Goal: Task Accomplishment & Management: Manage account settings

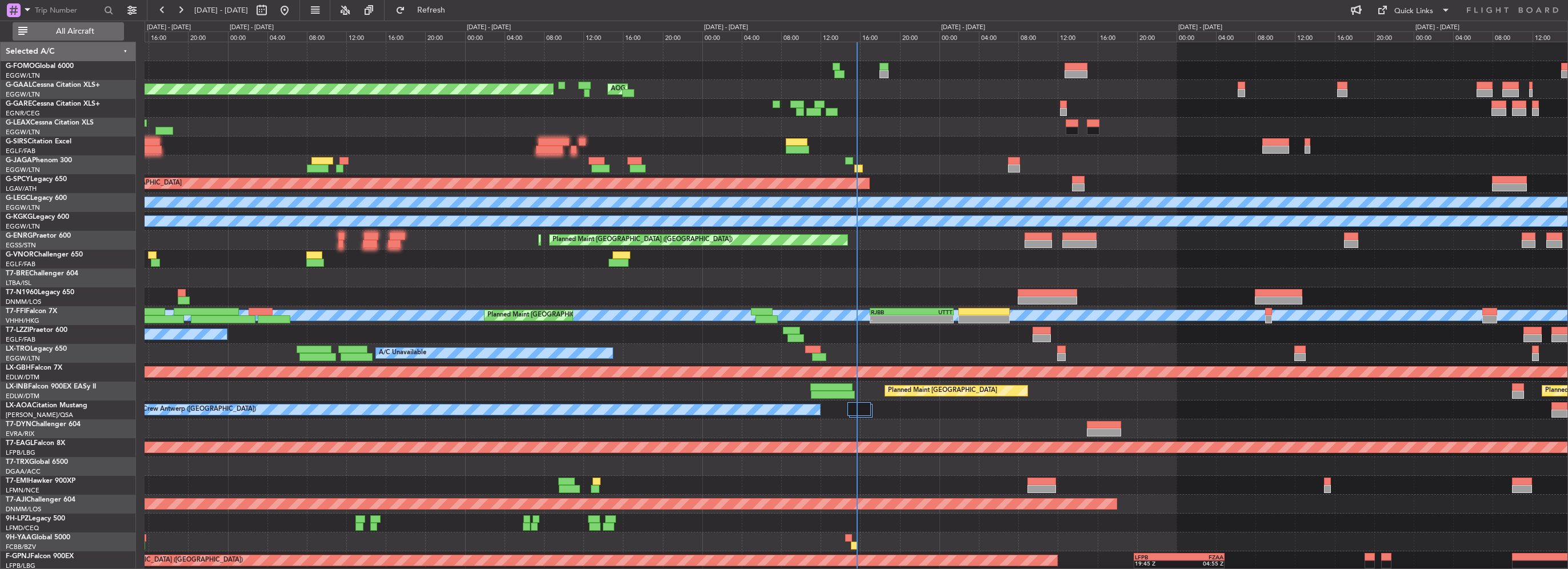
click at [94, 28] on span "All Aircraft" at bounding box center [75, 32] width 91 height 8
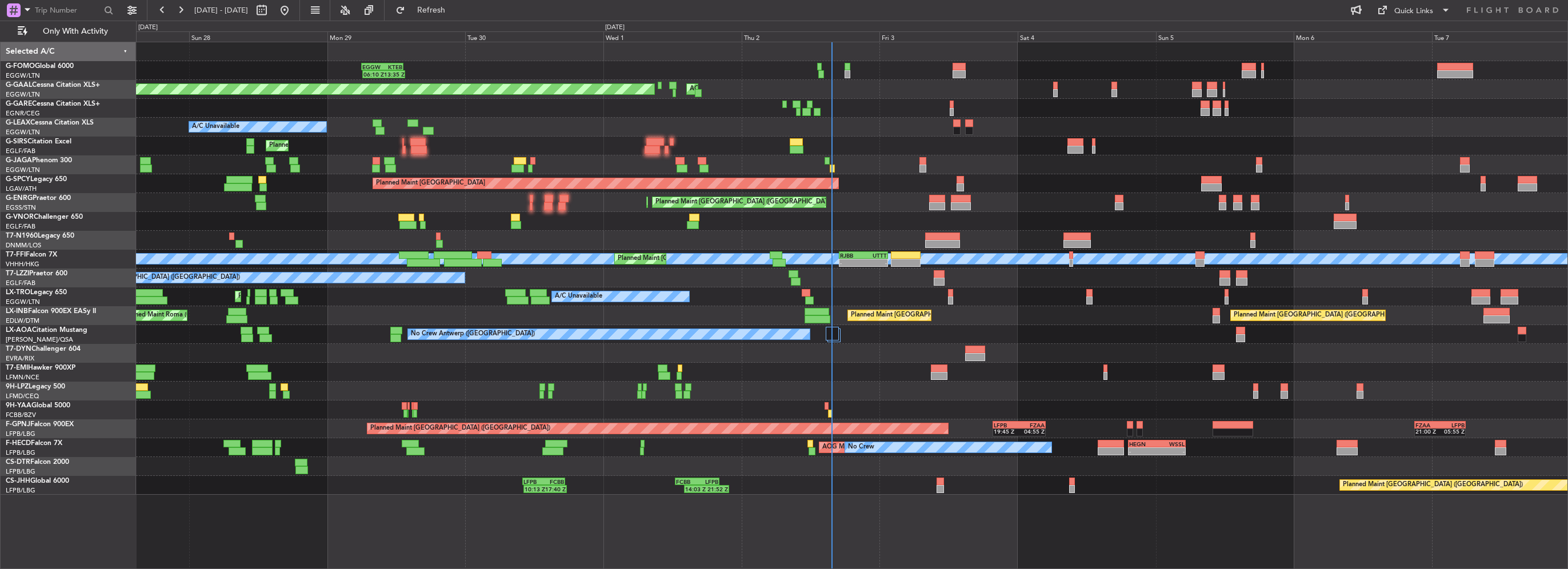
click at [643, 141] on div "EGGW 06:00 Z KTEB 13:15 Z 06:10 Z 13:35 Z Planned [GEOGRAPHIC_DATA] AOG Maint […" at bounding box center [852, 269] width 1432 height 452
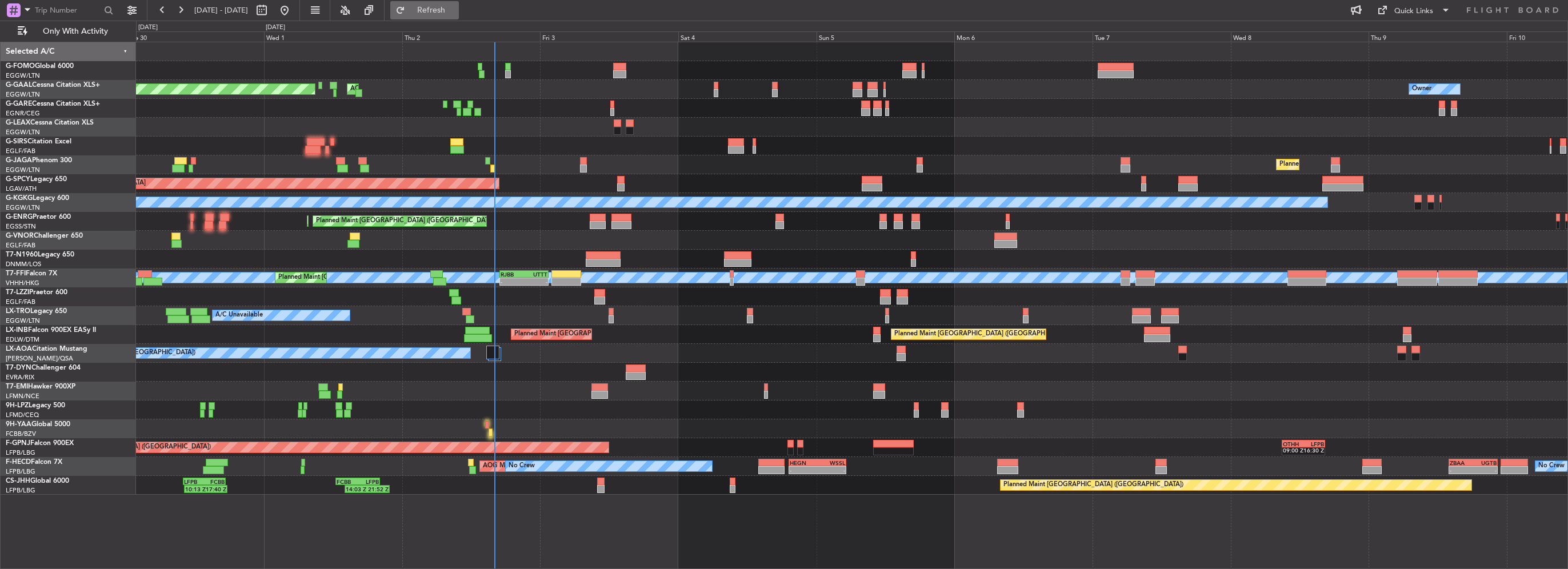
drag, startPoint x: 452, startPoint y: 13, endPoint x: 454, endPoint y: 23, distance: 10.2
click at [452, 14] on button "Refresh" at bounding box center [424, 10] width 68 height 19
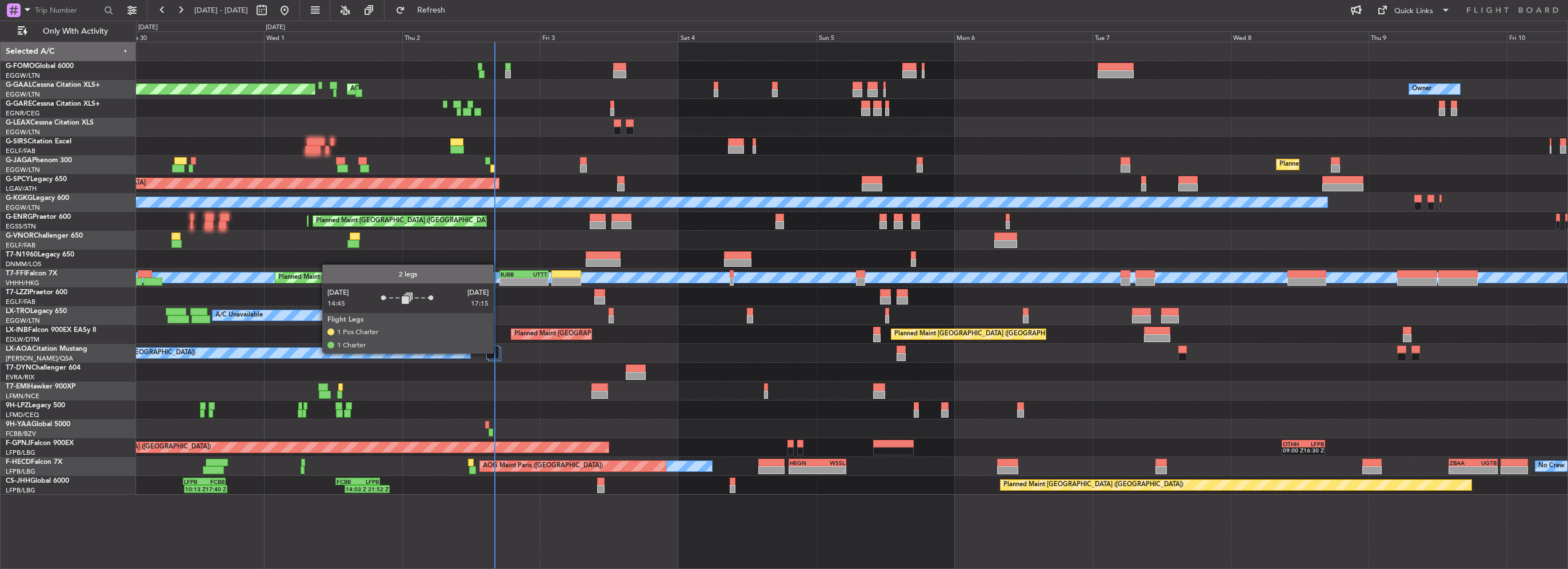
click at [495, 352] on div at bounding box center [492, 353] width 13 height 14
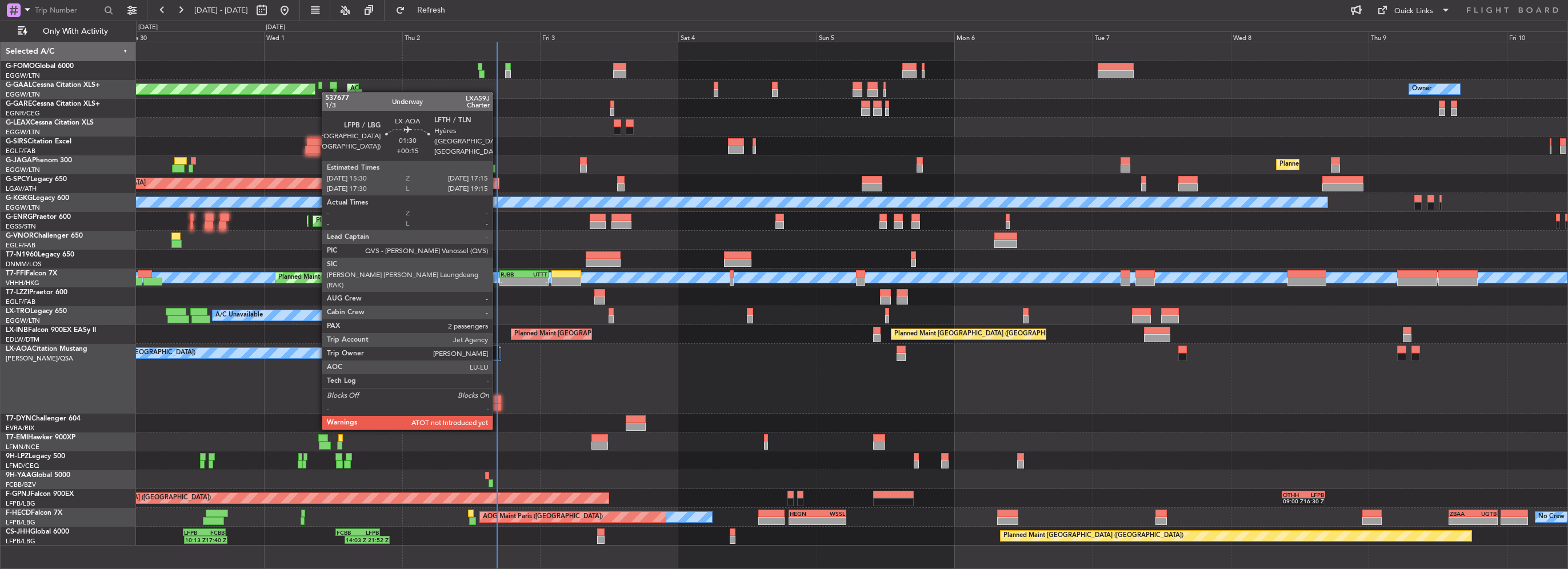
click at [498, 407] on div at bounding box center [496, 407] width 10 height 8
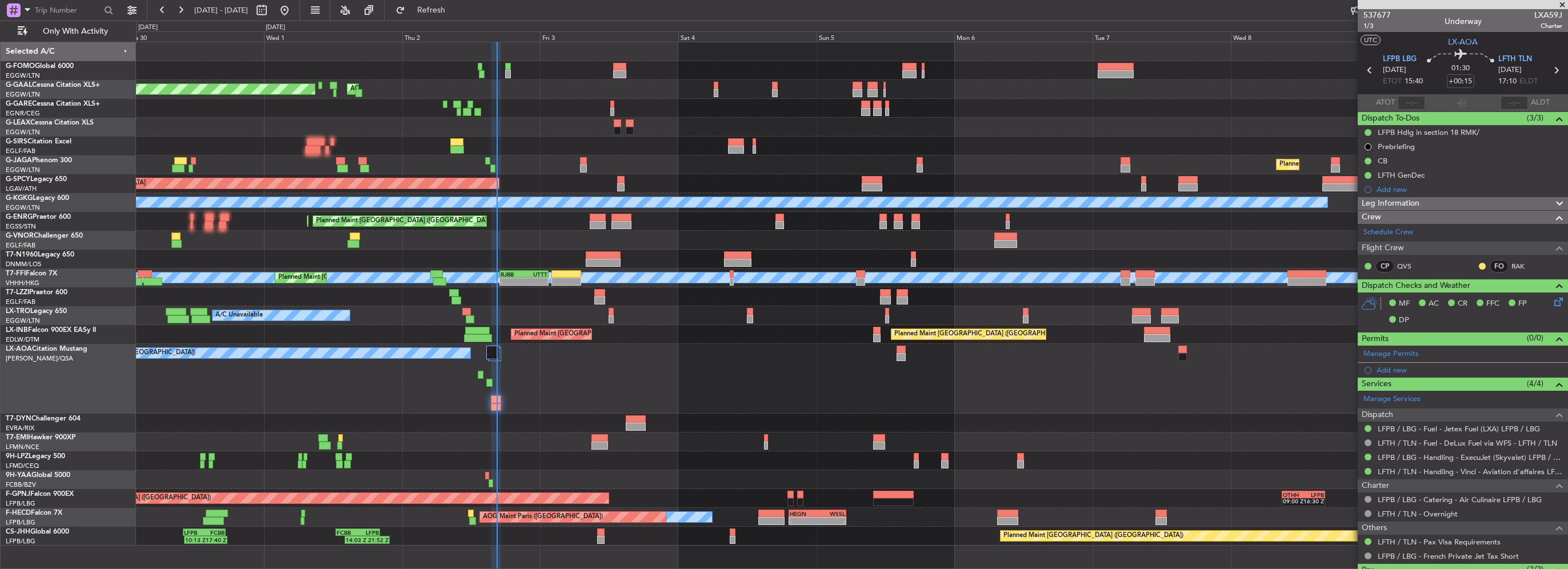
click at [464, 0] on fb-refresh-button "Refresh" at bounding box center [424, 10] width 80 height 21
click at [455, 6] on span "Refresh" at bounding box center [431, 10] width 48 height 8
click at [1394, 111] on mat-tooltip-component "Actual Take-Off Time" at bounding box center [1409, 123] width 81 height 31
click at [1396, 109] on mat-tooltip-component "Actual Take-Off Time" at bounding box center [1409, 123] width 81 height 31
click at [1411, 96] on input "text" at bounding box center [1411, 103] width 28 height 14
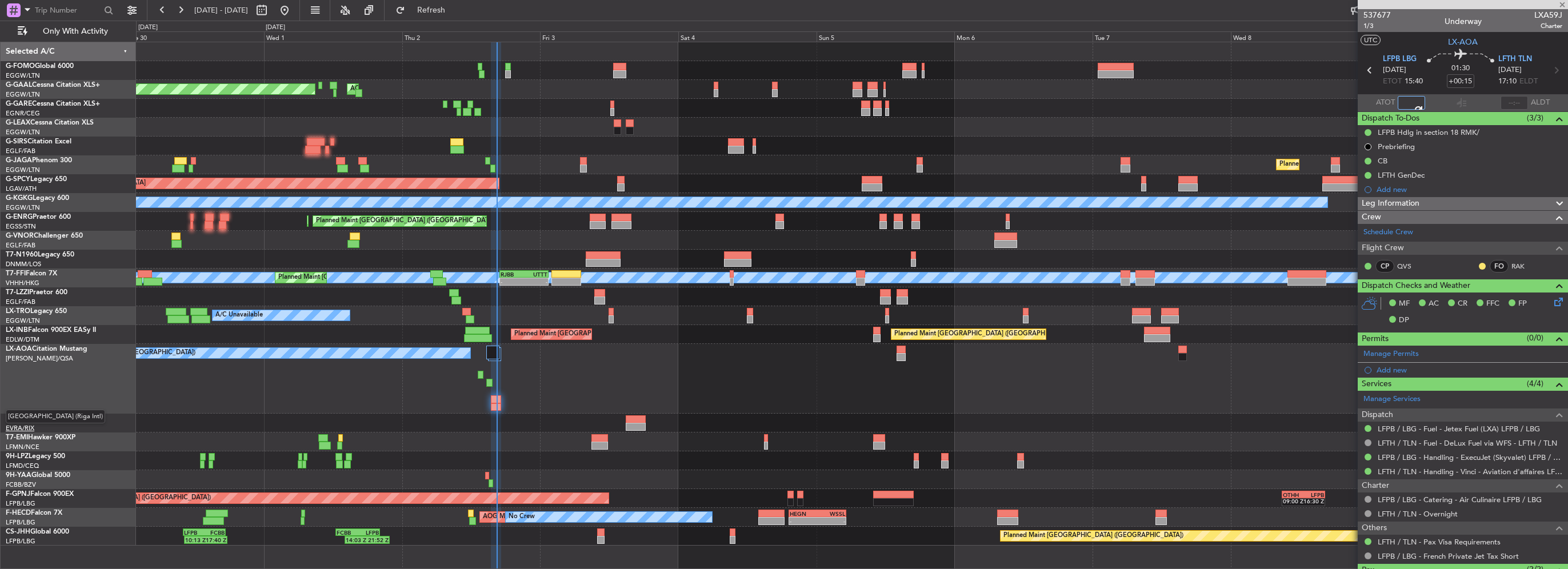
type input "16:21"
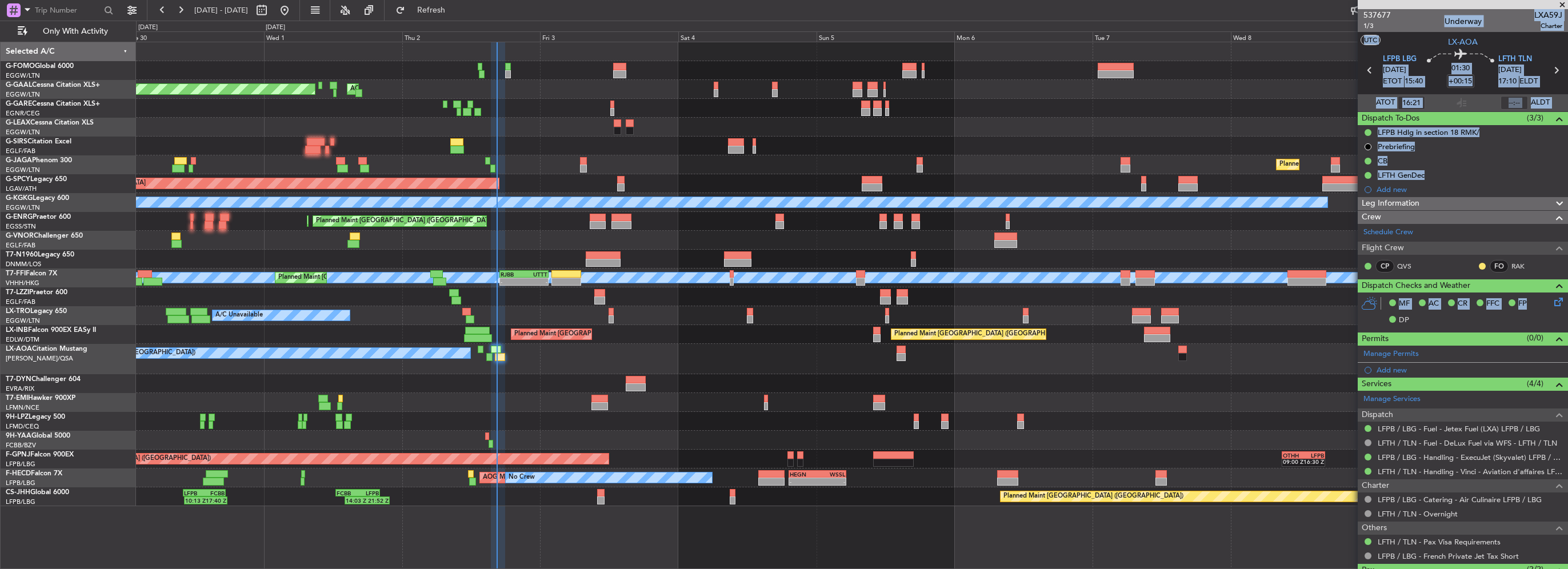
drag, startPoint x: 1350, startPoint y: 323, endPoint x: 951, endPoint y: 309, distance: 399.2
click at [951, 309] on fb-app "[DATE] - [DATE] Refresh Quick Links Only With Activity Planned [GEOGRAPHIC_DATA…" at bounding box center [784, 288] width 1568 height 560
click at [836, 325] on div "Planned Maint [GEOGRAPHIC_DATA] Planned Maint [GEOGRAPHIC_DATA] ([GEOGRAPHIC_DA…" at bounding box center [852, 334] width 1432 height 19
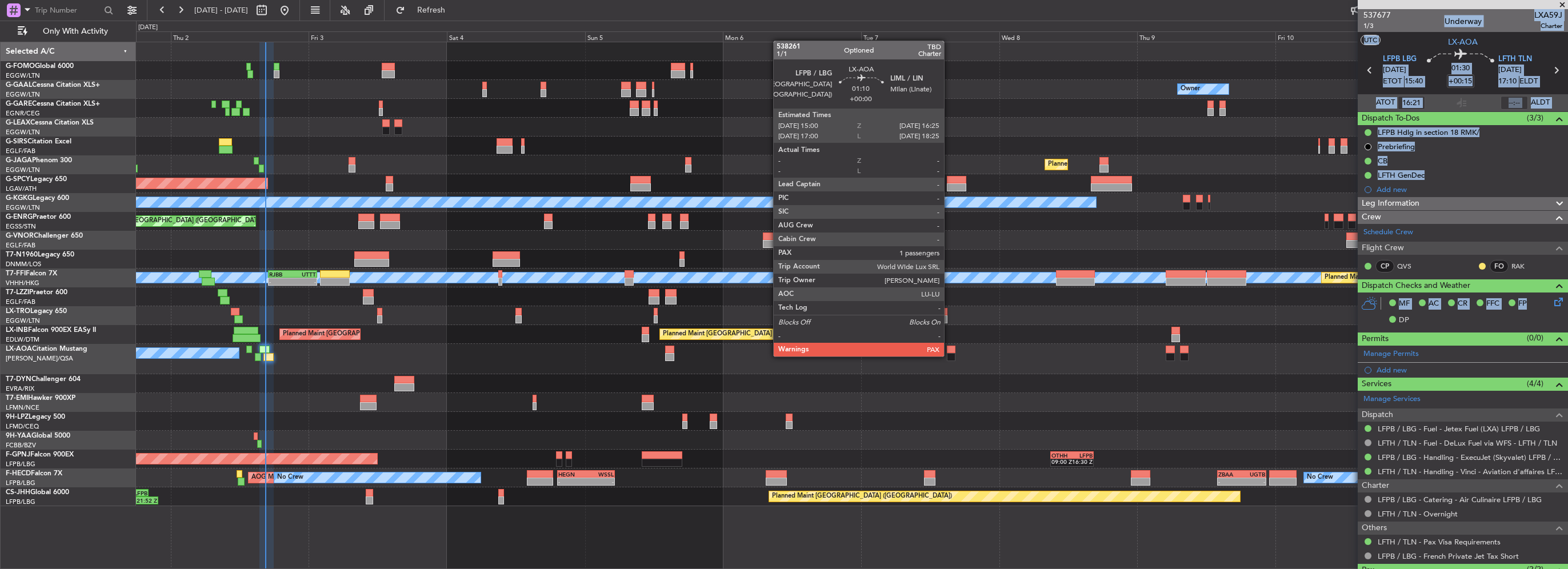
click at [949, 356] on div at bounding box center [950, 357] width 9 height 8
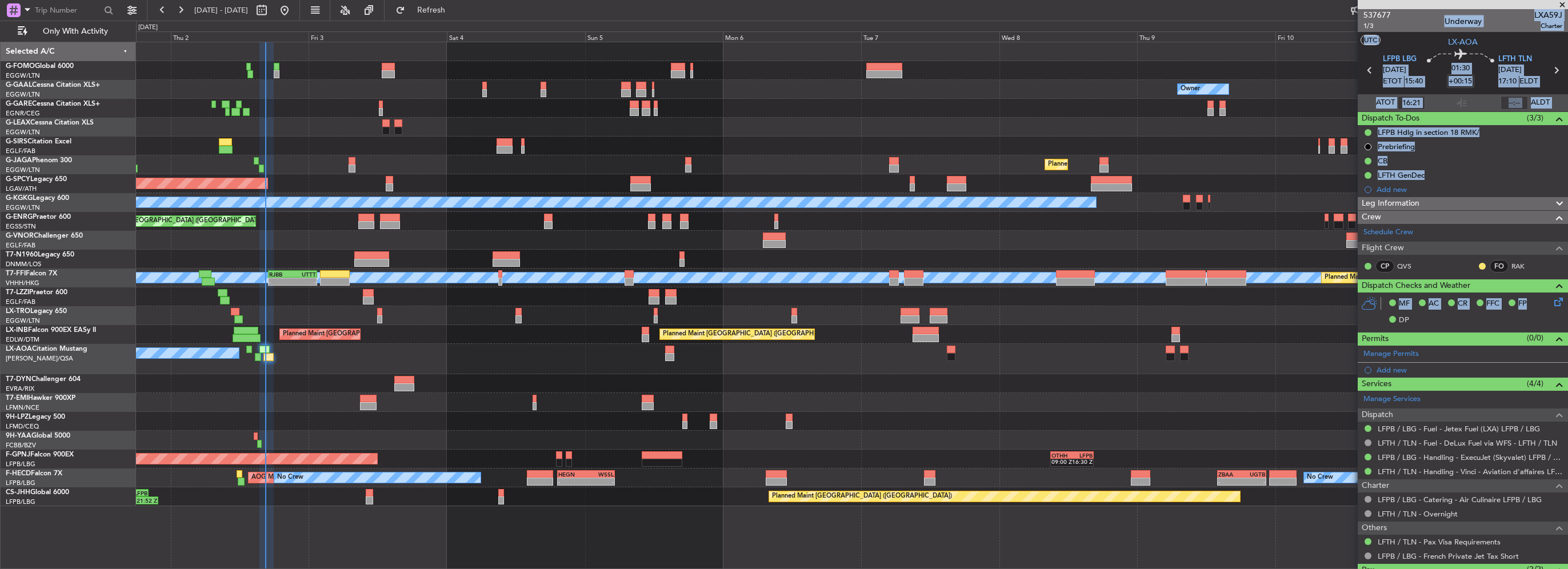
click at [893, 388] on div at bounding box center [852, 383] width 1432 height 19
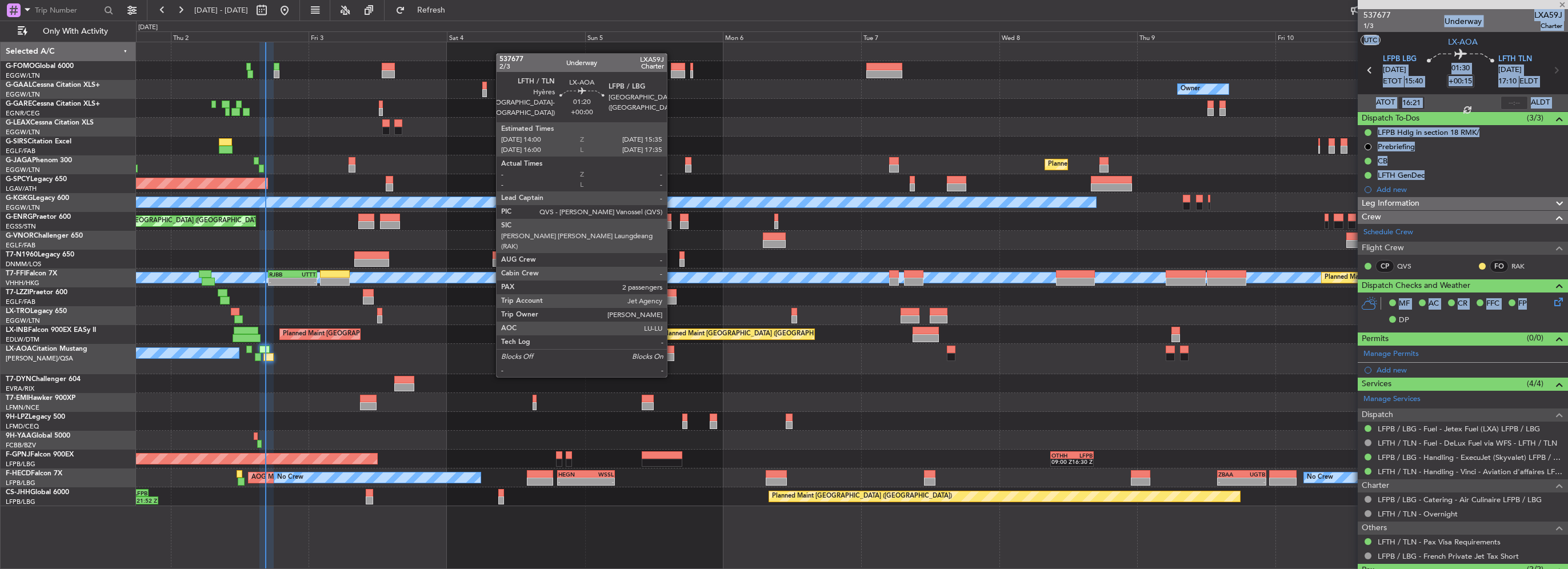
click at [670, 355] on div at bounding box center [669, 357] width 9 height 8
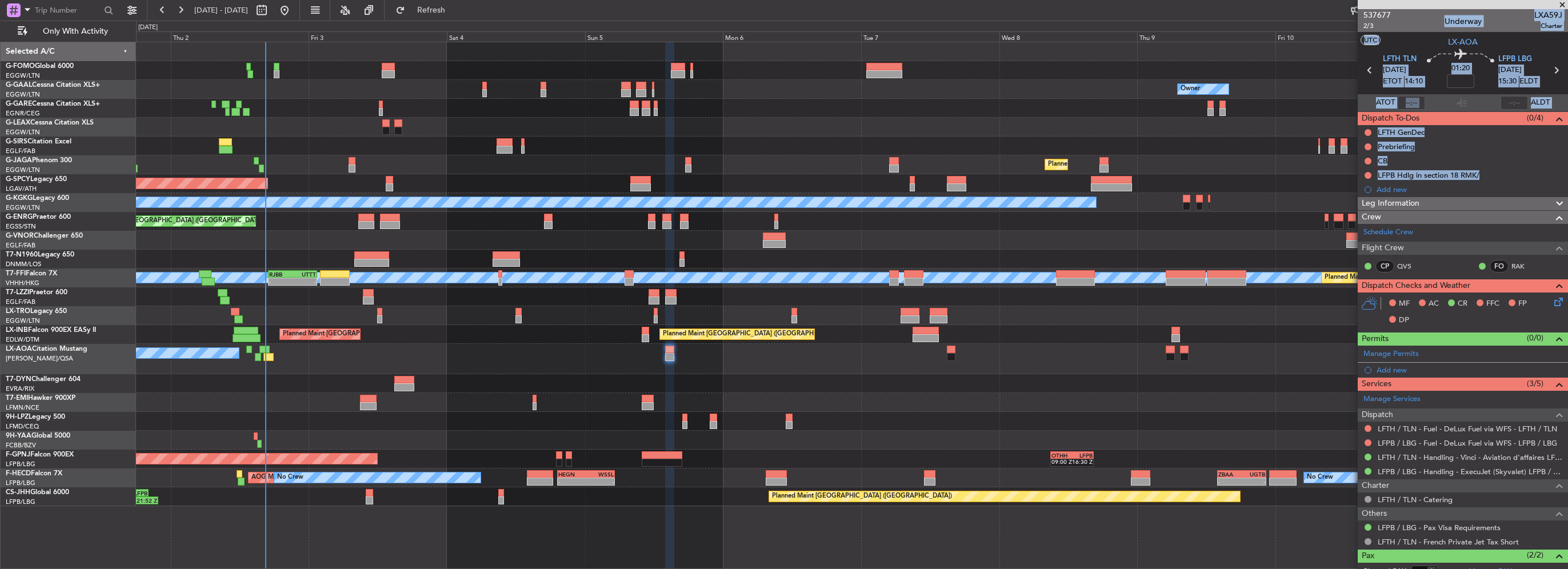
click at [1076, 359] on div "No Crew Antwerp ([GEOGRAPHIC_DATA]) No Crew [GEOGRAPHIC_DATA] ([GEOGRAPHIC_DATA…" at bounding box center [852, 359] width 1432 height 31
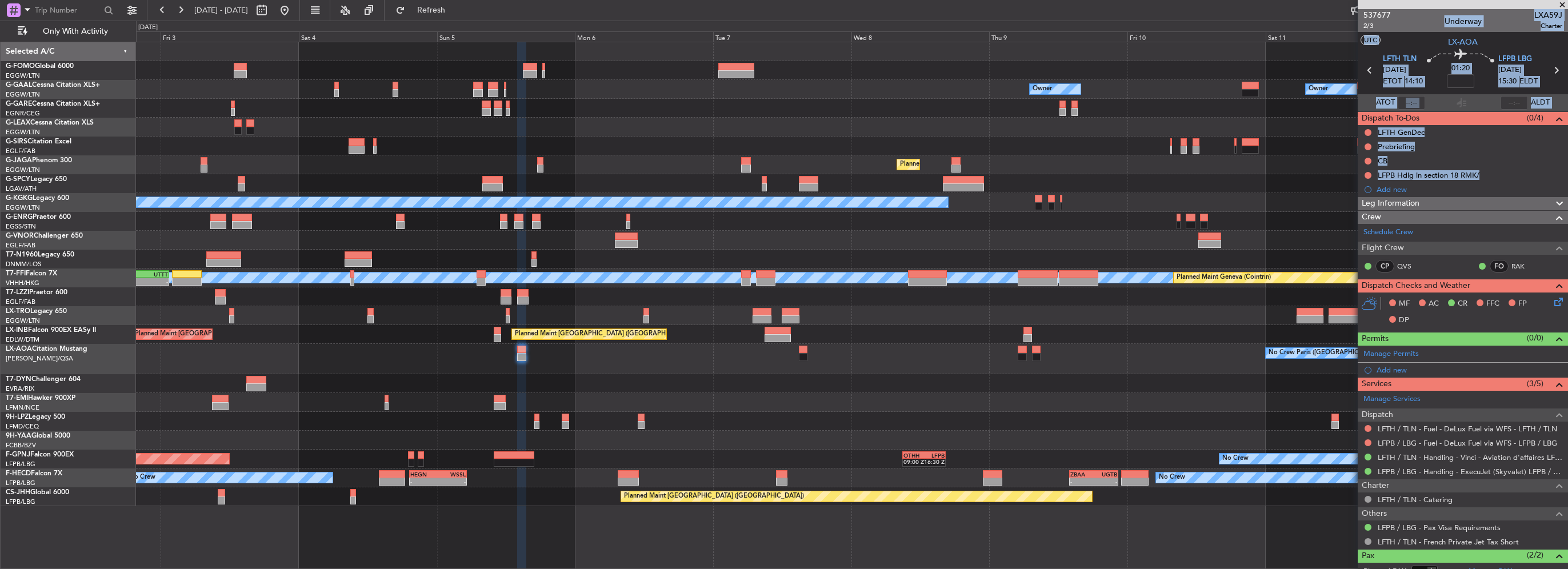
click at [1076, 359] on div "No Crew Paris ([GEOGRAPHIC_DATA]) No Crew [GEOGRAPHIC_DATA] ([GEOGRAPHIC_DATA])" at bounding box center [852, 359] width 1432 height 31
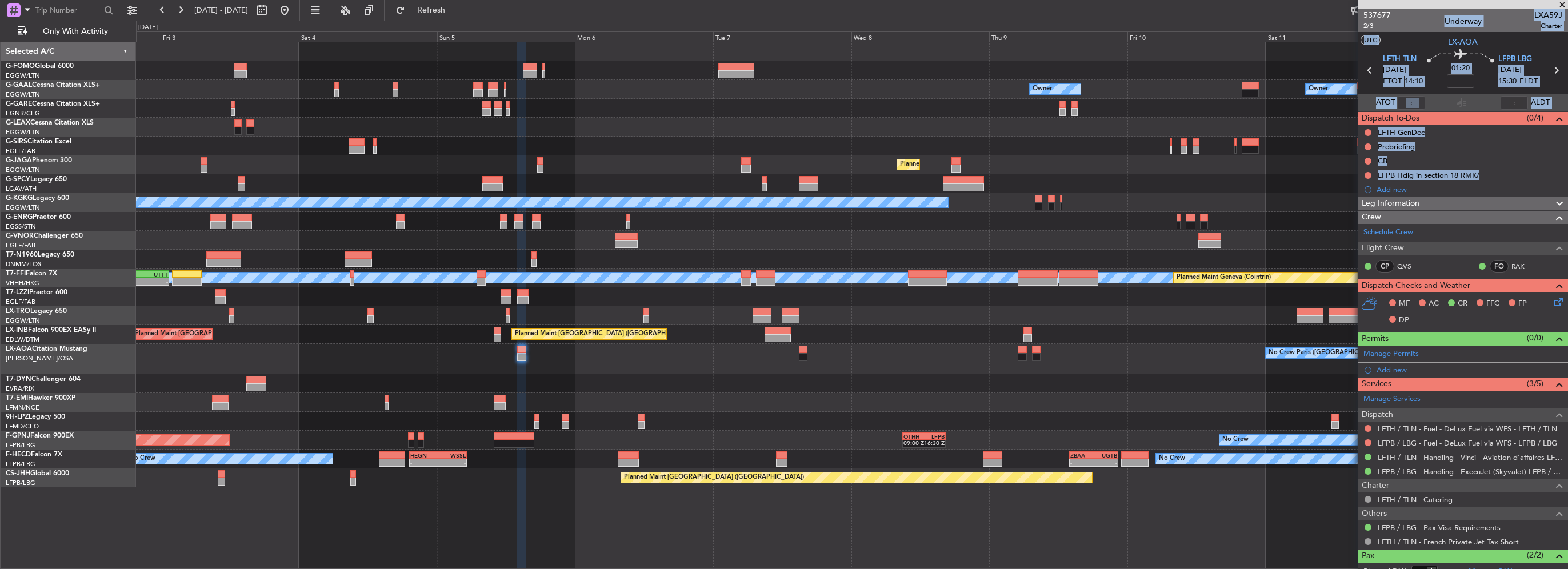
click at [1560, 2] on span at bounding box center [1562, 5] width 12 height 10
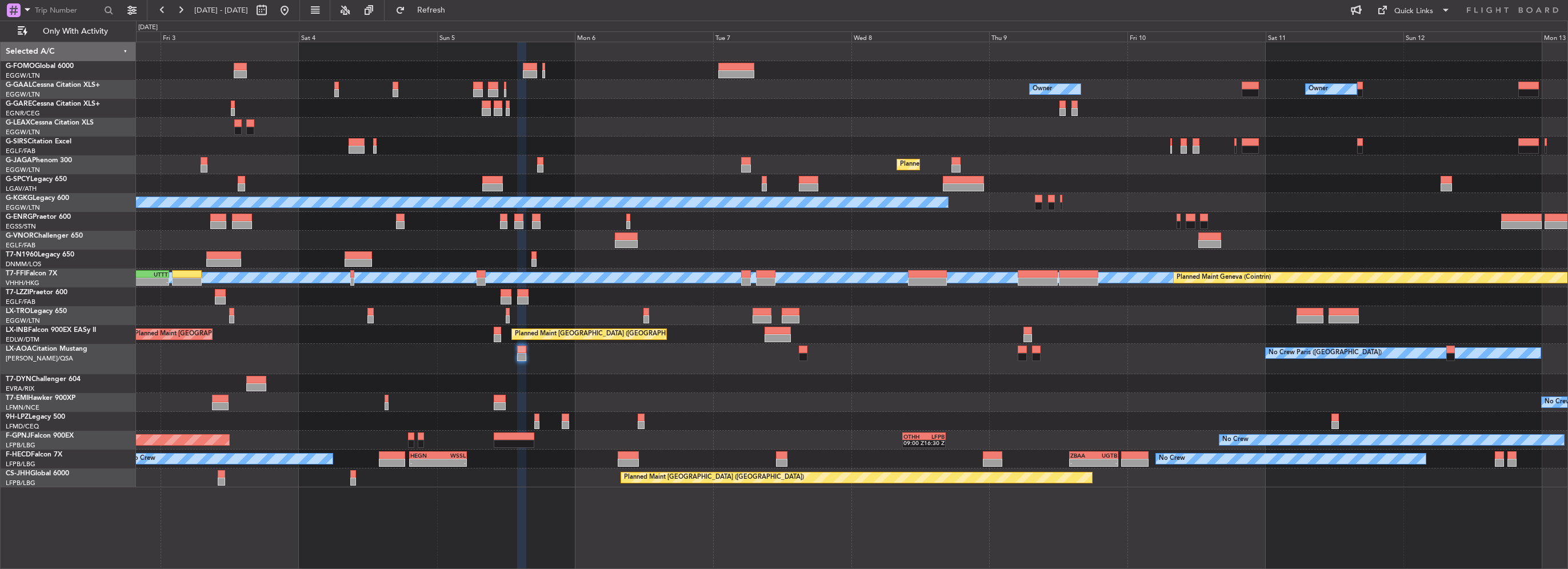
type input "0"
click at [455, 6] on span "Refresh" at bounding box center [431, 10] width 48 height 8
click at [662, 384] on div "Owner Owner AOG Maint [GEOGRAPHIC_DATA] Owner Planned [GEOGRAPHIC_DATA] Planned…" at bounding box center [852, 265] width 1432 height 445
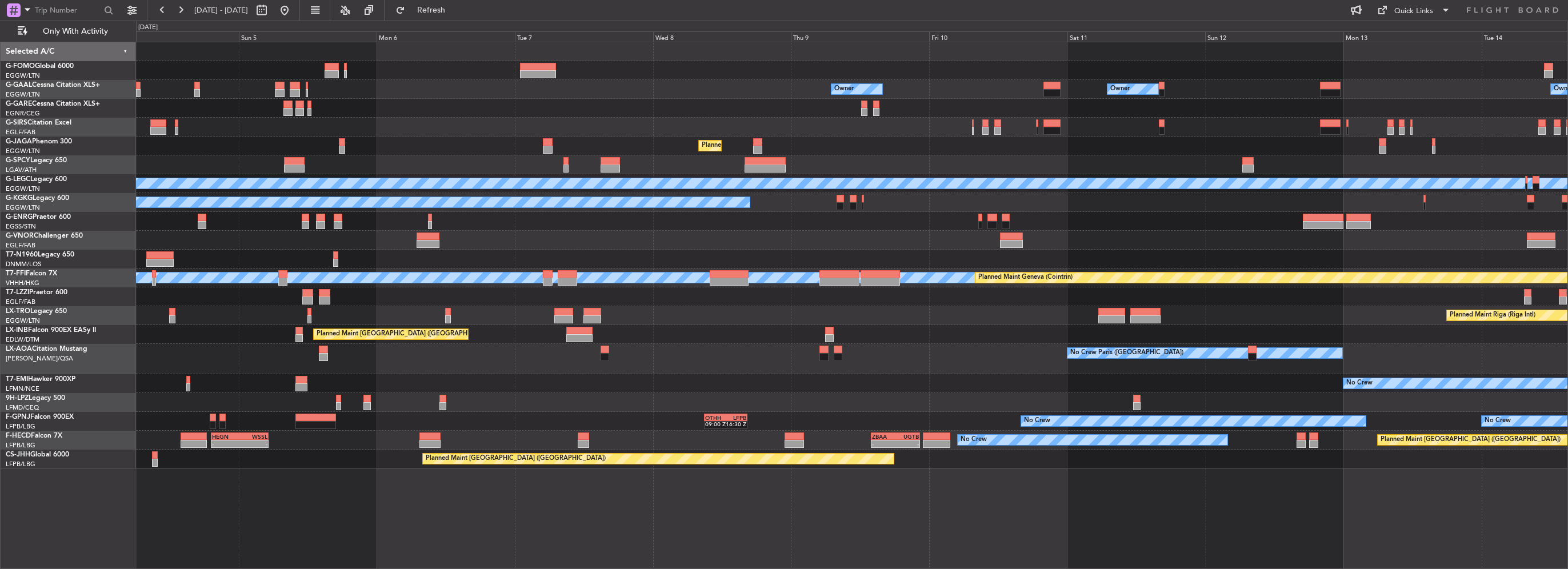
click at [1044, 319] on div "Owner Owner Owner Owner No Crew AOG Maint [GEOGRAPHIC_DATA] Planned Maint [GEOG…" at bounding box center [852, 255] width 1432 height 426
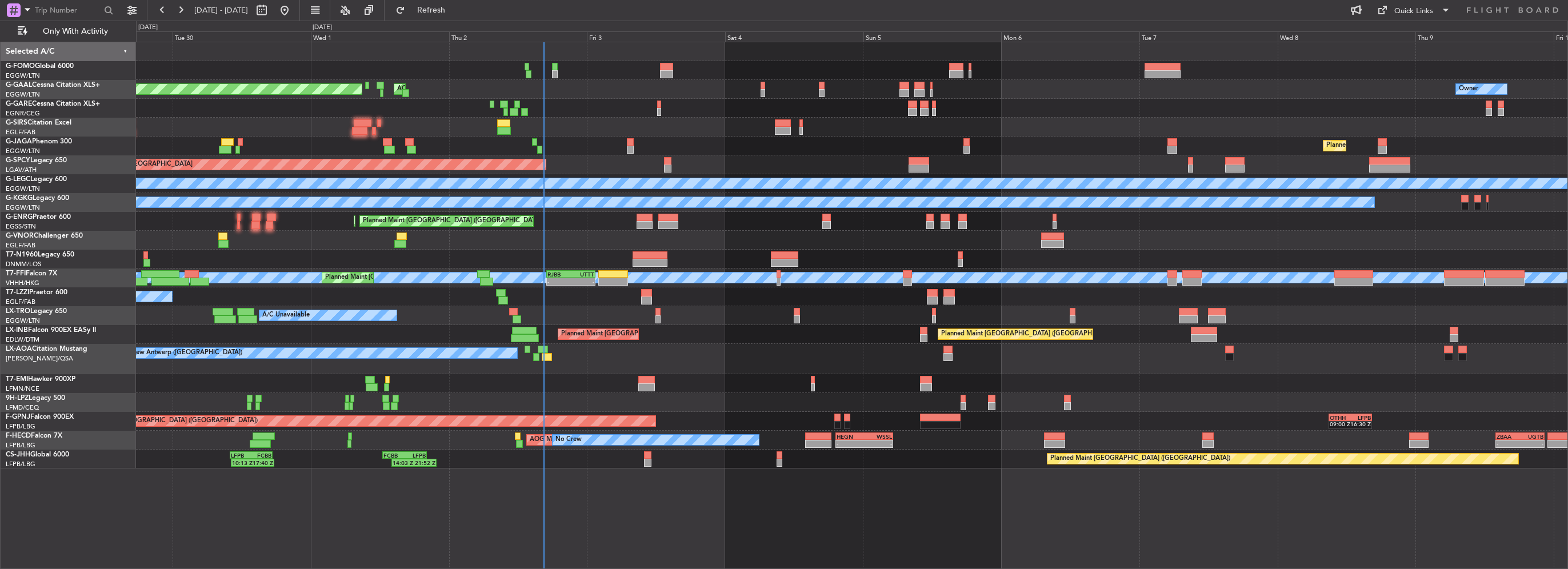
click at [550, 231] on div at bounding box center [852, 240] width 1432 height 19
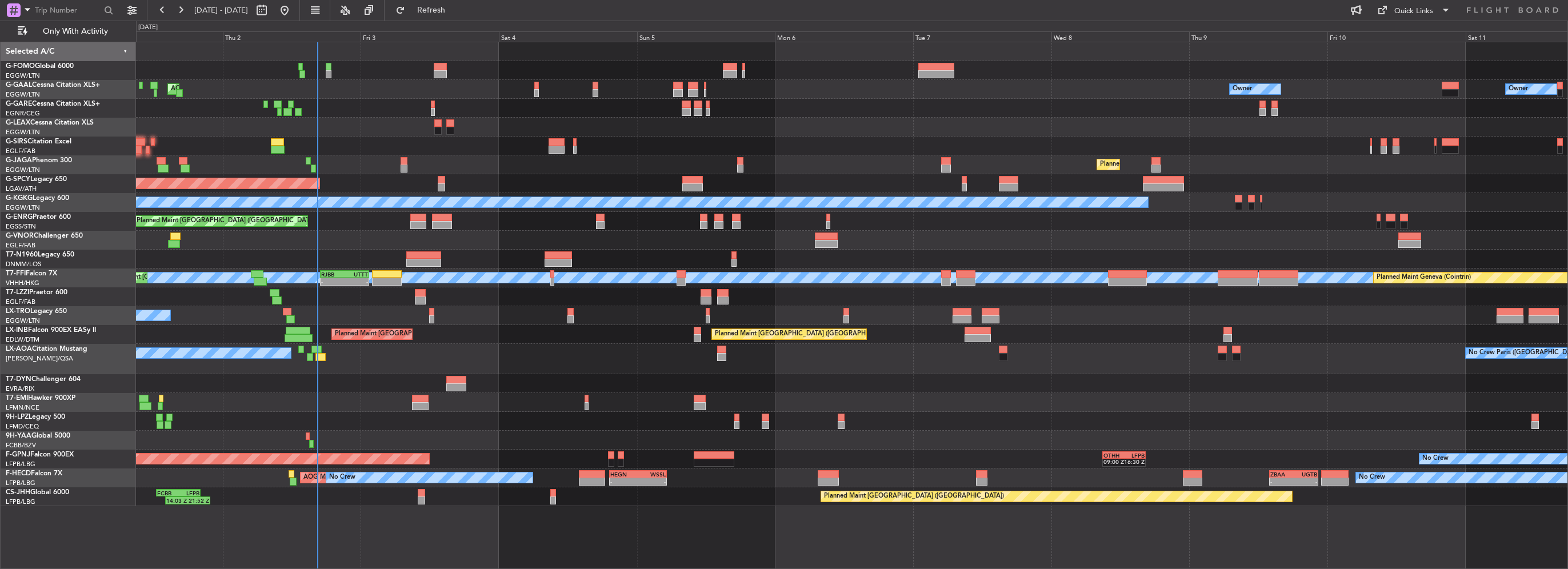
click at [529, 369] on div "No Crew Antwerp ([GEOGRAPHIC_DATA]) No Crew [GEOGRAPHIC_DATA] ([GEOGRAPHIC_DATA…" at bounding box center [852, 359] width 1432 height 31
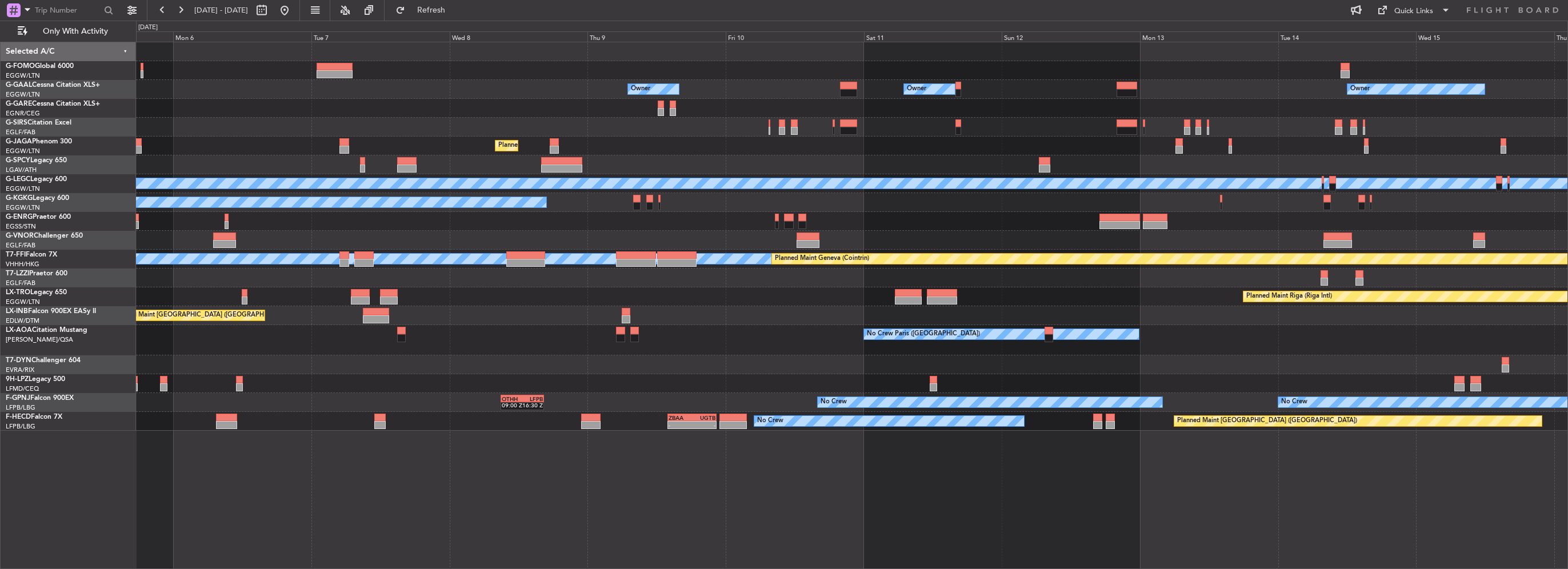
click at [937, 381] on div at bounding box center [852, 383] width 1432 height 19
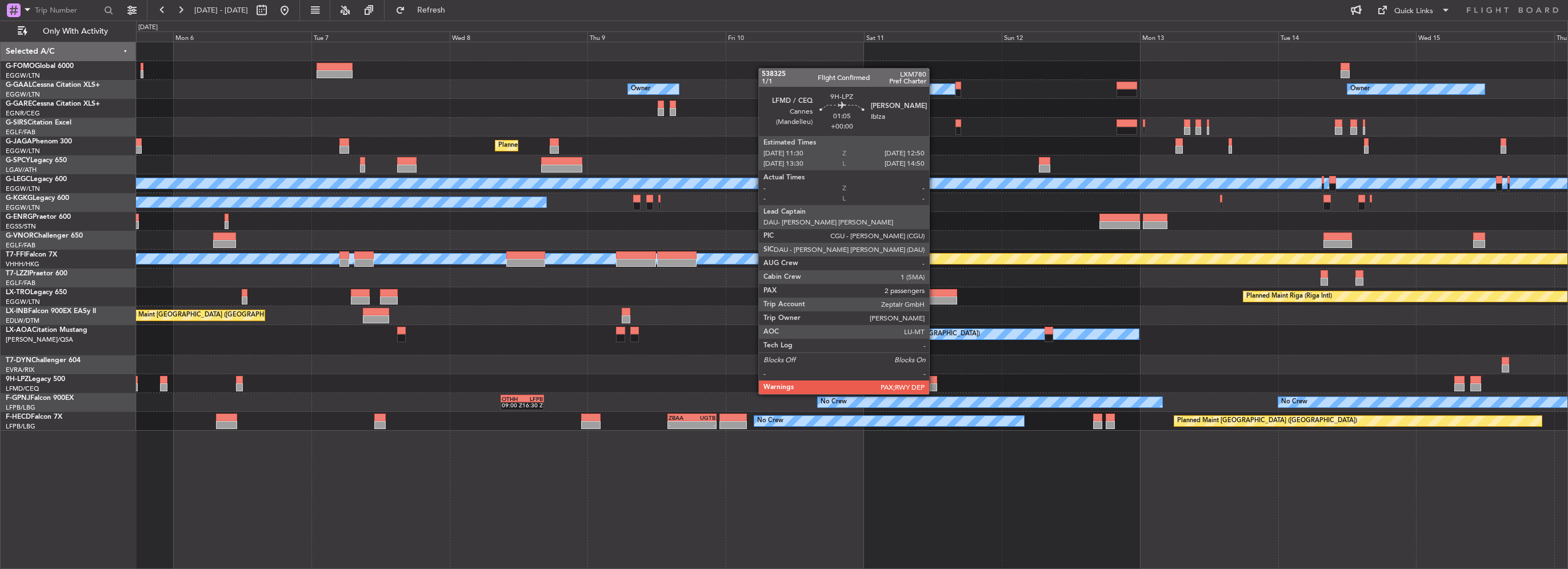
click at [934, 383] on div at bounding box center [934, 387] width 8 height 8
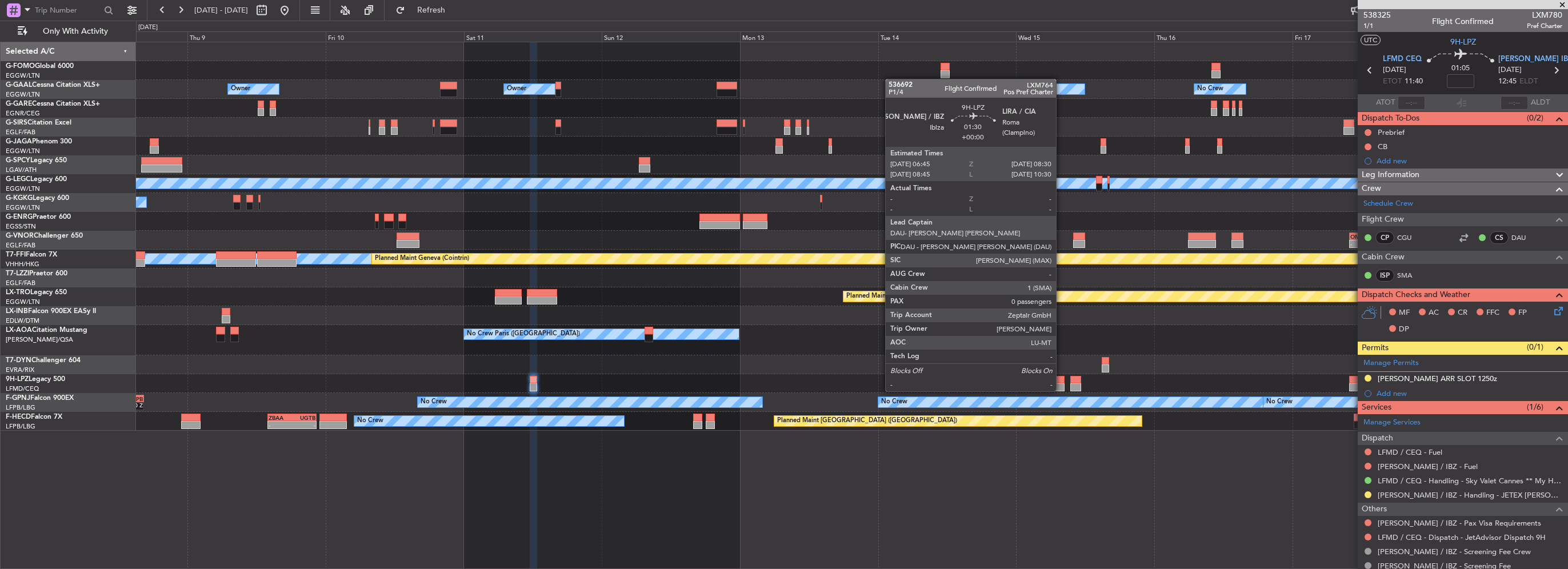
click at [1061, 380] on div at bounding box center [1059, 380] width 10 height 8
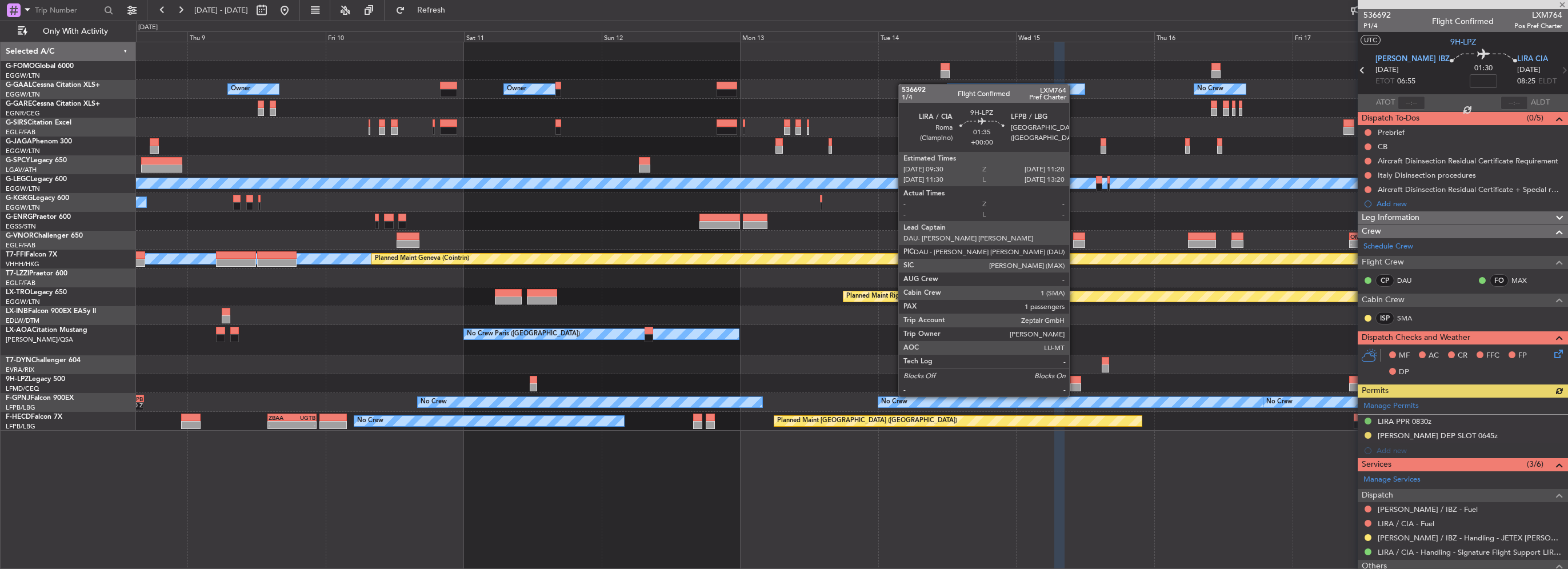
click at [1074, 385] on div at bounding box center [1075, 387] width 11 height 8
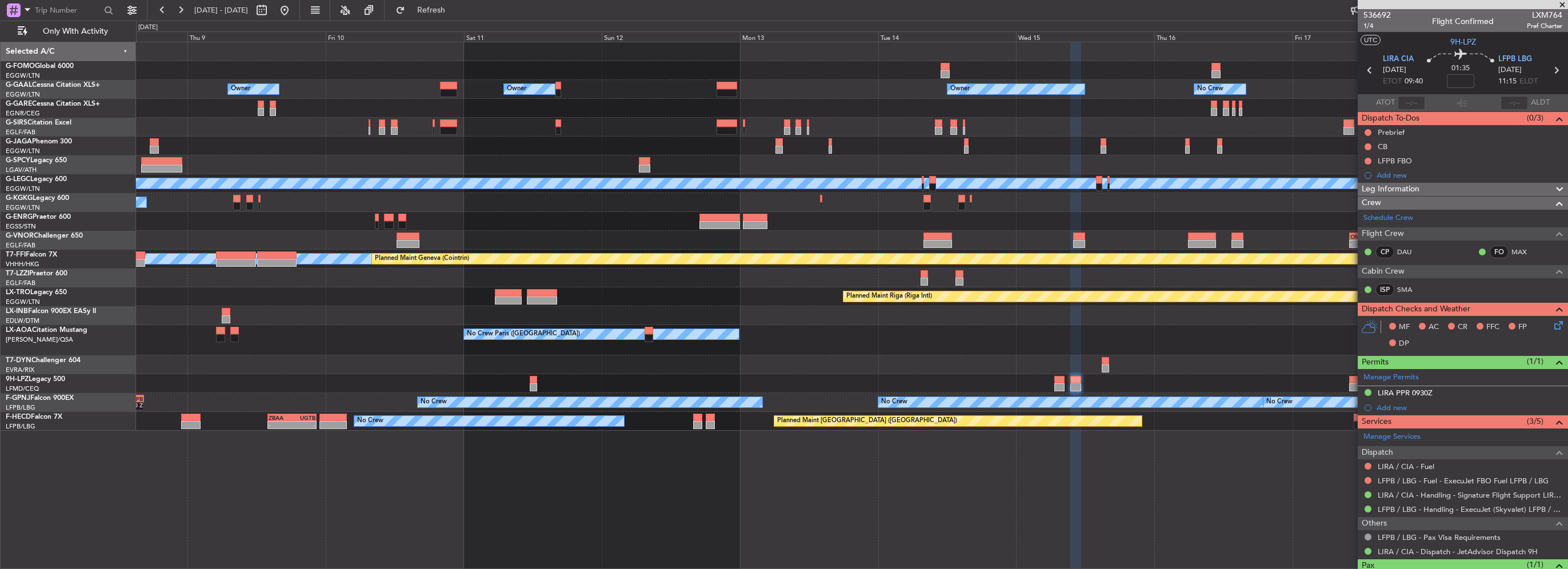
click at [611, 303] on div "Owner Owner Owner No Crew Owner Owner Planned Maint [GEOGRAPHIC_DATA] ([GEOGRAP…" at bounding box center [784, 294] width 1568 height 548
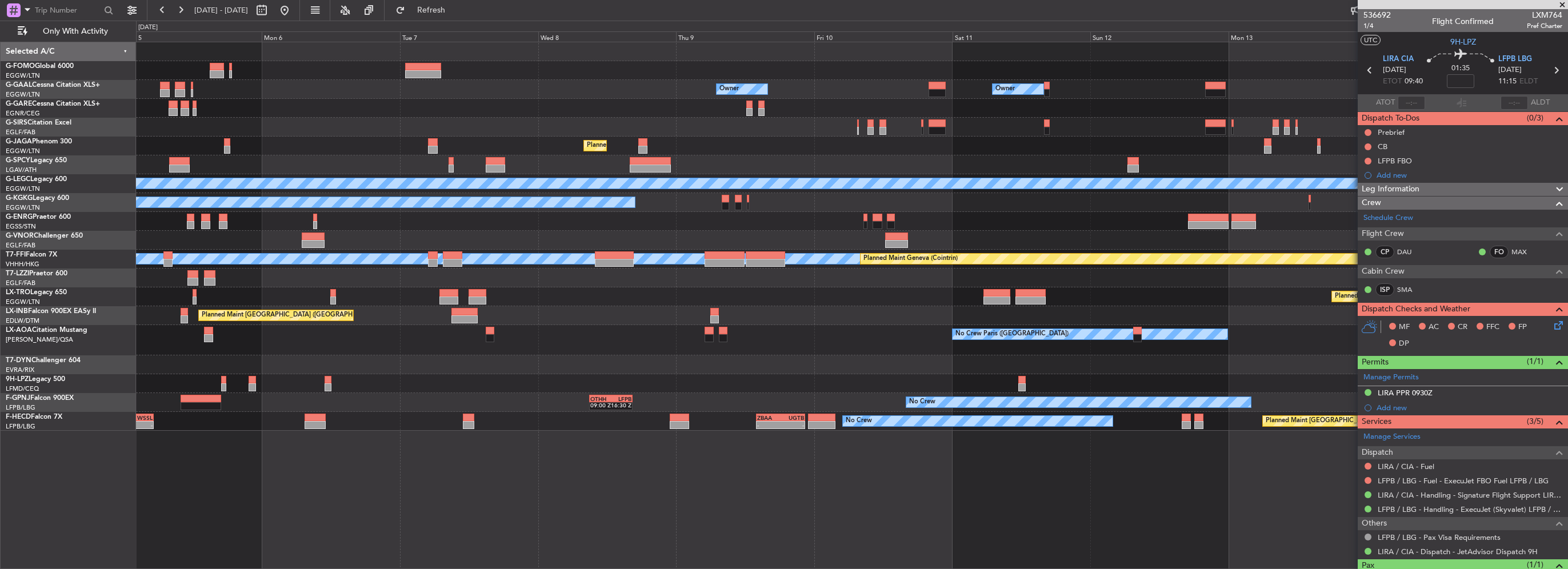
click at [1181, 301] on div "Planned Maint Riga (Riga Intl)" at bounding box center [852, 296] width 1432 height 19
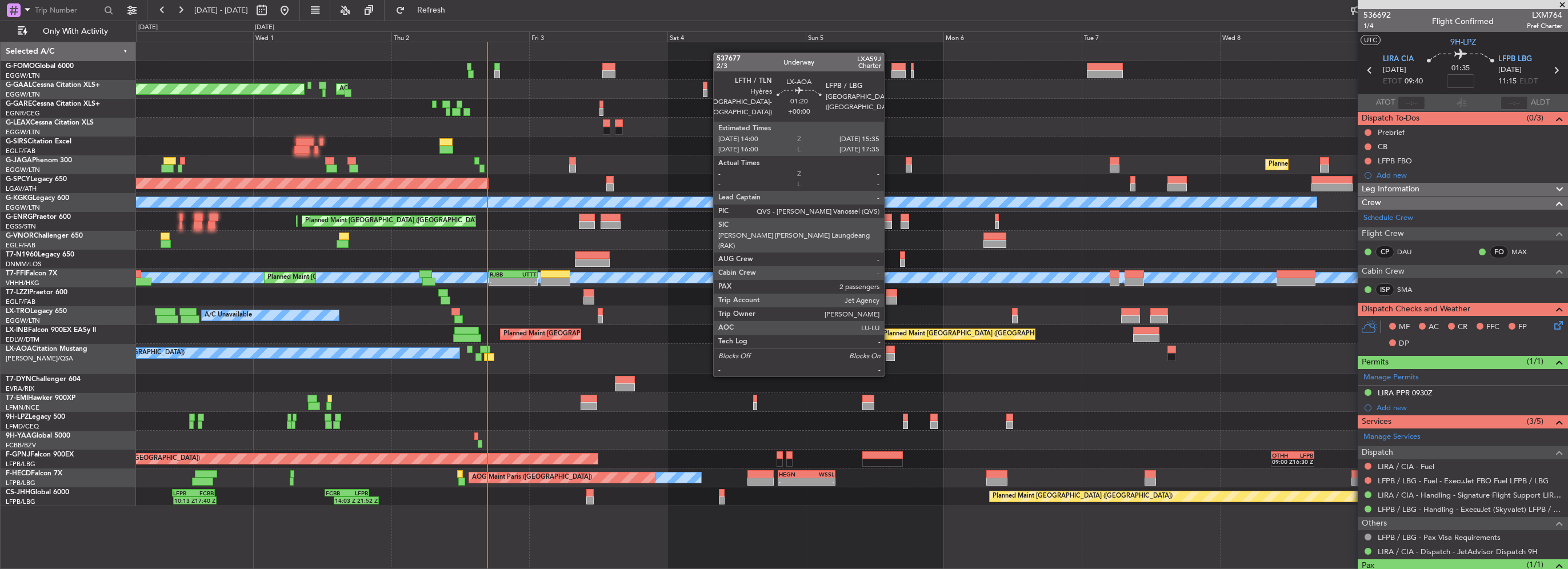
click at [889, 354] on div at bounding box center [889, 357] width 9 height 8
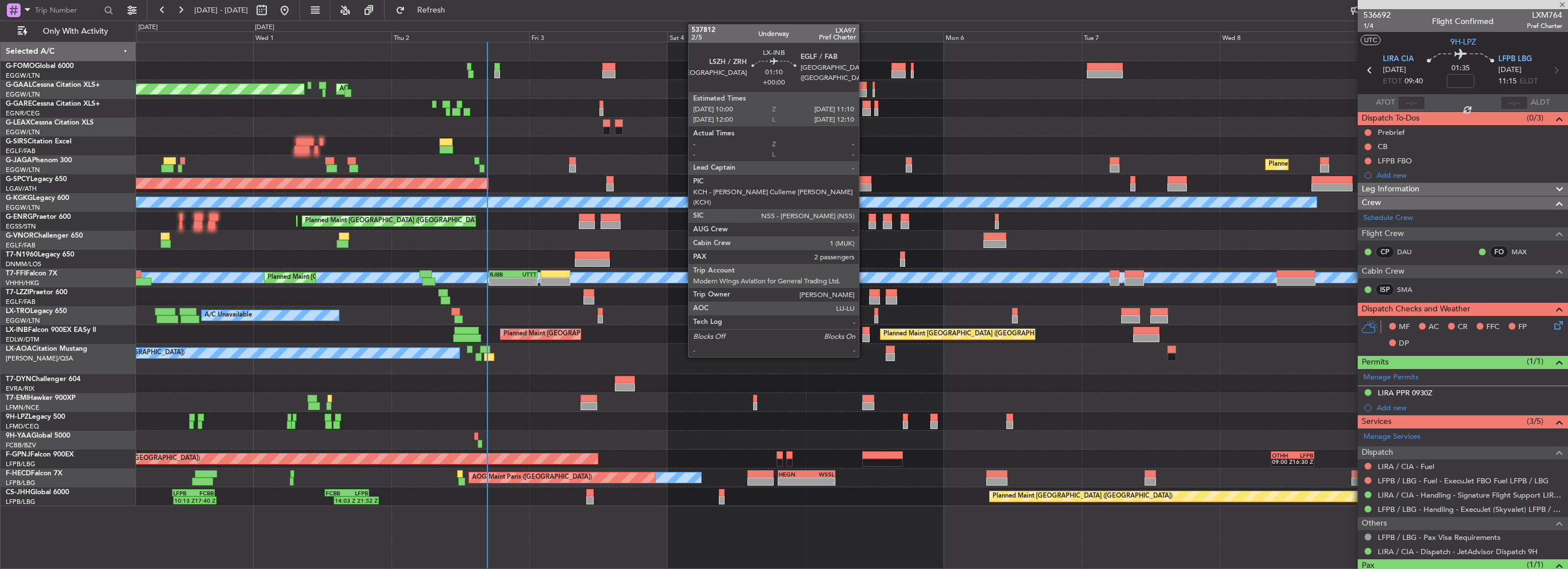
type input "2"
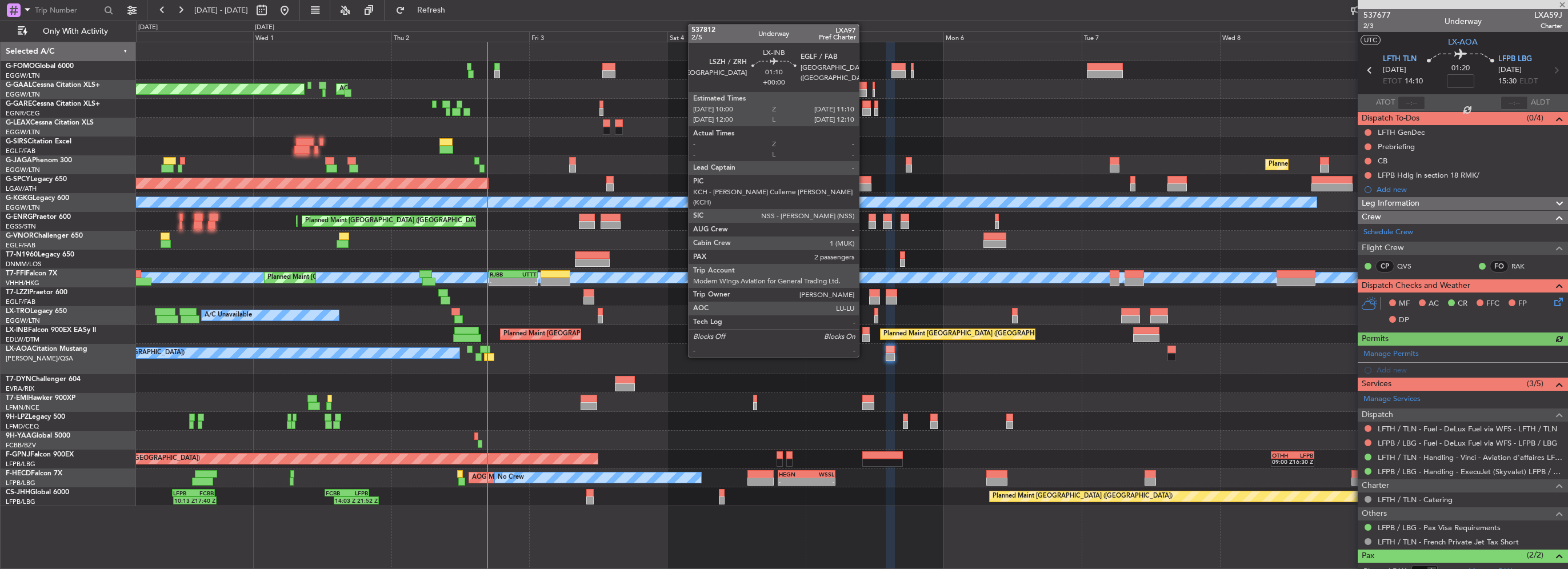
click at [864, 334] on div at bounding box center [866, 338] width 7 height 8
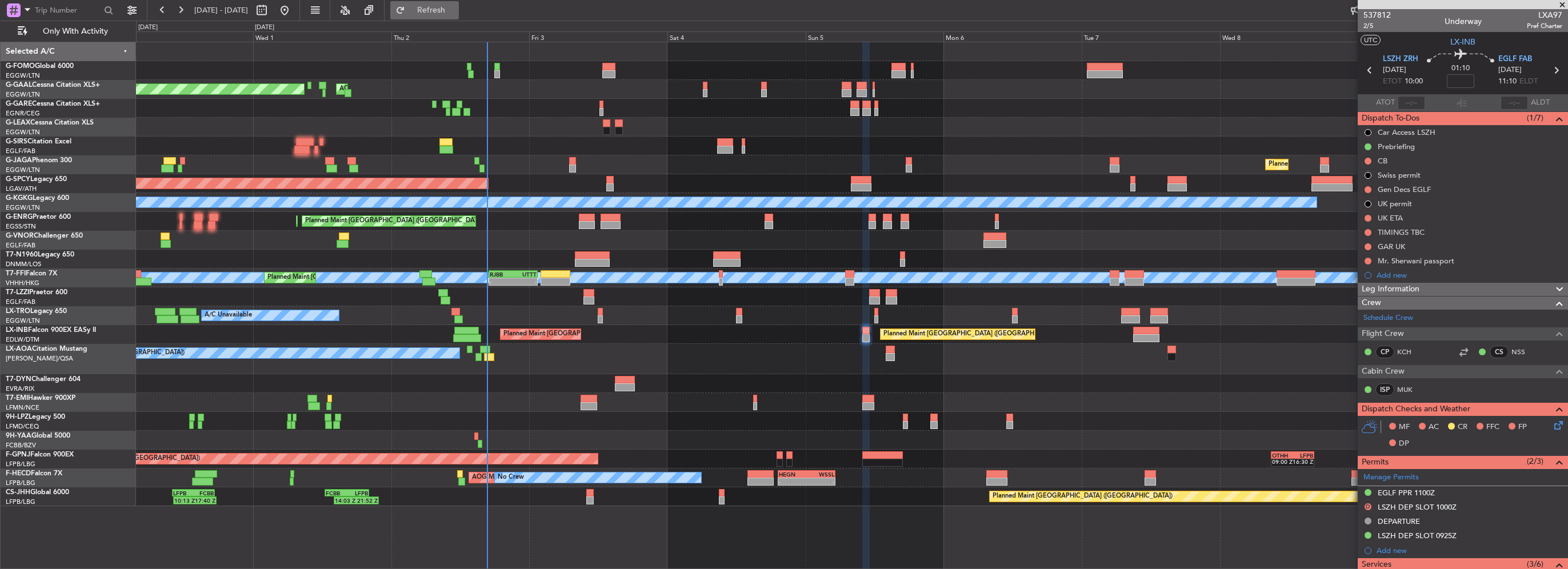
click at [458, 16] on button "Refresh" at bounding box center [424, 10] width 68 height 19
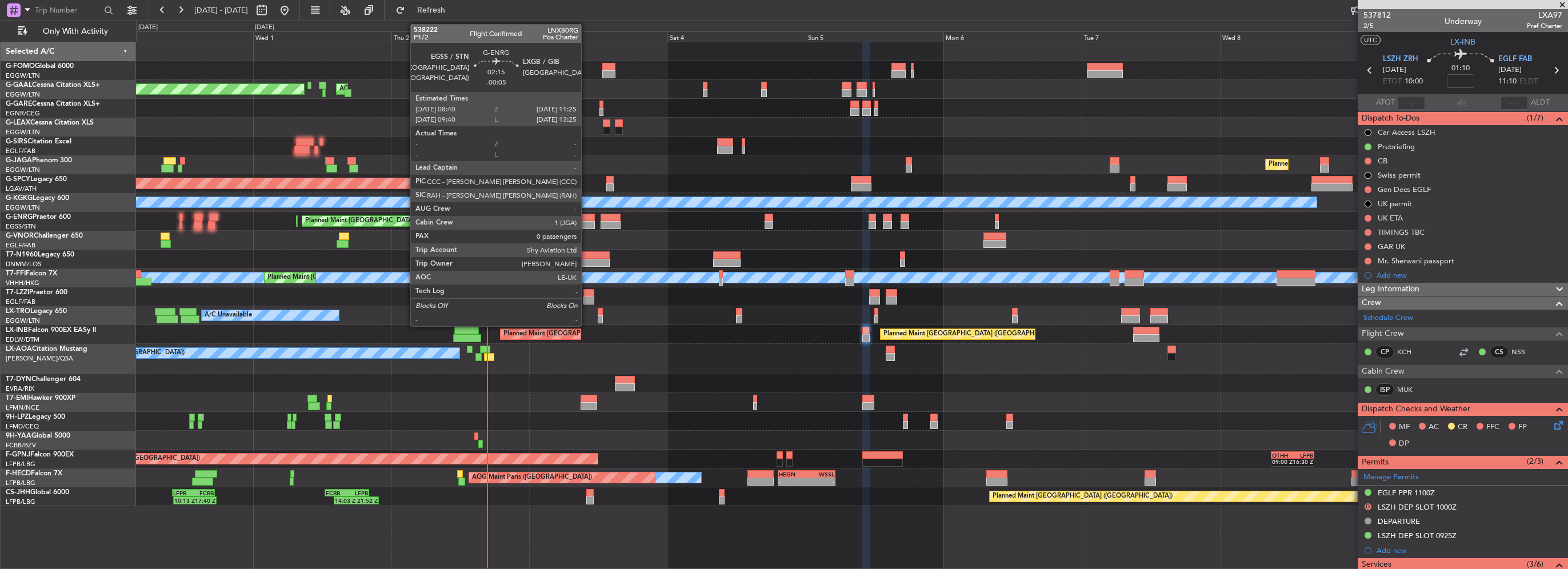
click at [586, 220] on div at bounding box center [587, 217] width 16 height 8
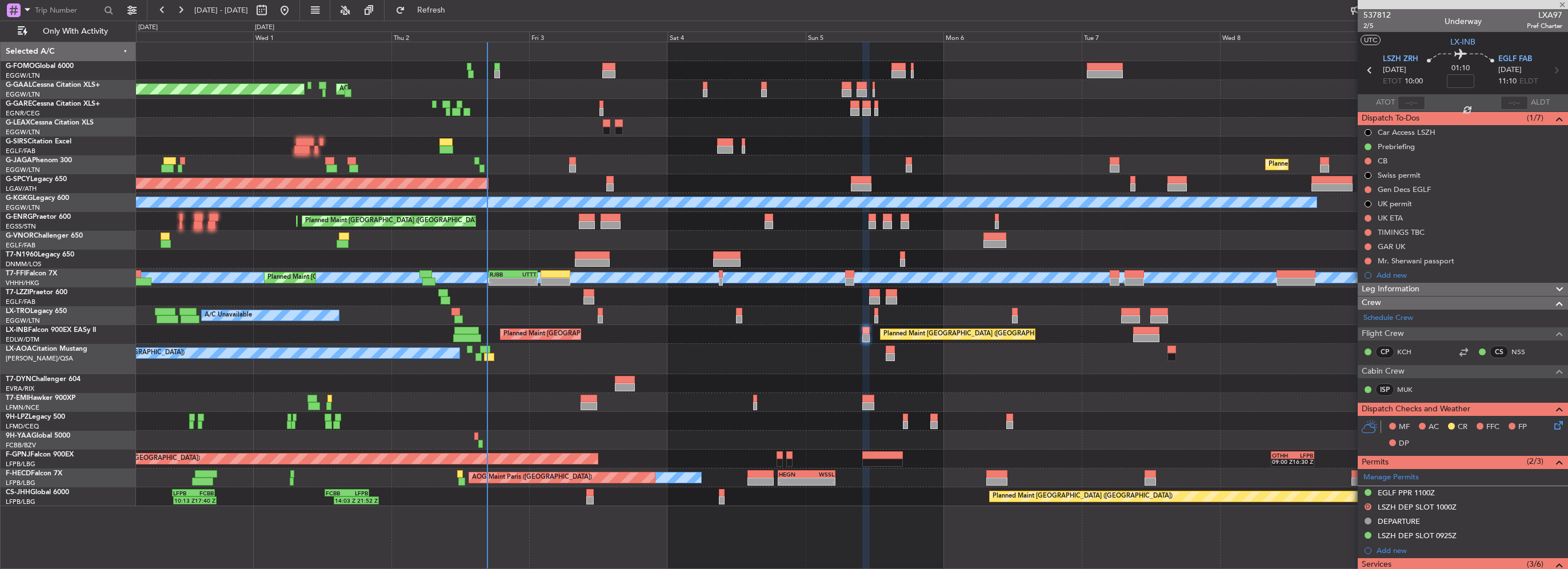
type input "-00:05"
type input "0"
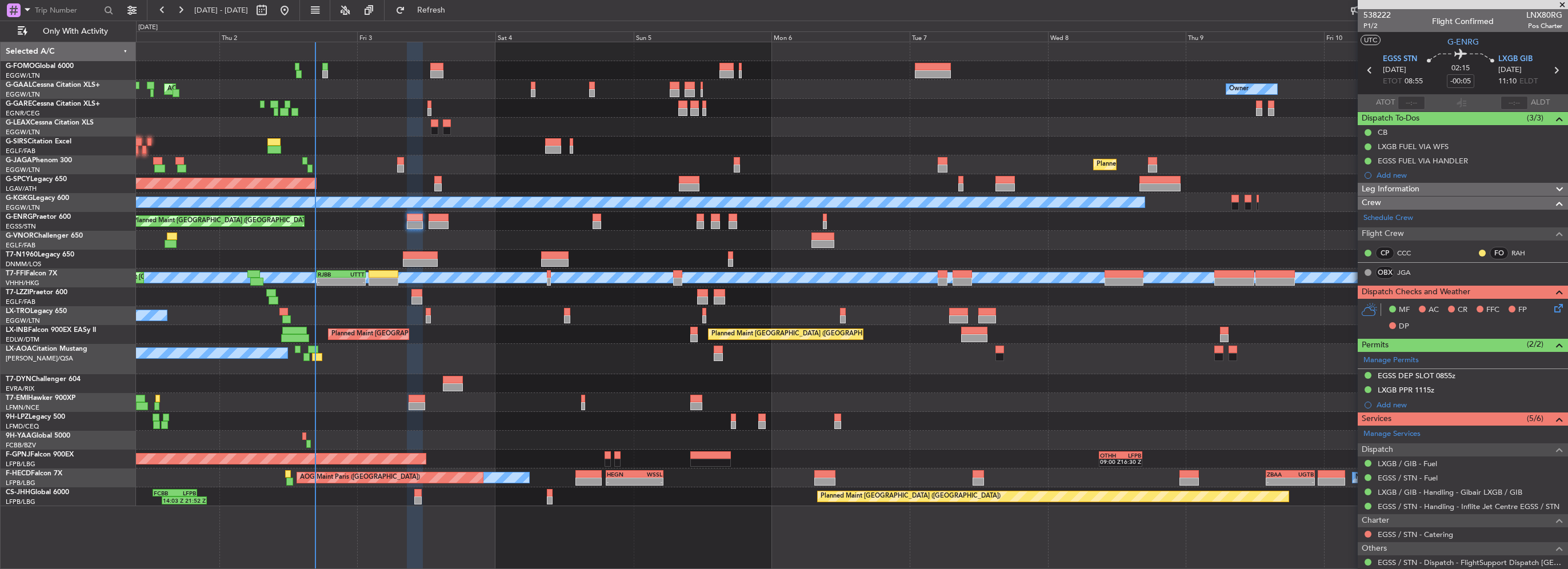
click at [910, 125] on div "A/C Unavailable" at bounding box center [852, 126] width 1432 height 19
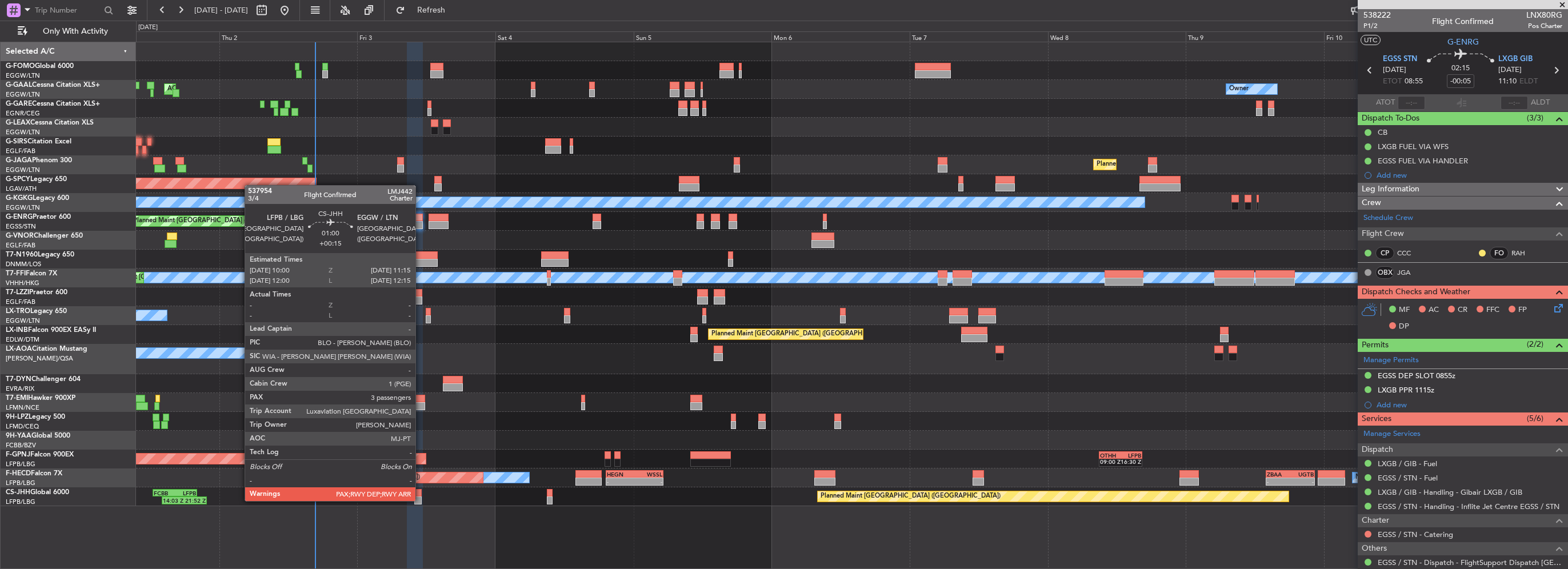
click at [421, 500] on div at bounding box center [418, 501] width 8 height 8
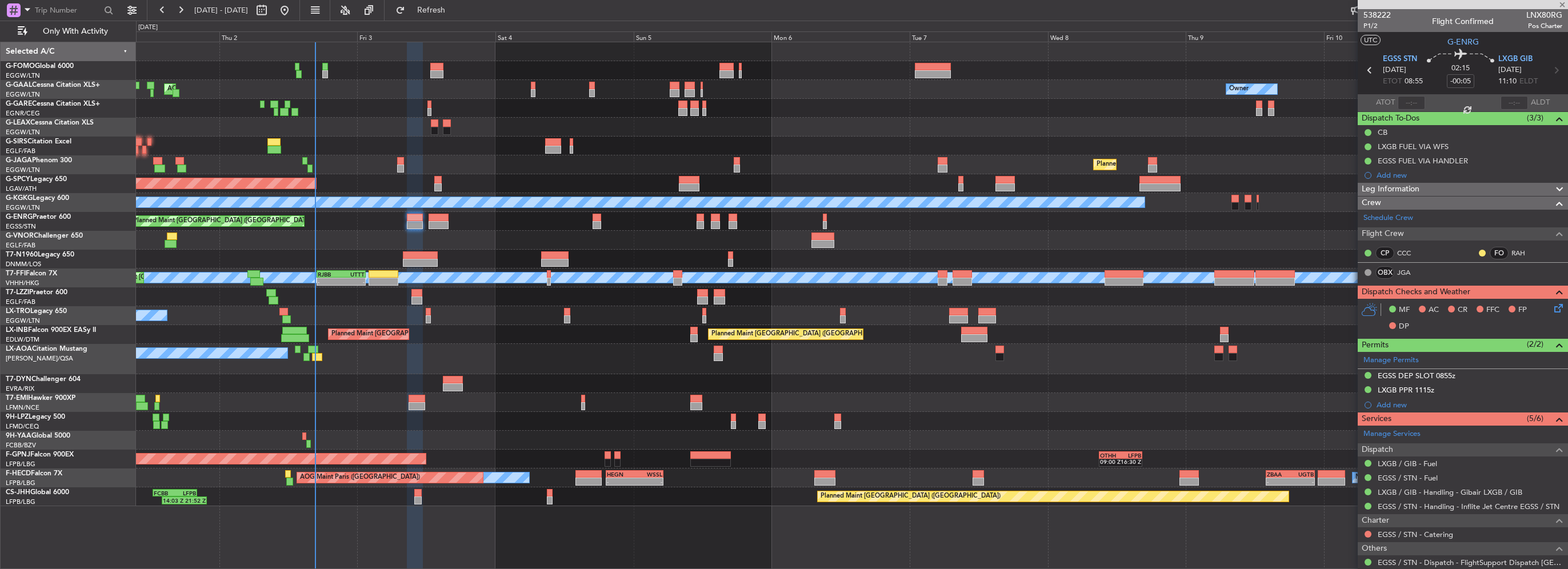
type input "+00:15"
type input "3"
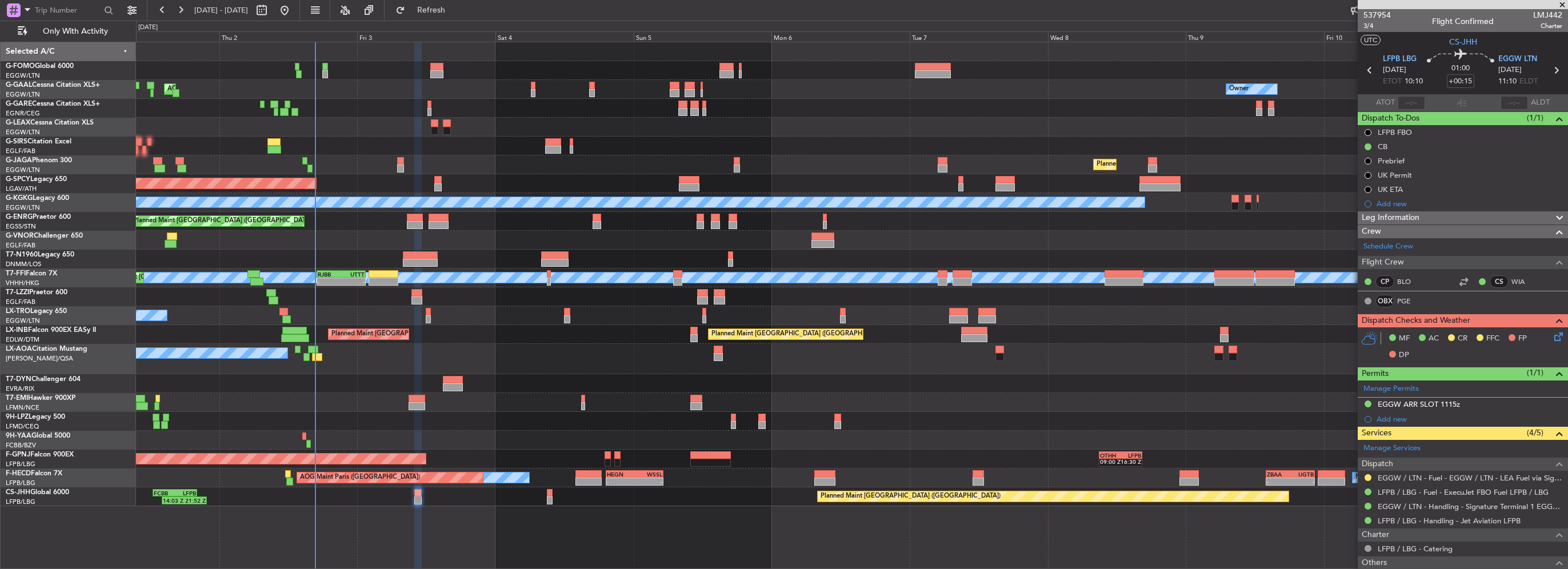
click at [1363, 473] on nimbus-traffic-light at bounding box center [1367, 477] width 9 height 9
click at [1364, 474] on button at bounding box center [1367, 477] width 7 height 7
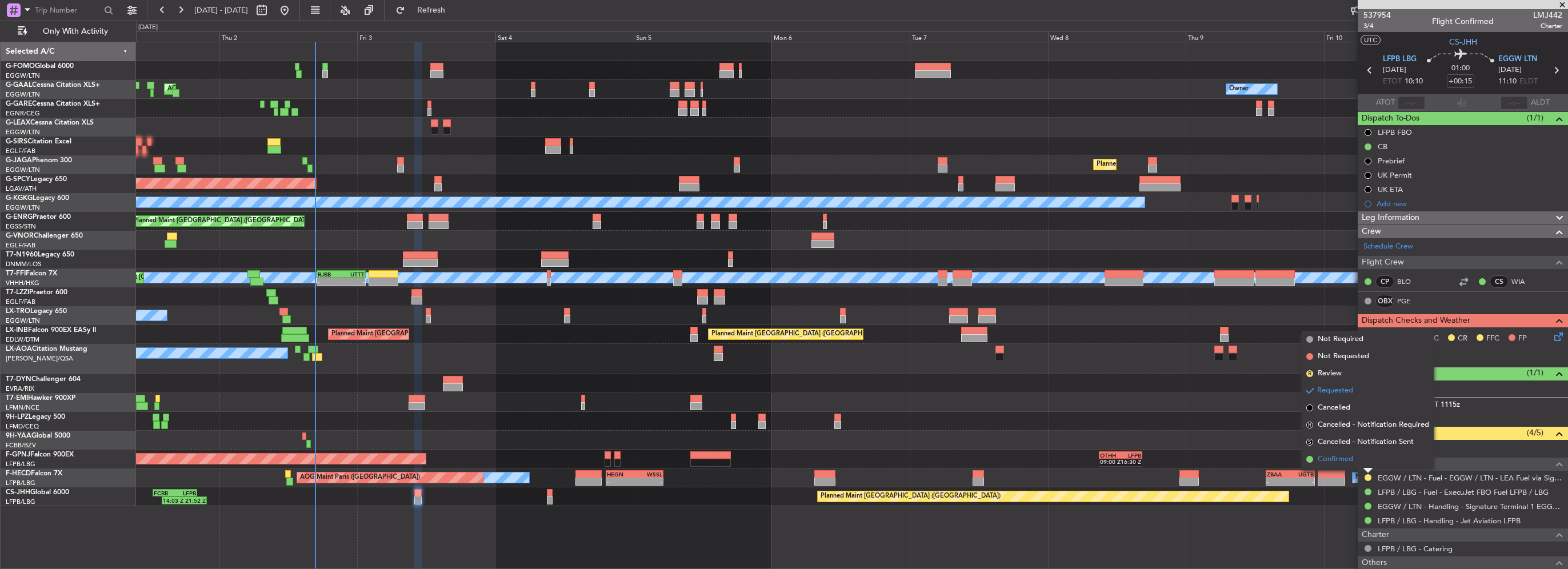
click at [1352, 461] on span "Confirmed" at bounding box center [1336, 459] width 36 height 12
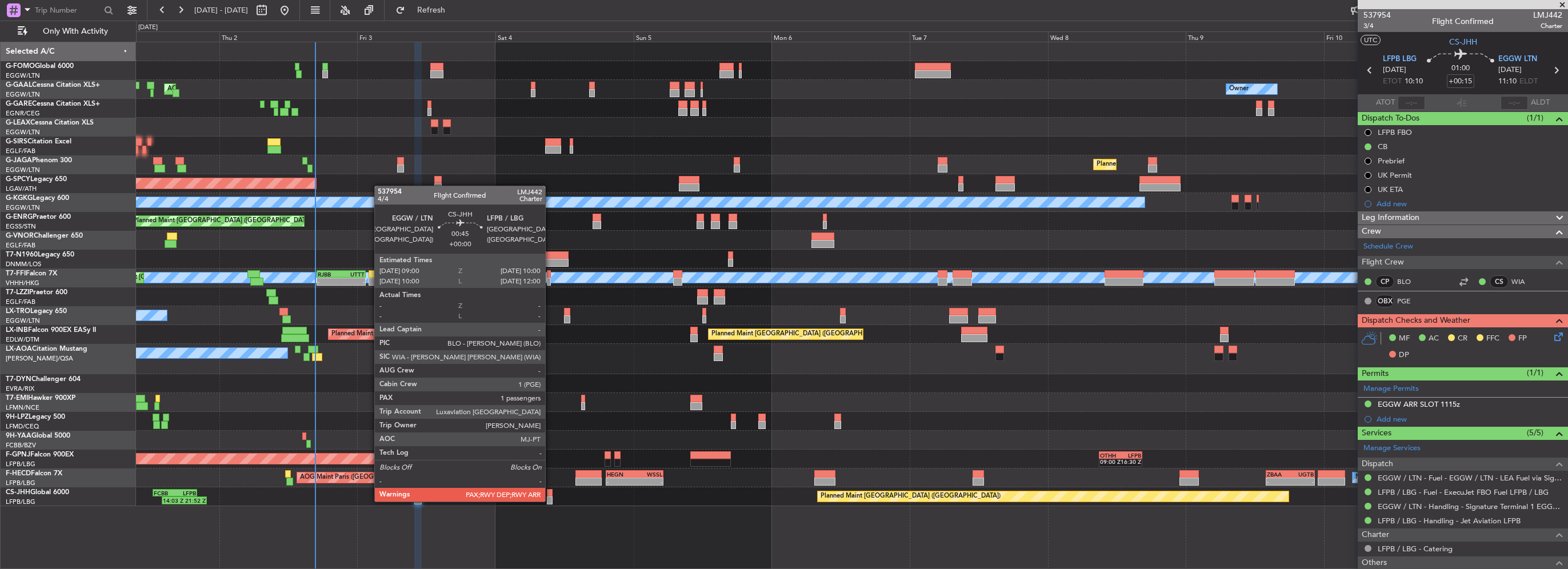
click at [550, 501] on div at bounding box center [549, 501] width 6 height 8
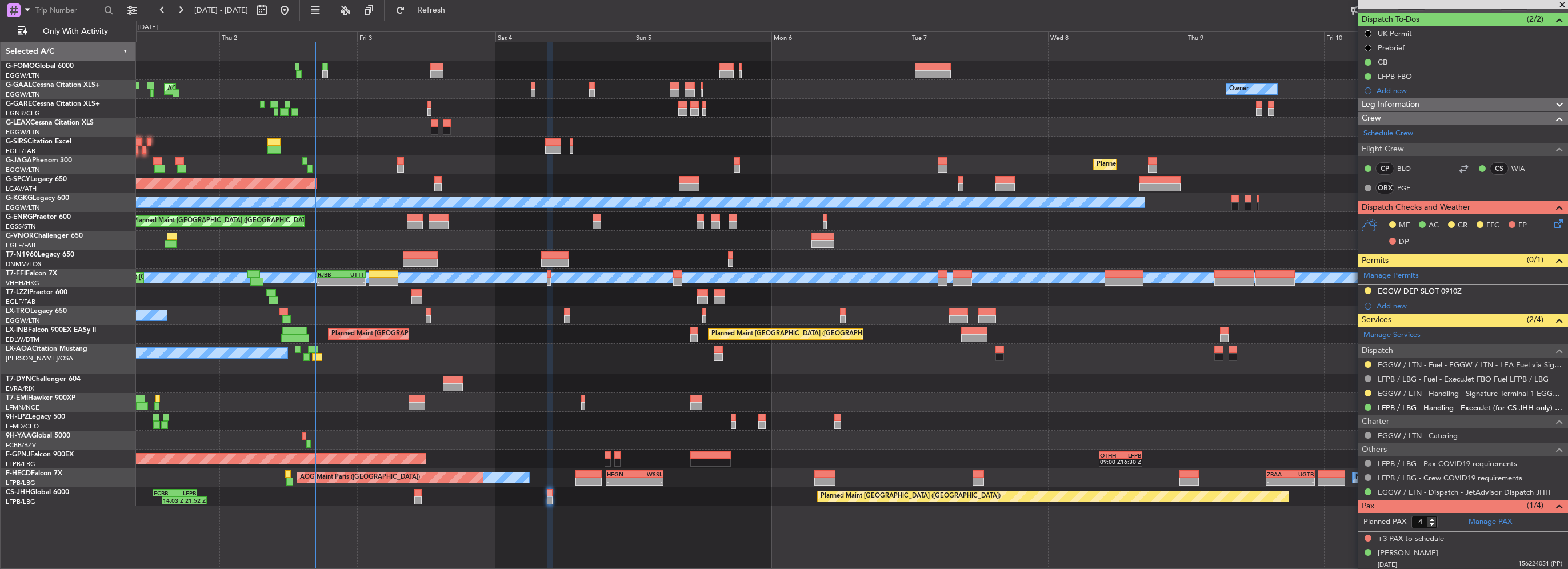
scroll to position [100, 0]
click at [1465, 388] on link "EGGW / LTN - Handling - Signature Terminal 1 EGGW / LTN" at bounding box center [1469, 393] width 185 height 10
click at [455, 8] on span "Refresh" at bounding box center [431, 10] width 48 height 8
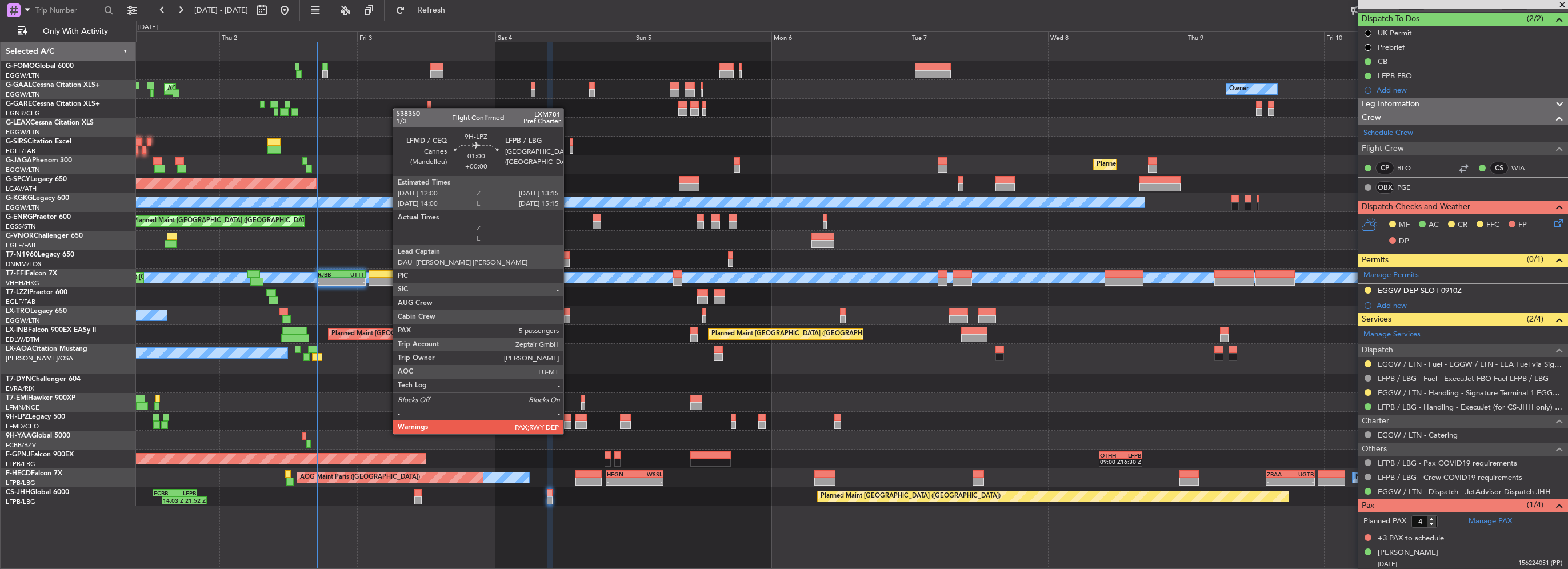
click at [568, 423] on div at bounding box center [568, 425] width 8 height 8
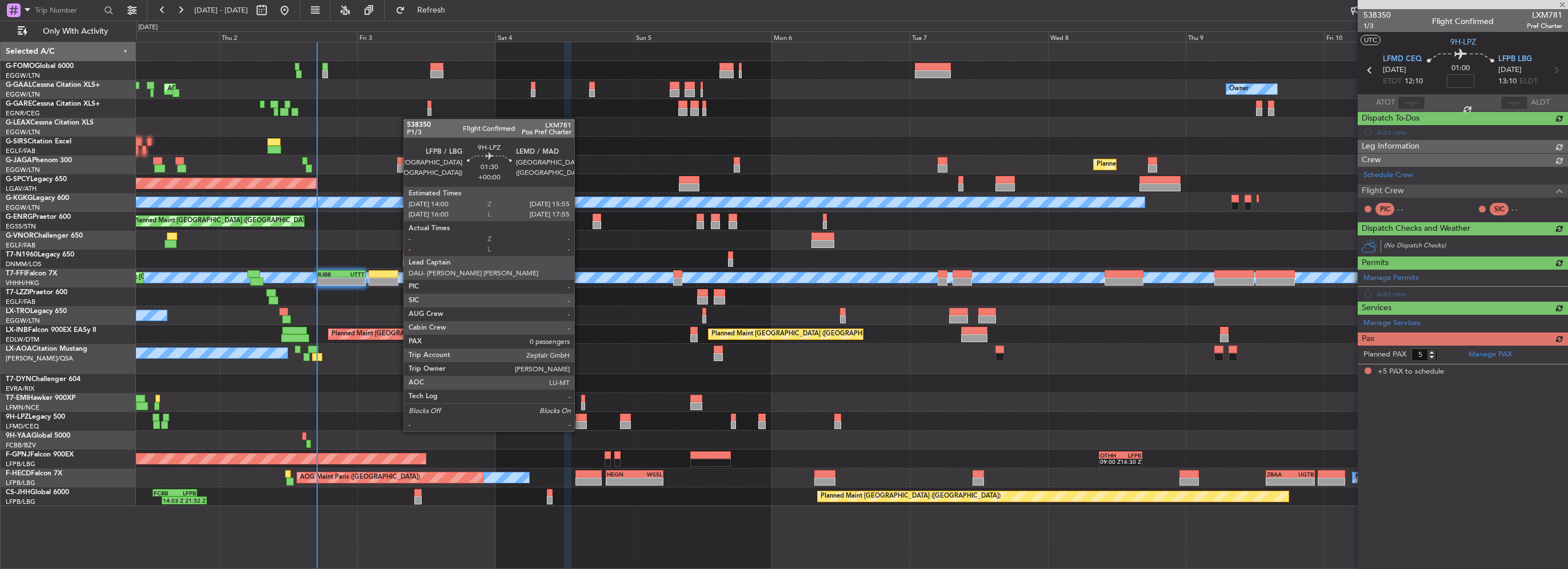
scroll to position [0, 0]
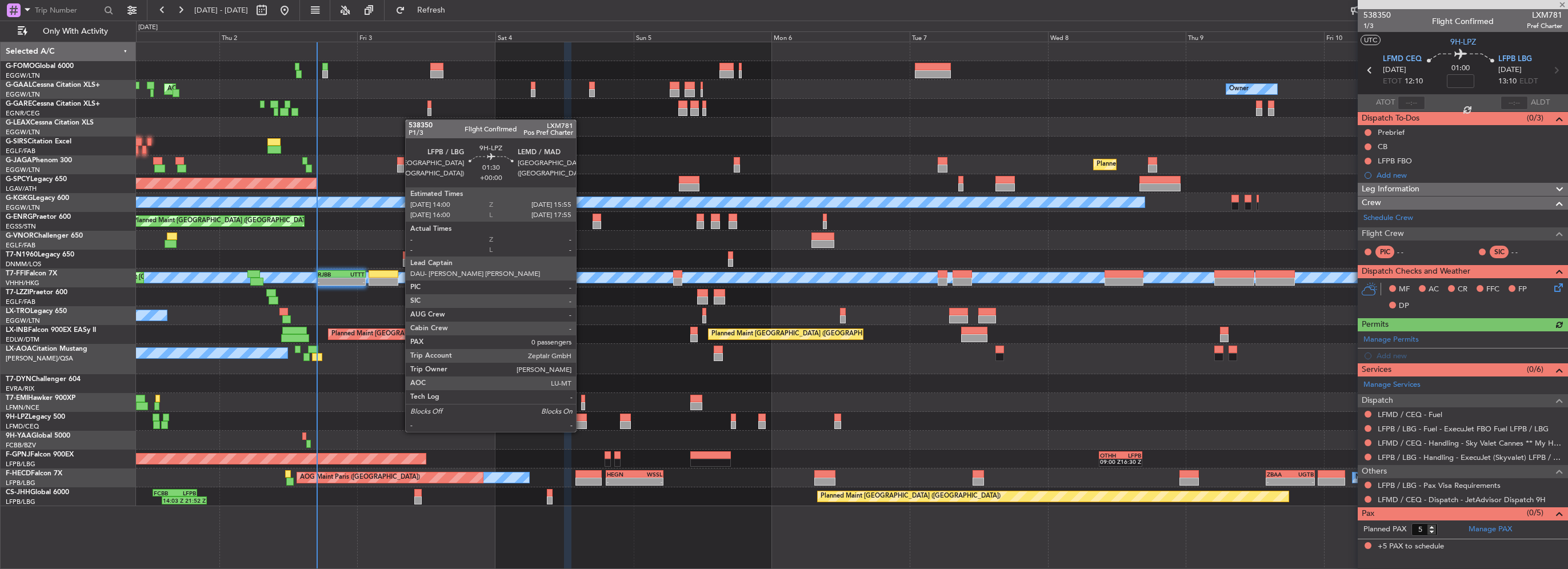
click at [581, 421] on div at bounding box center [581, 425] width 12 height 8
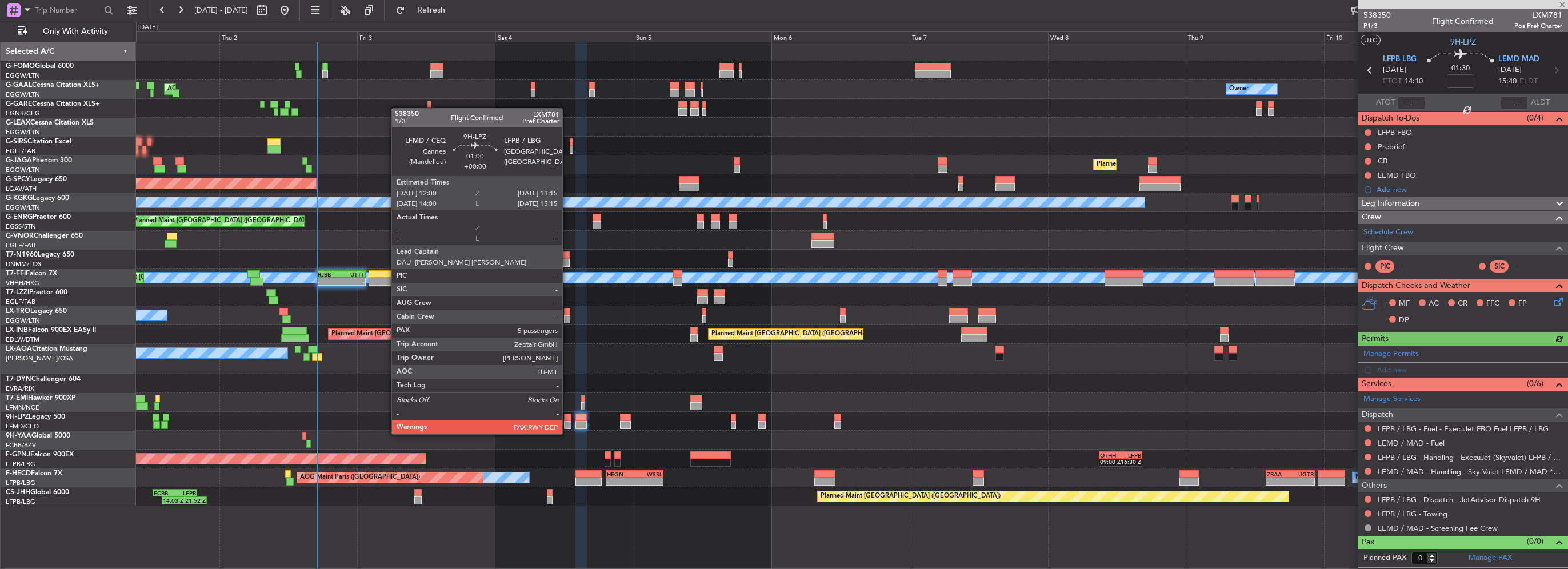
click at [567, 423] on div at bounding box center [568, 425] width 8 height 8
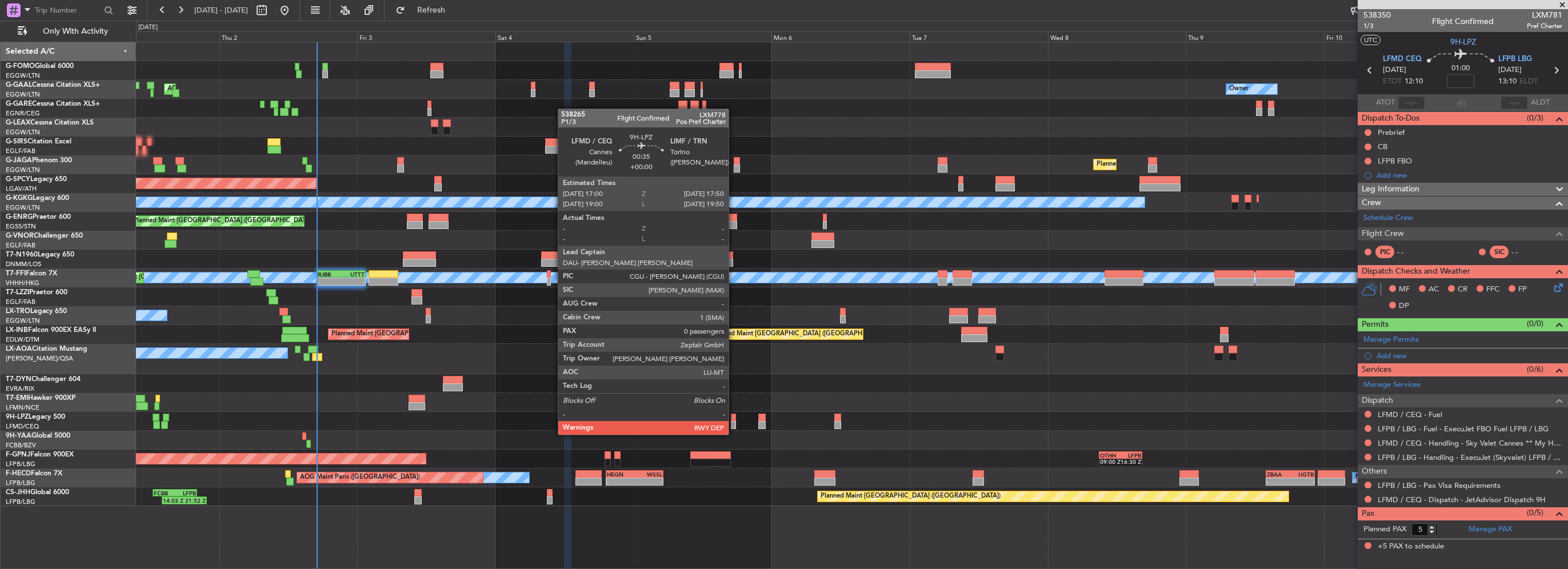
click at [734, 424] on div at bounding box center [733, 425] width 5 height 8
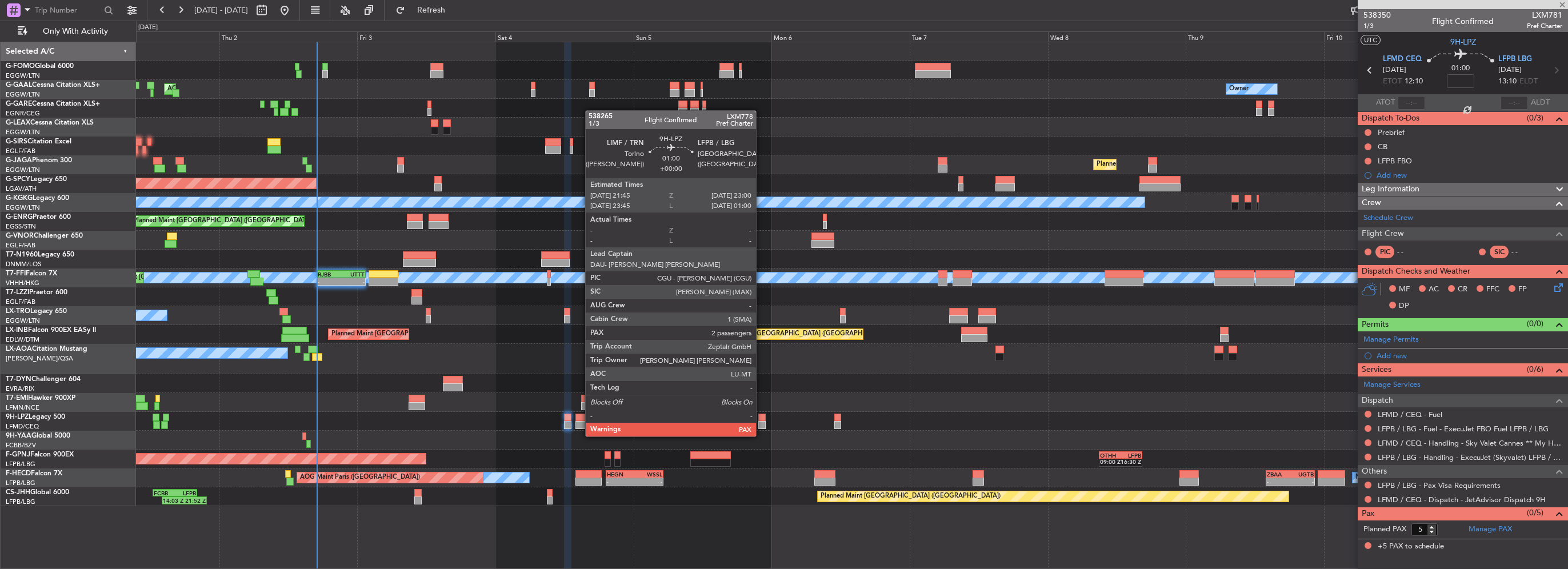
type input "0"
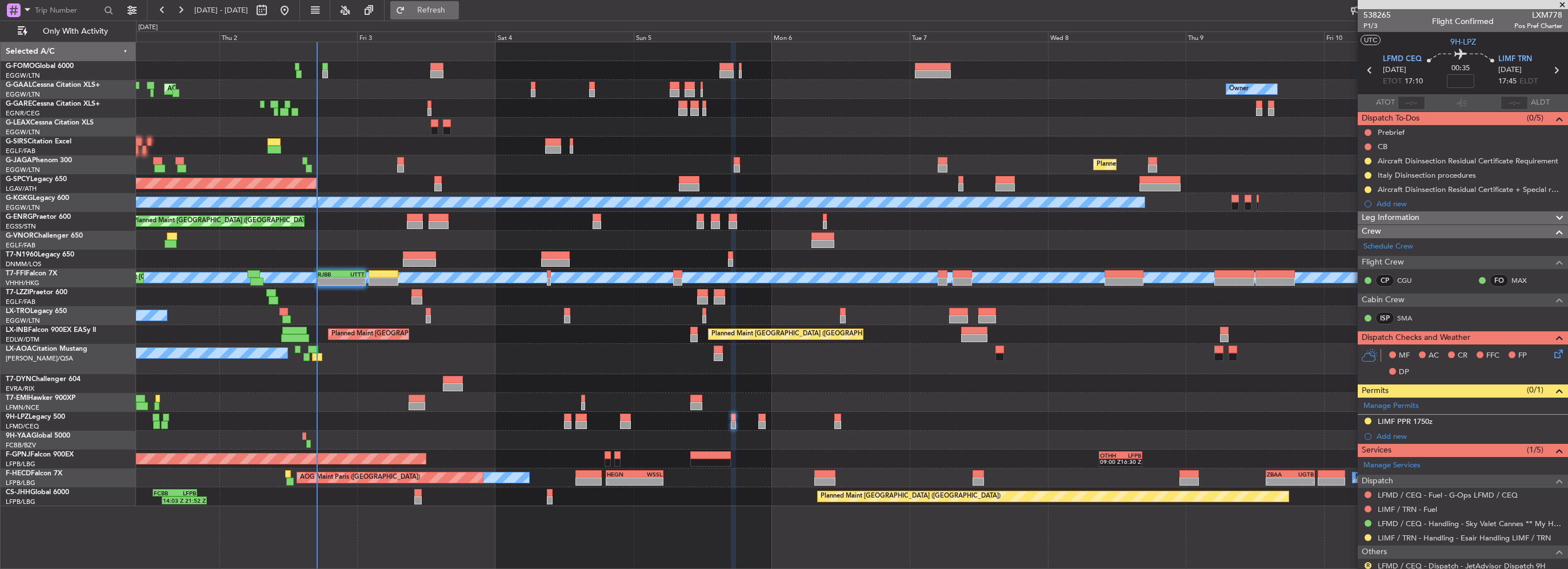
drag, startPoint x: 465, startPoint y: 8, endPoint x: 471, endPoint y: 14, distance: 8.5
click at [455, 8] on span "Refresh" at bounding box center [431, 10] width 48 height 8
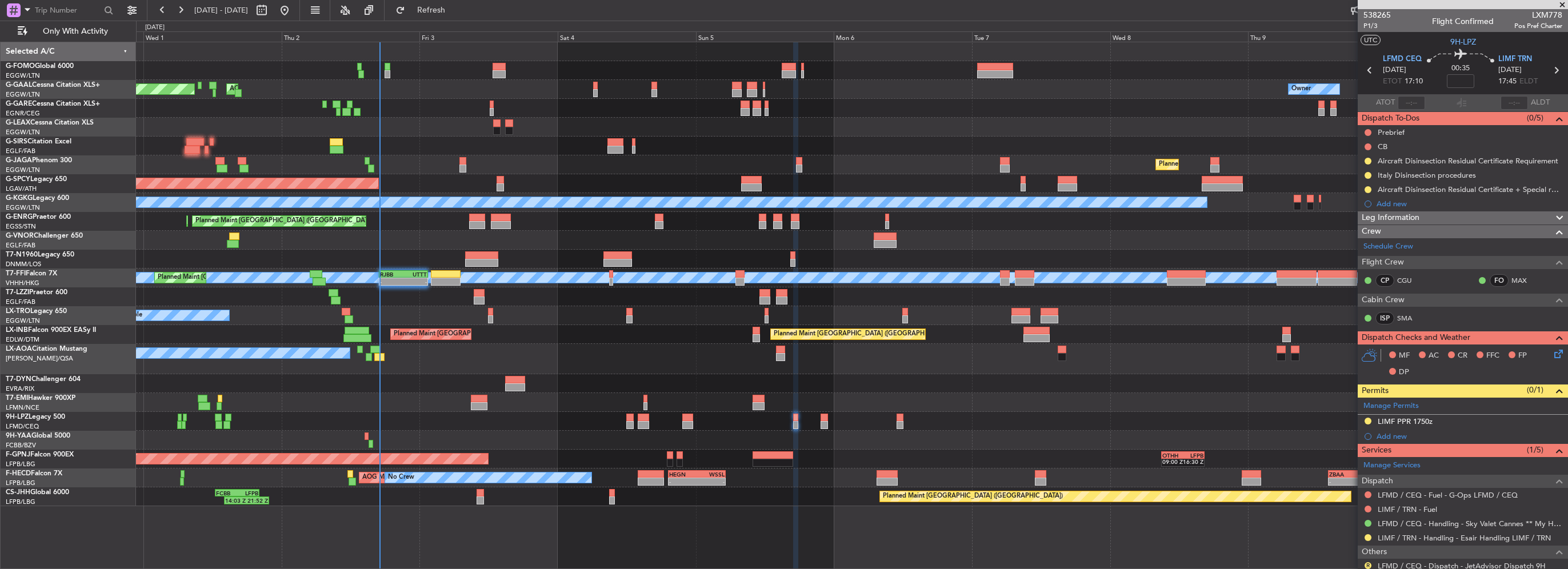
click at [568, 395] on div "No Crew" at bounding box center [852, 402] width 1432 height 19
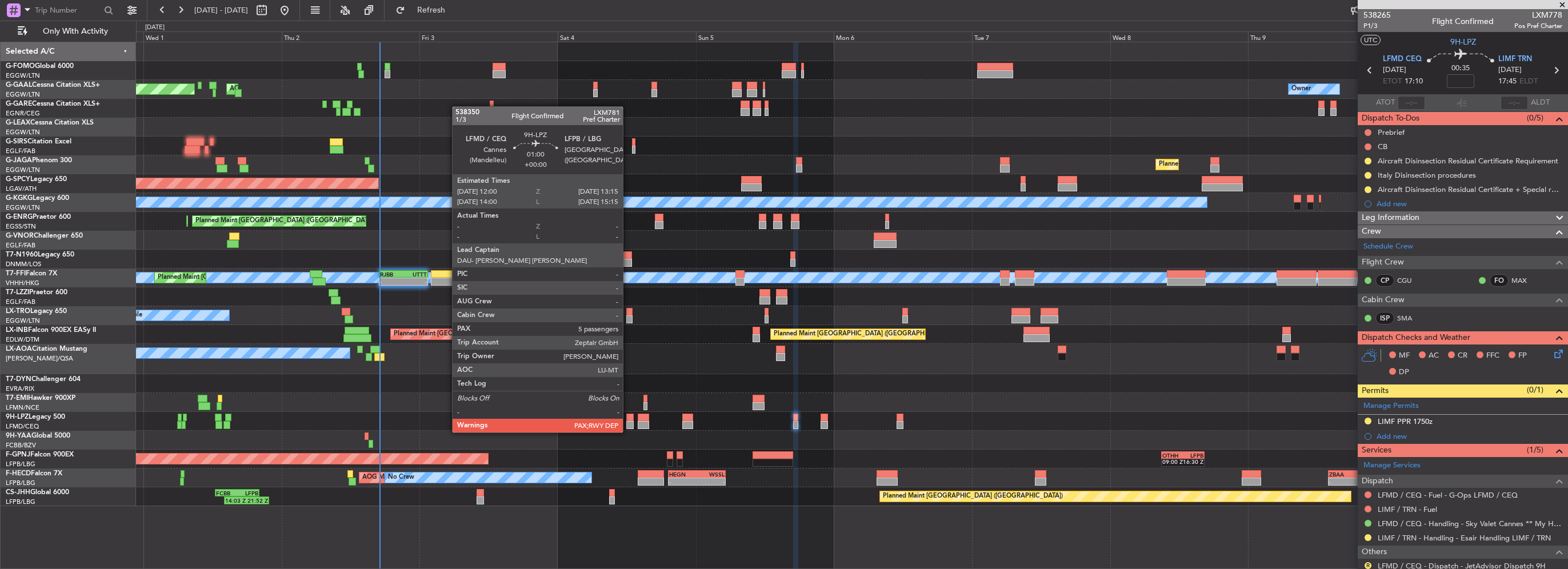
click at [628, 421] on div at bounding box center [630, 425] width 8 height 8
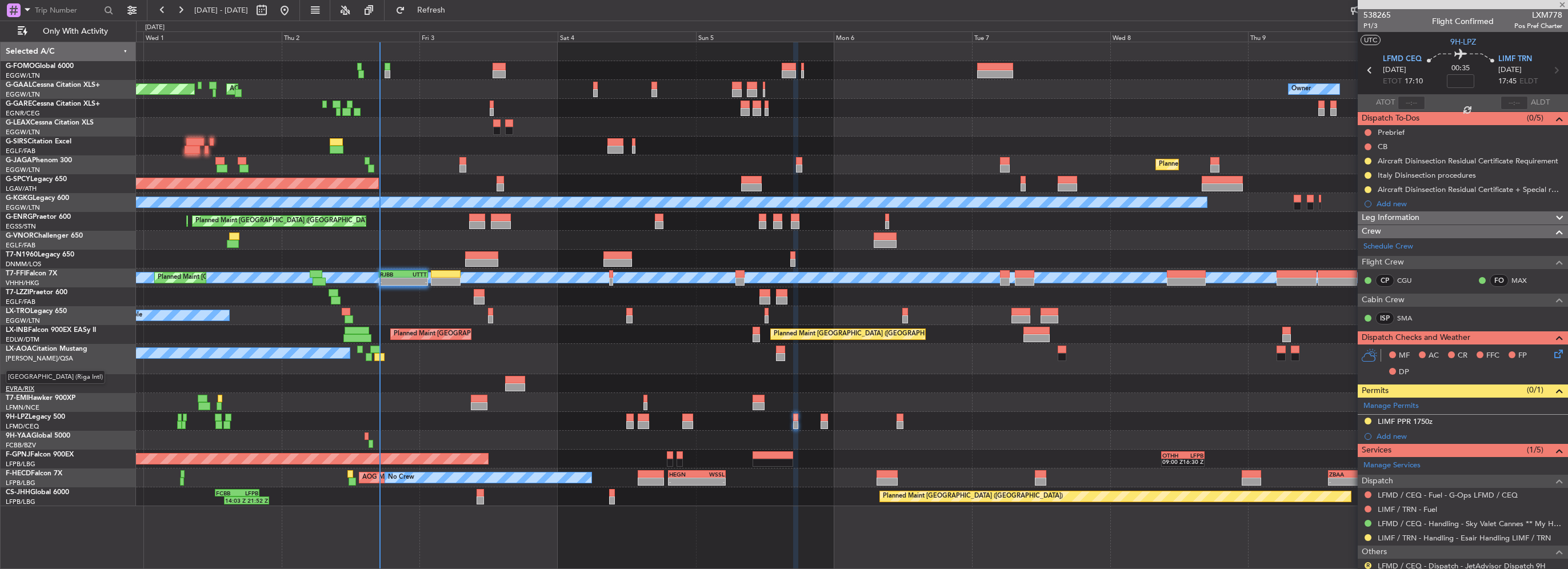
type input "5"
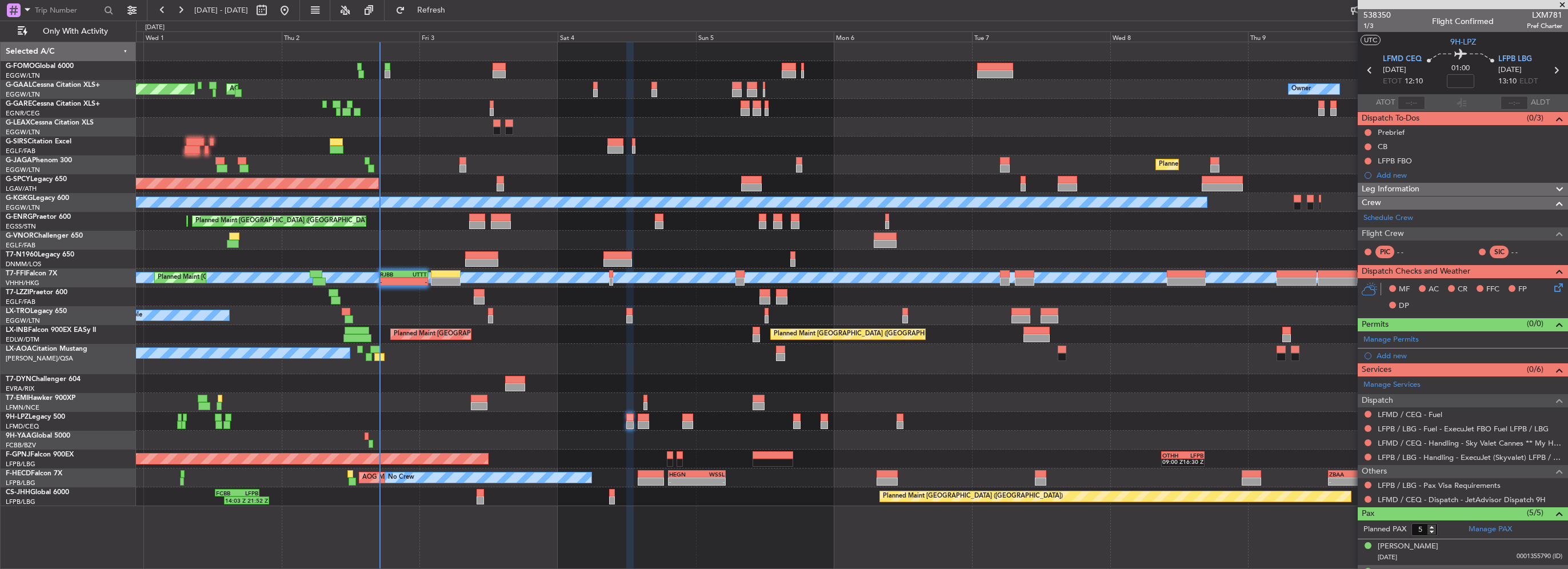
scroll to position [97, 0]
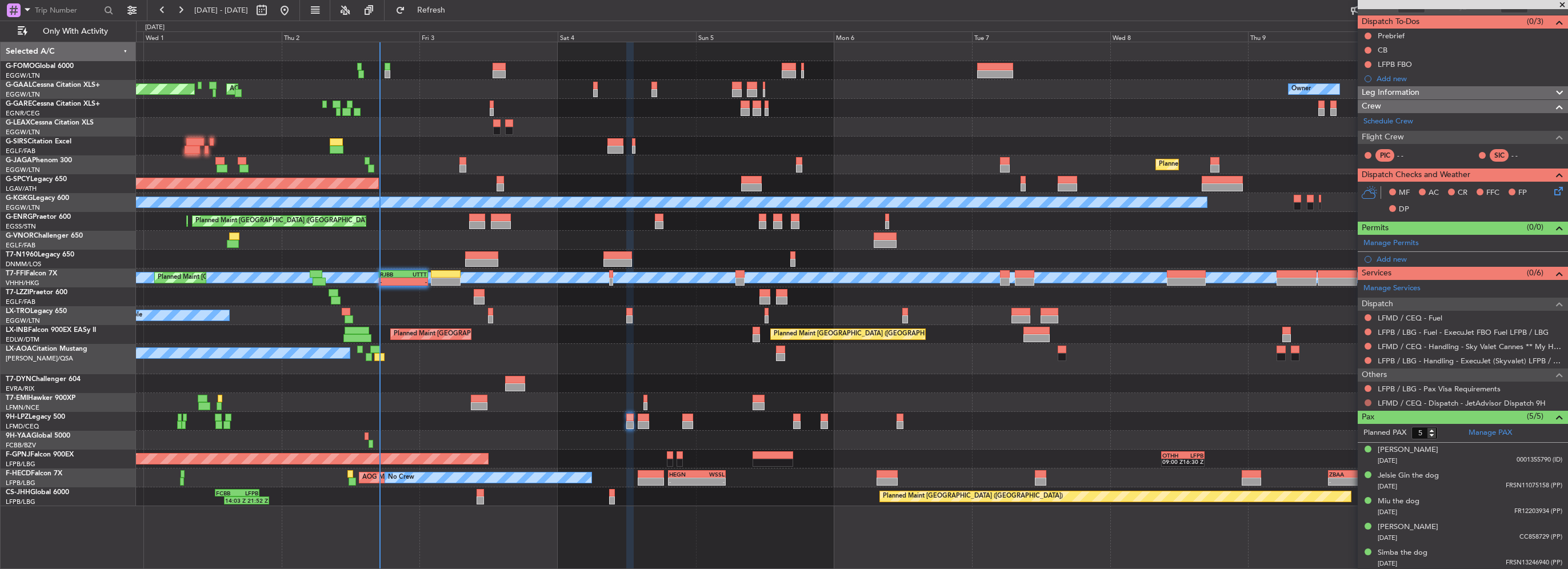
click at [1364, 399] on button at bounding box center [1367, 402] width 7 height 7
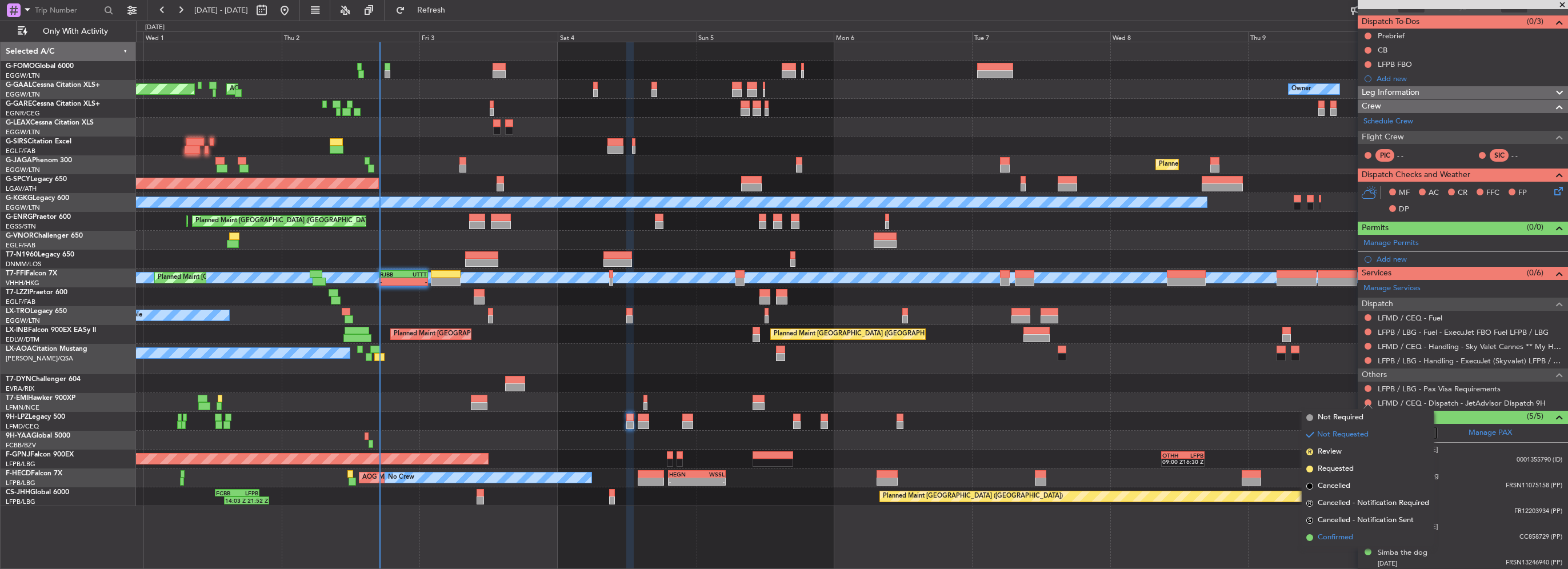
click at [1340, 539] on span "Confirmed" at bounding box center [1336, 537] width 36 height 12
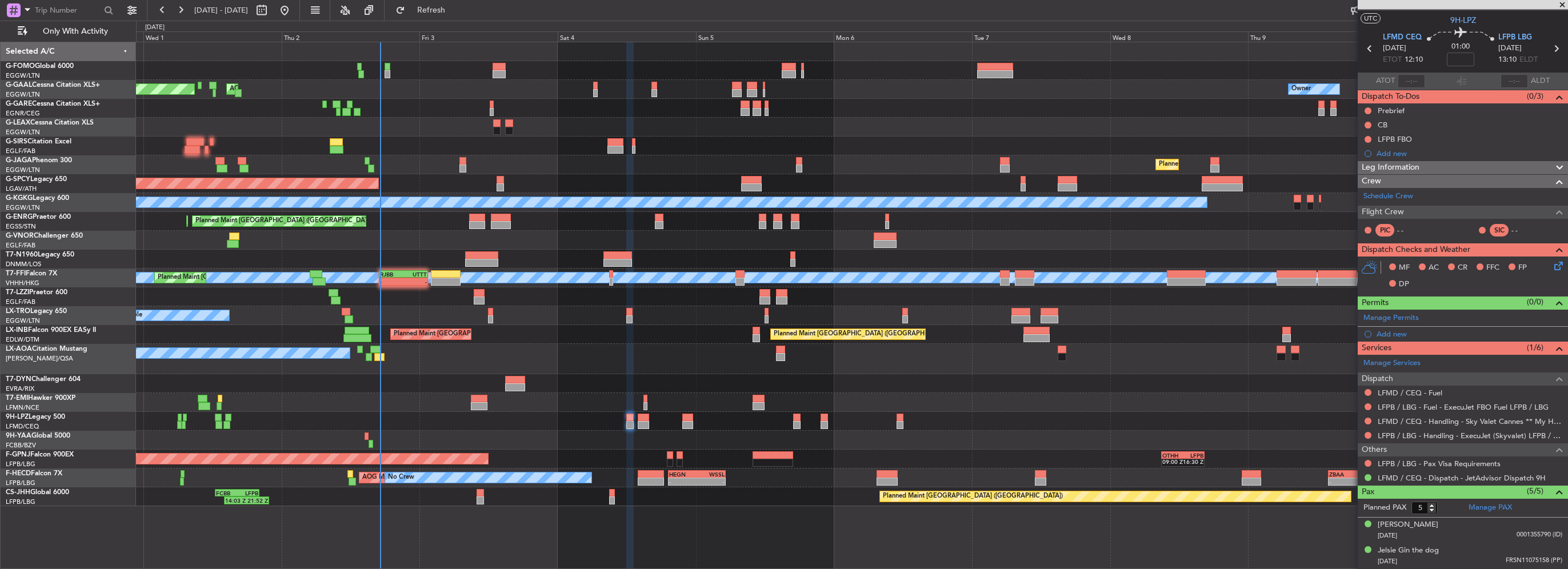
scroll to position [0, 0]
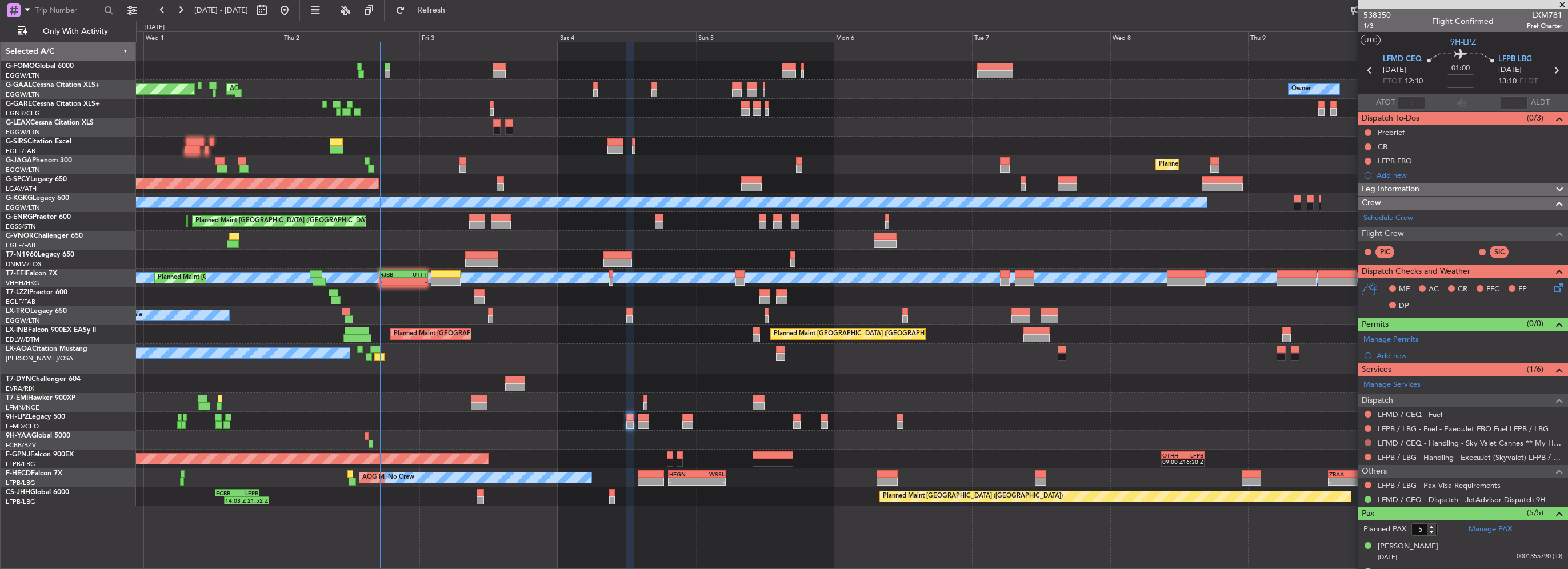
click at [1366, 441] on button at bounding box center [1367, 443] width 7 height 7
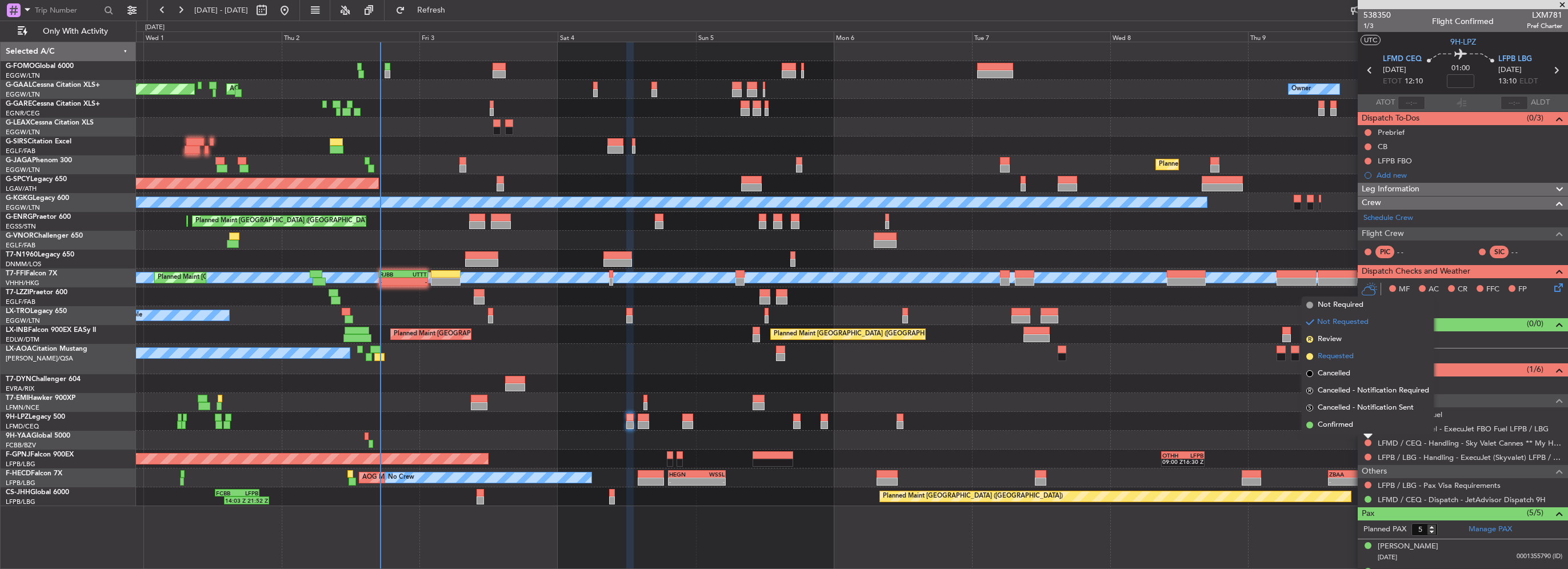
click at [1356, 355] on li "Requested" at bounding box center [1367, 356] width 132 height 17
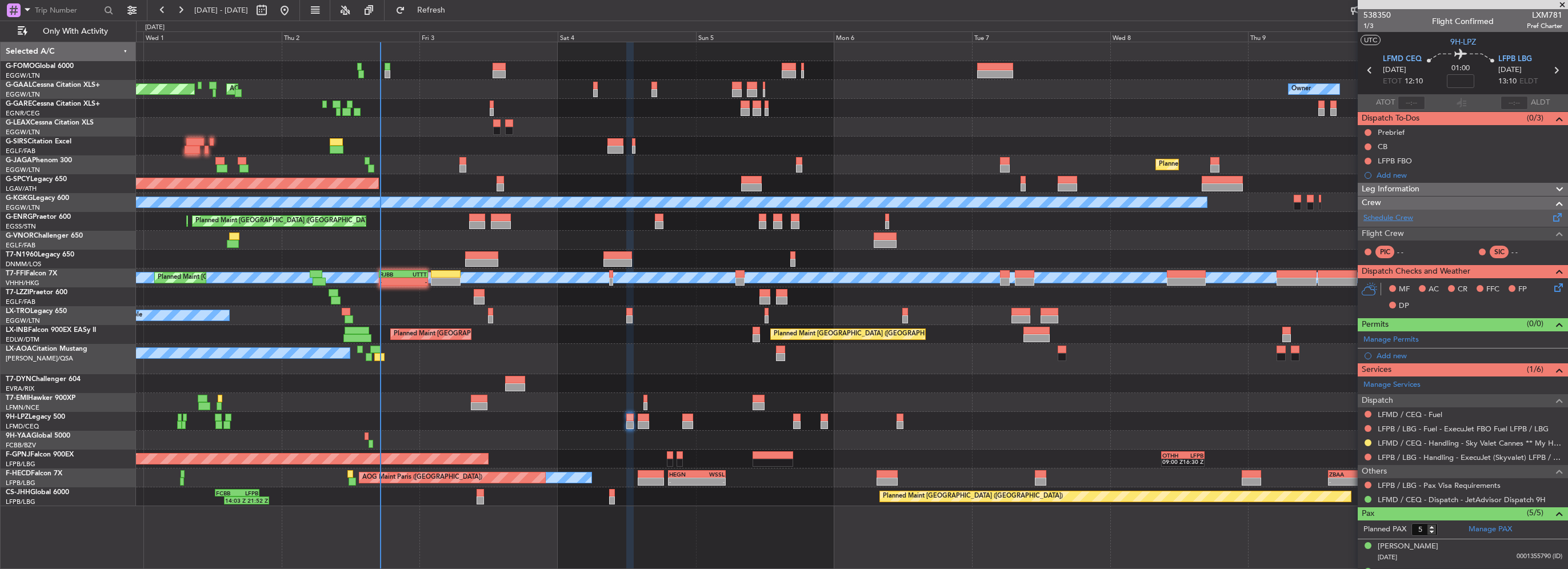
click at [1376, 222] on link "Schedule Crew" at bounding box center [1388, 218] width 49 height 12
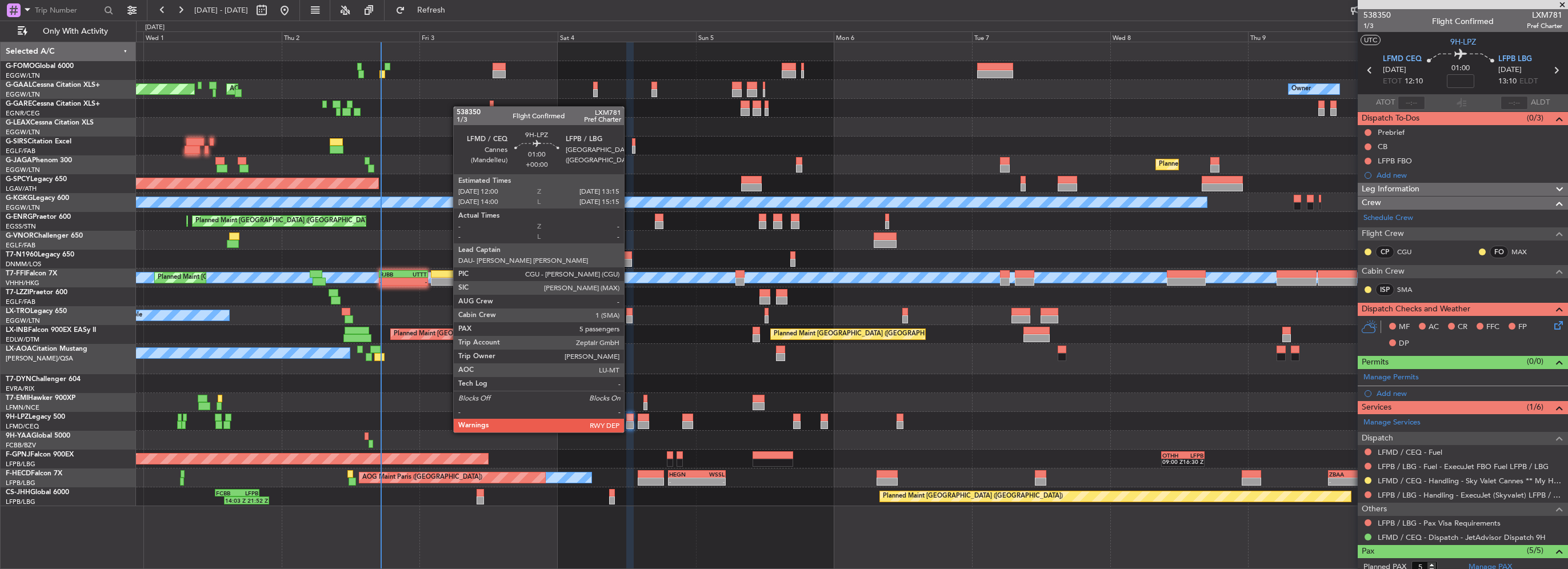
click at [629, 422] on div at bounding box center [630, 425] width 8 height 8
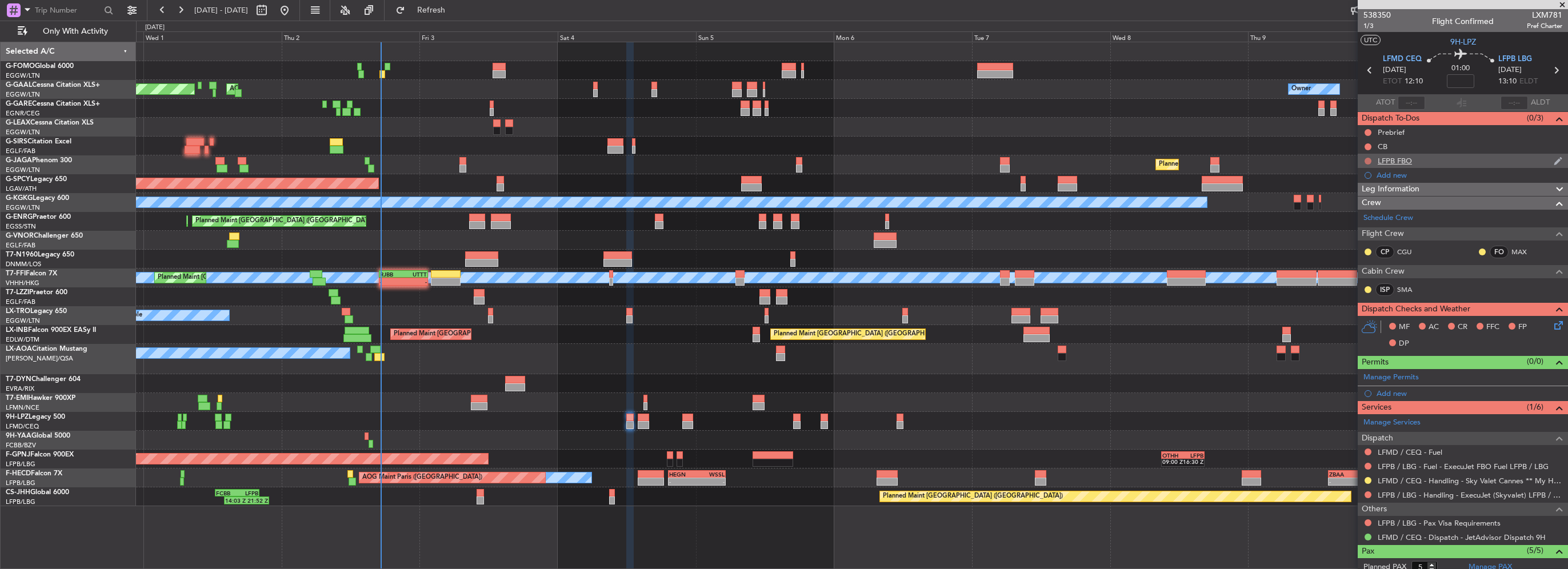
click at [1366, 161] on button at bounding box center [1367, 161] width 7 height 7
click at [1366, 214] on span "Completed" at bounding box center [1373, 211] width 38 height 12
click at [1367, 145] on button at bounding box center [1367, 146] width 7 height 7
click at [1363, 202] on span "Completed" at bounding box center [1373, 198] width 38 height 12
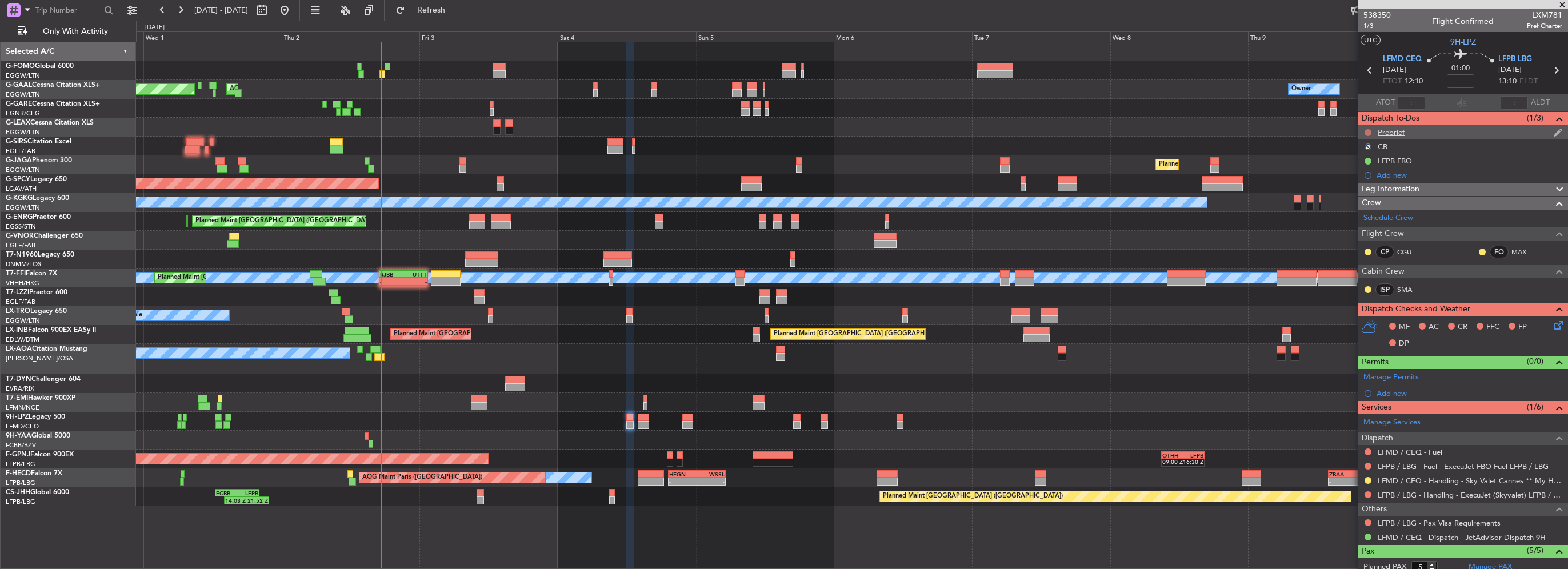
click at [1366, 132] on button at bounding box center [1367, 132] width 7 height 7
click at [1359, 170] on span "In Progress" at bounding box center [1373, 166] width 39 height 12
click at [1419, 190] on span "Leg Information" at bounding box center [1390, 189] width 57 height 13
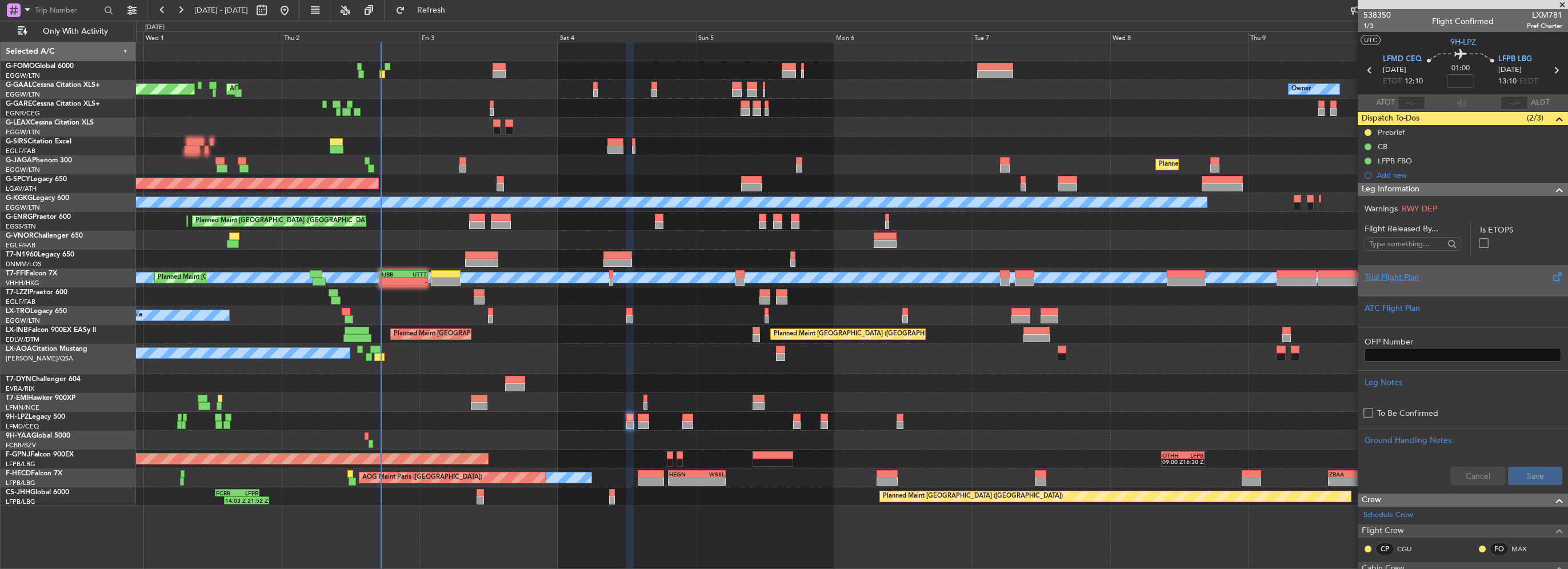
click at [1395, 276] on div "Trial Flight Plan" at bounding box center [1462, 278] width 197 height 12
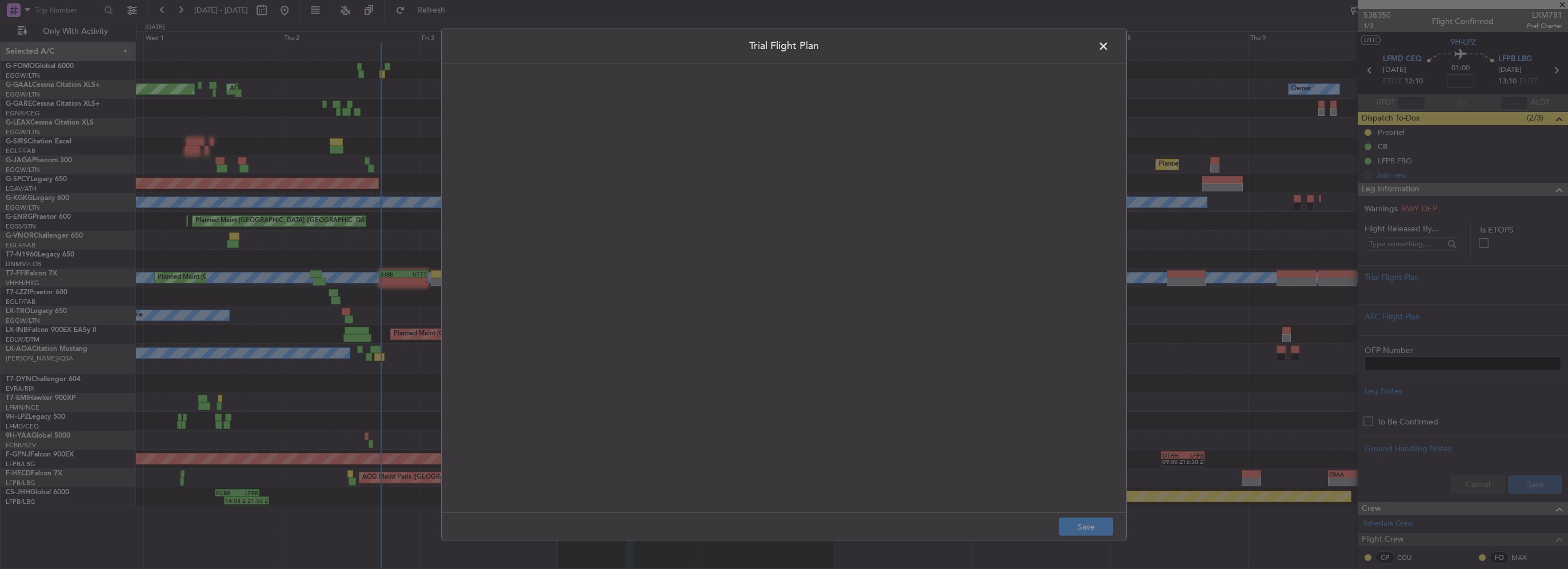
click at [710, 207] on quill-editor at bounding box center [784, 276] width 662 height 402
click at [690, 184] on div at bounding box center [784, 300] width 661 height 401
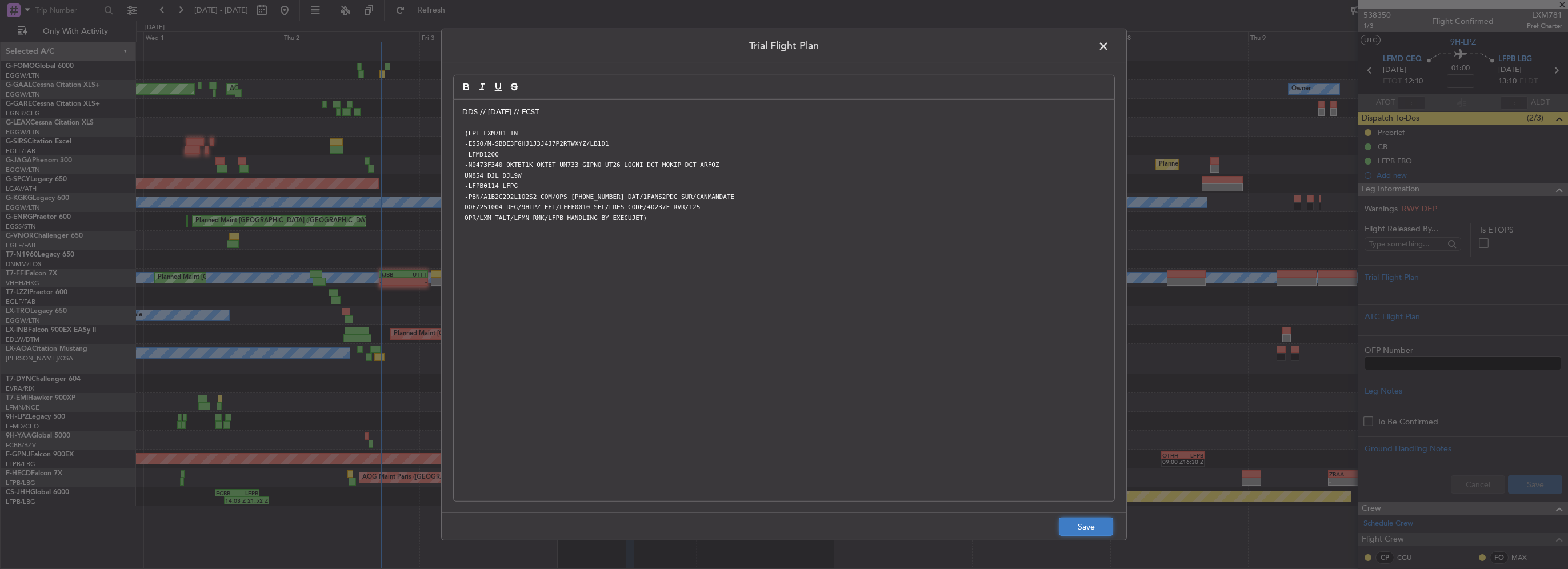
click at [1097, 521] on button "Save" at bounding box center [1086, 527] width 54 height 19
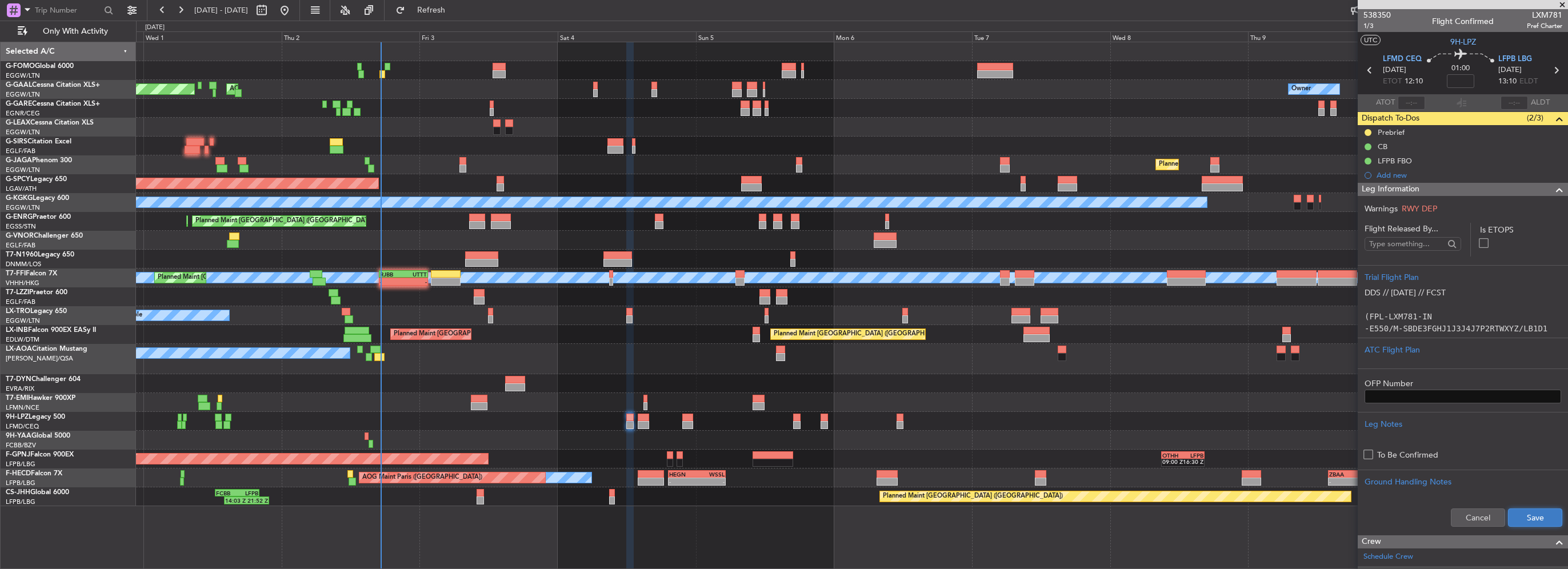
click at [1528, 521] on button "Save" at bounding box center [1534, 518] width 54 height 19
click at [1454, 85] on input at bounding box center [1460, 81] width 28 height 14
type input "+00:15"
click at [1532, 188] on div "Leg Information" at bounding box center [1462, 189] width 210 height 13
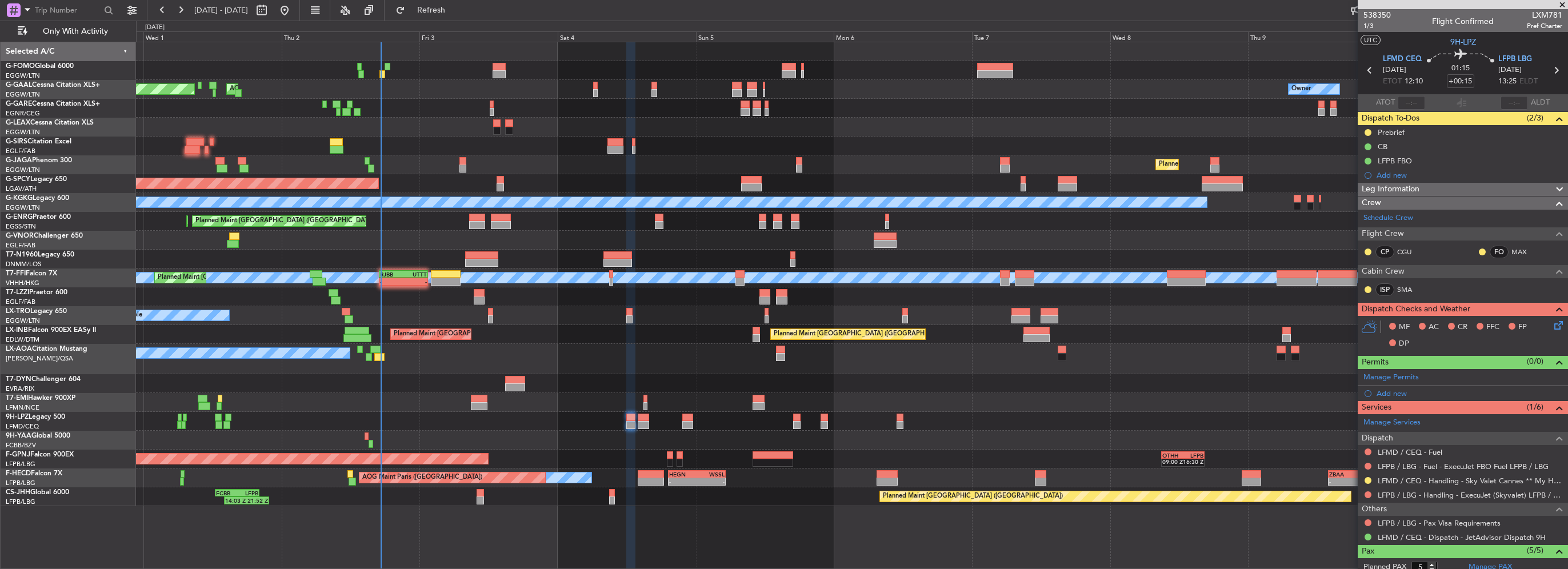
click at [1552, 322] on icon at bounding box center [1556, 323] width 9 height 9
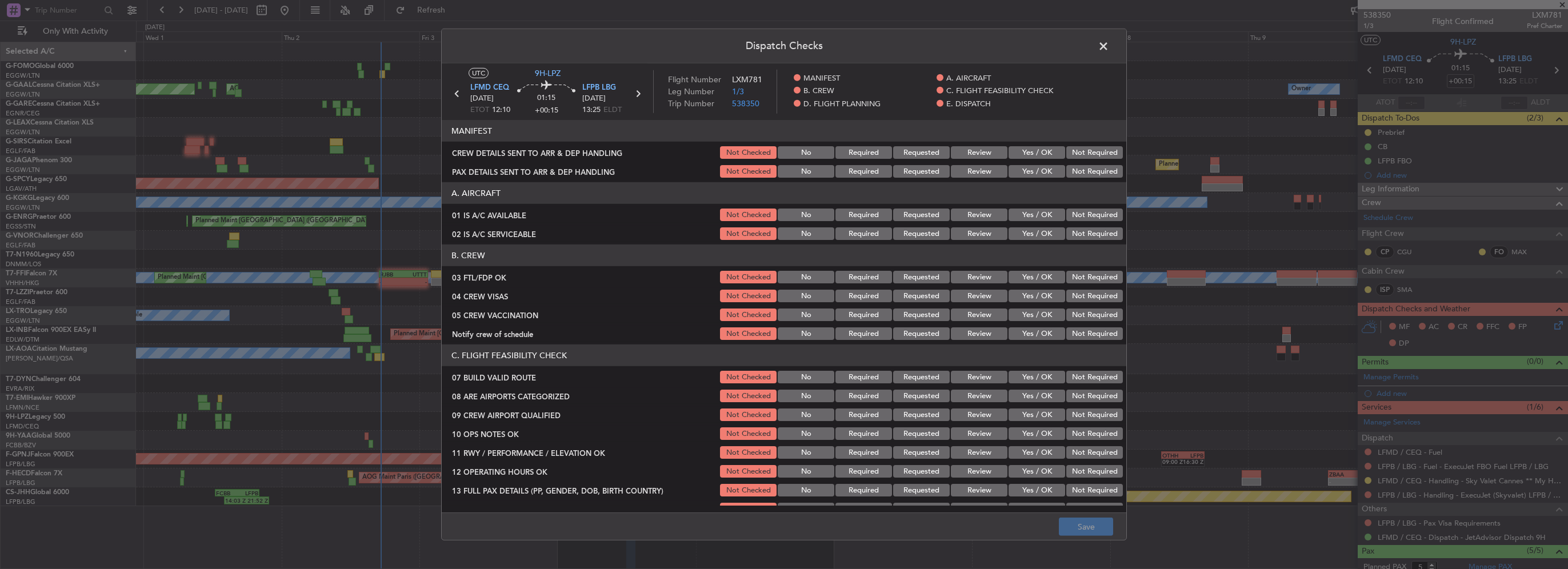
click at [1027, 203] on section "A. AIRCRAFT 01 IS A/C AVAILABLE Not Checked No Required Requested Review Yes / …" at bounding box center [784, 211] width 685 height 59
click at [1027, 210] on button "Yes / OK" at bounding box center [1036, 214] width 56 height 13
click at [1032, 225] on div "Yes / OK" at bounding box center [1035, 233] width 57 height 16
click at [1037, 231] on button "Yes / OK" at bounding box center [1036, 233] width 56 height 13
click at [1039, 275] on button "Yes / OK" at bounding box center [1036, 277] width 56 height 13
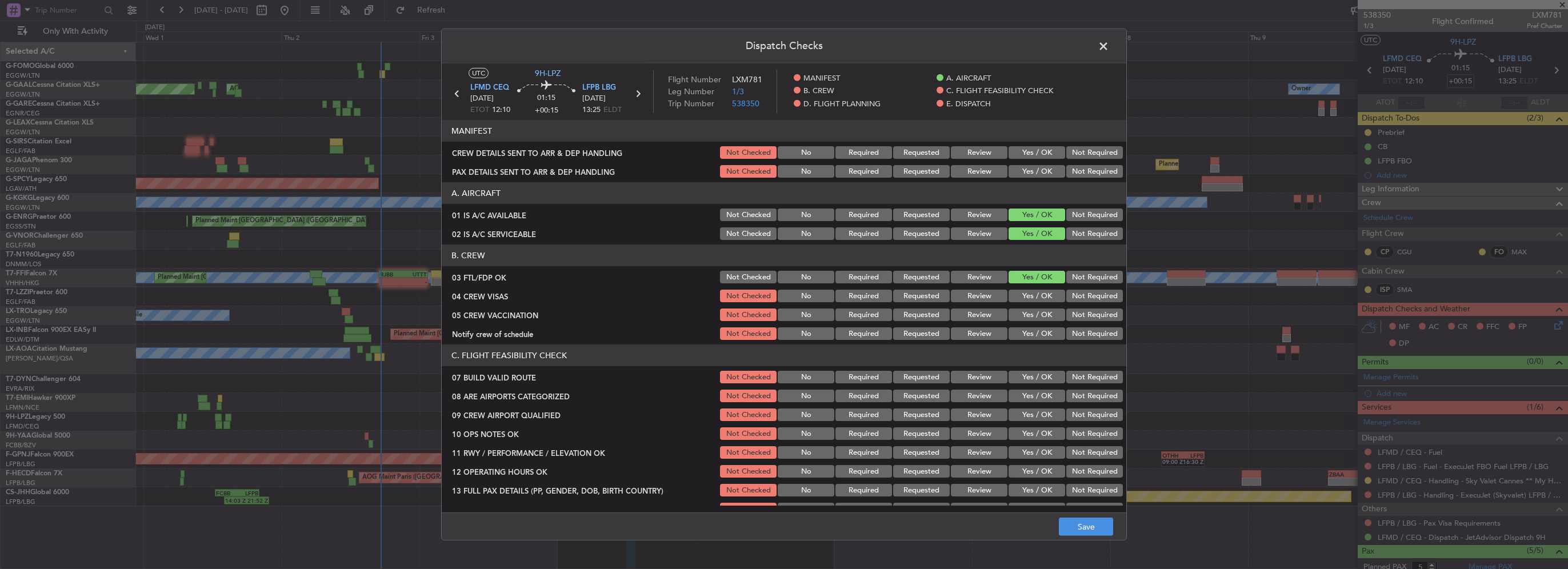
click at [1064, 287] on div "Not Required" at bounding box center [1093, 295] width 57 height 16
click at [1067, 301] on div "Not Required" at bounding box center [1093, 295] width 57 height 16
drag, startPoint x: 1072, startPoint y: 296, endPoint x: 1073, endPoint y: 308, distance: 12.0
click at [1072, 296] on button "Not Required" at bounding box center [1094, 295] width 56 height 13
click at [1073, 308] on button "Not Required" at bounding box center [1094, 314] width 56 height 13
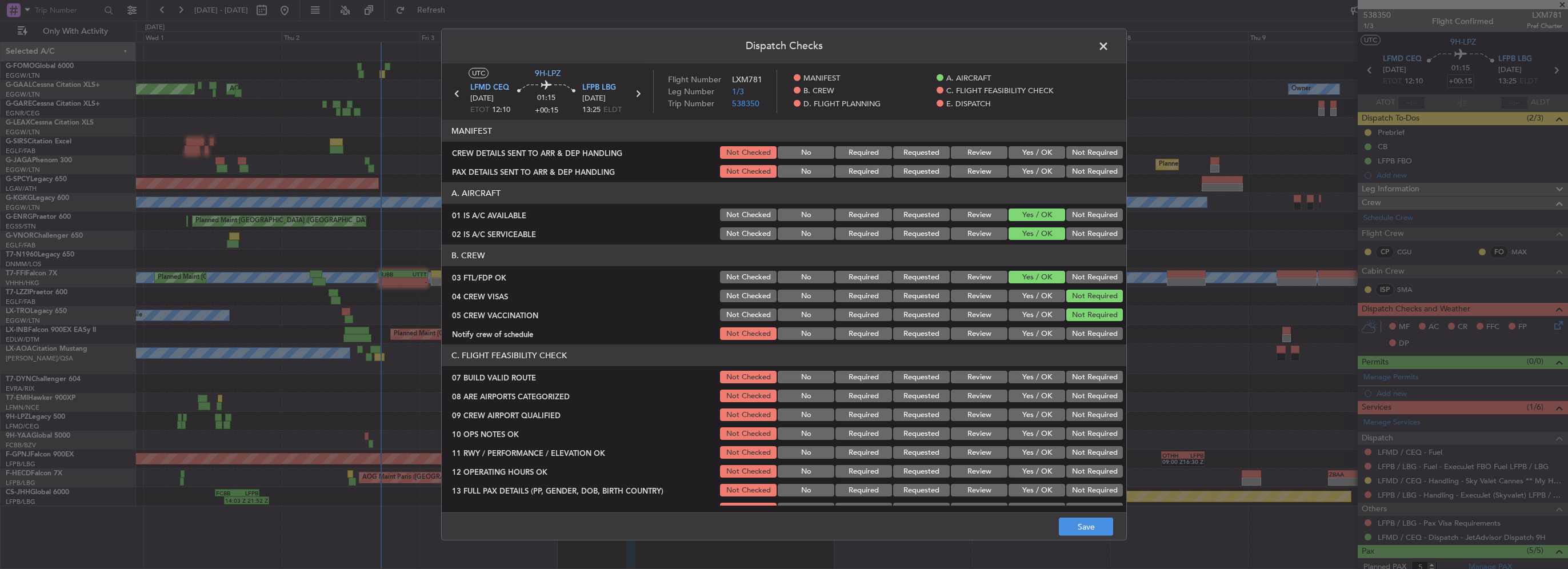
click at [1022, 336] on button "Yes / OK" at bounding box center [1036, 333] width 56 height 13
click at [1031, 374] on button "Yes / OK" at bounding box center [1036, 376] width 56 height 13
drag, startPoint x: 1032, startPoint y: 387, endPoint x: 1035, endPoint y: 403, distance: 16.3
click at [1032, 389] on div "Yes / OK" at bounding box center [1035, 396] width 57 height 16
click at [1035, 403] on div "Yes / OK" at bounding box center [1035, 396] width 57 height 16
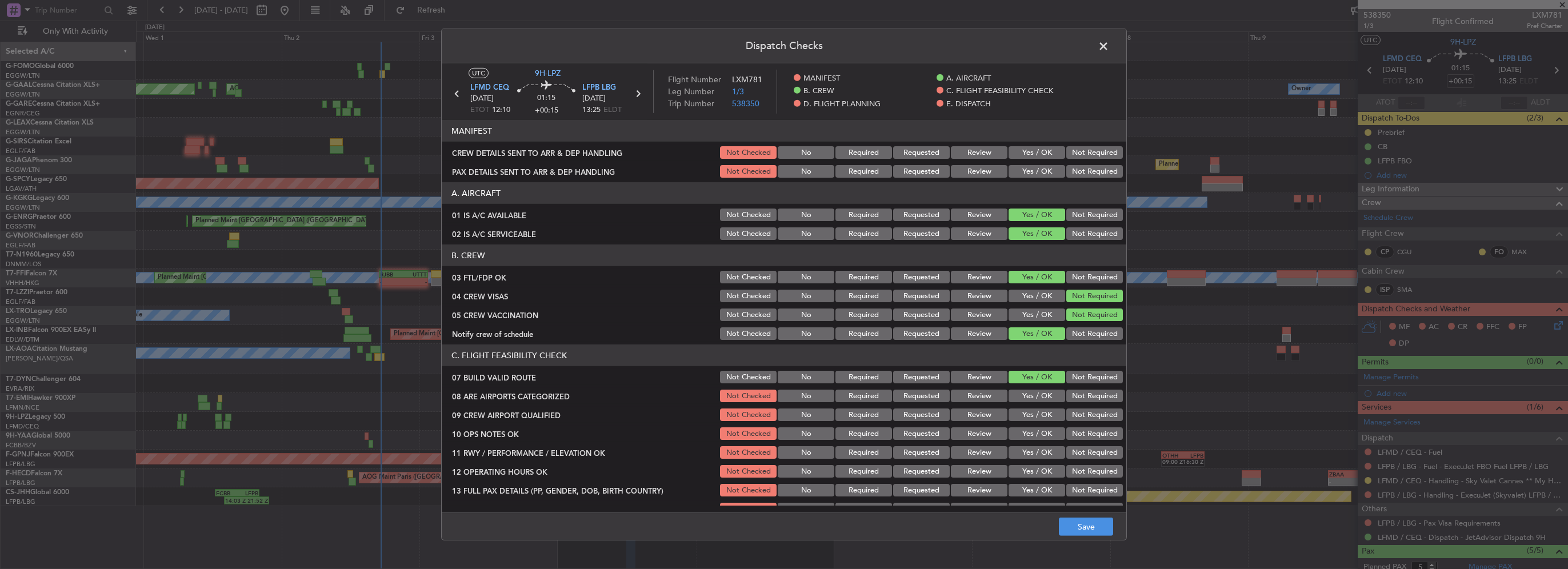
click at [1037, 397] on button "Yes / OK" at bounding box center [1036, 395] width 56 height 13
click at [1033, 413] on button "Yes / OK" at bounding box center [1036, 414] width 56 height 13
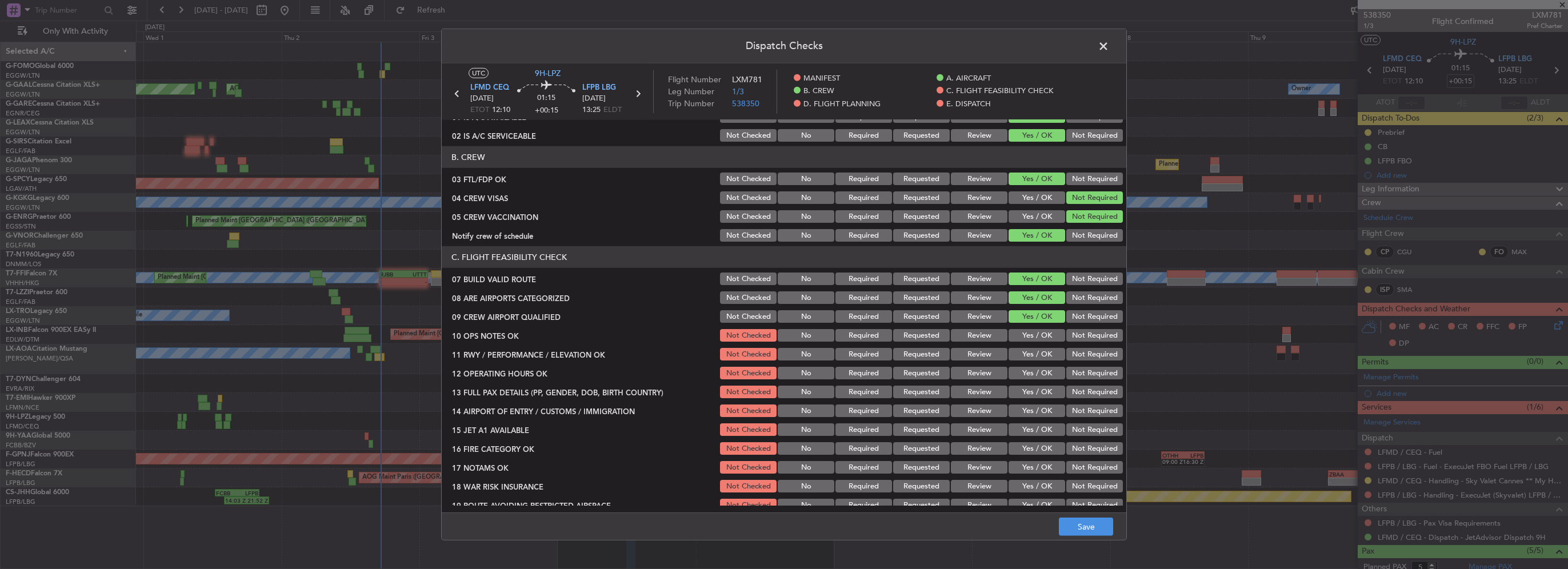
scroll to position [115, 0]
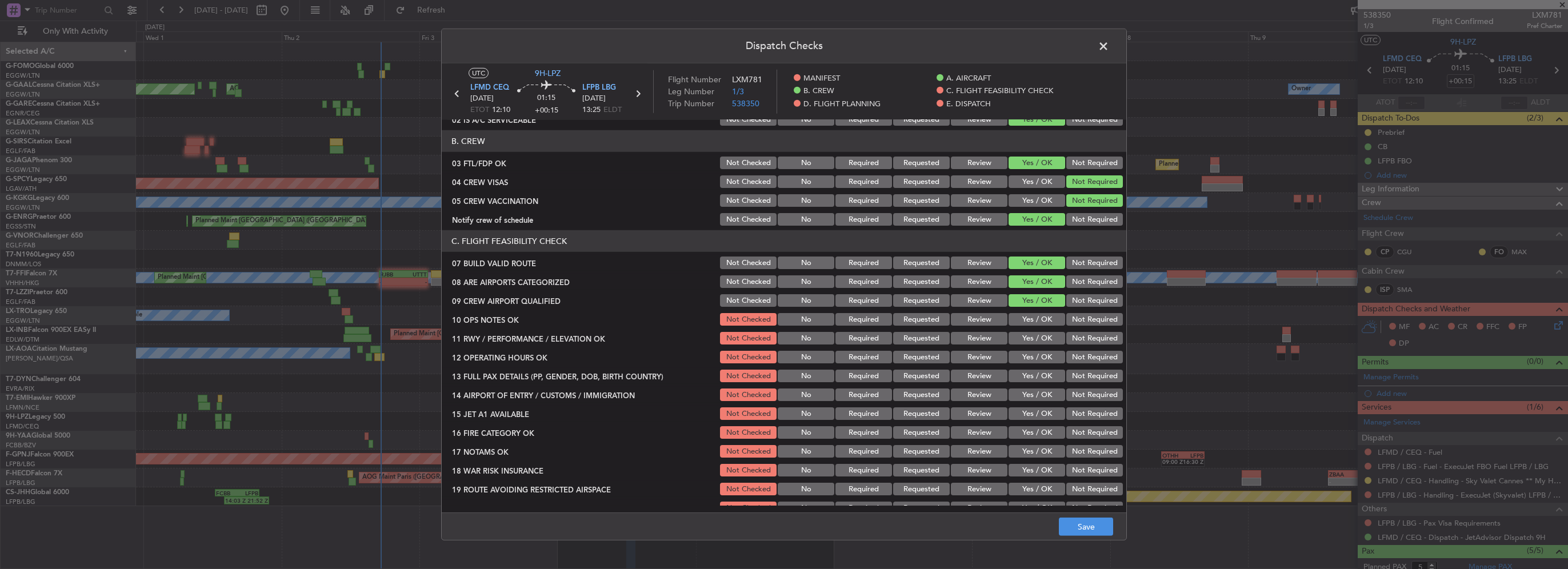
click at [1027, 315] on button "Yes / OK" at bounding box center [1036, 319] width 56 height 13
click at [1036, 338] on button "Yes / OK" at bounding box center [1036, 338] width 56 height 13
drag, startPoint x: 1034, startPoint y: 356, endPoint x: 1034, endPoint y: 372, distance: 16.0
click at [1034, 357] on button "Yes / OK" at bounding box center [1036, 357] width 56 height 13
click at [1035, 377] on button "Yes / OK" at bounding box center [1036, 375] width 56 height 13
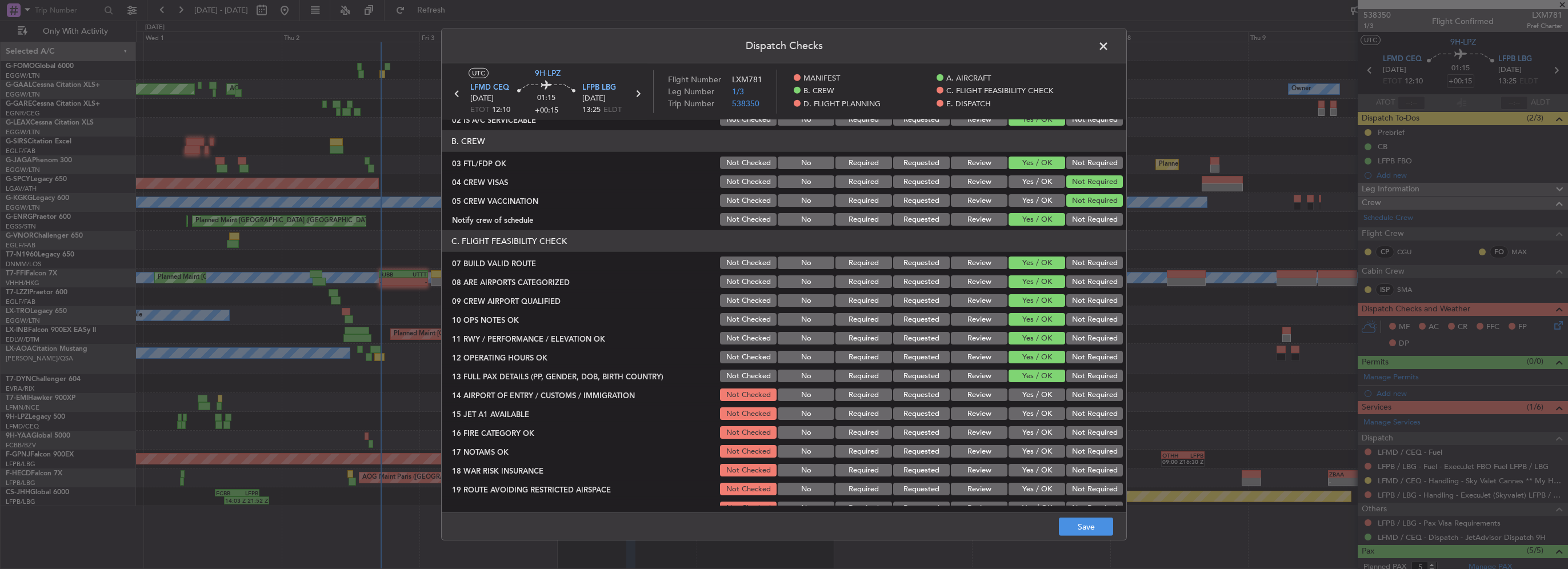
drag, startPoint x: 1035, startPoint y: 390, endPoint x: 1038, endPoint y: 402, distance: 12.4
click at [1035, 393] on button "Yes / OK" at bounding box center [1036, 394] width 56 height 13
drag, startPoint x: 1041, startPoint y: 414, endPoint x: 1039, endPoint y: 421, distance: 7.3
click at [1040, 414] on button "Yes / OK" at bounding box center [1036, 413] width 56 height 13
drag, startPoint x: 1035, startPoint y: 428, endPoint x: 1042, endPoint y: 439, distance: 13.0
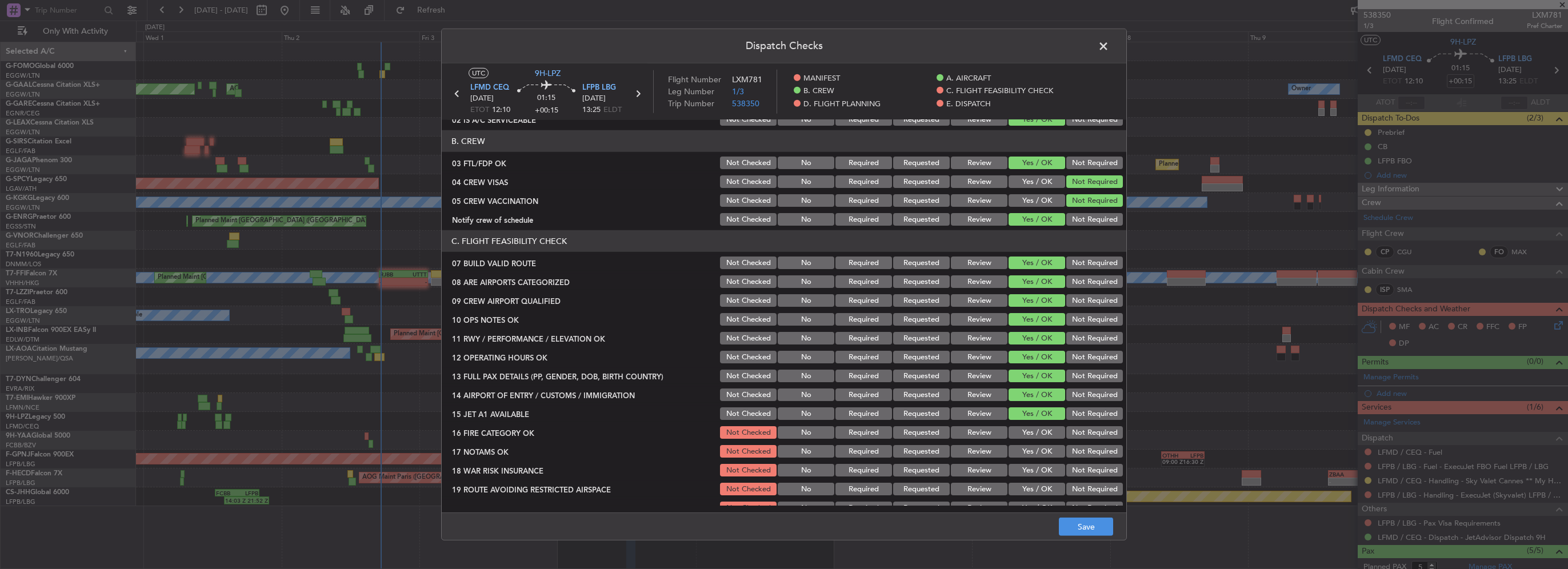
click at [1036, 432] on button "Yes / OK" at bounding box center [1036, 432] width 56 height 13
click at [1039, 447] on div "Yes / OK" at bounding box center [1035, 451] width 57 height 16
click at [1039, 465] on button "Yes / OK" at bounding box center [1036, 470] width 56 height 13
drag, startPoint x: 1038, startPoint y: 462, endPoint x: 1038, endPoint y: 448, distance: 14.0
click at [1038, 462] on div "Yes / OK" at bounding box center [1035, 470] width 57 height 16
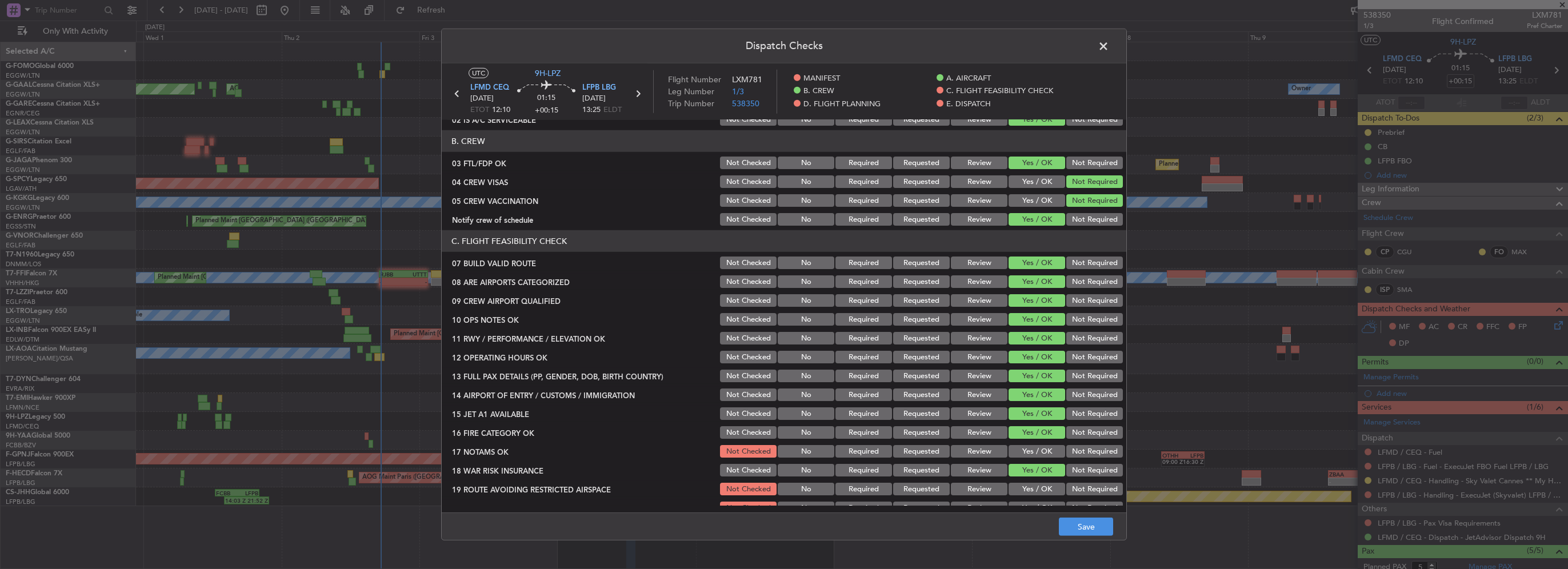
click at [1037, 449] on button "Yes / OK" at bounding box center [1036, 450] width 56 height 13
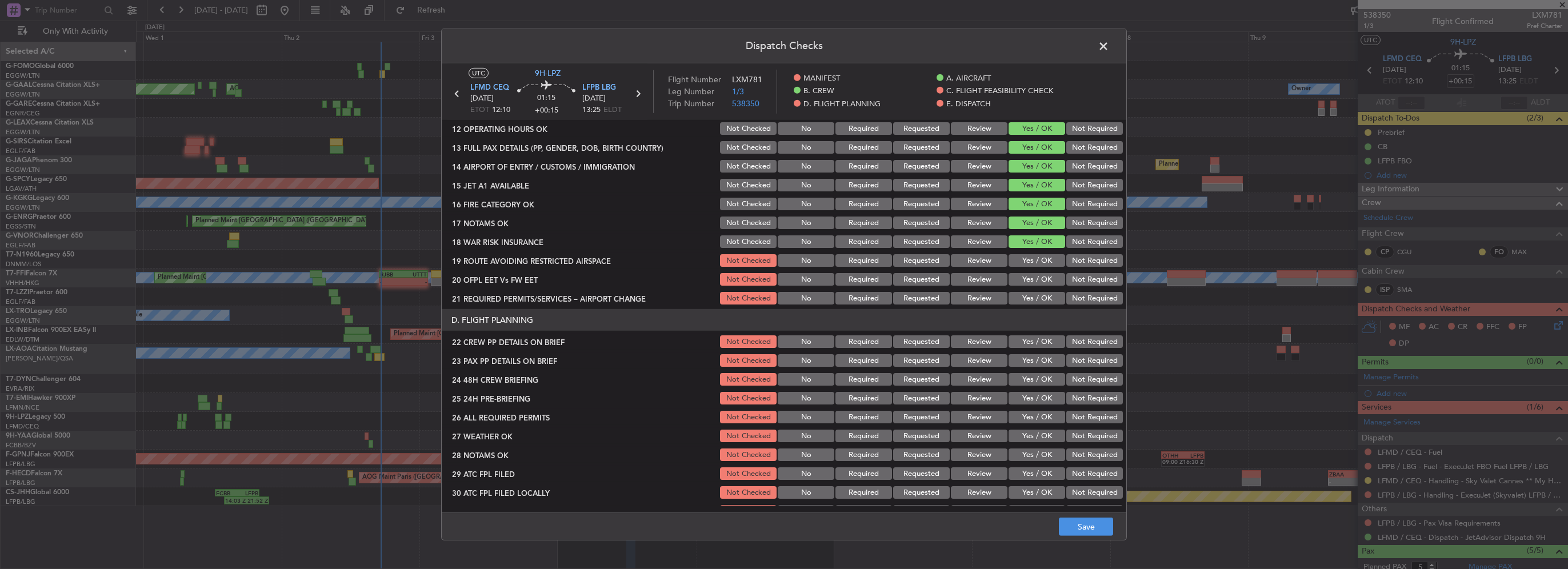
click at [1038, 258] on button "Yes / OK" at bounding box center [1036, 260] width 56 height 13
click at [1038, 272] on div "Yes / OK" at bounding box center [1035, 280] width 57 height 16
click at [1037, 282] on button "Yes / OK" at bounding box center [1036, 279] width 56 height 13
click at [1039, 297] on button "Yes / OK" at bounding box center [1036, 298] width 56 height 13
click at [1039, 342] on button "Yes / OK" at bounding box center [1036, 341] width 56 height 13
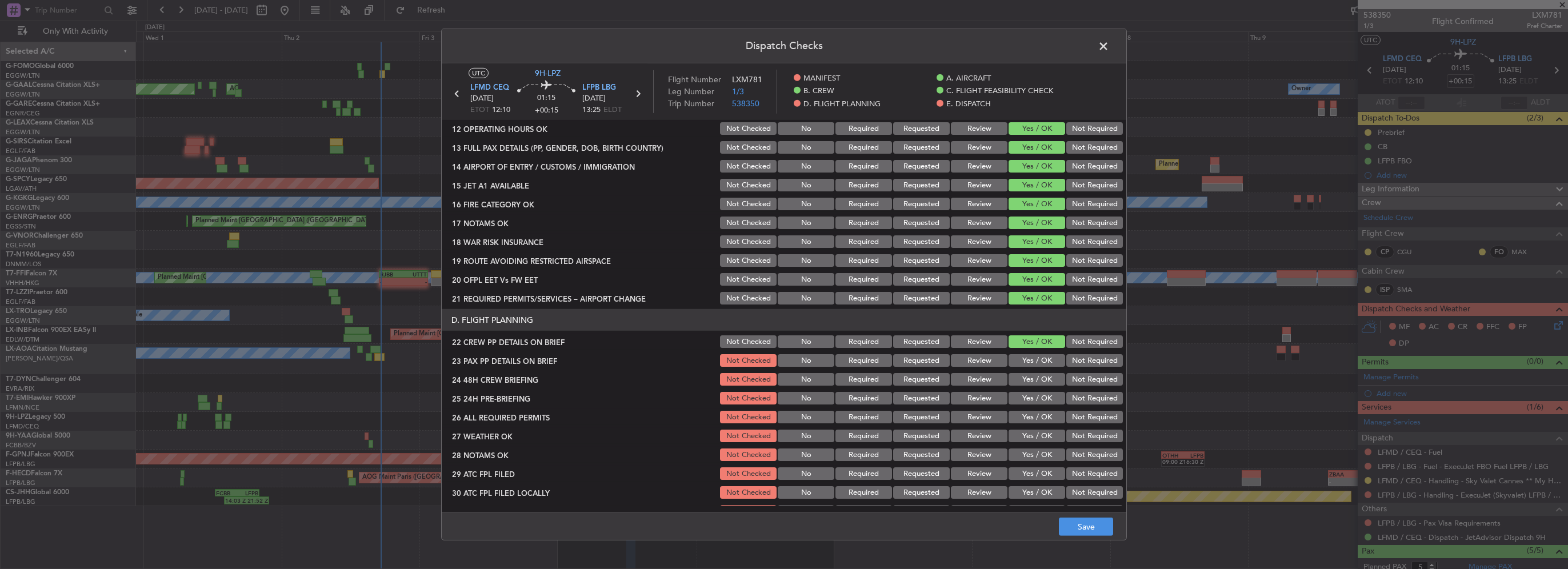
click at [1042, 362] on button "Yes / OK" at bounding box center [1036, 361] width 56 height 13
click at [1039, 382] on button "Yes / OK" at bounding box center [1036, 379] width 56 height 13
click at [1070, 402] on button "Not Required" at bounding box center [1094, 398] width 56 height 13
click at [1094, 528] on button "Save" at bounding box center [1086, 527] width 54 height 19
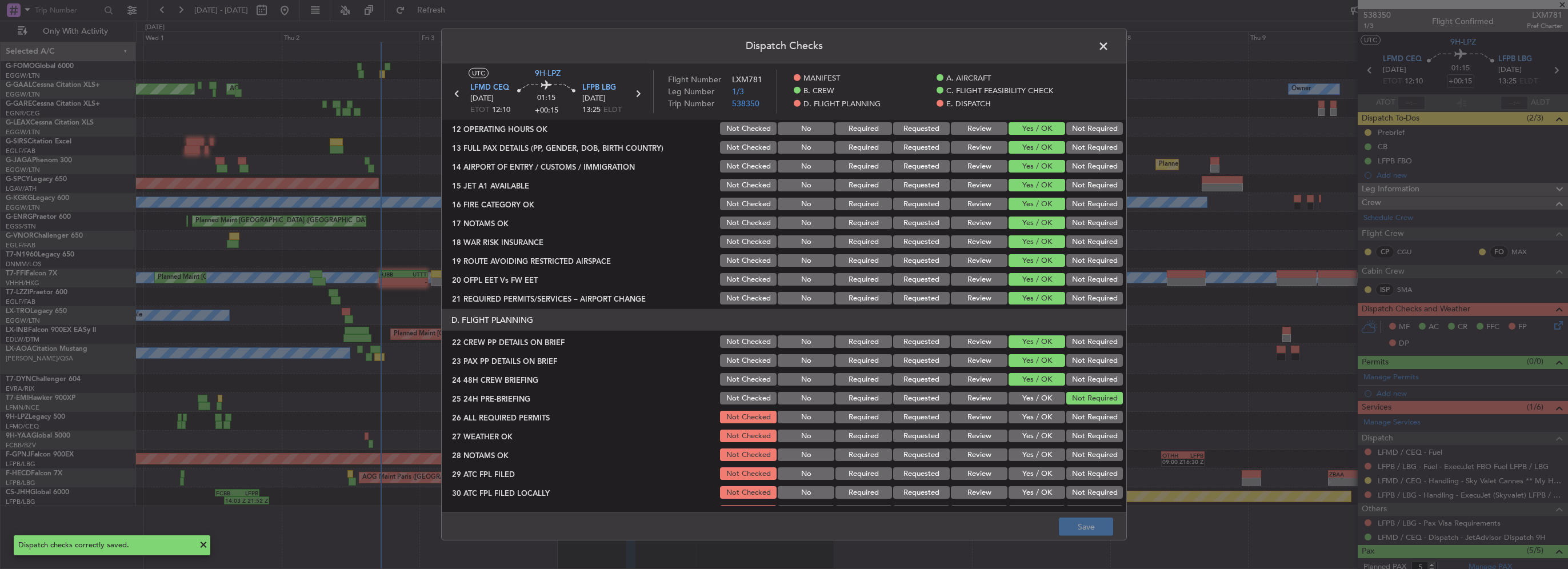
click at [1109, 43] on span at bounding box center [1109, 48] width 0 height 23
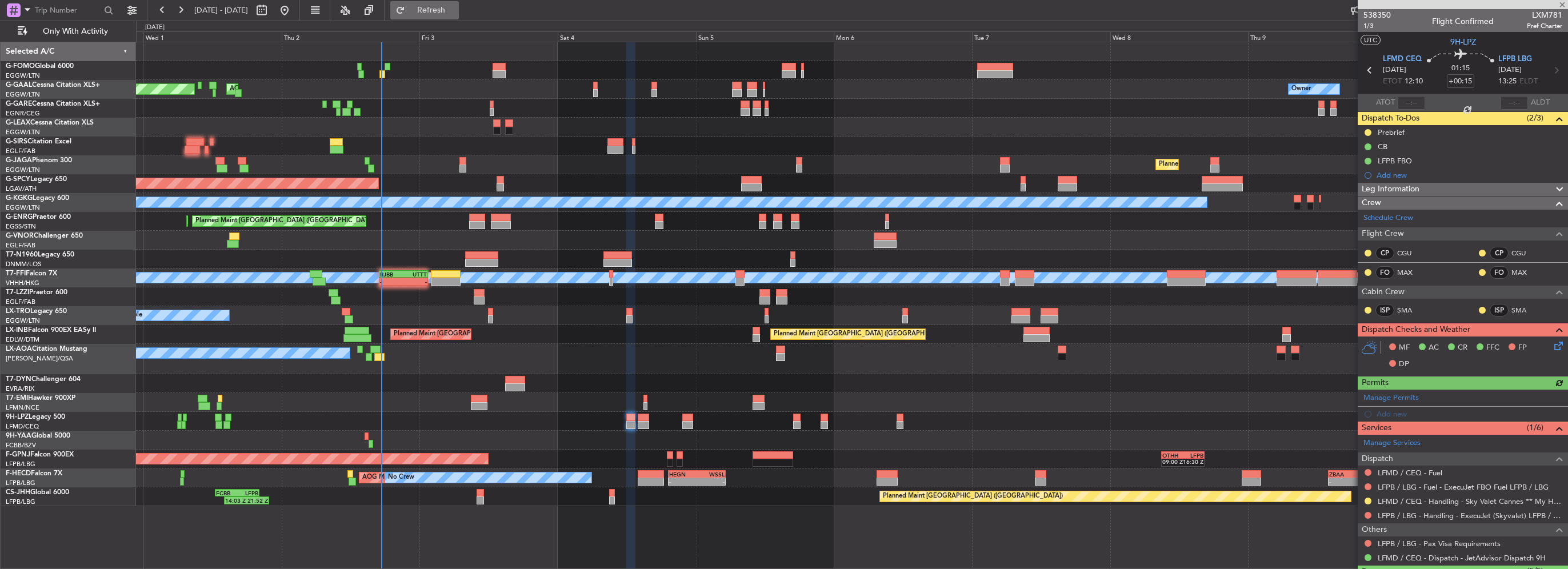
click at [455, 9] on span "Refresh" at bounding box center [431, 10] width 48 height 8
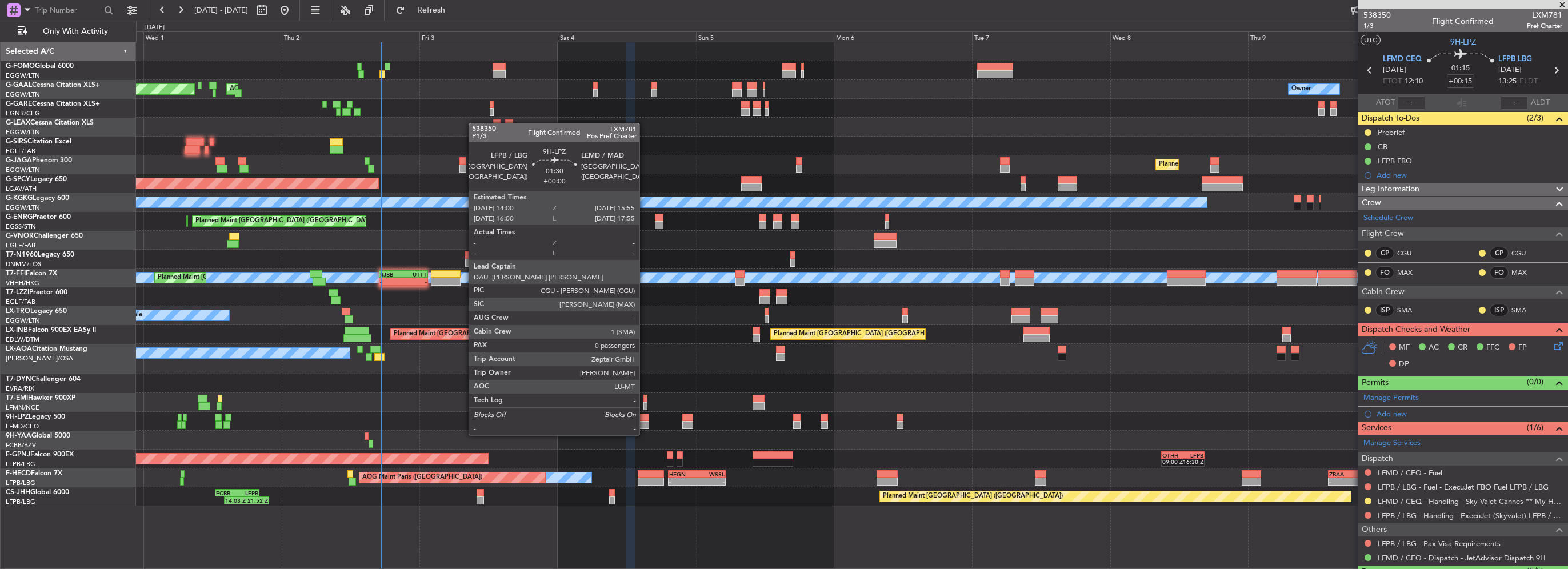
click at [644, 424] on div at bounding box center [643, 425] width 12 height 8
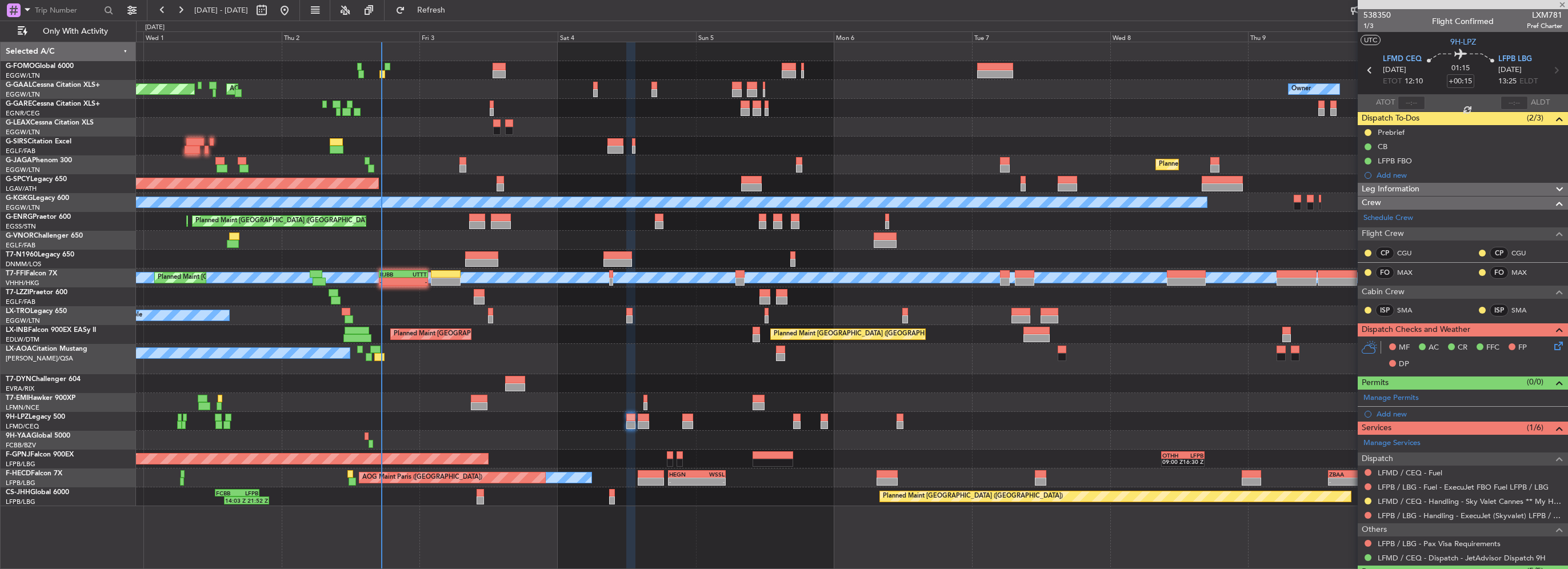
type input "0"
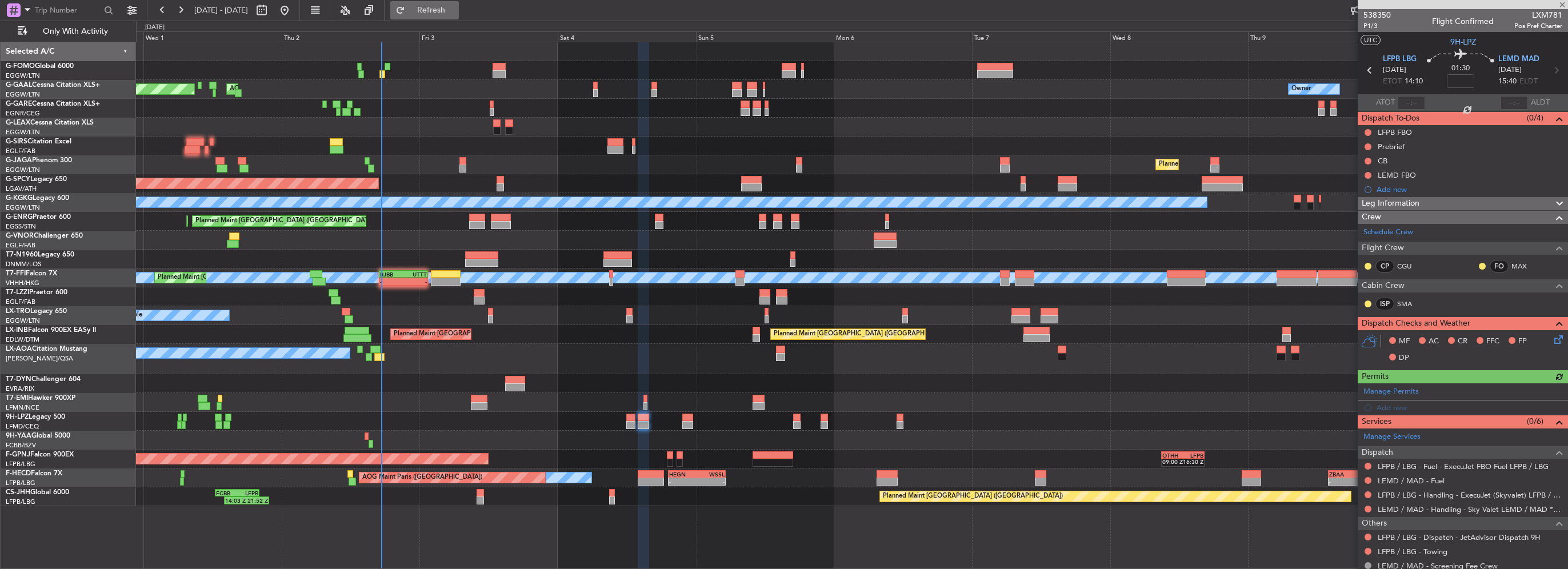
click at [454, 8] on span "Refresh" at bounding box center [431, 10] width 48 height 8
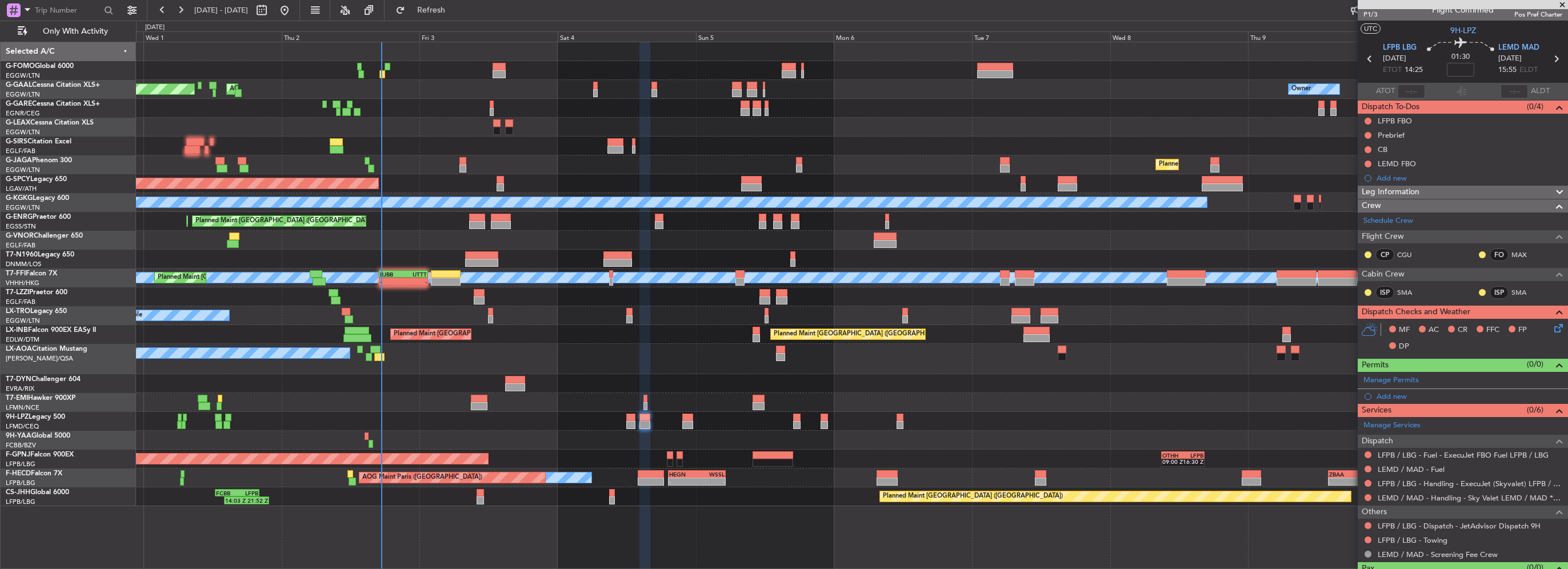
scroll to position [0, 0]
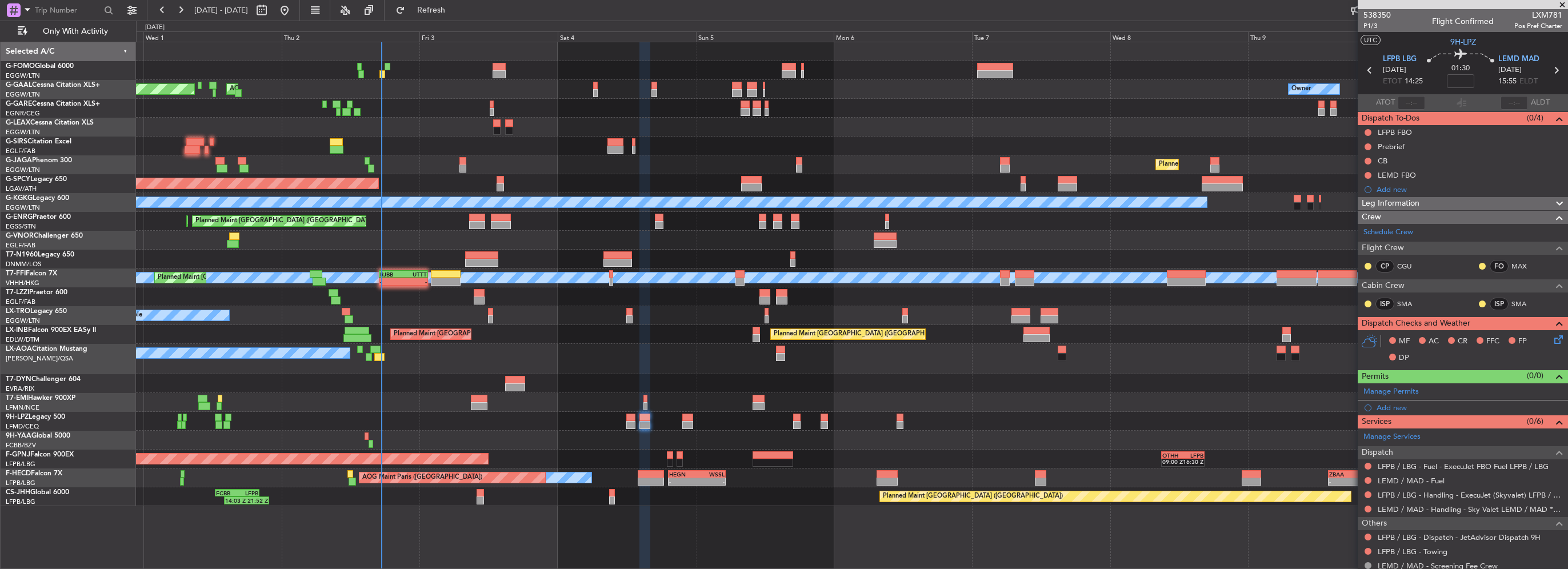
click at [465, 21] on div "0 0 Tue 30 Wed 1 Thu 2 Fri 3 Oct 2025 Sat 4 Sun 5 Mon 6 Tue 7 Wed 8 Thu 9 Fri 1…" at bounding box center [852, 31] width 1431 height 21
click at [455, 11] on span "Refresh" at bounding box center [431, 10] width 48 height 8
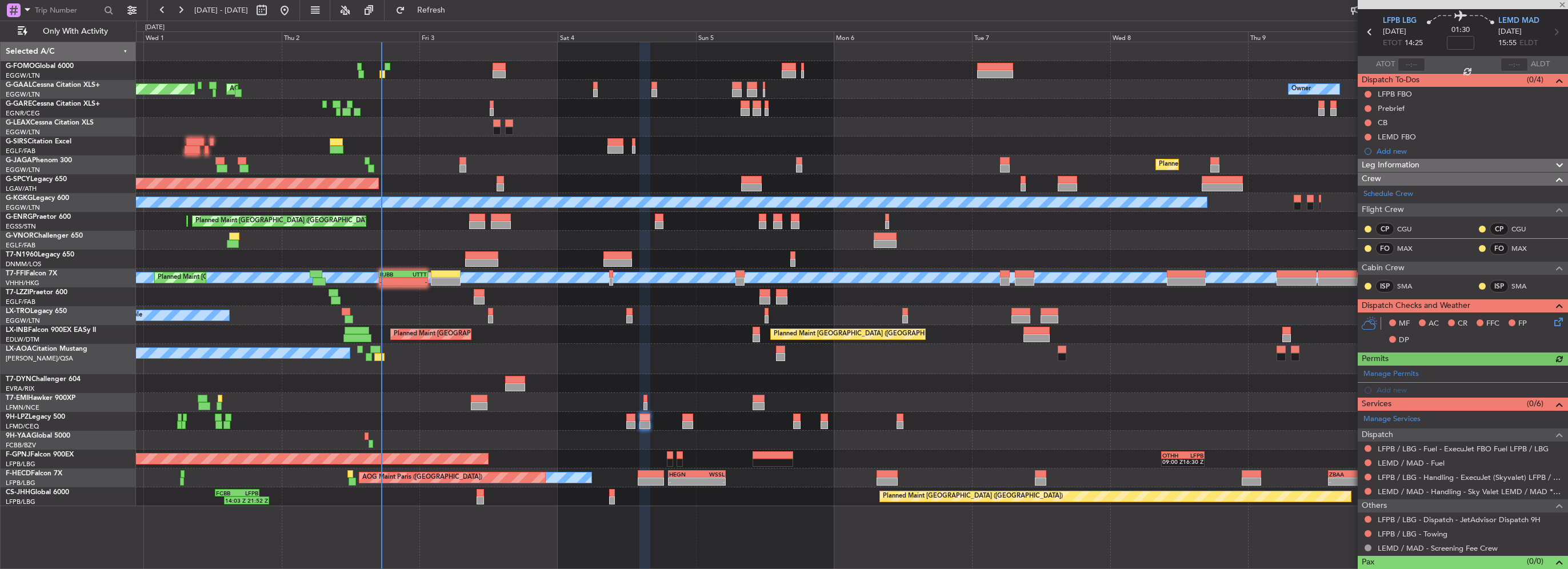
scroll to position [55, 0]
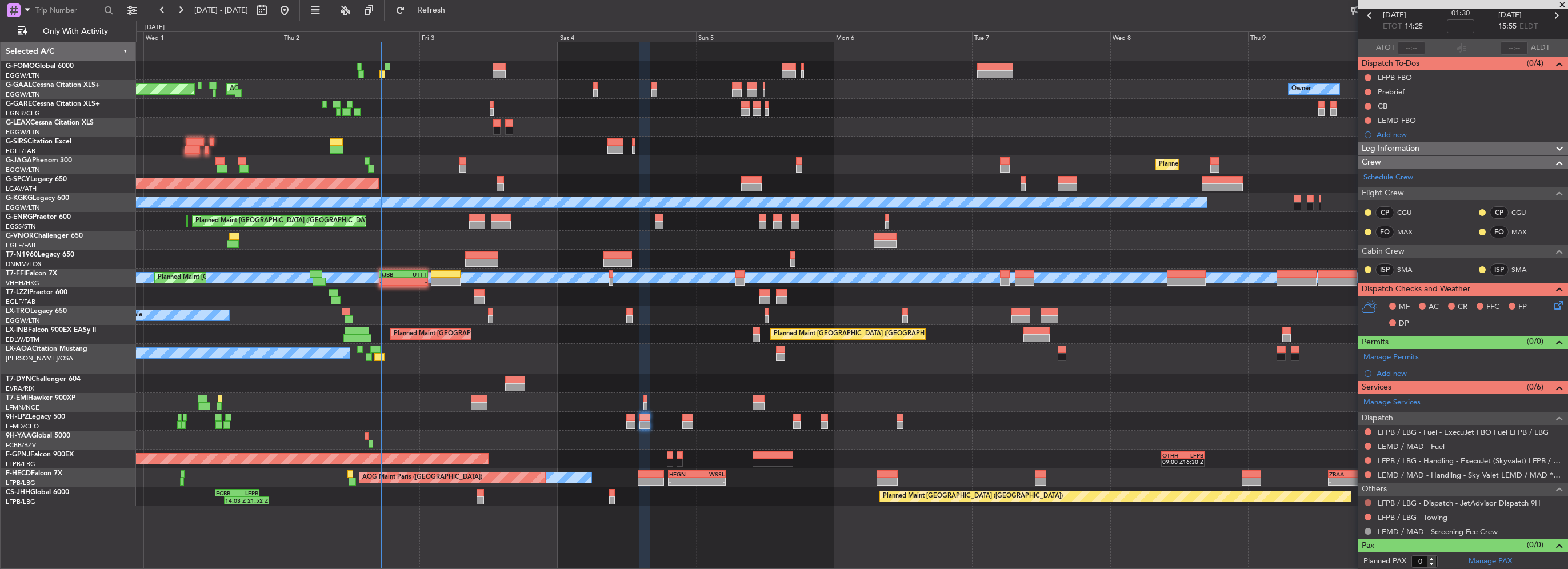
click at [1370, 501] on button at bounding box center [1367, 502] width 7 height 7
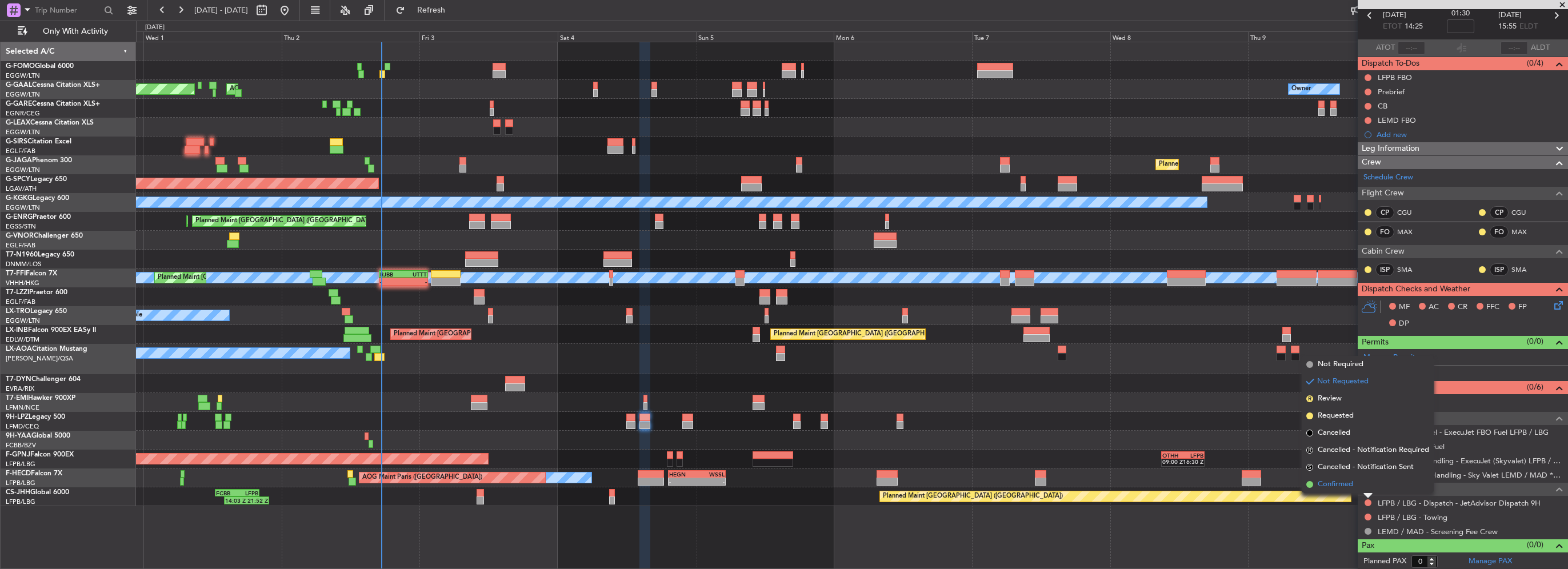
click at [1353, 483] on li "Confirmed" at bounding box center [1367, 484] width 132 height 17
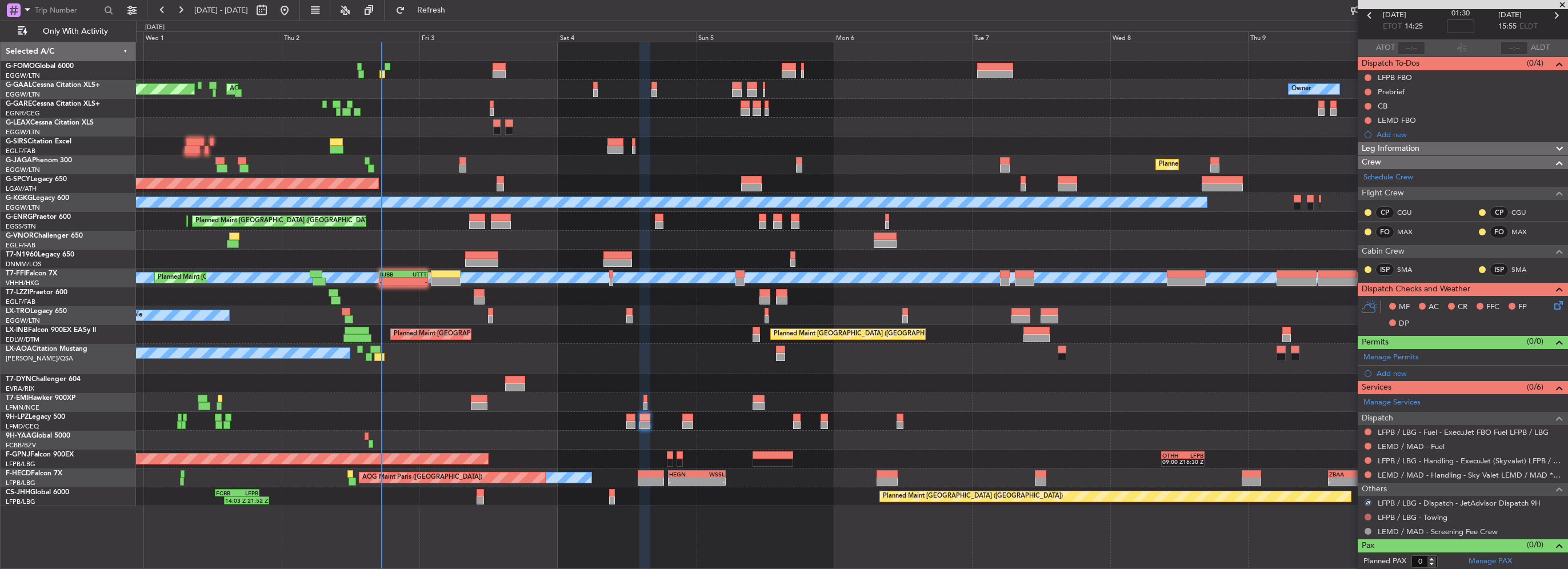
click at [1364, 516] on button at bounding box center [1367, 517] width 7 height 7
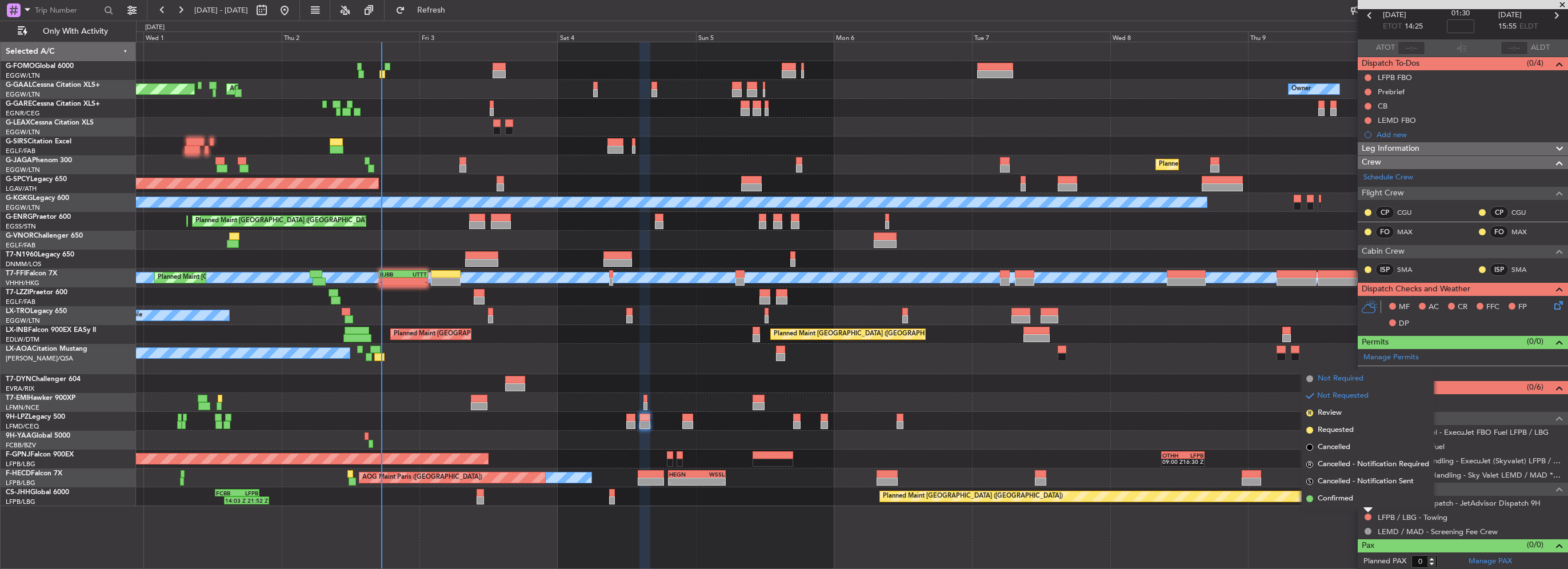
click at [1348, 374] on span "Not Required" at bounding box center [1341, 379] width 45 height 12
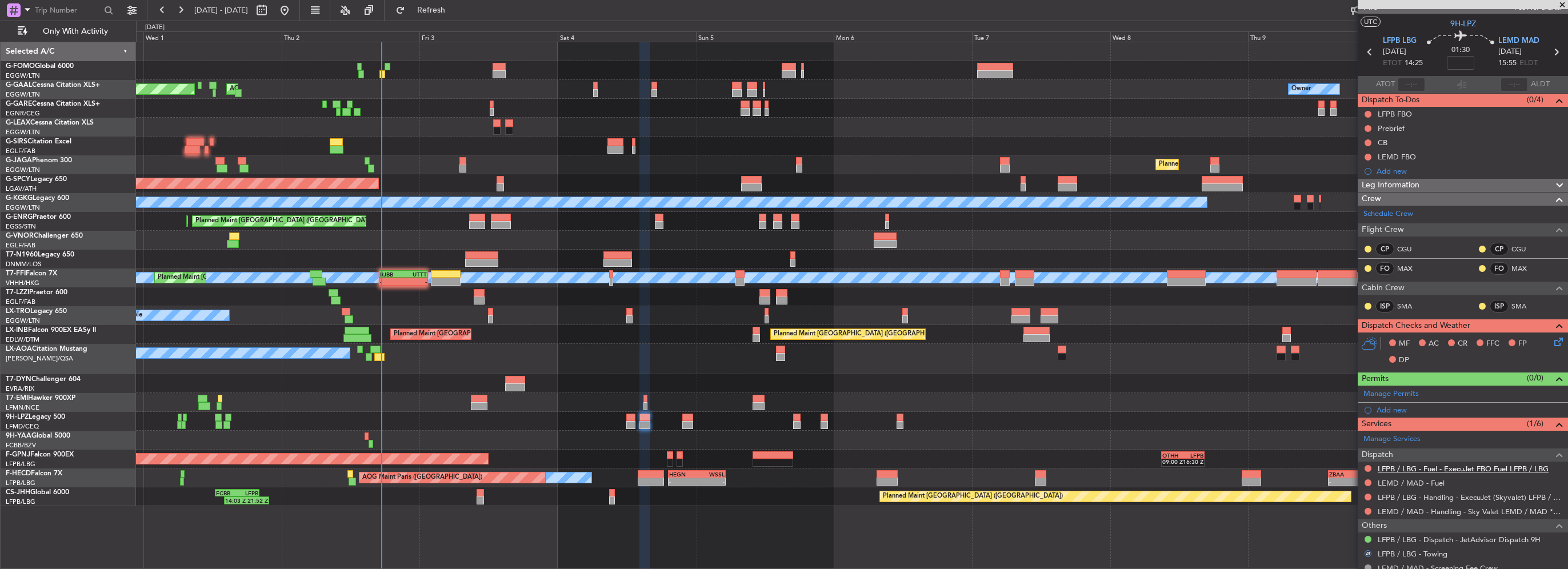
scroll to position [0, 0]
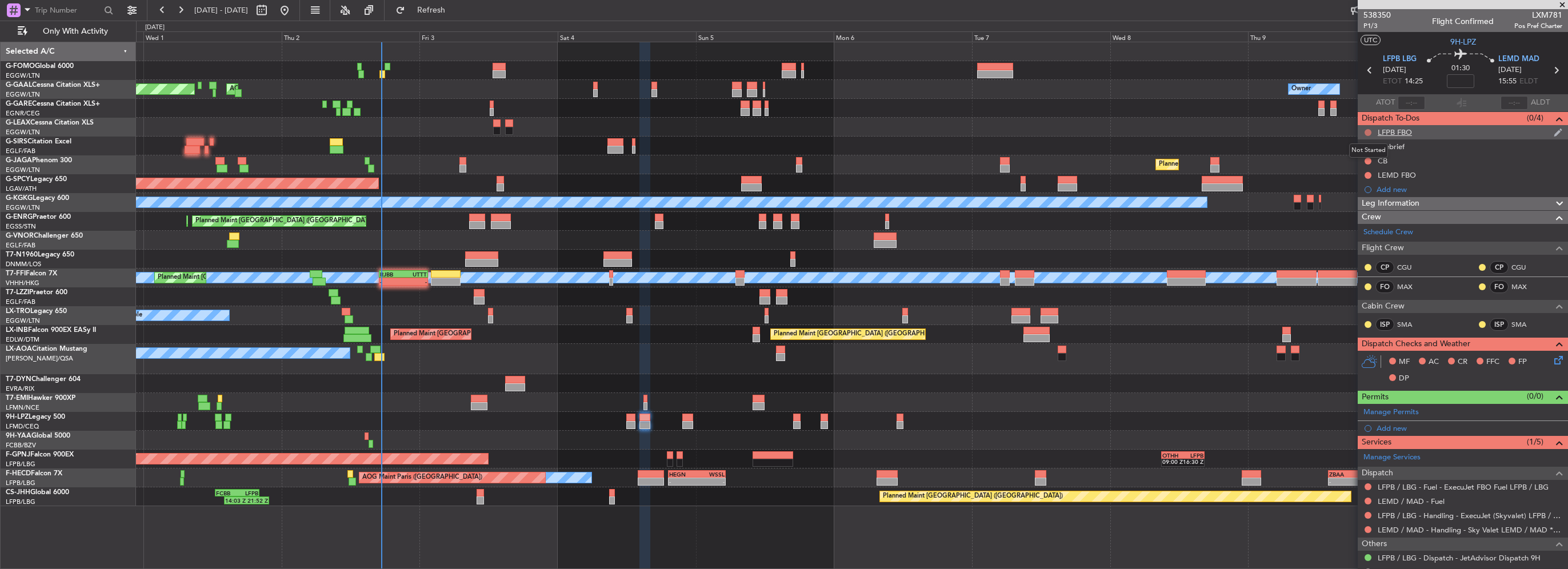
click at [1368, 132] on button at bounding box center [1367, 132] width 7 height 7
click at [1356, 182] on span "Completed" at bounding box center [1373, 183] width 38 height 12
click at [1366, 175] on button at bounding box center [1367, 175] width 7 height 7
click at [1365, 221] on span "Completed" at bounding box center [1373, 226] width 38 height 12
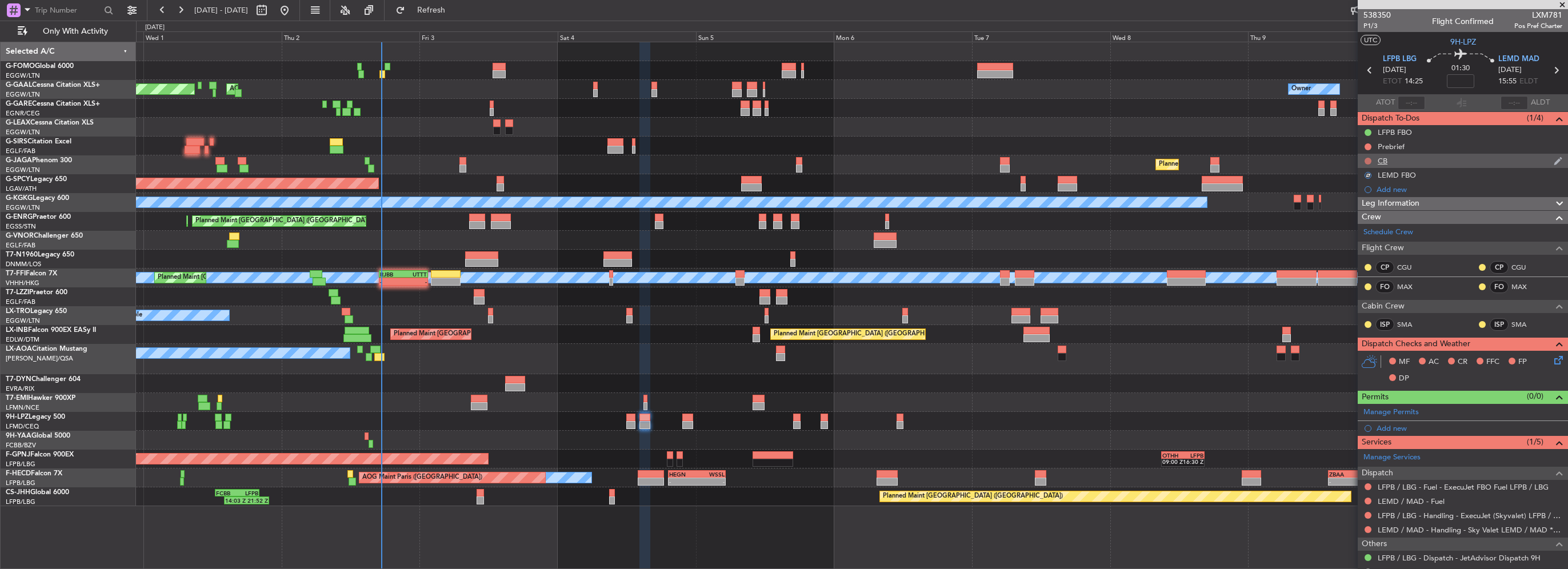
click at [1365, 162] on button at bounding box center [1367, 161] width 7 height 7
click at [1362, 212] on span "Completed" at bounding box center [1373, 211] width 38 height 12
click at [1366, 148] on button at bounding box center [1367, 146] width 7 height 7
click at [1362, 180] on span "In Progress" at bounding box center [1373, 180] width 39 height 12
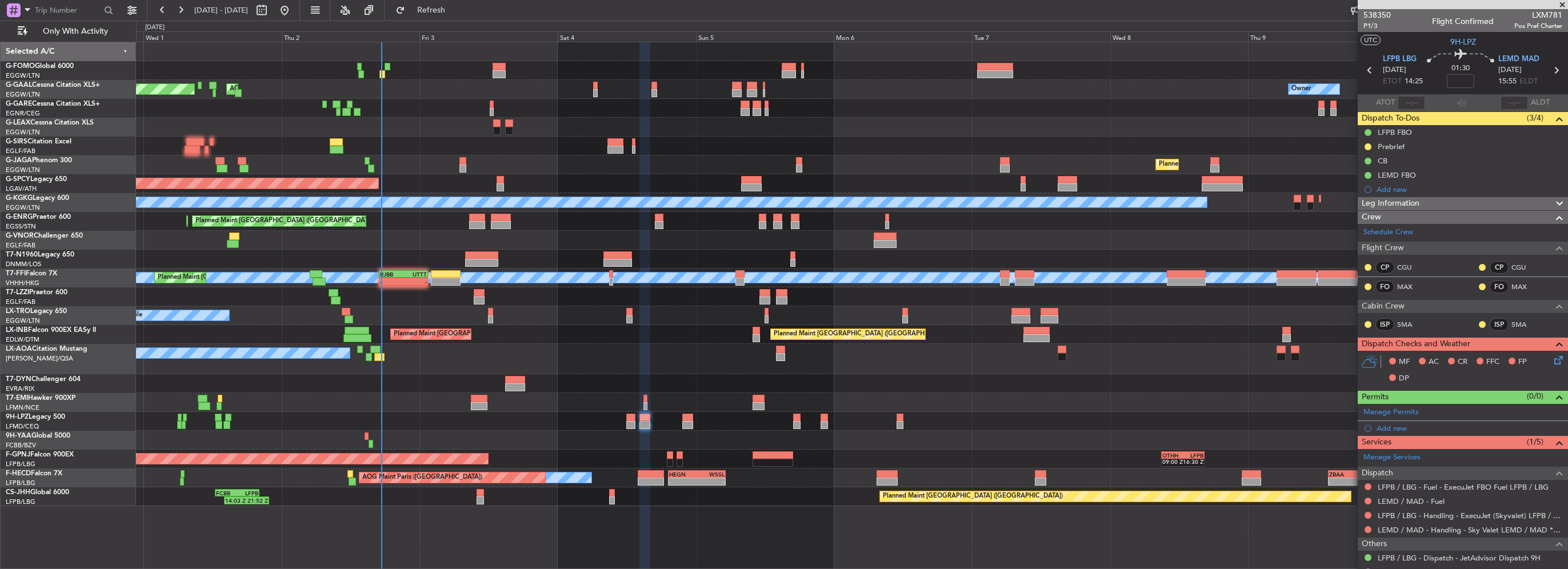
click at [1414, 203] on span "Leg Information" at bounding box center [1390, 203] width 57 height 13
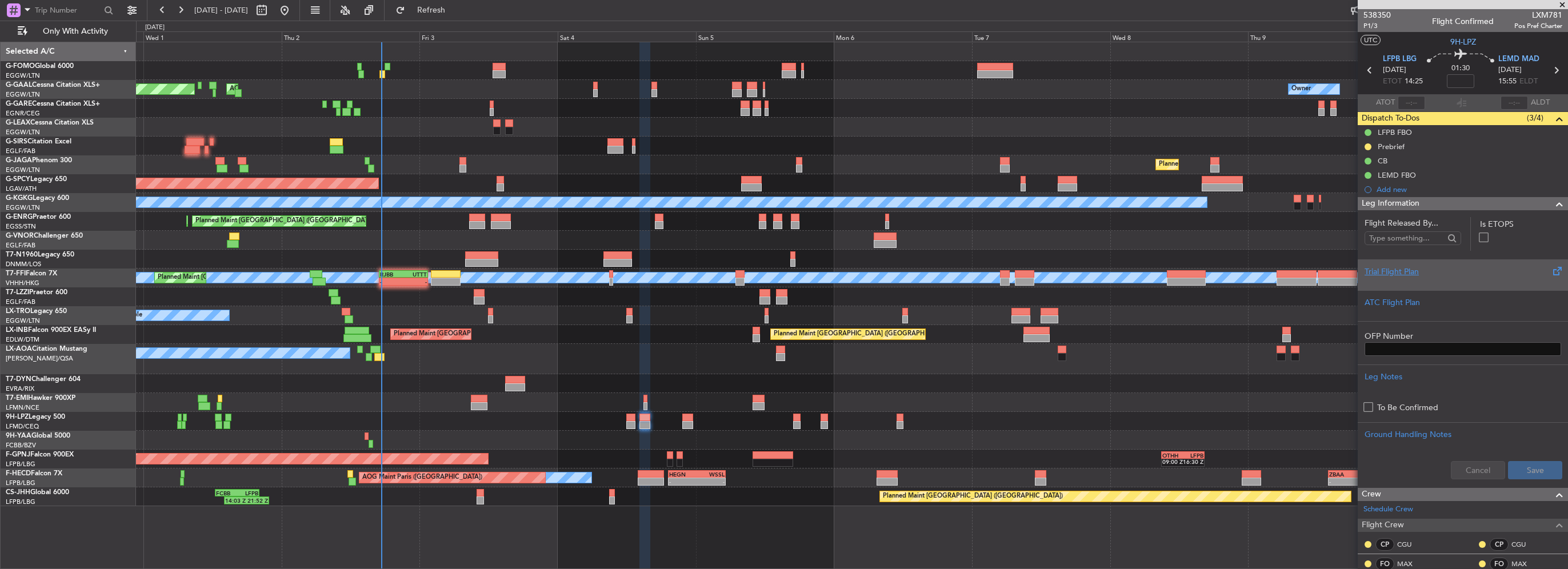
click at [1395, 266] on div "Trial Flight Plan" at bounding box center [1462, 272] width 197 height 12
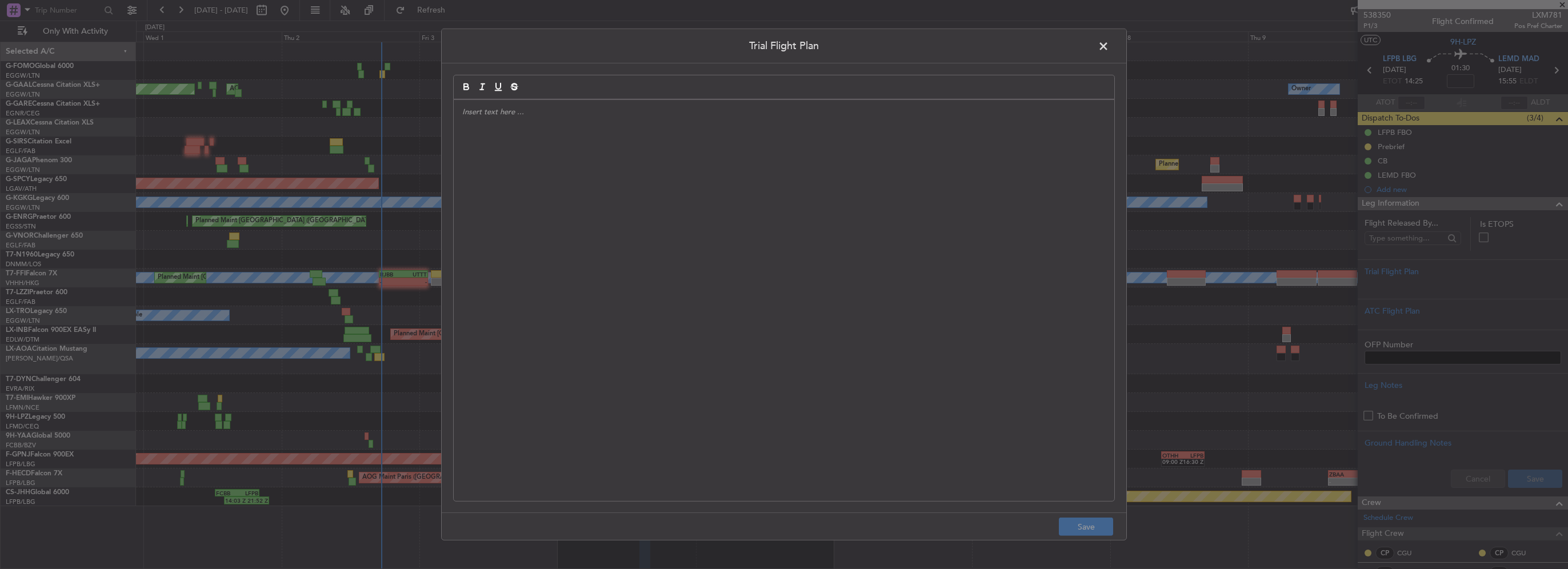
click at [651, 171] on div at bounding box center [784, 300] width 661 height 401
click at [643, 225] on div "DDS // 02OCT // FCST" at bounding box center [784, 300] width 661 height 401
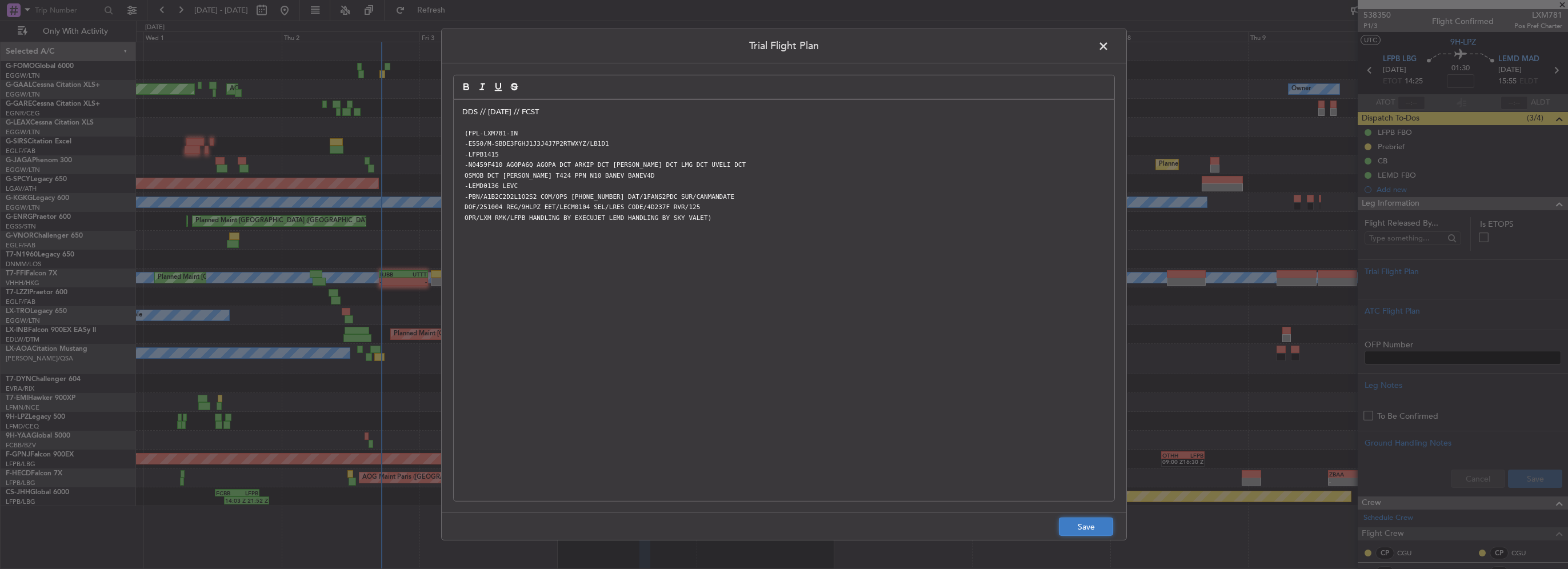
click at [1094, 525] on button "Save" at bounding box center [1086, 527] width 54 height 19
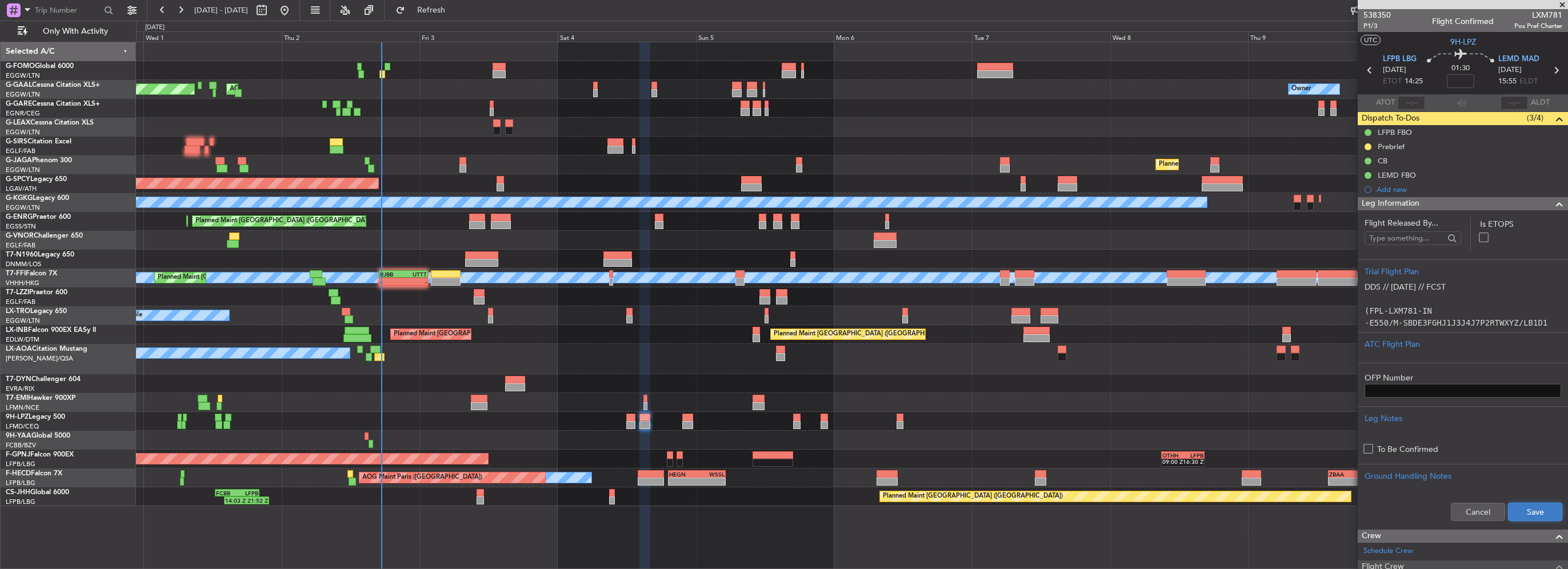
click at [1527, 513] on button "Save" at bounding box center [1534, 512] width 54 height 19
click at [1484, 71] on div "01:30" at bounding box center [1460, 70] width 75 height 42
click at [1475, 73] on div "01:30" at bounding box center [1460, 70] width 75 height 42
click at [1465, 78] on input at bounding box center [1460, 81] width 28 height 14
type input "+00:05"
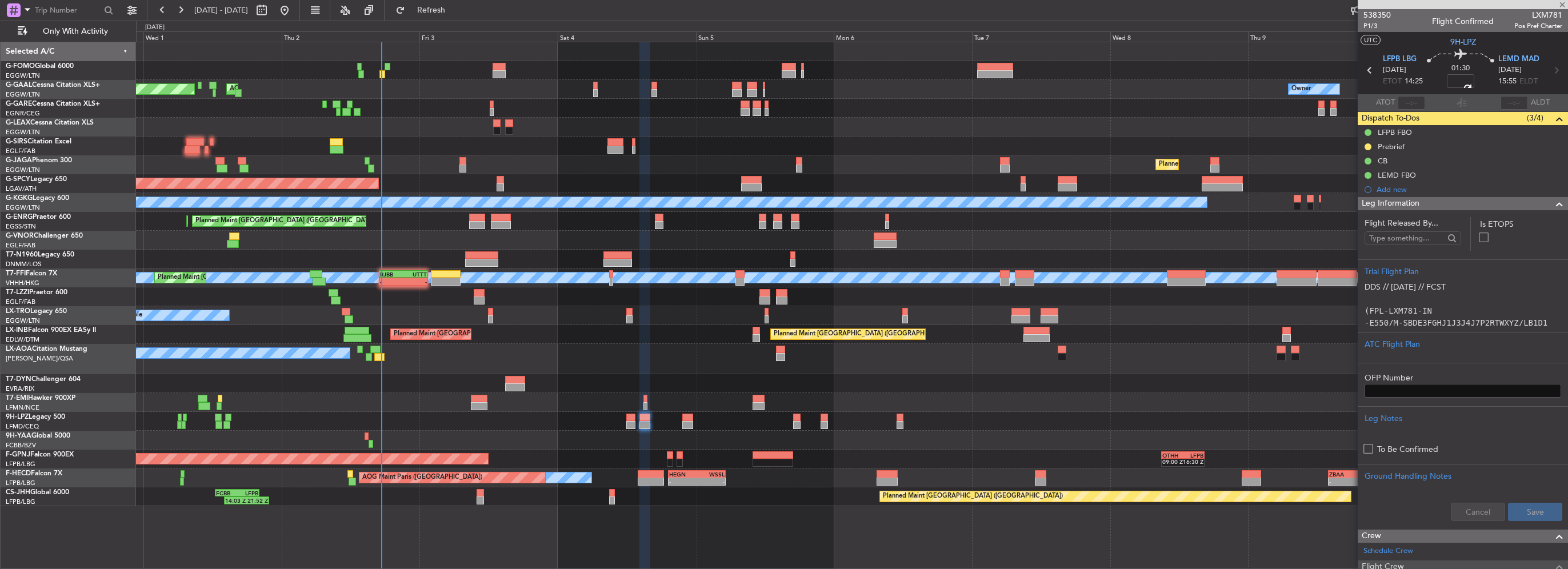
click at [1552, 203] on span at bounding box center [1559, 204] width 14 height 14
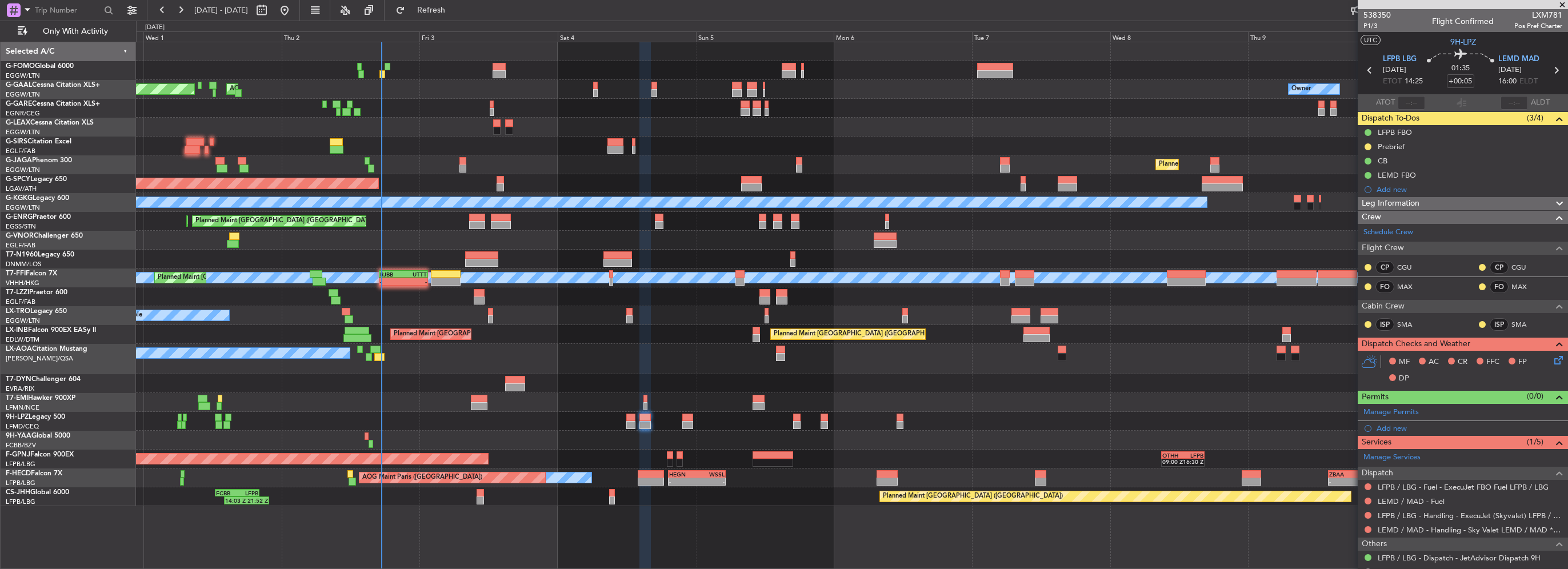
click at [1552, 360] on icon at bounding box center [1556, 358] width 9 height 9
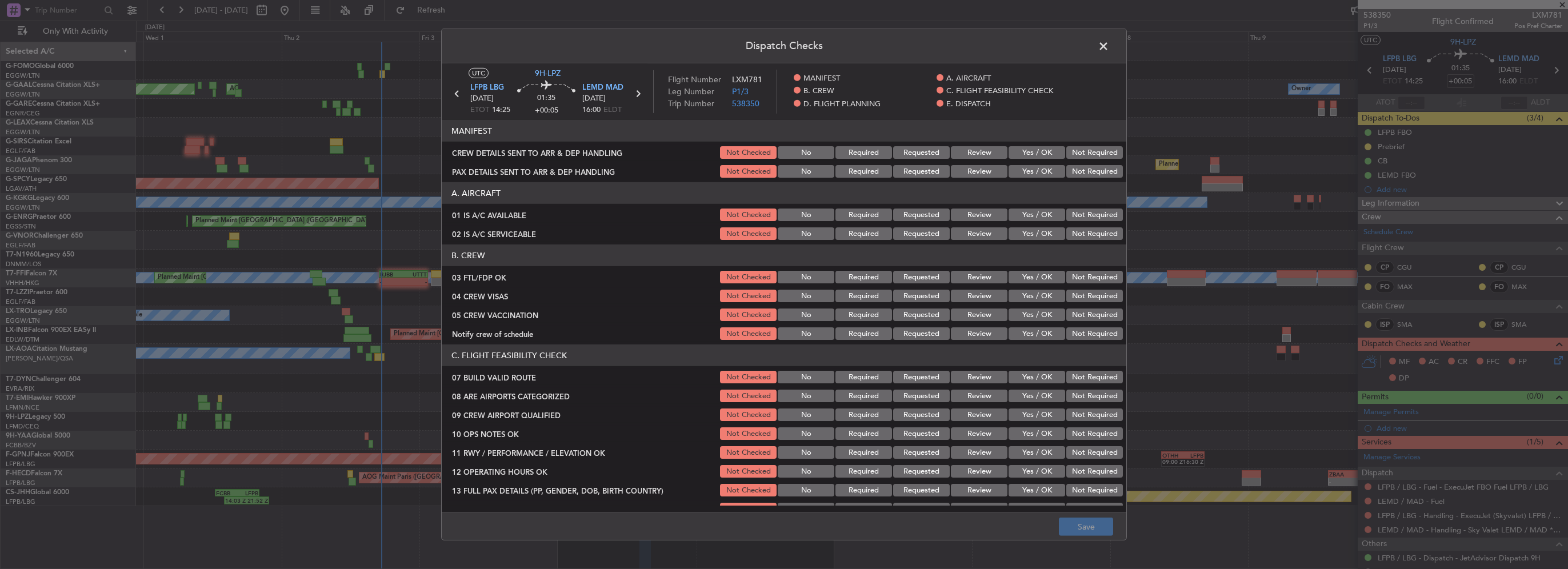
click at [1044, 208] on button "Yes / OK" at bounding box center [1036, 214] width 56 height 13
click at [1042, 243] on article "MANIFEST CREW DETAILS SENT TO ARR & DEP HANDLING Not Checked No Required Reques…" at bounding box center [784, 312] width 685 height 385
click at [1038, 235] on button "Yes / OK" at bounding box center [1036, 233] width 56 height 13
drag, startPoint x: 1039, startPoint y: 277, endPoint x: 1088, endPoint y: 296, distance: 52.6
click at [1039, 278] on button "Yes / OK" at bounding box center [1036, 277] width 56 height 13
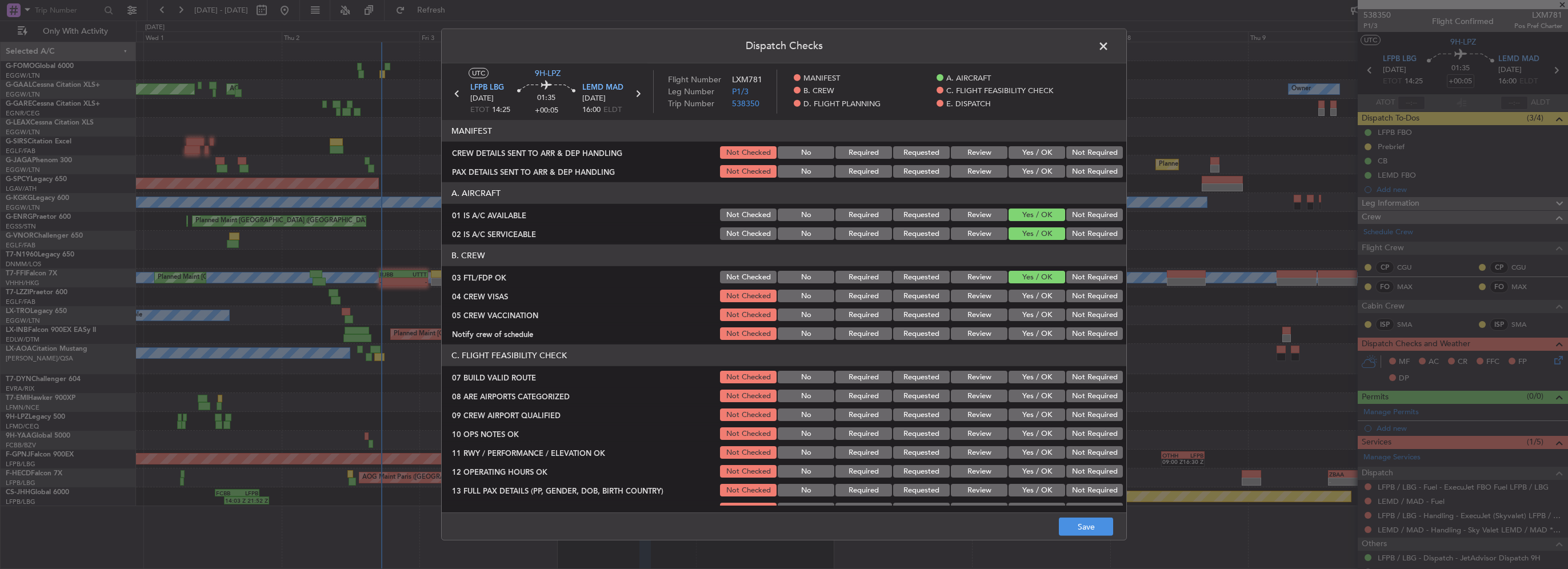
click at [1089, 296] on button "Not Required" at bounding box center [1094, 295] width 56 height 13
click at [1083, 318] on button "Not Required" at bounding box center [1094, 314] width 56 height 13
click at [1034, 334] on button "Yes / OK" at bounding box center [1036, 333] width 56 height 13
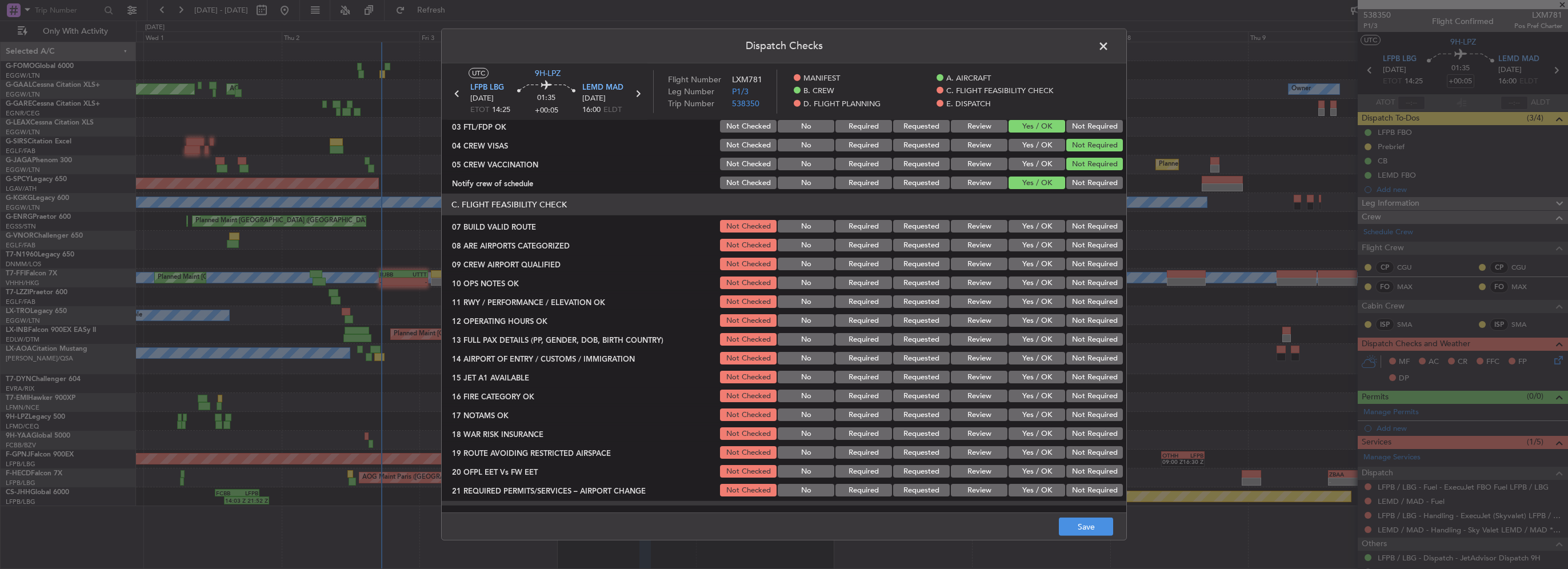
scroll to position [171, 0]
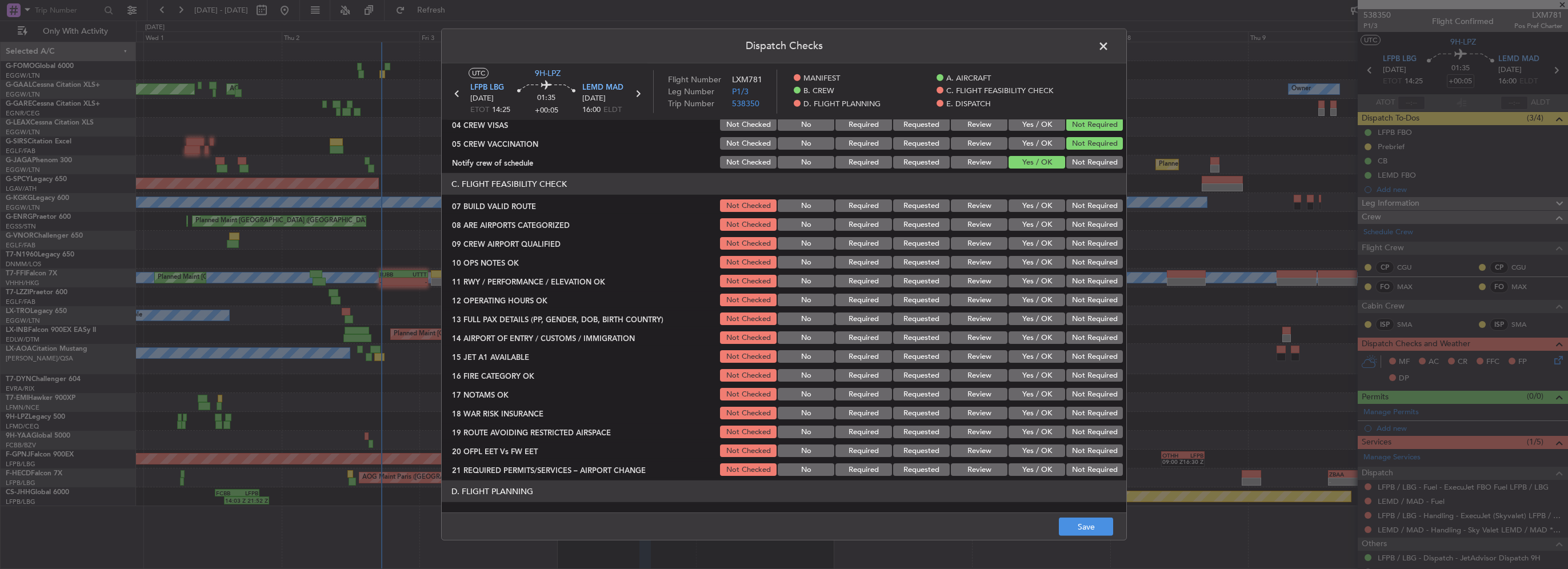
click at [1036, 203] on button "Yes / OK" at bounding box center [1036, 205] width 56 height 13
click at [1038, 215] on section "C. FLIGHT FEASIBILITY CHECK 07 BUILD VALID ROUTE Not Checked No Required Reques…" at bounding box center [784, 325] width 685 height 304
click at [1040, 229] on button "Yes / OK" at bounding box center [1036, 224] width 56 height 13
click at [1037, 245] on button "Yes / OK" at bounding box center [1036, 243] width 56 height 13
drag, startPoint x: 1037, startPoint y: 264, endPoint x: 1039, endPoint y: 279, distance: 15.1
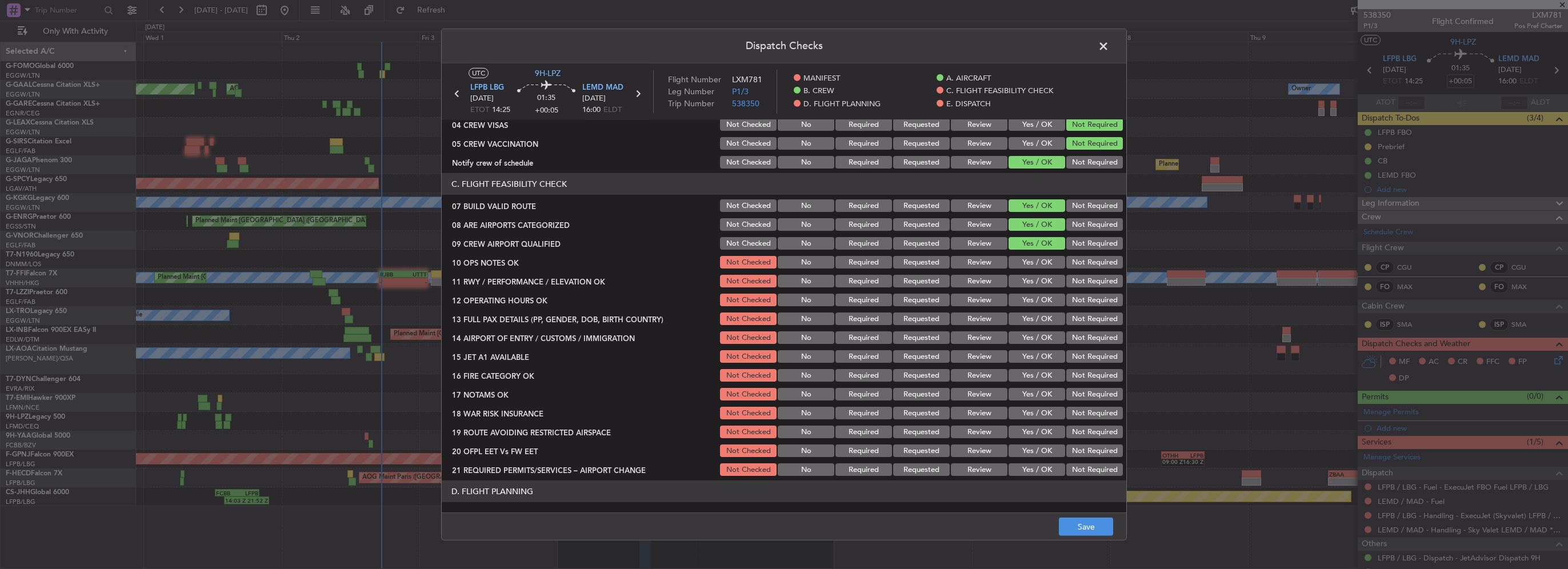
click at [1037, 264] on button "Yes / OK" at bounding box center [1036, 262] width 56 height 13
drag, startPoint x: 1039, startPoint y: 279, endPoint x: 1046, endPoint y: 293, distance: 15.7
click at [1039, 280] on button "Yes / OK" at bounding box center [1036, 281] width 56 height 13
click at [1046, 294] on button "Yes / OK" at bounding box center [1036, 299] width 56 height 13
drag, startPoint x: 1048, startPoint y: 315, endPoint x: 1048, endPoint y: 322, distance: 7.0
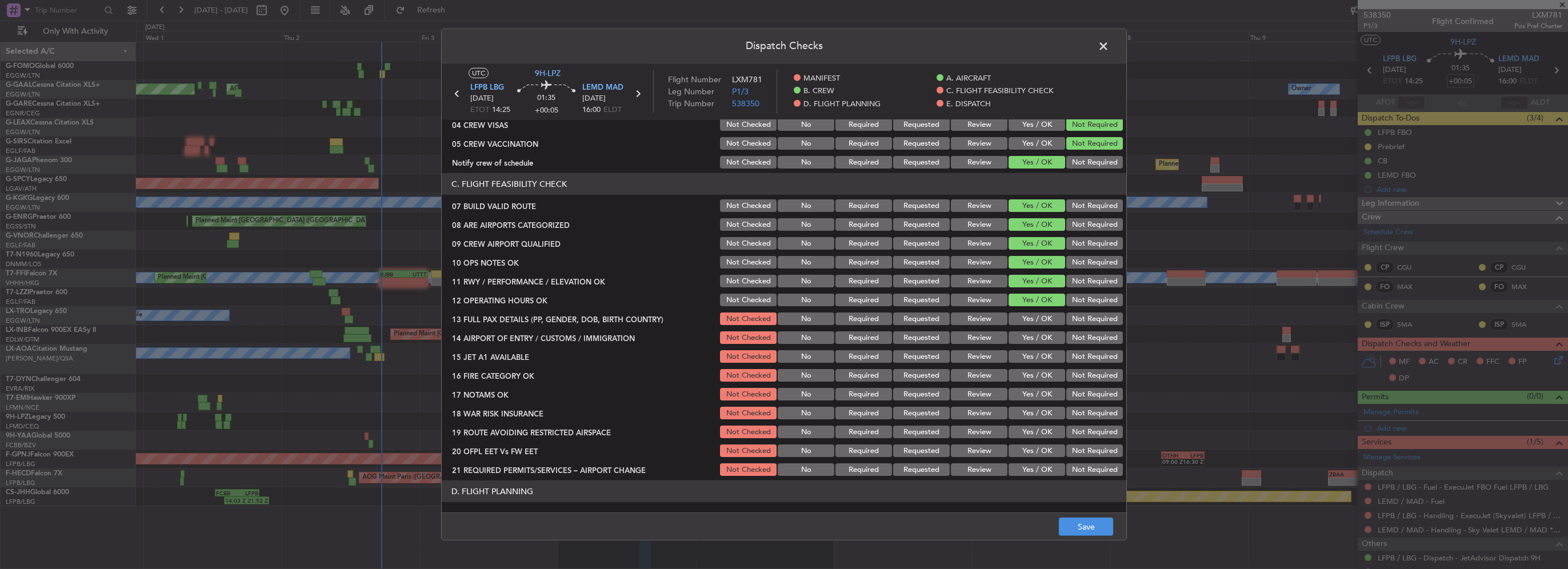
click at [1048, 316] on button "Yes / OK" at bounding box center [1036, 318] width 56 height 13
click at [1045, 338] on button "Yes / OK" at bounding box center [1036, 337] width 56 height 13
click at [1039, 364] on div "Yes / OK" at bounding box center [1035, 357] width 57 height 16
drag, startPoint x: 1039, startPoint y: 371, endPoint x: 1039, endPoint y: 366, distance: 5.0
click at [1039, 372] on button "Yes / OK" at bounding box center [1036, 375] width 56 height 13
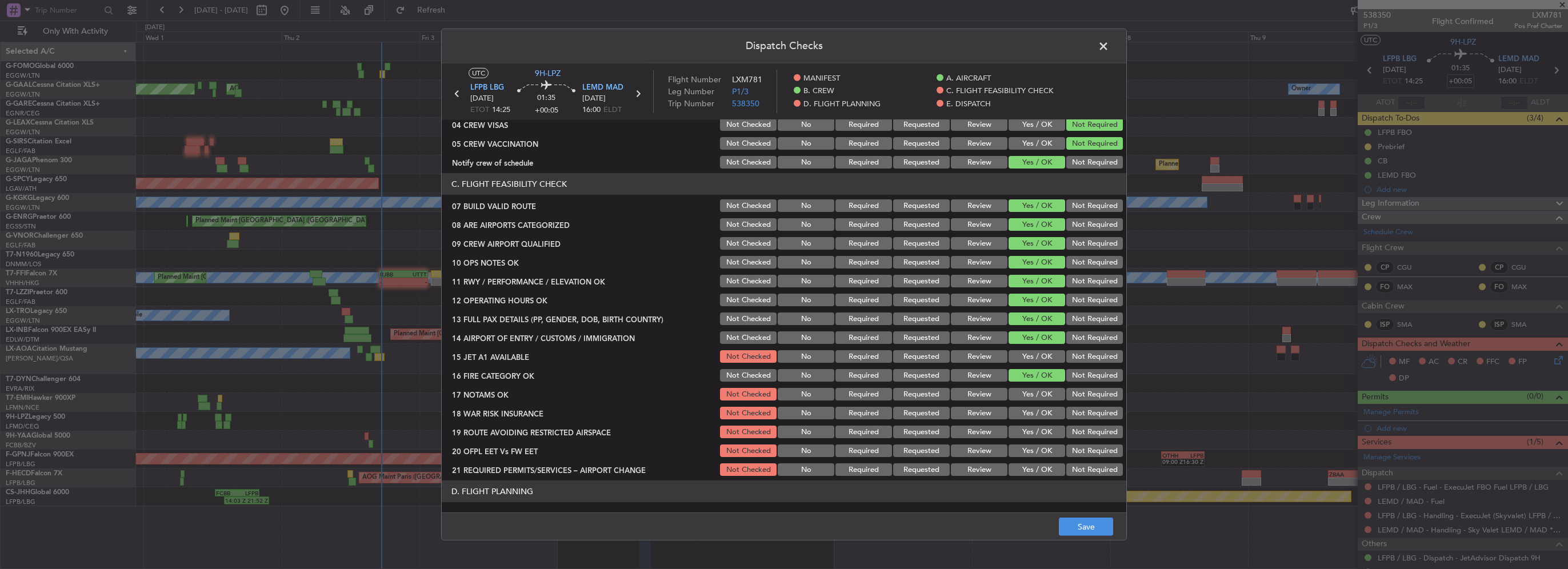
click at [1039, 357] on button "Yes / OK" at bounding box center [1036, 356] width 56 height 13
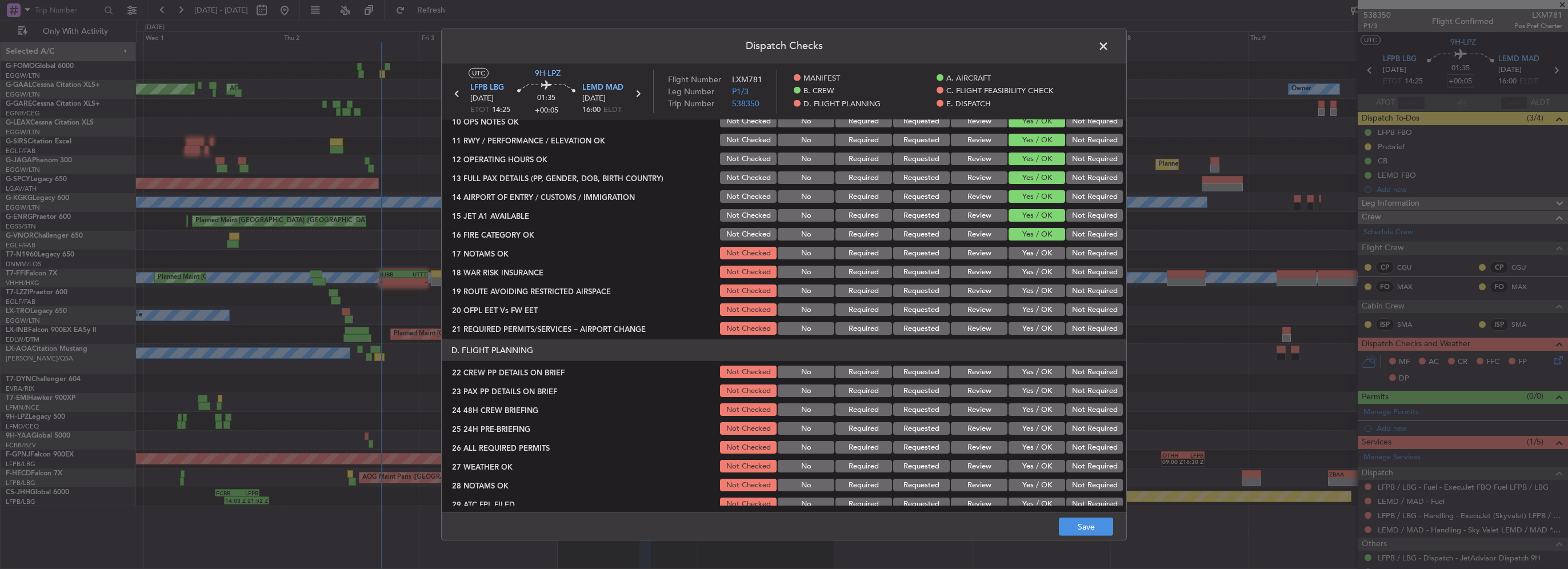
scroll to position [343, 0]
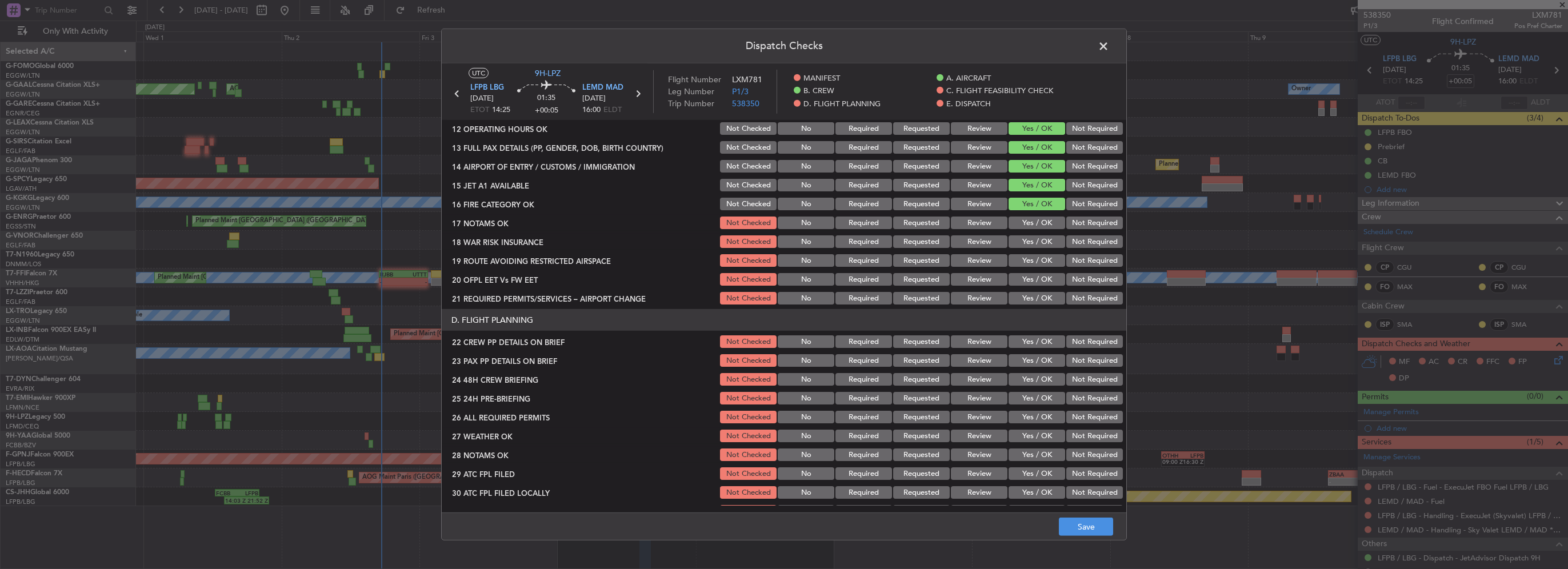
click at [1034, 220] on button "Yes / OK" at bounding box center [1036, 222] width 56 height 13
click at [1033, 242] on button "Yes / OK" at bounding box center [1036, 241] width 56 height 13
click at [1038, 272] on div "Yes / OK" at bounding box center [1035, 280] width 57 height 16
click at [1034, 260] on button "Yes / OK" at bounding box center [1036, 260] width 56 height 13
click at [1037, 282] on button "Yes / OK" at bounding box center [1036, 279] width 56 height 13
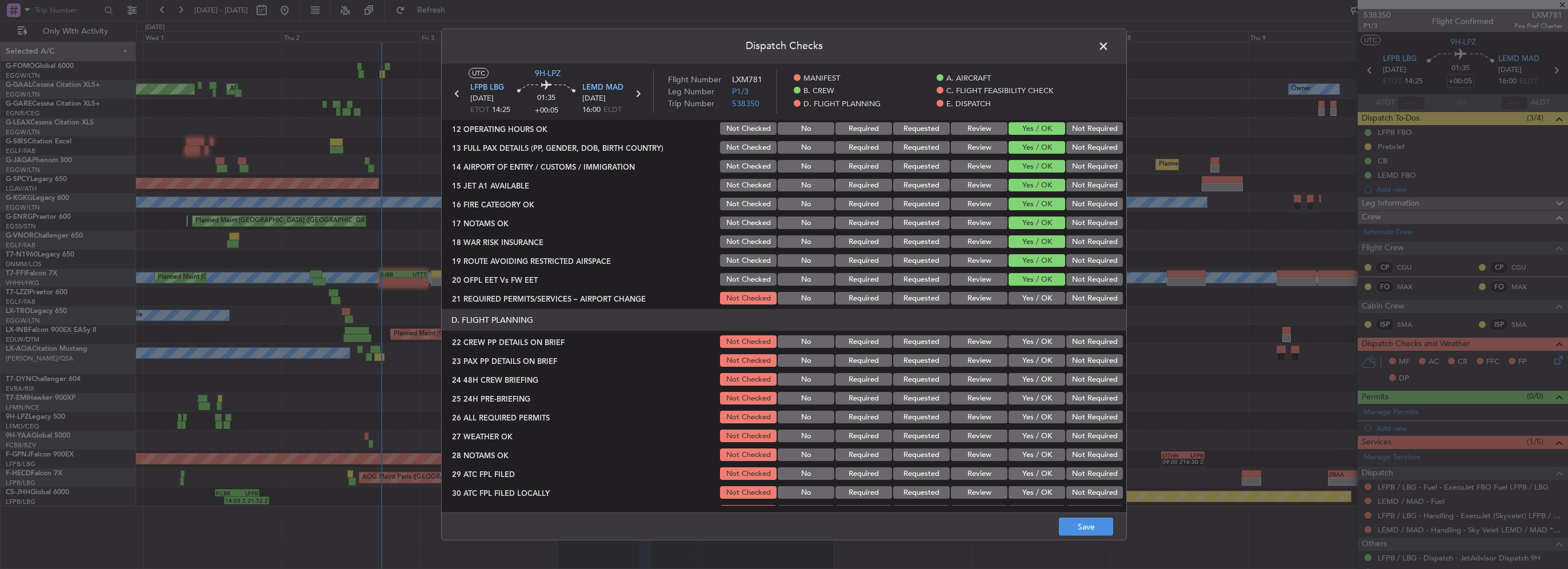
click at [1039, 299] on button "Yes / OK" at bounding box center [1036, 298] width 56 height 13
click at [1044, 347] on button "Yes / OK" at bounding box center [1036, 341] width 56 height 13
click at [1046, 364] on button "Yes / OK" at bounding box center [1036, 361] width 56 height 13
click at [1046, 382] on button "Yes / OK" at bounding box center [1036, 379] width 56 height 13
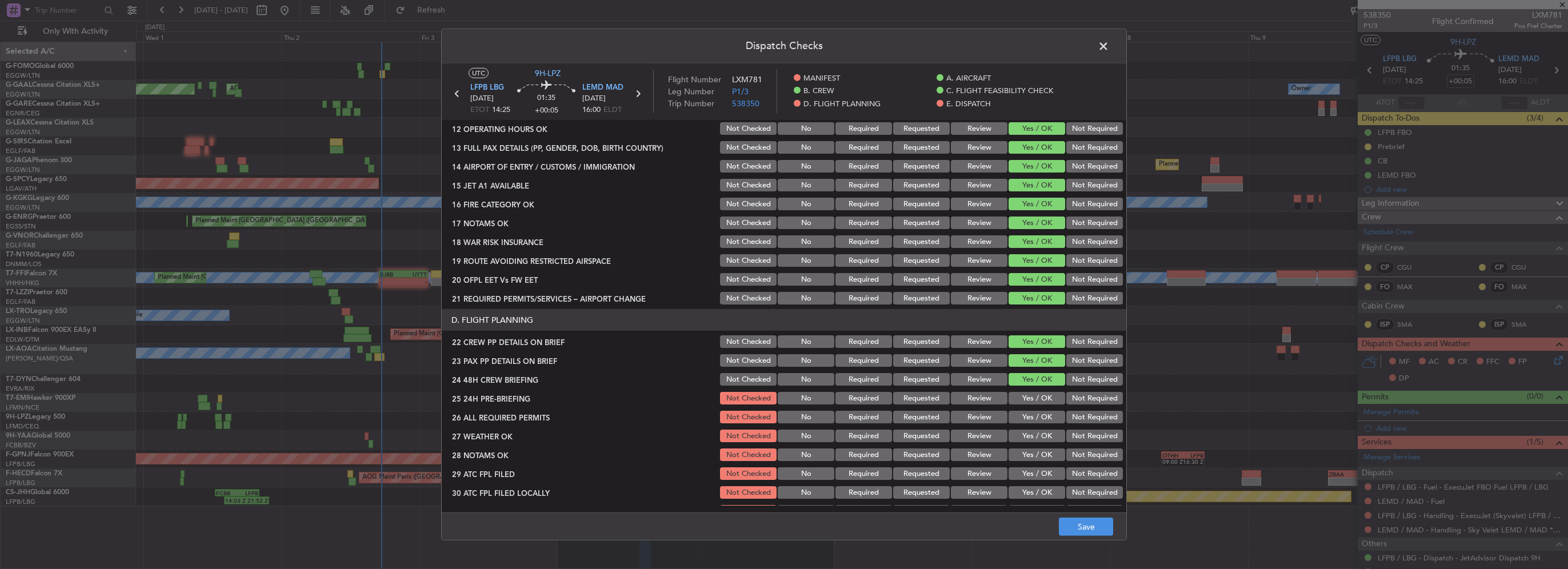
click at [1067, 397] on button "Not Required" at bounding box center [1094, 398] width 56 height 13
click at [1076, 534] on button "Save" at bounding box center [1086, 527] width 54 height 19
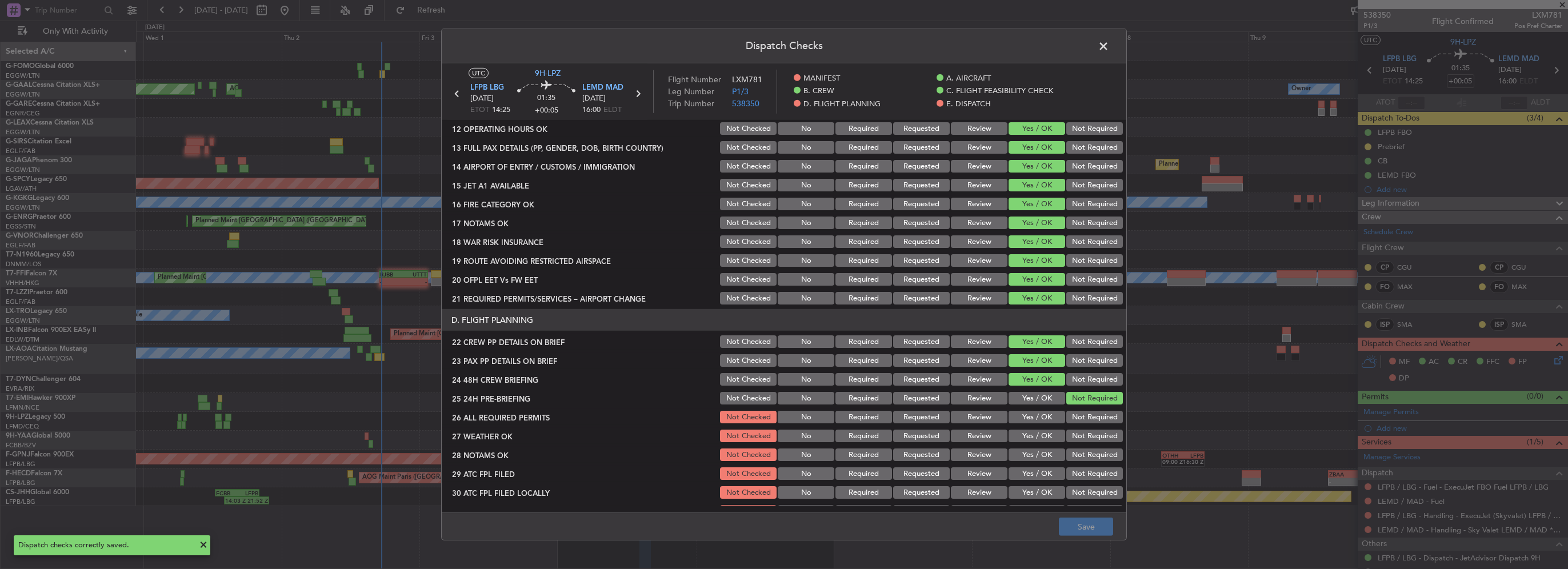
click at [1109, 48] on span at bounding box center [1109, 48] width 0 height 23
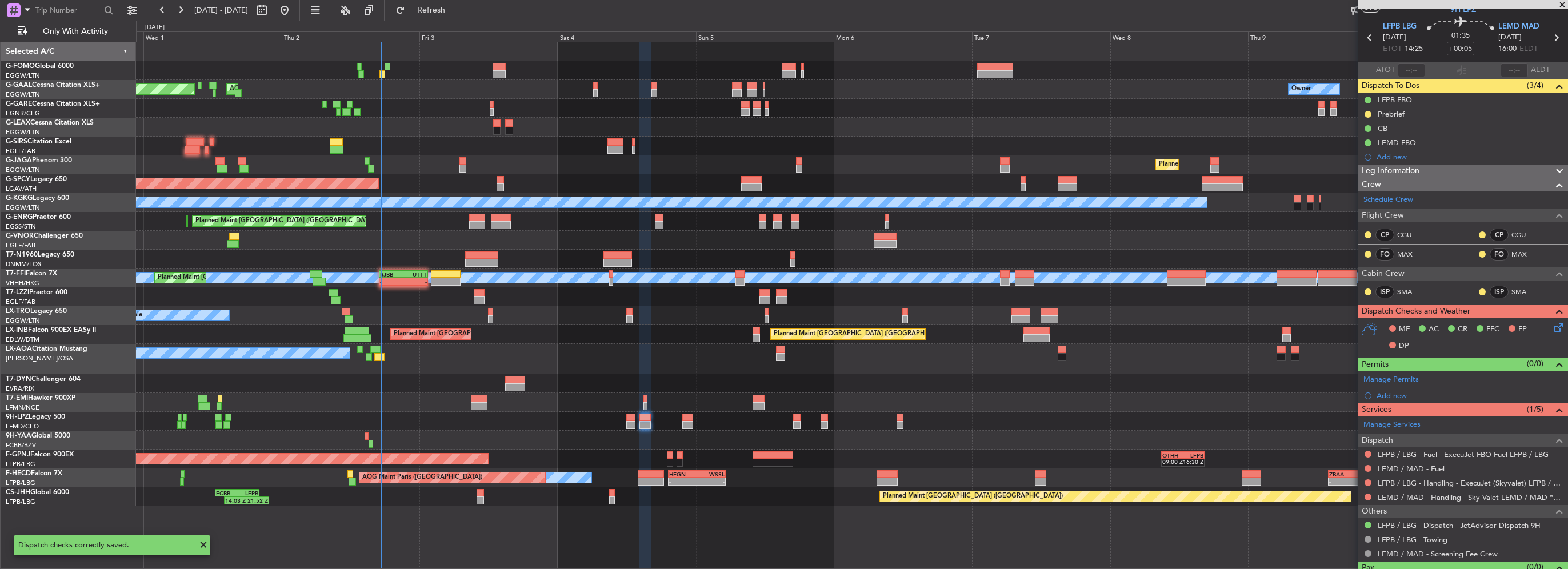
scroll to position [0, 0]
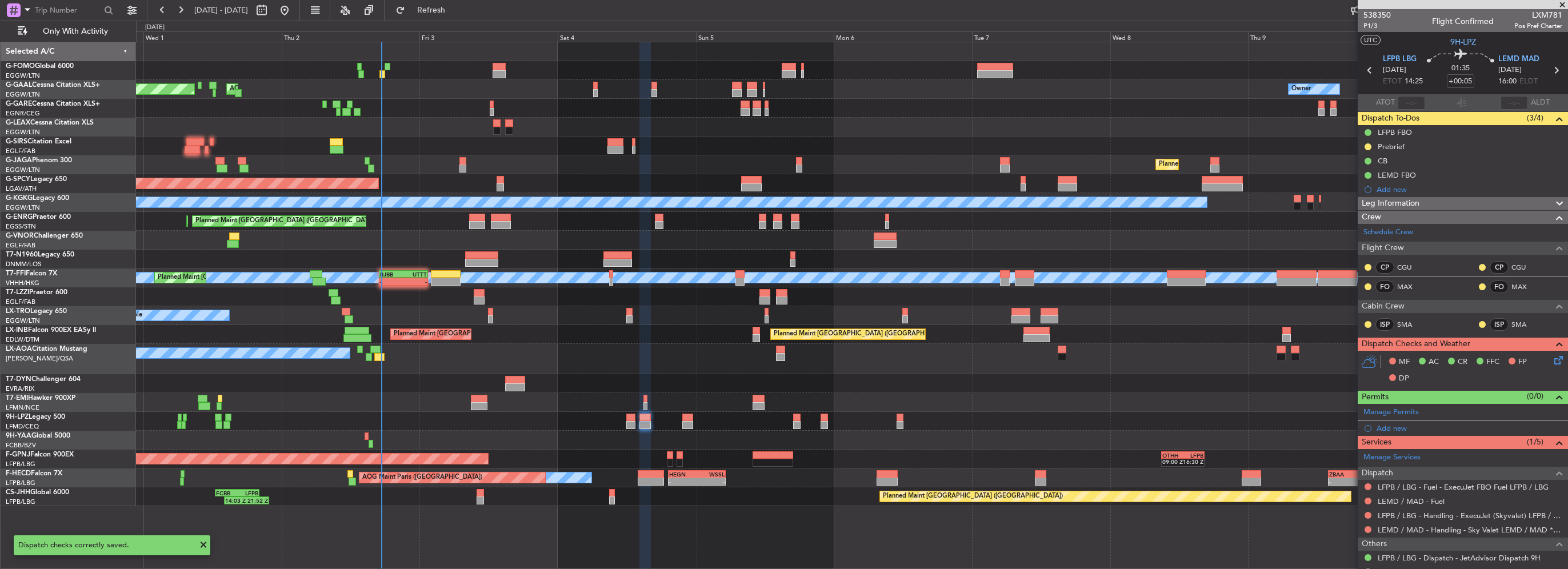
click at [456, 21] on div "0 0 Tue 30 Wed 1 Thu 2 Fri 3 Oct 2025 Sat 4 Sun 5 Mon 6 Tue 7 Wed 8 Thu 9 Fri 1…" at bounding box center [852, 31] width 1431 height 21
click at [455, 14] on span "Refresh" at bounding box center [431, 10] width 48 height 8
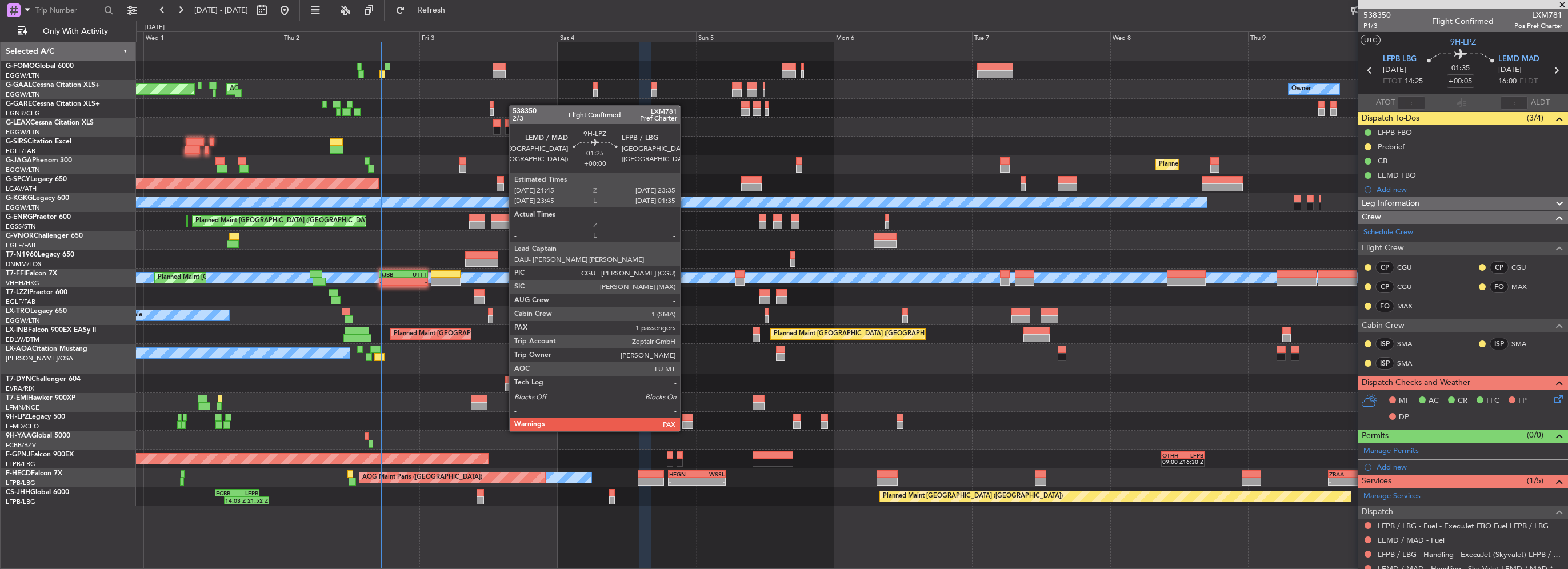
click at [685, 420] on div at bounding box center [687, 418] width 11 height 8
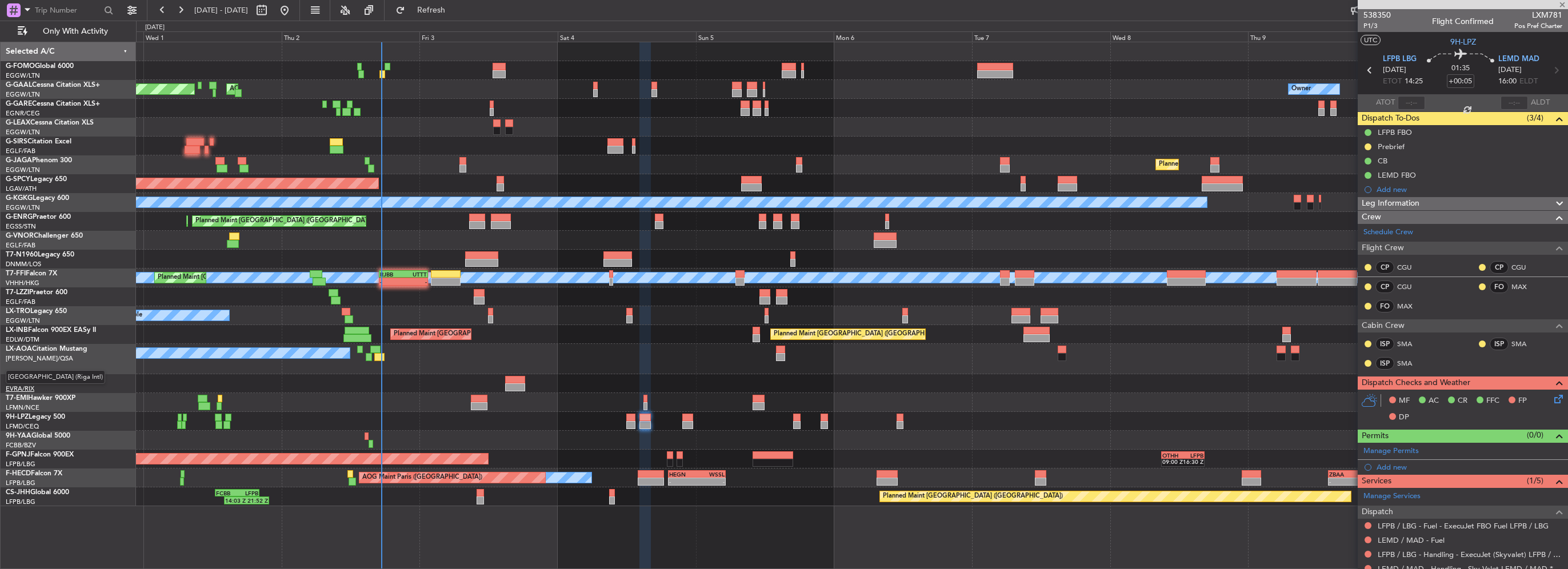
type input "1"
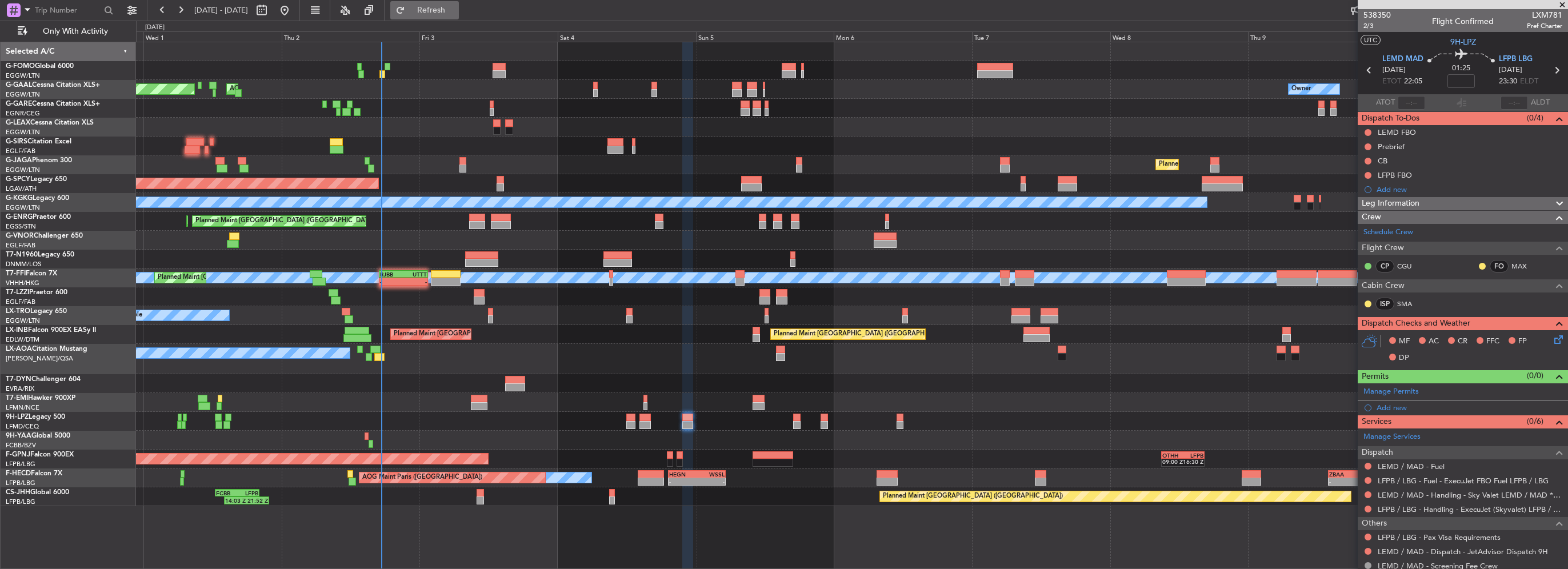
click at [447, 10] on span "Refresh" at bounding box center [431, 10] width 48 height 8
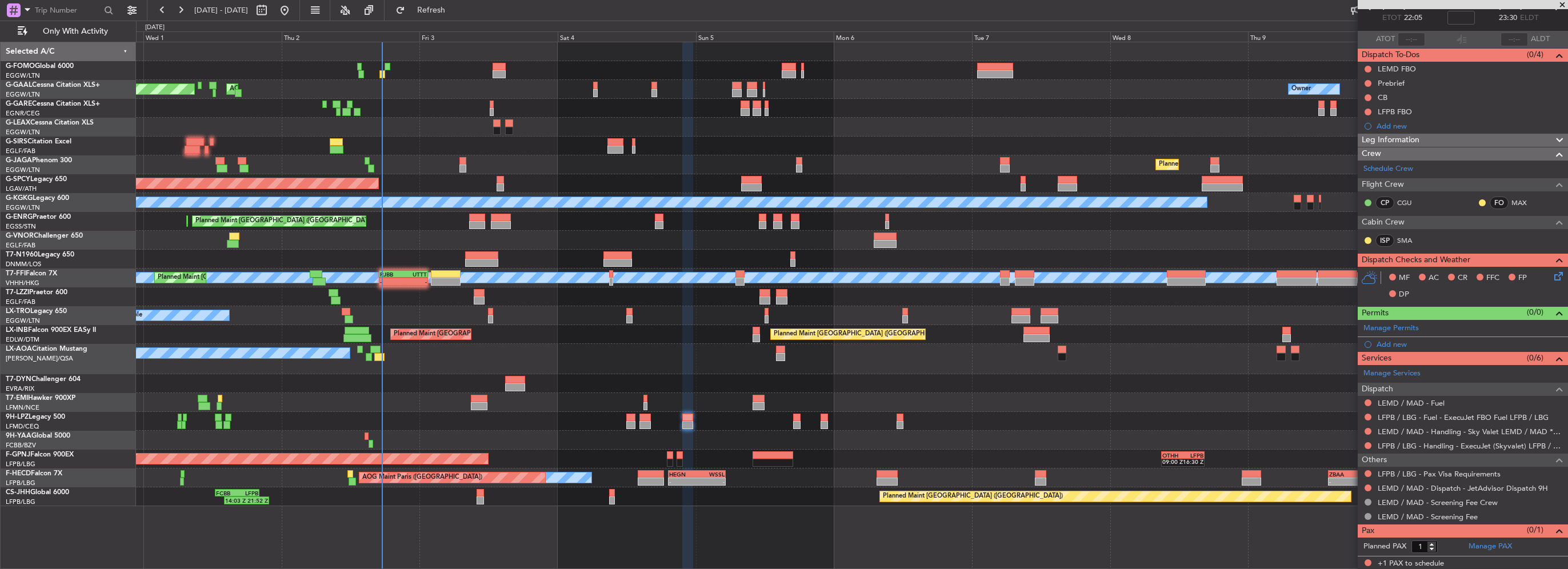
drag, startPoint x: 1395, startPoint y: 144, endPoint x: 1417, endPoint y: 139, distance: 22.6
click at [1395, 144] on mat-tooltip-component "LFPB FBO" at bounding box center [1395, 130] width 49 height 31
click at [1426, 141] on div "Leg Information" at bounding box center [1462, 139] width 210 height 13
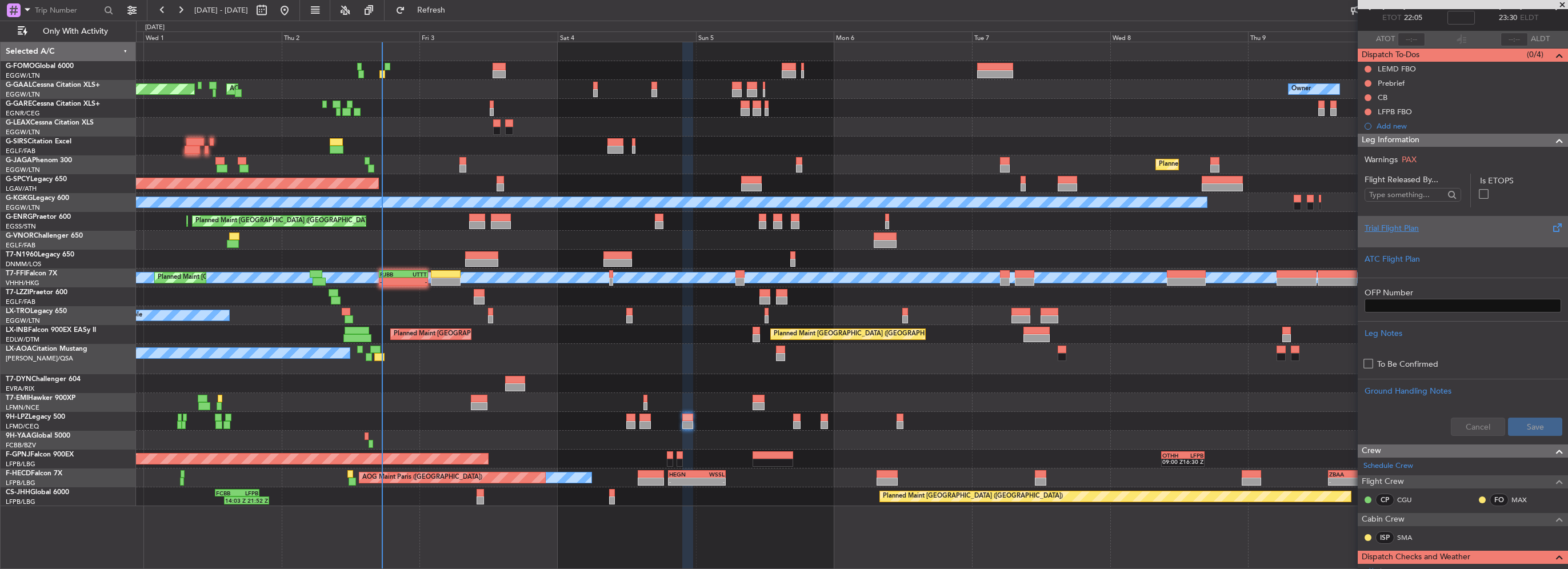
click at [1399, 232] on div "Trial Flight Plan" at bounding box center [1462, 228] width 197 height 12
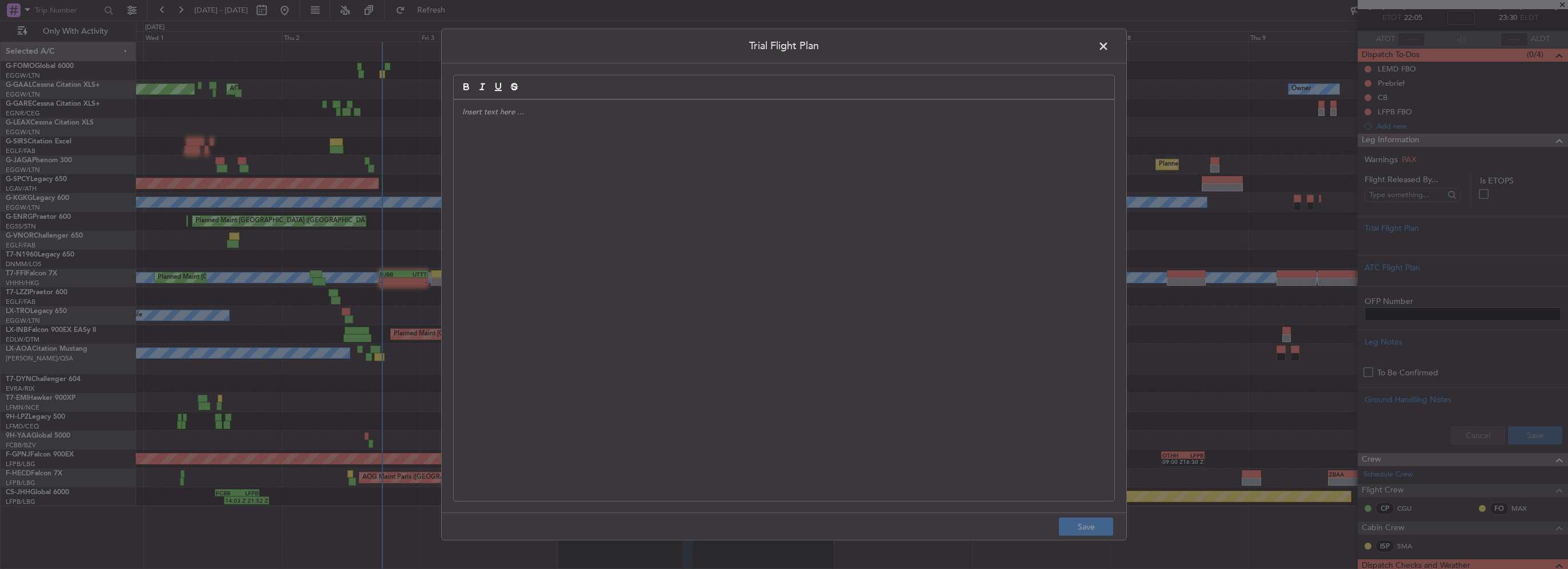
click at [904, 147] on div at bounding box center [784, 300] width 661 height 401
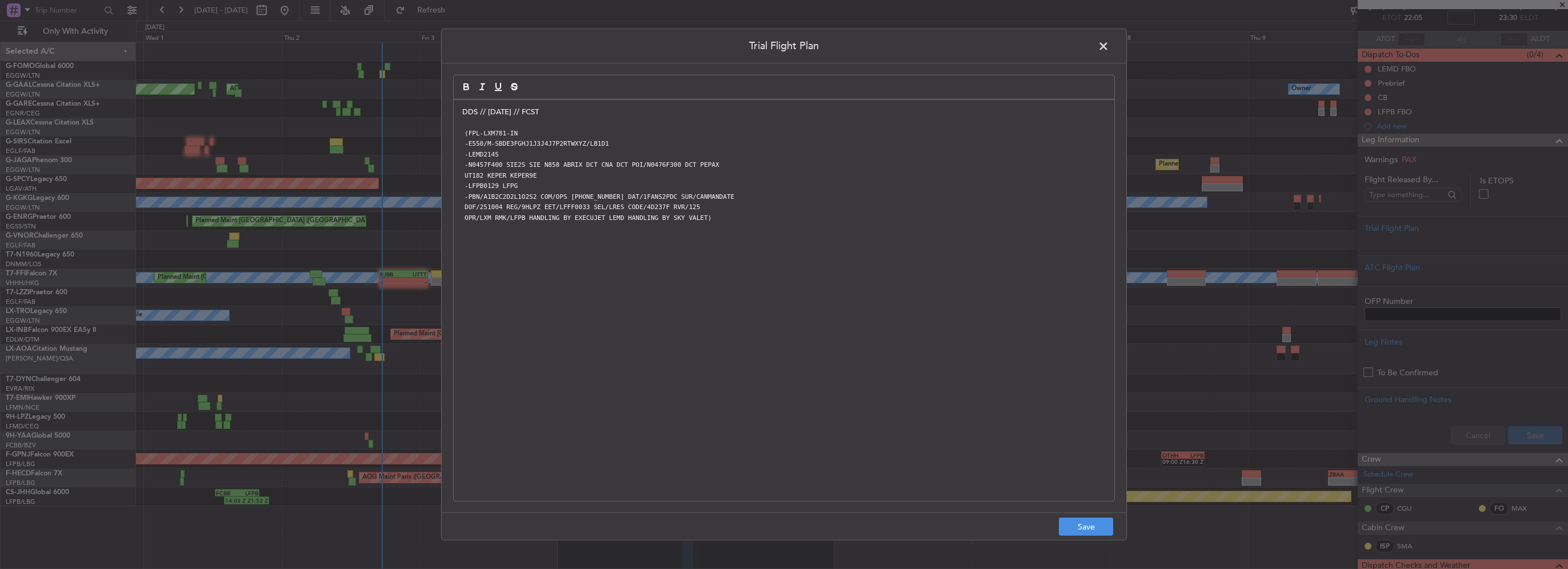
scroll to position [0, 0]
drag, startPoint x: 1095, startPoint y: 528, endPoint x: 1436, endPoint y: 513, distance: 341.3
click at [1096, 528] on button "Save" at bounding box center [1086, 527] width 54 height 19
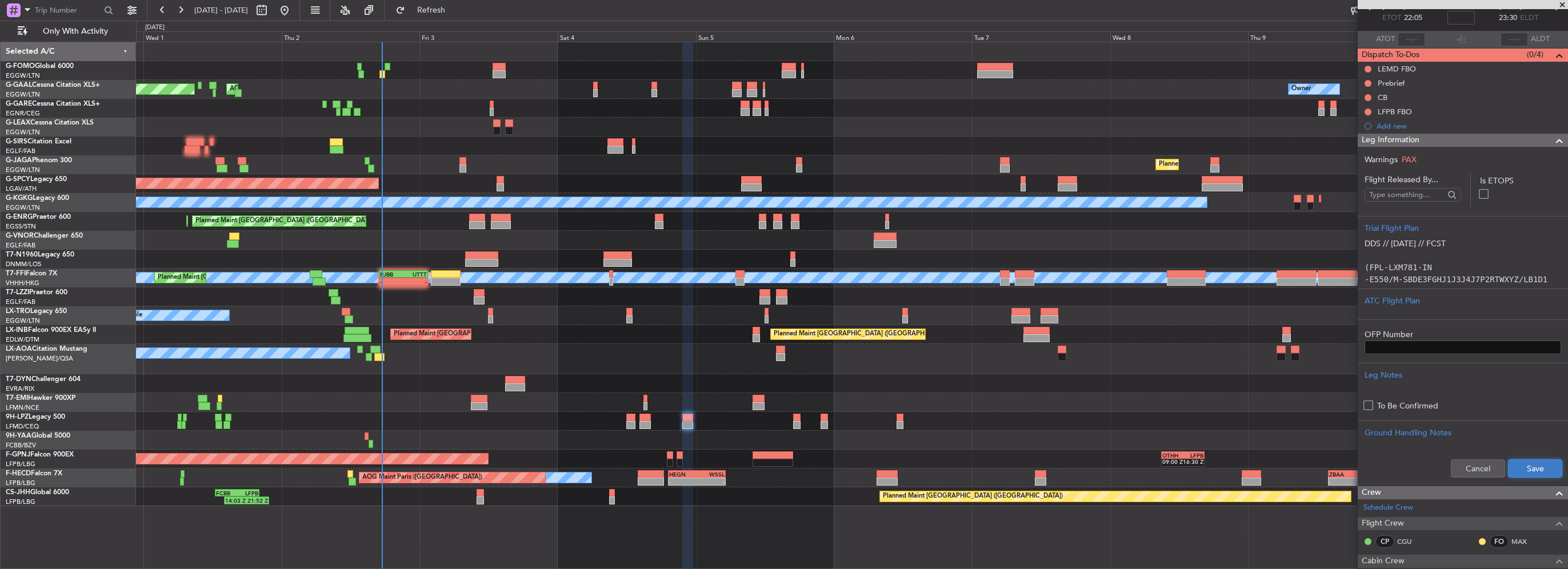
click at [1539, 466] on button "Save" at bounding box center [1534, 468] width 54 height 19
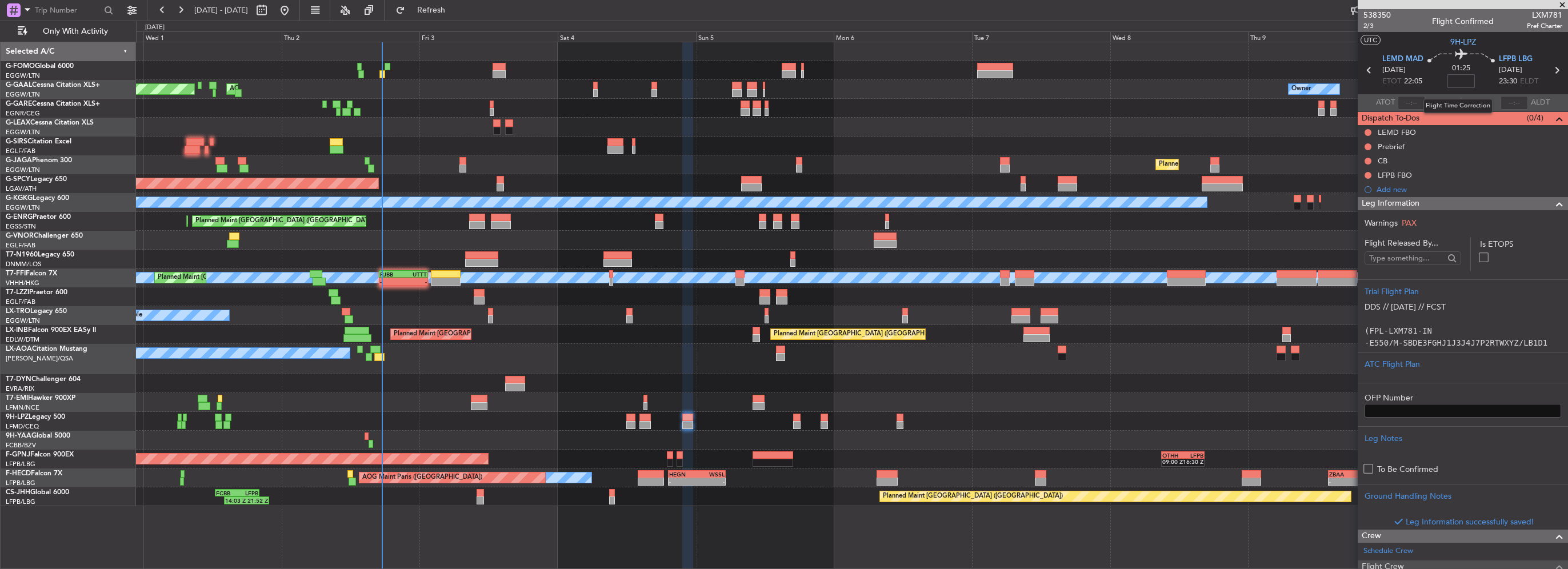
click at [1449, 81] on input at bounding box center [1461, 81] width 28 height 14
click at [1552, 203] on span at bounding box center [1559, 204] width 14 height 14
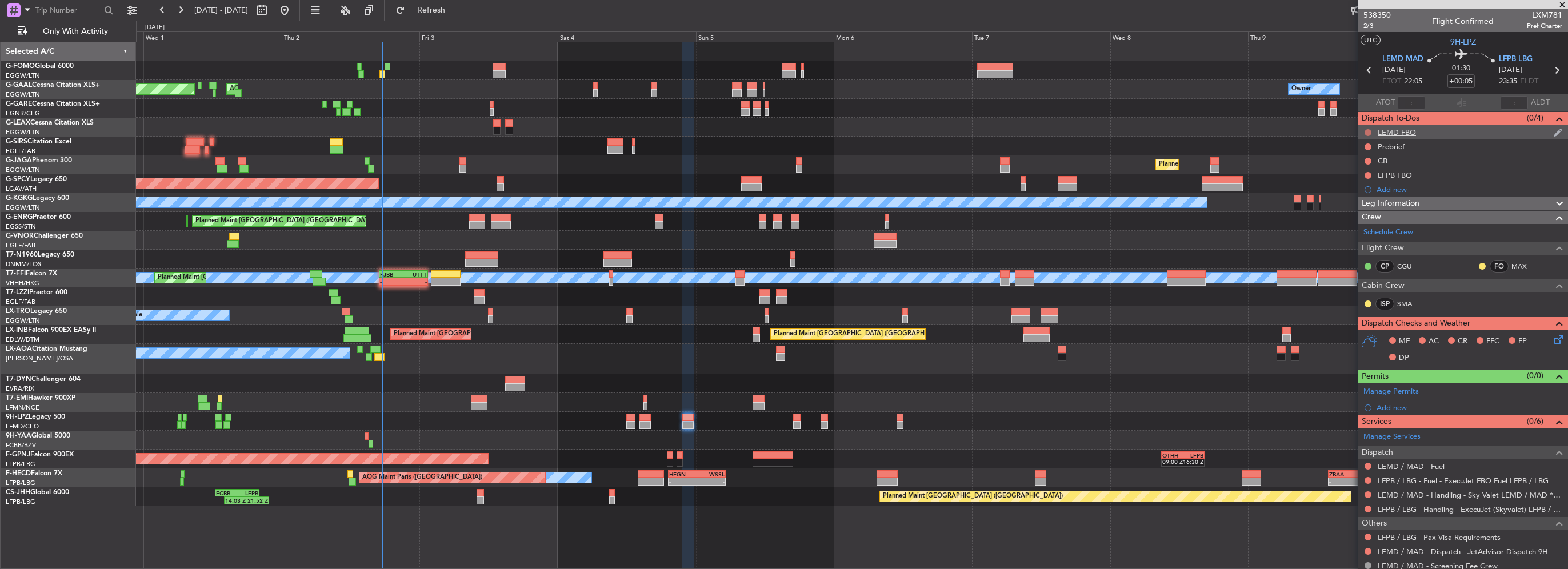
click at [1366, 130] on button at bounding box center [1367, 132] width 7 height 7
click at [1362, 184] on span "Completed" at bounding box center [1373, 183] width 38 height 12
click at [1366, 145] on button at bounding box center [1367, 146] width 7 height 7
click at [1358, 182] on span "In Progress" at bounding box center [1373, 180] width 39 height 12
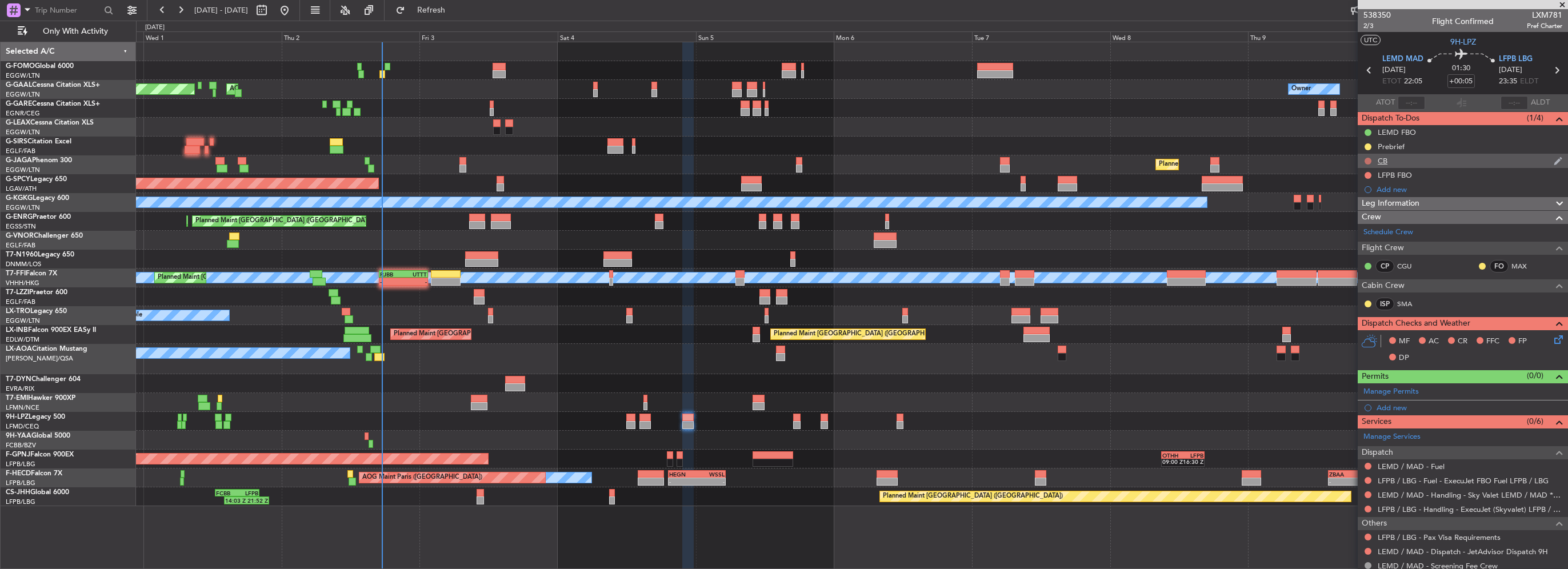
click at [1364, 160] on button at bounding box center [1367, 161] width 7 height 7
click at [1357, 209] on span "Completed" at bounding box center [1373, 211] width 38 height 12
click at [1367, 174] on button at bounding box center [1367, 175] width 7 height 7
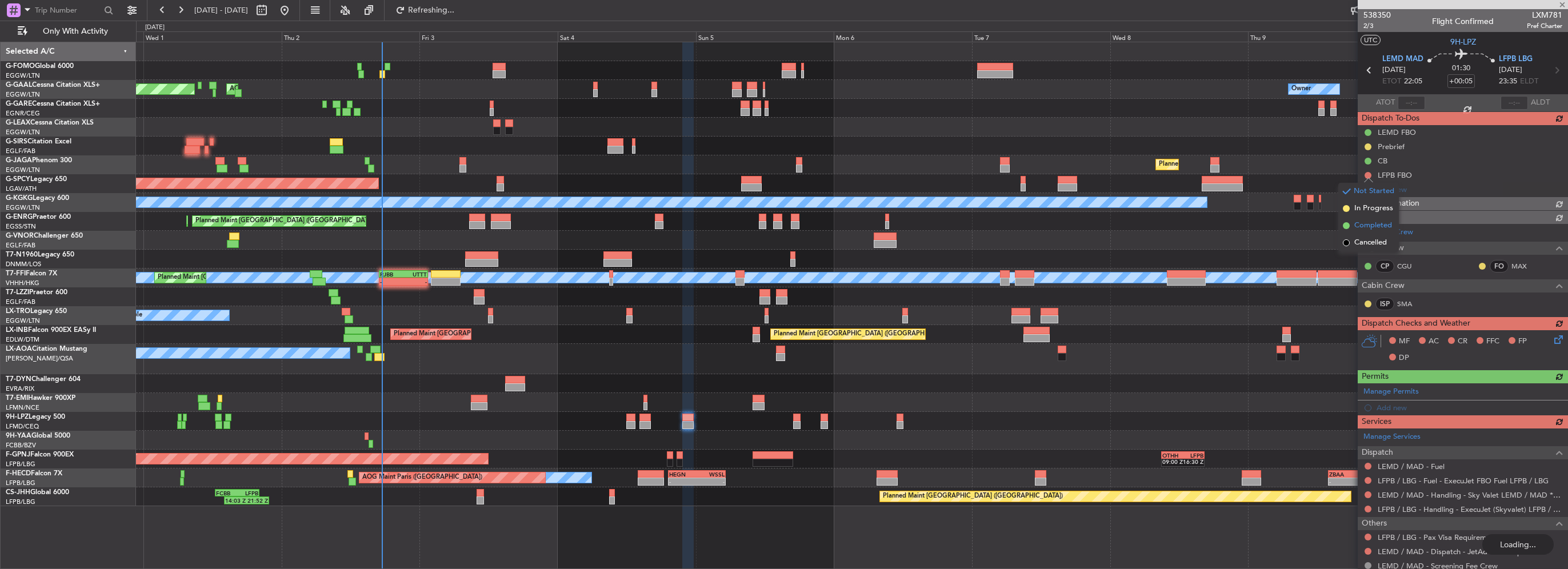
click at [1363, 221] on span "Completed" at bounding box center [1373, 226] width 38 height 12
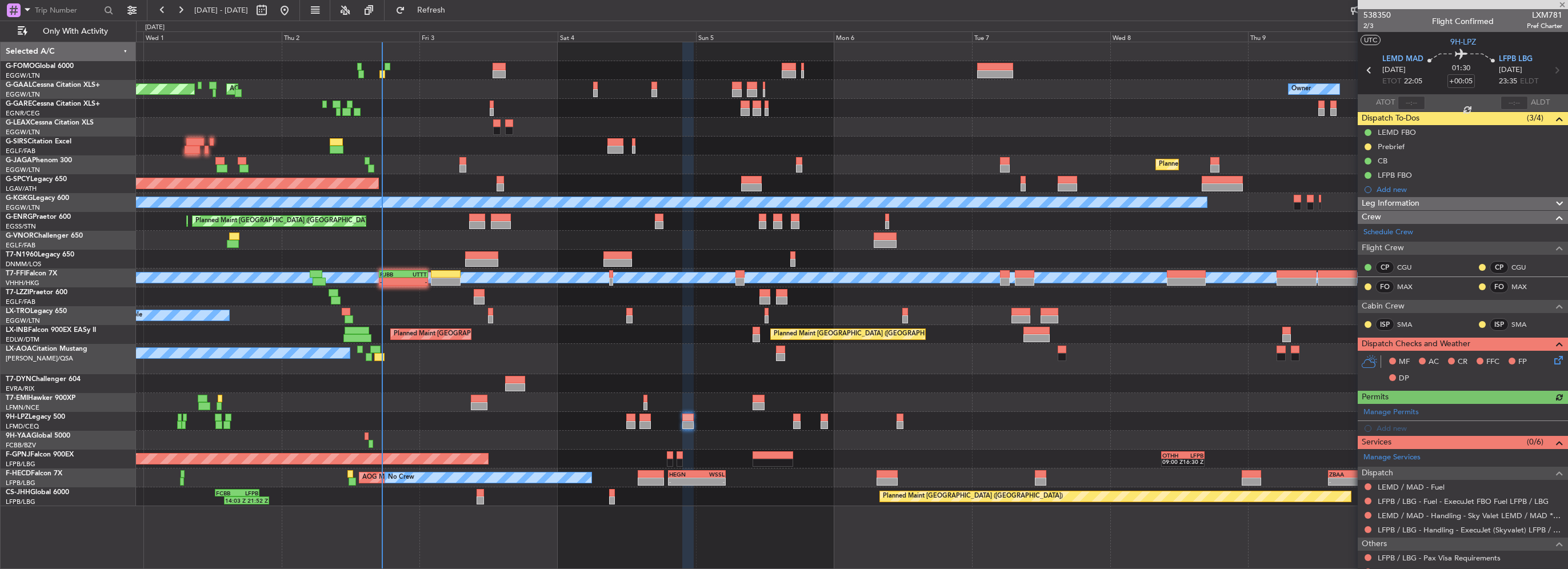
scroll to position [83, 0]
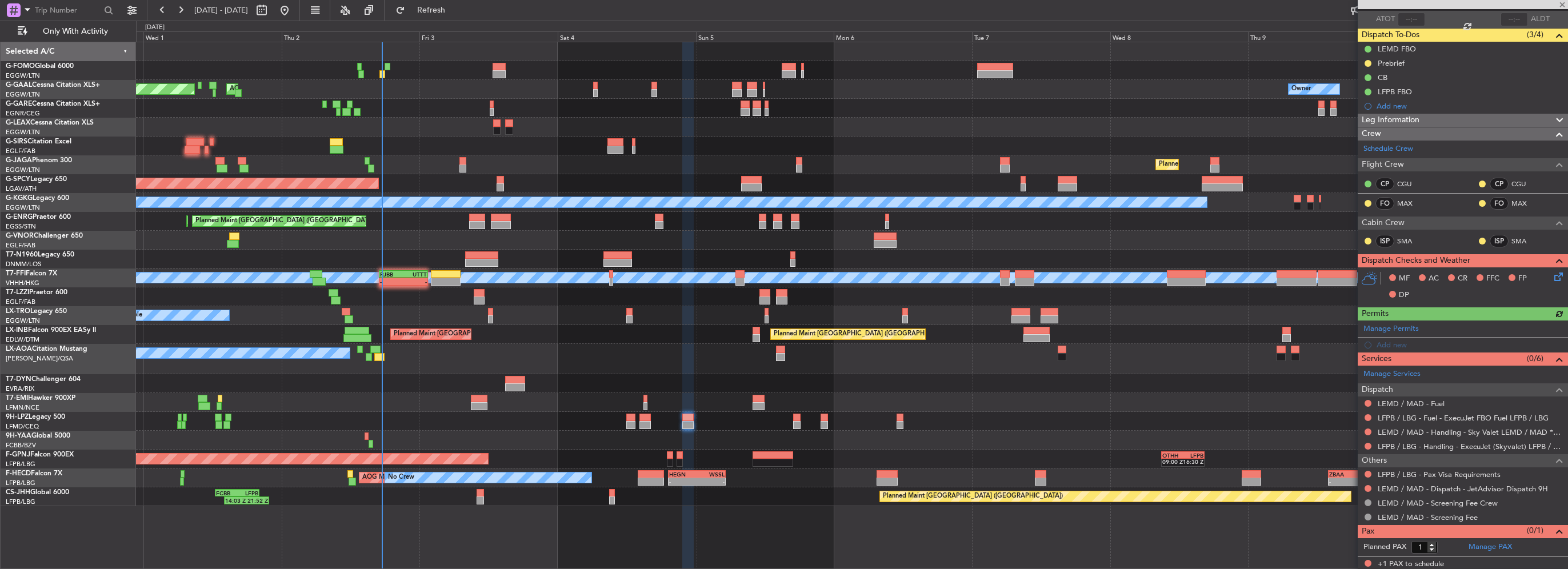
click at [1366, 476] on div at bounding box center [1367, 473] width 9 height 9
click at [1366, 489] on div "Not Requested" at bounding box center [1367, 491] width 48 height 14
click at [1369, 486] on button at bounding box center [1367, 488] width 7 height 7
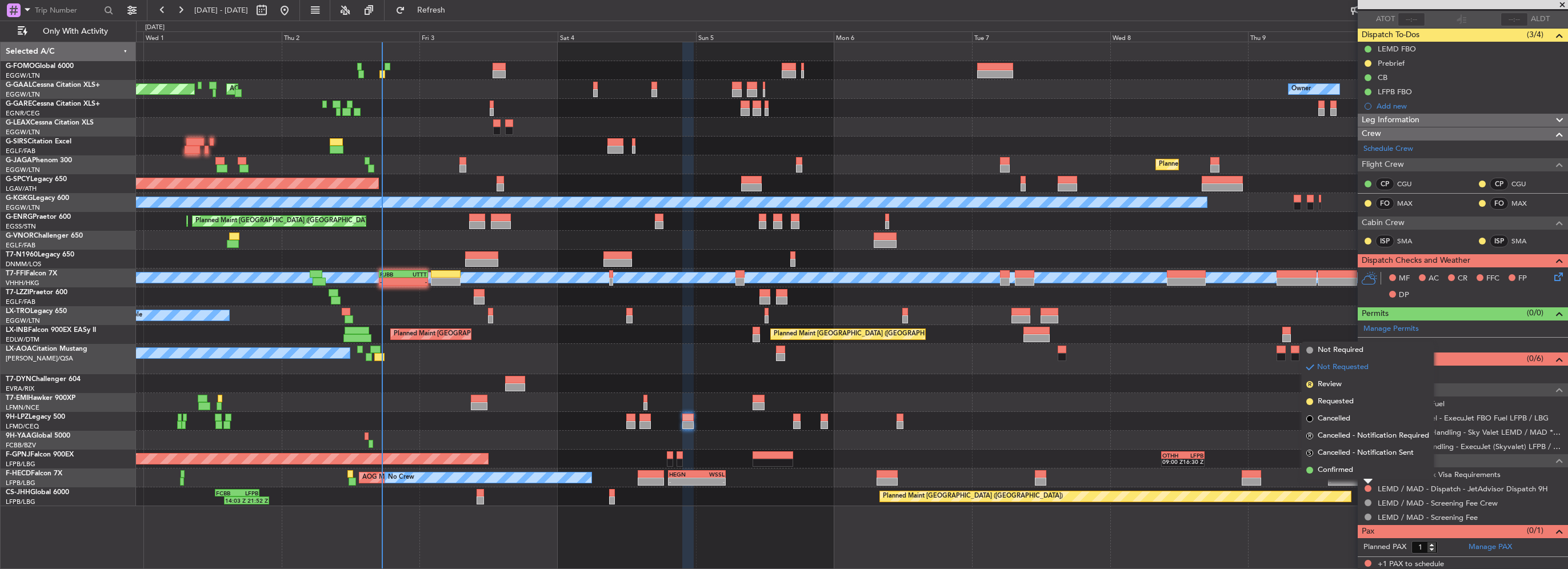
click at [1349, 468] on span "Confirmed" at bounding box center [1336, 470] width 36 height 12
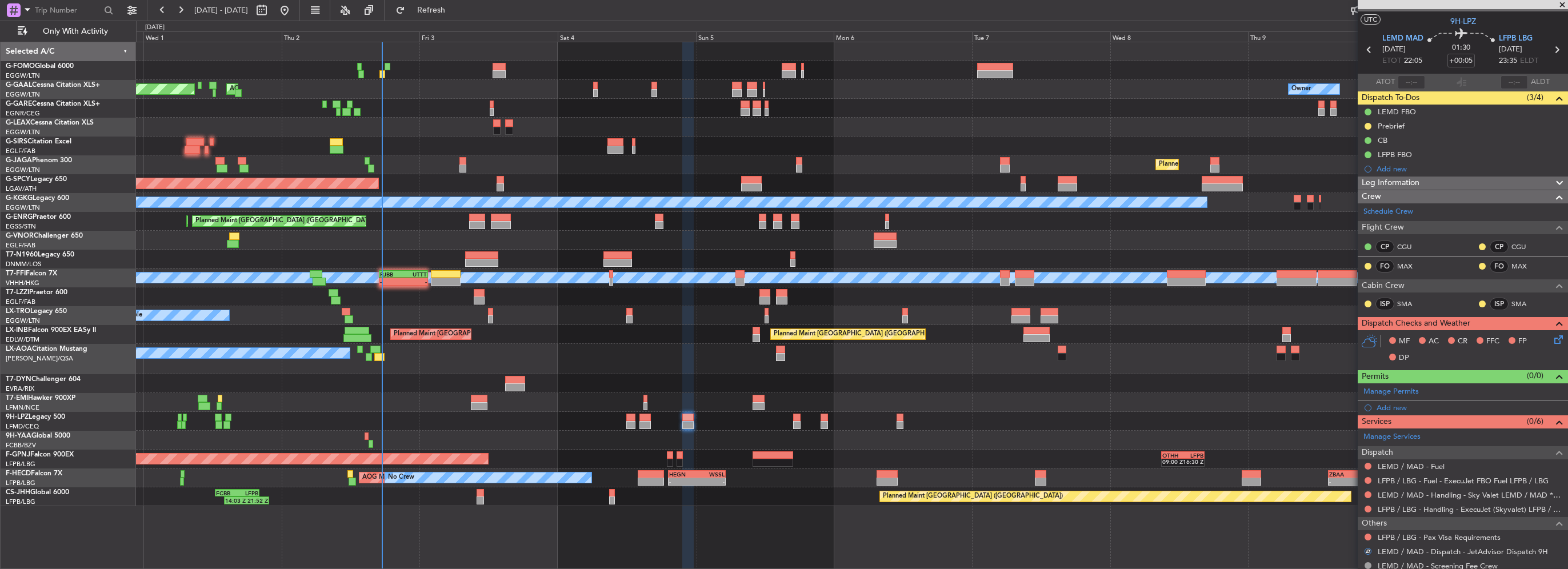
scroll to position [0, 0]
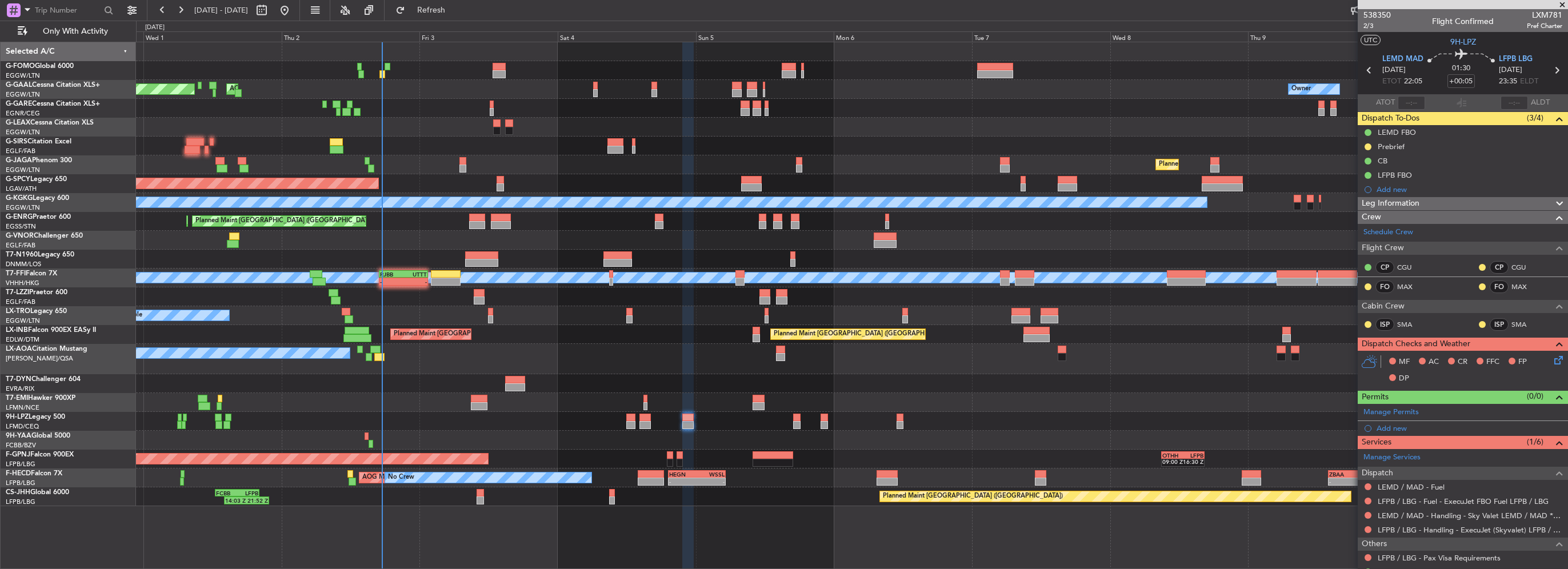
click at [1552, 355] on icon at bounding box center [1556, 358] width 9 height 9
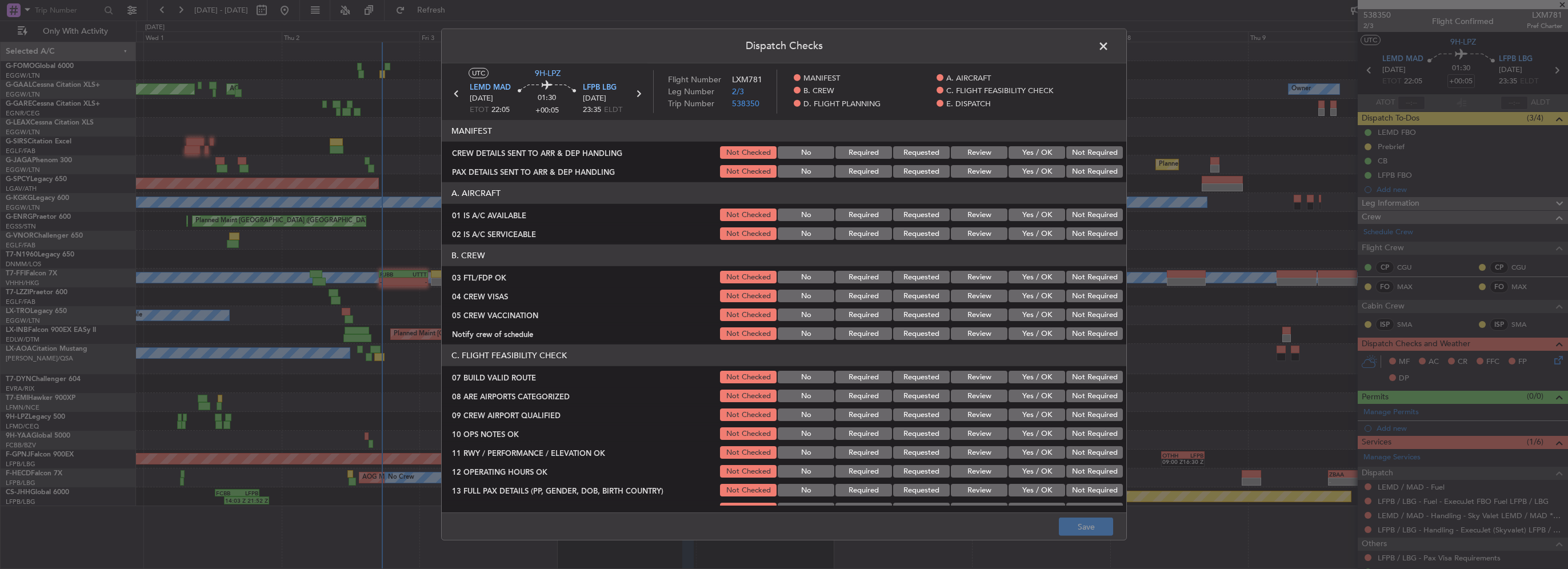
drag, startPoint x: 1033, startPoint y: 214, endPoint x: 1037, endPoint y: 229, distance: 15.5
click at [1033, 218] on button "Yes / OK" at bounding box center [1036, 214] width 56 height 13
click at [1037, 230] on button "Yes / OK" at bounding box center [1036, 233] width 56 height 13
click at [1037, 275] on button "Yes / OK" at bounding box center [1036, 277] width 56 height 13
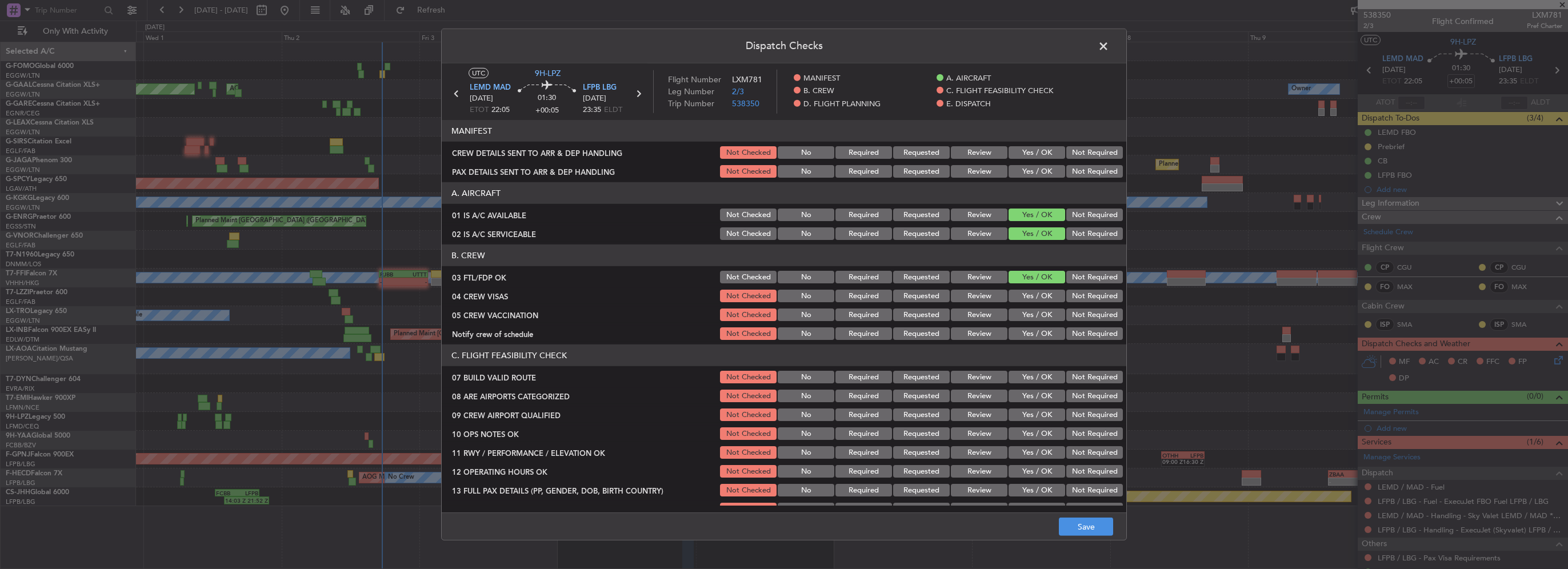
click at [1089, 302] on div "Not Required" at bounding box center [1093, 295] width 57 height 16
click at [1082, 311] on button "Not Required" at bounding box center [1094, 314] width 56 height 13
click at [1081, 297] on button "Not Required" at bounding box center [1094, 295] width 56 height 13
drag, startPoint x: 1035, startPoint y: 334, endPoint x: 1028, endPoint y: 374, distance: 40.6
click at [1034, 334] on button "Yes / OK" at bounding box center [1036, 333] width 56 height 13
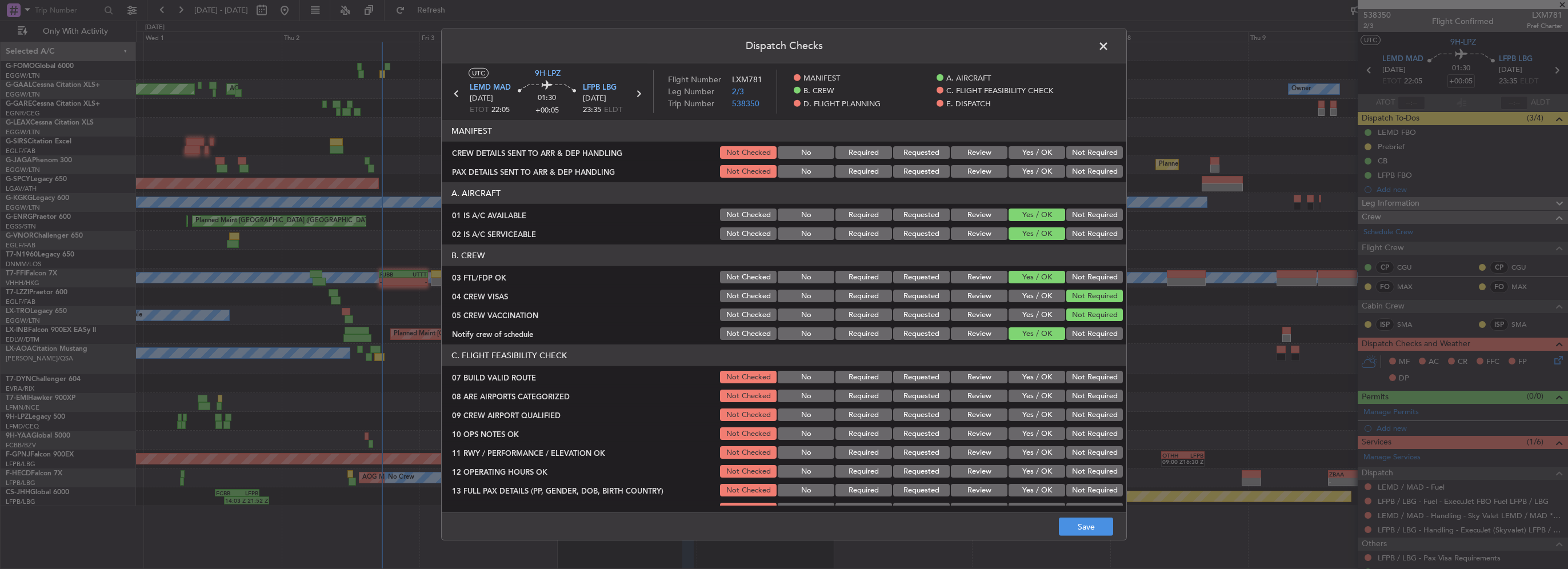
click at [1028, 374] on button "Yes / OK" at bounding box center [1036, 376] width 56 height 13
click at [1029, 399] on button "Yes / OK" at bounding box center [1036, 395] width 56 height 13
drag, startPoint x: 1029, startPoint y: 421, endPoint x: 1026, endPoint y: 443, distance: 22.2
click at [1029, 422] on div "Yes / OK" at bounding box center [1035, 415] width 57 height 16
click at [1026, 444] on section "C. FLIGHT FEASIBILITY CHECK 07 BUILD VALID ROUTE Not Checked No Required Reques…" at bounding box center [784, 497] width 685 height 304
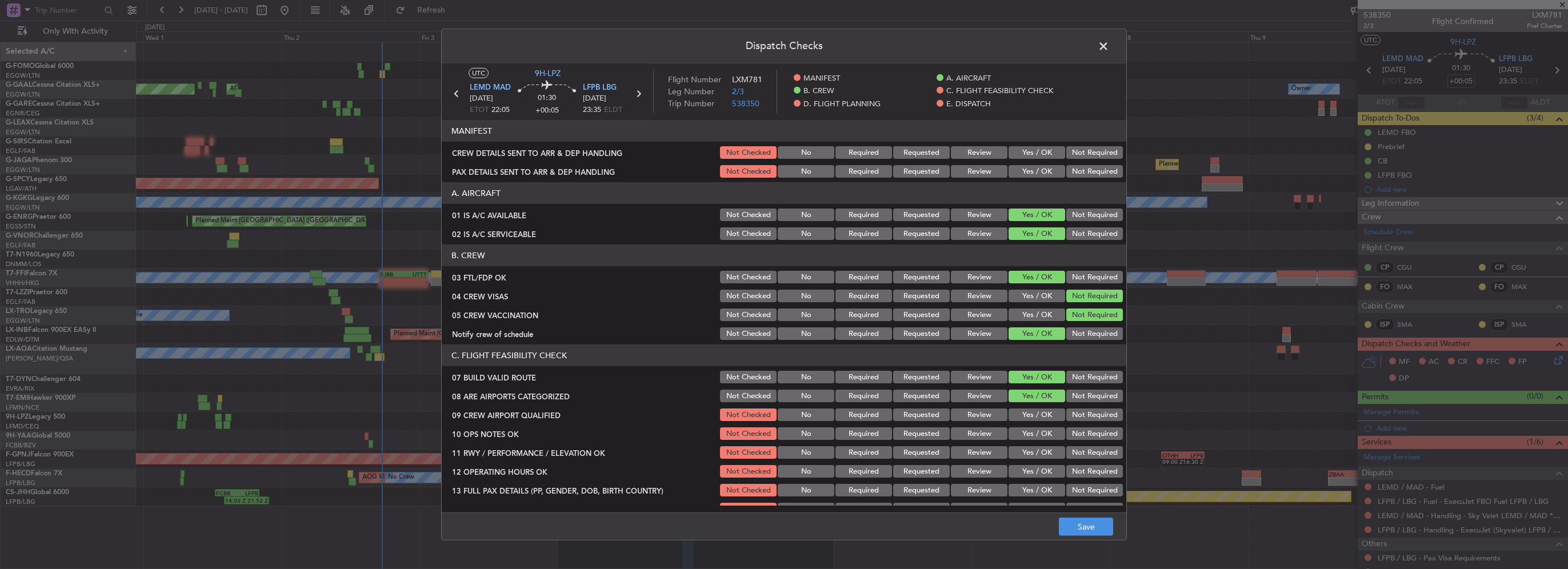
click at [1031, 415] on button "Yes / OK" at bounding box center [1036, 414] width 56 height 13
click at [1033, 428] on button "Yes / OK" at bounding box center [1036, 434] width 56 height 13
drag, startPoint x: 1039, startPoint y: 454, endPoint x: 1040, endPoint y: 475, distance: 21.0
click at [1039, 454] on button "Yes / OK" at bounding box center [1036, 452] width 56 height 13
click at [1040, 475] on button "Yes / OK" at bounding box center [1036, 471] width 56 height 13
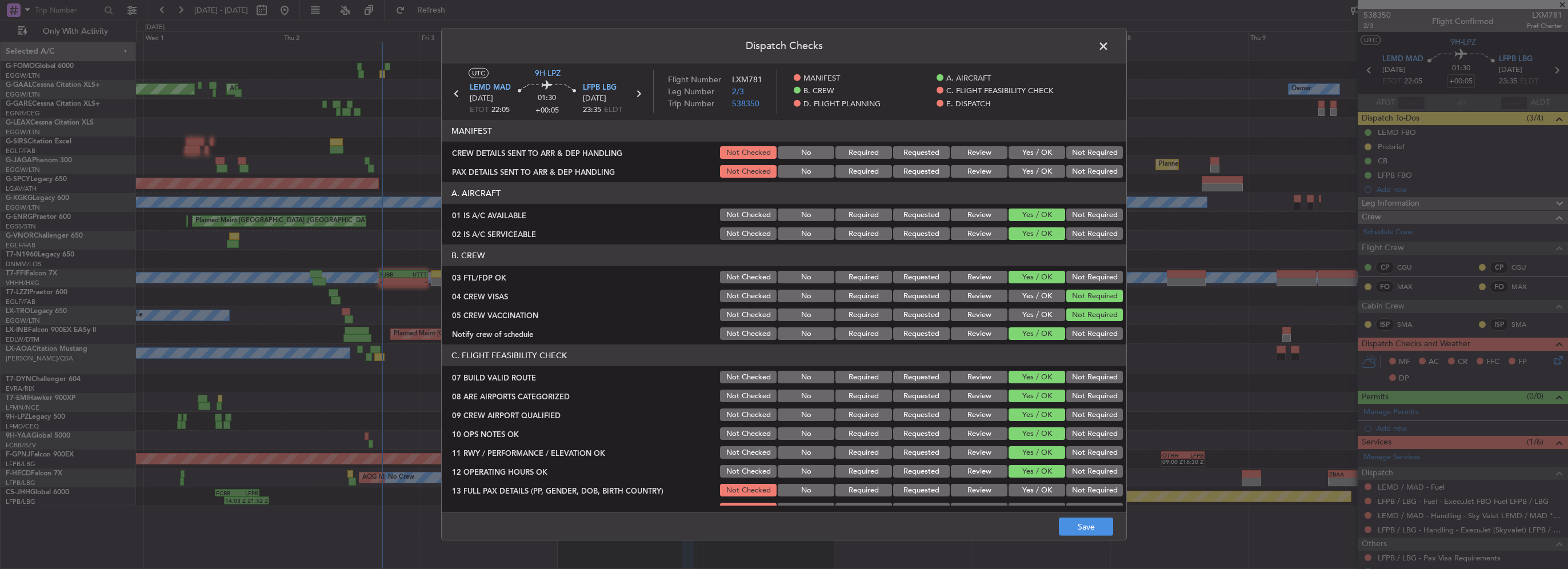
click at [1034, 491] on button "Yes / OK" at bounding box center [1036, 490] width 56 height 13
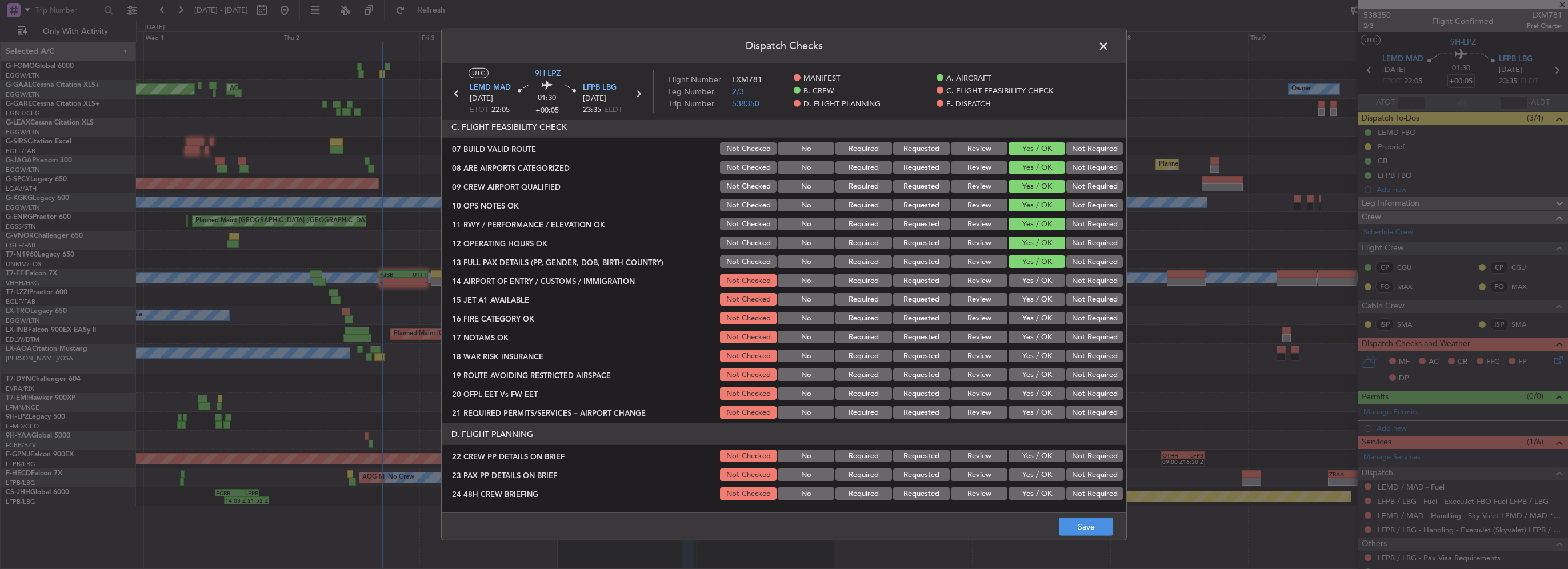
click at [1035, 283] on button "Yes / OK" at bounding box center [1036, 281] width 56 height 13
click at [1035, 298] on button "Yes / OK" at bounding box center [1036, 299] width 56 height 13
click at [1042, 333] on button "Yes / OK" at bounding box center [1036, 337] width 56 height 13
click at [1035, 313] on button "Yes / OK" at bounding box center [1036, 318] width 56 height 13
click at [1031, 357] on button "Yes / OK" at bounding box center [1036, 356] width 56 height 13
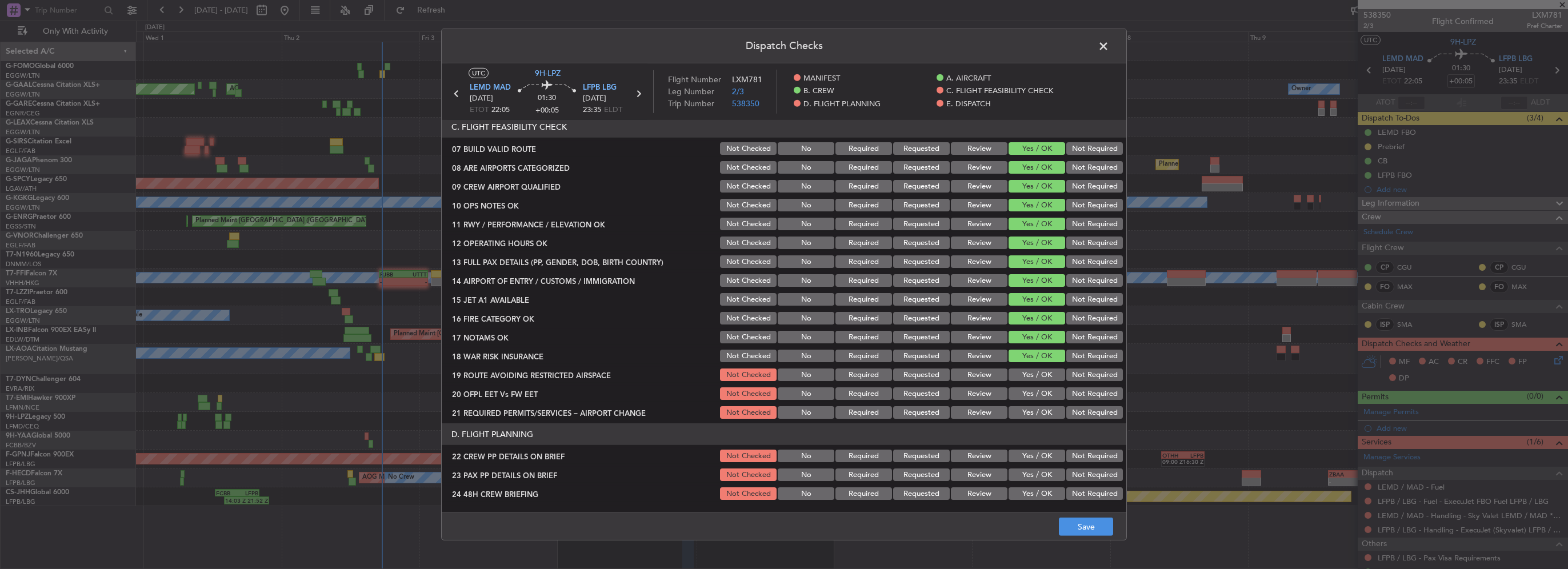
click at [1033, 380] on button "Yes / OK" at bounding box center [1036, 374] width 56 height 13
click at [1035, 400] on div "Yes / OK" at bounding box center [1035, 393] width 57 height 16
click at [1035, 410] on button "Yes / OK" at bounding box center [1036, 412] width 56 height 13
click at [1035, 393] on button "Yes / OK" at bounding box center [1036, 393] width 56 height 13
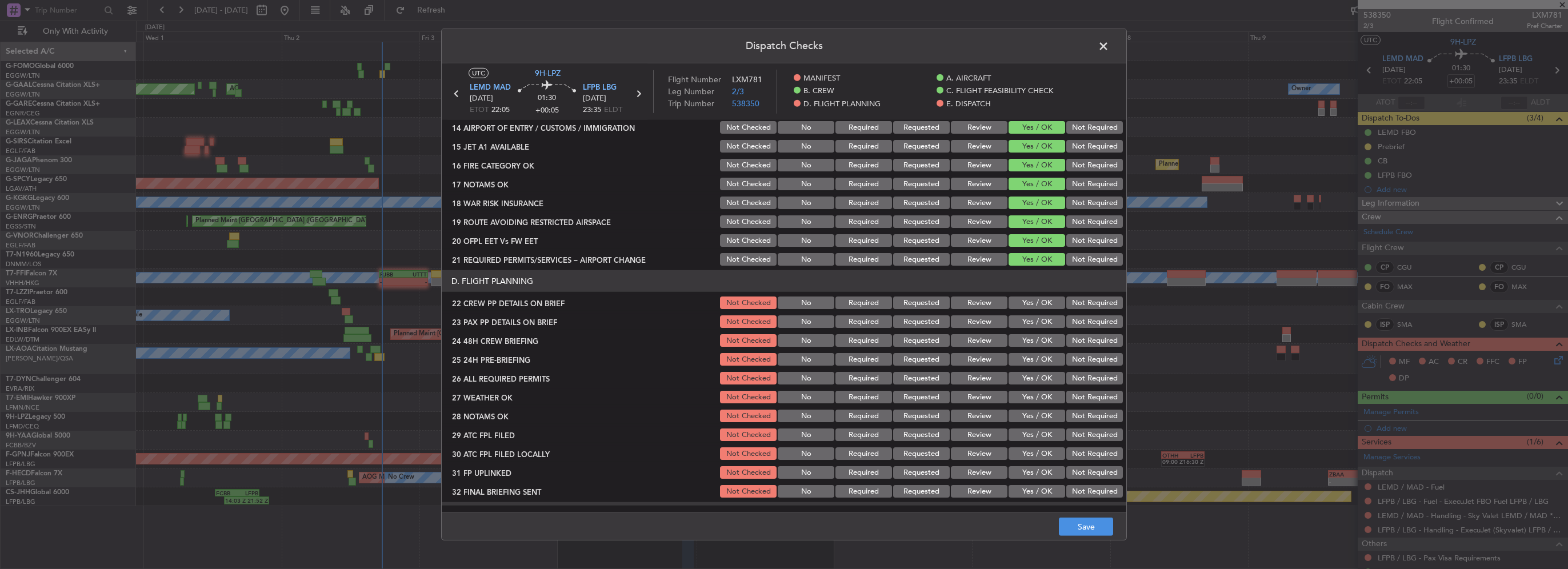
scroll to position [400, 0]
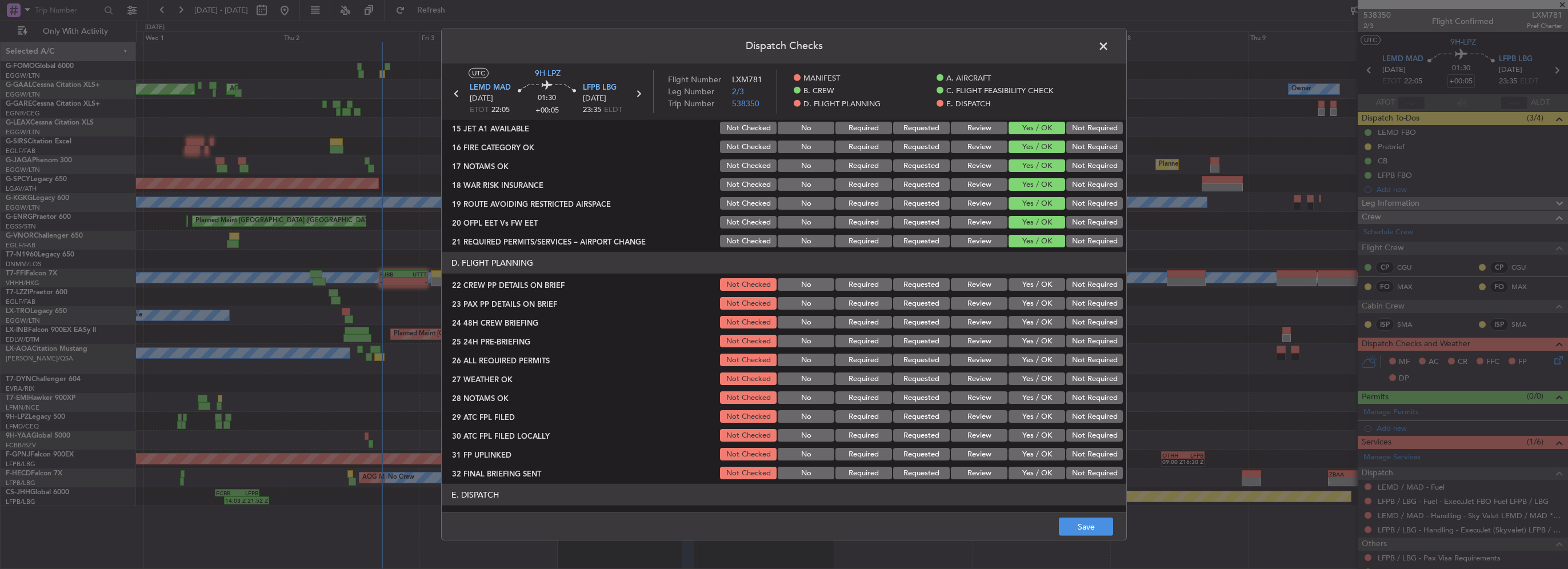
drag, startPoint x: 1032, startPoint y: 286, endPoint x: 1034, endPoint y: 311, distance: 25.1
click at [1032, 287] on button "Yes / OK" at bounding box center [1036, 284] width 56 height 13
click at [1034, 311] on section "D. FLIGHT PLANNING 22 CREW PP DETAILS ON BRIEF Not Checked No Required Requeste…" at bounding box center [784, 366] width 685 height 229
click at [1039, 305] on button "Yes / OK" at bounding box center [1036, 303] width 56 height 13
click at [1052, 327] on button "Yes / OK" at bounding box center [1036, 322] width 56 height 13
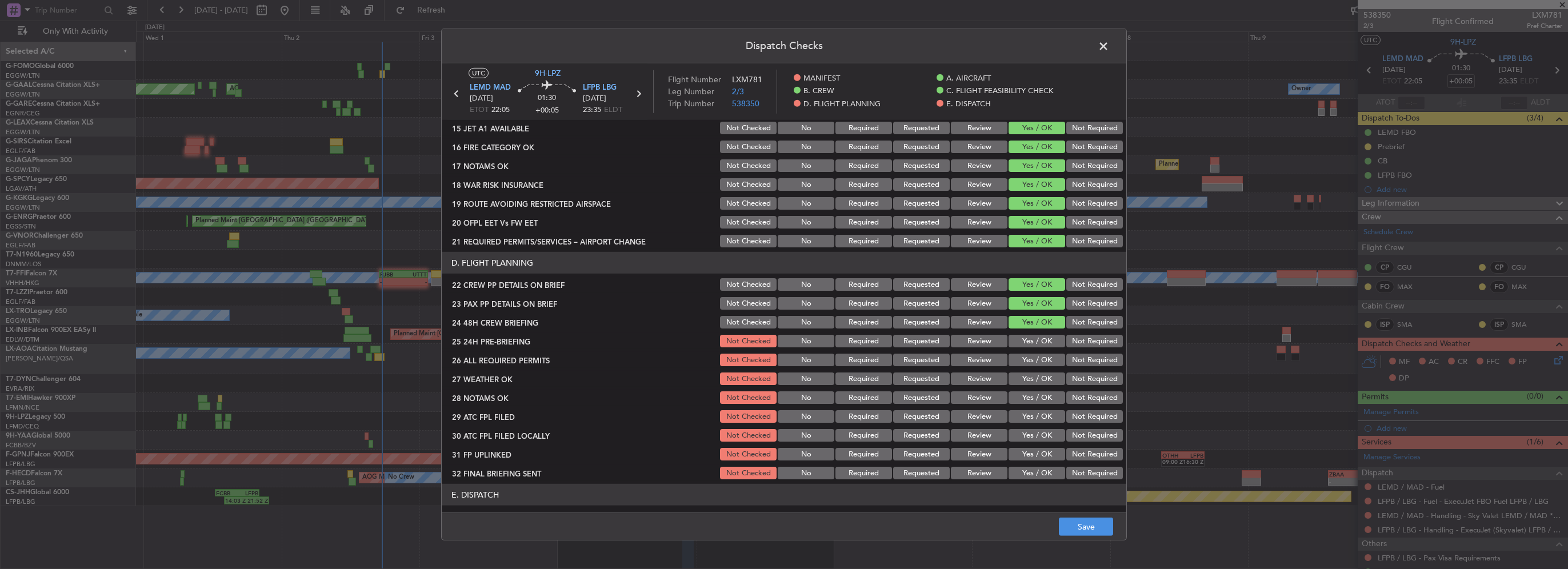
click at [1083, 345] on button "Not Required" at bounding box center [1094, 341] width 56 height 13
click at [1084, 530] on button "Save" at bounding box center [1086, 527] width 54 height 19
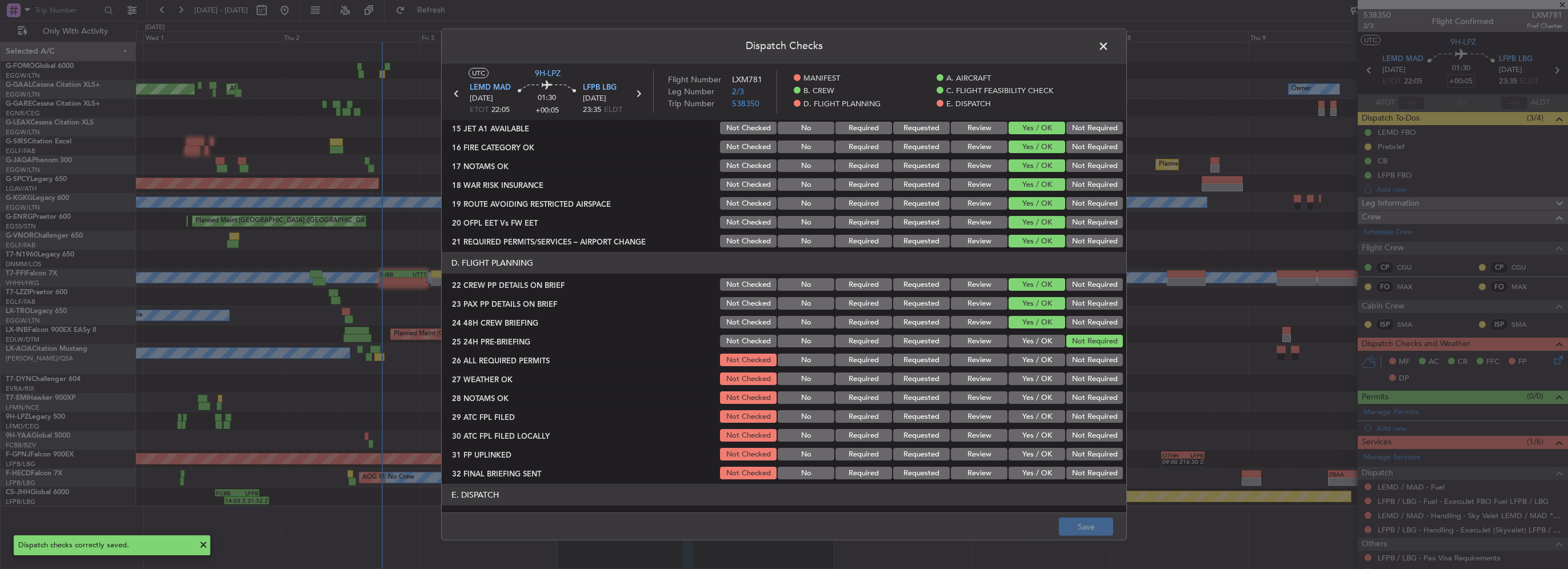
click at [1109, 40] on span at bounding box center [1109, 48] width 0 height 23
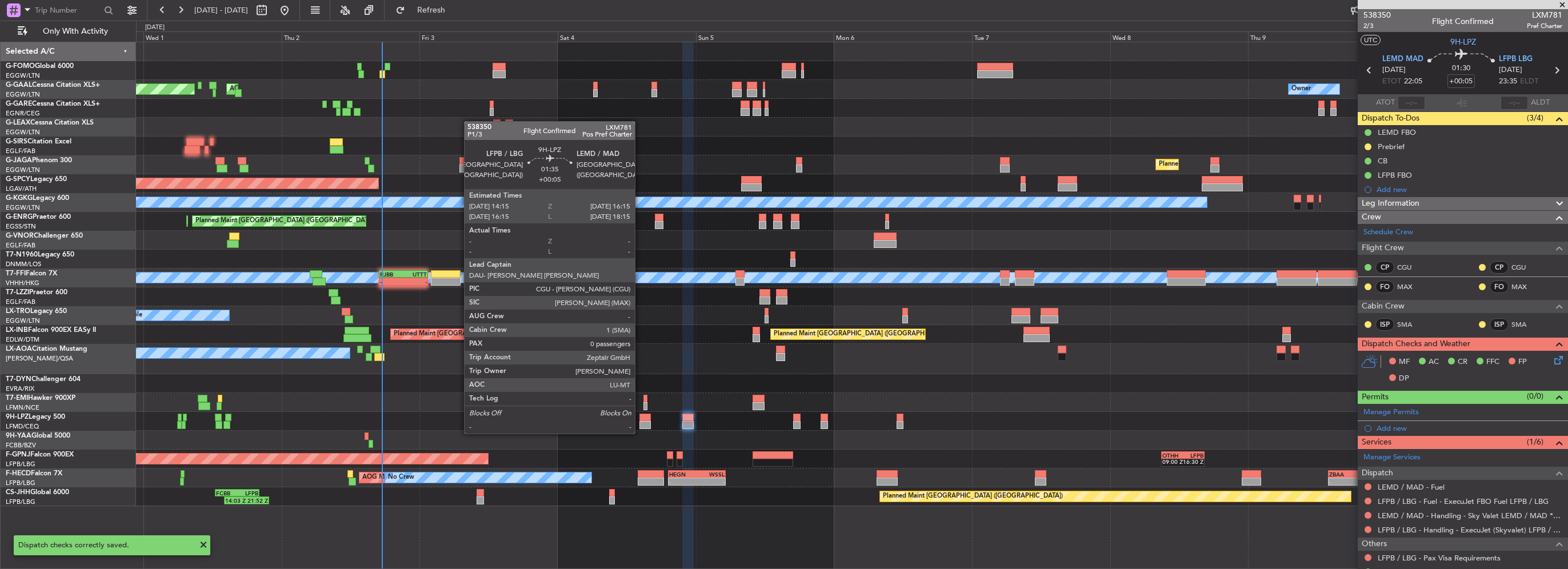
click at [640, 422] on div at bounding box center [645, 425] width 12 height 8
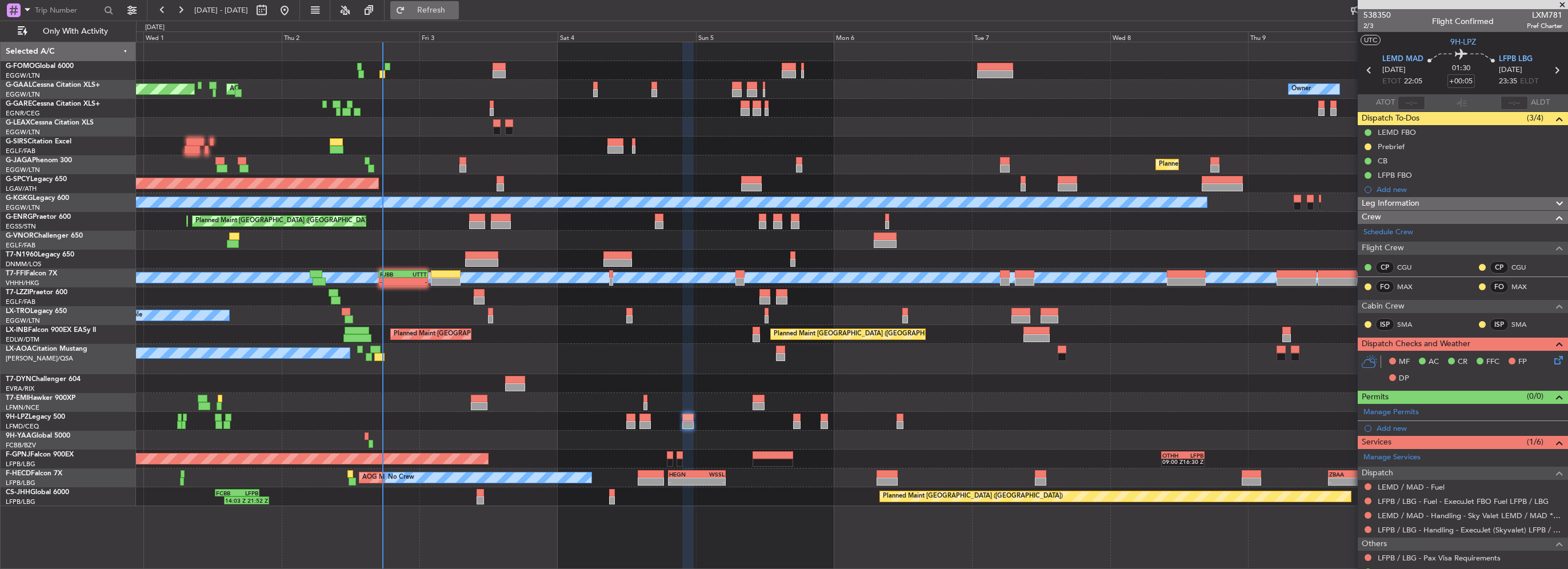
click at [455, 12] on span "Refresh" at bounding box center [431, 10] width 48 height 8
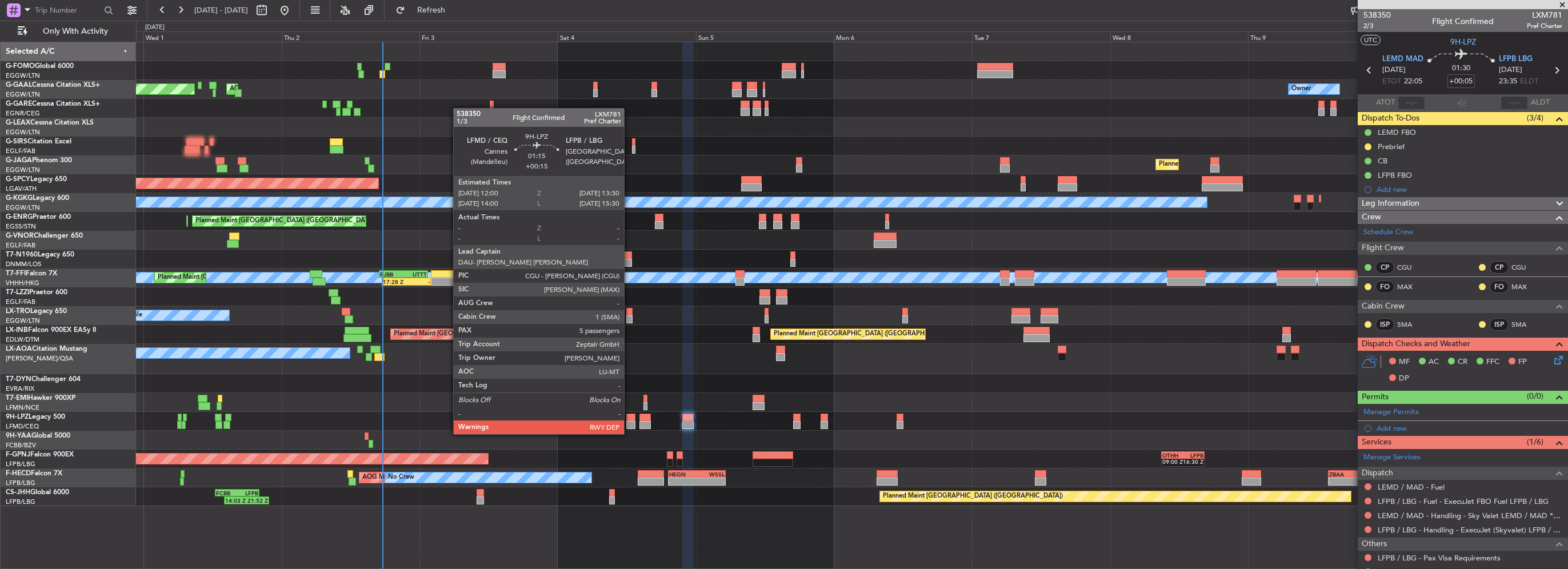
click at [629, 423] on div at bounding box center [630, 425] width 9 height 8
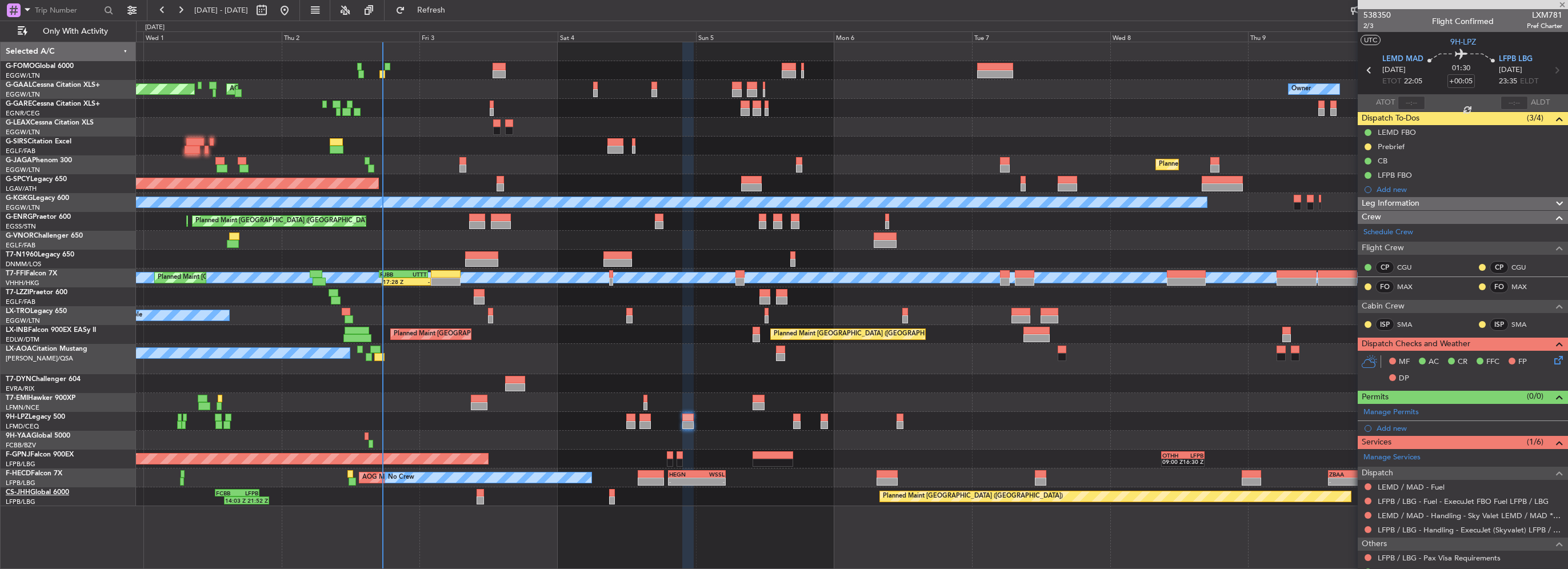
type input "+00:15"
type input "5"
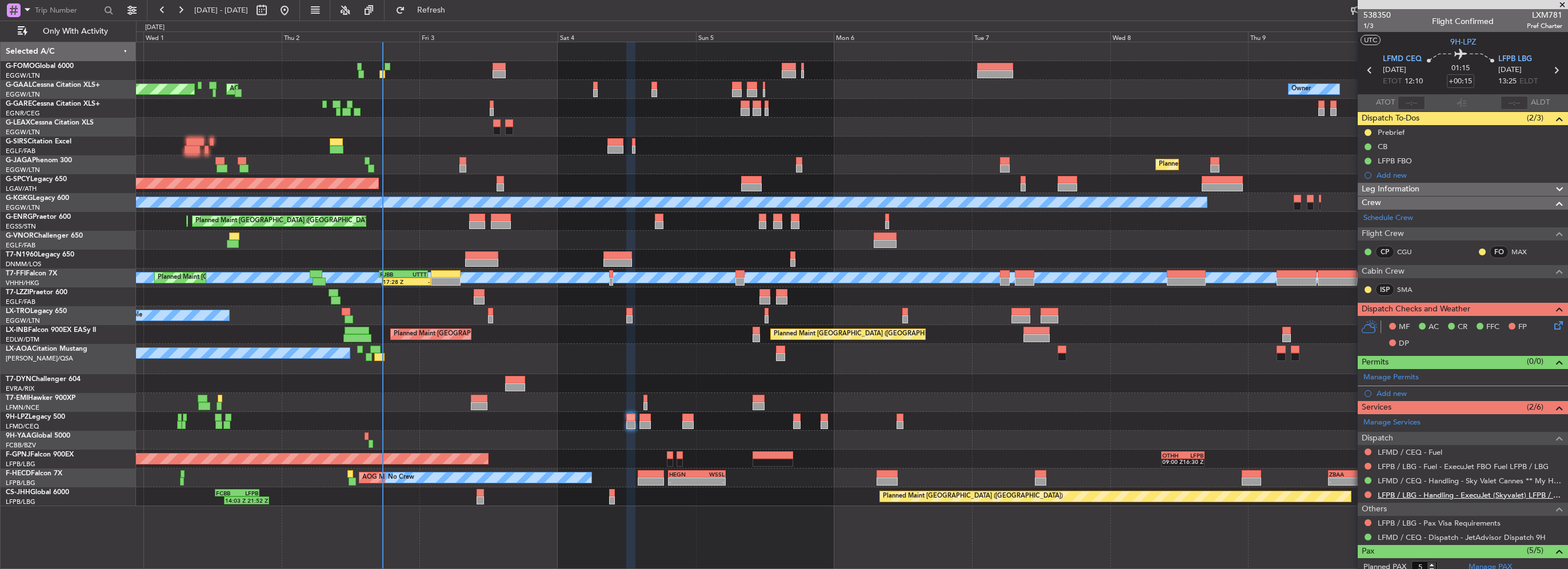
click at [1451, 492] on link "LFPB / LBG - Handling - ExecuJet (Skyvalet) LFPB / LBG" at bounding box center [1469, 495] width 185 height 10
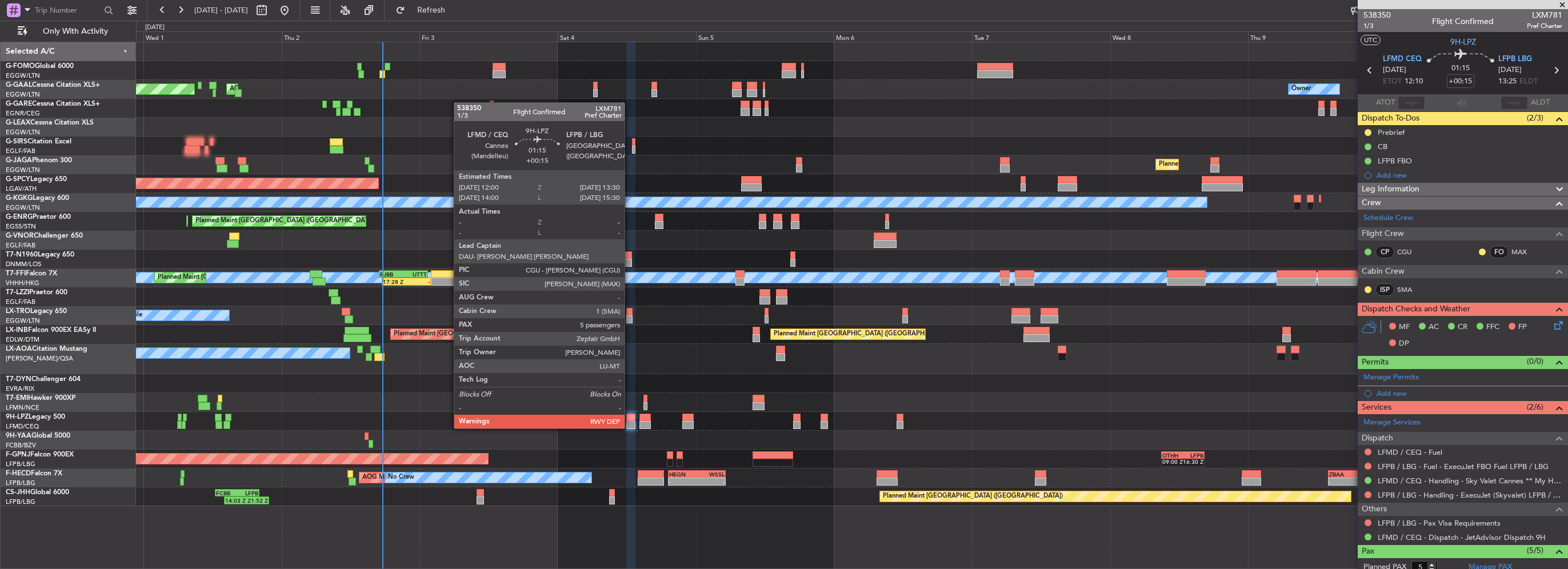
click at [629, 417] on div at bounding box center [630, 418] width 9 height 8
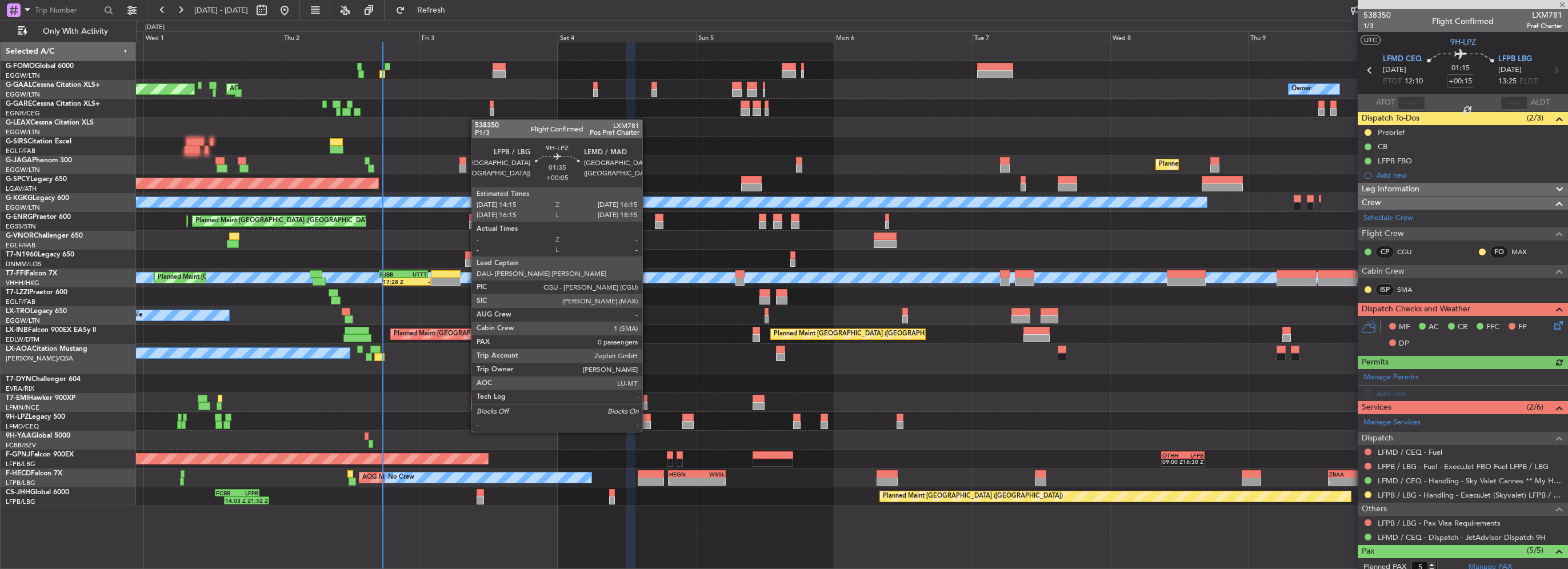
click at [647, 421] on div at bounding box center [645, 425] width 12 height 8
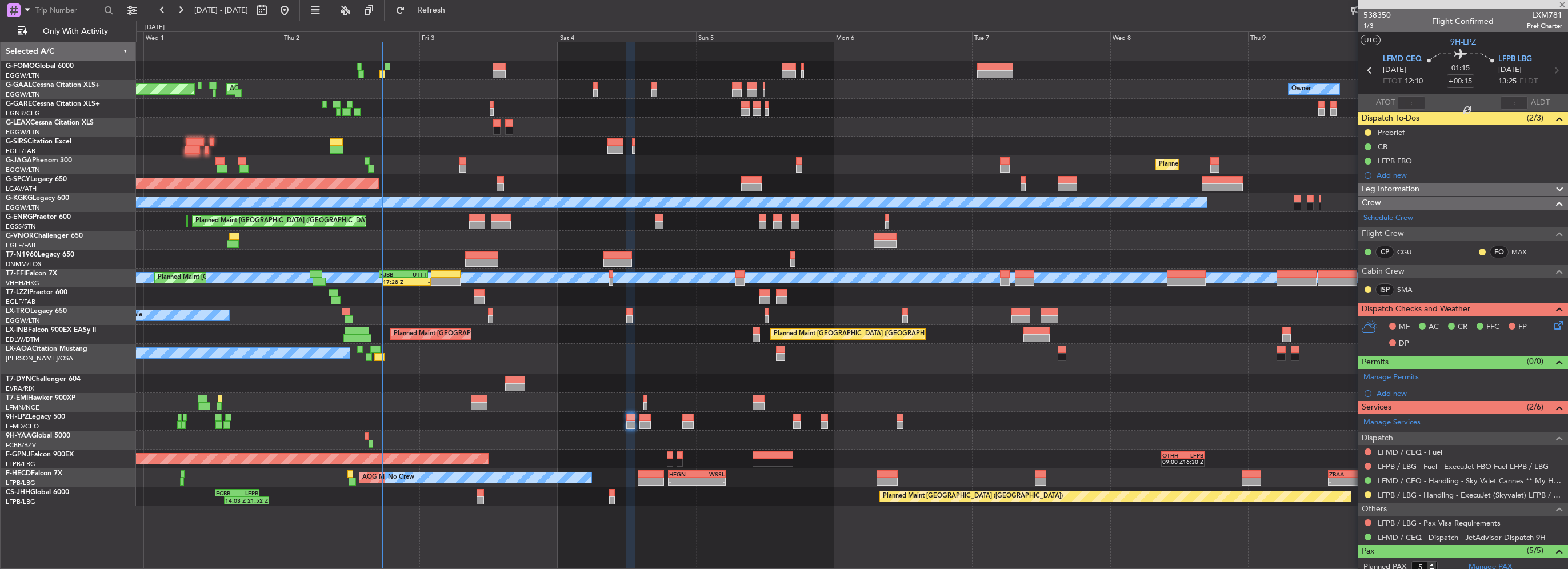
type input "+00:05"
type input "0"
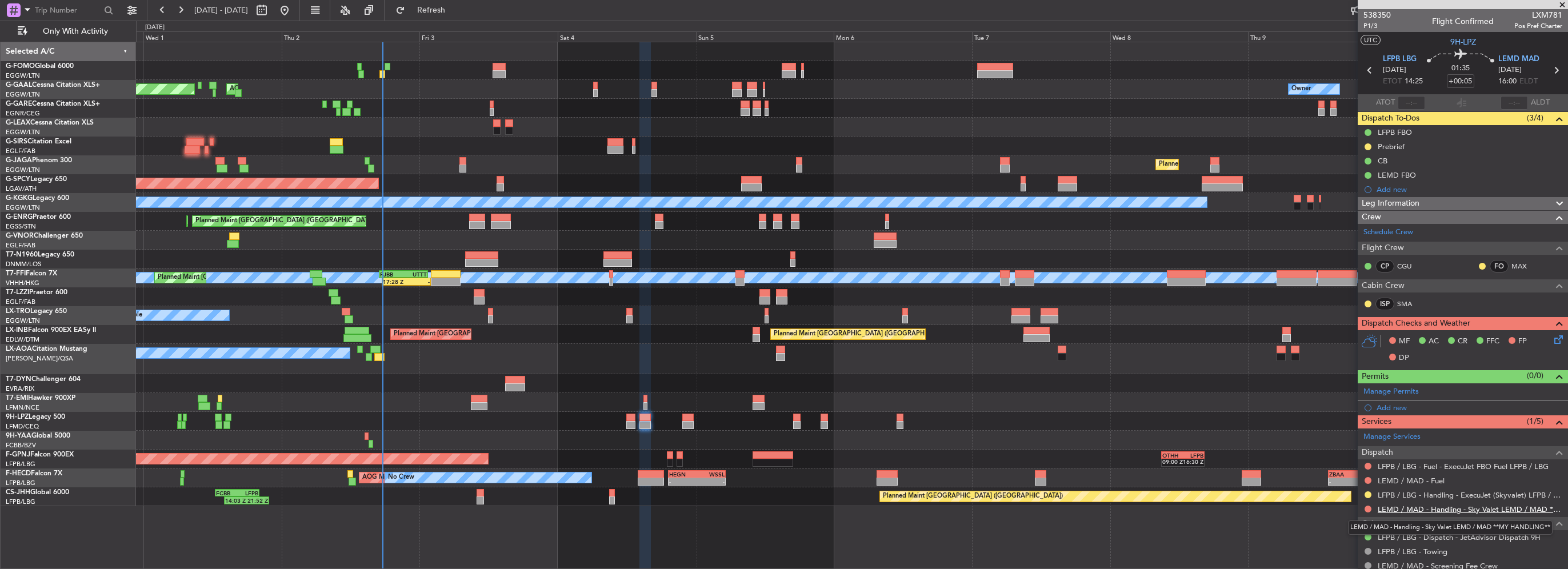
click at [1507, 508] on link "LEMD / MAD - Handling - Sky Valet LEMD / MAD **MY HANDLING**" at bounding box center [1469, 510] width 185 height 10
click at [1368, 506] on button at bounding box center [1367, 509] width 7 height 7
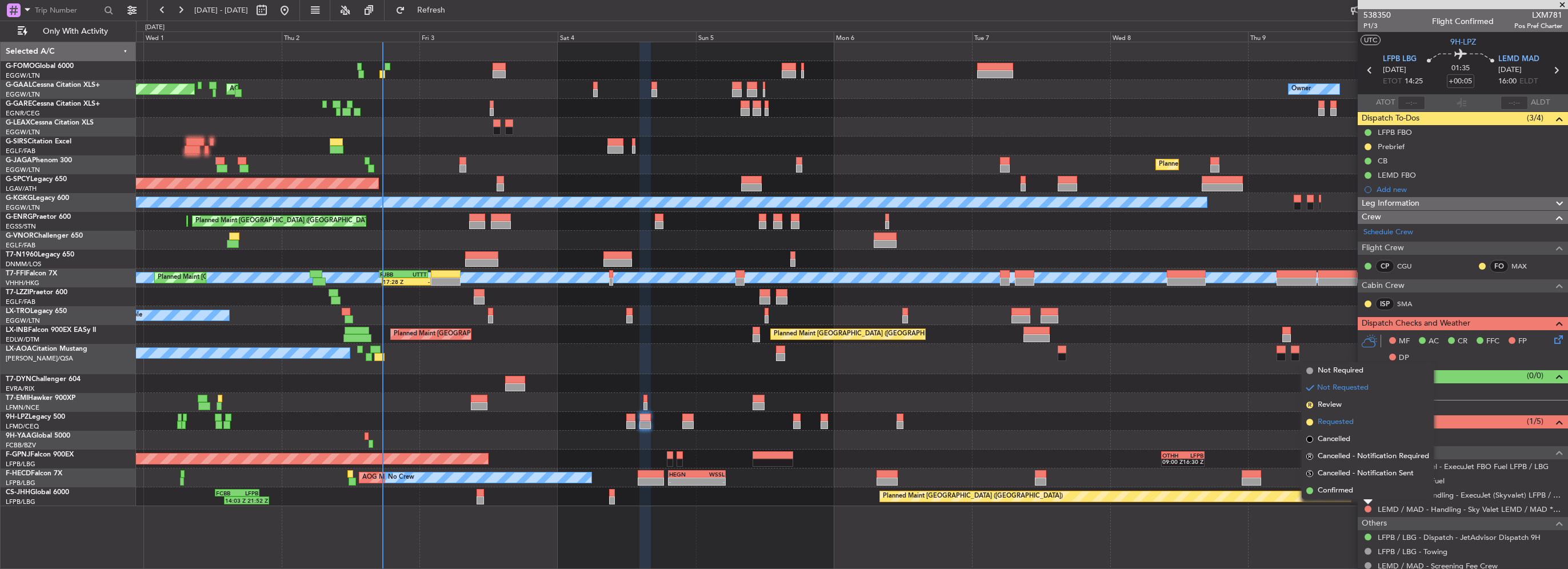
click at [1337, 425] on span "Requested" at bounding box center [1336, 423] width 36 height 12
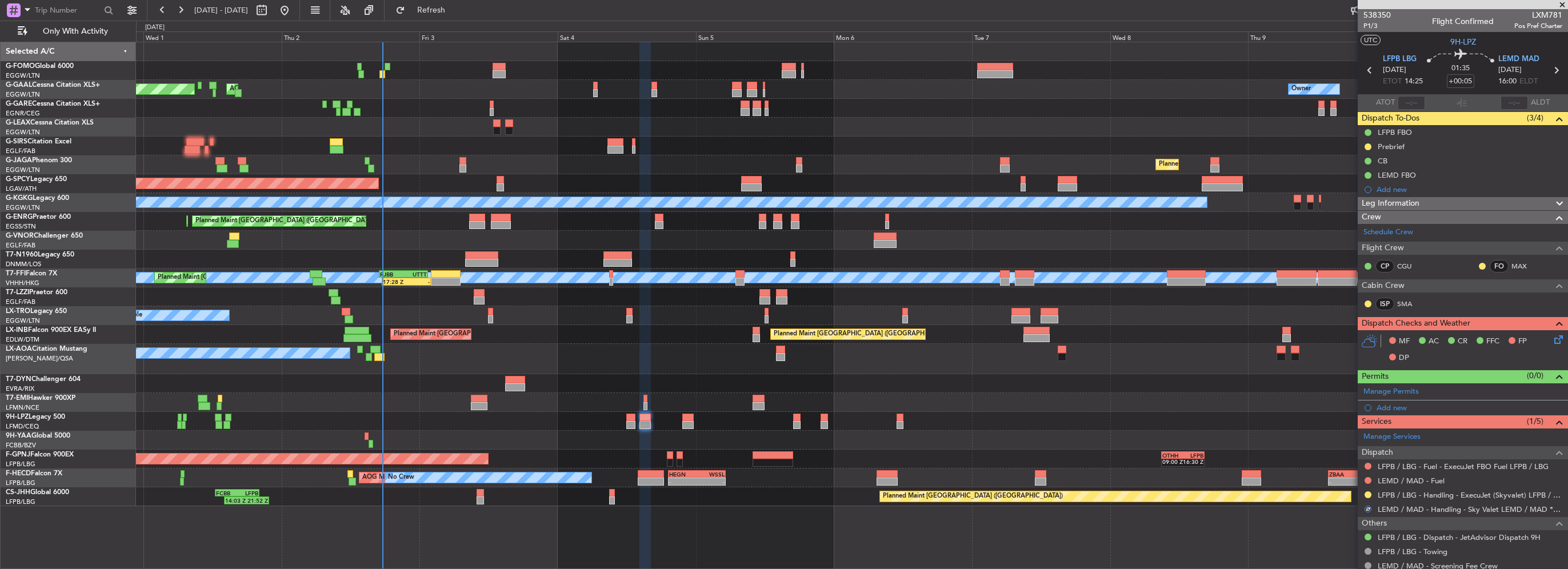
drag, startPoint x: 1391, startPoint y: 409, endPoint x: 1401, endPoint y: 410, distance: 10.0
click at [1391, 409] on div "Add new" at bounding box center [1469, 408] width 186 height 10
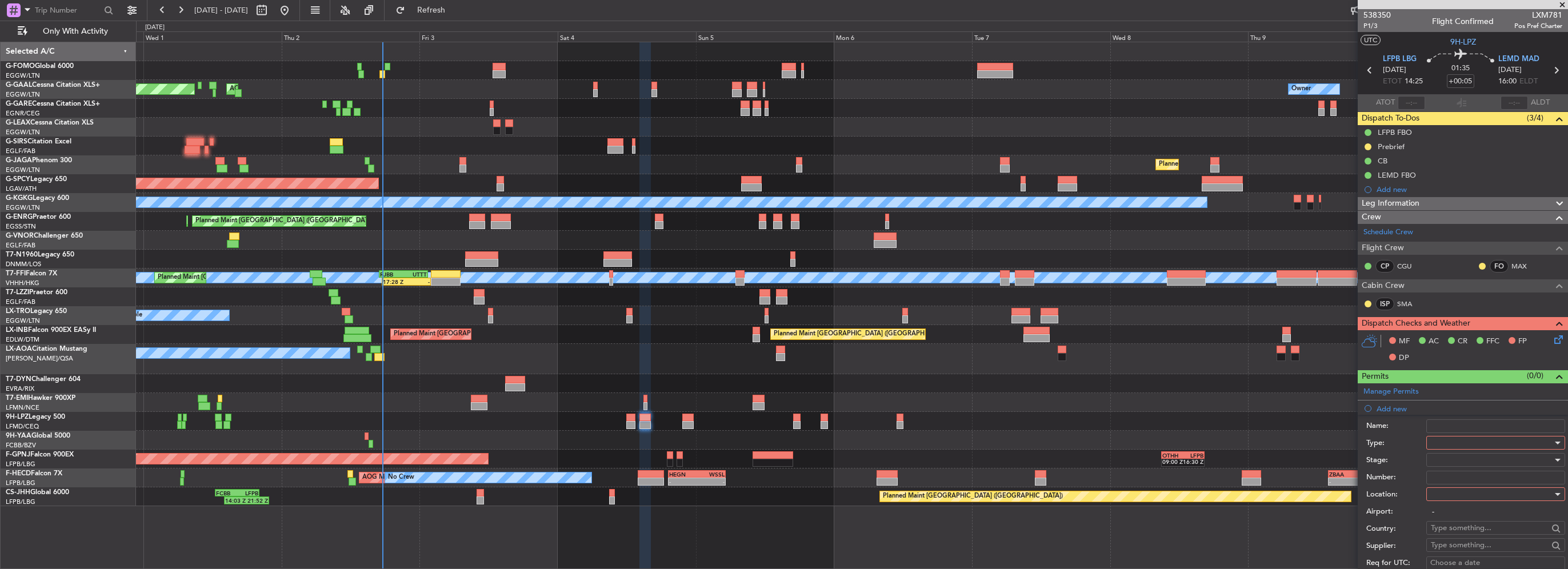
click at [1449, 439] on div at bounding box center [1491, 442] width 122 height 17
click at [1444, 550] on span "Slot" at bounding box center [1491, 549] width 120 height 17
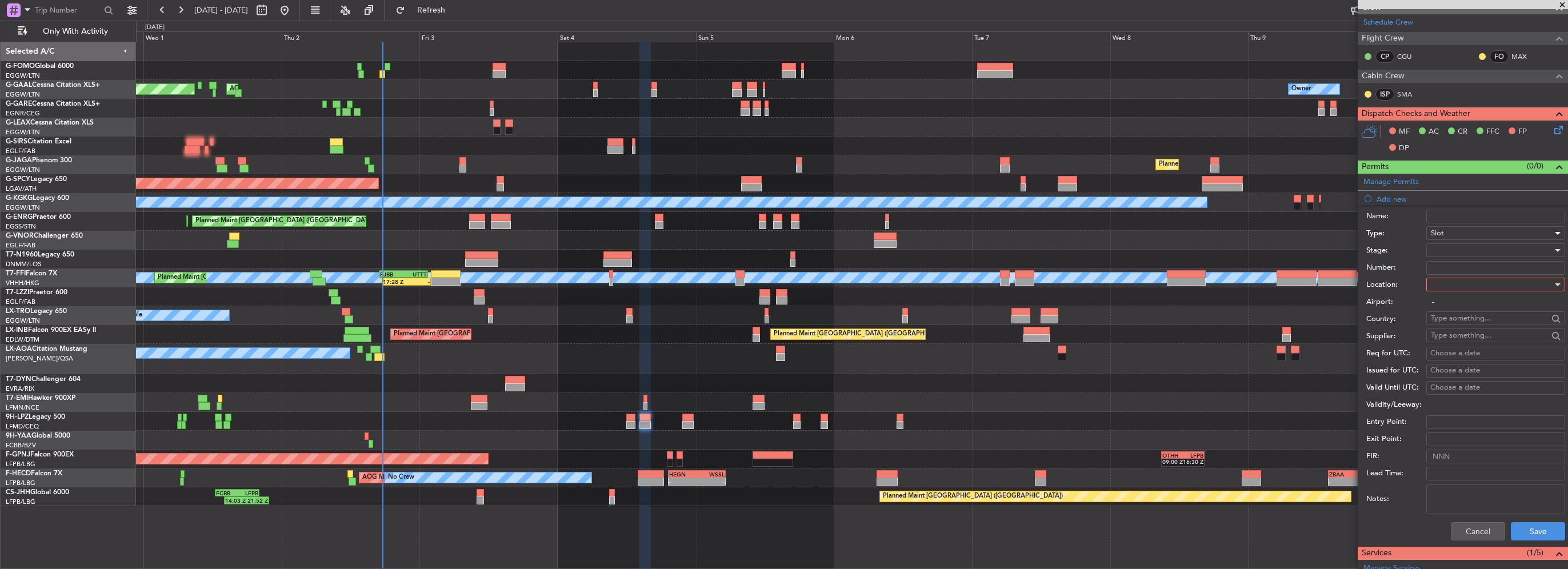
scroll to position [228, 0]
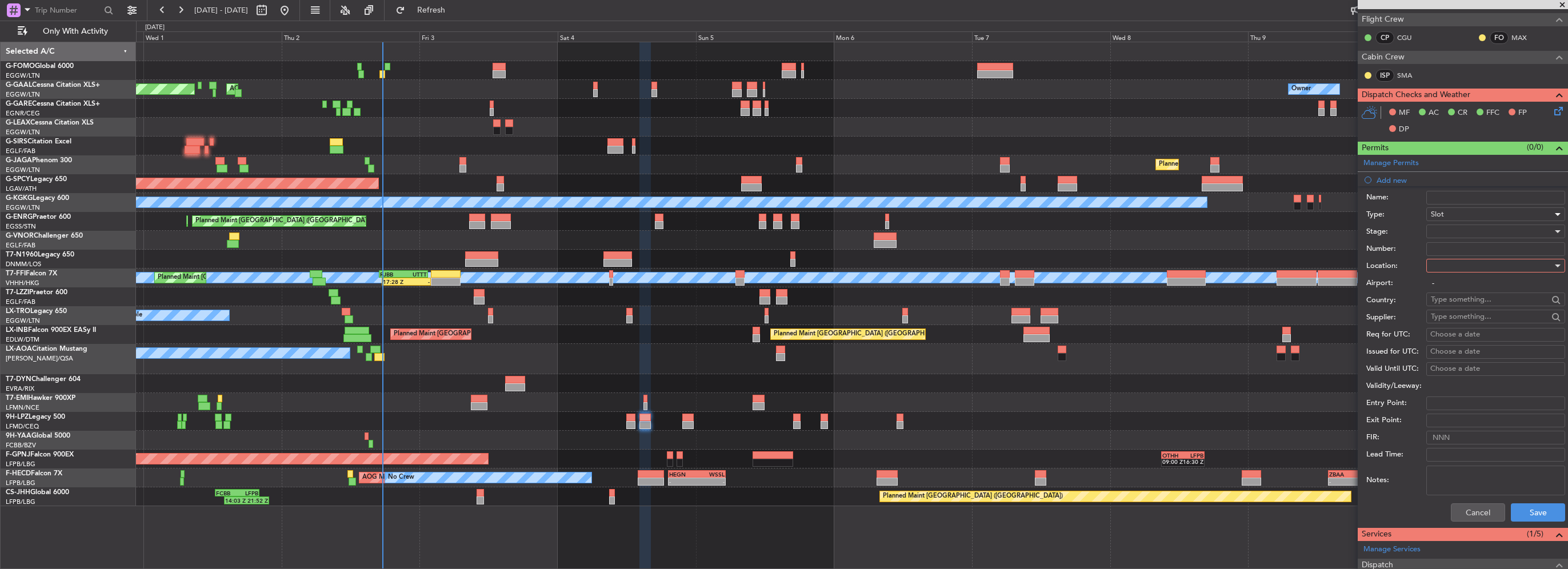
click at [1462, 267] on div at bounding box center [1491, 265] width 122 height 17
click at [1448, 315] on span "Arrival" at bounding box center [1491, 321] width 120 height 17
type input "LEMD / MAD"
click at [1451, 228] on div at bounding box center [1491, 231] width 122 height 17
click at [1457, 308] on span "Requested" at bounding box center [1491, 304] width 120 height 17
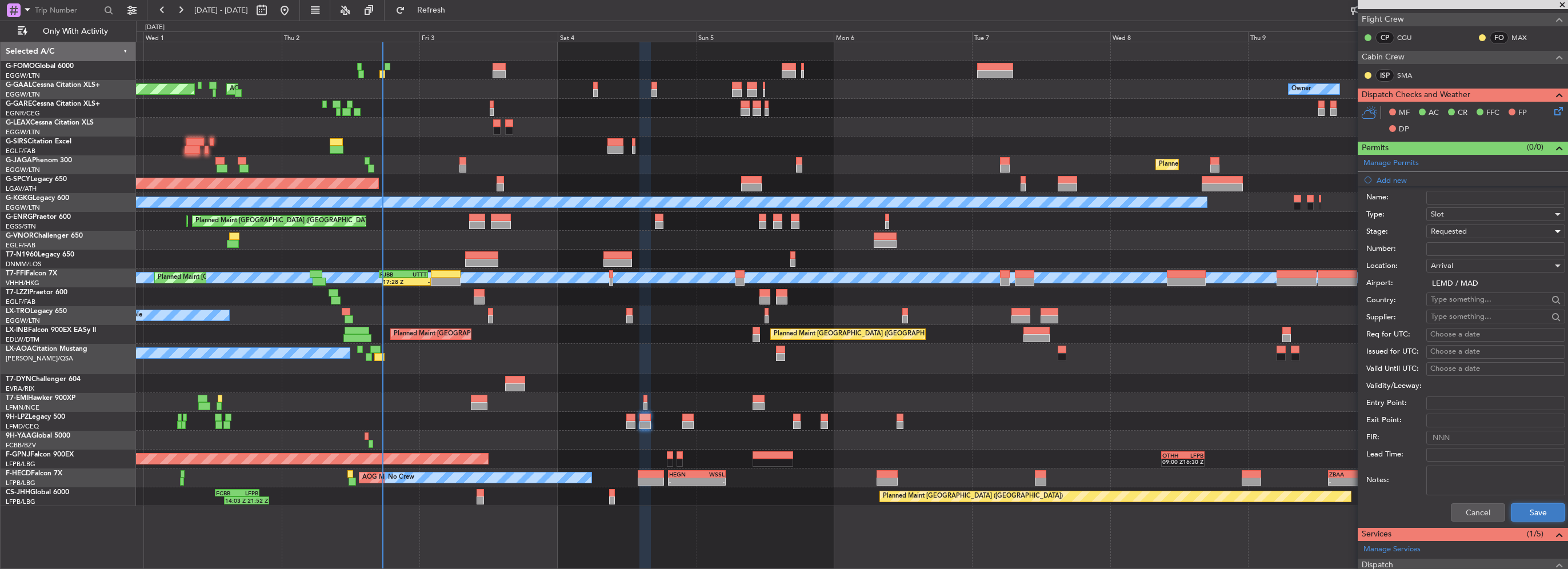
click at [1533, 515] on button "Save" at bounding box center [1537, 512] width 54 height 19
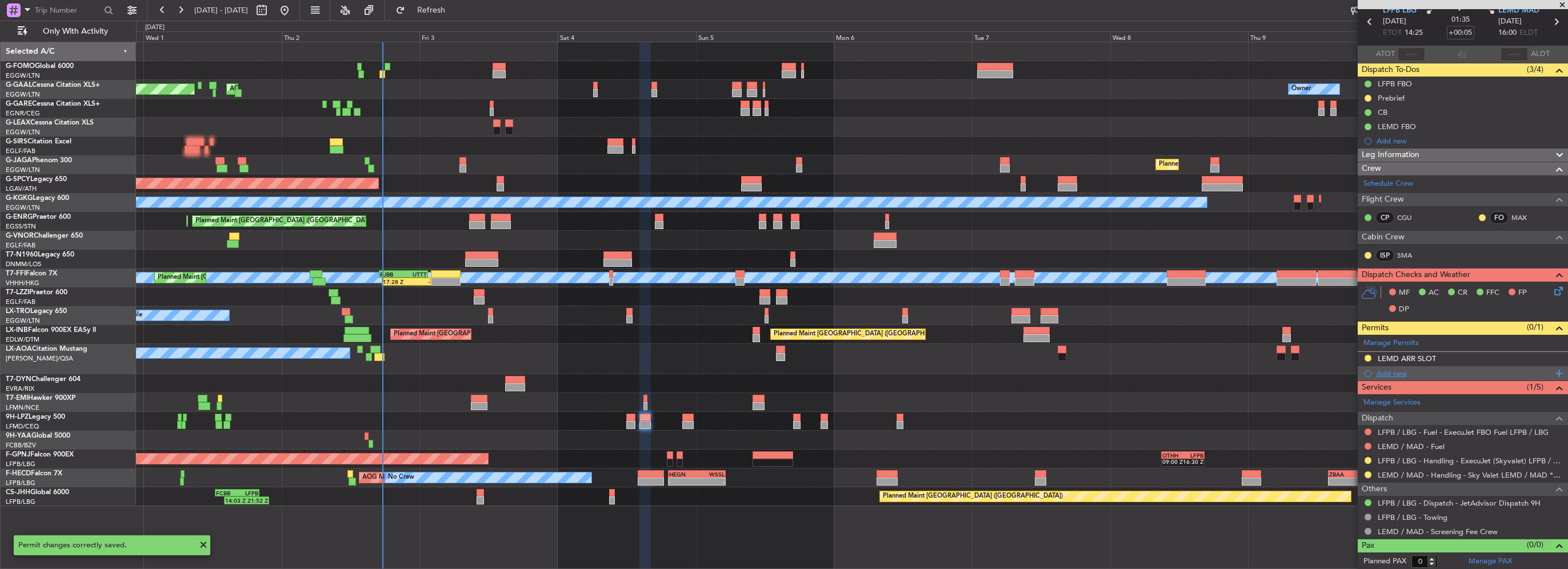
scroll to position [0, 0]
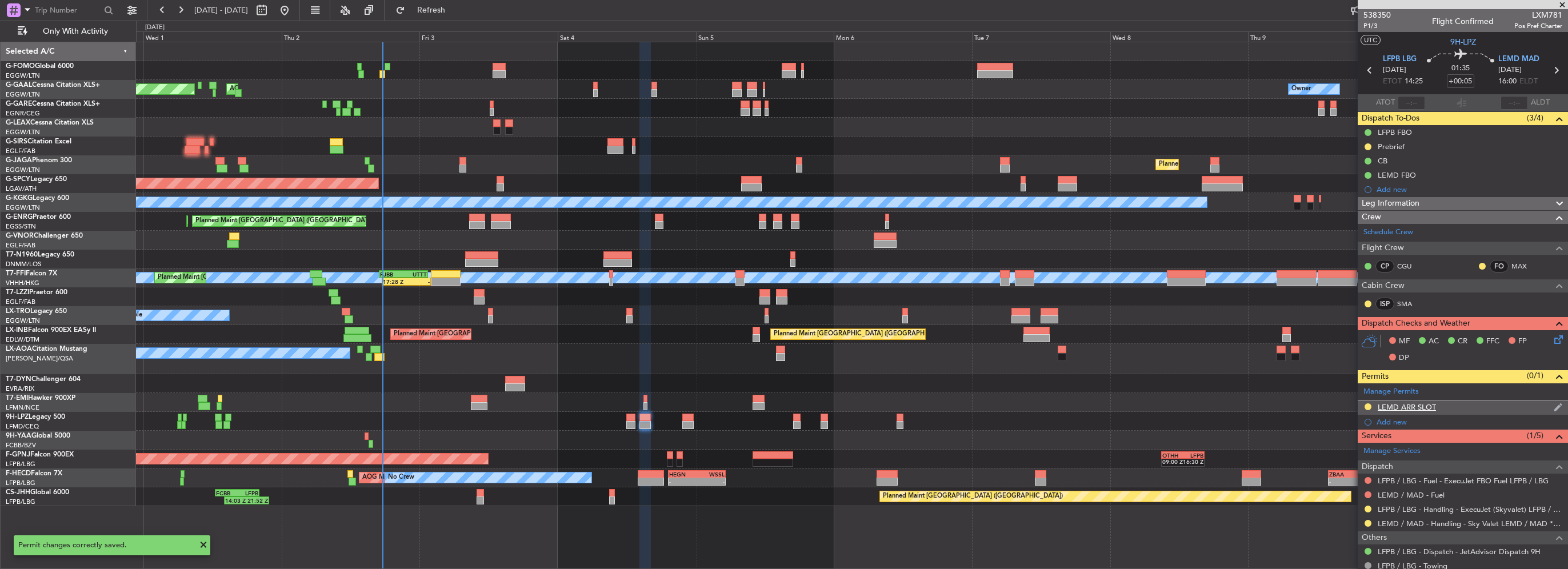
click at [1469, 404] on div "LEMD ARR SLOT" at bounding box center [1462, 407] width 210 height 14
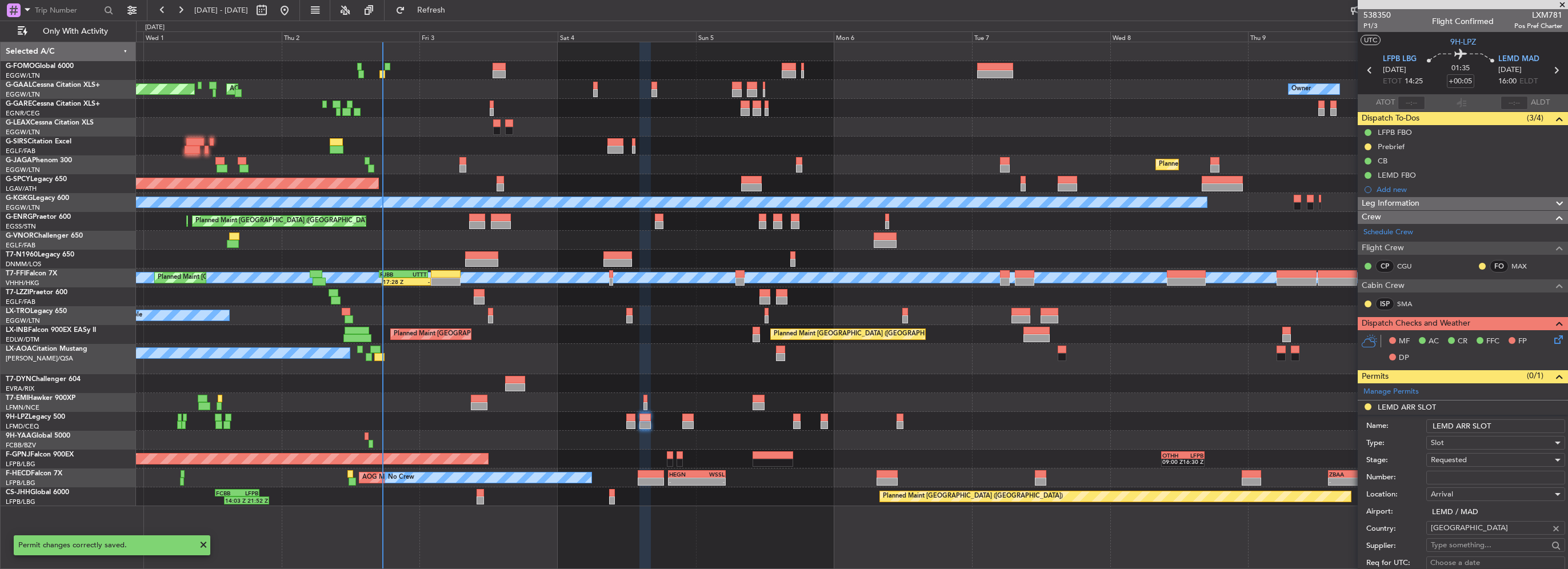
click at [1509, 434] on div "Slot" at bounding box center [1491, 442] width 122 height 17
click at [1512, 423] on div at bounding box center [784, 284] width 1568 height 569
click at [1513, 425] on input "LEMD ARR SLOT" at bounding box center [1495, 426] width 139 height 14
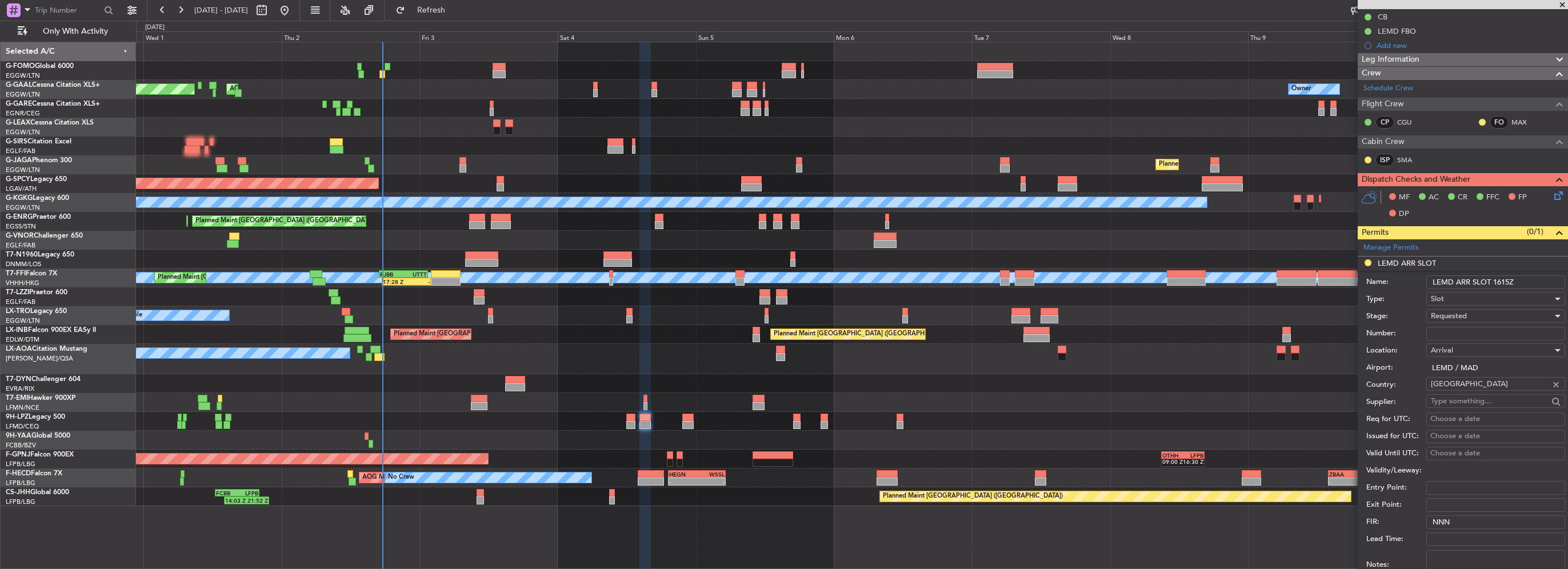
scroll to position [285, 0]
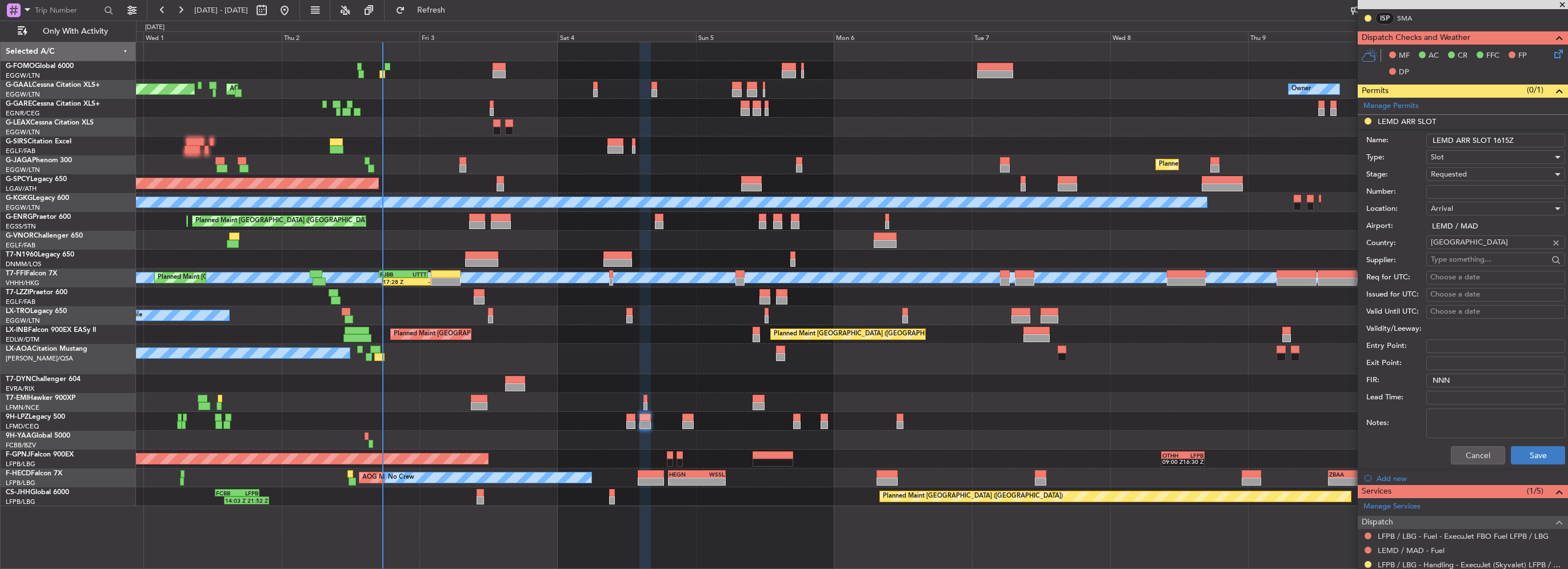
type input "LEMD ARR SLOT 1615Z"
click at [1523, 450] on button "Save" at bounding box center [1537, 455] width 54 height 19
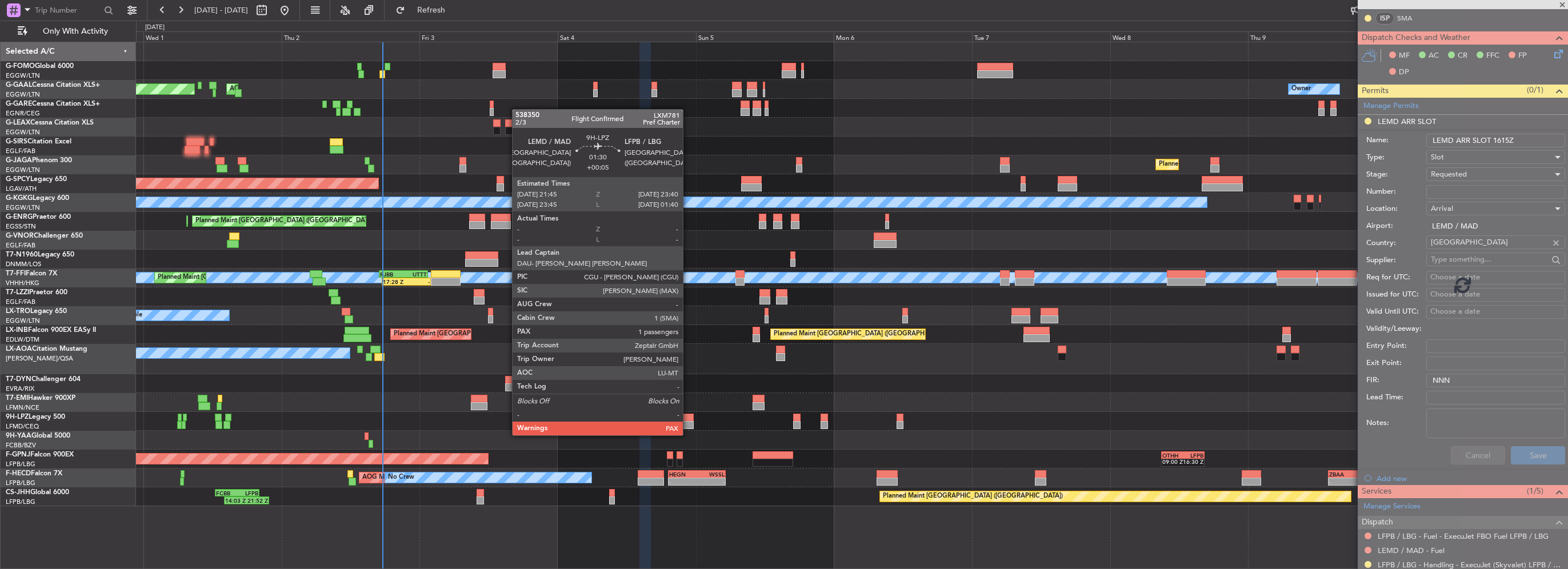
scroll to position [48, 0]
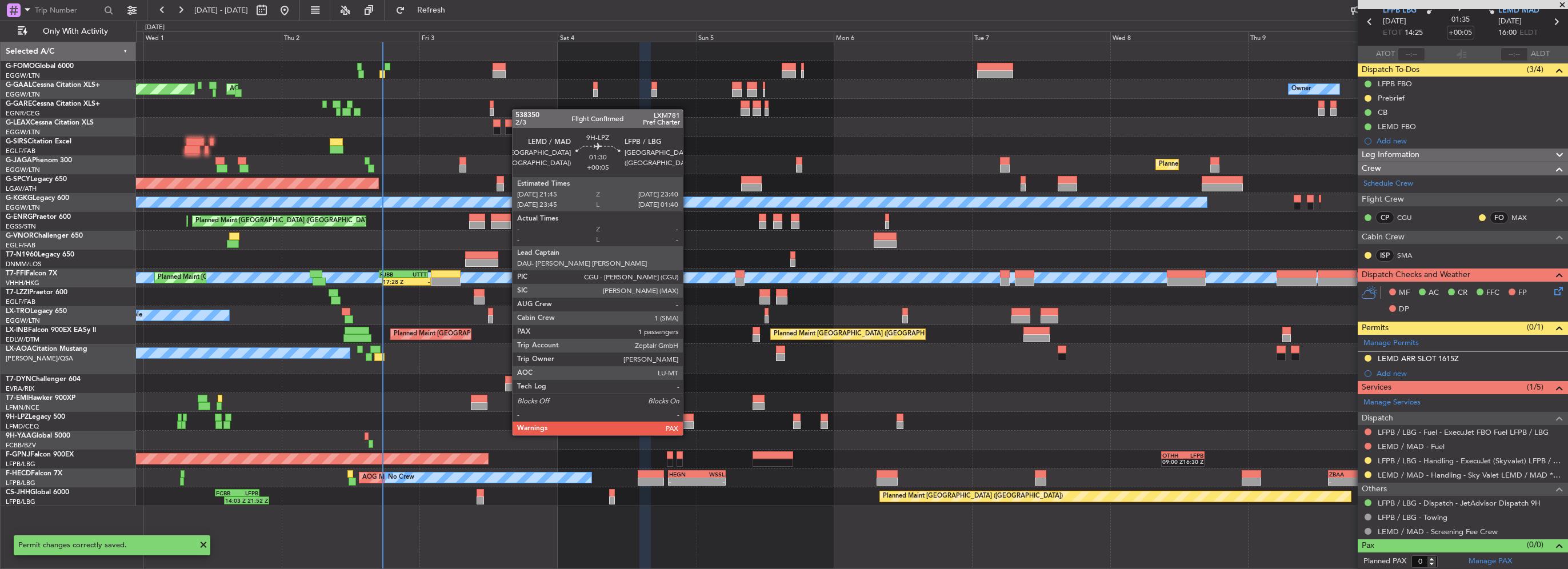
click at [688, 424] on div at bounding box center [688, 425] width 12 height 8
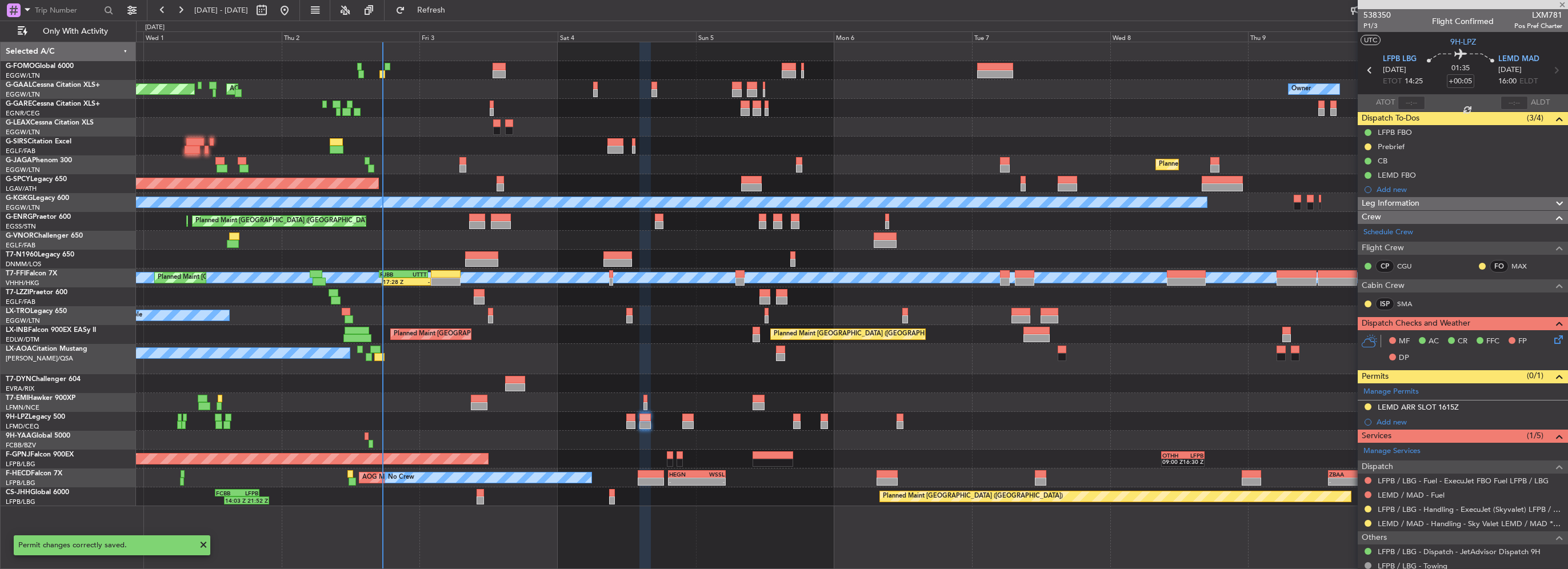
type input "1"
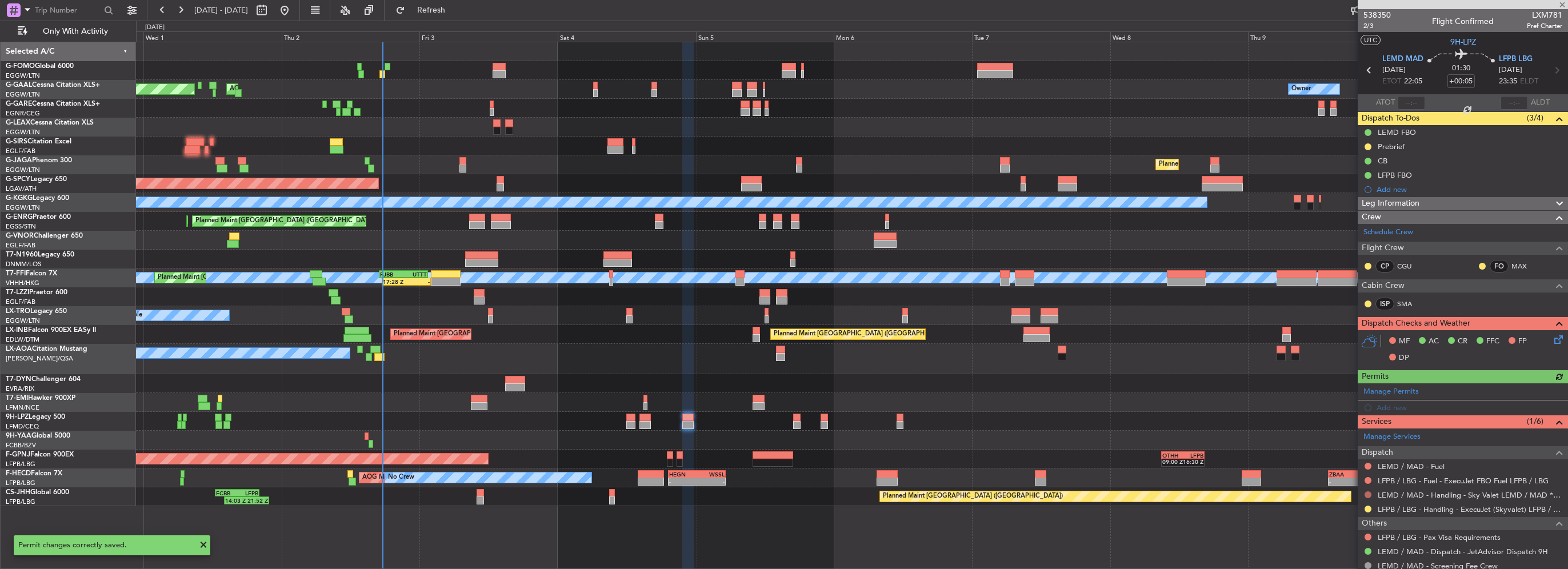
click at [1369, 491] on button at bounding box center [1367, 494] width 7 height 7
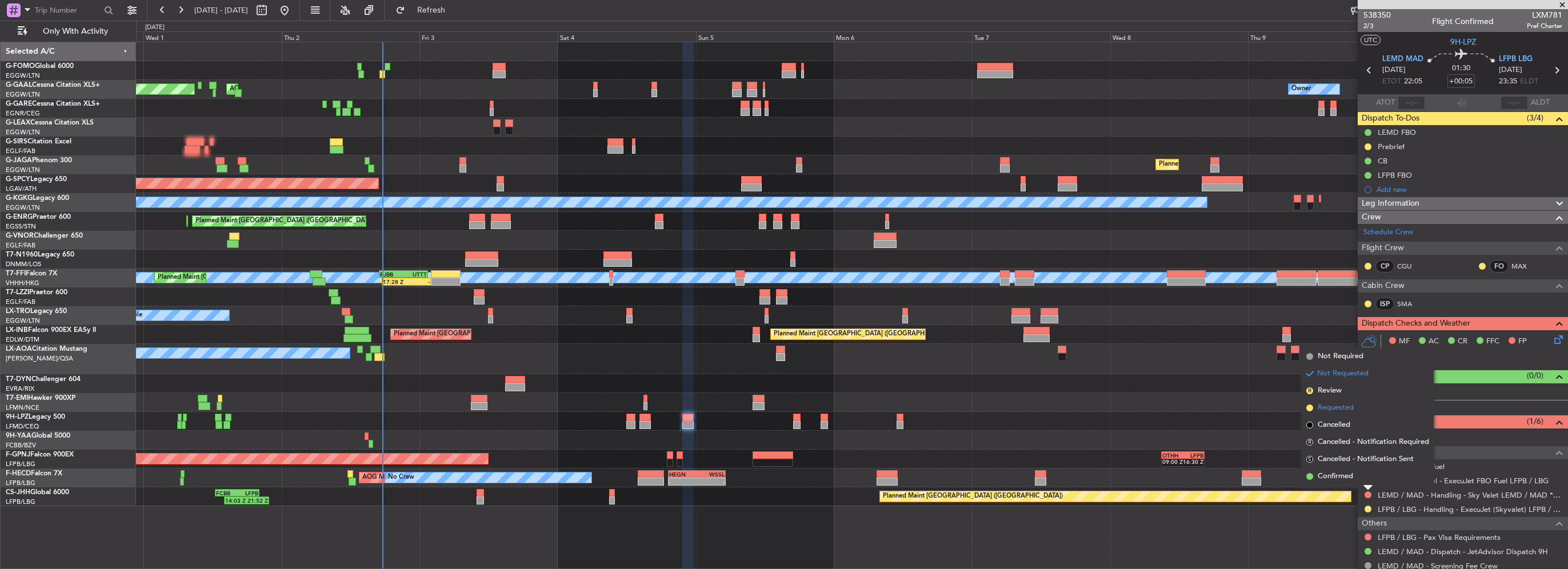
click at [1337, 406] on span "Requested" at bounding box center [1336, 408] width 36 height 12
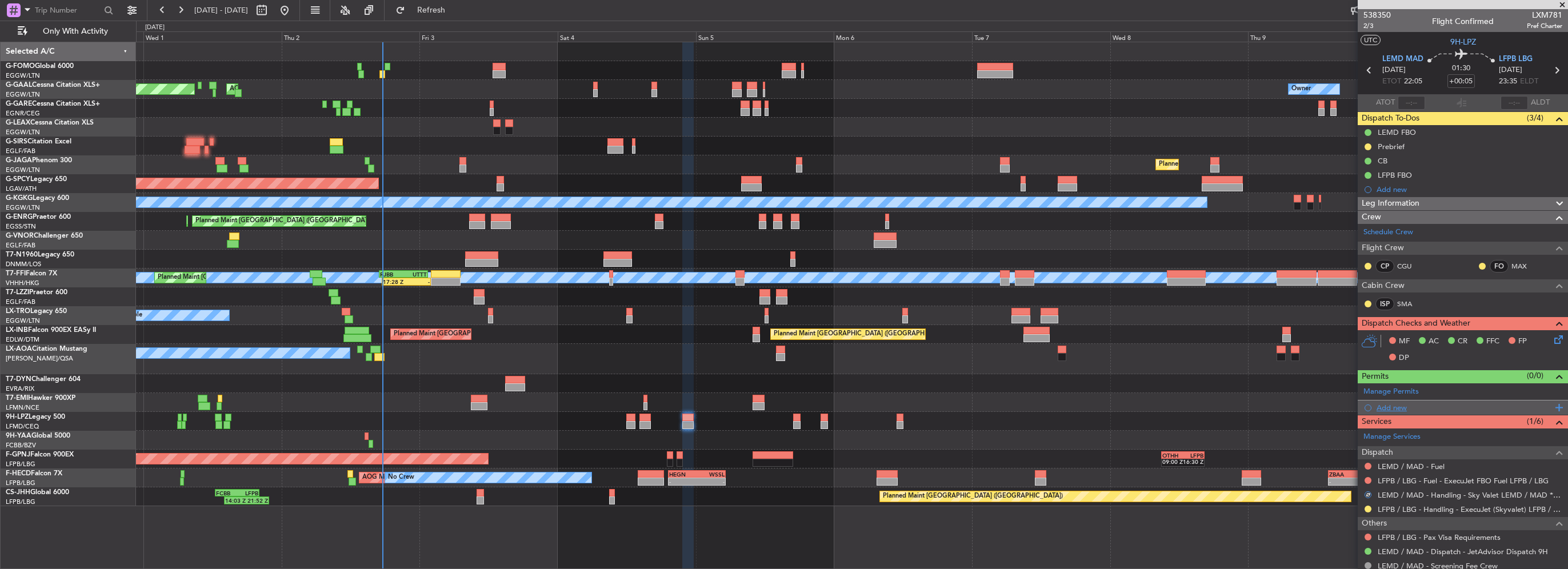
click at [1407, 406] on div "Add new" at bounding box center [1464, 408] width 176 height 10
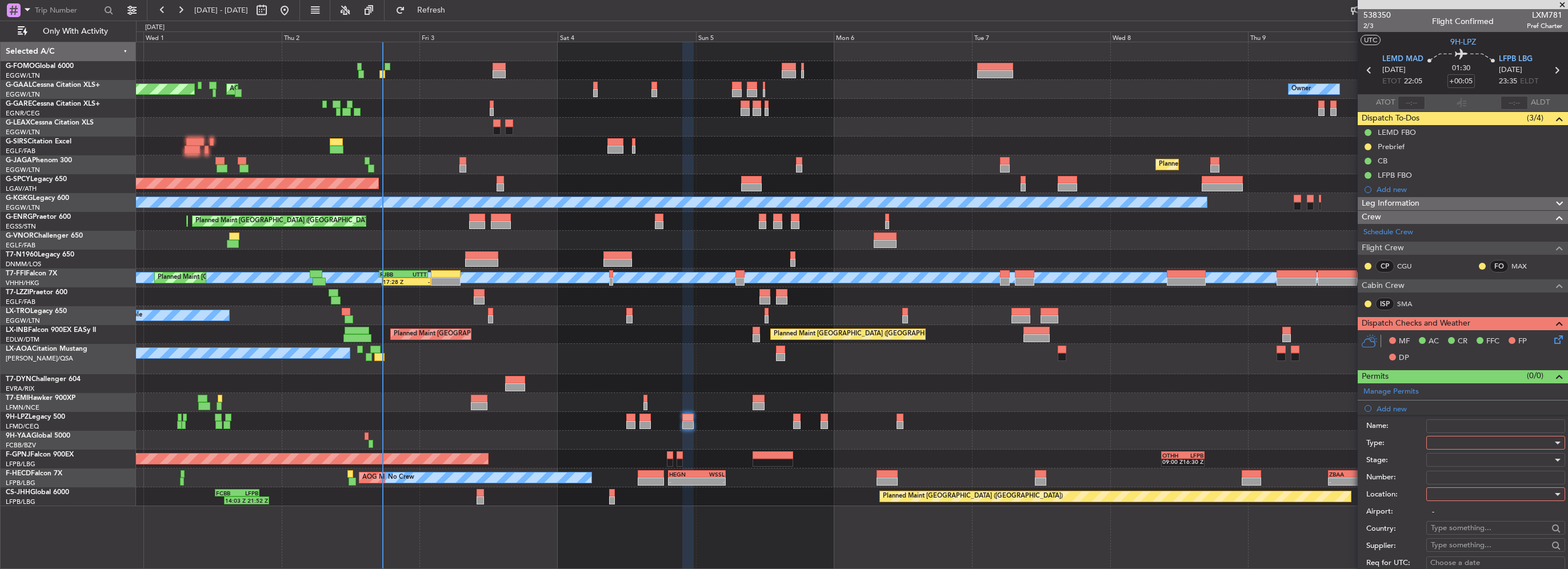
click at [1449, 439] on div at bounding box center [1491, 442] width 122 height 17
click at [1445, 547] on span "Slot" at bounding box center [1491, 549] width 120 height 17
click at [1449, 494] on div at bounding box center [1491, 494] width 122 height 17
click at [1445, 515] on span "Departure" at bounding box center [1491, 516] width 120 height 17
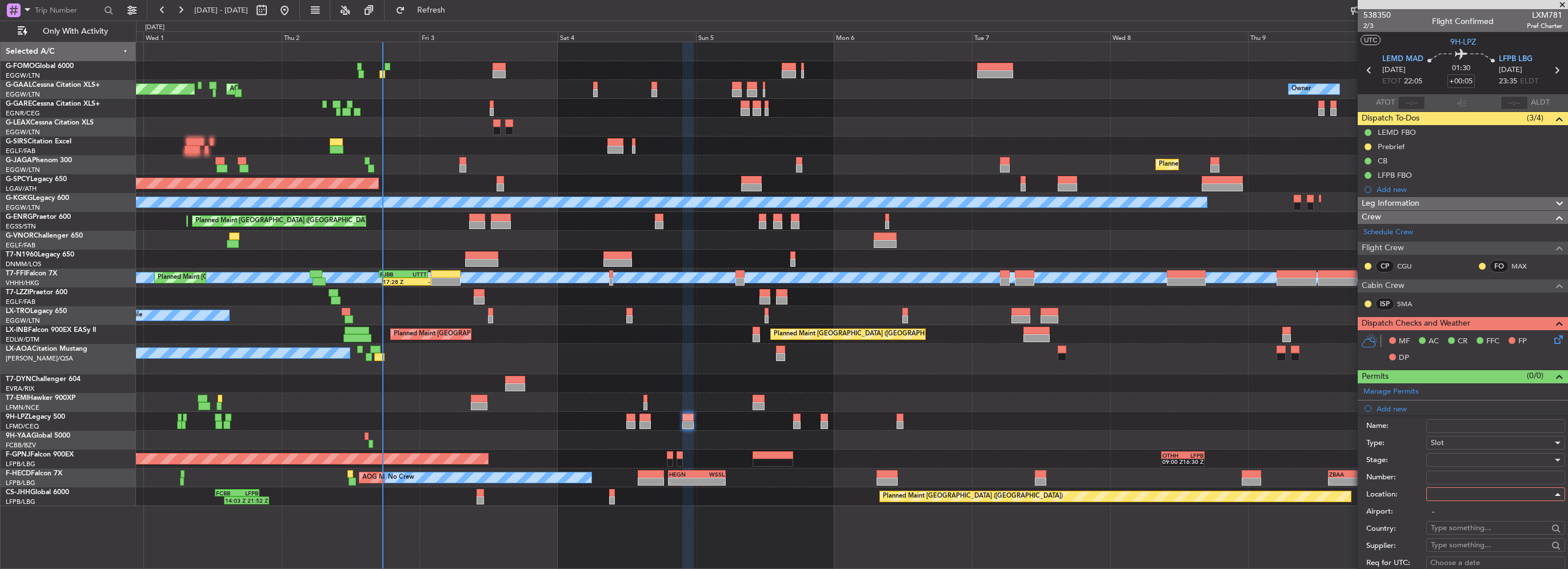
type input "LEMD / MAD"
click at [1458, 457] on div at bounding box center [1491, 459] width 122 height 17
click at [1460, 528] on span "Requested" at bounding box center [1491, 532] width 120 height 17
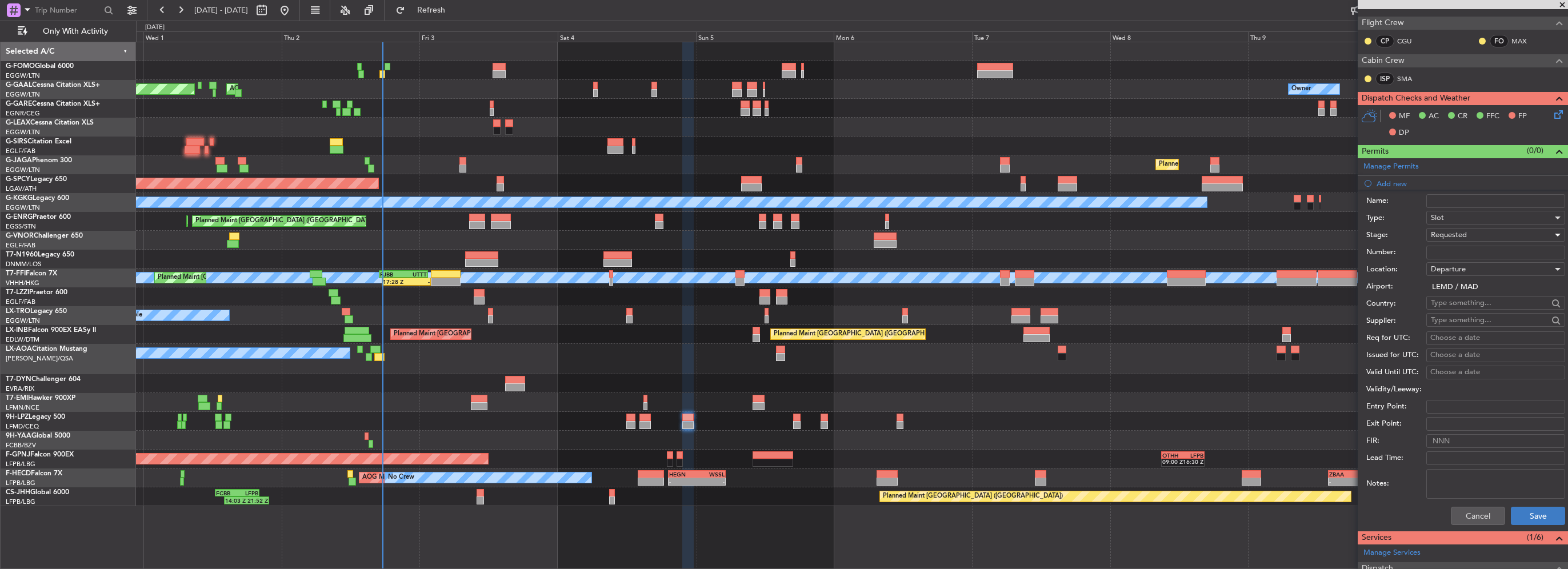
scroll to position [228, 0]
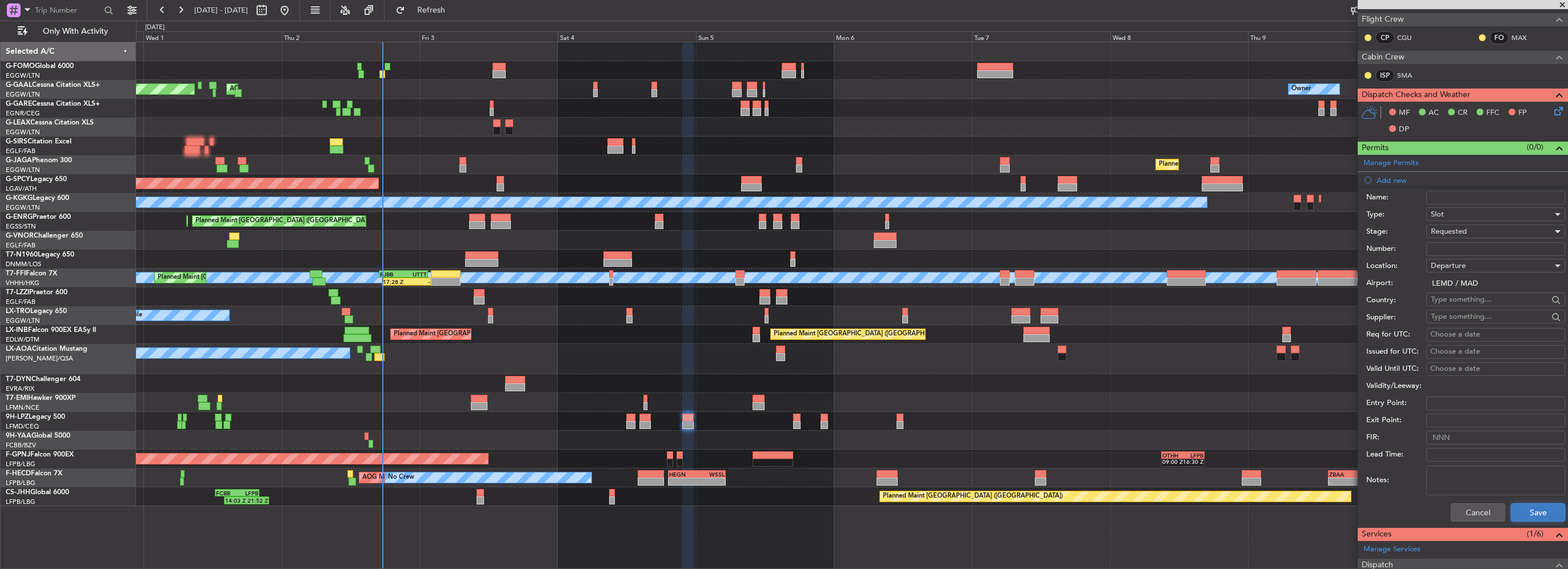
click at [1531, 507] on button "Save" at bounding box center [1537, 512] width 54 height 19
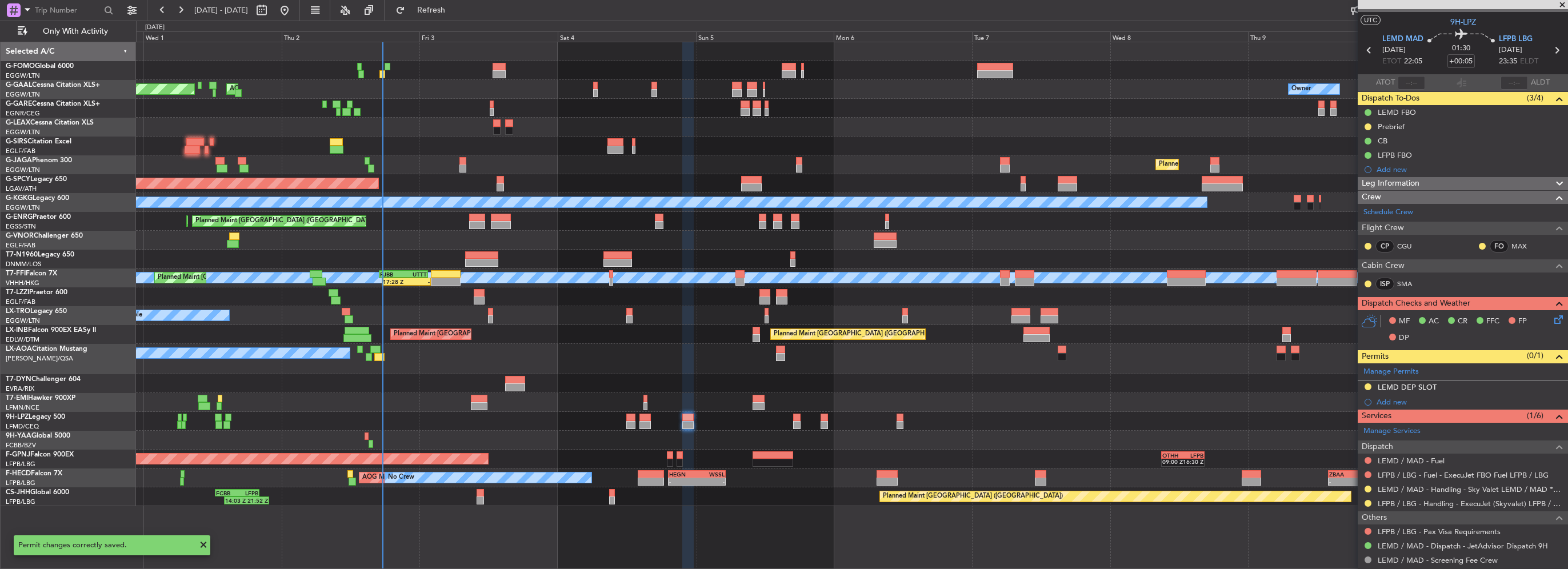
scroll to position [0, 0]
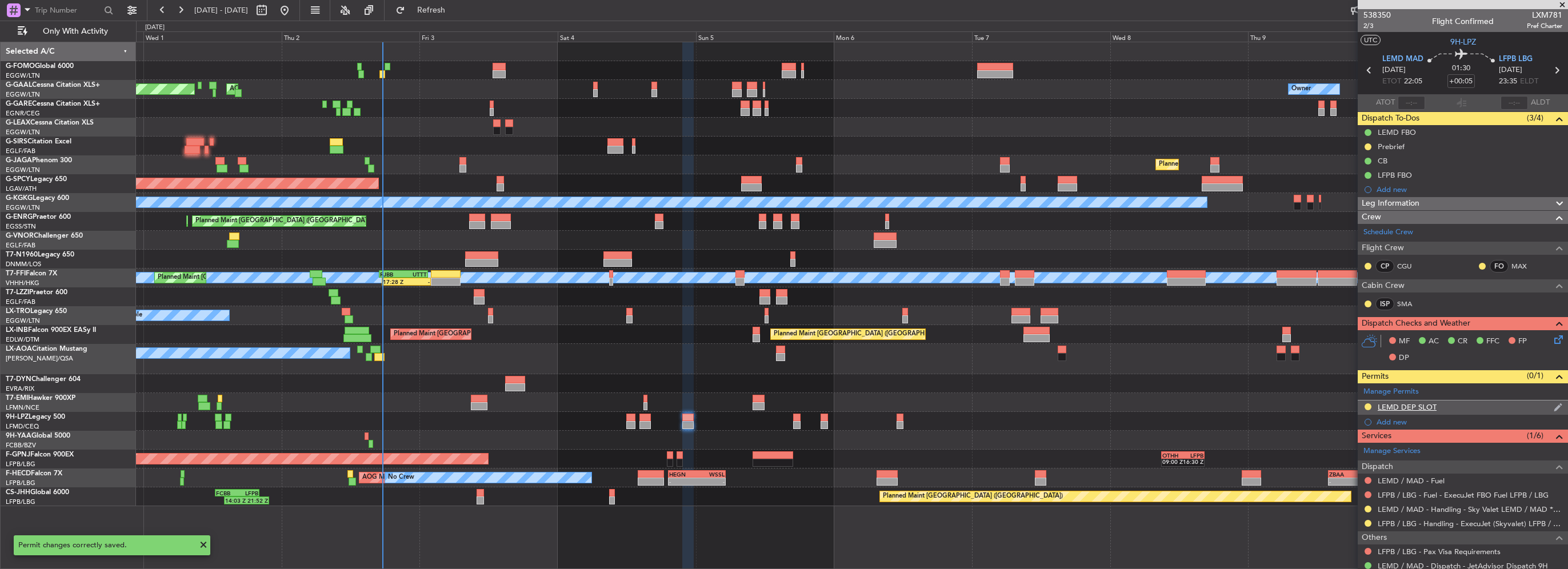
click at [1460, 404] on div "LEMD DEP SLOT" at bounding box center [1462, 407] width 210 height 14
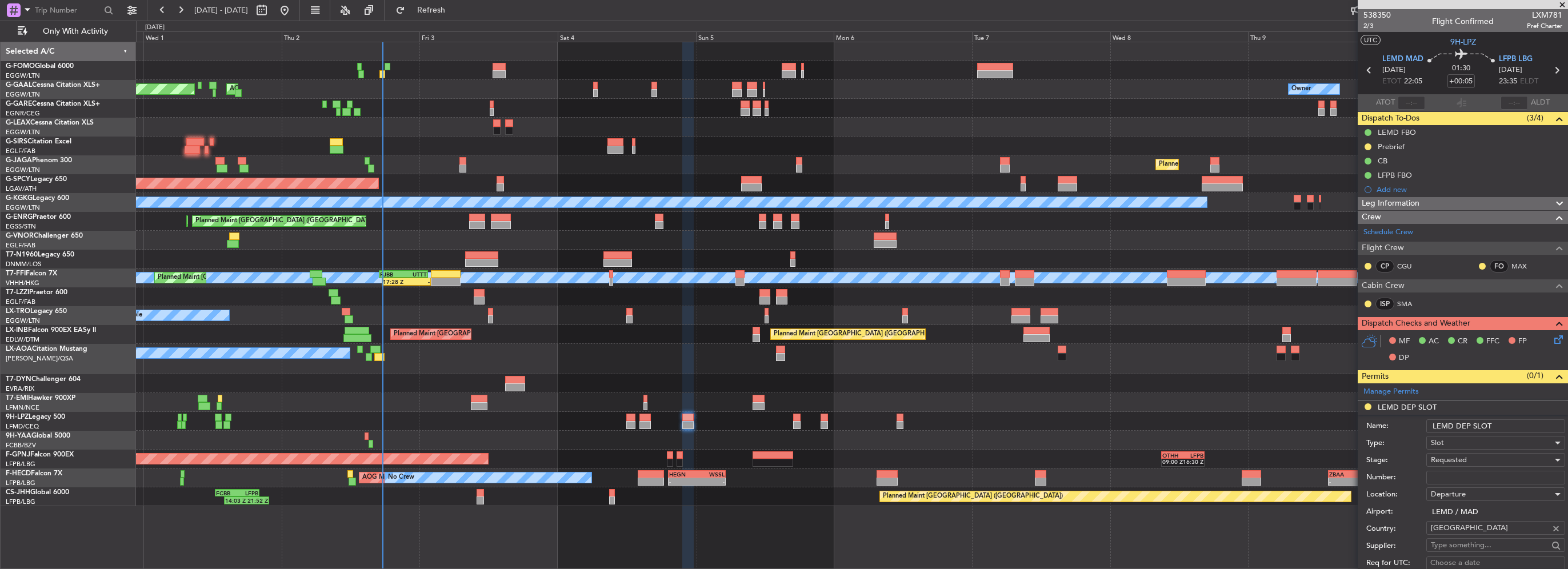
click at [1516, 428] on input "LEMD DEP SLOT" at bounding box center [1495, 426] width 139 height 14
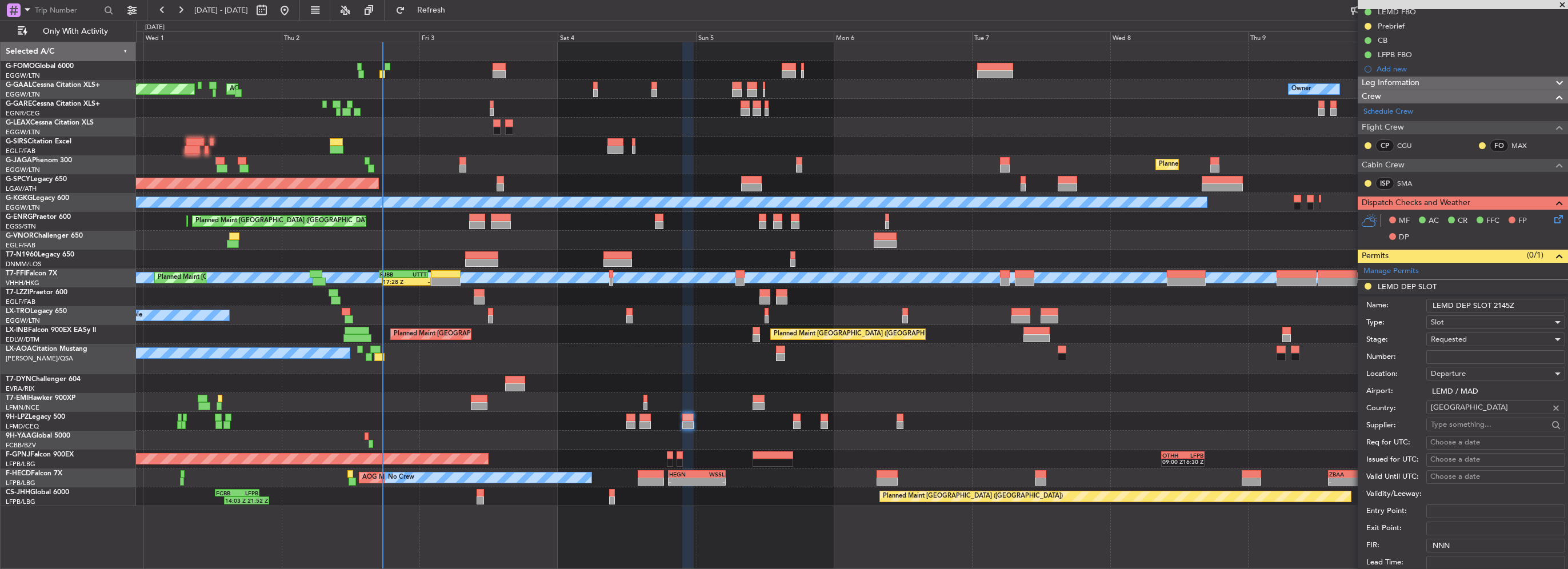
scroll to position [171, 0]
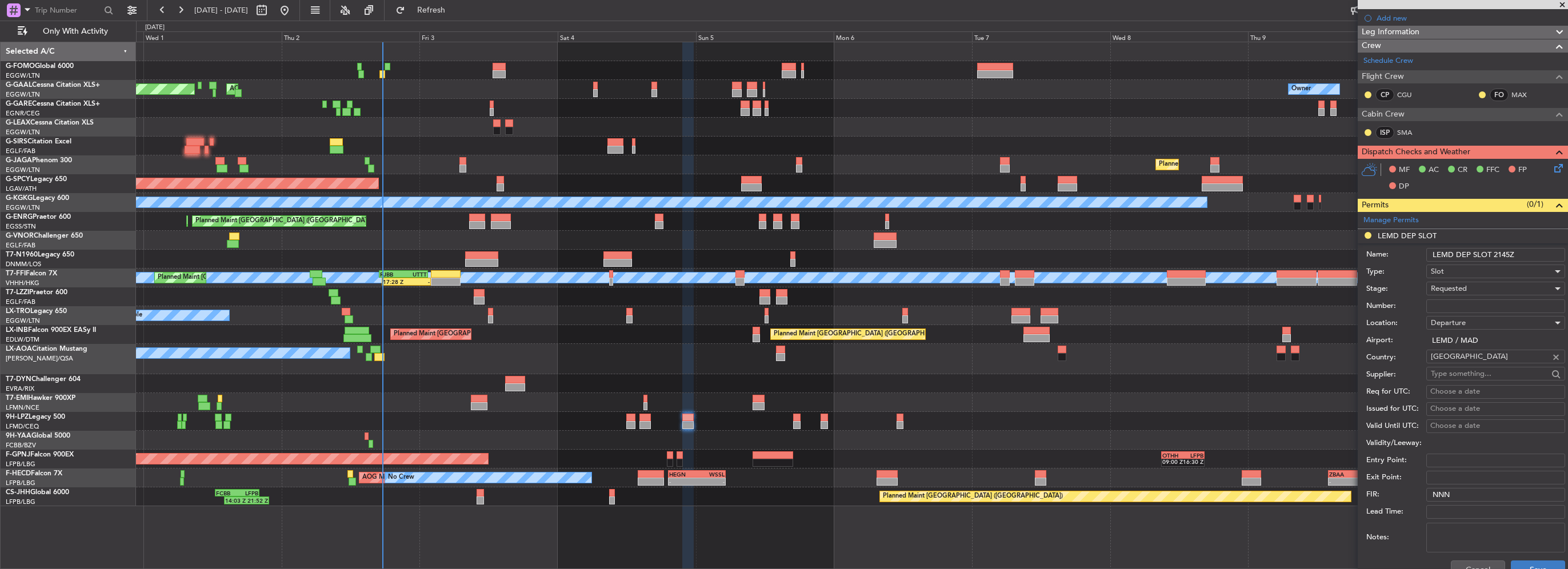
type input "LEMD DEP SLOT 2145Z"
click at [1526, 560] on button "Save" at bounding box center [1537, 569] width 54 height 19
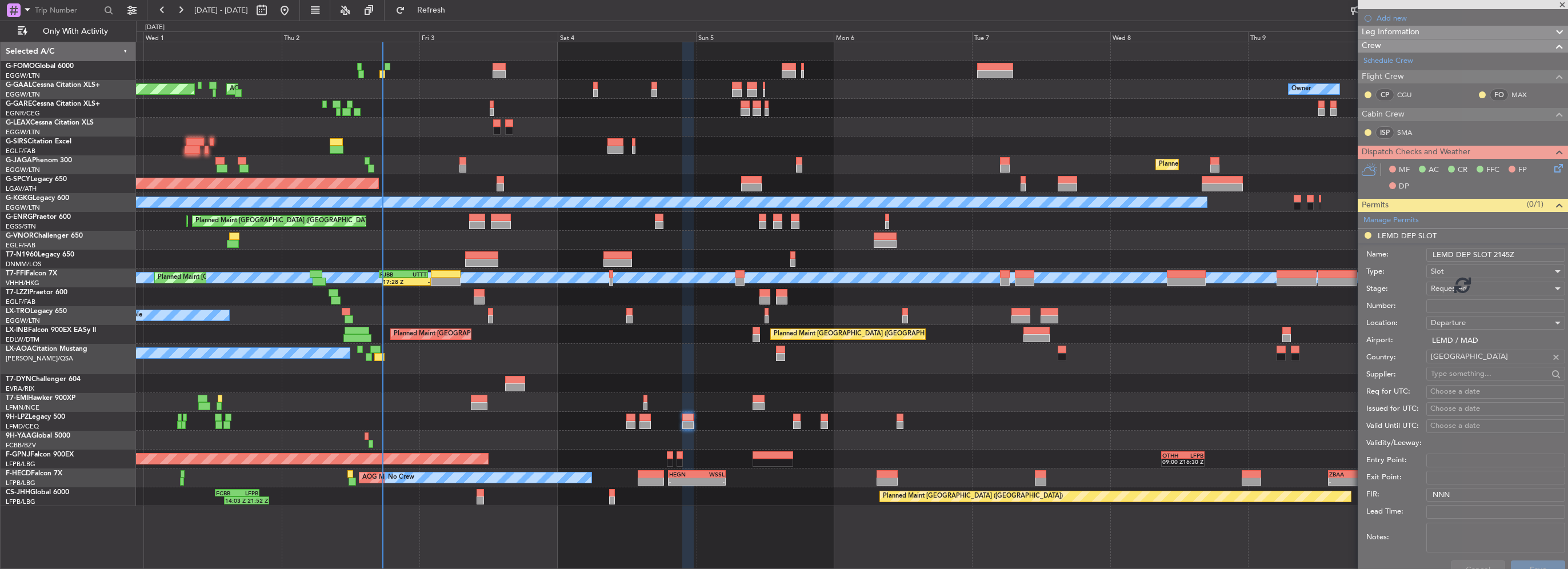
scroll to position [78, 0]
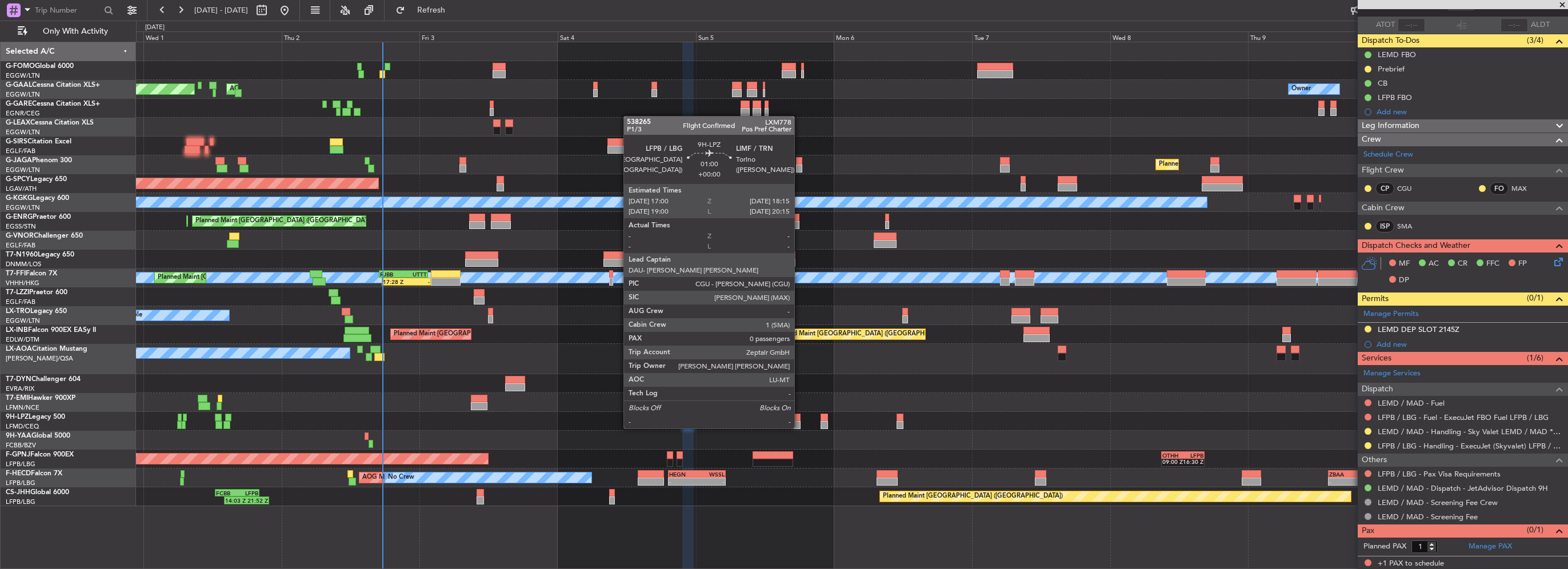
click at [799, 417] on div at bounding box center [797, 418] width 8 height 8
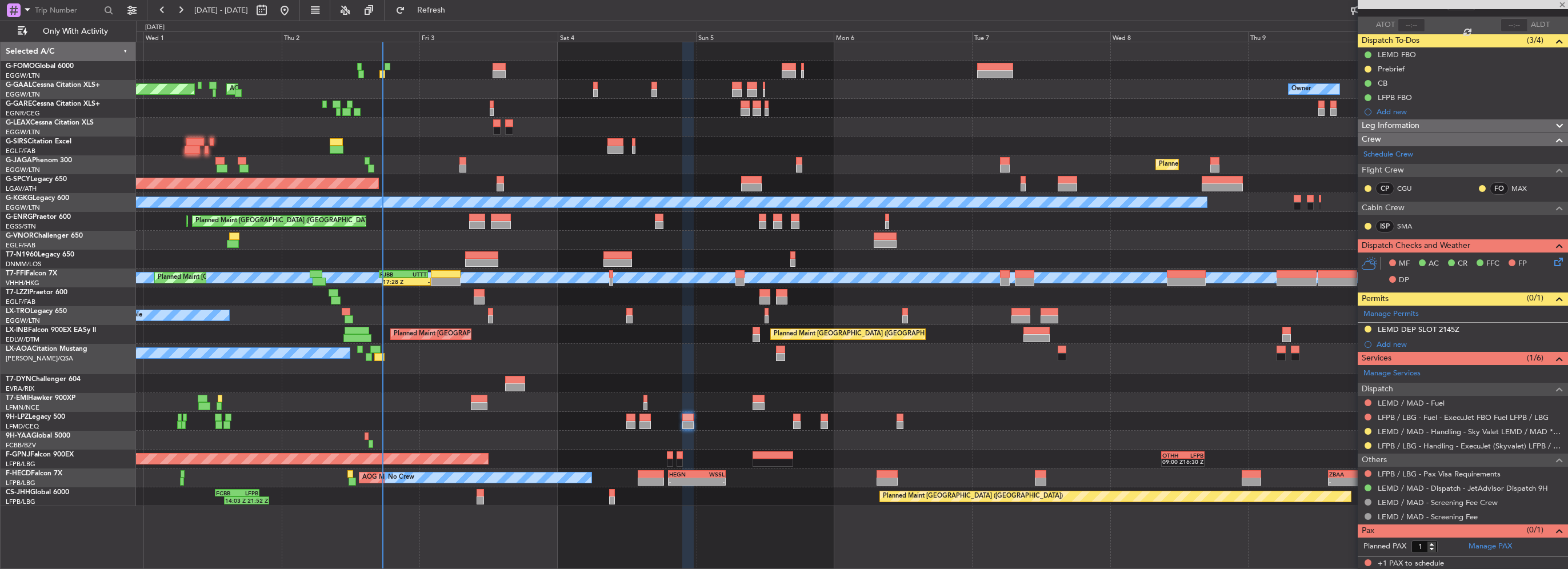
type input "0"
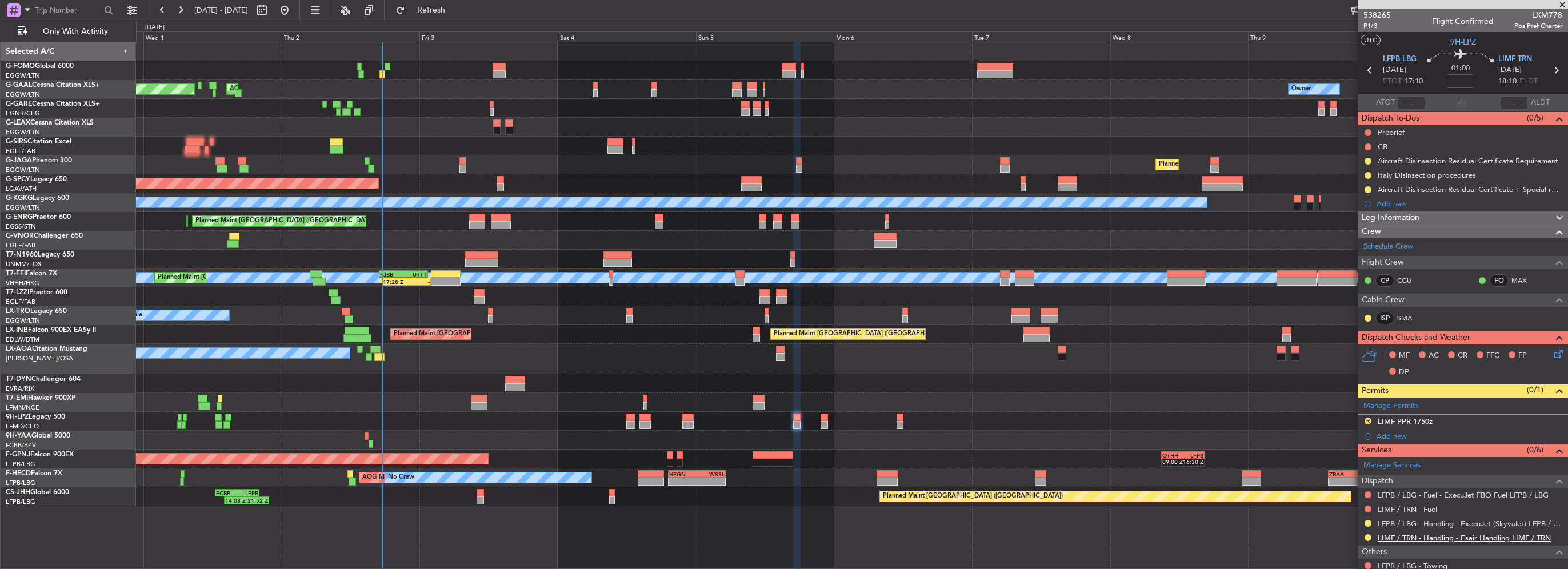
click at [1529, 537] on link "LIMF / TRN - Handling - Esair Handling LIMF / TRN" at bounding box center [1463, 538] width 173 height 10
click at [1433, 418] on div "R LIMF PPR 1750z" at bounding box center [1462, 422] width 210 height 14
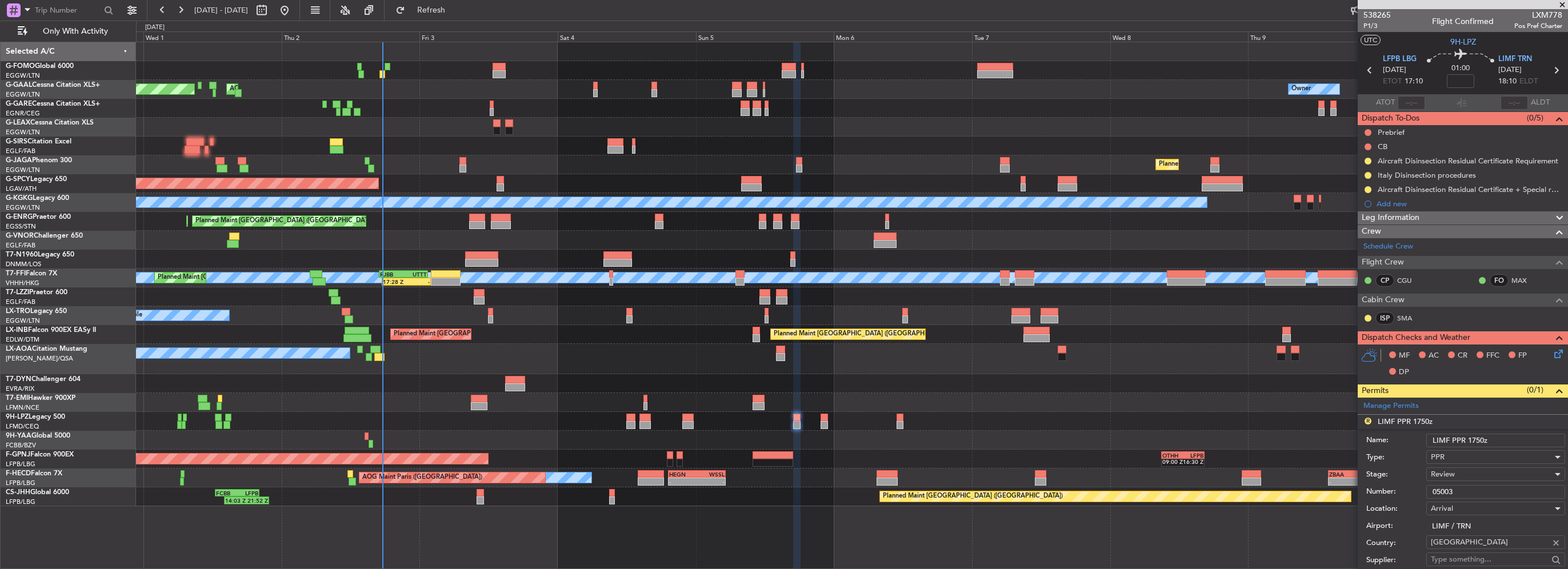
click at [1481, 437] on input "LIMF PPR 1750z" at bounding box center [1495, 441] width 139 height 14
drag, startPoint x: 1483, startPoint y: 439, endPoint x: 1471, endPoint y: 441, distance: 12.2
click at [1471, 441] on input "LIMF PPR 1750z" at bounding box center [1495, 441] width 139 height 14
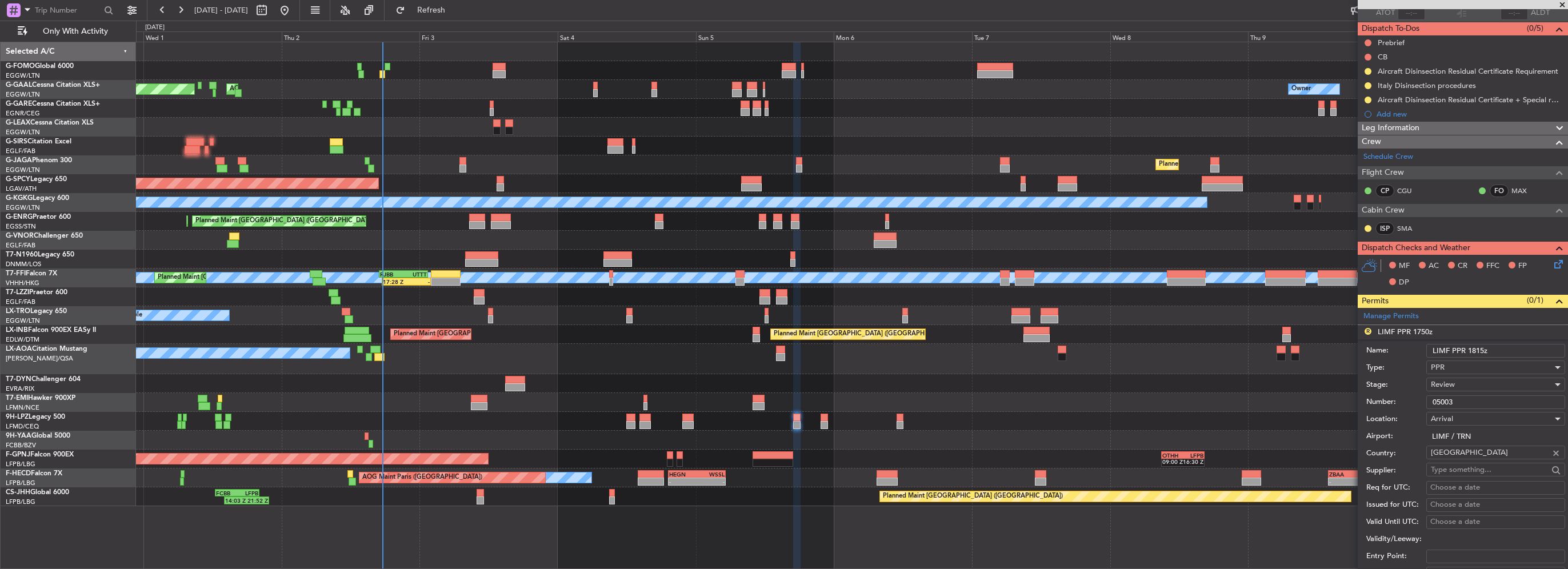
scroll to position [115, 0]
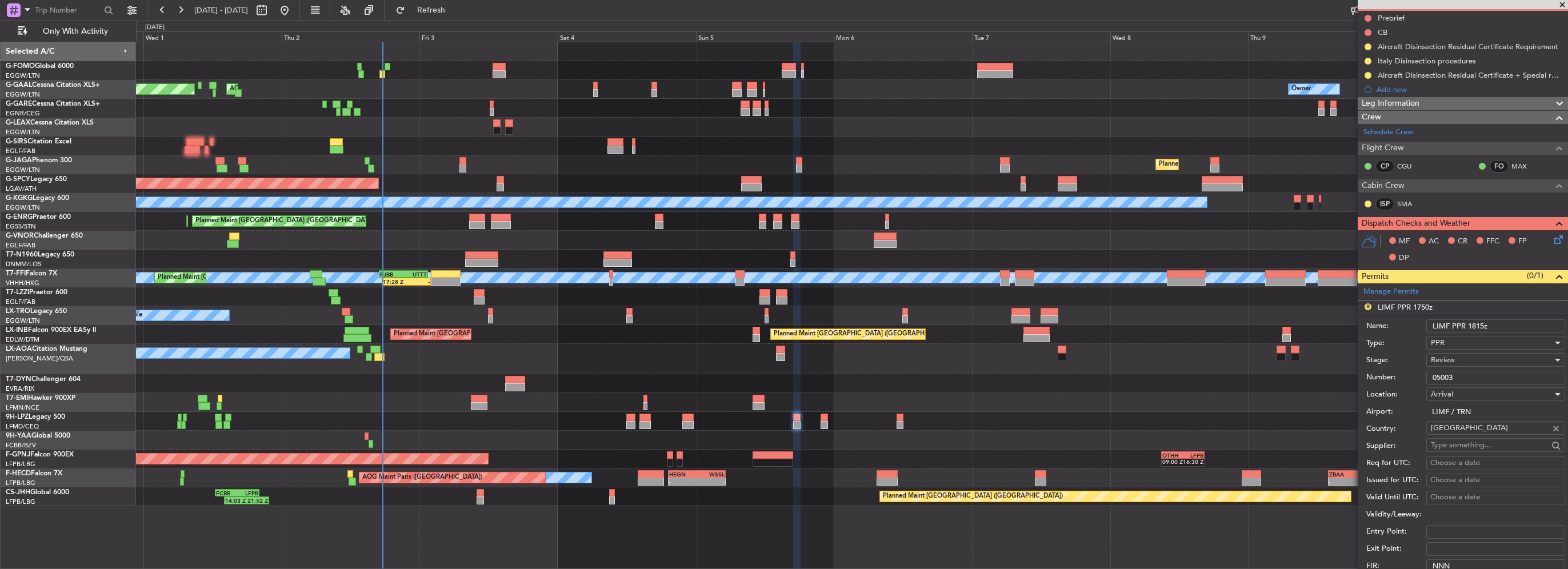
type input "LIMF PPR 1815z"
click at [1461, 357] on div "Review" at bounding box center [1491, 360] width 122 height 17
click at [1484, 449] on span "Received OK" at bounding box center [1491, 450] width 120 height 17
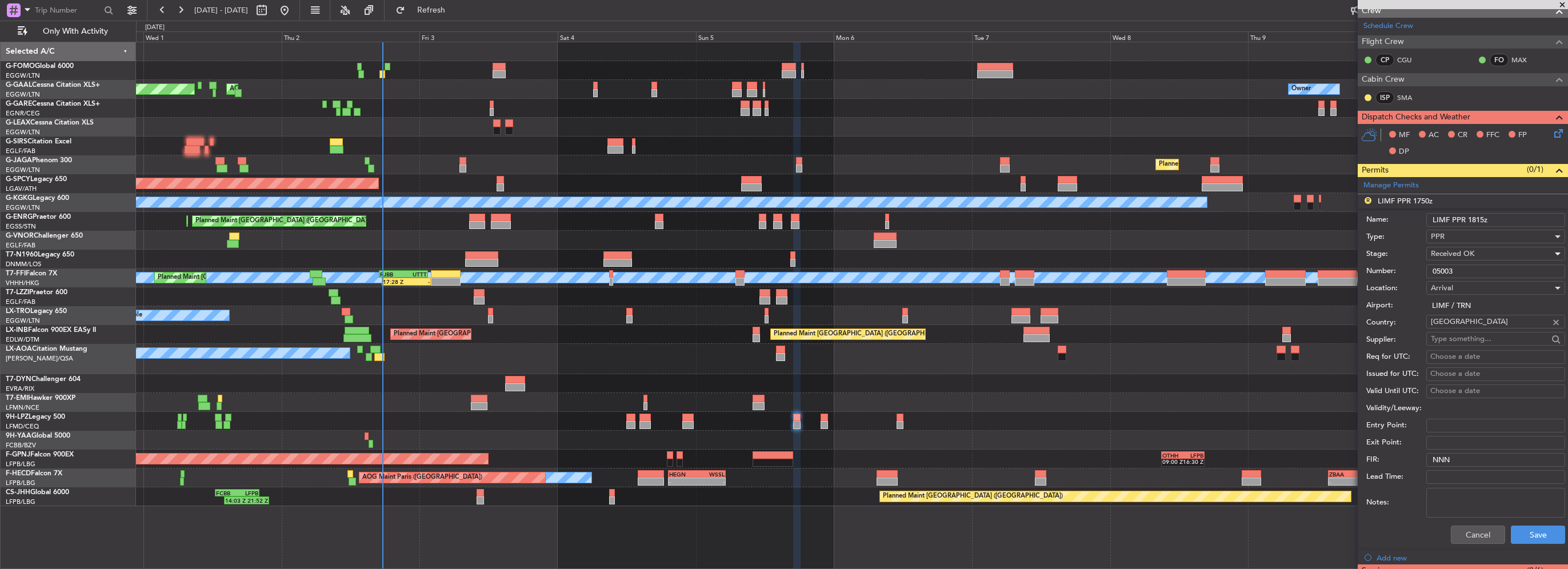
scroll to position [228, 0]
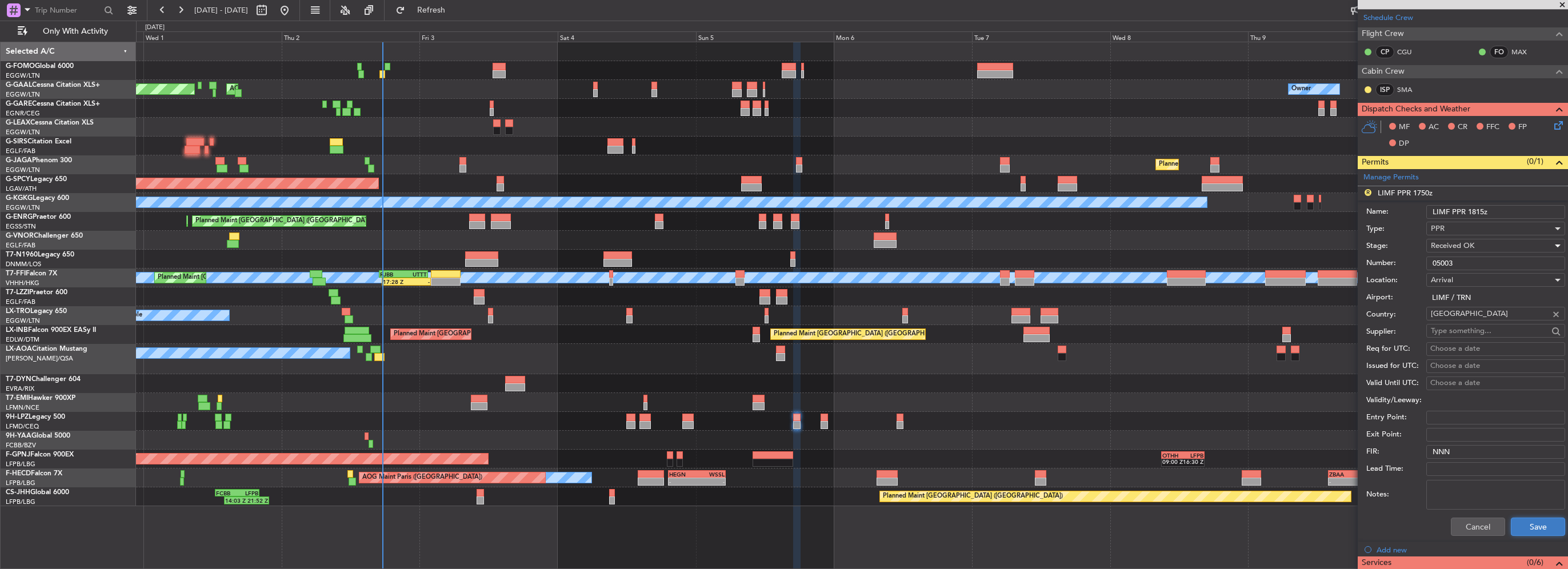
click at [1528, 528] on button "Save" at bounding box center [1537, 527] width 54 height 19
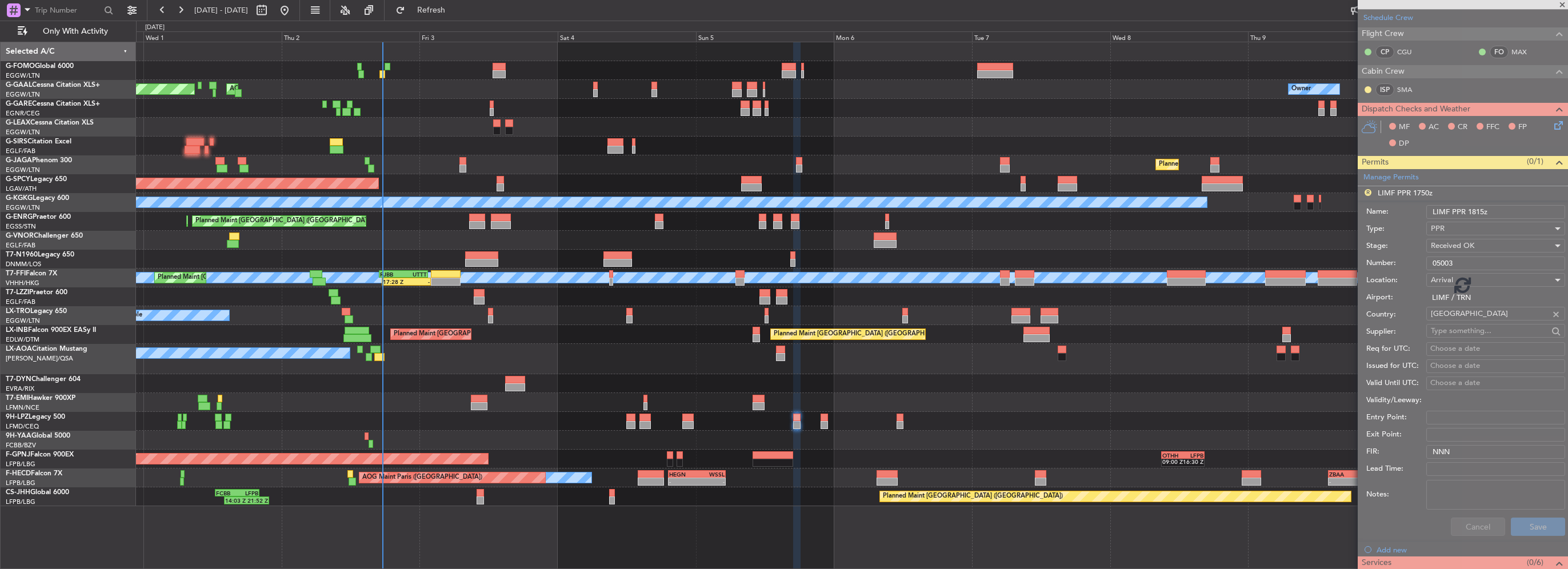
scroll to position [48, 0]
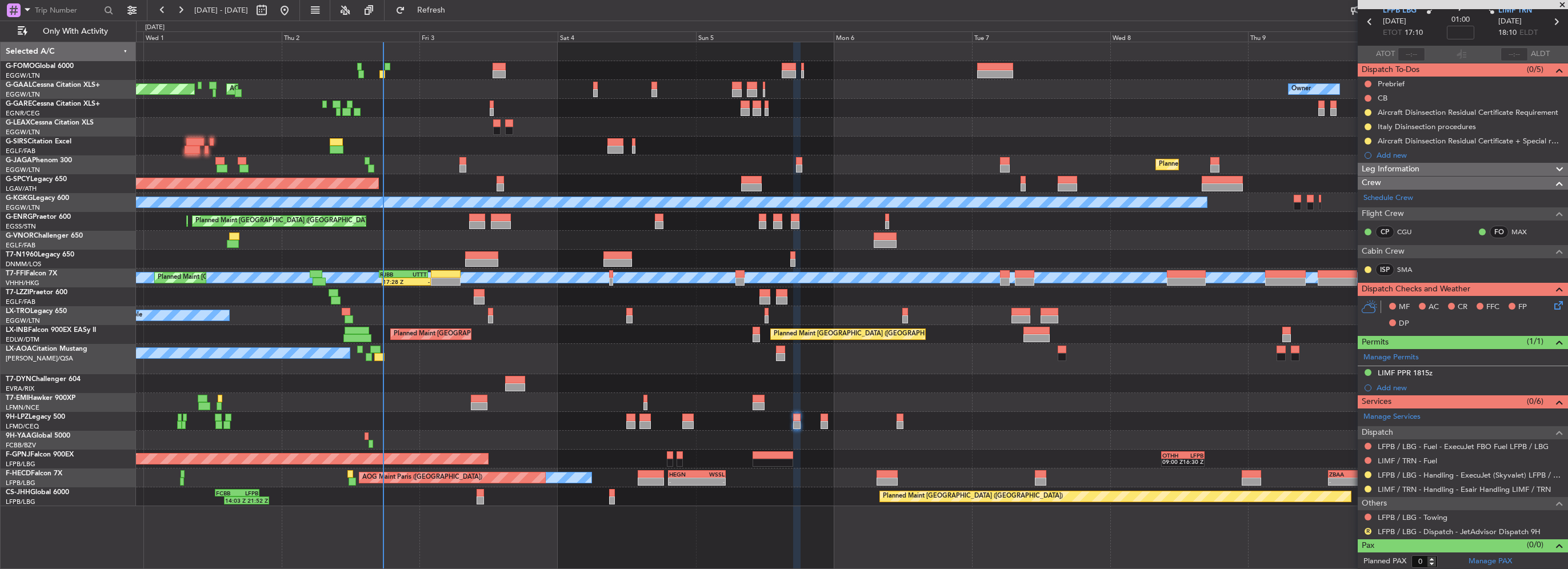
drag, startPoint x: 1407, startPoint y: 373, endPoint x: 1417, endPoint y: 377, distance: 10.8
click at [1407, 373] on div "LIMF PPR 1815z" at bounding box center [1405, 372] width 55 height 10
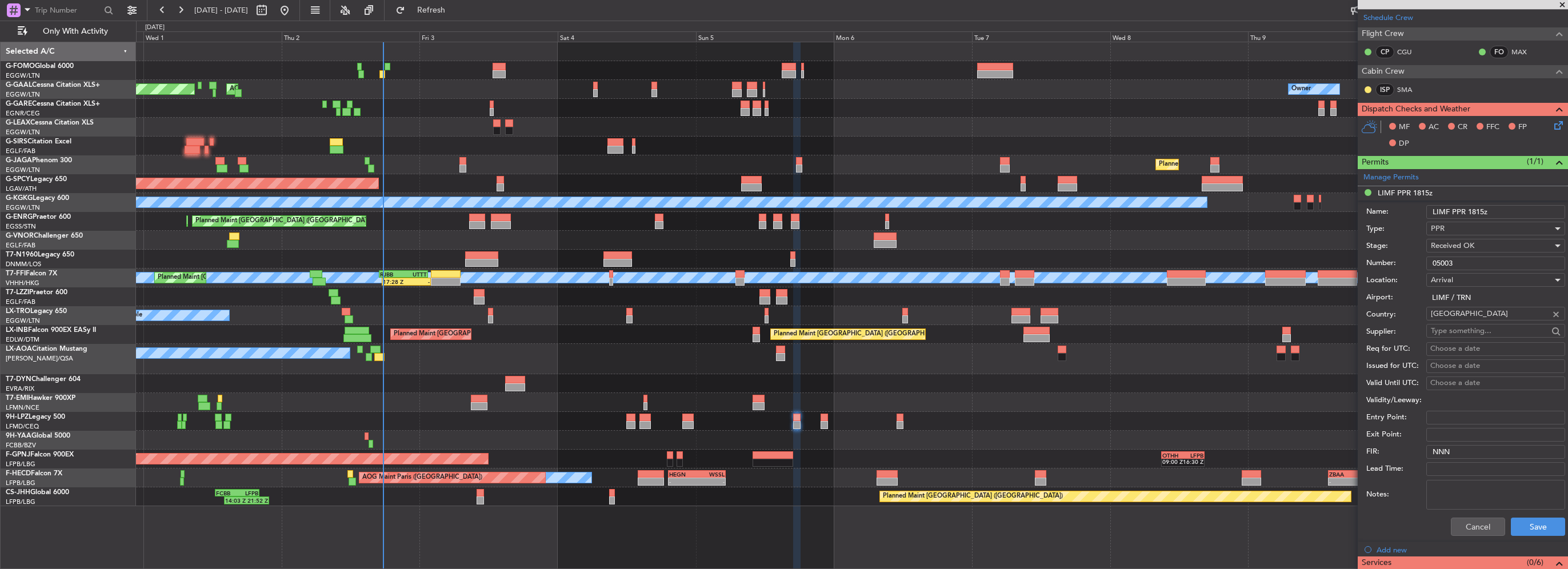
click at [1463, 244] on span "Received OK" at bounding box center [1452, 245] width 43 height 10
click at [1461, 307] on span "Requested" at bounding box center [1491, 300] width 120 height 17
click at [1536, 528] on button "Save" at bounding box center [1537, 527] width 54 height 19
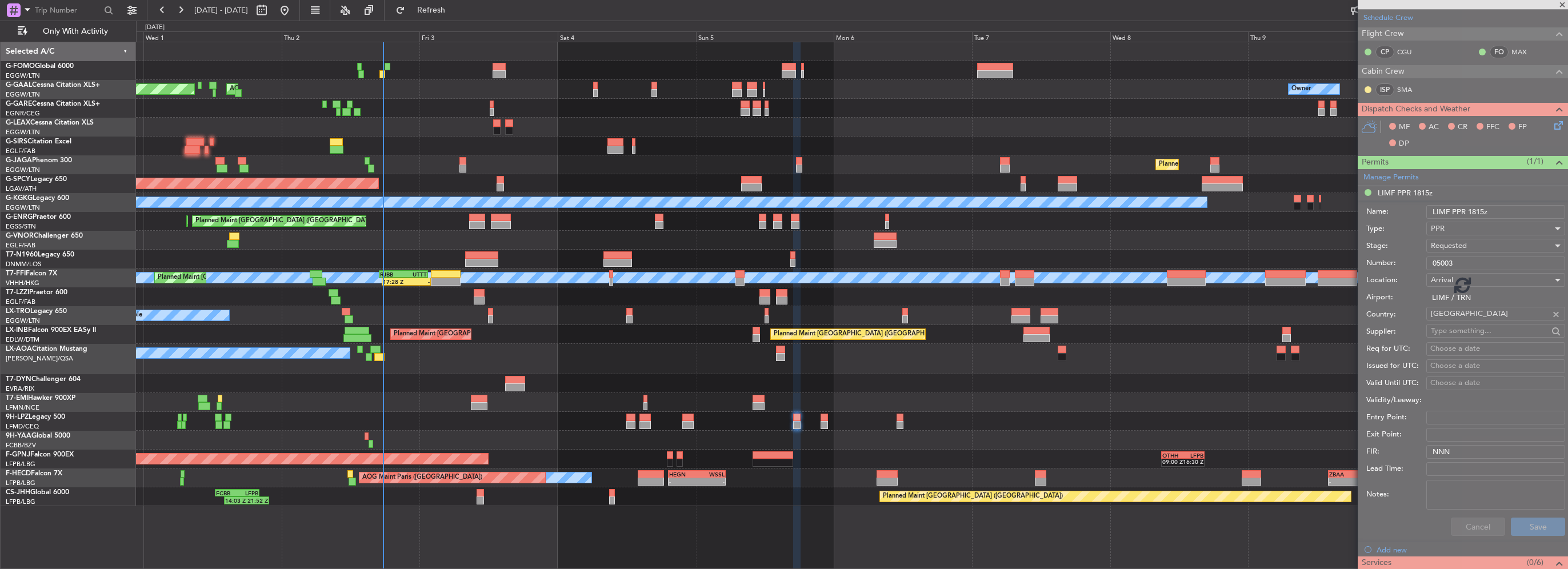
scroll to position [48, 0]
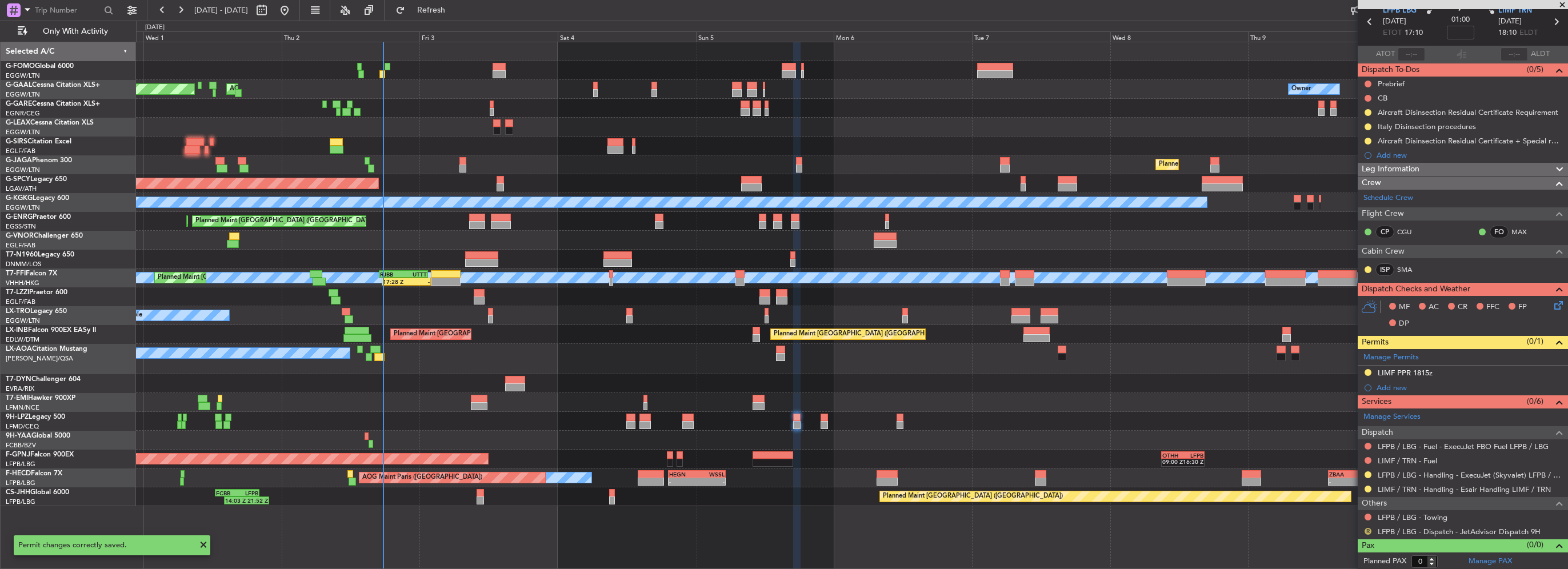
click at [1366, 528] on button "R" at bounding box center [1367, 530] width 7 height 7
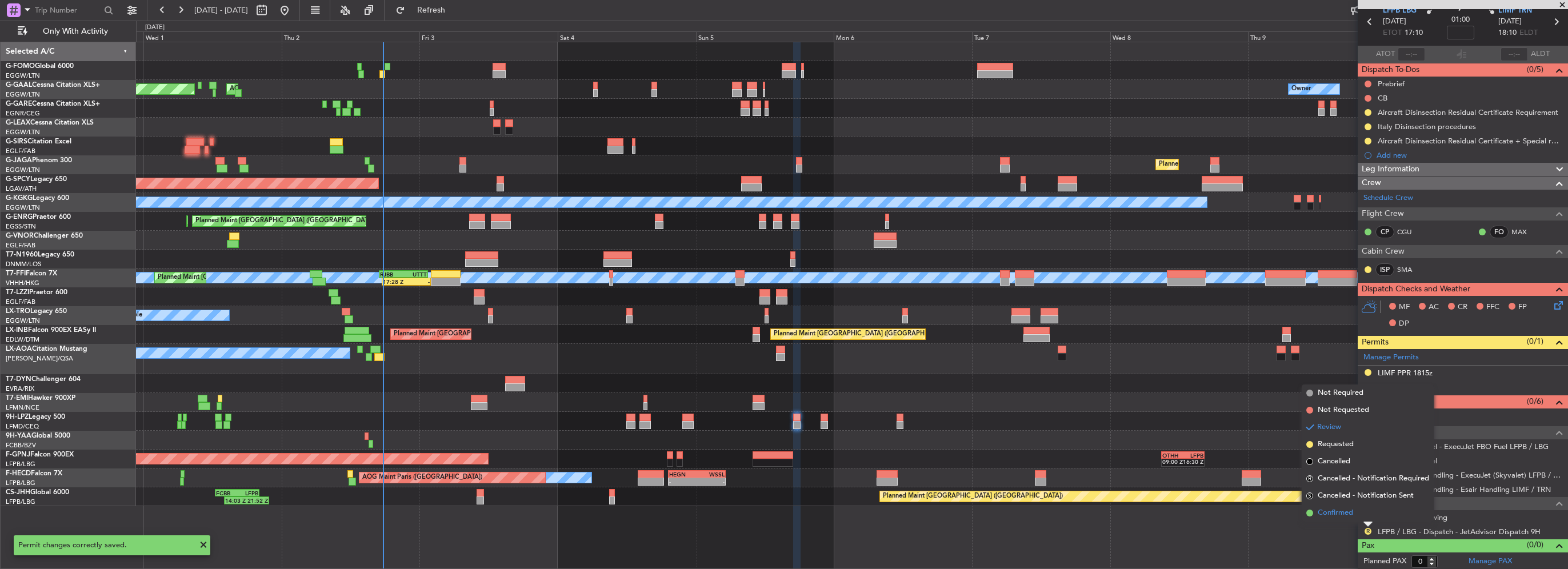
click at [1335, 514] on span "Confirmed" at bounding box center [1336, 514] width 36 height 12
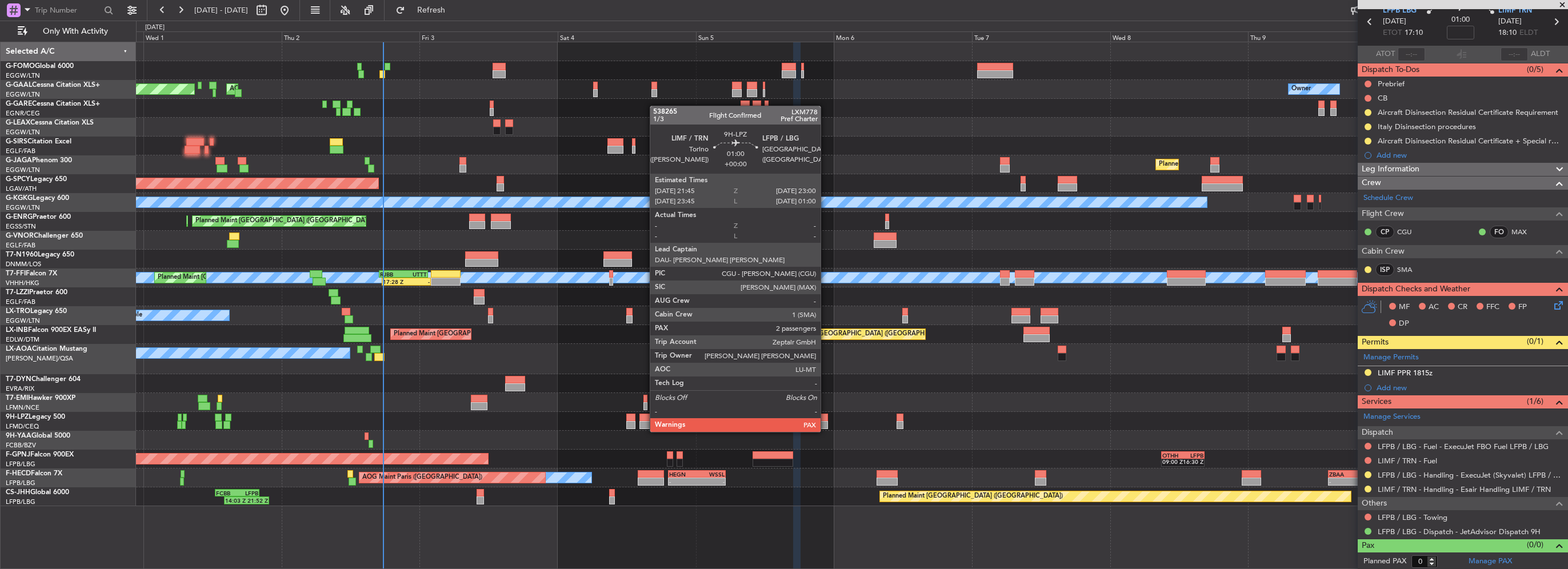
click at [826, 421] on div at bounding box center [824, 425] width 8 height 8
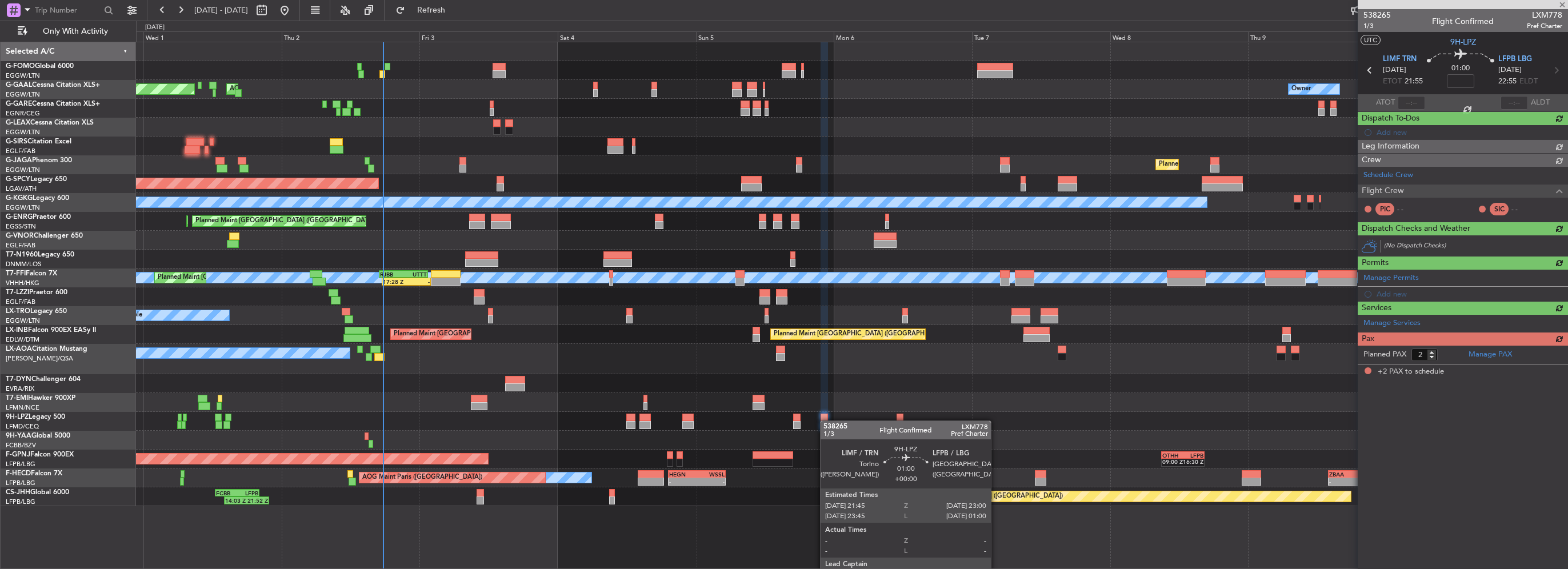
scroll to position [0, 0]
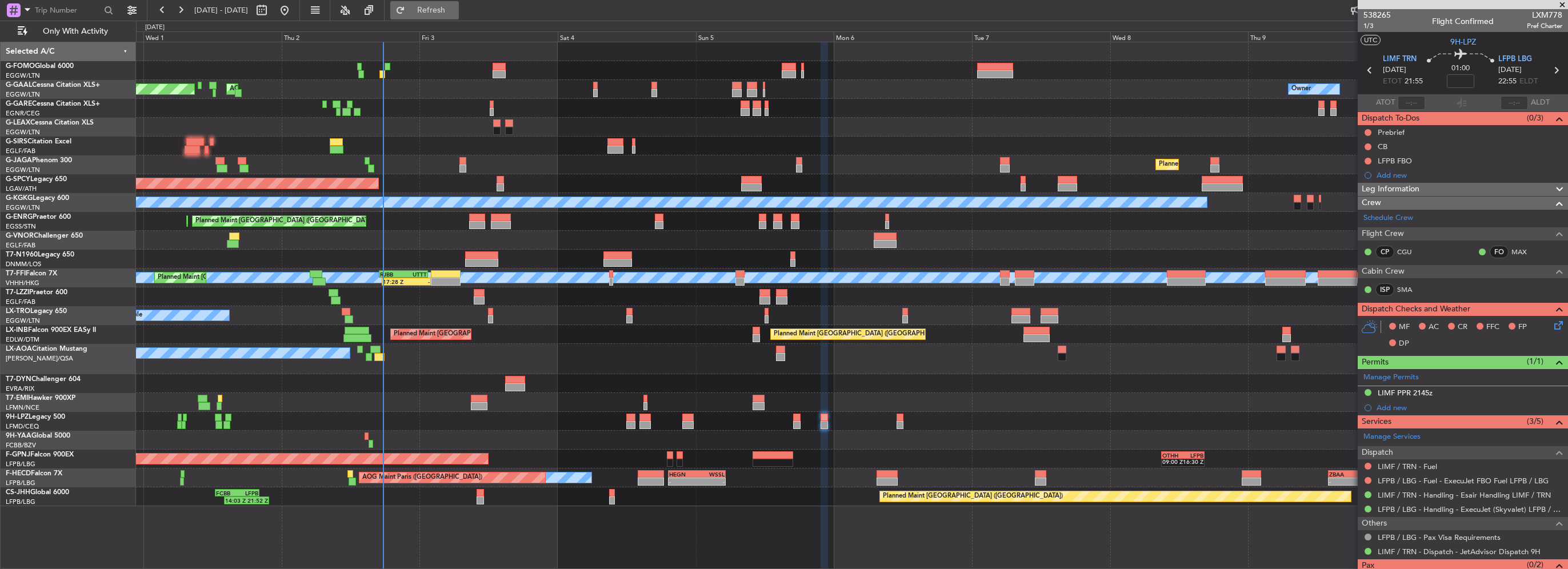
click at [448, 9] on span "Refresh" at bounding box center [431, 10] width 48 height 8
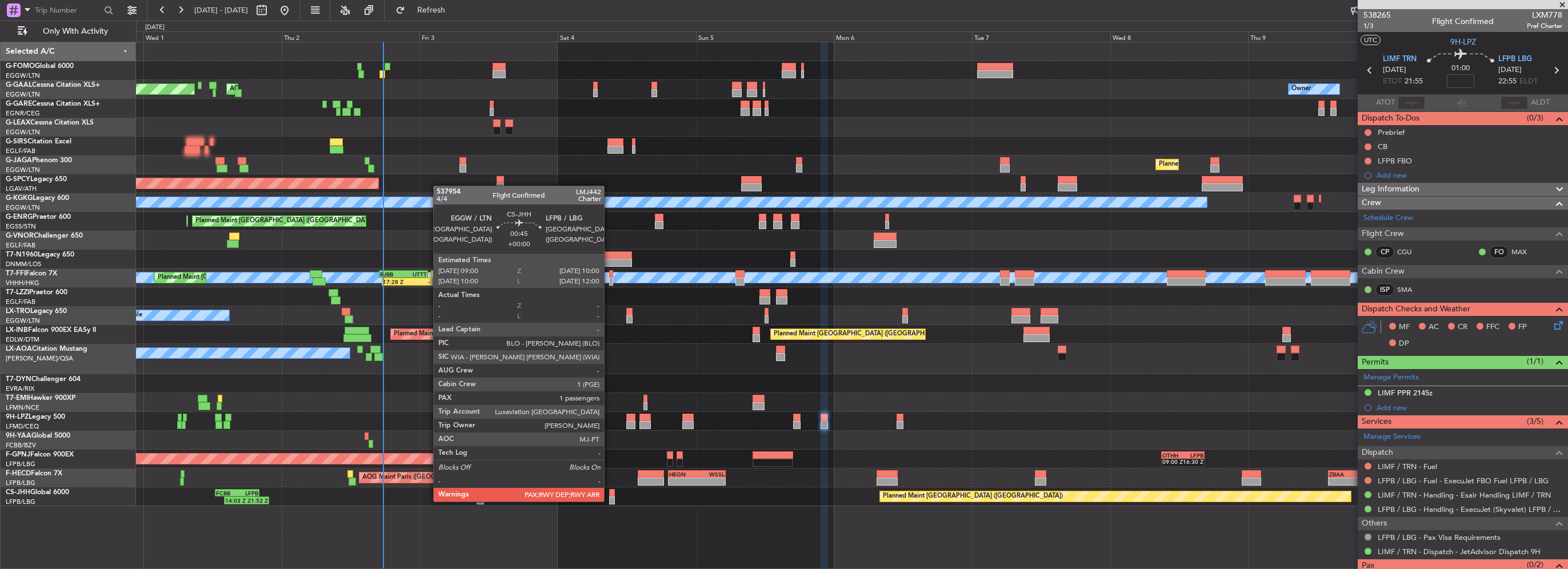
click at [609, 501] on div at bounding box center [612, 501] width 6 height 8
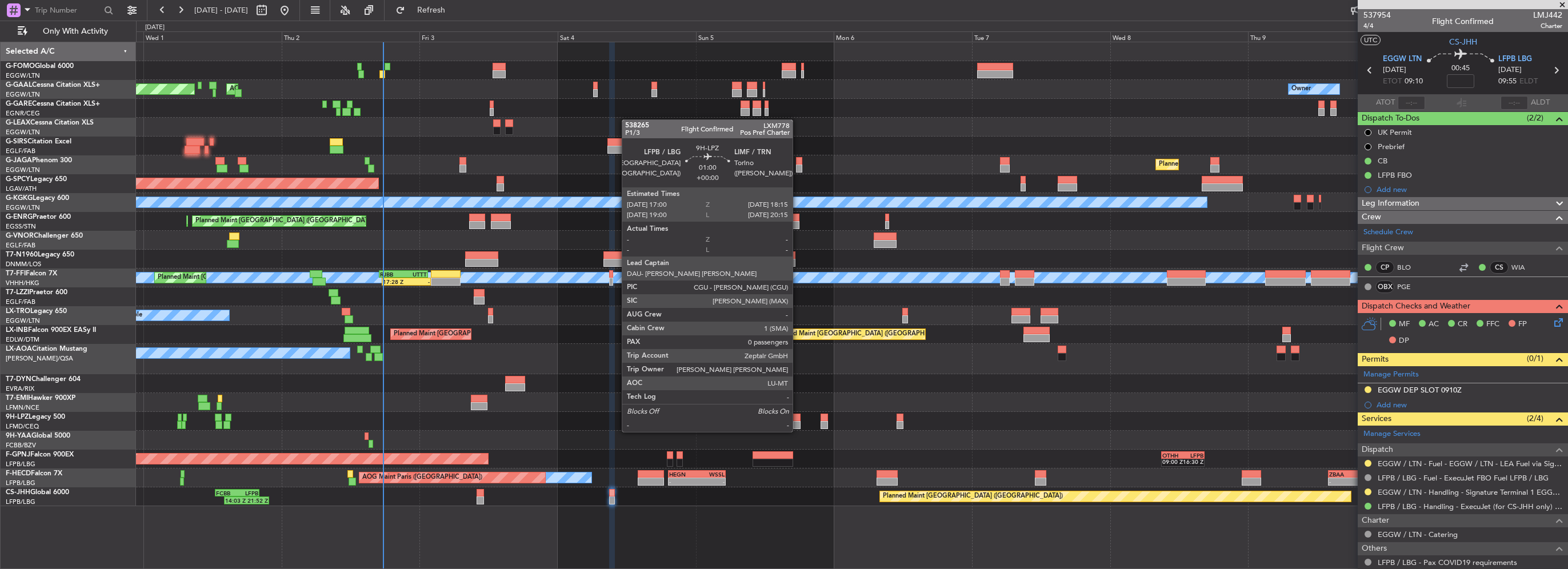
click at [797, 421] on div at bounding box center [797, 425] width 8 height 8
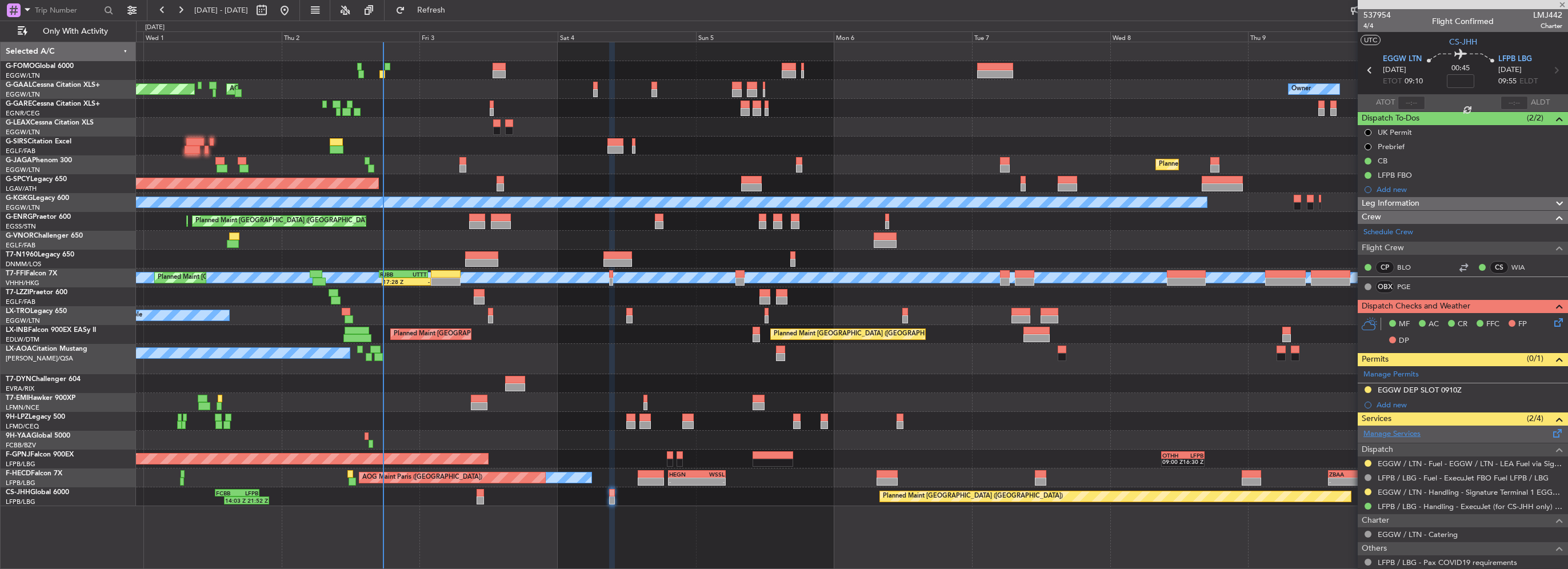
type input "0"
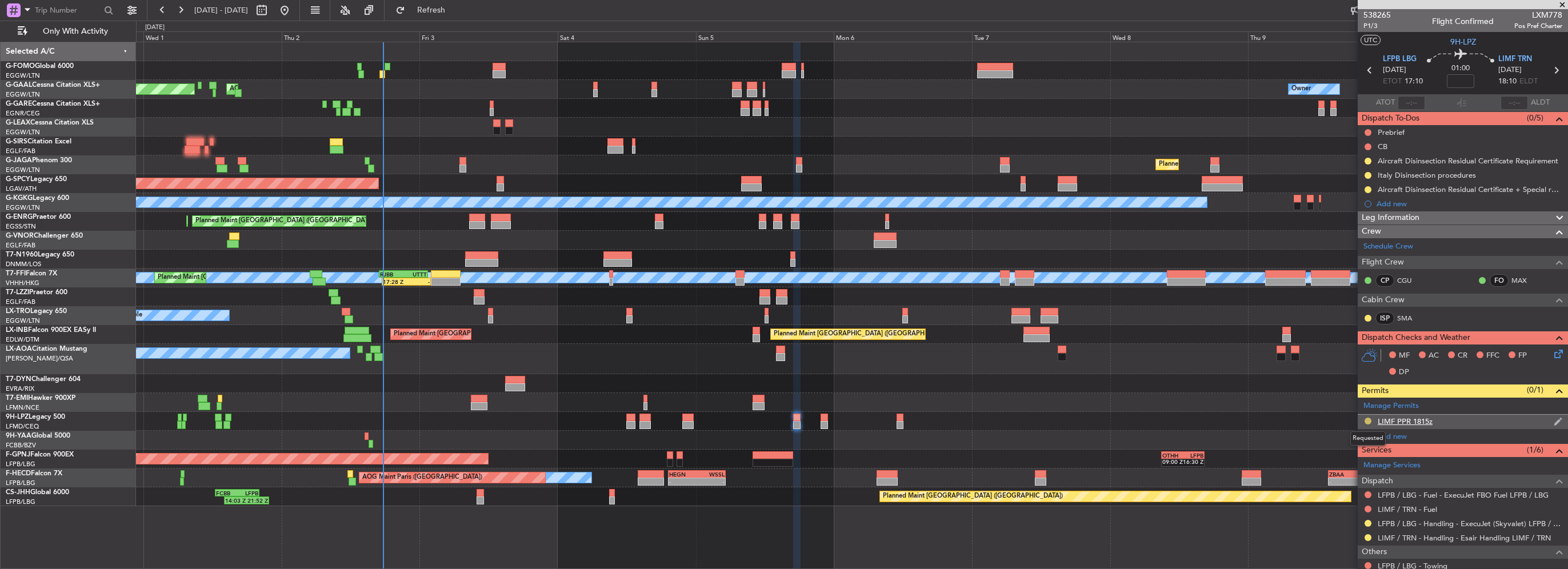
click at [1366, 418] on button at bounding box center [1367, 421] width 7 height 7
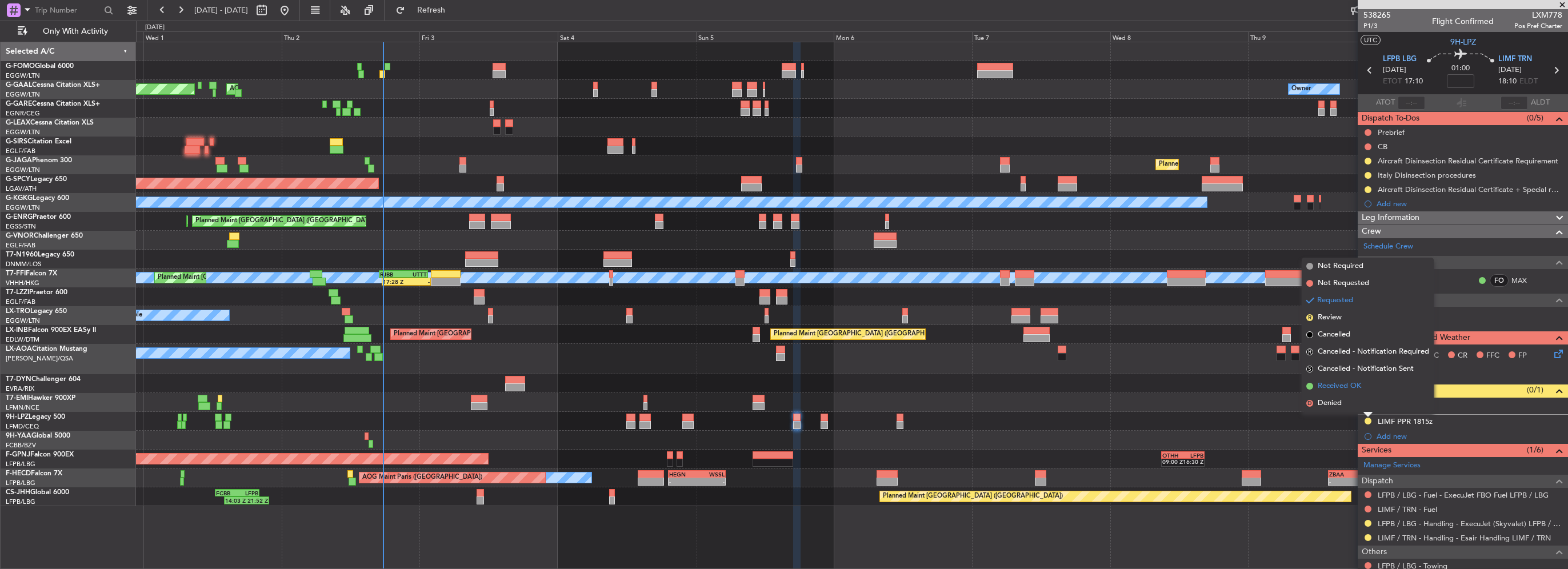
click at [1337, 377] on li "Received OK" at bounding box center [1367, 385] width 132 height 17
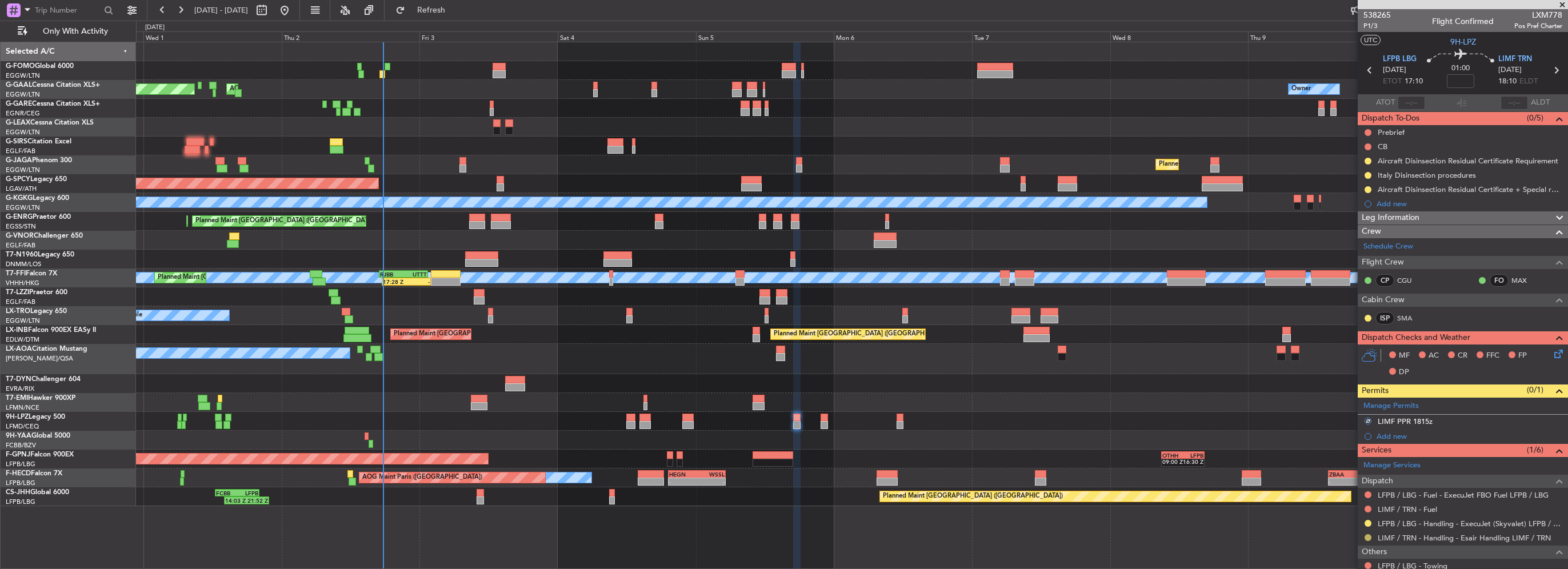
click at [1366, 534] on button at bounding box center [1367, 537] width 7 height 7
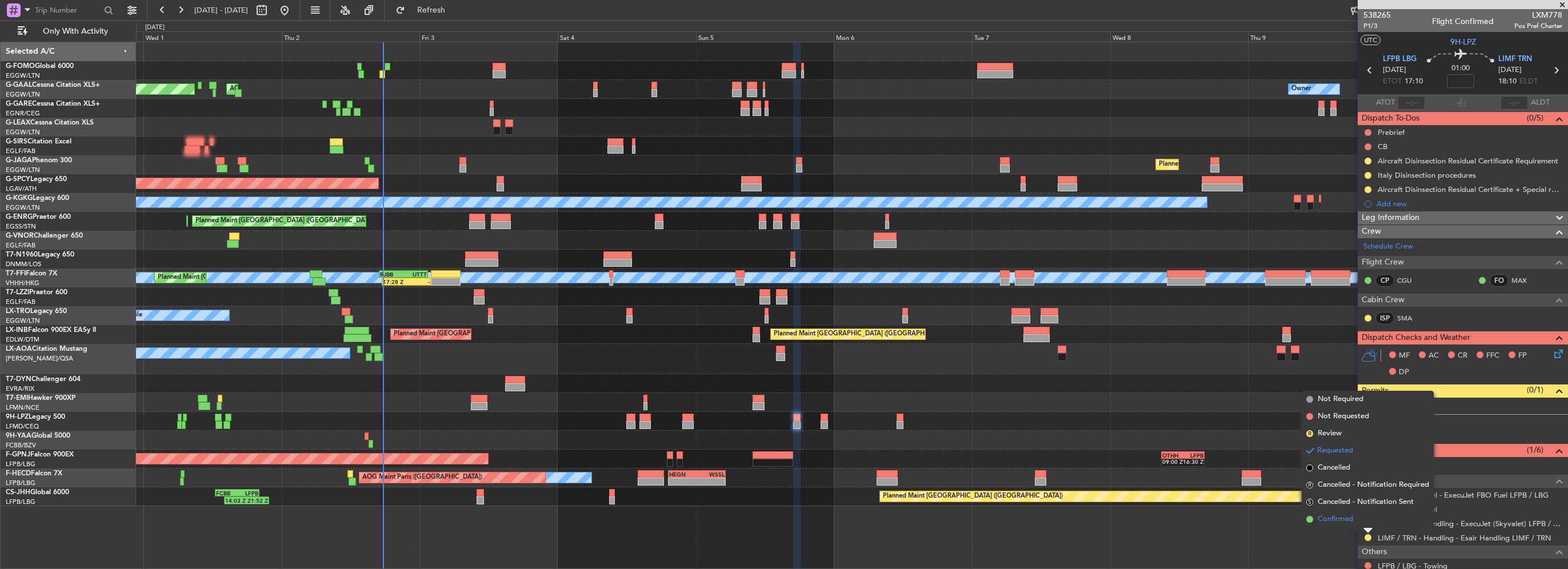
click at [1344, 519] on span "Confirmed" at bounding box center [1336, 520] width 36 height 12
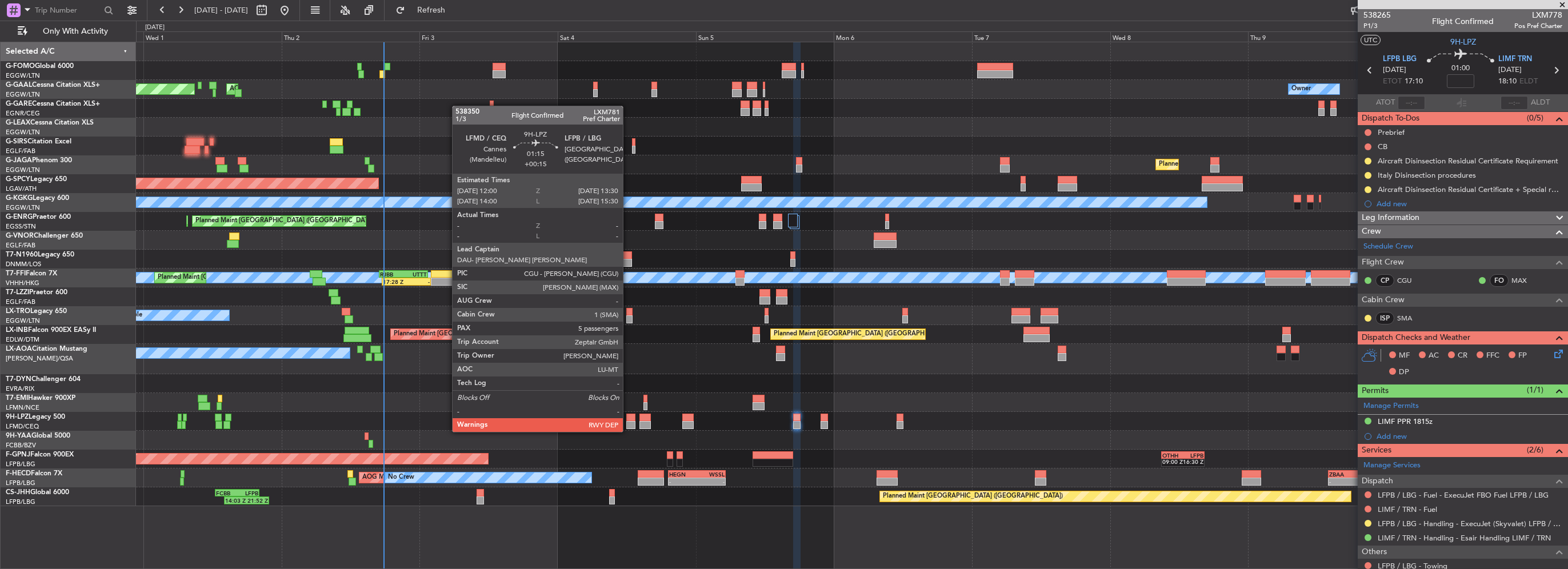
click at [628, 421] on div at bounding box center [630, 425] width 9 height 8
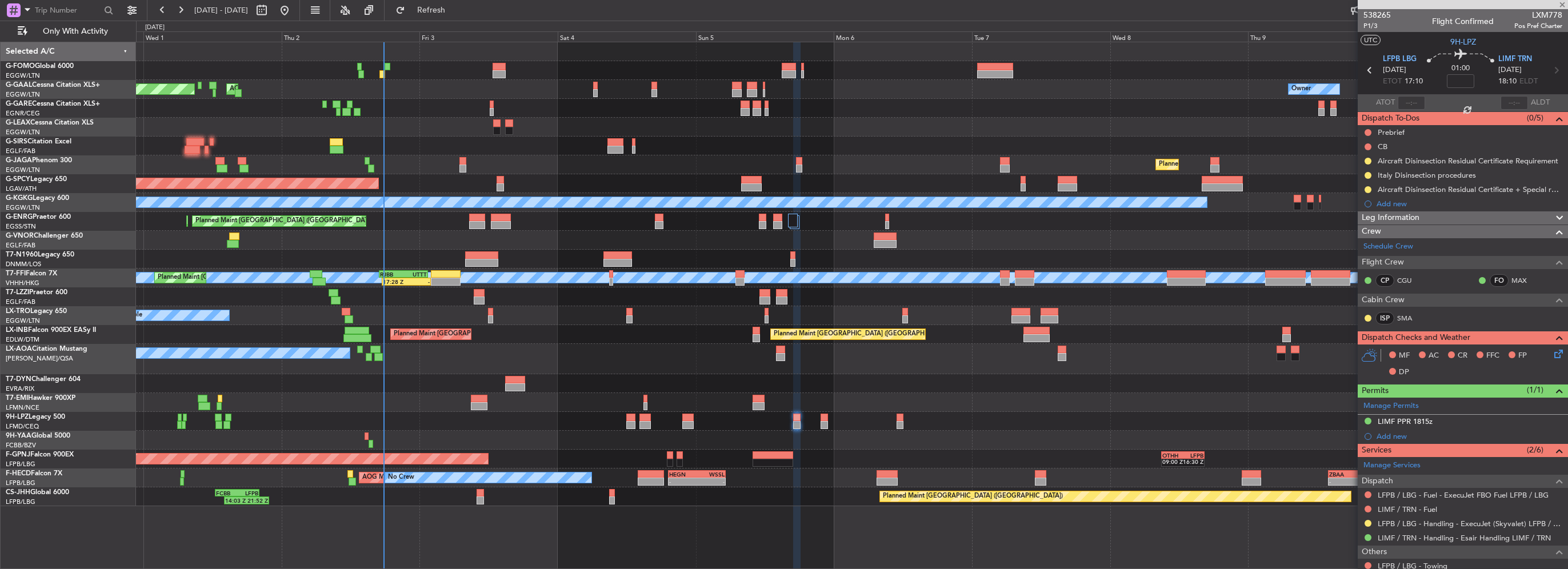
type input "+00:15"
type input "5"
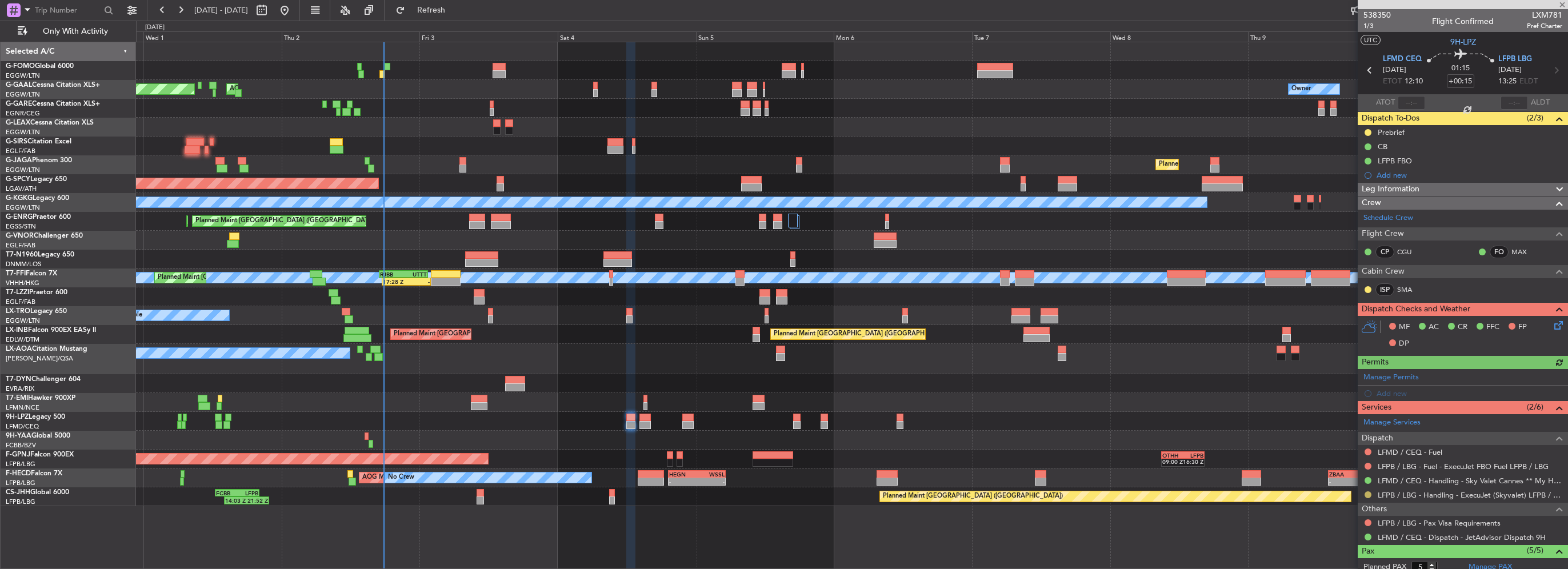
click at [1367, 494] on button at bounding box center [1367, 494] width 7 height 7
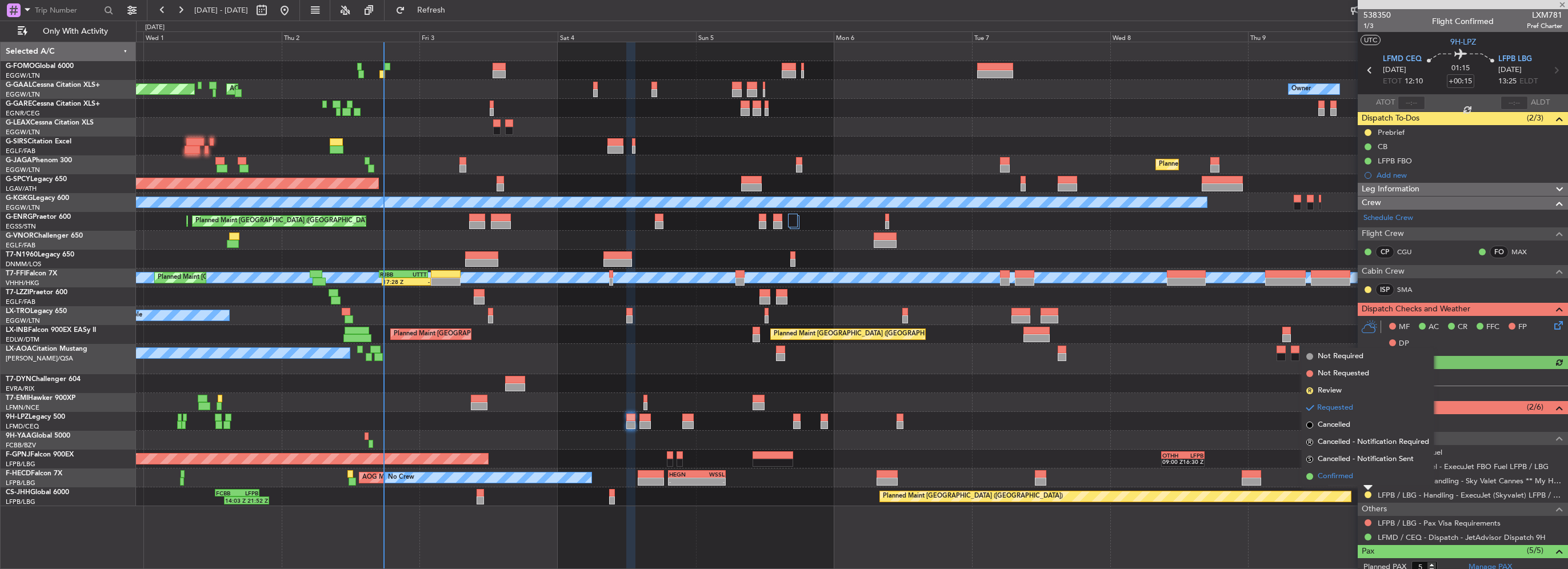
click at [1344, 477] on span "Confirmed" at bounding box center [1336, 477] width 36 height 12
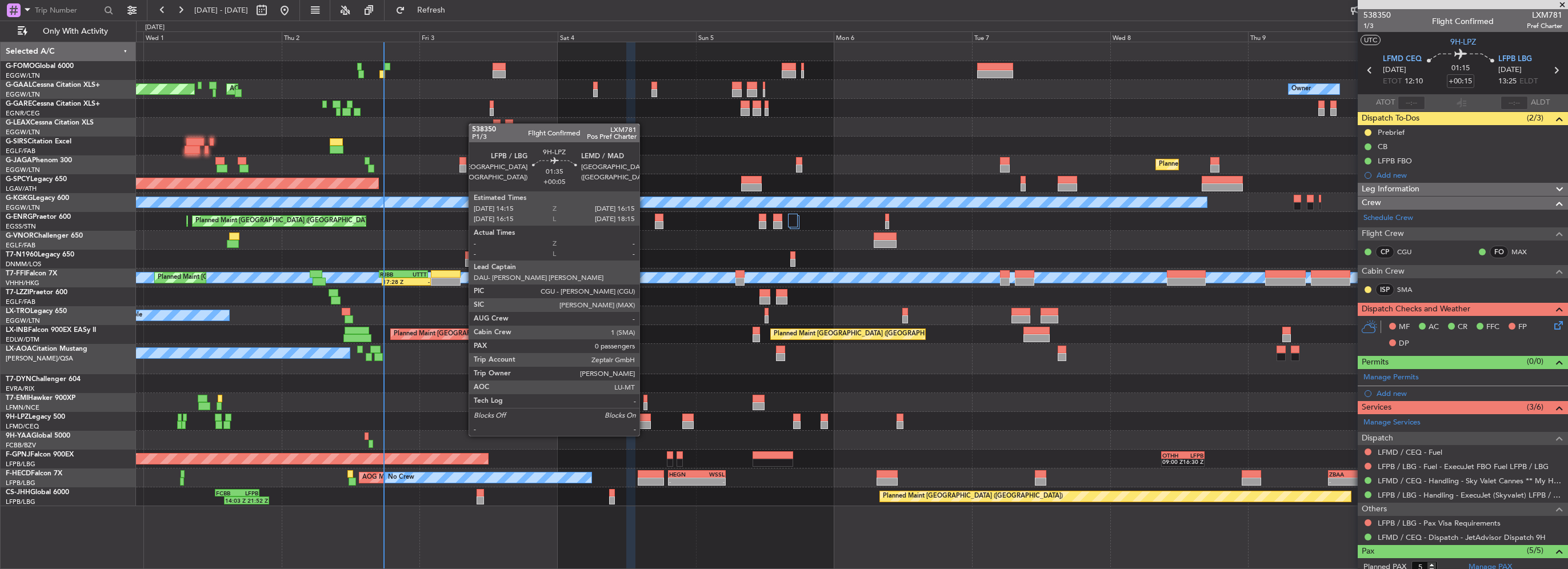
click at [644, 424] on div at bounding box center [645, 425] width 12 height 8
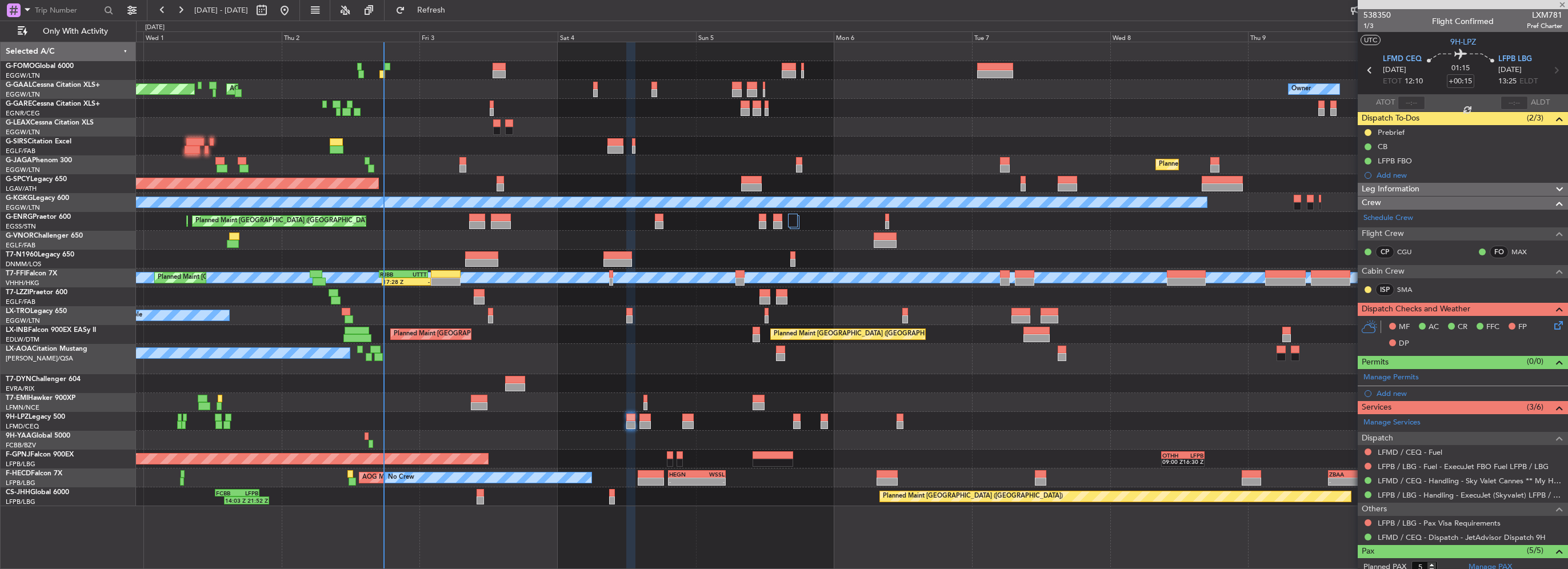
type input "+00:05"
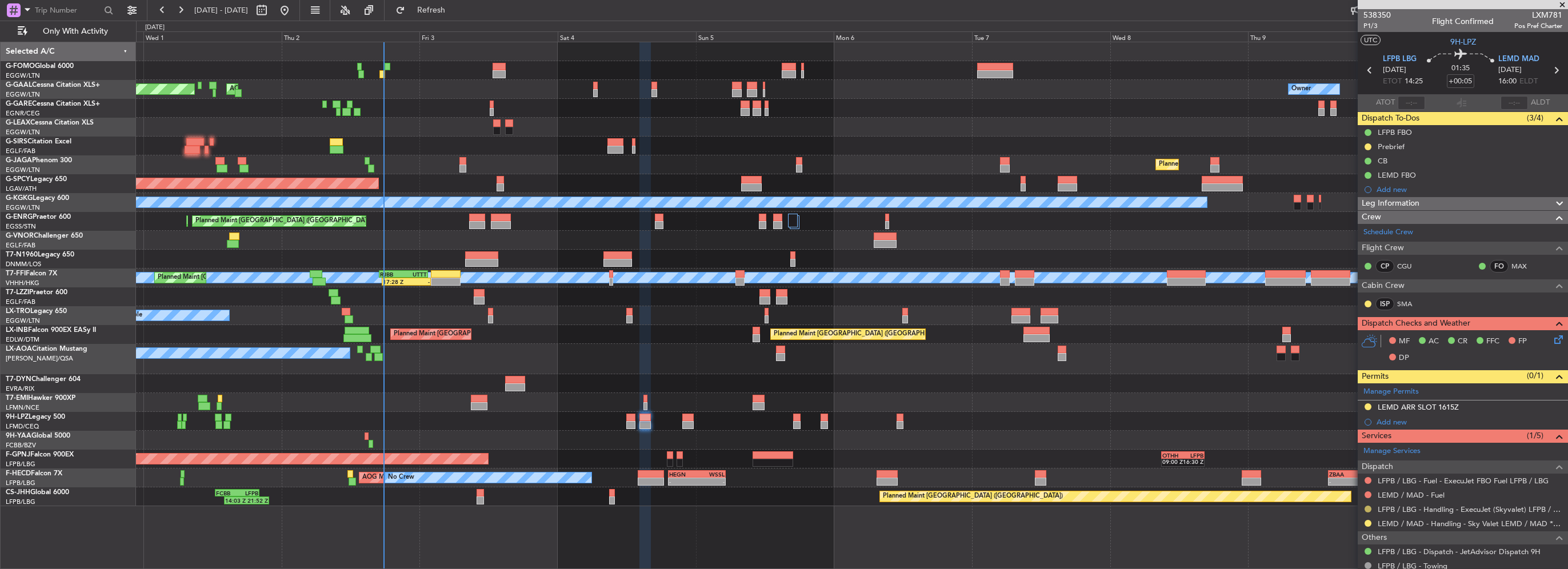
click at [1369, 507] on button at bounding box center [1367, 509] width 7 height 7
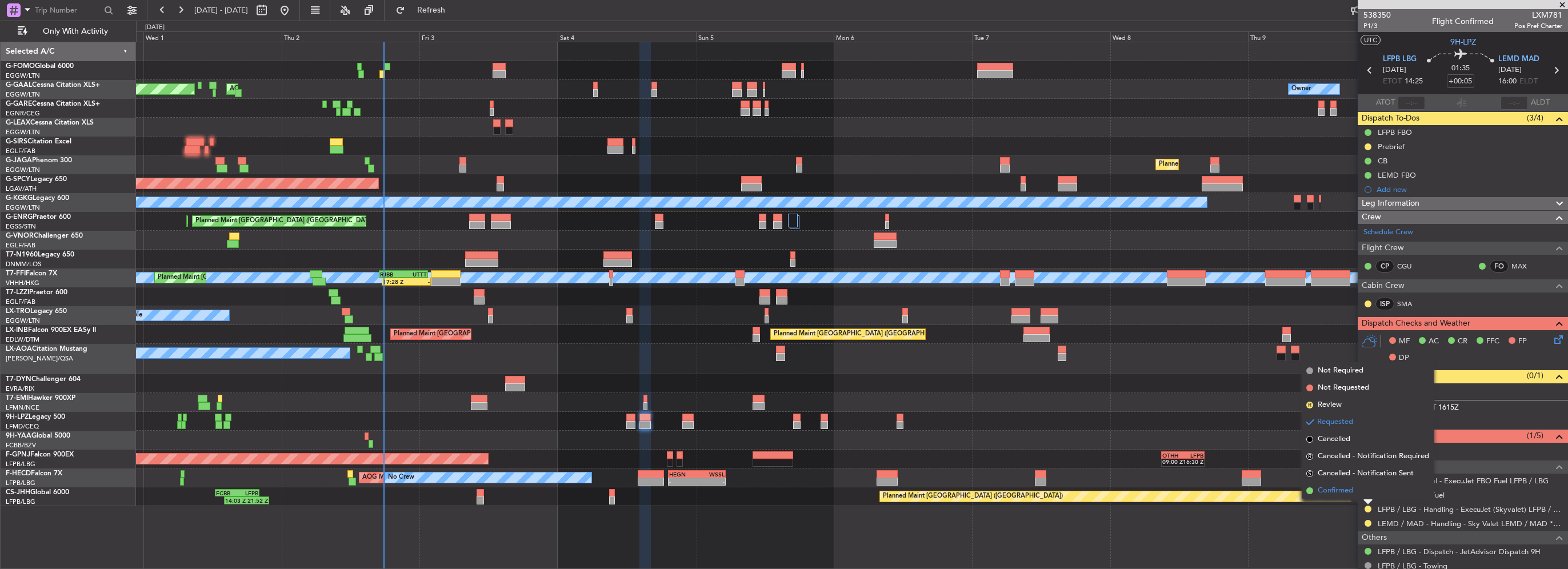
click at [1344, 490] on span "Confirmed" at bounding box center [1336, 491] width 36 height 12
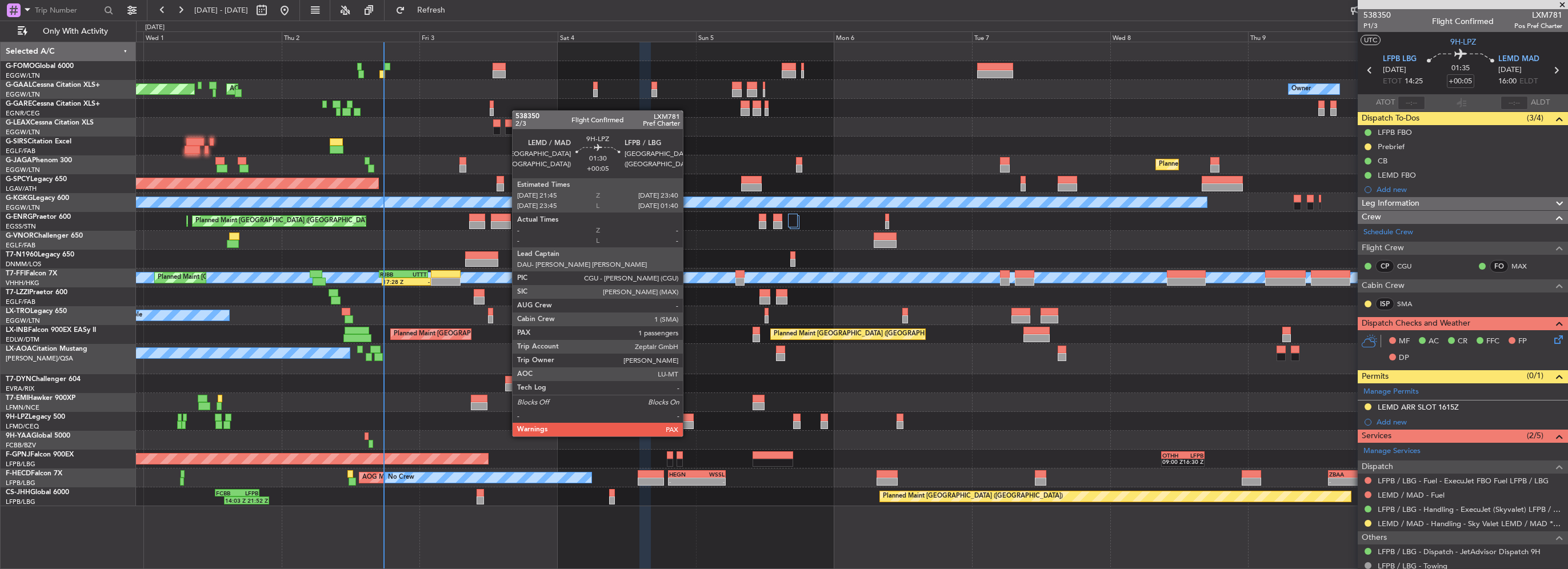
click at [688, 425] on div at bounding box center [688, 425] width 12 height 8
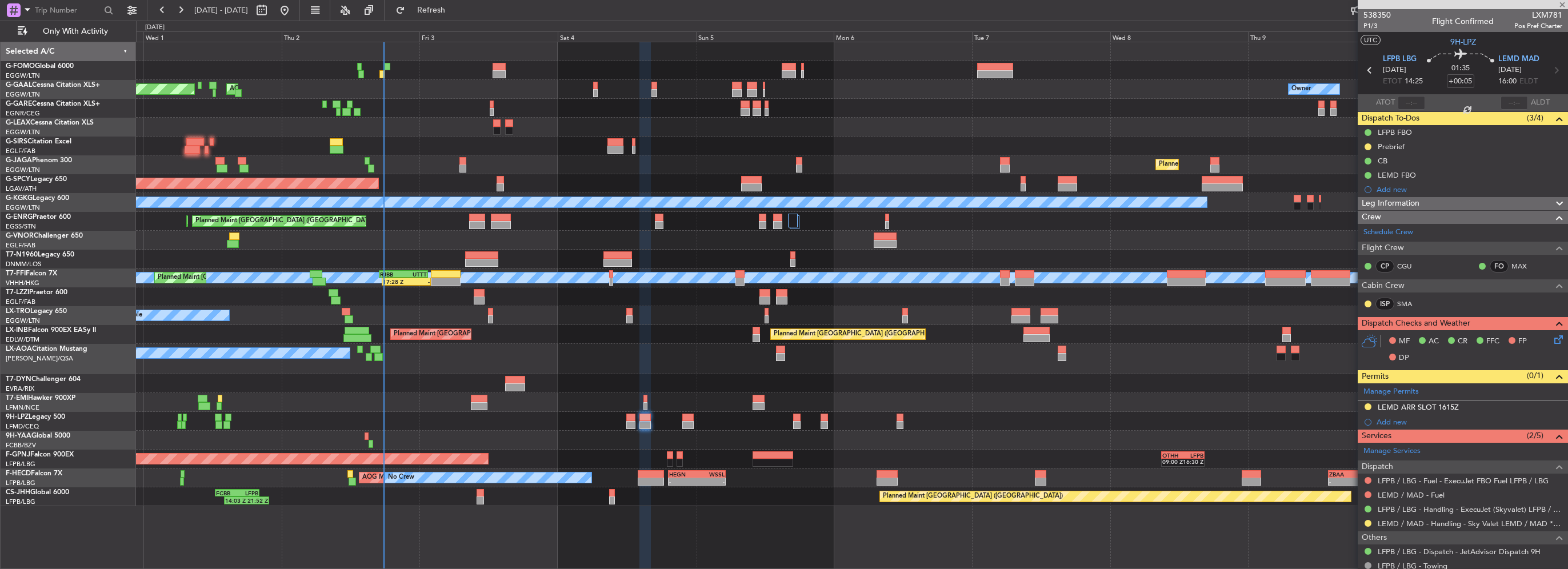
type input "1"
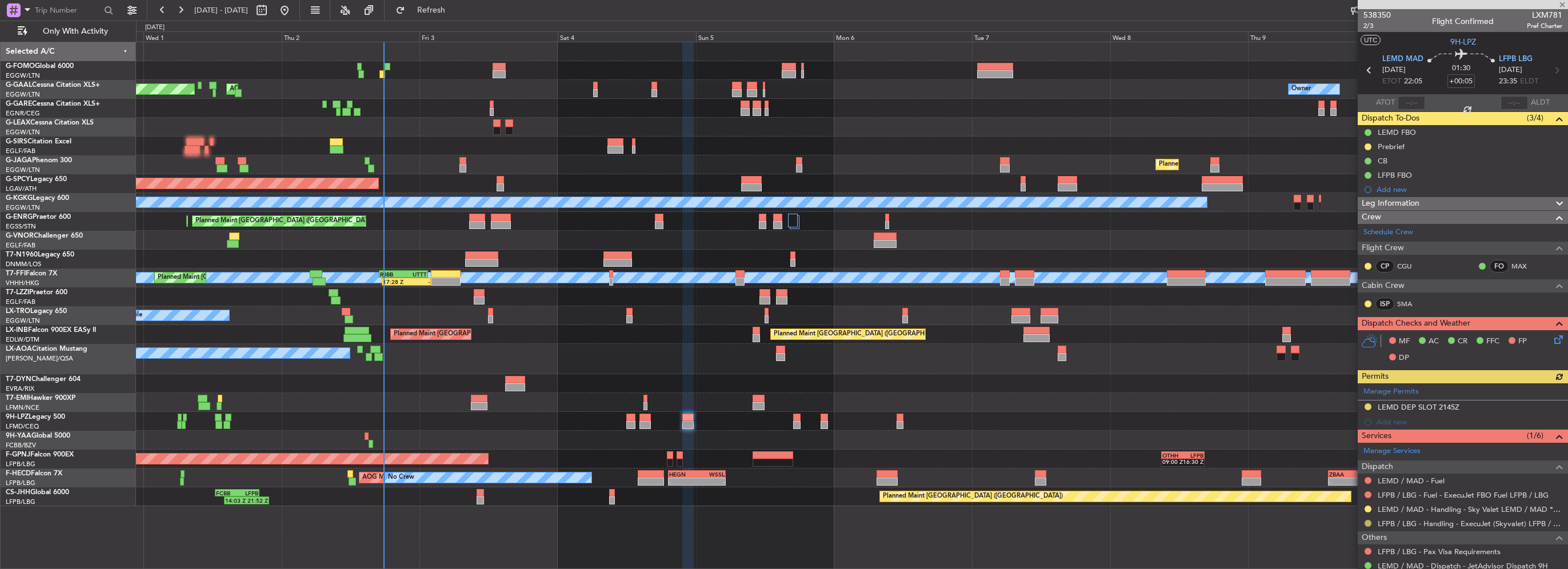
click at [1364, 521] on button at bounding box center [1367, 523] width 7 height 7
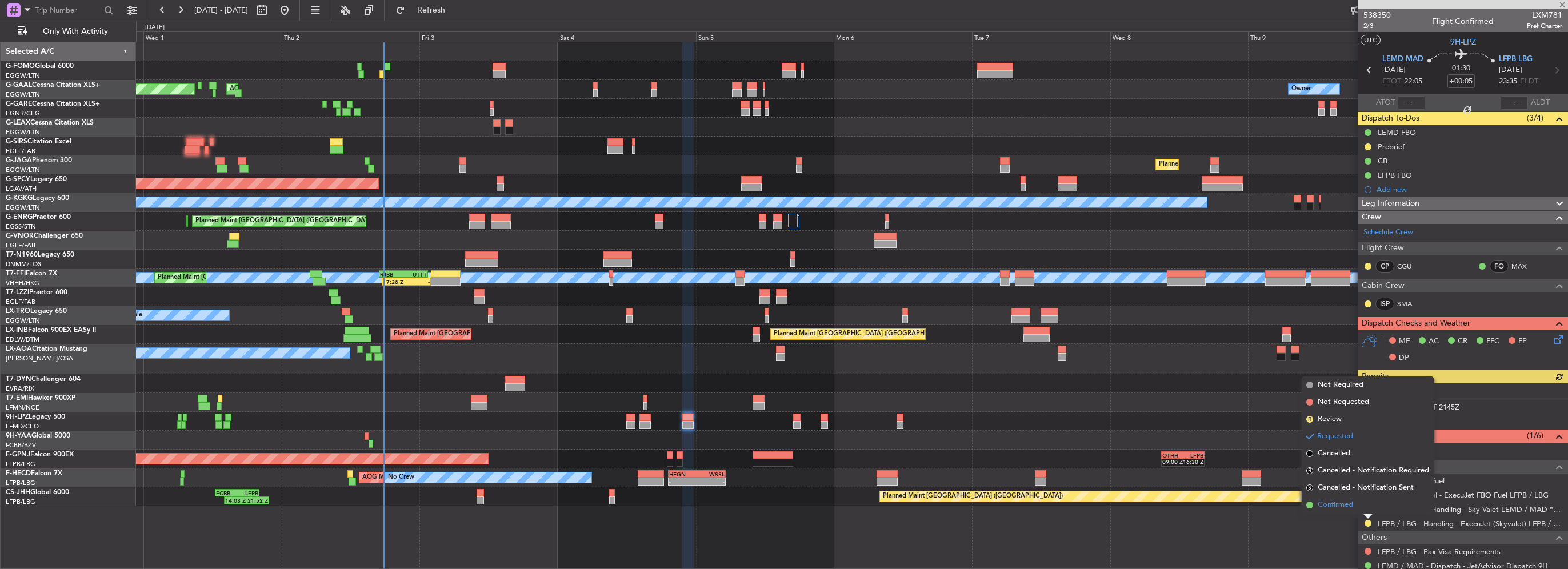
click at [1349, 508] on span "Confirmed" at bounding box center [1336, 505] width 36 height 12
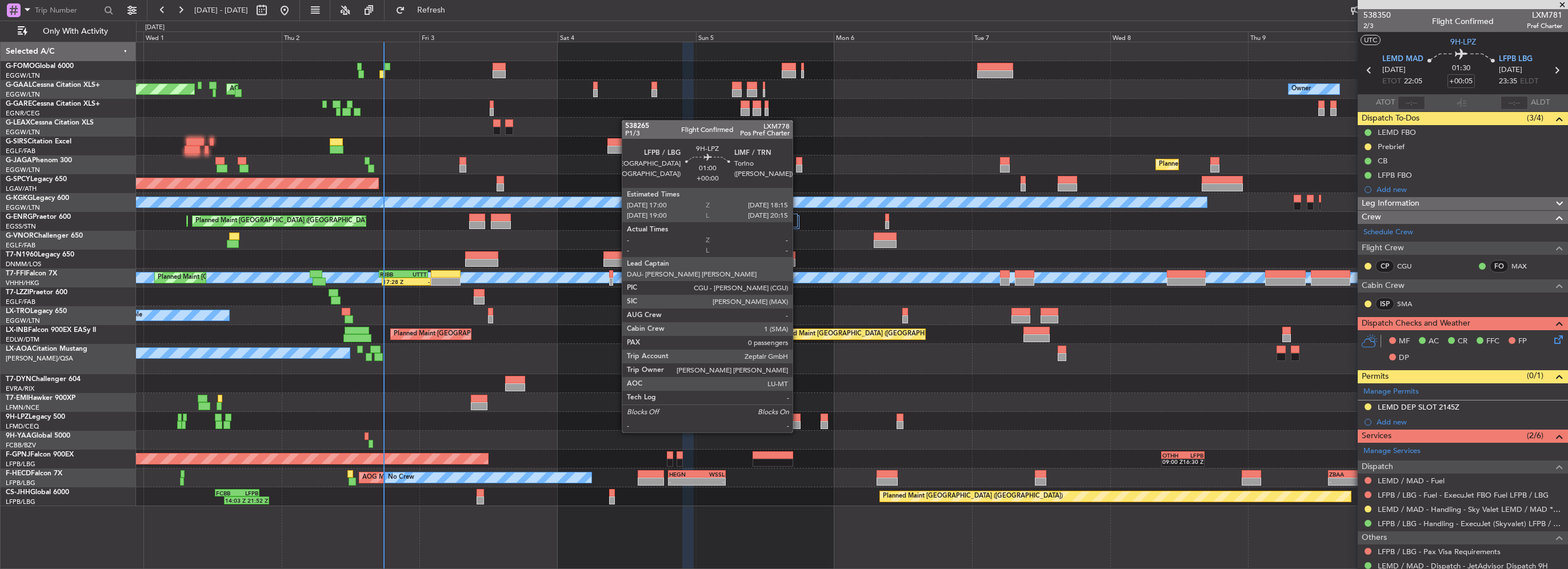
click at [797, 421] on div at bounding box center [797, 425] width 8 height 8
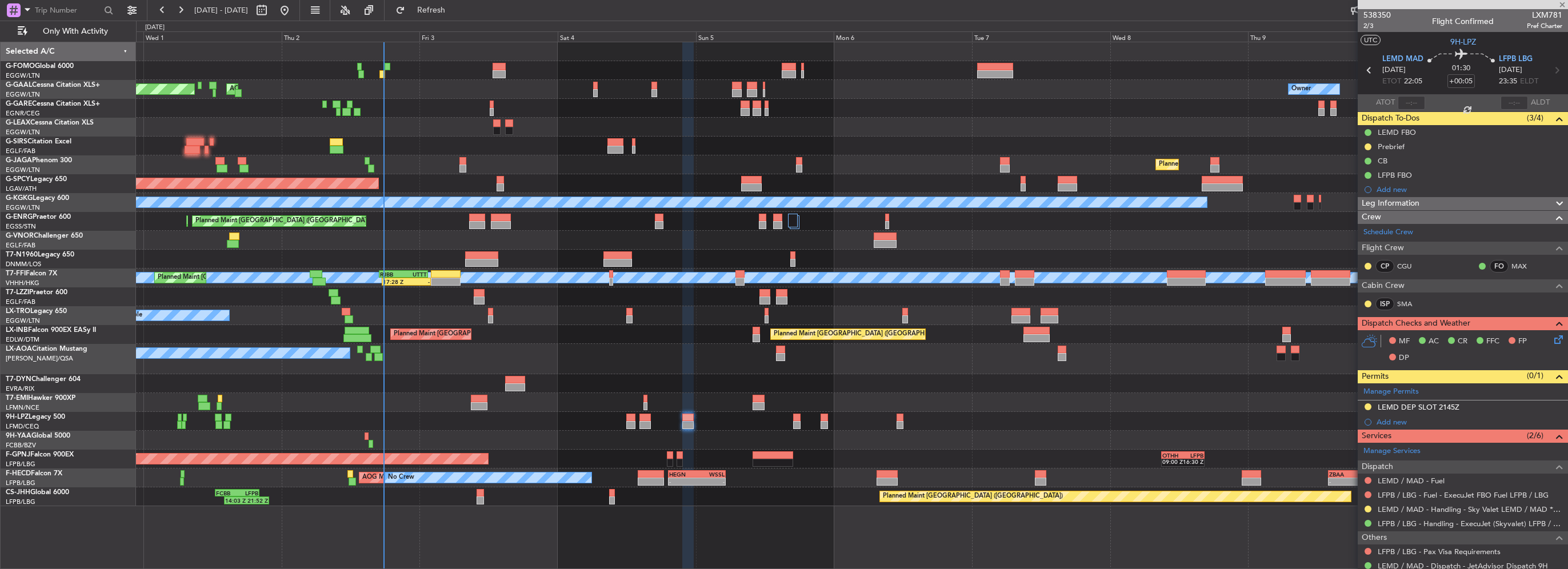
type input "0"
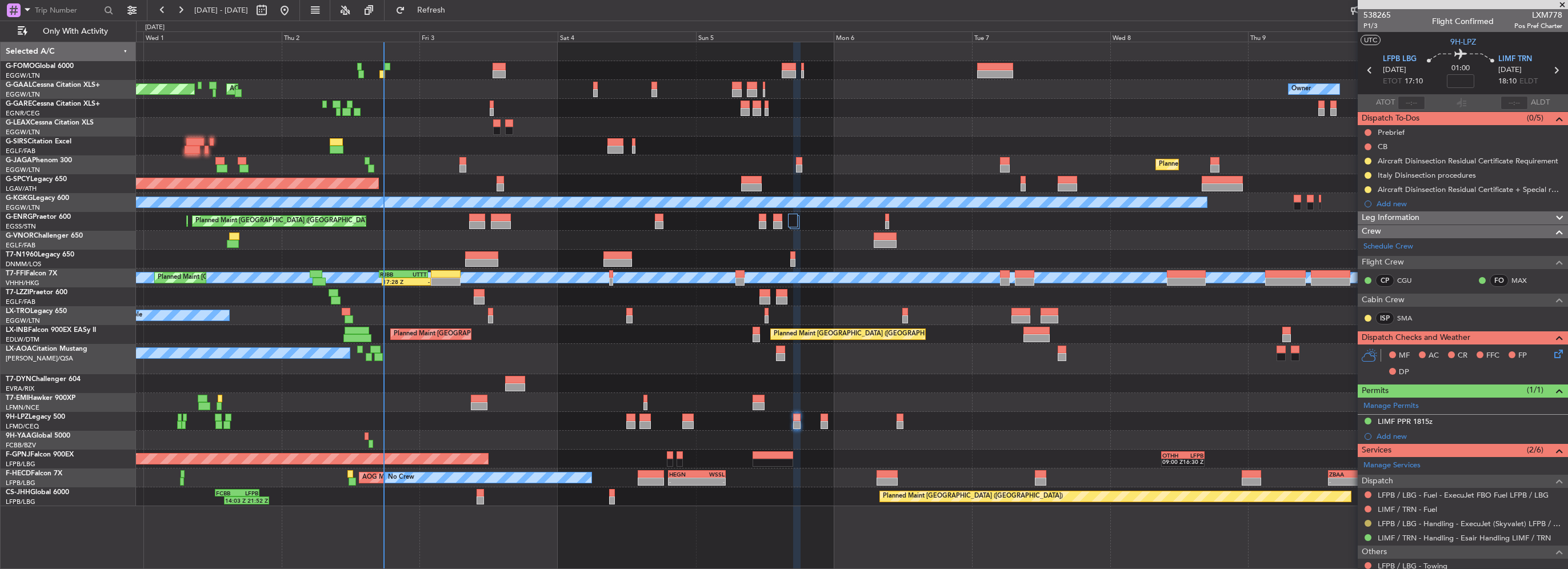
click at [1366, 522] on button at bounding box center [1367, 523] width 7 height 7
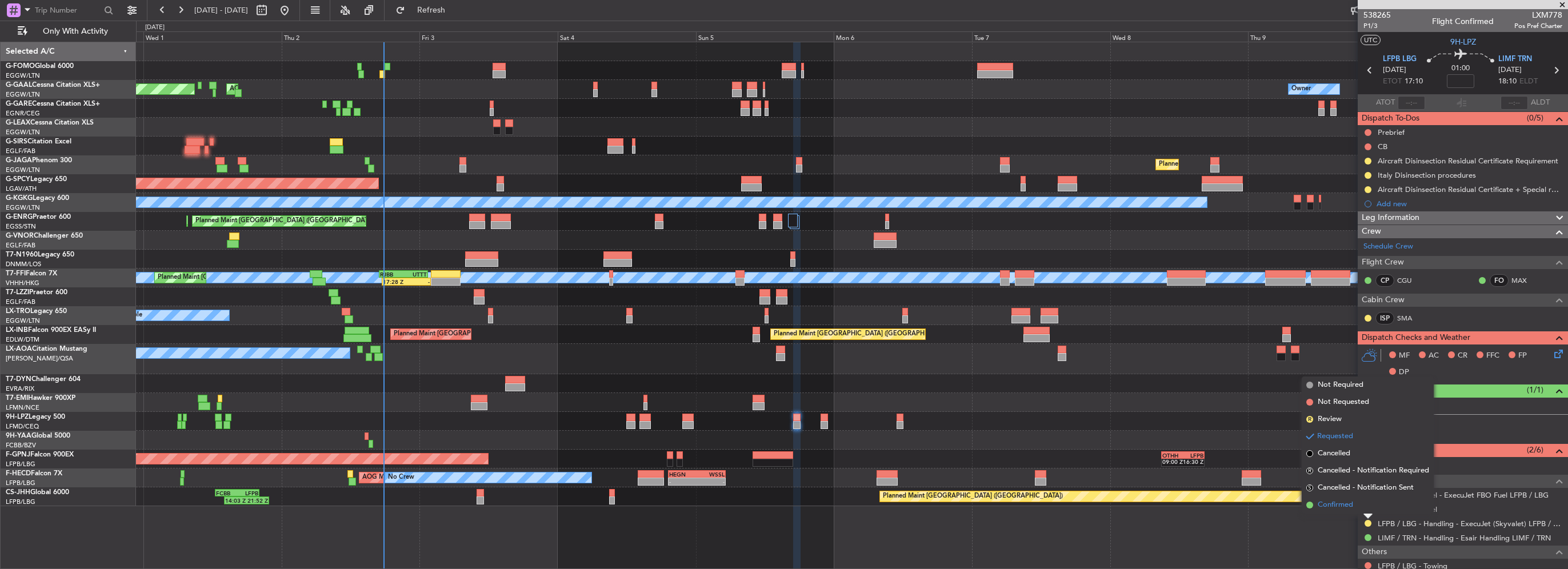
click at [1351, 503] on span "Confirmed" at bounding box center [1336, 505] width 36 height 12
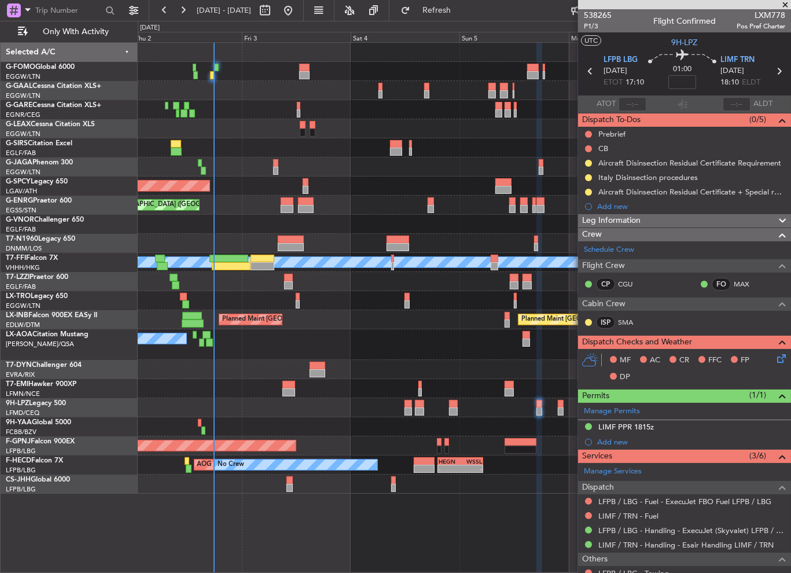
click at [400, 325] on div "Planned Maint Zurich Planned Maint London (Farnborough)" at bounding box center [464, 319] width 653 height 19
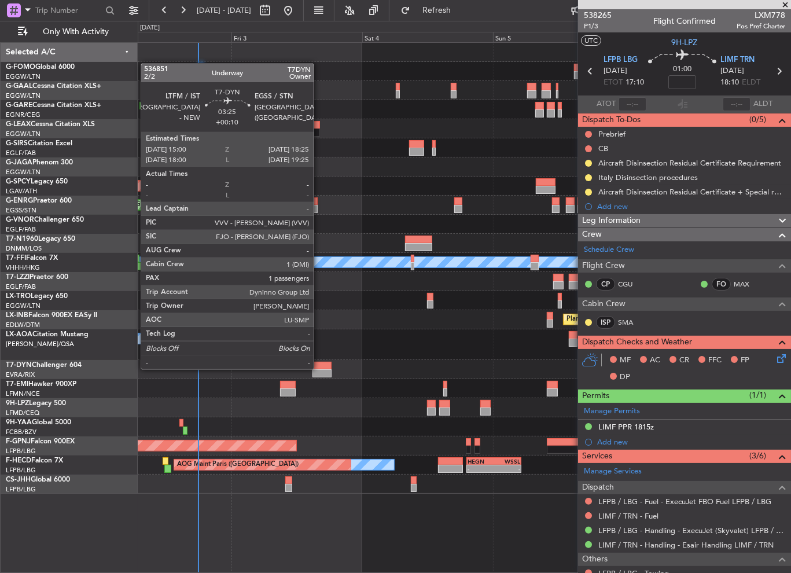
click at [319, 368] on div at bounding box center [321, 365] width 19 height 8
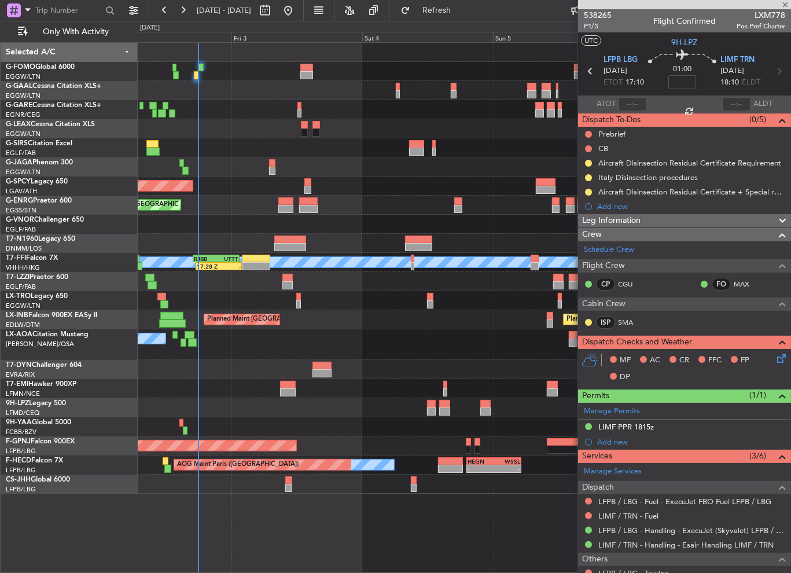
type input "+00:10"
type input "1"
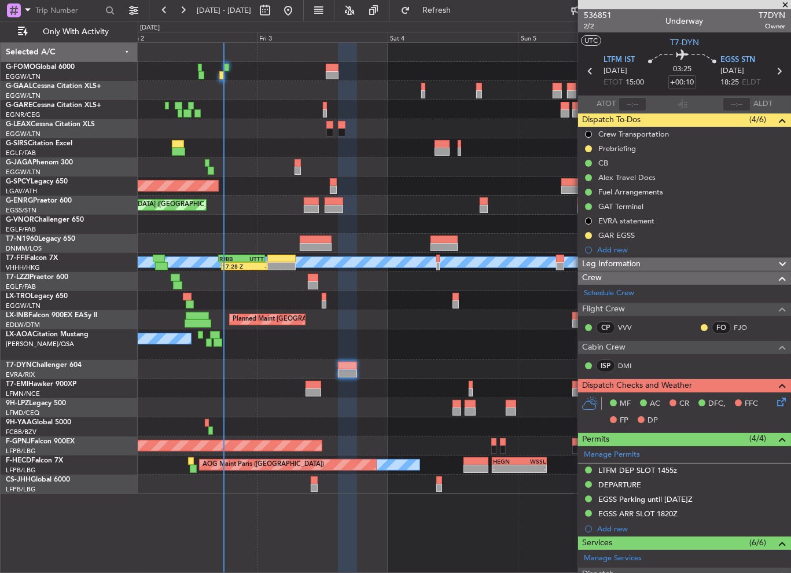
click at [420, 370] on div at bounding box center [464, 369] width 653 height 19
click at [589, 147] on button at bounding box center [588, 148] width 7 height 7
click at [597, 220] on span "Cancelled" at bounding box center [590, 217] width 33 height 12
click at [615, 481] on div "DEPARTURE" at bounding box center [619, 484] width 43 height 10
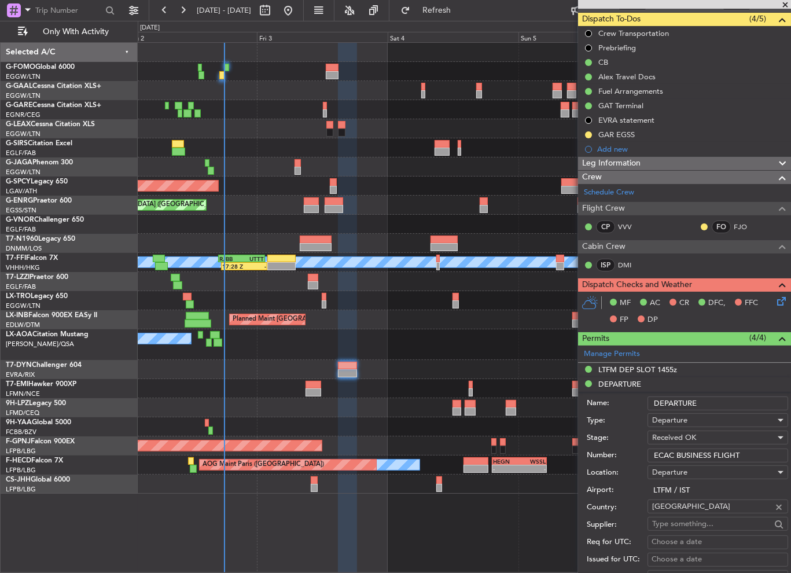
scroll to position [116, 0]
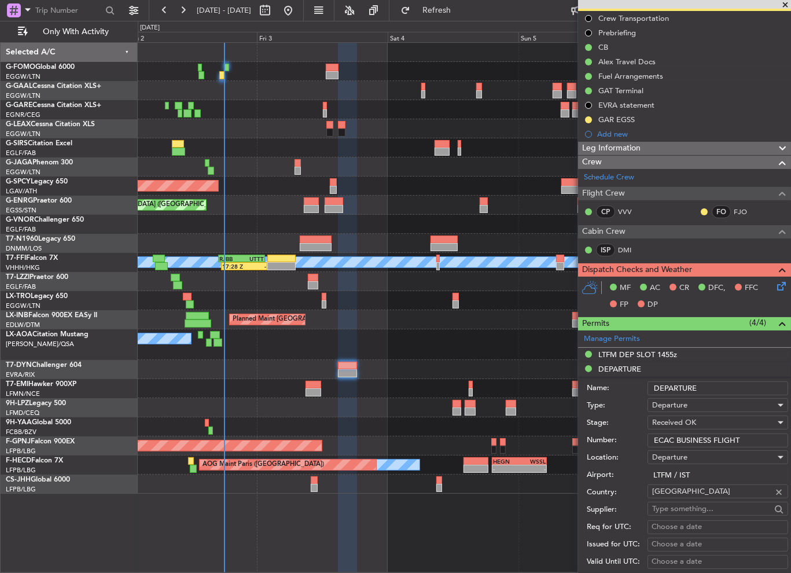
drag, startPoint x: 745, startPoint y: 442, endPoint x: 596, endPoint y: 444, distance: 149.8
click at [596, 444] on div "Number: ECAC BUSINESS FLIGHT" at bounding box center [686, 439] width 201 height 17
click at [637, 353] on div "LTFM DEP SLOT 1455z" at bounding box center [637, 354] width 79 height 10
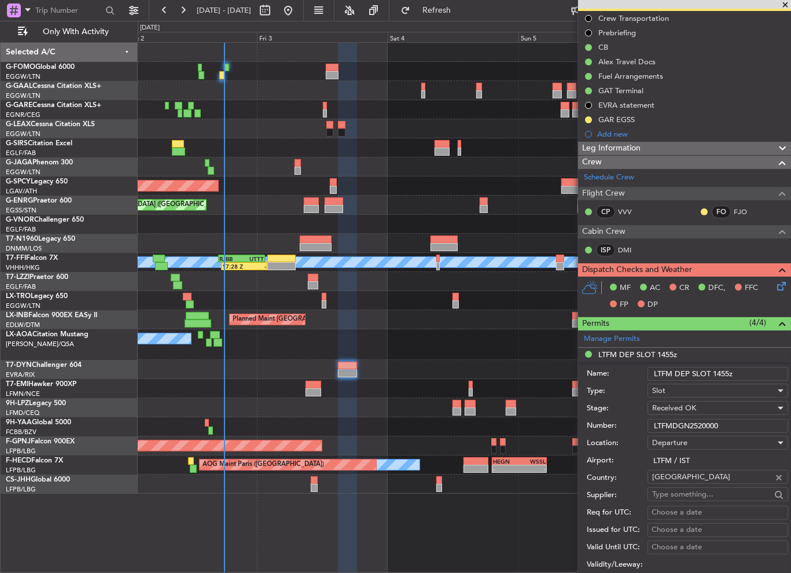
drag, startPoint x: 733, startPoint y: 426, endPoint x: 616, endPoint y: 428, distance: 116.8
click at [615, 428] on div "Number: LTFMDGN2520000" at bounding box center [686, 425] width 201 height 17
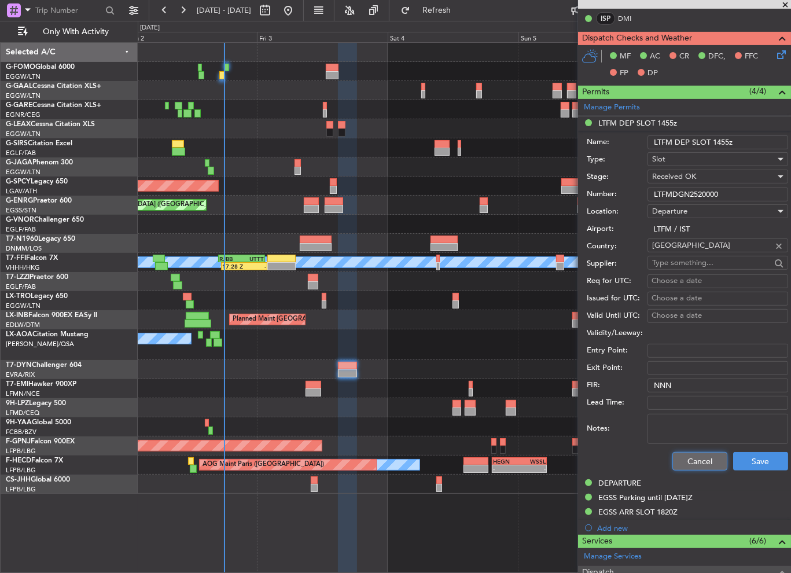
click at [689, 463] on button "Cancel" at bounding box center [699, 461] width 55 height 19
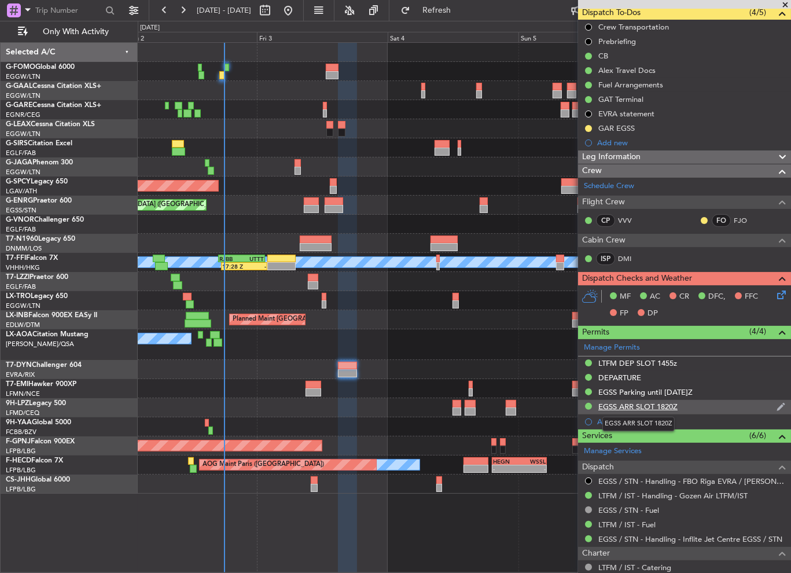
click at [652, 404] on div "EGSS ARR SLOT 1820Z" at bounding box center [637, 406] width 79 height 10
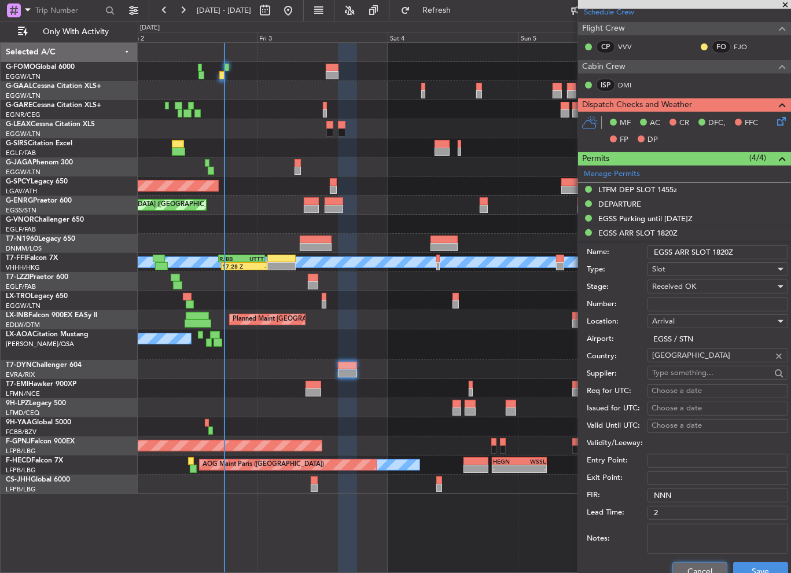
click at [690, 562] on button "Cancel" at bounding box center [699, 571] width 55 height 19
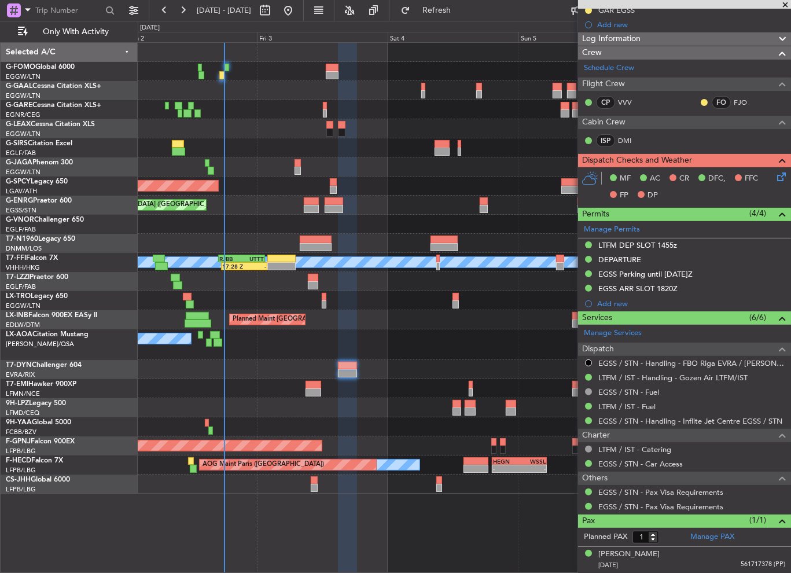
scroll to position [223, 0]
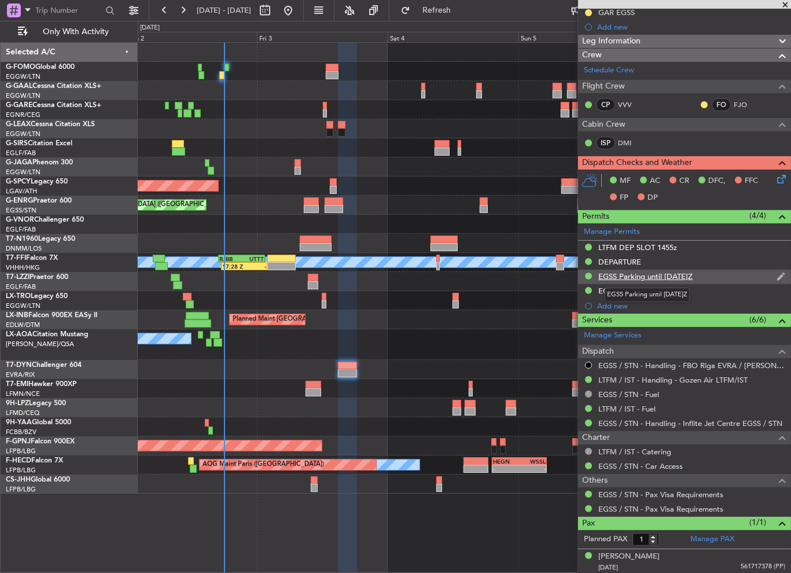
click at [692, 278] on div "EGSS Parking until 15OCT 1000Z" at bounding box center [645, 276] width 94 height 10
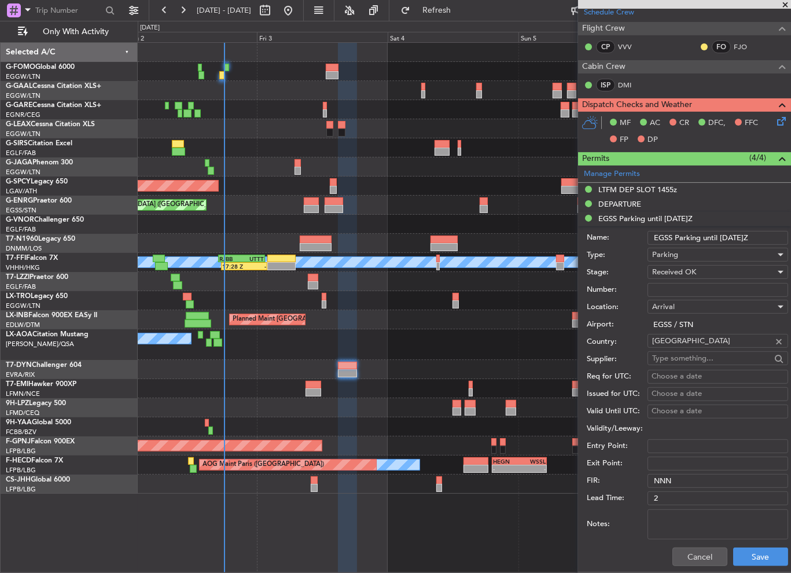
scroll to position [338, 0]
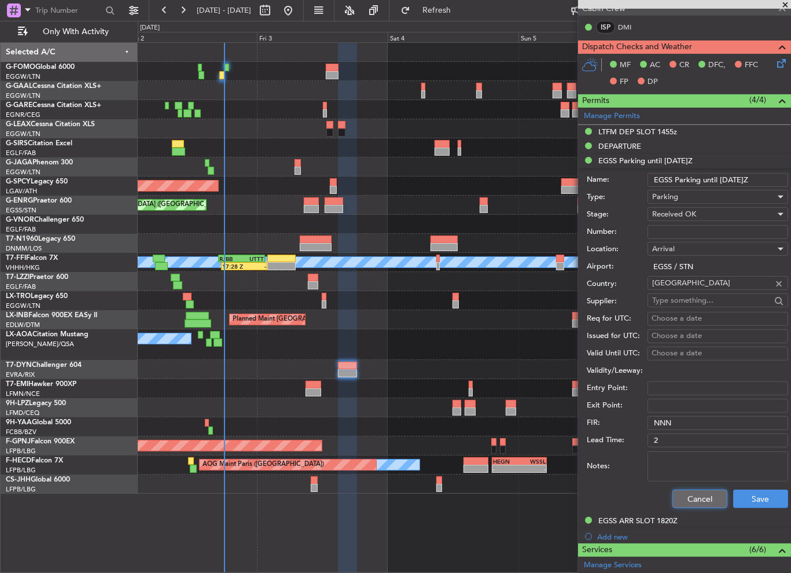
click at [699, 492] on button "Cancel" at bounding box center [699, 498] width 55 height 19
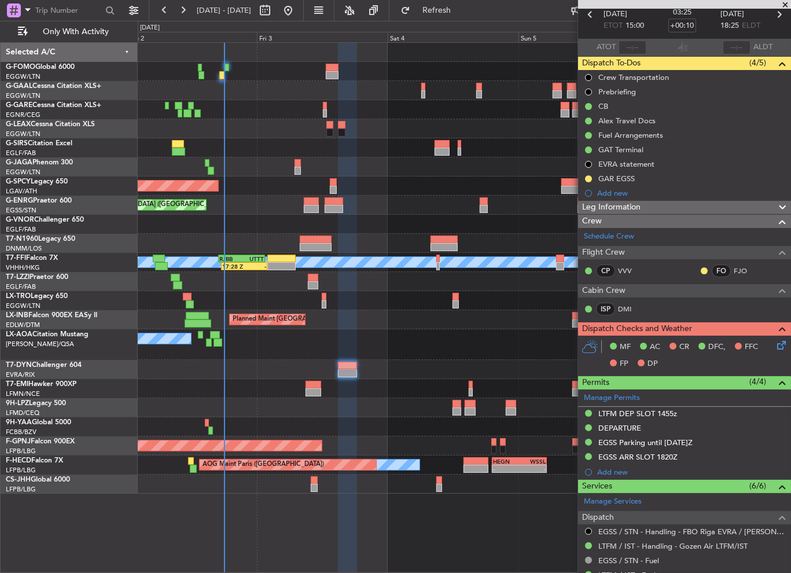
scroll to position [49, 0]
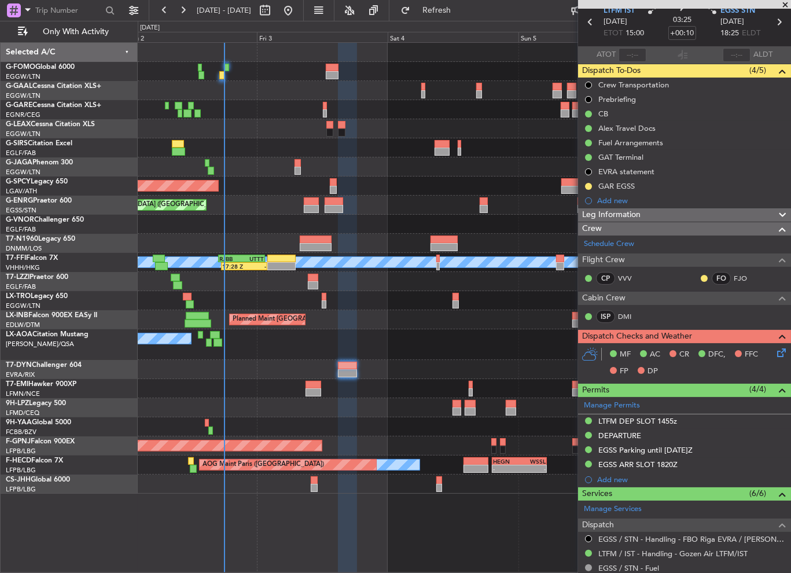
click at [647, 216] on div "Leg Information" at bounding box center [684, 214] width 213 height 13
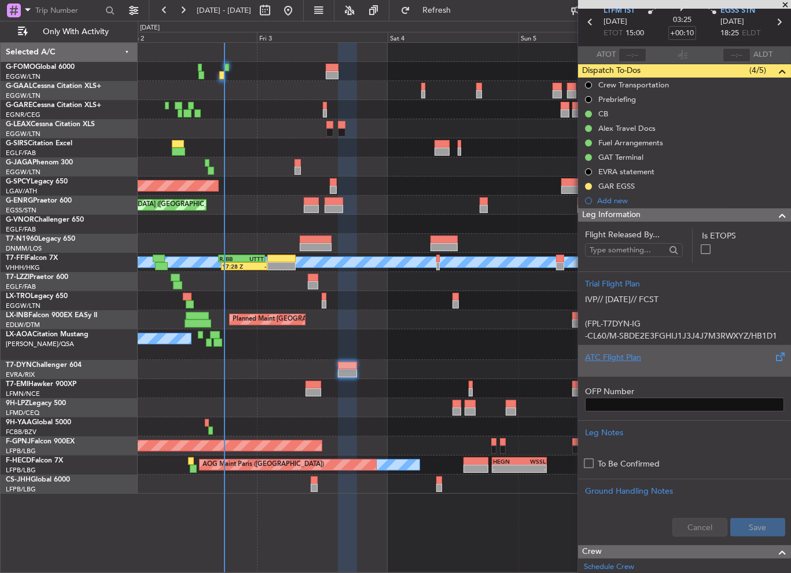
click at [619, 353] on div "ATC Flight Plan" at bounding box center [684, 357] width 199 height 12
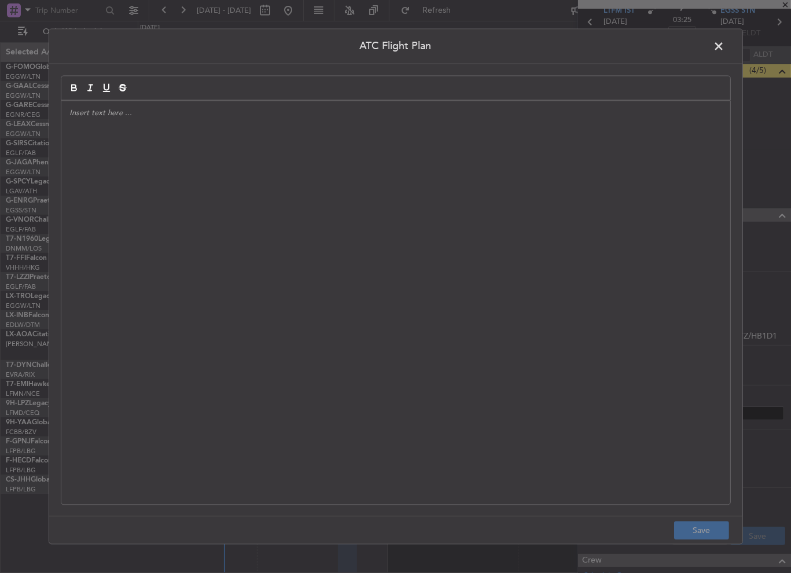
click at [415, 219] on div at bounding box center [395, 302] width 669 height 403
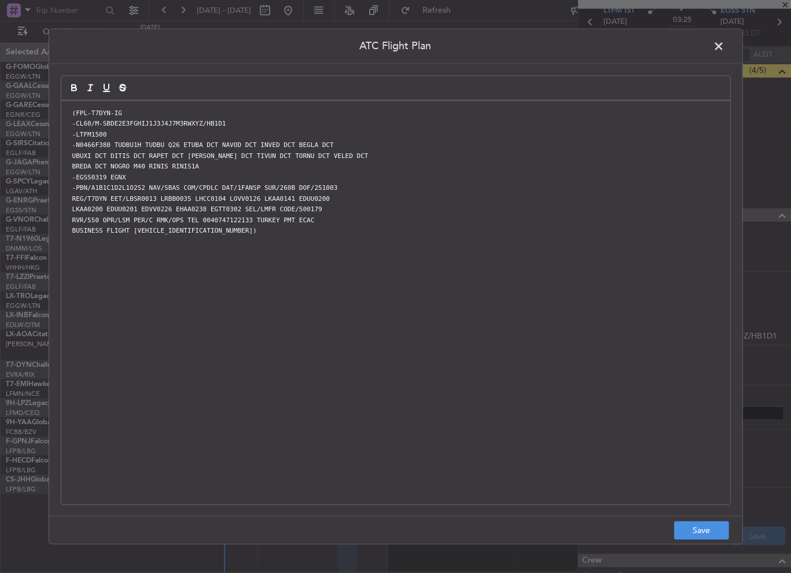
scroll to position [0, 0]
click at [697, 527] on button "Save" at bounding box center [701, 530] width 55 height 19
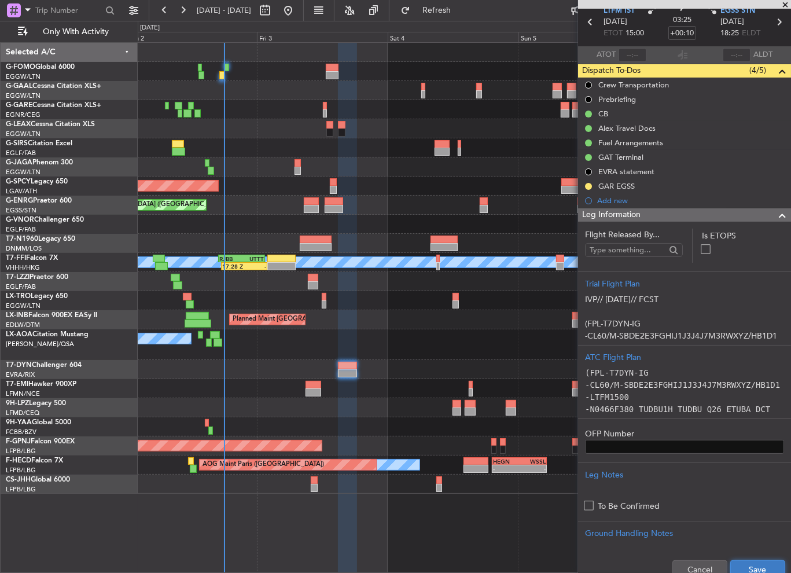
click at [751, 563] on button "Save" at bounding box center [757, 569] width 55 height 19
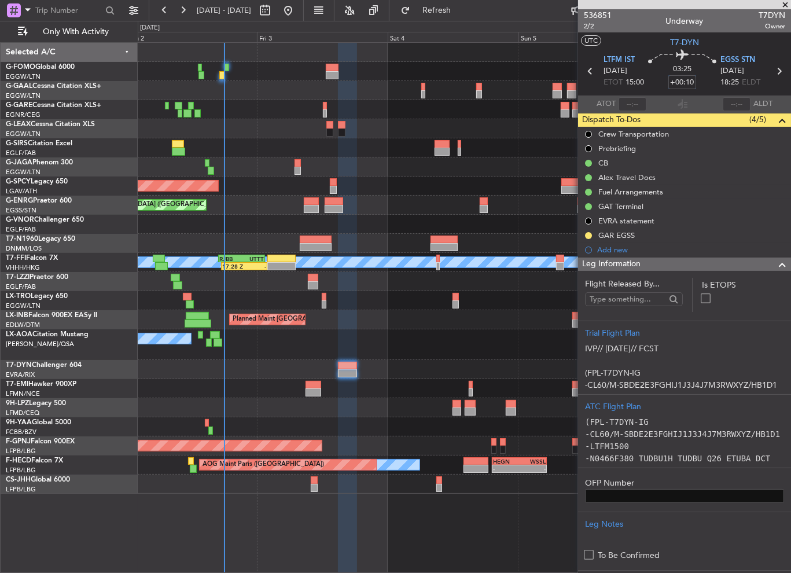
click at [687, 79] on input "+00:10" at bounding box center [682, 82] width 28 height 14
click at [685, 80] on input "+00:10" at bounding box center [682, 82] width 28 height 14
drag, startPoint x: 682, startPoint y: 83, endPoint x: 696, endPoint y: 84, distance: 14.5
click at [696, 84] on div "03:25 +00:10" at bounding box center [682, 71] width 76 height 43
type input "+00:05"
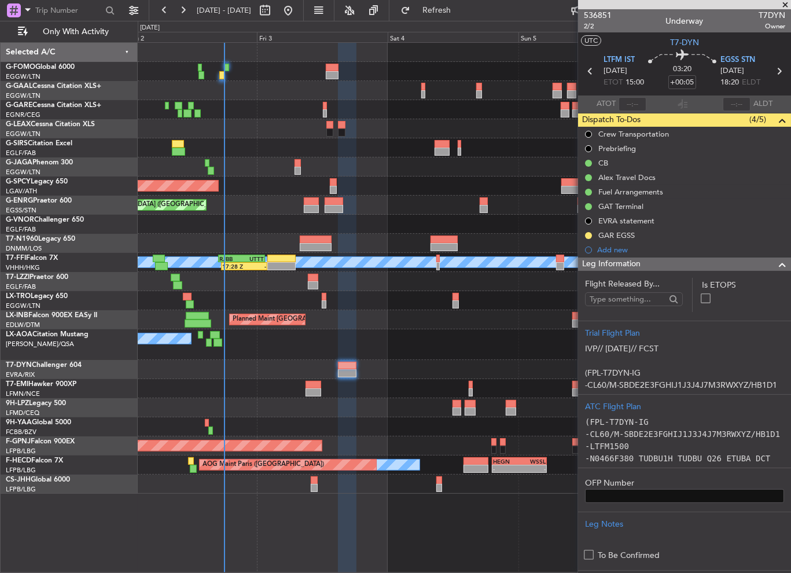
click at [775, 263] on span at bounding box center [782, 264] width 14 height 14
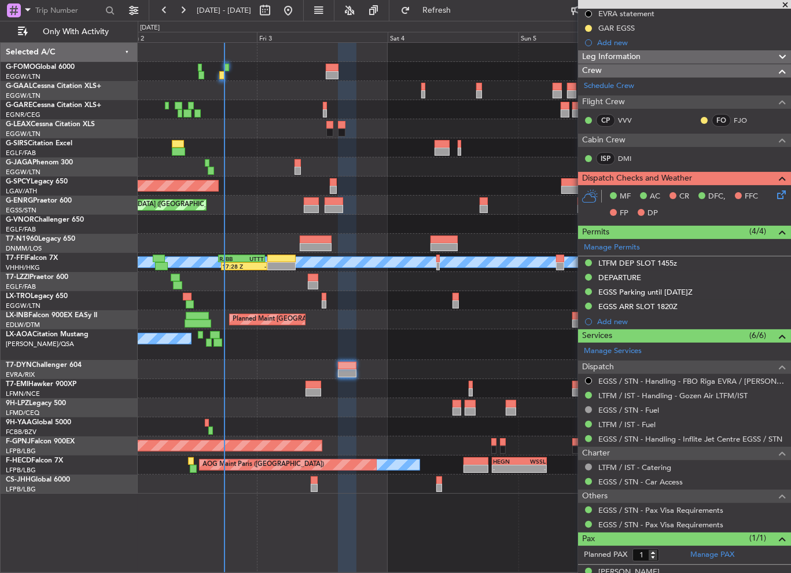
scroll to position [223, 0]
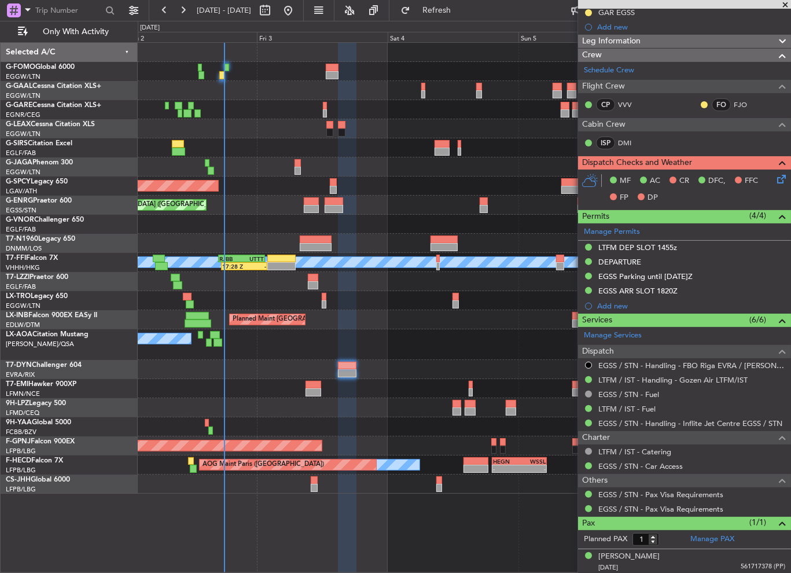
click at [775, 174] on icon at bounding box center [778, 176] width 9 height 9
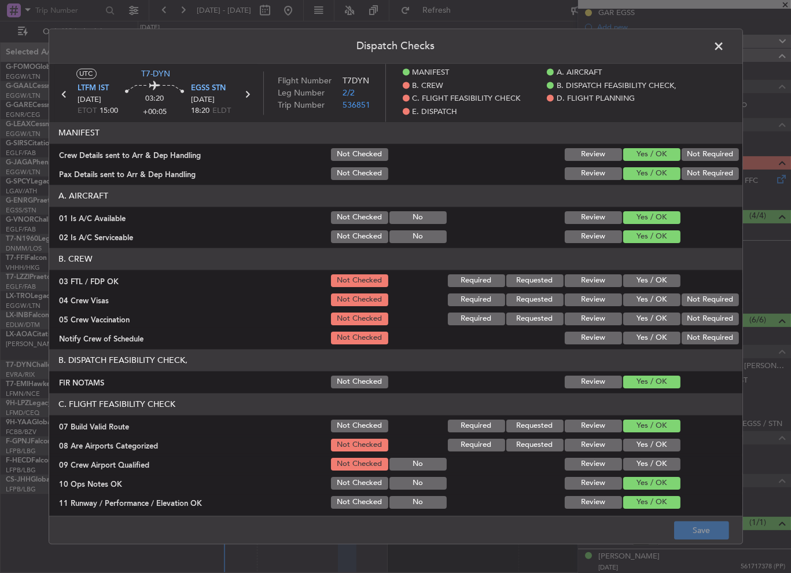
click at [657, 277] on button "Yes / OK" at bounding box center [651, 281] width 57 height 13
click at [693, 298] on button "Not Required" at bounding box center [709, 300] width 57 height 13
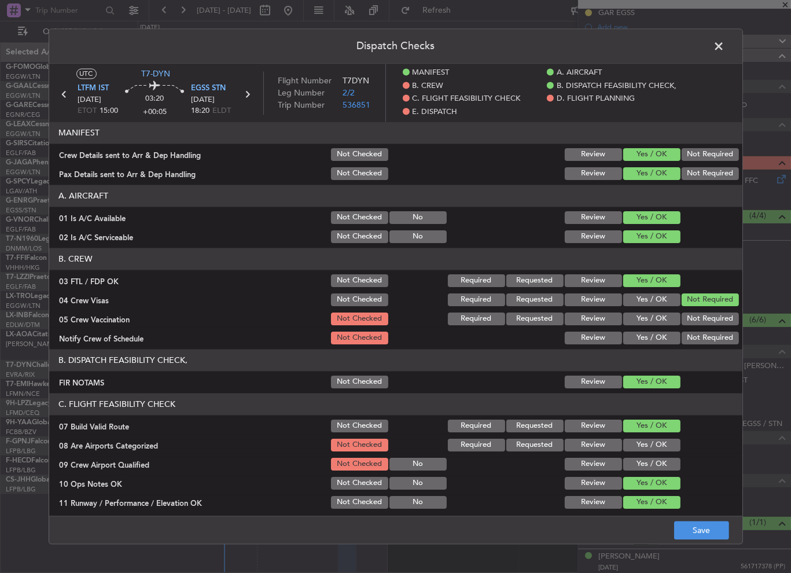
click at [694, 314] on button "Not Required" at bounding box center [709, 319] width 57 height 13
click at [642, 333] on button "Yes / OK" at bounding box center [651, 338] width 57 height 13
click at [648, 445] on button "Yes / OK" at bounding box center [651, 445] width 57 height 13
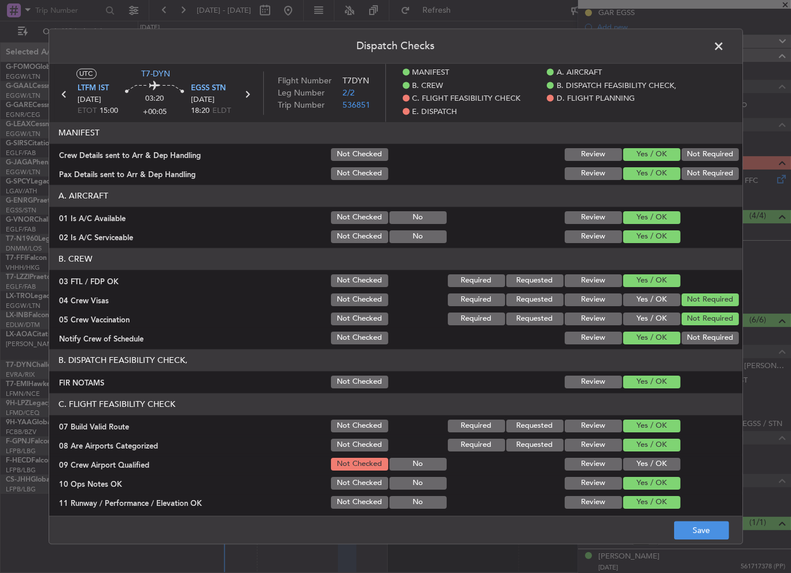
click at [648, 460] on button "Yes / OK" at bounding box center [651, 464] width 57 height 13
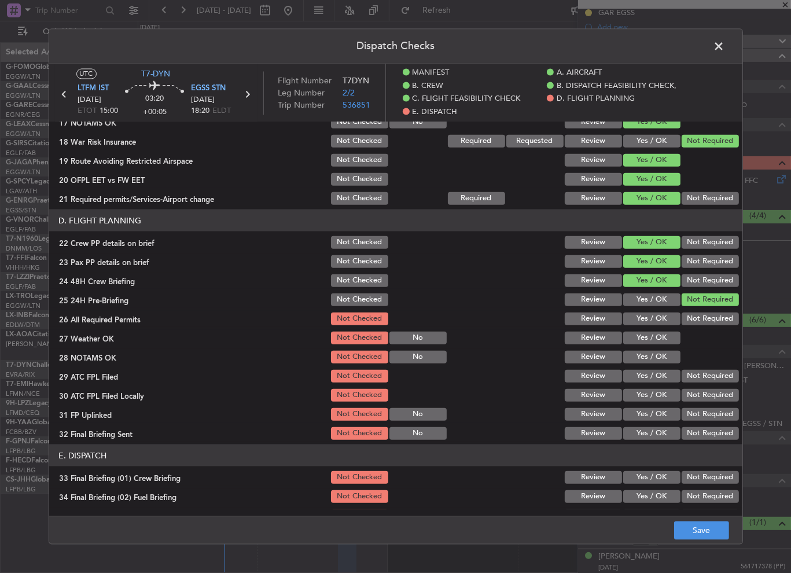
scroll to position [520, 0]
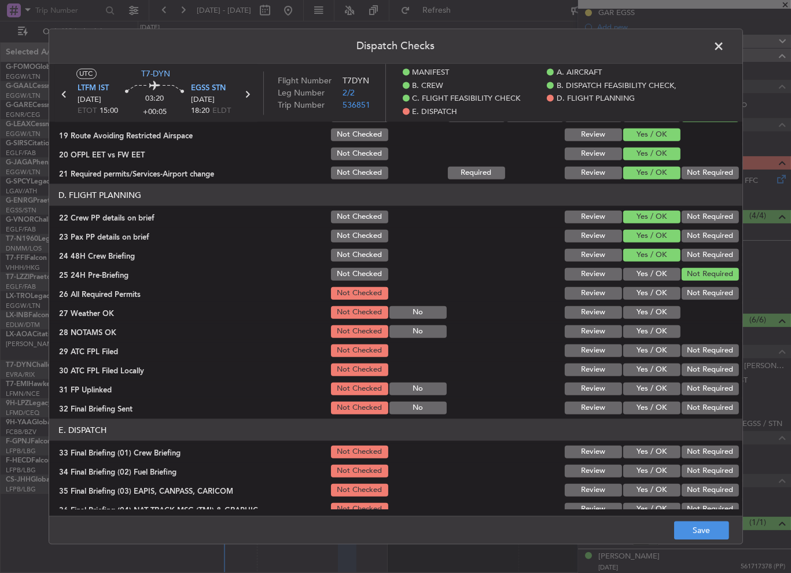
click at [657, 295] on button "Yes / OK" at bounding box center [651, 293] width 57 height 13
click at [655, 308] on button "Yes / OK" at bounding box center [651, 312] width 57 height 13
click at [648, 334] on button "Yes / OK" at bounding box center [651, 331] width 57 height 13
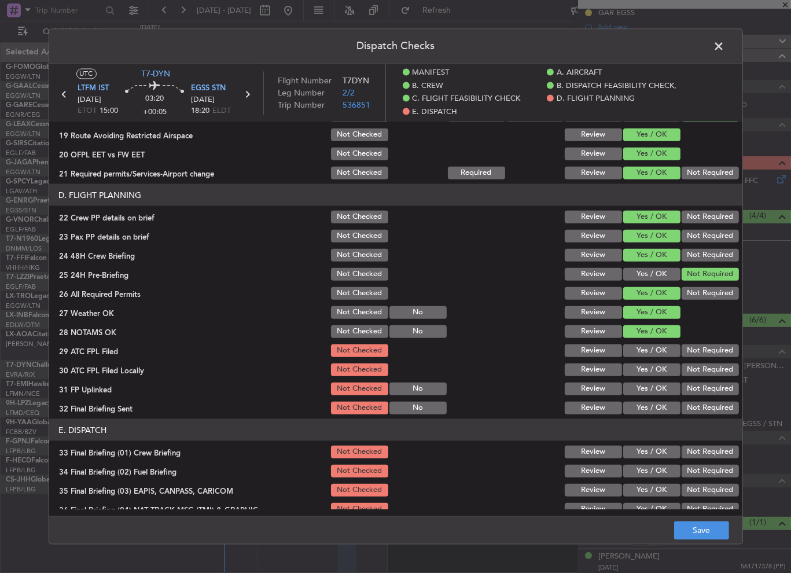
click at [647, 352] on button "Yes / OK" at bounding box center [651, 350] width 57 height 13
click at [726, 371] on button "Not Required" at bounding box center [709, 369] width 57 height 13
click at [656, 387] on button "Yes / OK" at bounding box center [651, 388] width 57 height 13
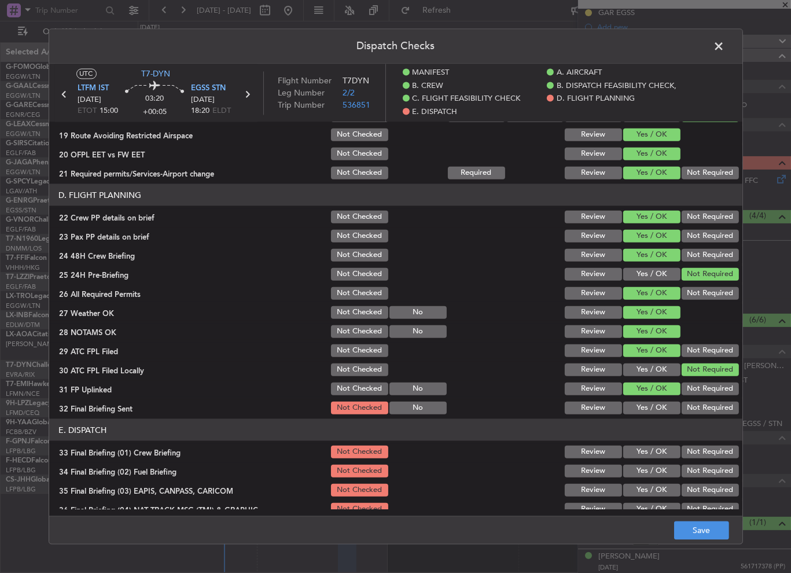
click at [712, 406] on button "Not Required" at bounding box center [709, 407] width 57 height 13
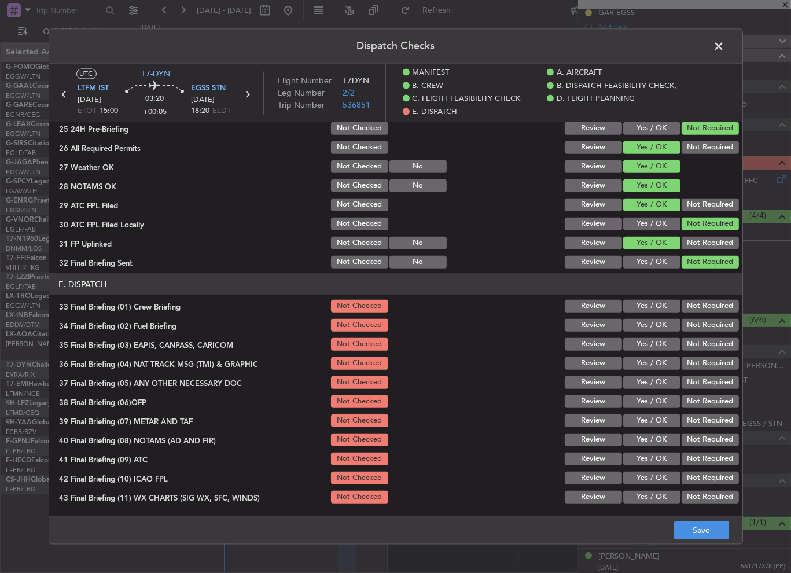
scroll to position [684, 0]
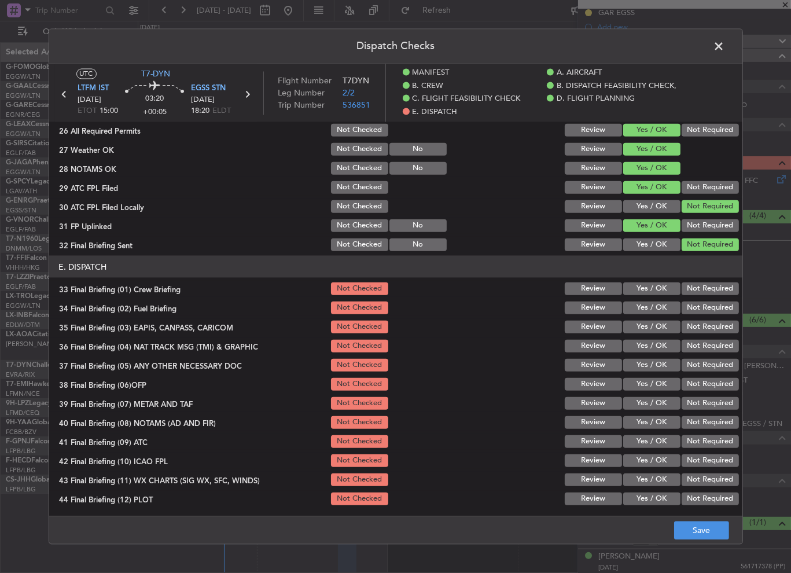
click at [660, 290] on button "Yes / OK" at bounding box center [651, 288] width 57 height 13
click at [662, 306] on button "Yes / OK" at bounding box center [651, 307] width 57 height 13
click at [704, 329] on button "Not Required" at bounding box center [709, 326] width 57 height 13
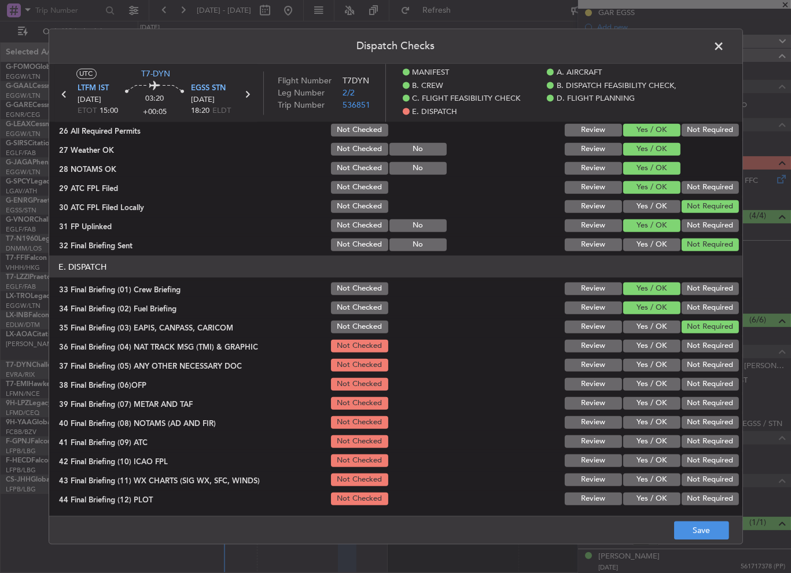
click at [701, 341] on button "Not Required" at bounding box center [709, 345] width 57 height 13
drag, startPoint x: 645, startPoint y: 361, endPoint x: 648, endPoint y: 386, distance: 25.0
click at [645, 361] on button "Yes / OK" at bounding box center [651, 365] width 57 height 13
click at [648, 388] on button "Yes / OK" at bounding box center [651, 384] width 57 height 13
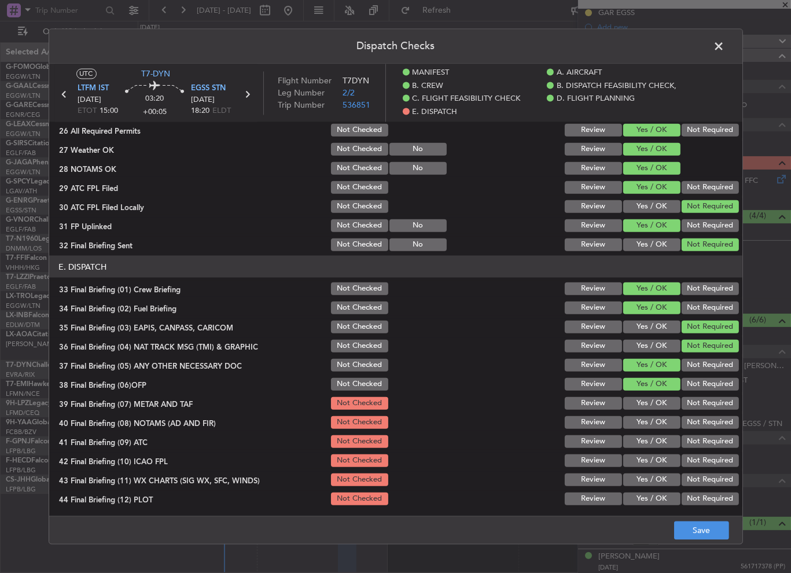
click at [649, 400] on button "Yes / OK" at bounding box center [651, 403] width 57 height 13
click at [647, 427] on button "Yes / OK" at bounding box center [651, 422] width 57 height 13
click at [647, 438] on button "Yes / OK" at bounding box center [651, 441] width 57 height 13
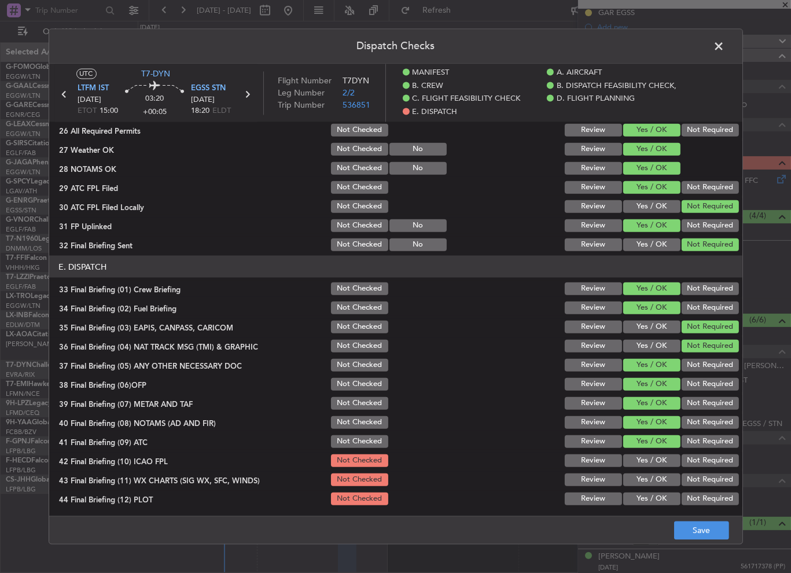
click at [645, 469] on section "E. DISPATCH 33 Final Briefing (01) Crew Briefing Not Checked Review Yes / OK No…" at bounding box center [395, 381] width 693 height 251
click at [649, 484] on button "Yes / OK" at bounding box center [651, 479] width 57 height 13
click at [652, 500] on button "Yes / OK" at bounding box center [651, 498] width 57 height 13
click at [654, 450] on section "E. DISPATCH 33 Final Briefing (01) Crew Briefing Not Checked Review Yes / OK No…" at bounding box center [395, 381] width 693 height 251
click at [652, 454] on button "Yes / OK" at bounding box center [651, 460] width 57 height 13
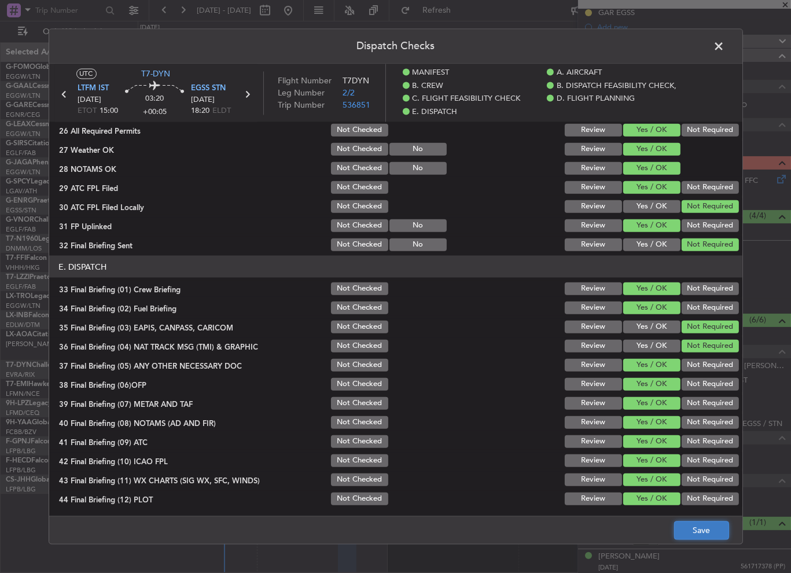
click at [701, 522] on button "Save" at bounding box center [701, 530] width 55 height 19
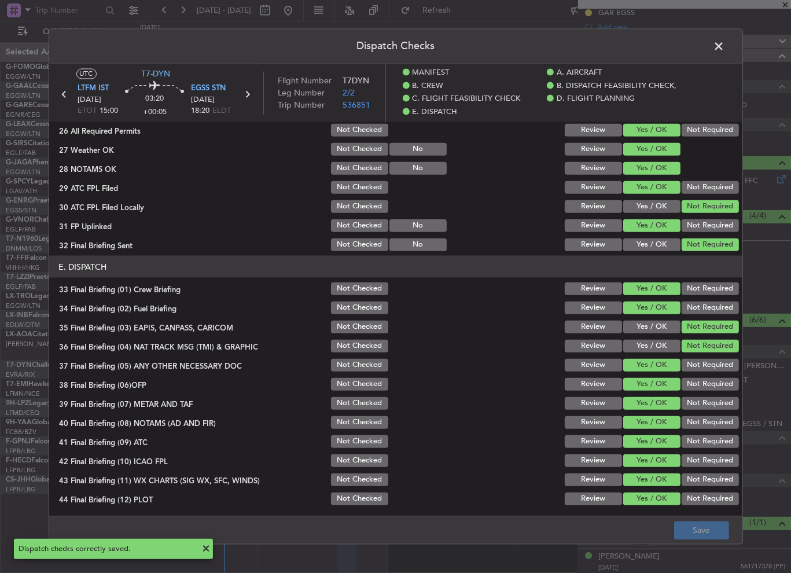
click at [725, 49] on span at bounding box center [725, 49] width 0 height 23
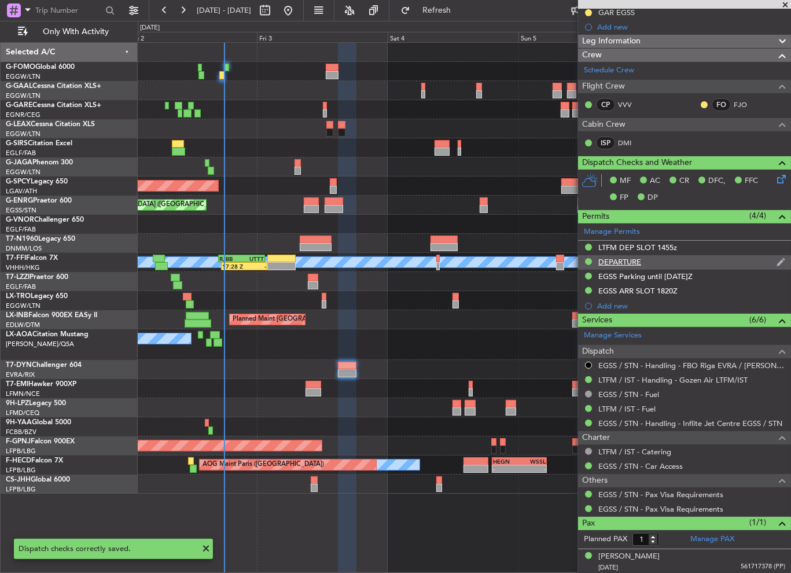
scroll to position [0, 0]
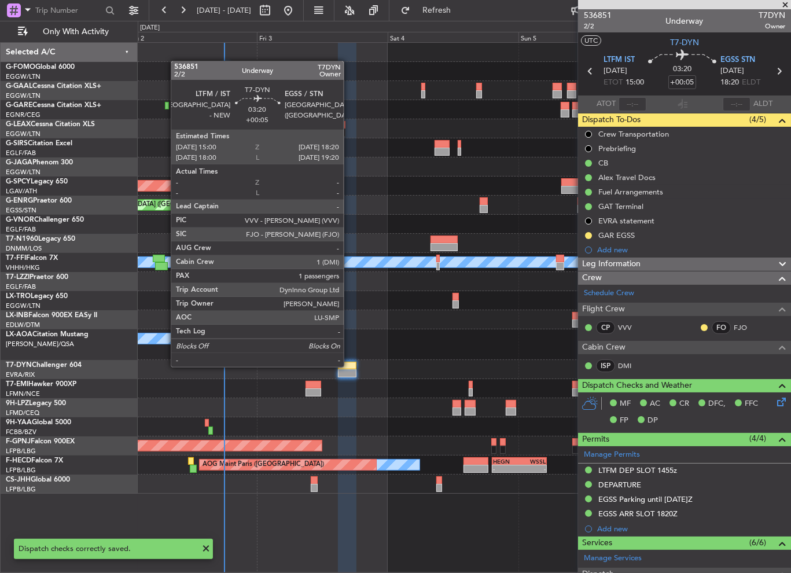
click at [349, 365] on div at bounding box center [347, 365] width 19 height 8
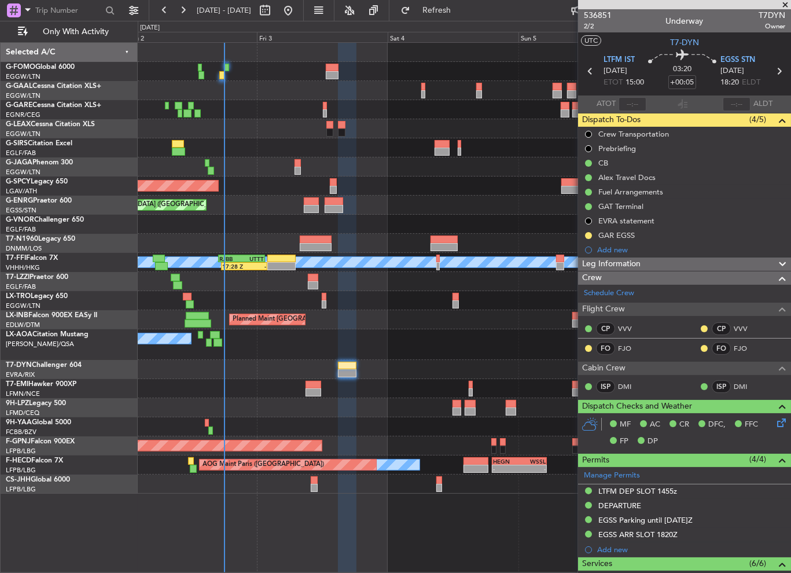
click at [786, 2] on span at bounding box center [785, 5] width 12 height 10
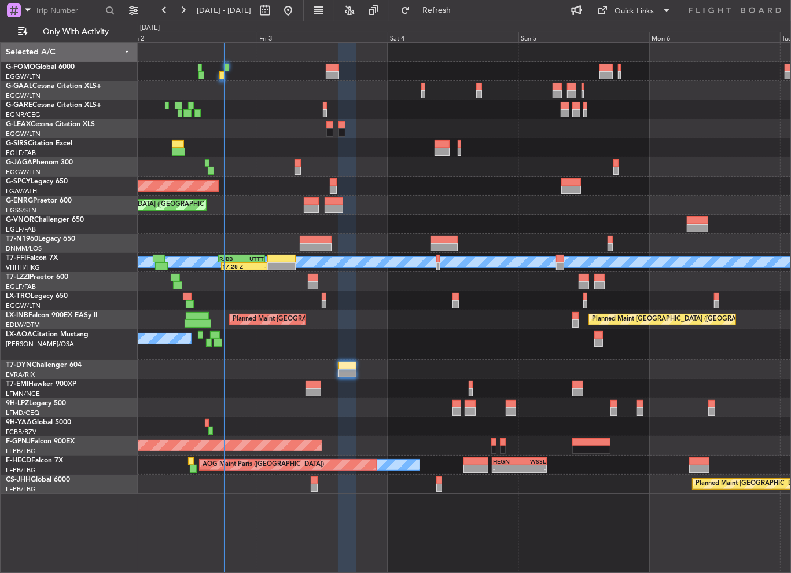
type input "0"
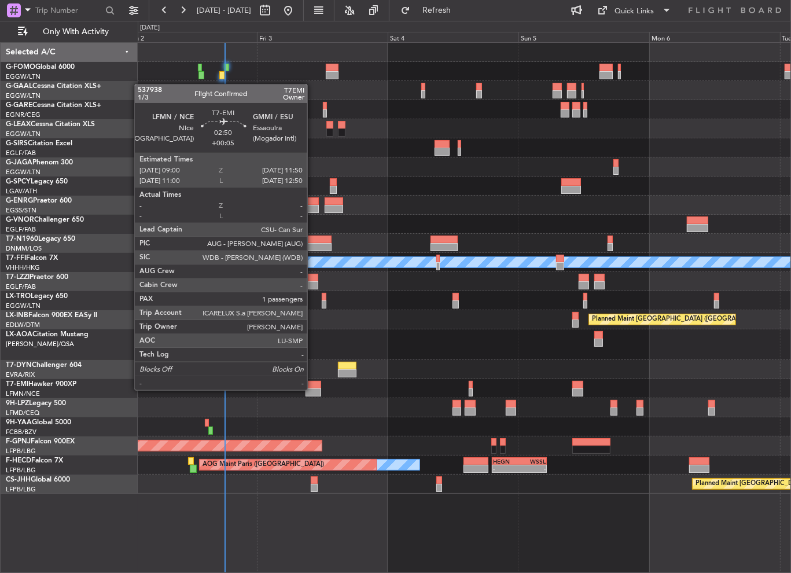
click at [312, 389] on div at bounding box center [313, 392] width 16 height 8
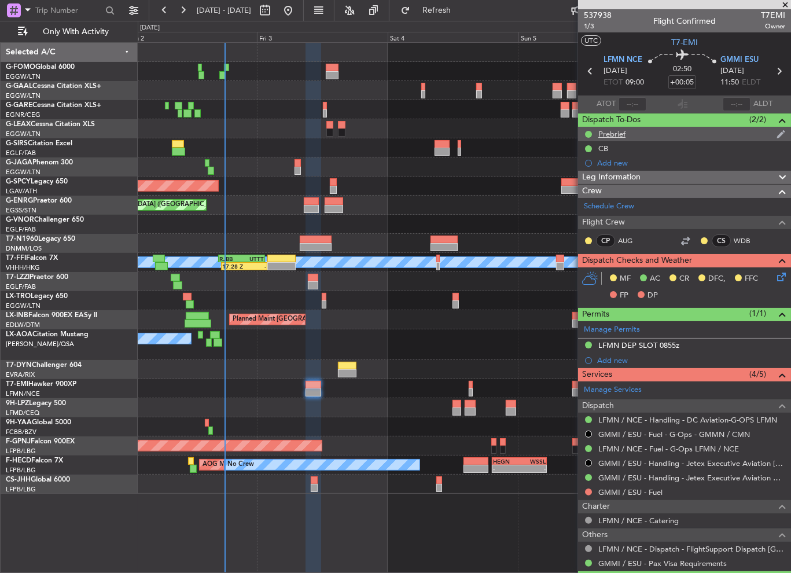
click at [652, 137] on div "Prebrief" at bounding box center [684, 134] width 213 height 14
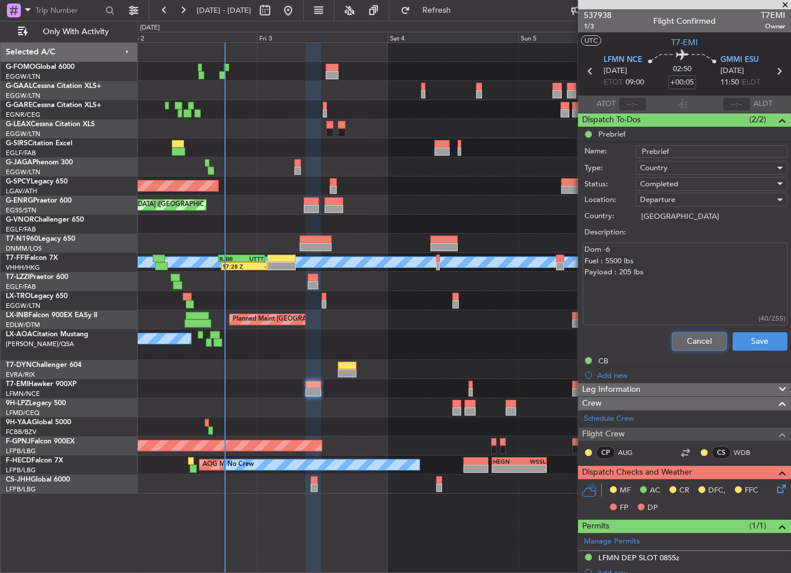
click at [678, 338] on button "Cancel" at bounding box center [698, 341] width 55 height 19
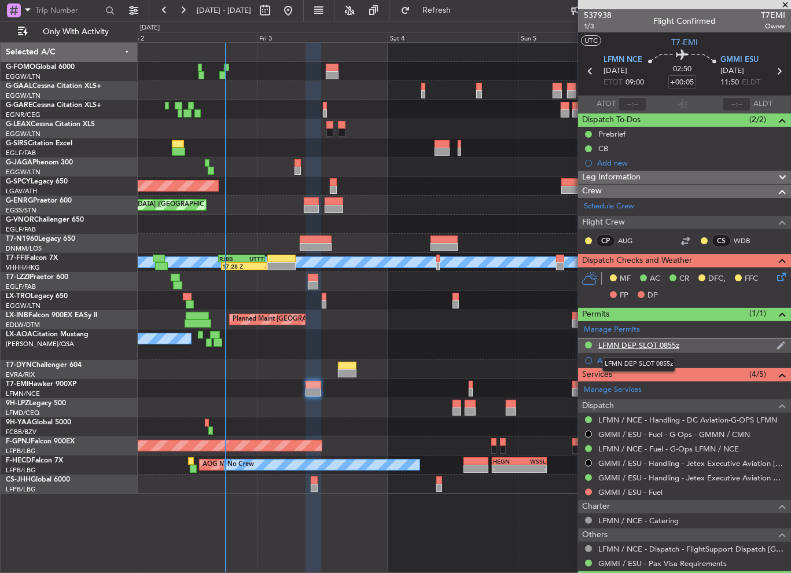
click at [639, 341] on div "LFMN DEP SLOT 0855z" at bounding box center [638, 345] width 81 height 10
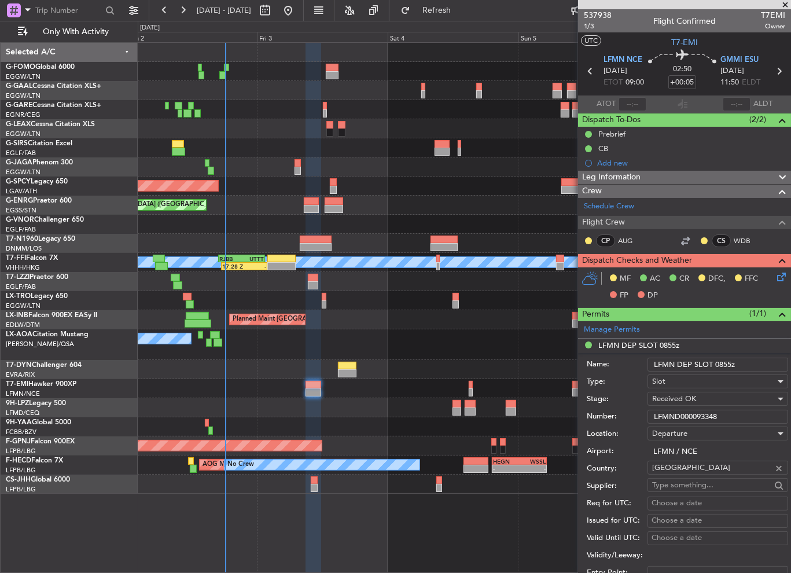
drag, startPoint x: 721, startPoint y: 417, endPoint x: 588, endPoint y: 410, distance: 133.2
click at [588, 410] on div "Number: LFMND000093348" at bounding box center [686, 416] width 201 height 17
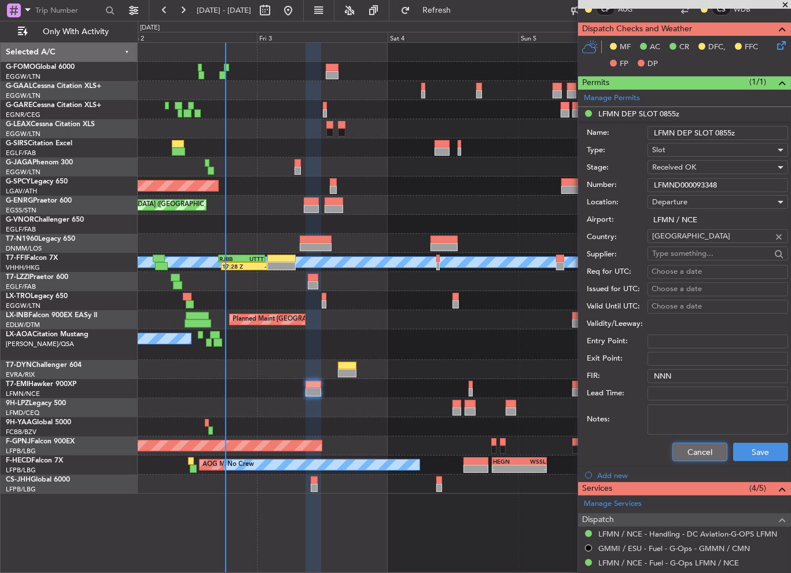
click at [696, 449] on button "Cancel" at bounding box center [699, 451] width 55 height 19
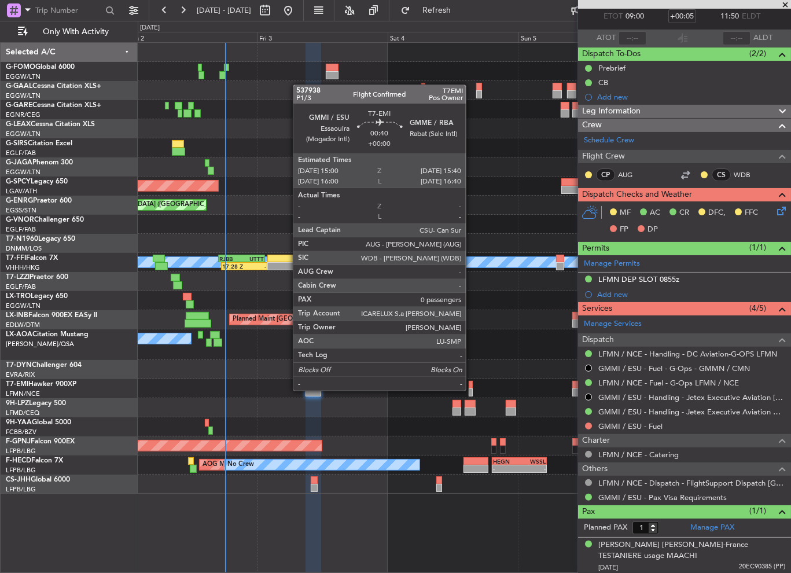
click at [471, 389] on div at bounding box center [470, 392] width 4 height 8
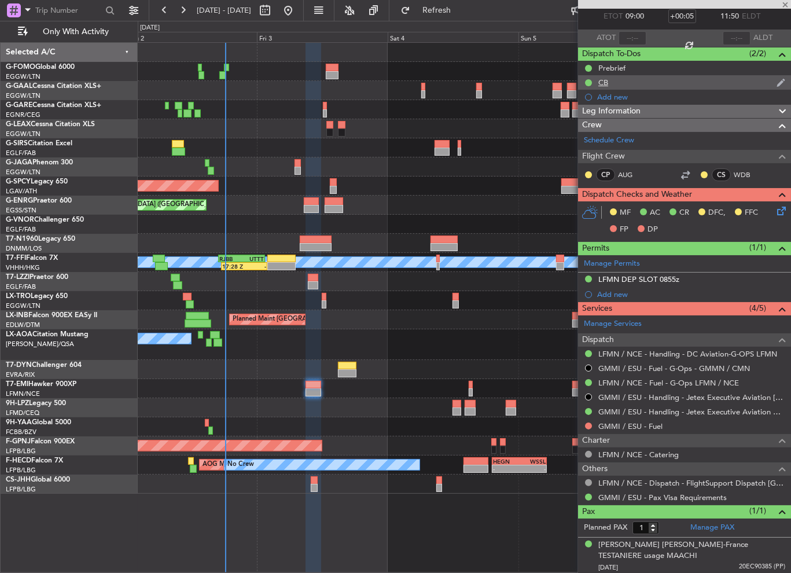
type input "0"
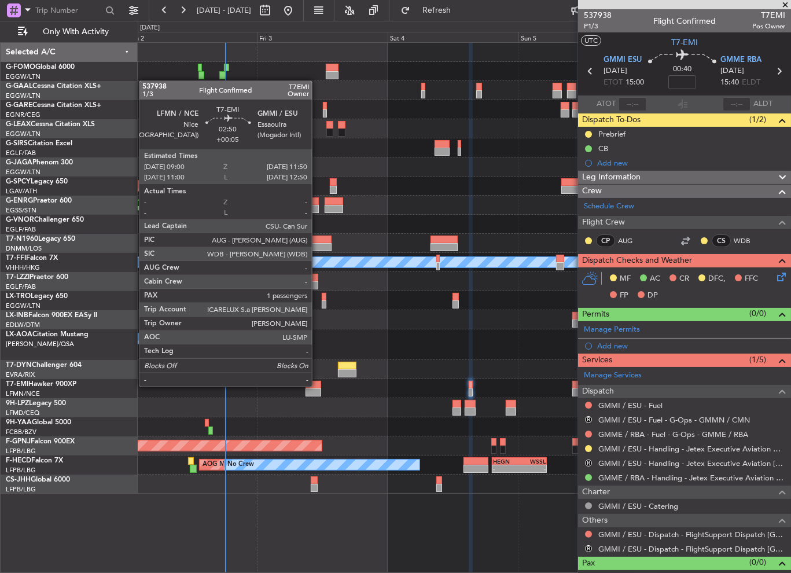
click at [317, 385] on div at bounding box center [313, 385] width 16 height 8
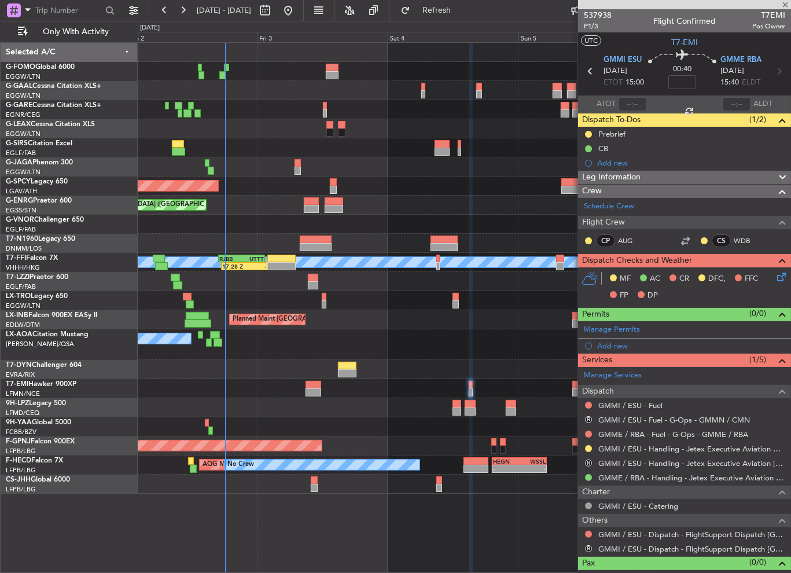
type input "+00:05"
type input "1"
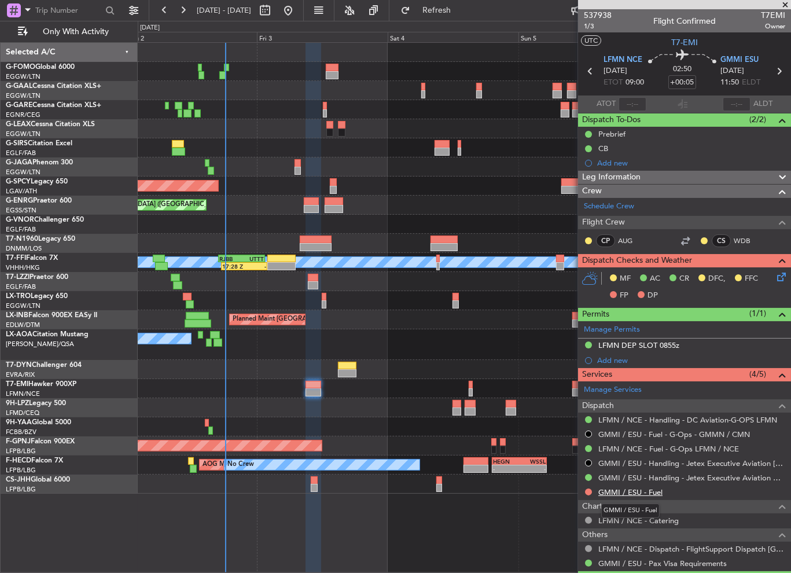
click at [652, 489] on link "GMMI / ESU - Fuel" at bounding box center [630, 492] width 64 height 10
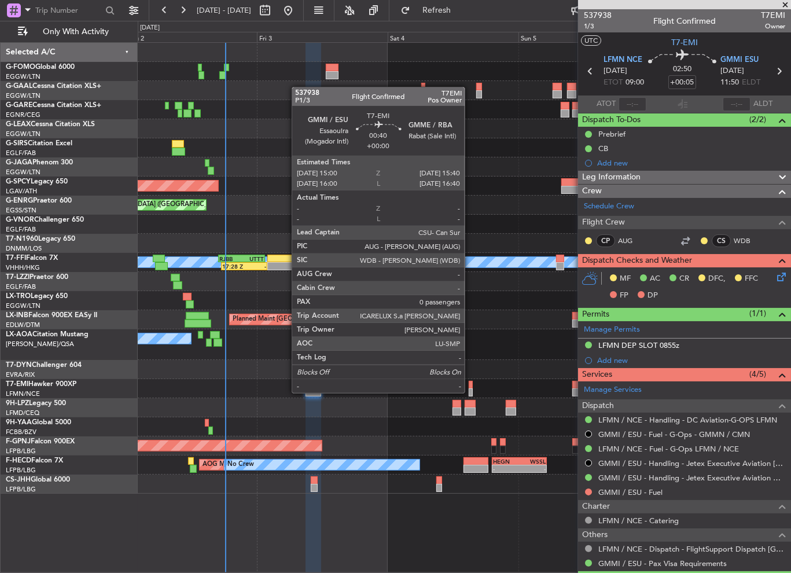
click at [470, 392] on div at bounding box center [470, 392] width 4 height 8
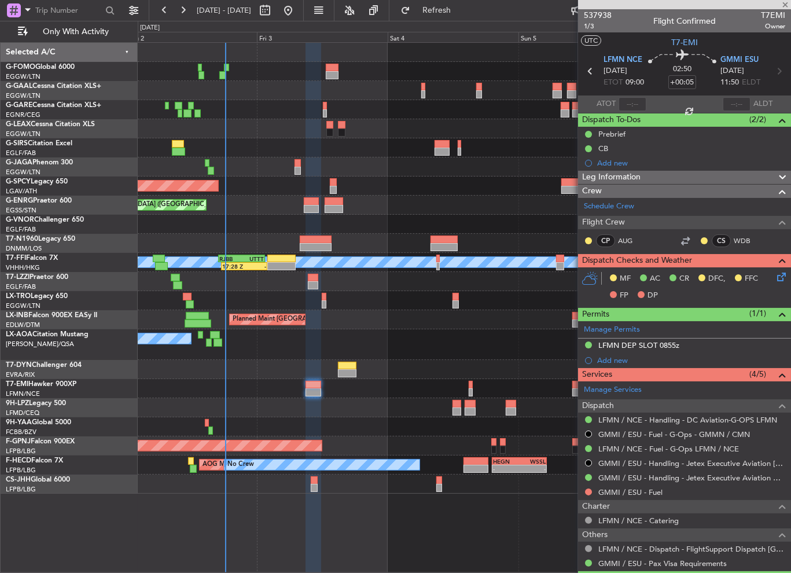
type input "0"
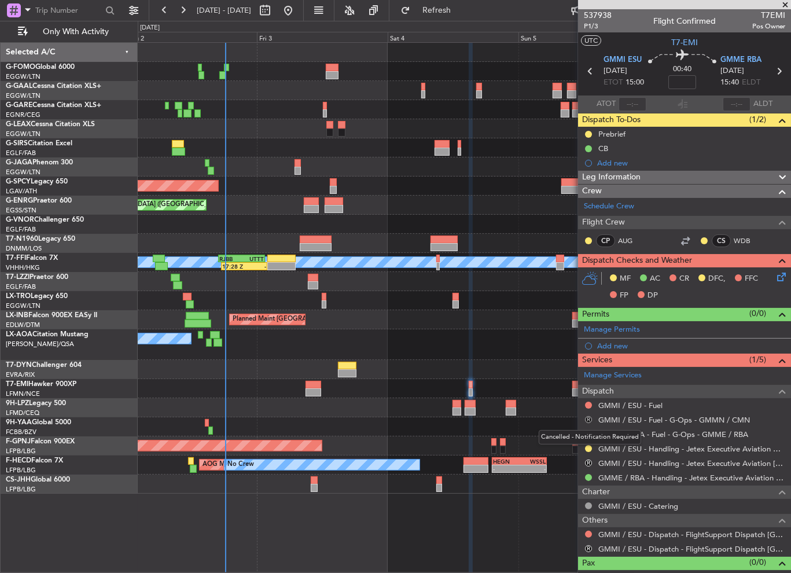
click at [588, 416] on button "R" at bounding box center [588, 419] width 7 height 7
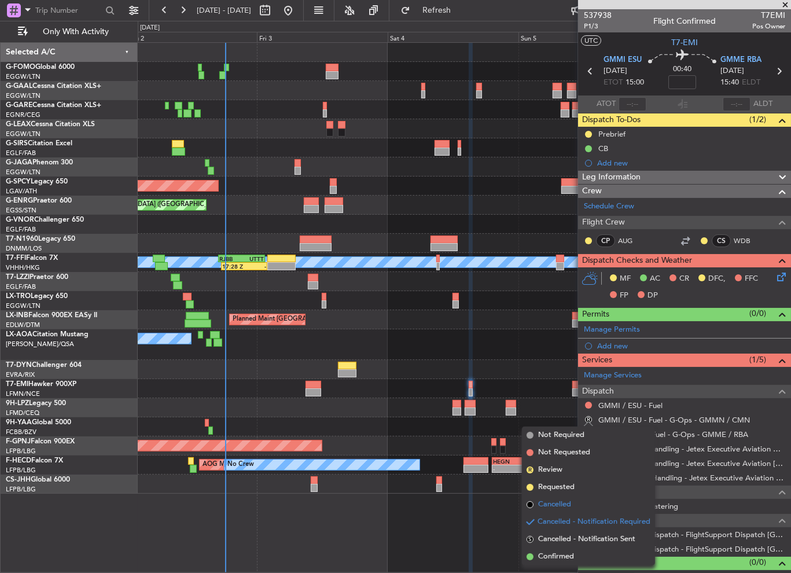
click at [548, 504] on span "Cancelled" at bounding box center [554, 504] width 33 height 12
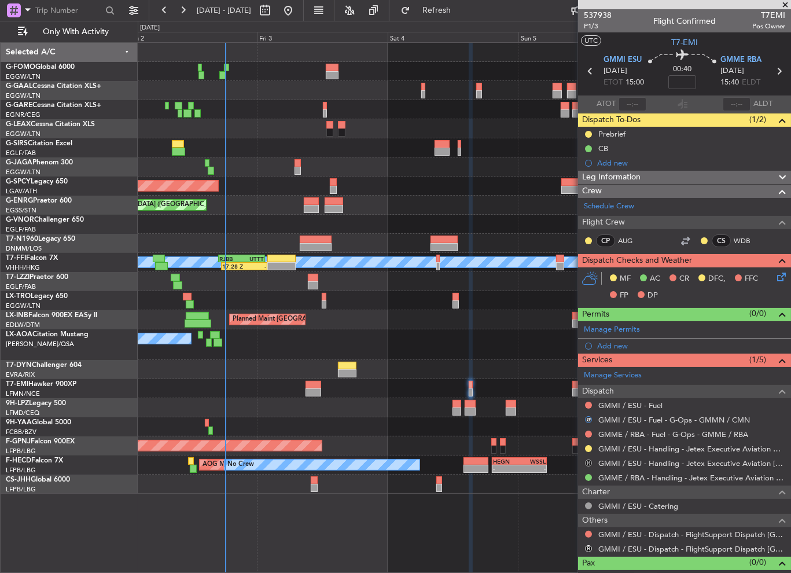
click at [586, 463] on button "R" at bounding box center [588, 462] width 7 height 7
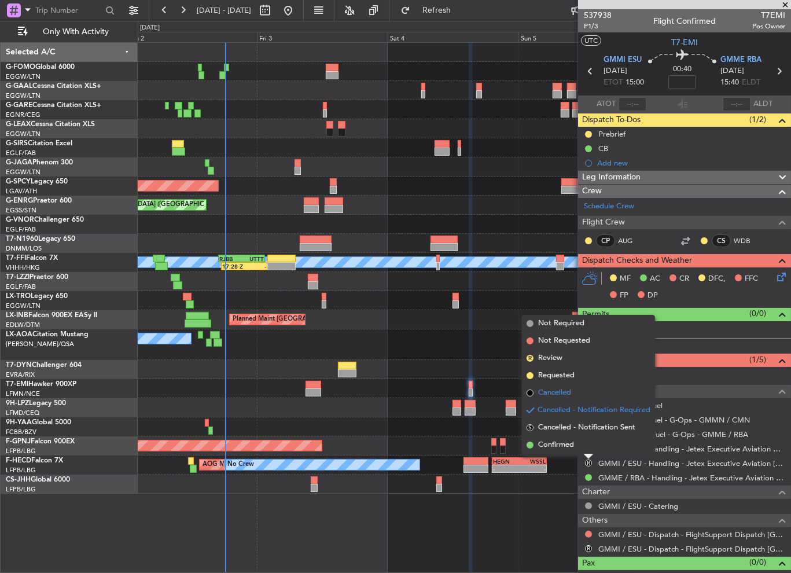
click at [547, 392] on span "Cancelled" at bounding box center [554, 393] width 33 height 12
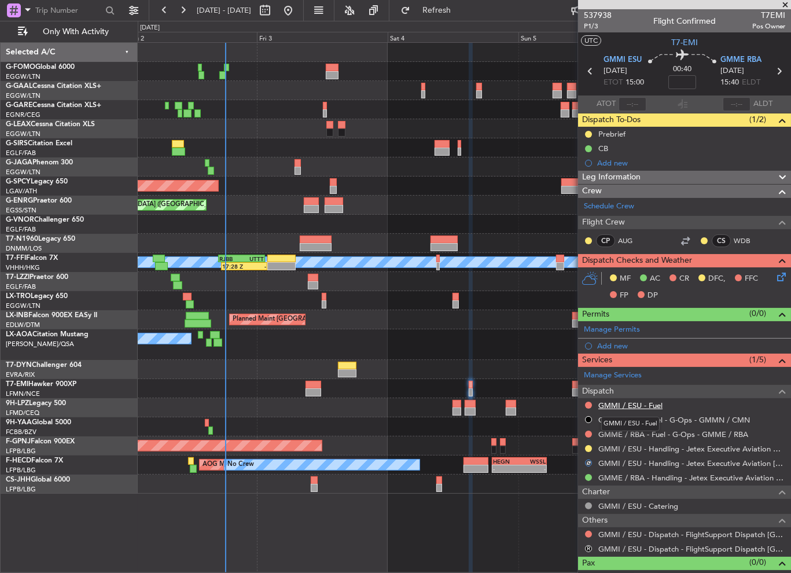
click at [638, 402] on link "GMMI / ESU - Fuel" at bounding box center [630, 405] width 64 height 10
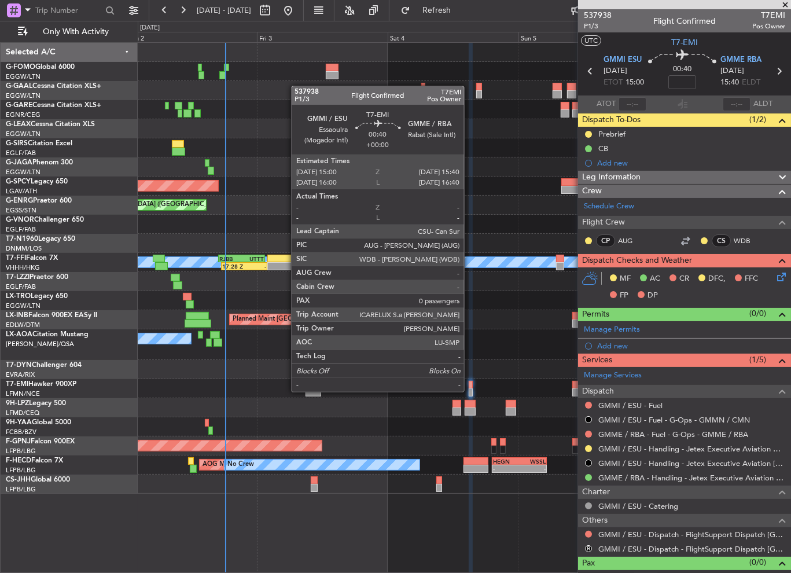
click at [469, 390] on div at bounding box center [470, 392] width 4 height 8
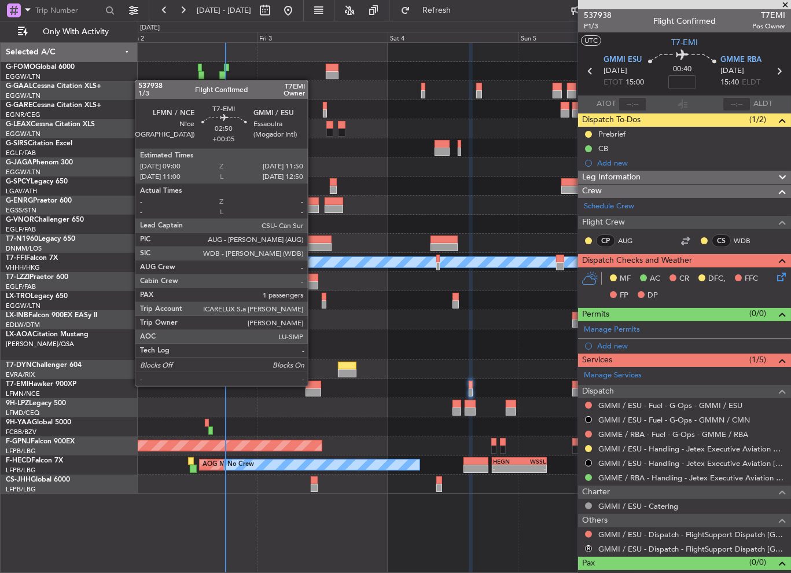
click at [313, 385] on div at bounding box center [313, 385] width 16 height 8
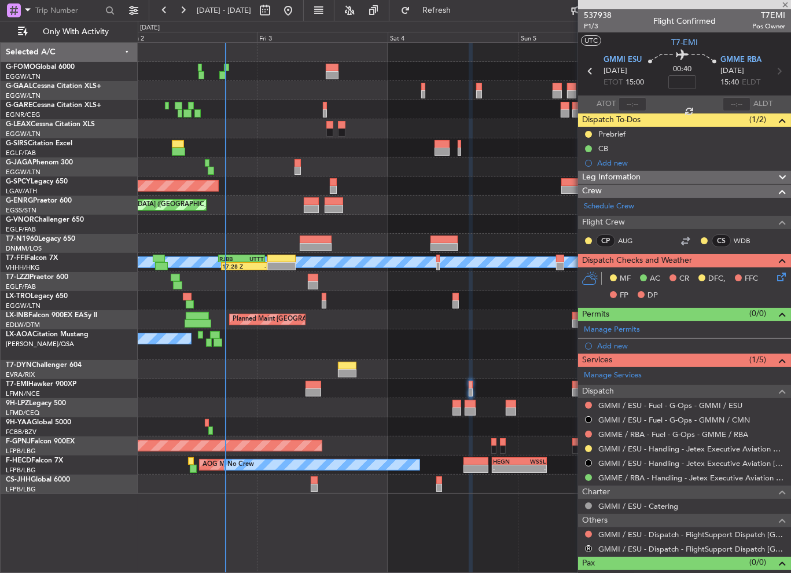
type input "+00:05"
type input "1"
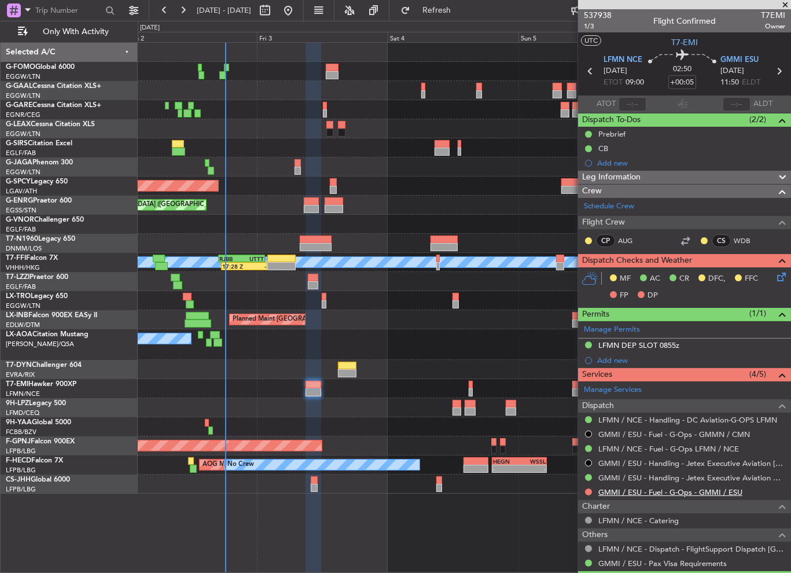
click at [652, 487] on link "GMMI / ESU - Fuel - G-Ops - GMMI / ESU" at bounding box center [670, 492] width 144 height 10
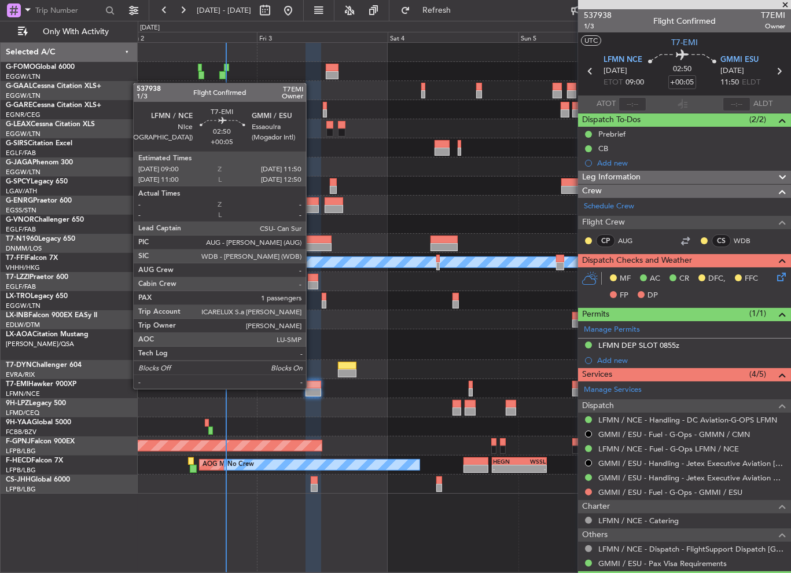
click at [311, 388] on div at bounding box center [313, 392] width 16 height 8
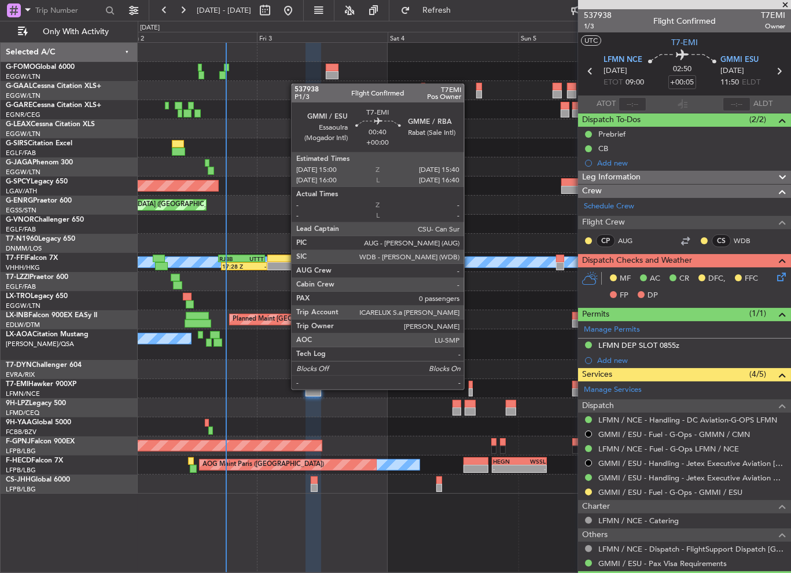
click at [469, 388] on div at bounding box center [470, 392] width 4 height 8
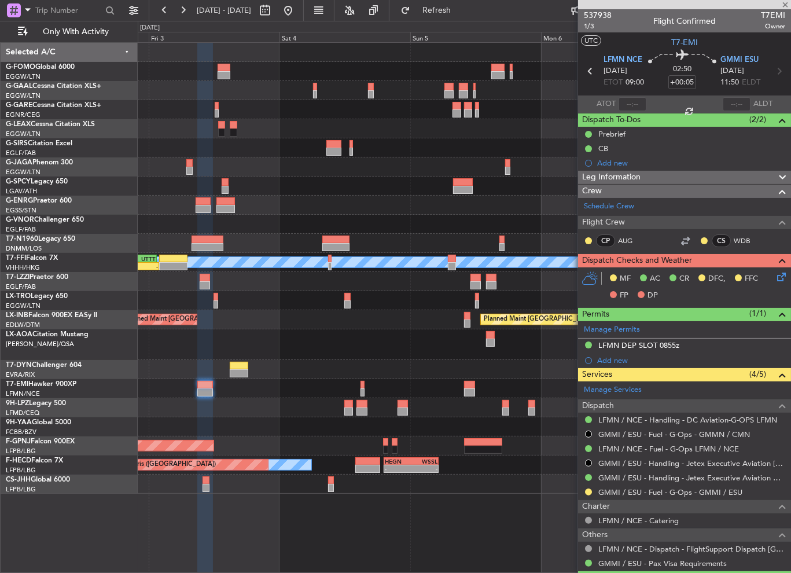
click at [371, 336] on div "No Crew Antwerp (Deurne)" at bounding box center [464, 344] width 653 height 31
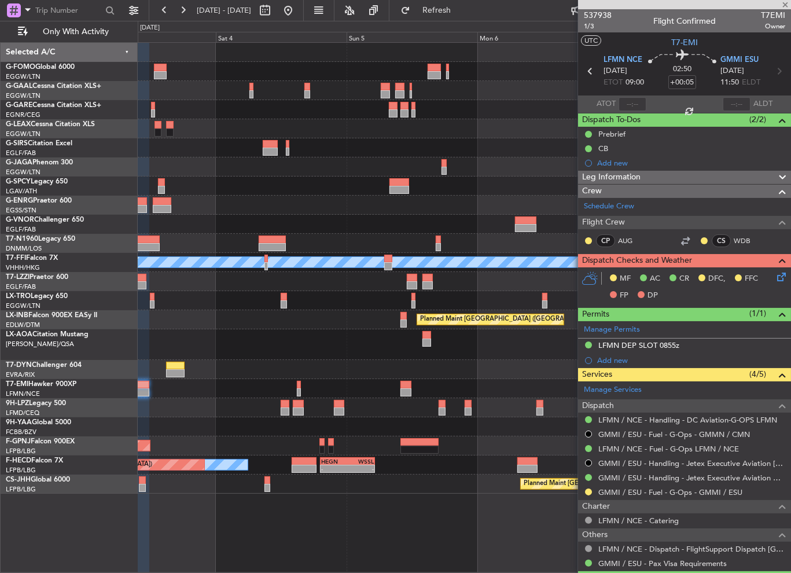
type input "0"
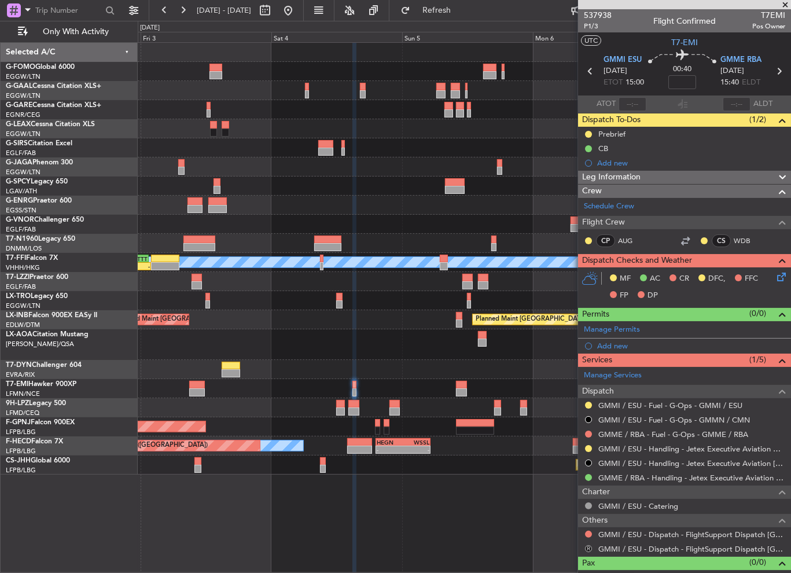
click at [589, 546] on button "R" at bounding box center [588, 548] width 7 height 7
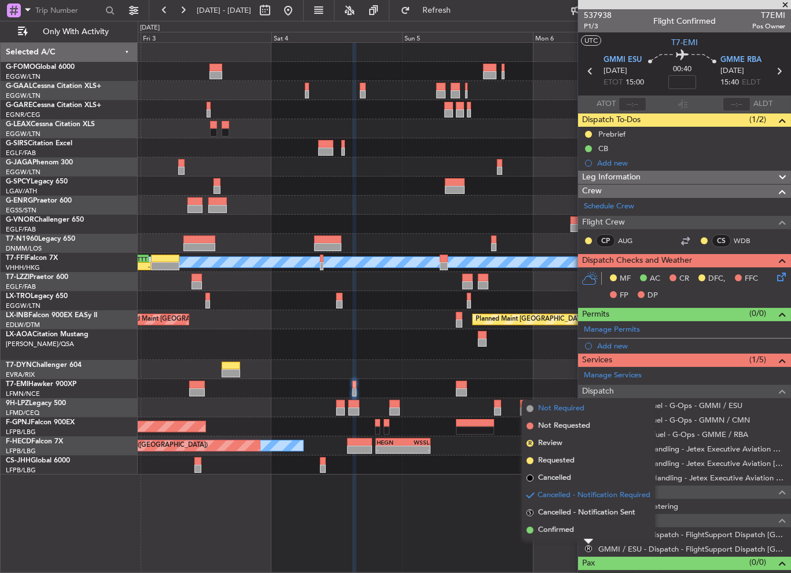
click at [563, 407] on span "Not Required" at bounding box center [561, 408] width 46 height 12
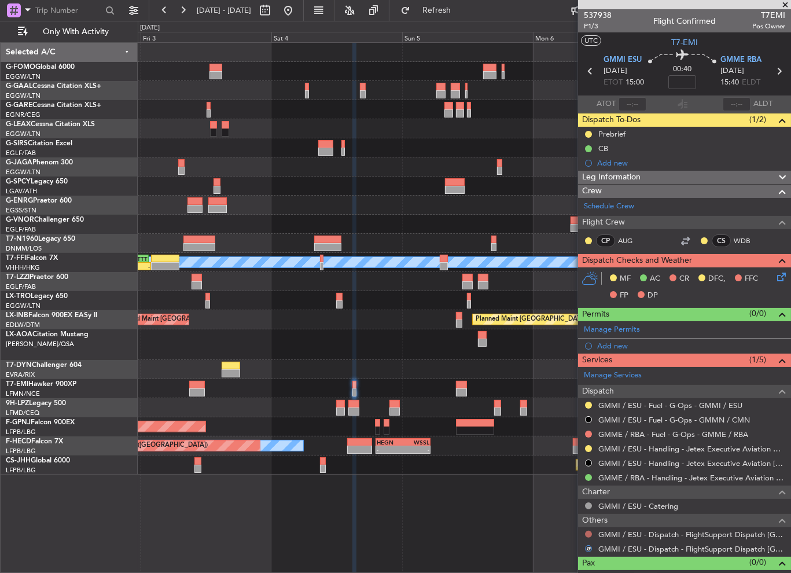
click at [589, 533] on button at bounding box center [588, 533] width 7 height 7
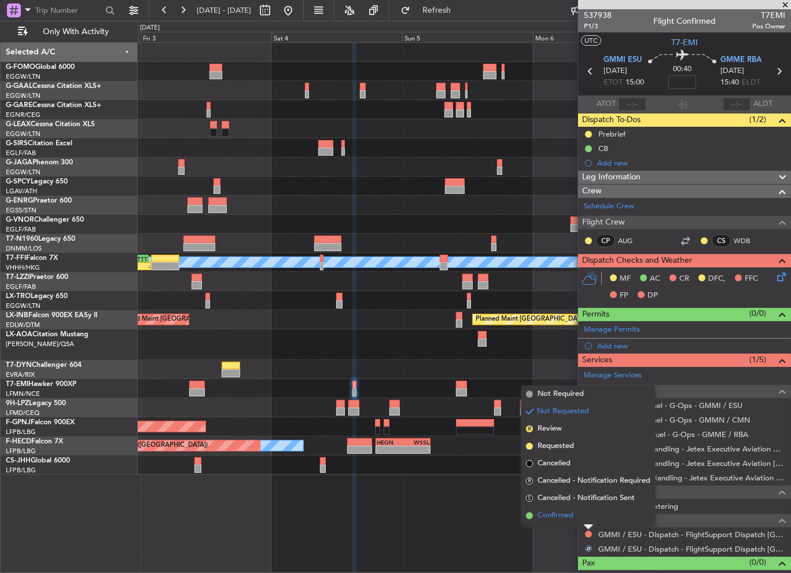
click at [569, 513] on span "Confirmed" at bounding box center [555, 515] width 36 height 12
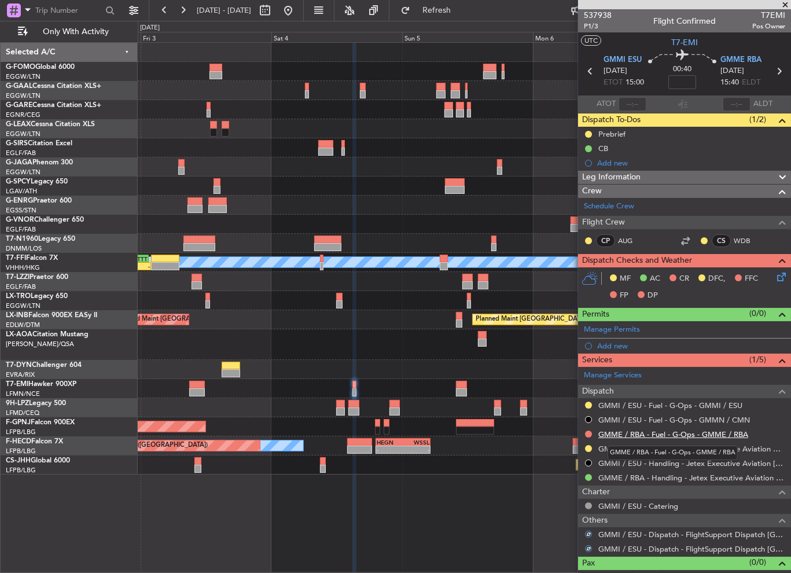
click at [639, 431] on link "GMME / RBA - Fuel - G-Ops - GMME / RBA" at bounding box center [673, 434] width 150 height 10
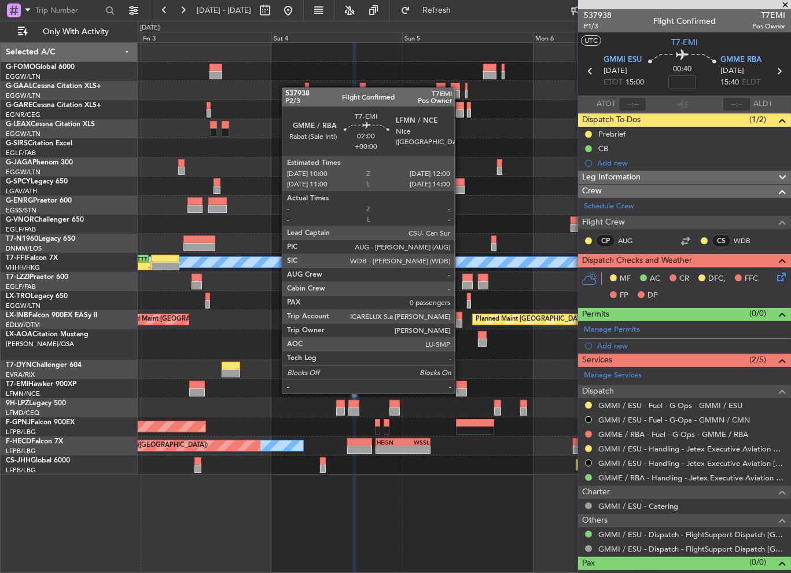
click at [460, 392] on div at bounding box center [461, 392] width 11 height 8
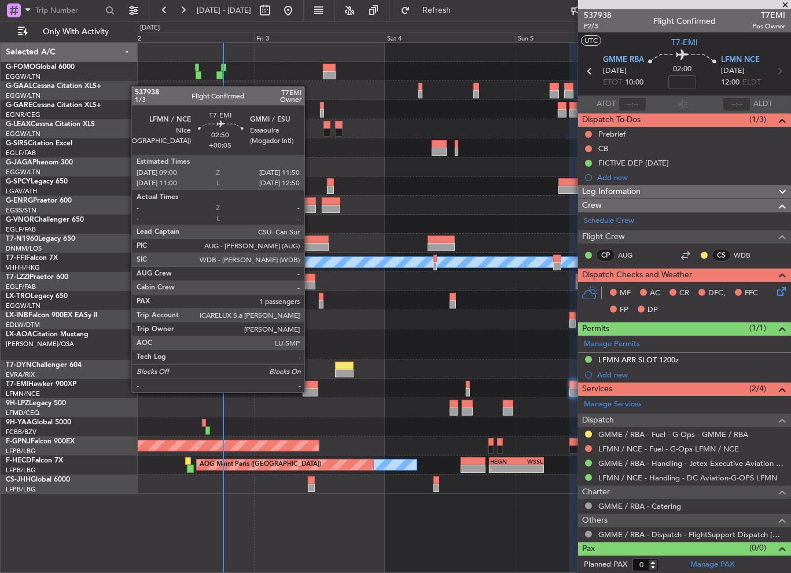
click at [309, 391] on div at bounding box center [310, 392] width 16 height 8
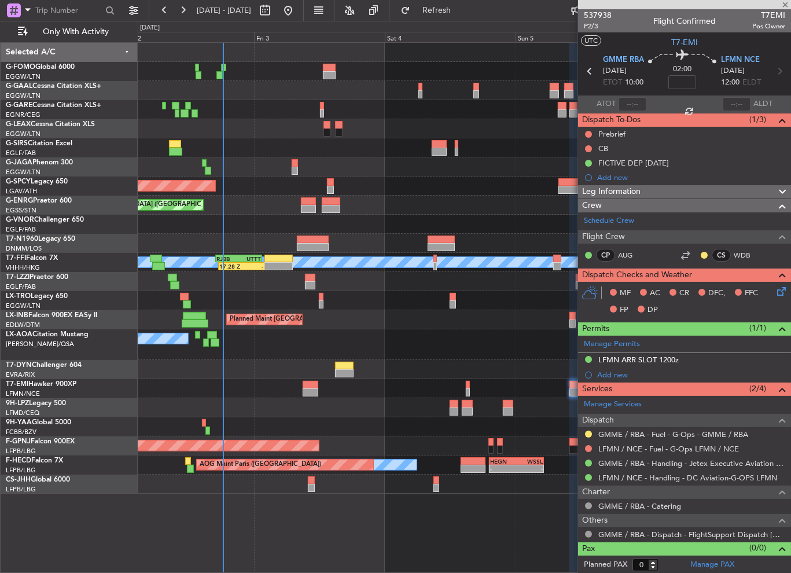
type input "+00:05"
type input "1"
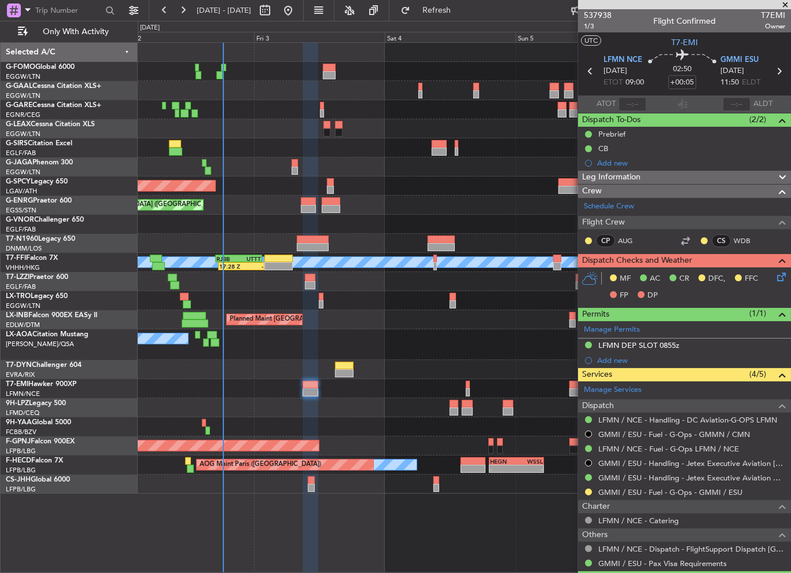
click at [640, 179] on span "Leg Information" at bounding box center [611, 177] width 58 height 13
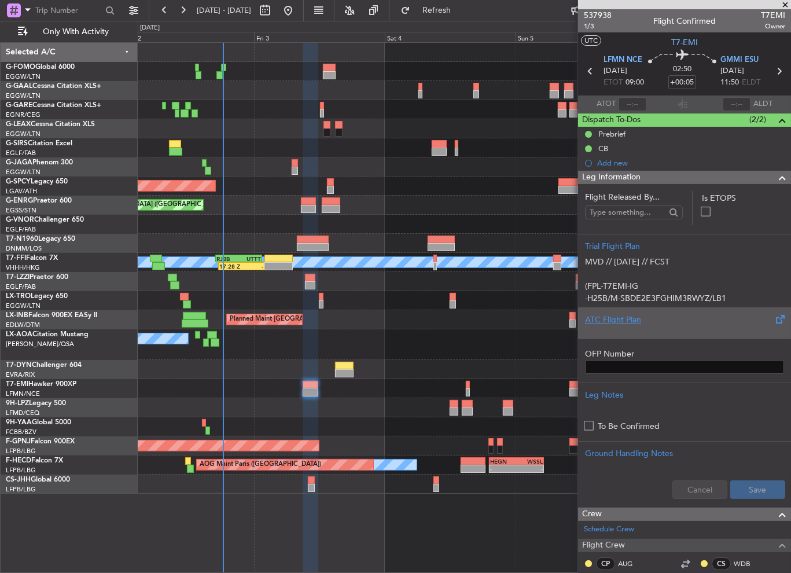
click at [615, 324] on div "ATC Flight Plan" at bounding box center [684, 319] width 199 height 12
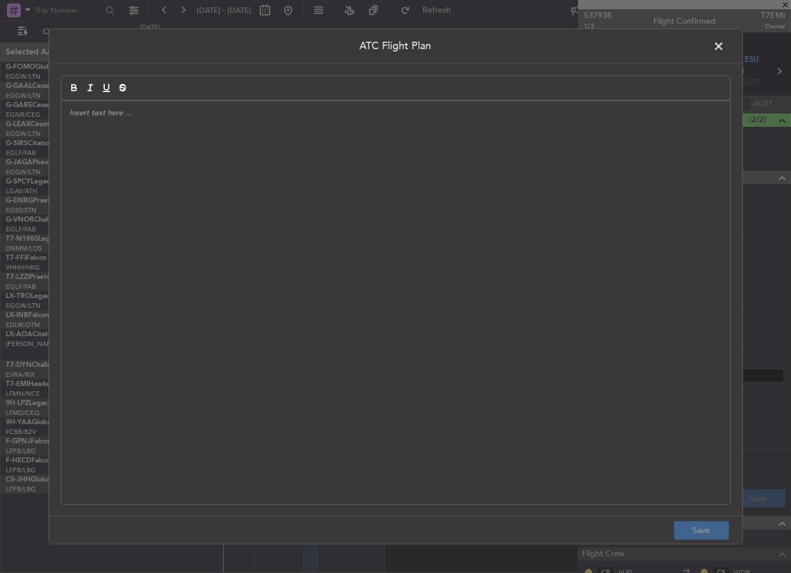
click at [460, 272] on div at bounding box center [395, 302] width 669 height 403
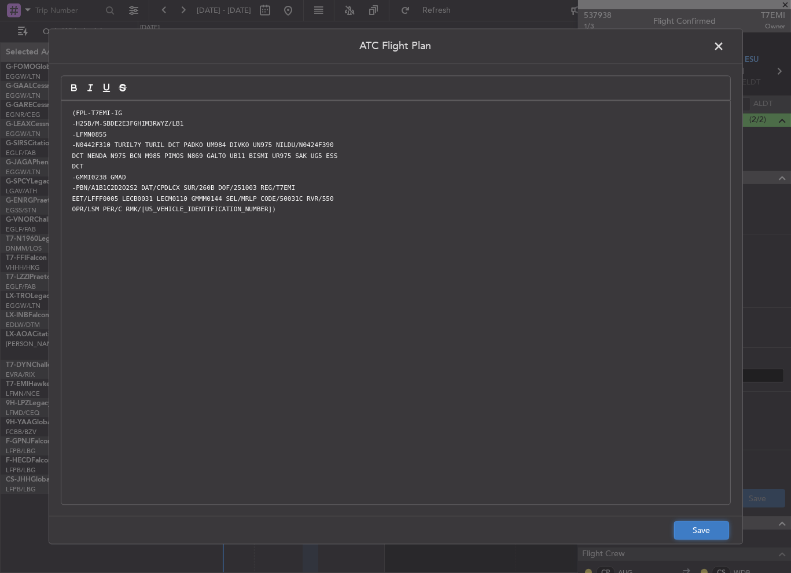
click at [710, 530] on button "Save" at bounding box center [701, 530] width 55 height 19
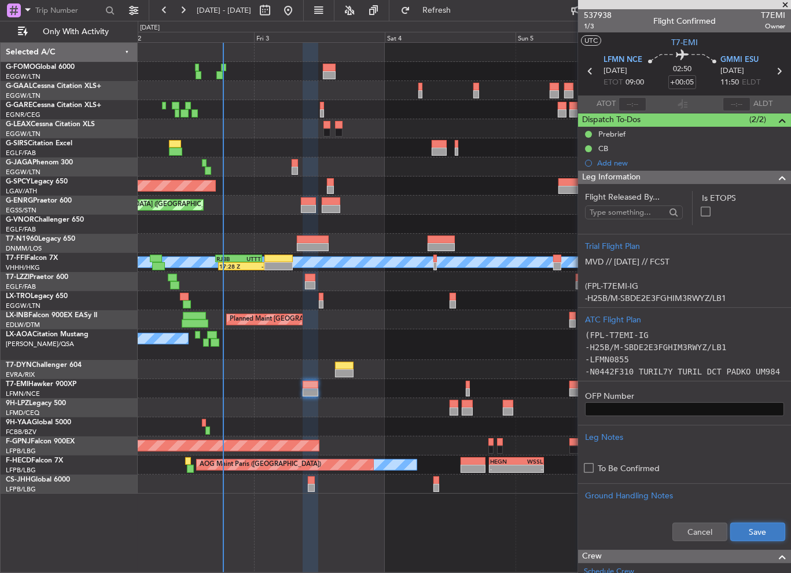
click at [749, 530] on button "Save" at bounding box center [757, 531] width 55 height 19
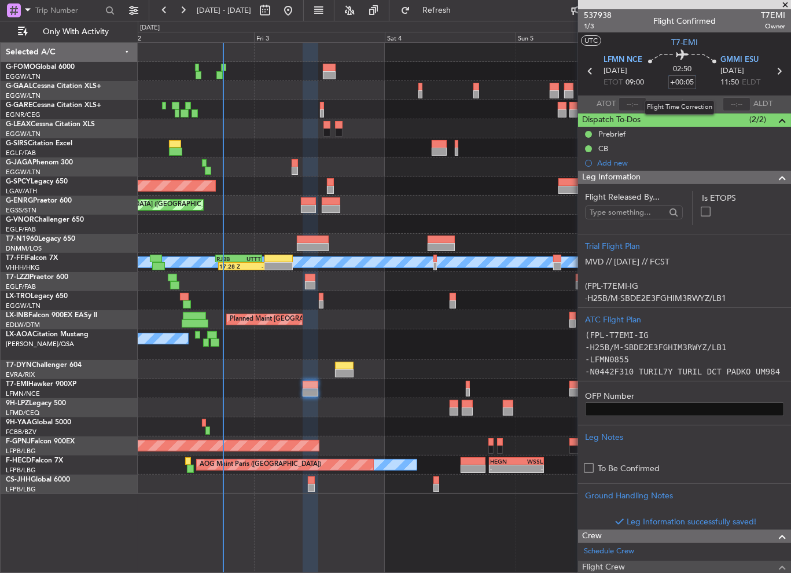
click at [688, 82] on input "+00:05" at bounding box center [682, 82] width 28 height 14
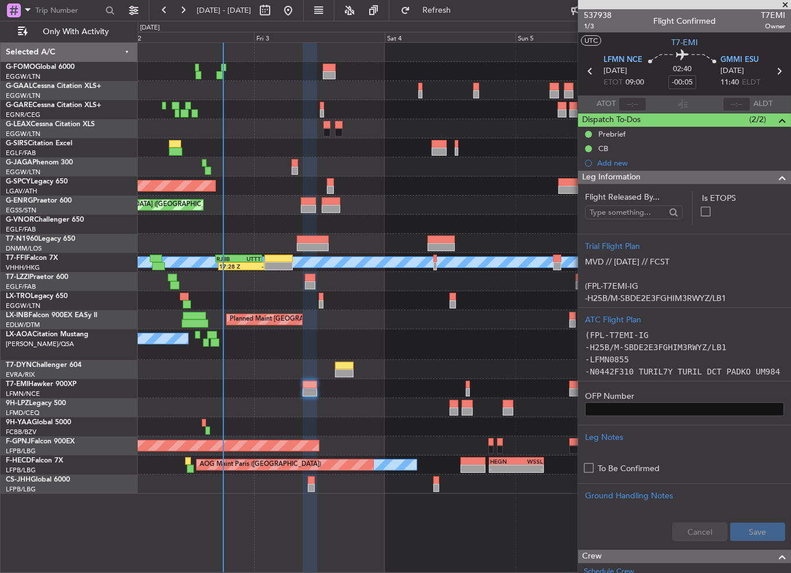
click at [775, 174] on span at bounding box center [782, 178] width 14 height 14
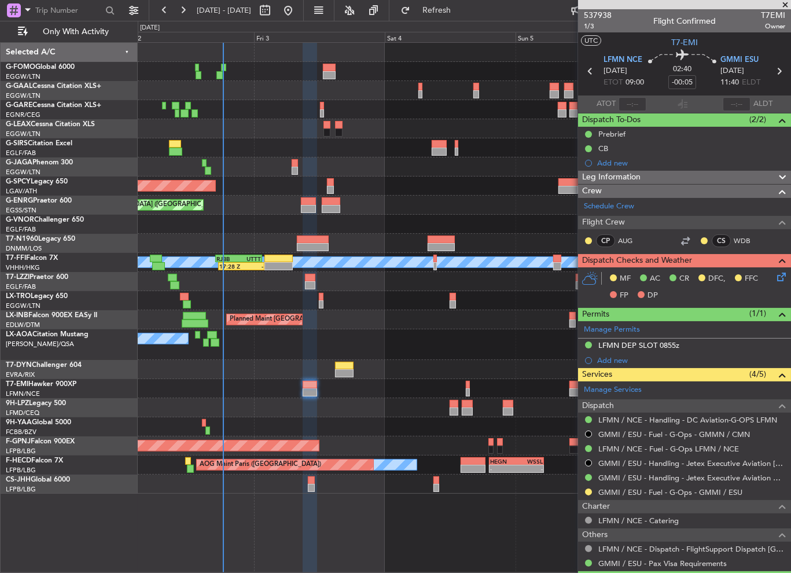
click at [777, 272] on icon at bounding box center [778, 274] width 9 height 9
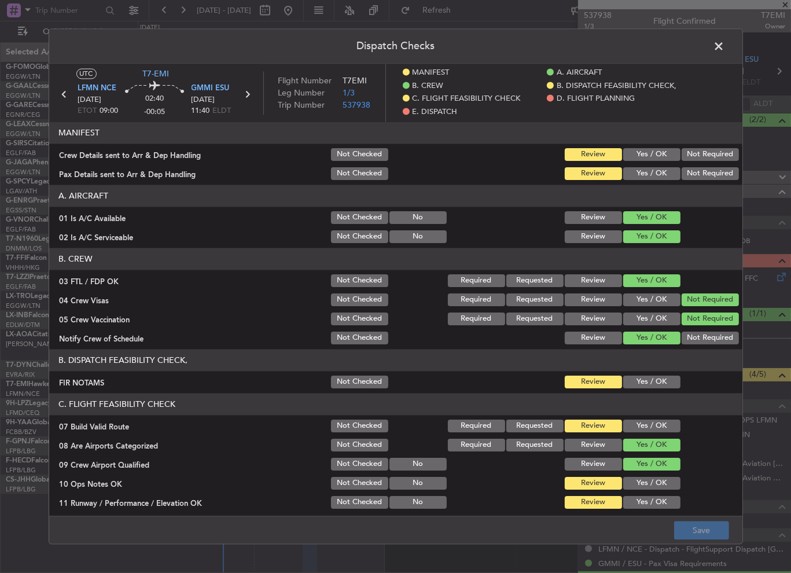
click at [650, 387] on button "Yes / OK" at bounding box center [651, 382] width 57 height 13
click at [648, 428] on button "Yes / OK" at bounding box center [651, 426] width 57 height 13
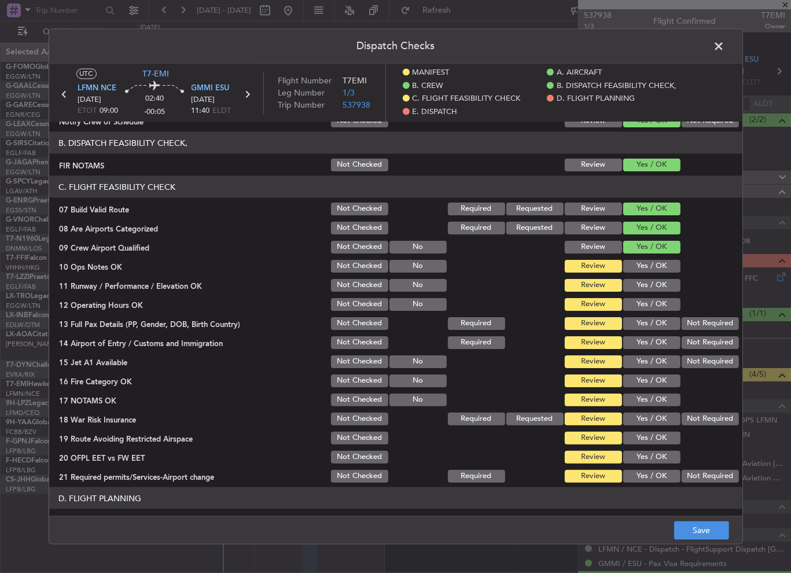
scroll to position [231, 0]
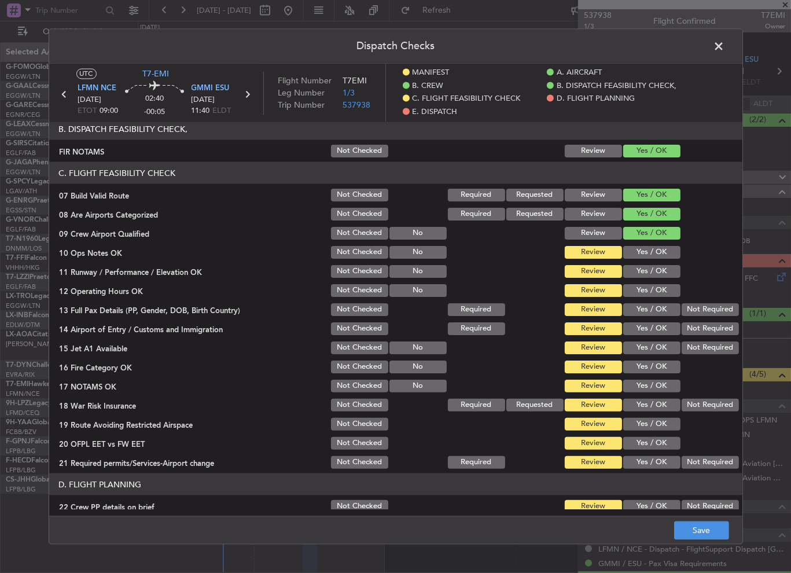
click at [650, 257] on button "Yes / OK" at bounding box center [651, 252] width 57 height 13
click at [651, 268] on button "Yes / OK" at bounding box center [651, 271] width 57 height 13
click at [652, 285] on button "Yes / OK" at bounding box center [651, 290] width 57 height 13
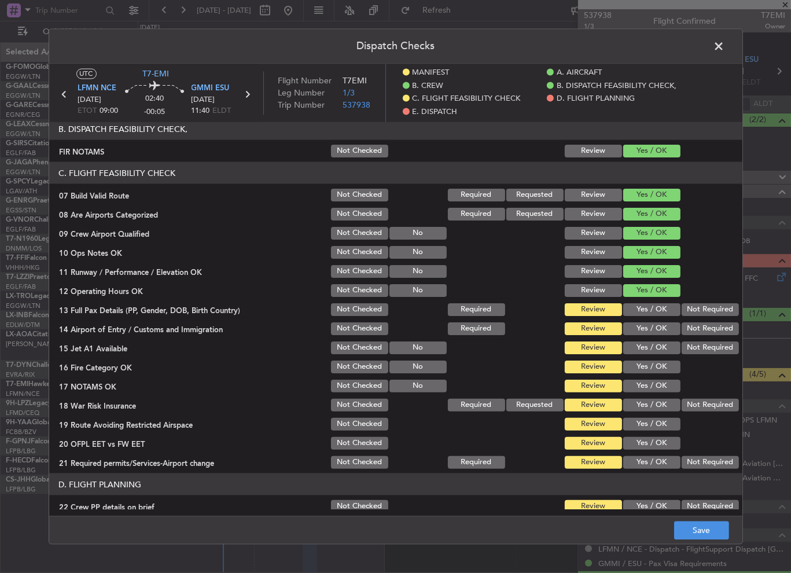
click at [653, 303] on button "Yes / OK" at bounding box center [651, 309] width 57 height 13
click at [653, 324] on button "Yes / OK" at bounding box center [651, 328] width 57 height 13
click at [653, 348] on button "Yes / OK" at bounding box center [651, 347] width 57 height 13
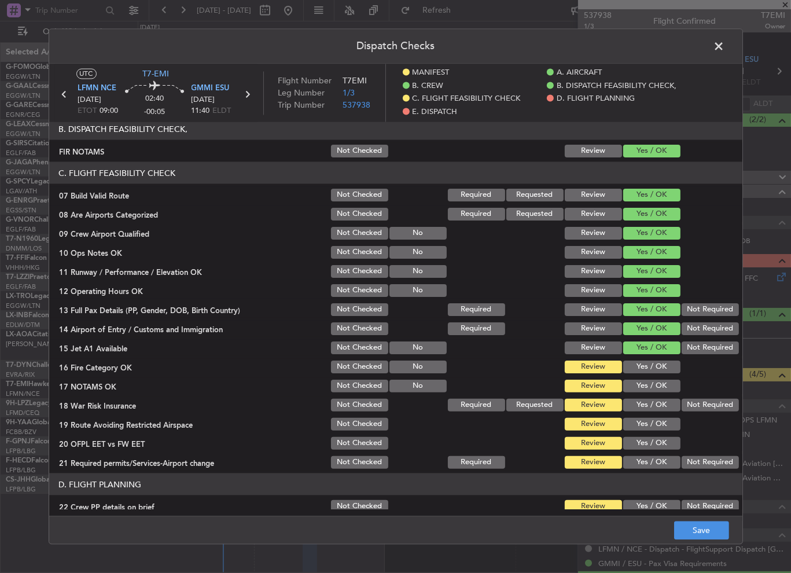
click at [652, 363] on button "Yes / OK" at bounding box center [651, 366] width 57 height 13
drag, startPoint x: 653, startPoint y: 385, endPoint x: 652, endPoint y: 404, distance: 18.5
click at [652, 385] on button "Yes / OK" at bounding box center [651, 385] width 57 height 13
drag, startPoint x: 652, startPoint y: 404, endPoint x: 656, endPoint y: 422, distance: 19.1
click at [652, 405] on button "Yes / OK" at bounding box center [651, 404] width 57 height 13
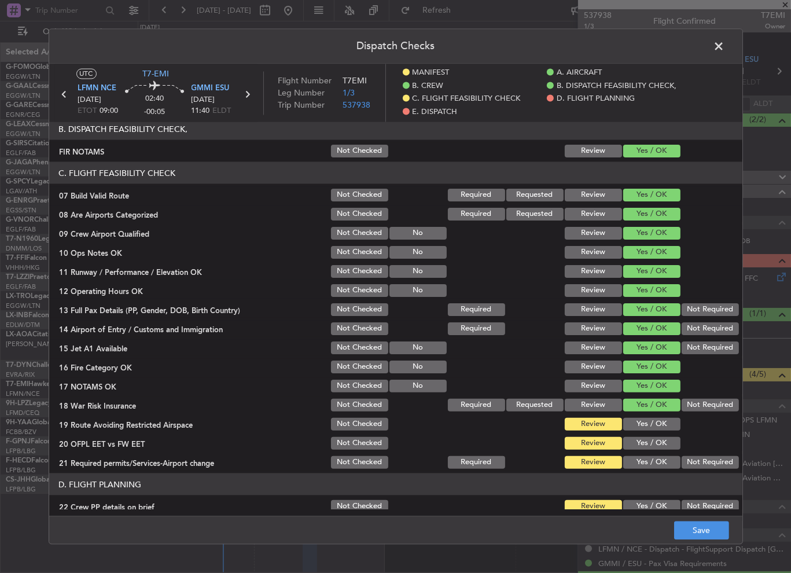
drag, startPoint x: 656, startPoint y: 422, endPoint x: 657, endPoint y: 444, distance: 22.0
click at [656, 424] on button "Yes / OK" at bounding box center [651, 424] width 57 height 13
drag, startPoint x: 657, startPoint y: 444, endPoint x: 658, endPoint y: 454, distance: 9.9
click at [657, 445] on button "Yes / OK" at bounding box center [651, 443] width 57 height 13
click at [658, 454] on div "Yes / OK" at bounding box center [650, 462] width 58 height 16
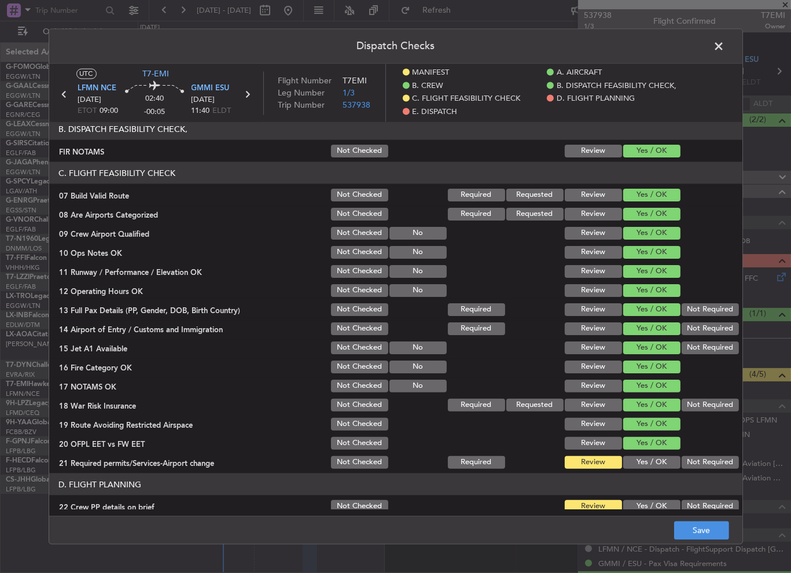
click at [658, 461] on button "Yes / OK" at bounding box center [651, 462] width 57 height 13
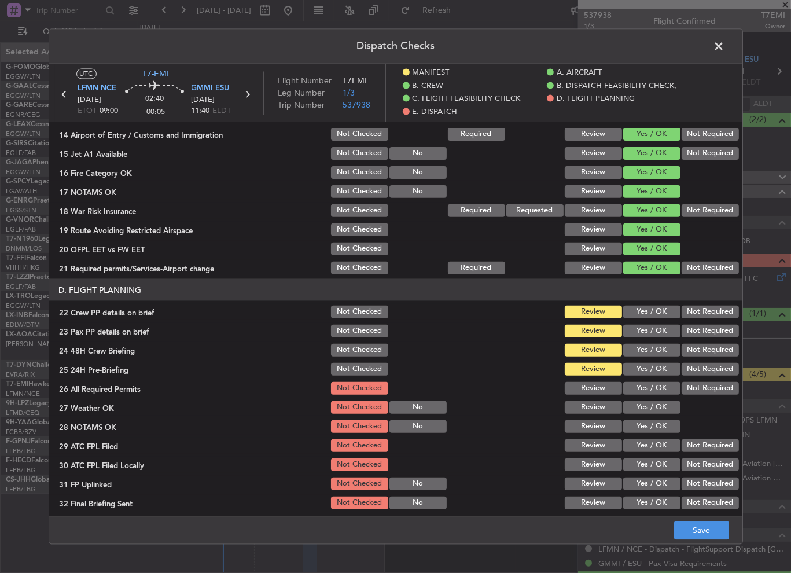
scroll to position [520, 0]
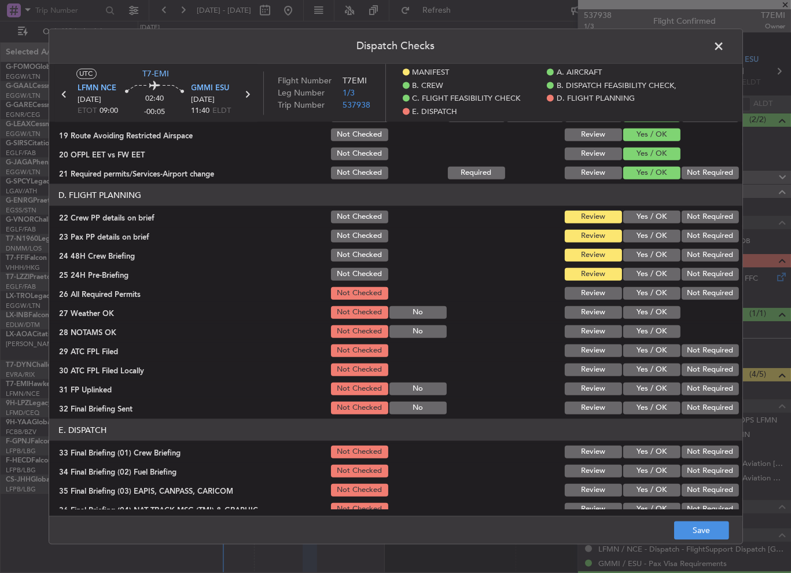
click at [645, 213] on button "Yes / OK" at bounding box center [651, 216] width 57 height 13
drag, startPoint x: 648, startPoint y: 230, endPoint x: 649, endPoint y: 239, distance: 8.8
click at [648, 231] on button "Yes / OK" at bounding box center [651, 236] width 57 height 13
click at [652, 257] on button "Yes / OK" at bounding box center [651, 255] width 57 height 13
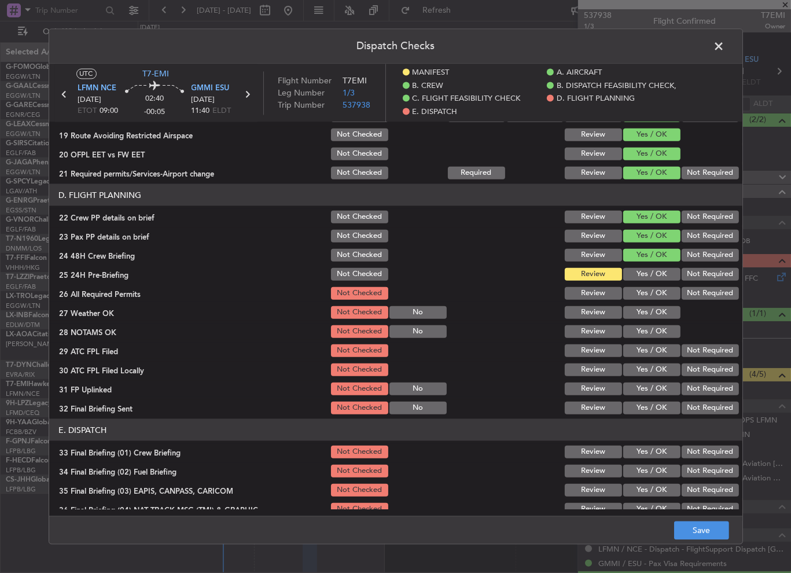
click at [681, 271] on button "Not Required" at bounding box center [709, 274] width 57 height 13
click at [652, 297] on button "Yes / OK" at bounding box center [651, 293] width 57 height 13
click at [652, 312] on button "Yes / OK" at bounding box center [651, 312] width 57 height 13
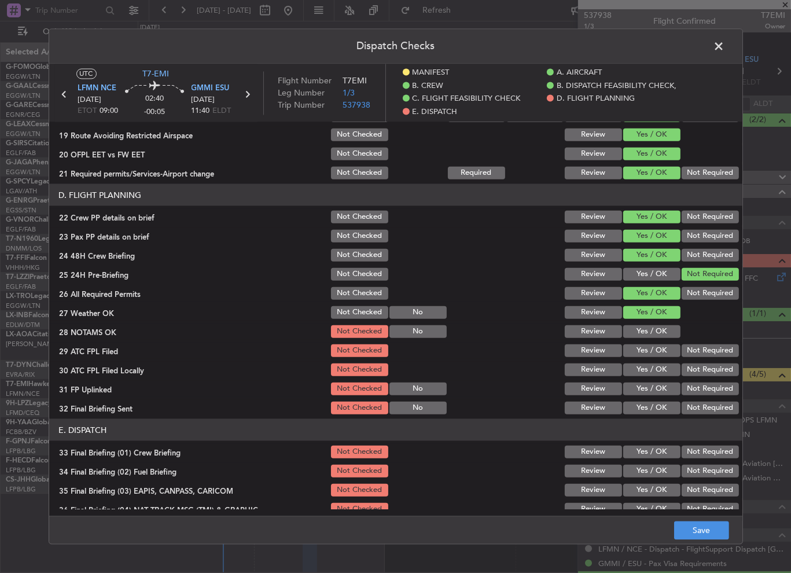
drag, startPoint x: 652, startPoint y: 332, endPoint x: 649, endPoint y: 339, distance: 7.8
click at [652, 333] on button "Yes / OK" at bounding box center [651, 331] width 57 height 13
click at [648, 348] on button "Yes / OK" at bounding box center [651, 350] width 57 height 13
click at [688, 372] on button "Not Required" at bounding box center [709, 369] width 57 height 13
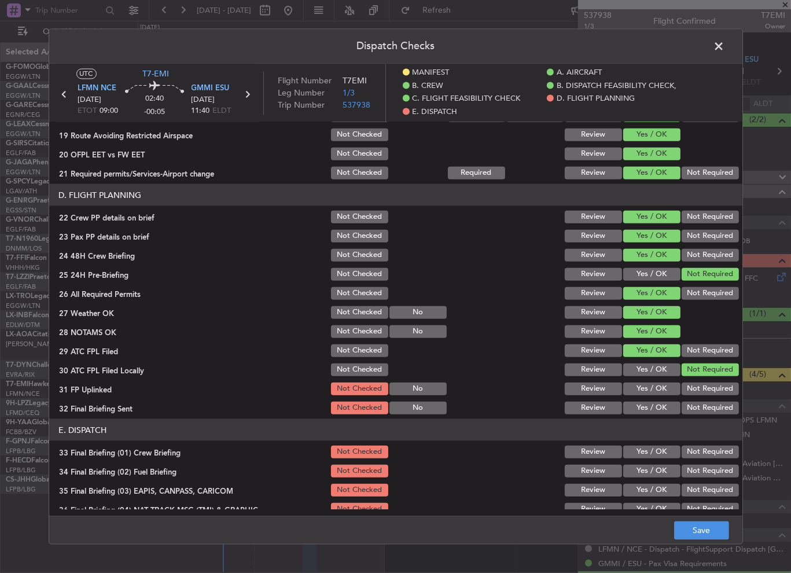
drag, startPoint x: 660, startPoint y: 390, endPoint x: 678, endPoint y: 405, distance: 23.4
click at [660, 392] on button "Yes / OK" at bounding box center [651, 388] width 57 height 13
click at [692, 415] on article "MANIFEST Crew Details sent to Arr & Dep Handling Not Checked Review Yes / OK No…" at bounding box center [395, 315] width 693 height 387
click at [689, 411] on button "Not Required" at bounding box center [709, 407] width 57 height 13
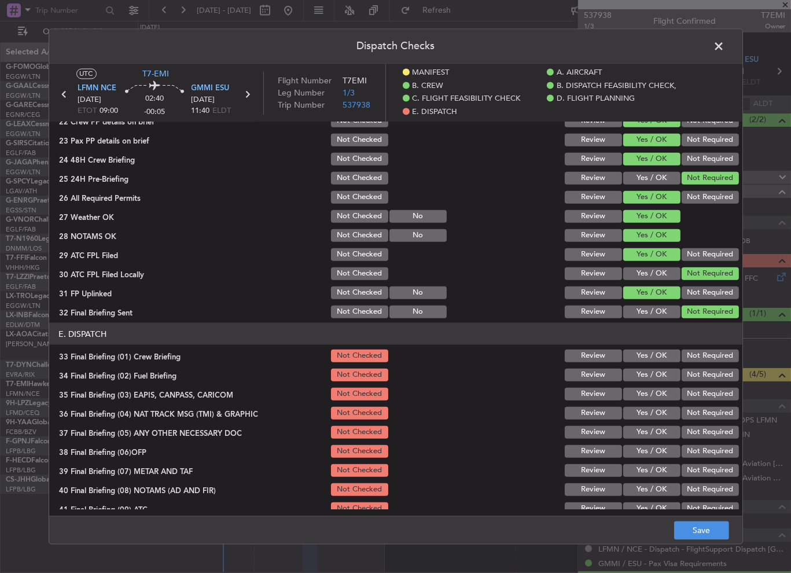
scroll to position [684, 0]
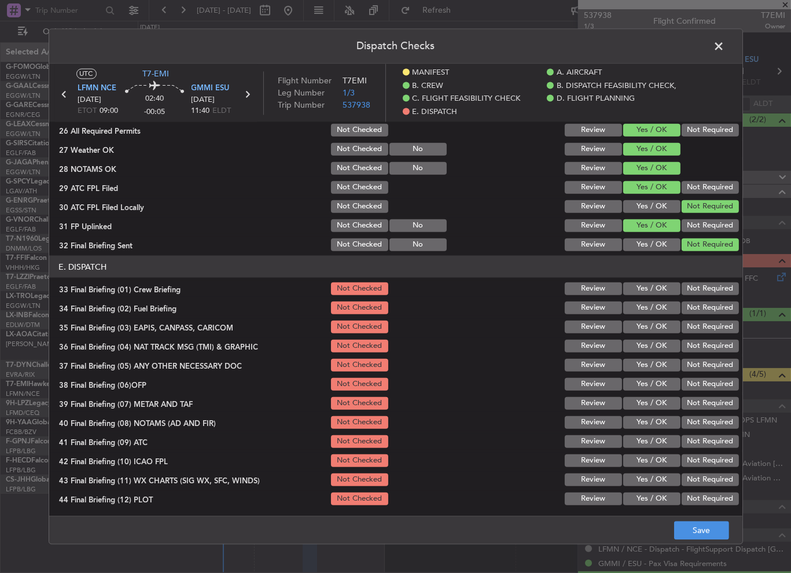
click at [652, 291] on button "Yes / OK" at bounding box center [651, 288] width 57 height 13
click at [651, 306] on button "Yes / OK" at bounding box center [651, 307] width 57 height 13
click at [681, 322] on button "Not Required" at bounding box center [709, 326] width 57 height 13
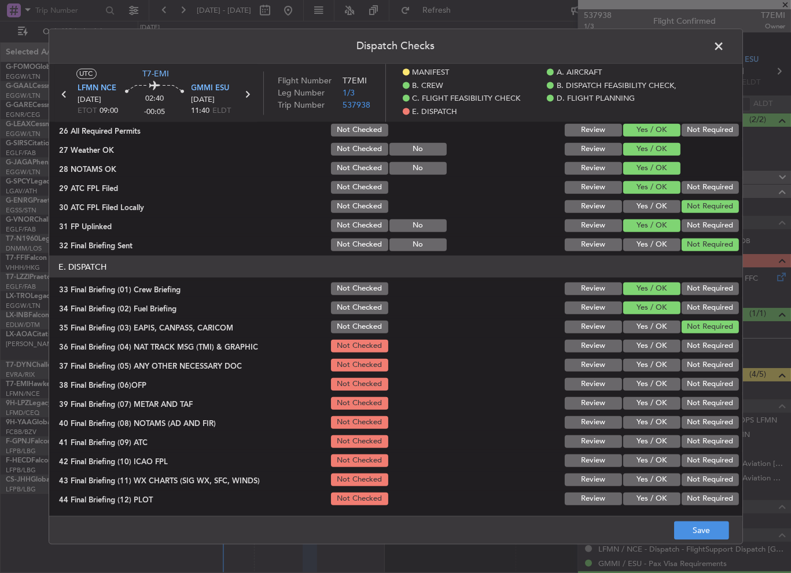
click at [684, 339] on button "Not Required" at bounding box center [709, 345] width 57 height 13
click at [648, 366] on button "Yes / OK" at bounding box center [651, 365] width 57 height 13
click at [650, 385] on button "Yes / OK" at bounding box center [651, 384] width 57 height 13
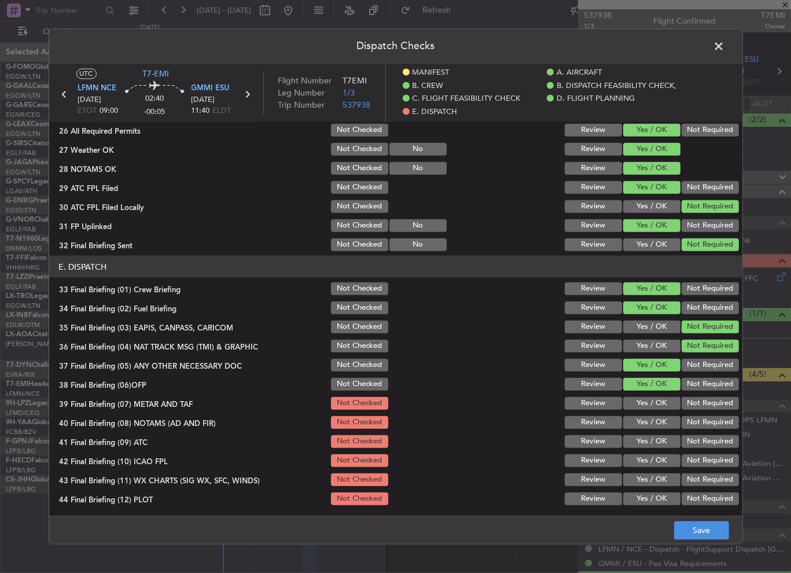
click at [655, 401] on button "Yes / OK" at bounding box center [651, 403] width 57 height 13
click at [655, 416] on button "Yes / OK" at bounding box center [651, 422] width 57 height 13
click at [655, 430] on section "E. DISPATCH 33 Final Briefing (01) Crew Briefing Not Checked Review Yes / OK No…" at bounding box center [395, 381] width 693 height 251
click at [653, 438] on button "Yes / OK" at bounding box center [651, 441] width 57 height 13
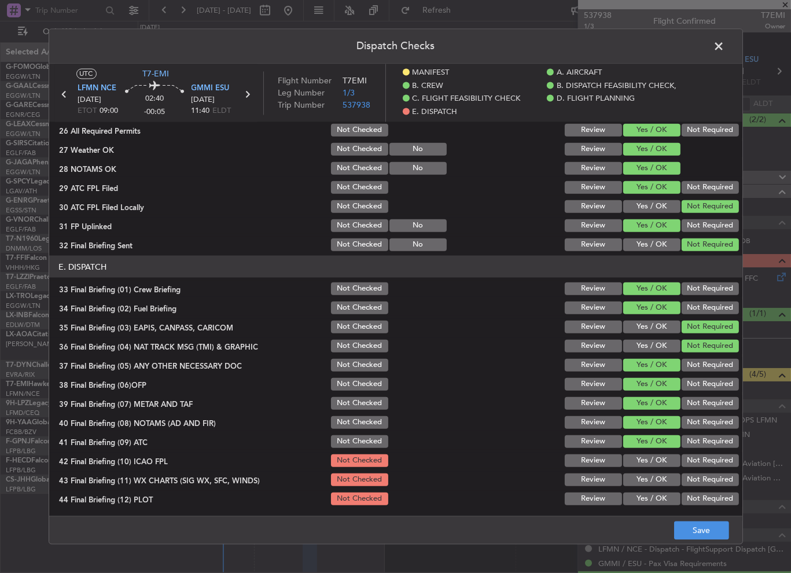
click at [655, 452] on div "Yes / OK" at bounding box center [650, 460] width 58 height 16
click at [656, 468] on section "E. DISPATCH 33 Final Briefing (01) Crew Briefing Not Checked Review Yes / OK No…" at bounding box center [395, 381] width 693 height 251
drag, startPoint x: 656, startPoint y: 463, endPoint x: 655, endPoint y: 477, distance: 13.9
click at [655, 463] on button "Yes / OK" at bounding box center [651, 460] width 57 height 13
click at [655, 479] on button "Yes / OK" at bounding box center [651, 479] width 57 height 13
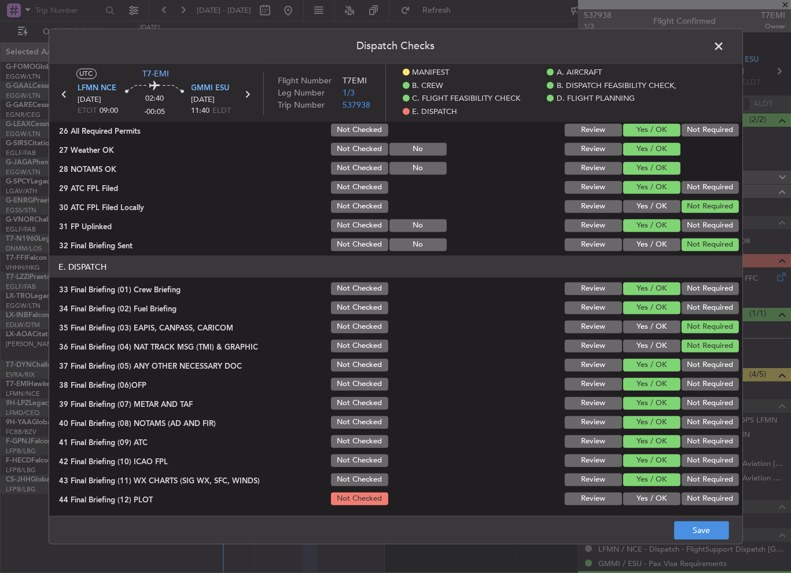
click at [658, 493] on button "Yes / OK" at bounding box center [651, 498] width 57 height 13
click at [689, 524] on button "Save" at bounding box center [701, 530] width 55 height 19
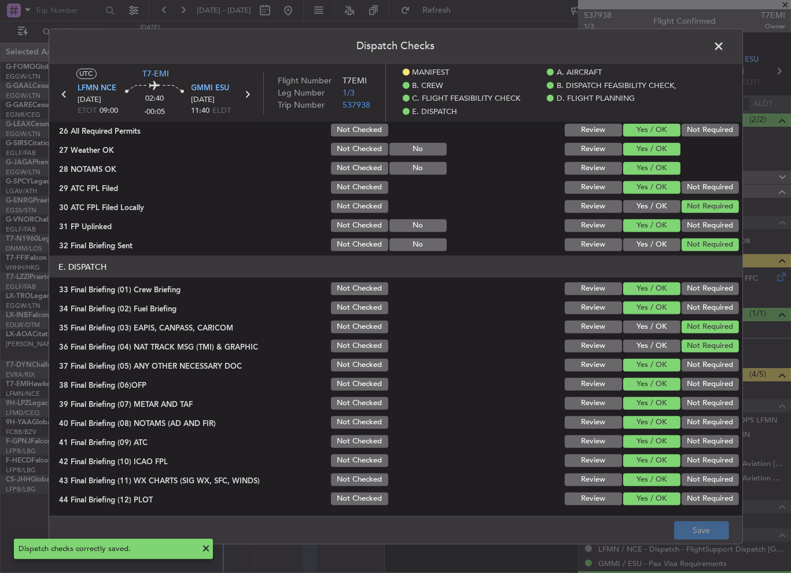
click at [725, 47] on span at bounding box center [725, 49] width 0 height 23
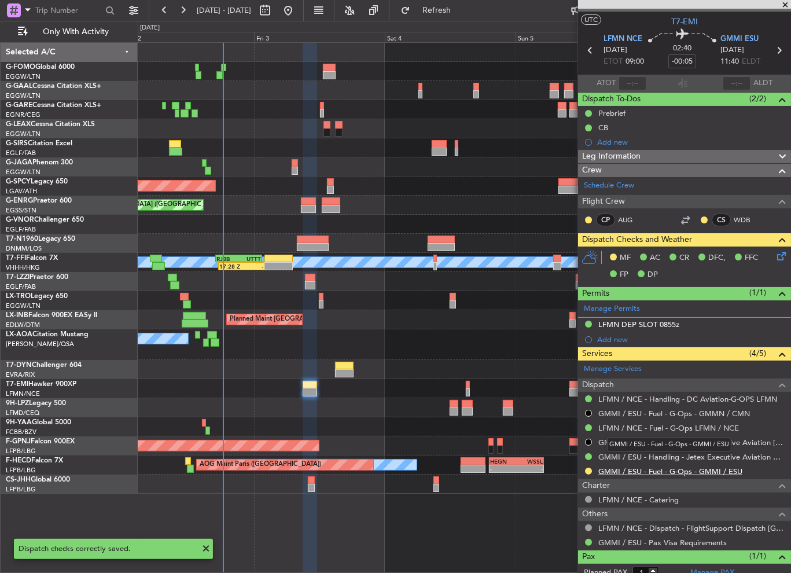
scroll to position [0, 0]
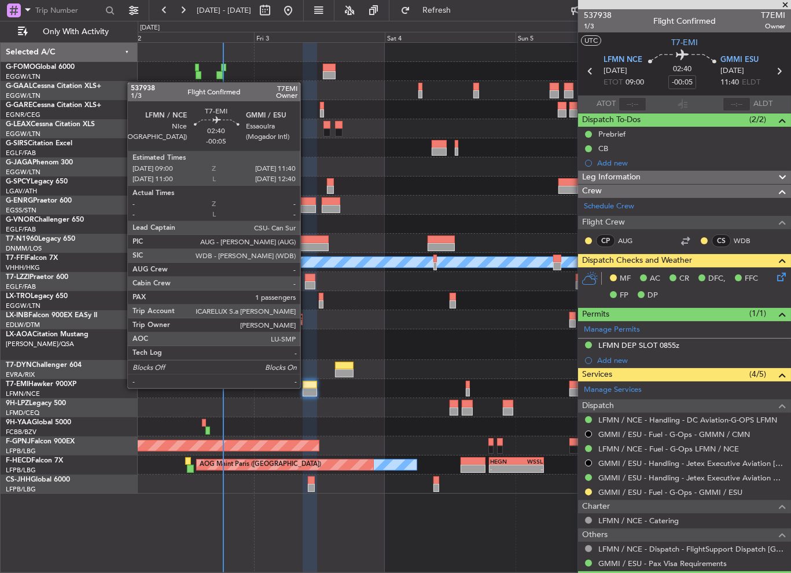
click at [305, 387] on div at bounding box center [309, 385] width 15 height 8
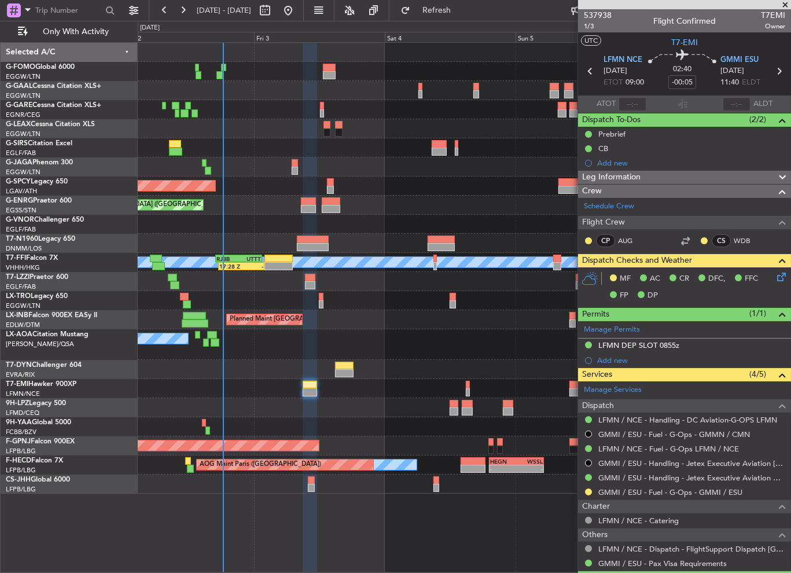
click at [354, 370] on div at bounding box center [464, 369] width 653 height 19
click at [352, 370] on div at bounding box center [344, 373] width 19 height 8
type input "+00:05"
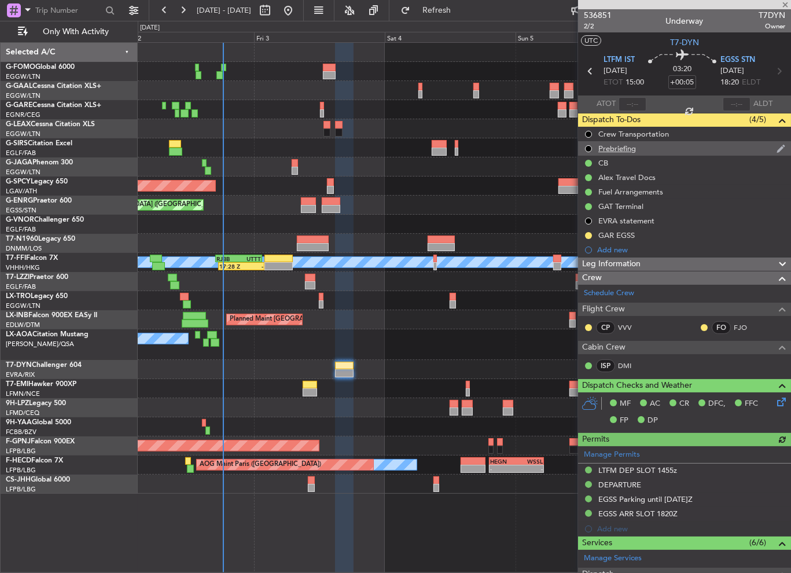
click at [597, 153] on div "Prebriefing" at bounding box center [684, 148] width 213 height 14
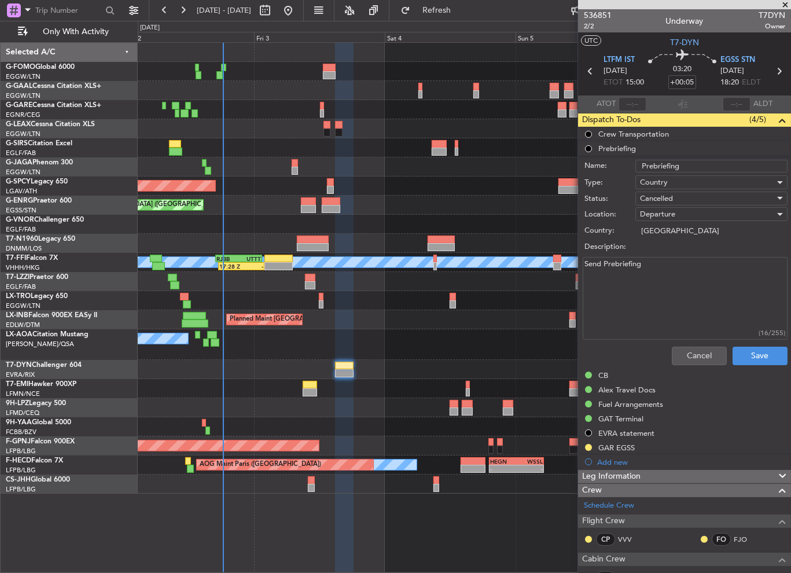
drag, startPoint x: 684, startPoint y: 265, endPoint x: 511, endPoint y: 264, distance: 172.3
click at [512, 264] on fb-app "02 Oct 2025 - 07 Oct 2025 Refresh Quick Links Only With Activity AOG Maint Duss…" at bounding box center [395, 291] width 791 height 564
type textarea "12000"
click at [655, 193] on span "Cancelled" at bounding box center [656, 198] width 33 height 10
click at [674, 250] on span "Completed" at bounding box center [705, 255] width 135 height 17
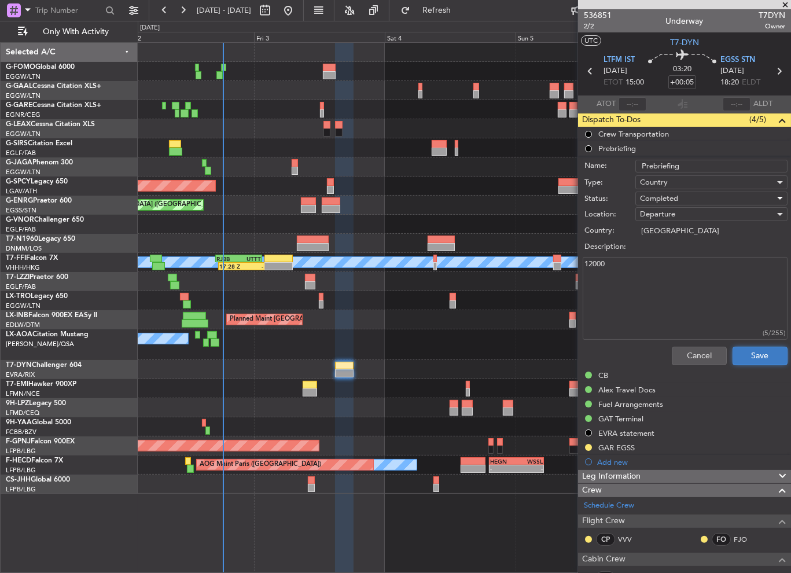
click at [747, 350] on button "Save" at bounding box center [759, 355] width 55 height 19
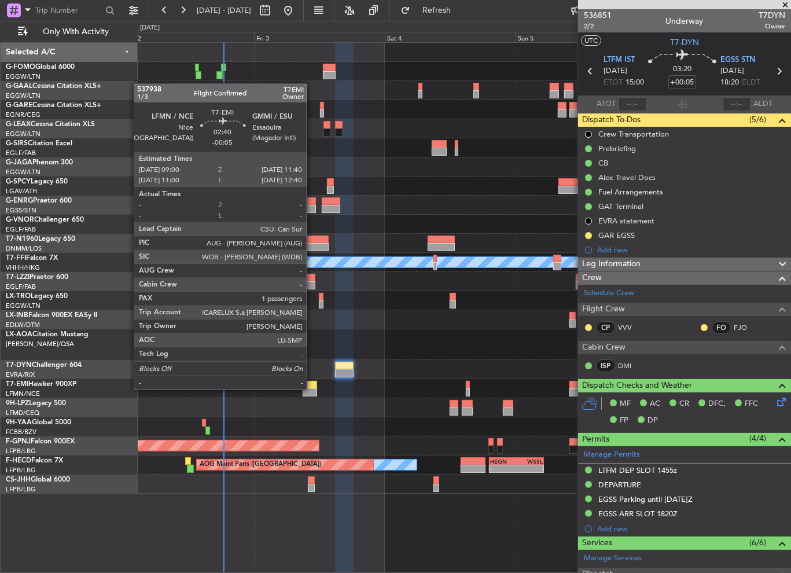
click at [312, 388] on div at bounding box center [309, 392] width 15 height 8
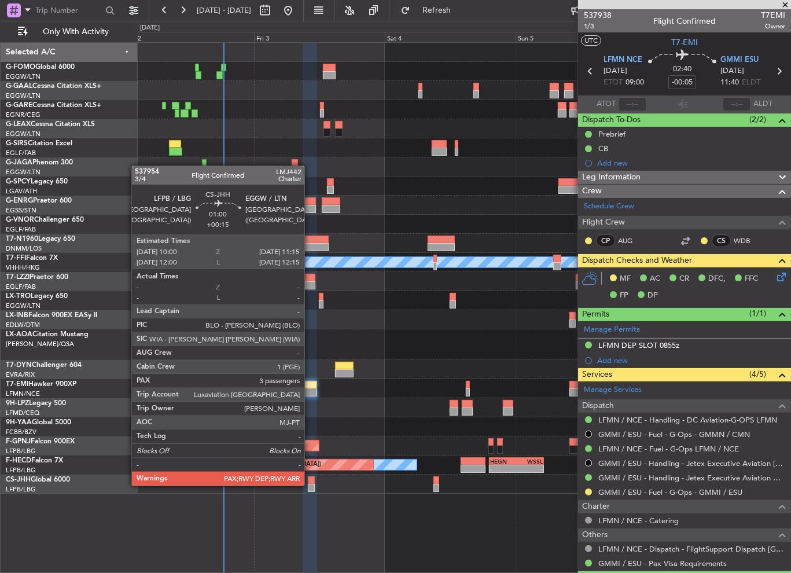
click at [309, 484] on div at bounding box center [311, 487] width 7 height 8
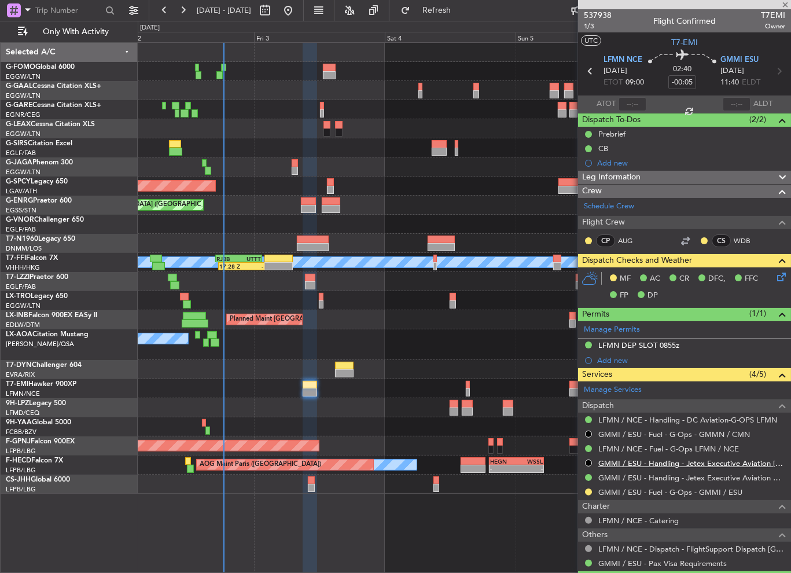
type input "+00:15"
type input "3"
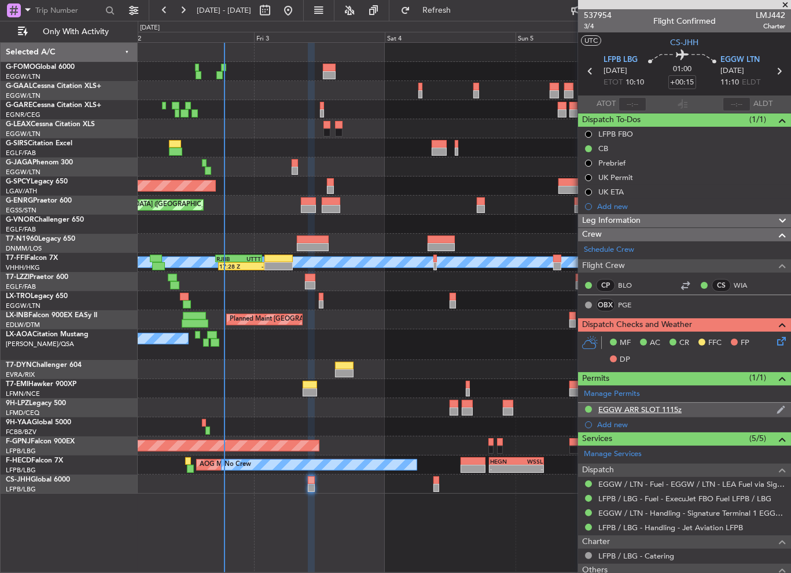
scroll to position [185, 0]
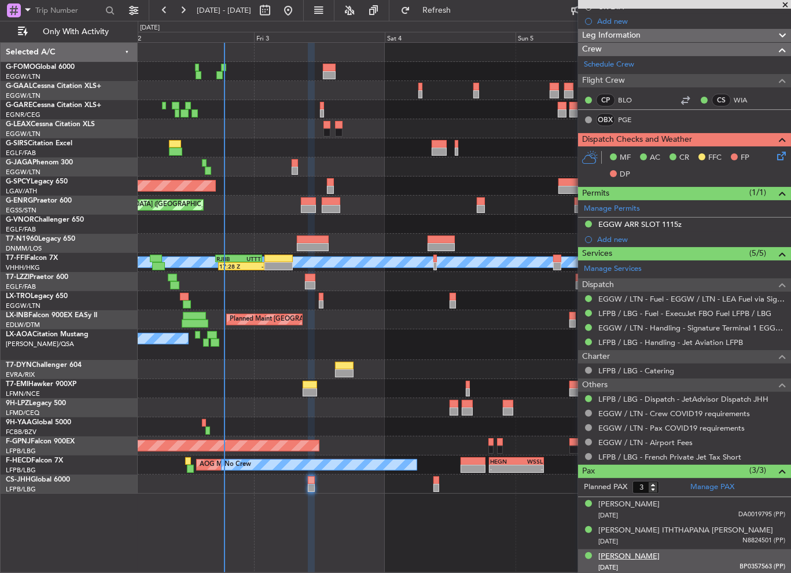
click at [629, 552] on div "[PERSON_NAME]" at bounding box center [628, 557] width 61 height 12
click at [641, 532] on div "[PERSON_NAME] ITHTHAPANA [PERSON_NAME]" at bounding box center [685, 531] width 175 height 12
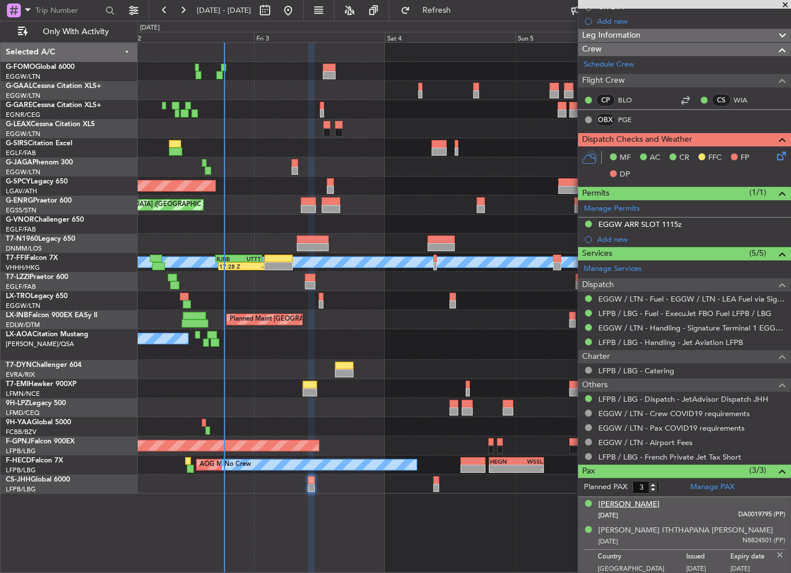
click at [629, 503] on div "[PERSON_NAME]" at bounding box center [628, 504] width 61 height 12
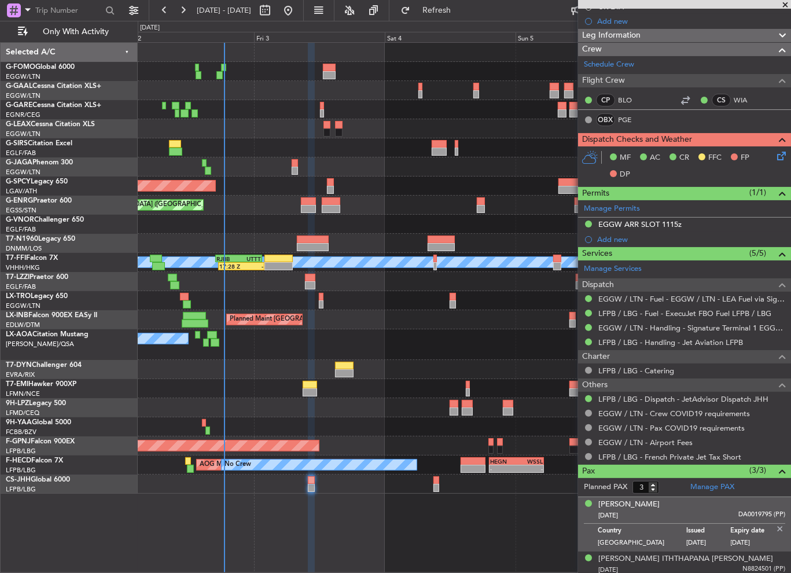
click at [774, 526] on img at bounding box center [779, 528] width 10 height 10
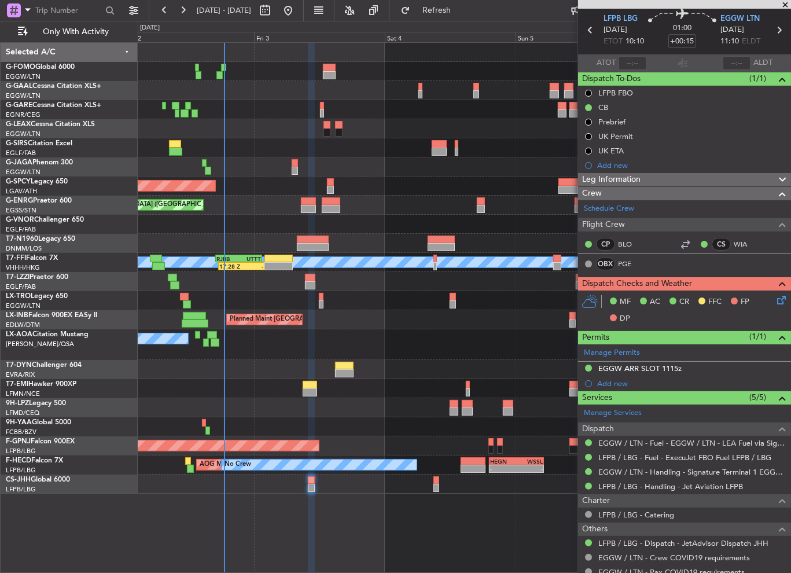
scroll to position [0, 0]
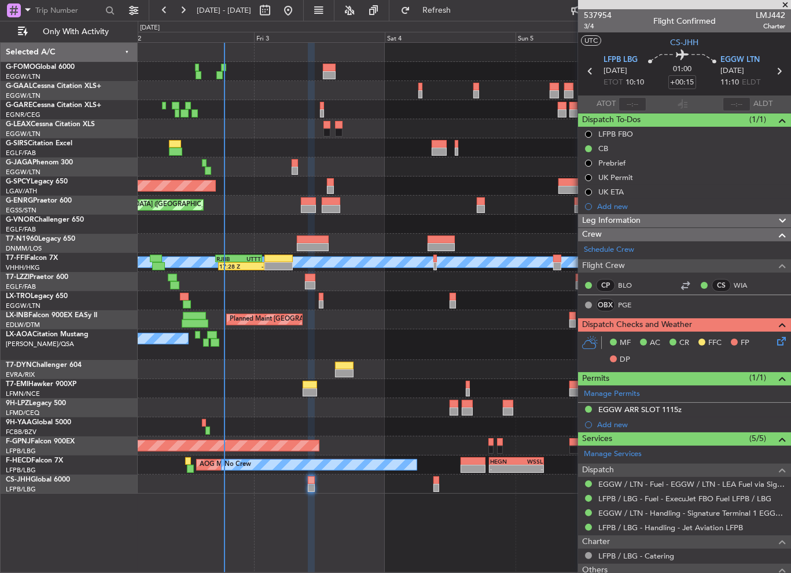
click at [654, 217] on div "Leg Information" at bounding box center [684, 220] width 213 height 13
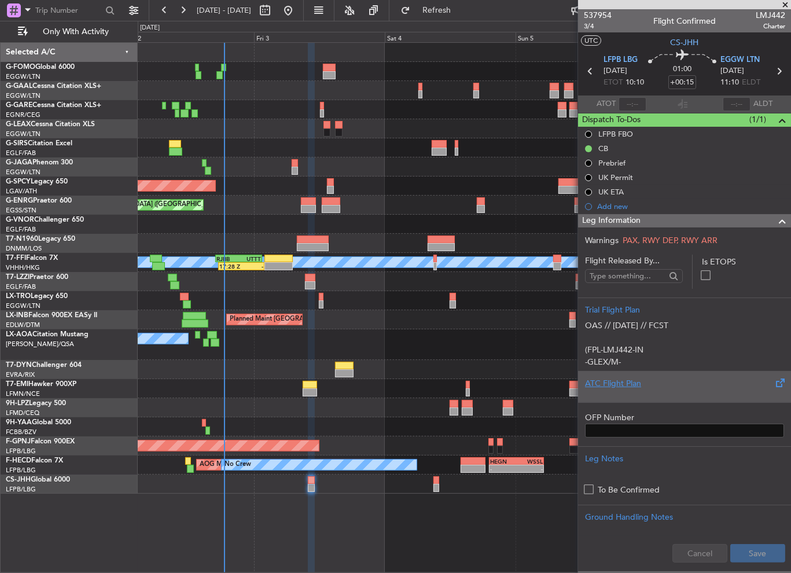
click at [615, 382] on div "ATC Flight Plan" at bounding box center [684, 383] width 199 height 12
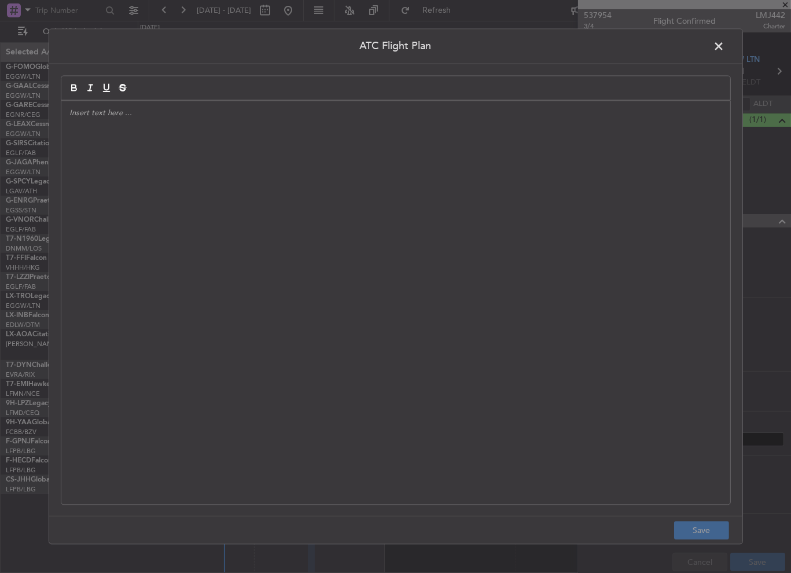
click at [404, 258] on div at bounding box center [395, 302] width 669 height 403
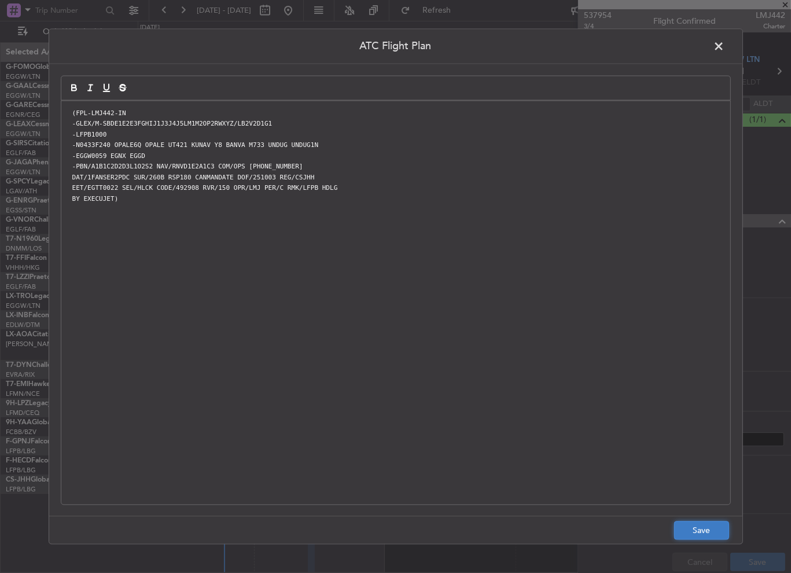
click at [715, 530] on button "Save" at bounding box center [701, 530] width 55 height 19
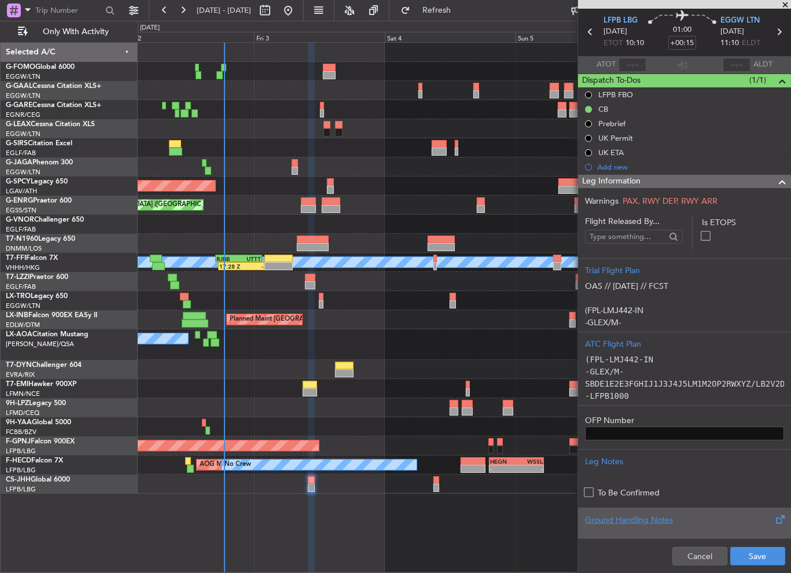
scroll to position [58, 0]
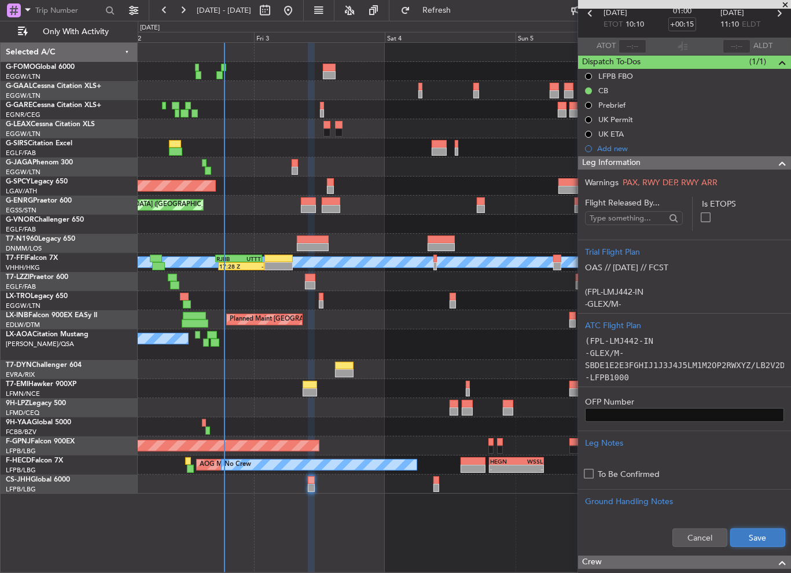
click at [743, 538] on button "Save" at bounding box center [757, 537] width 55 height 19
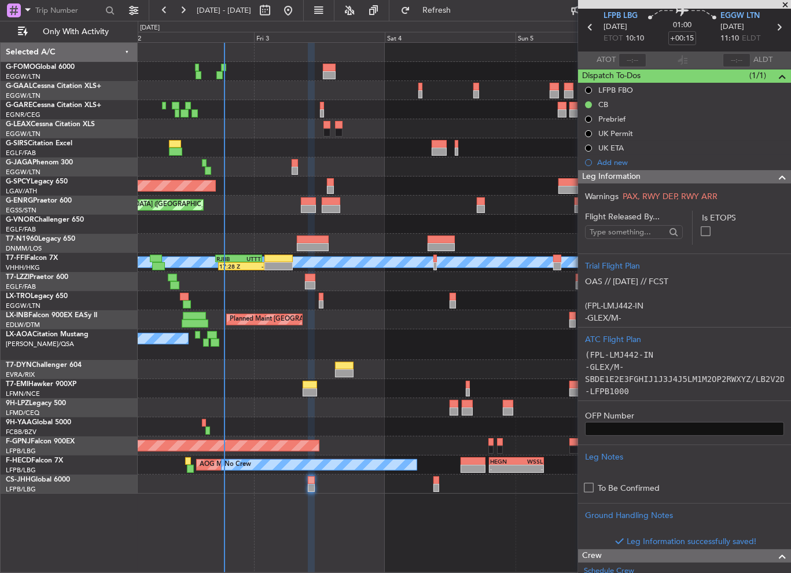
scroll to position [0, 0]
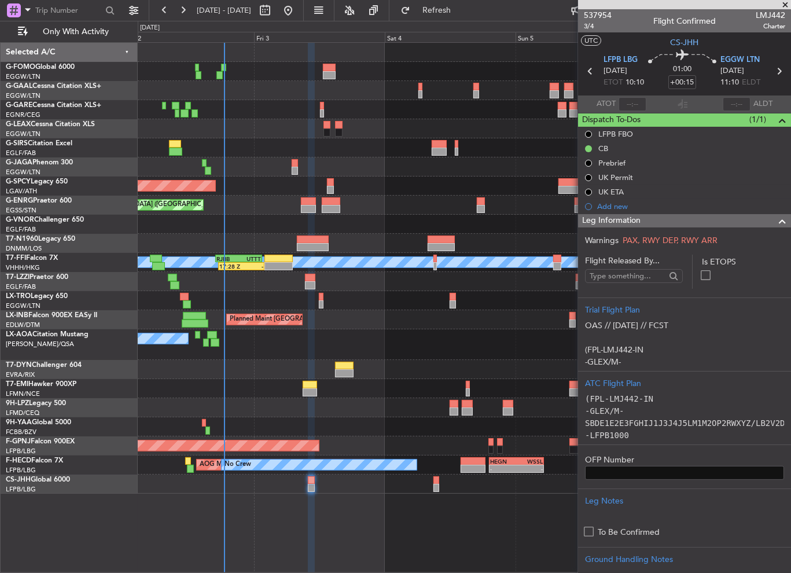
click at [775, 218] on span at bounding box center [782, 221] width 14 height 14
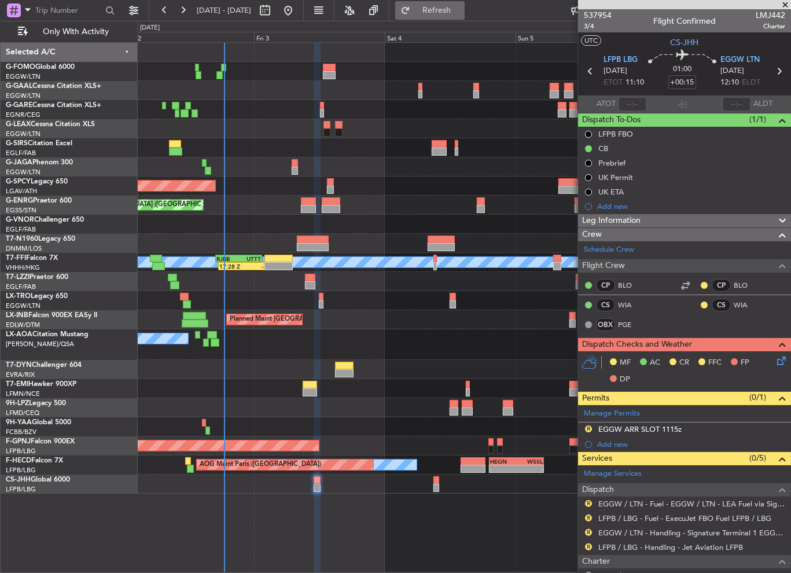
click at [464, 17] on button "Refresh" at bounding box center [429, 10] width 69 height 19
click at [461, 11] on span "Refresh" at bounding box center [436, 10] width 49 height 8
click at [434, 4] on button "Refresh" at bounding box center [429, 10] width 69 height 19
click at [658, 222] on div "Leg Information" at bounding box center [684, 220] width 213 height 13
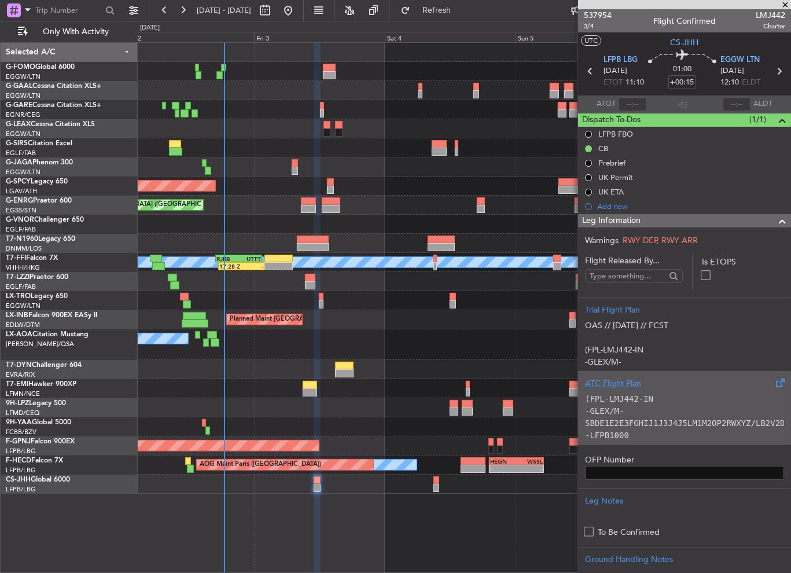
click at [615, 416] on p "-GLEX/M-SBDE1E2E3FGHIJ1J3J4J5LM1M2OP2RWXYZ/LB2V2D1G1" at bounding box center [684, 417] width 199 height 24
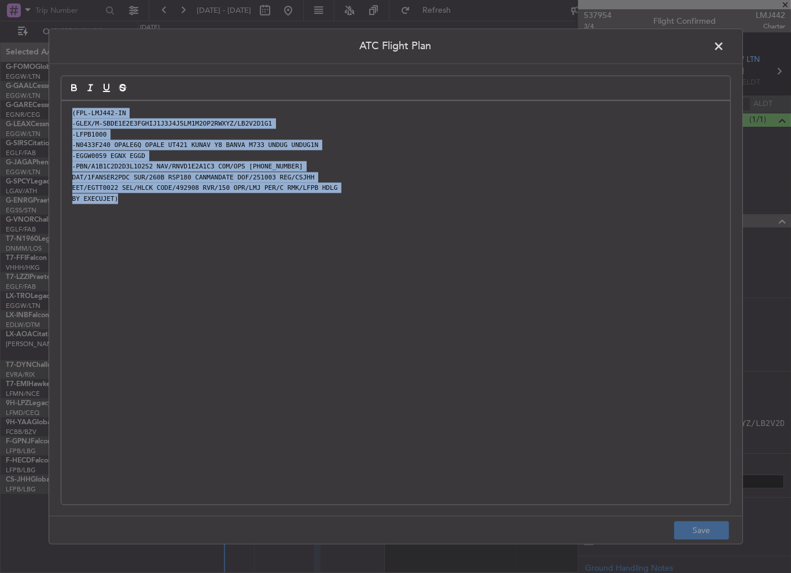
drag, startPoint x: 452, startPoint y: 306, endPoint x: -3, endPoint y: 59, distance: 517.3
click at [0, 59] on html "02 Oct 2025 - 07 Oct 2025 Refresh Quick Links Only With Activity AOG Maint Duss…" at bounding box center [395, 286] width 791 height 573
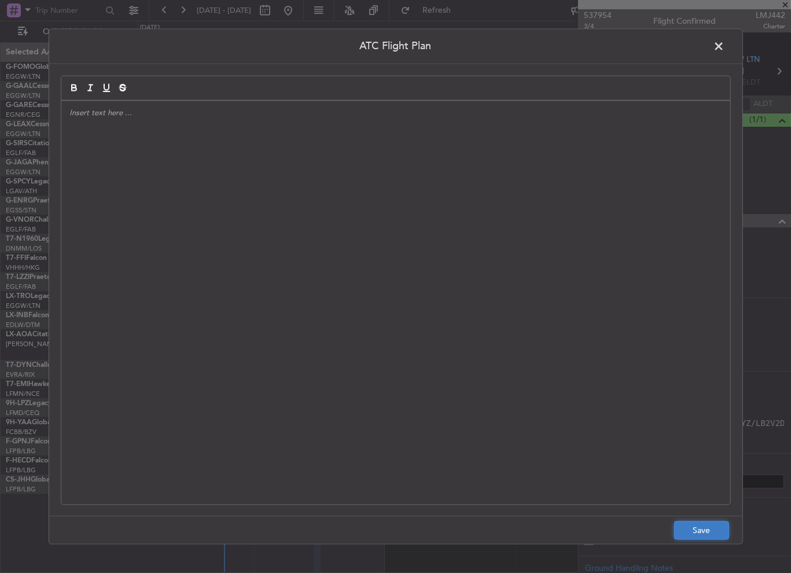
click at [700, 535] on button "Save" at bounding box center [701, 530] width 55 height 19
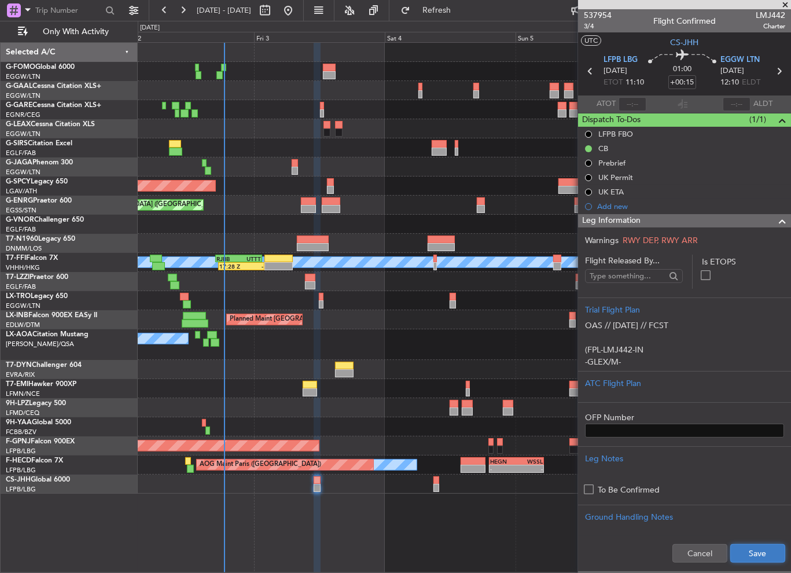
click at [738, 552] on button "Save" at bounding box center [757, 553] width 55 height 19
click at [775, 218] on span at bounding box center [782, 221] width 14 height 14
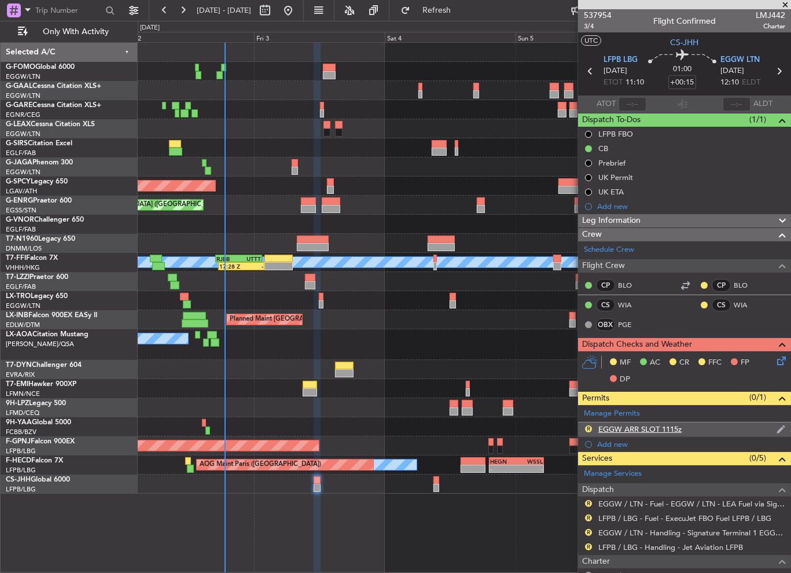
click at [685, 430] on div "R EGGW ARR SLOT 1115z" at bounding box center [684, 429] width 213 height 14
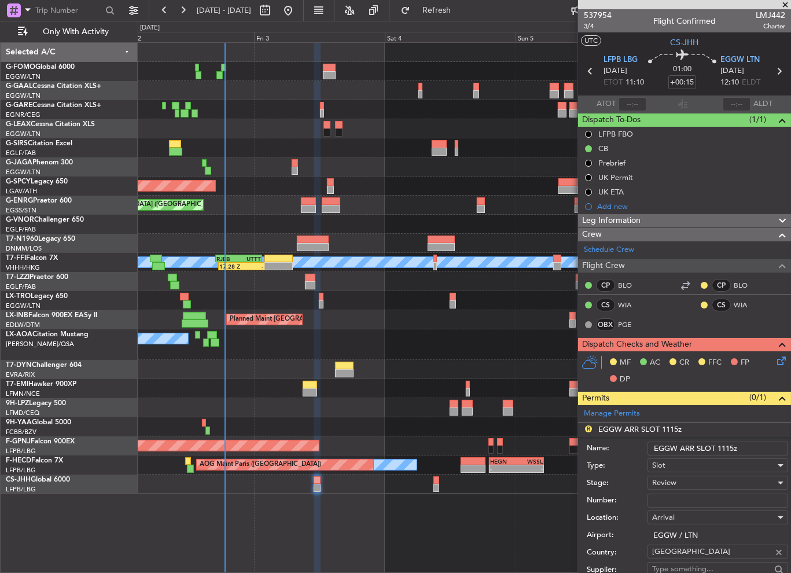
drag, startPoint x: 733, startPoint y: 449, endPoint x: 722, endPoint y: 449, distance: 11.0
click at [722, 449] on input "EGGW ARR SLOT 1115z" at bounding box center [717, 448] width 141 height 14
type input "EGGW ARR SLOT 1200z"
click at [682, 482] on div "Review" at bounding box center [713, 482] width 123 height 17
click at [696, 552] on span "Requested" at bounding box center [712, 556] width 121 height 17
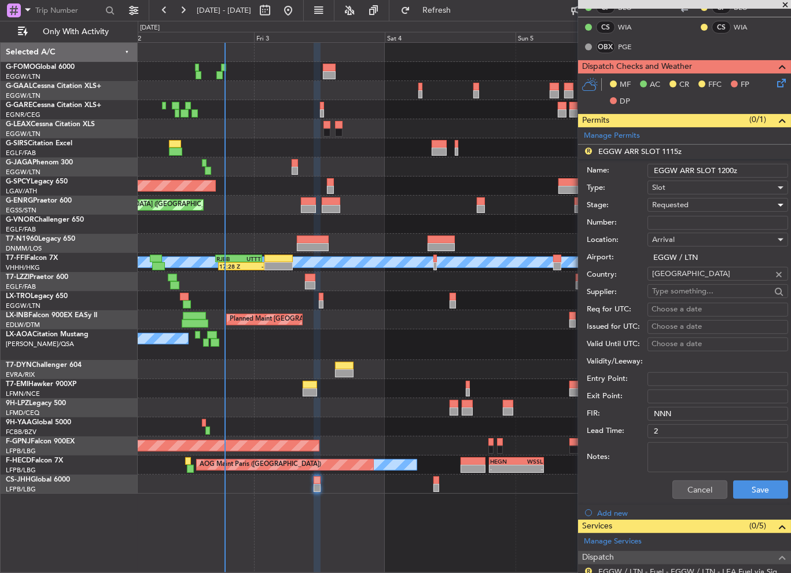
scroll to position [289, 0]
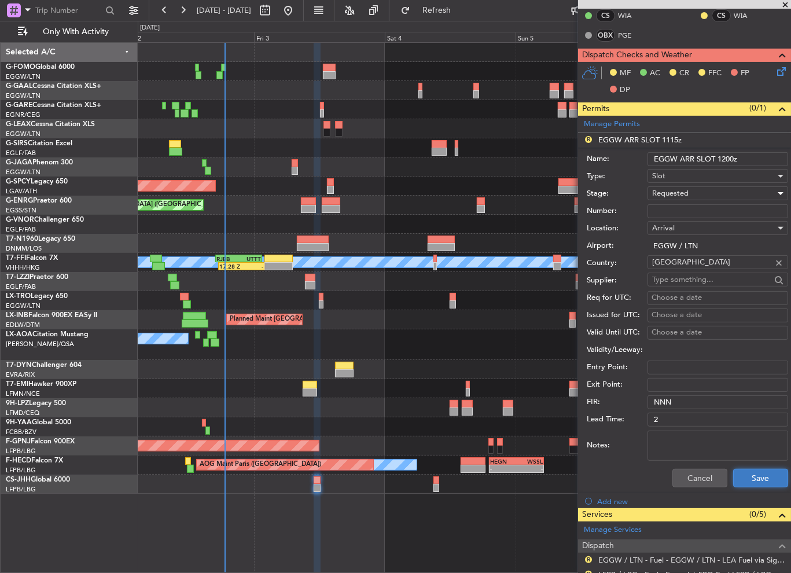
click at [761, 481] on button "Save" at bounding box center [760, 477] width 55 height 19
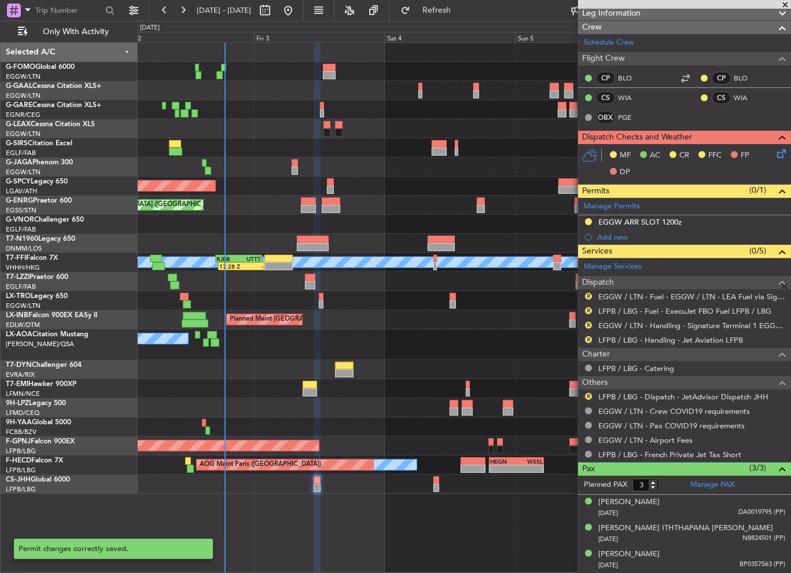
scroll to position [205, 0]
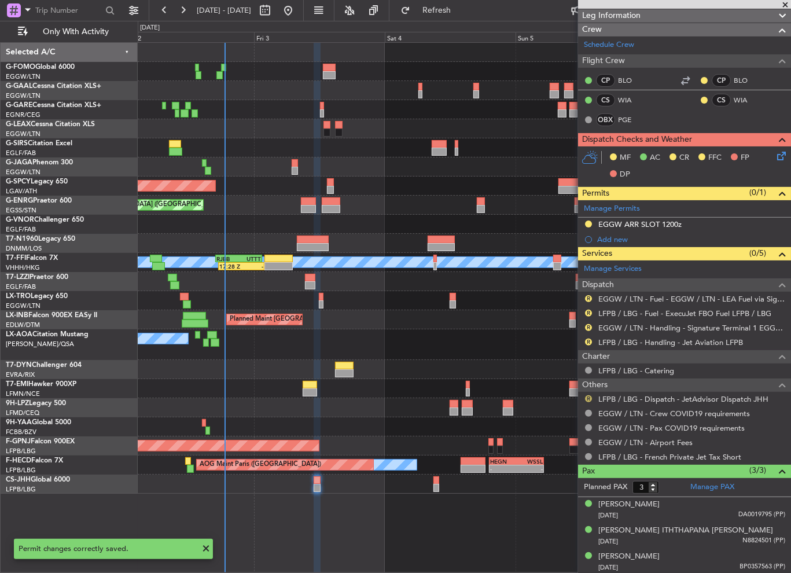
click at [589, 396] on button "R" at bounding box center [588, 398] width 7 height 7
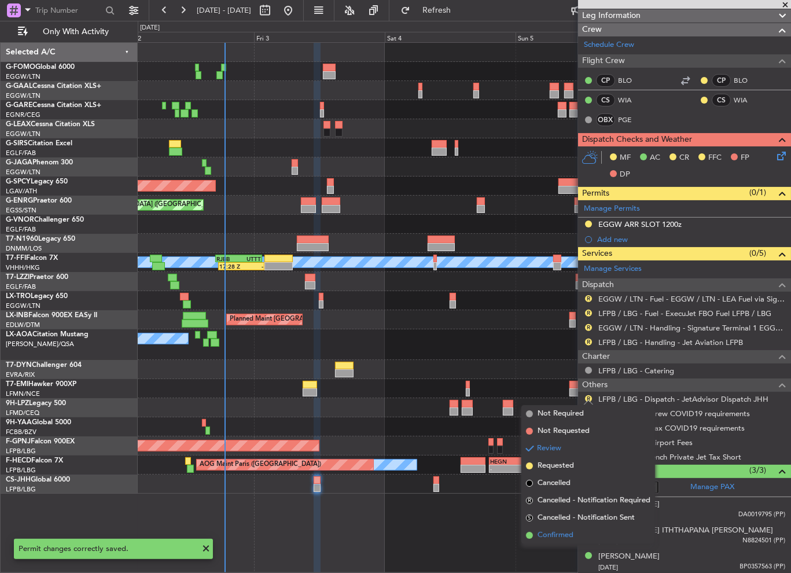
click at [564, 537] on span "Confirmed" at bounding box center [555, 535] width 36 height 12
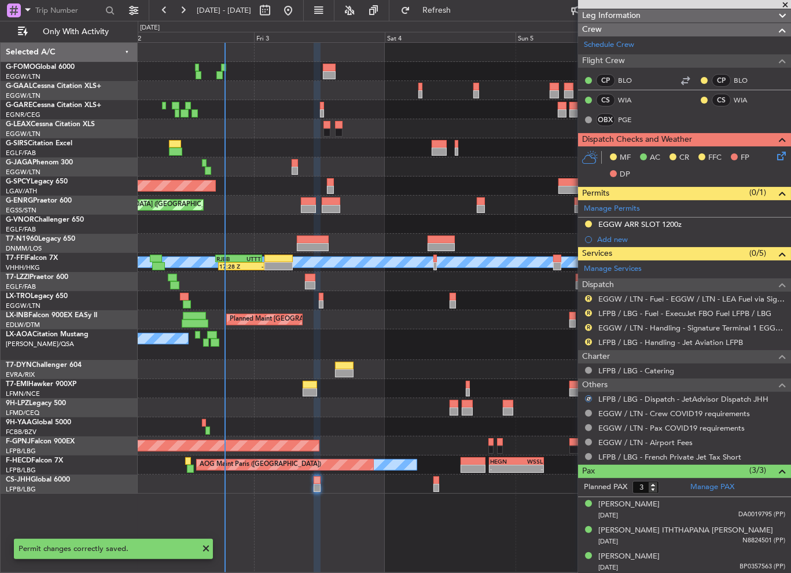
scroll to position [89, 0]
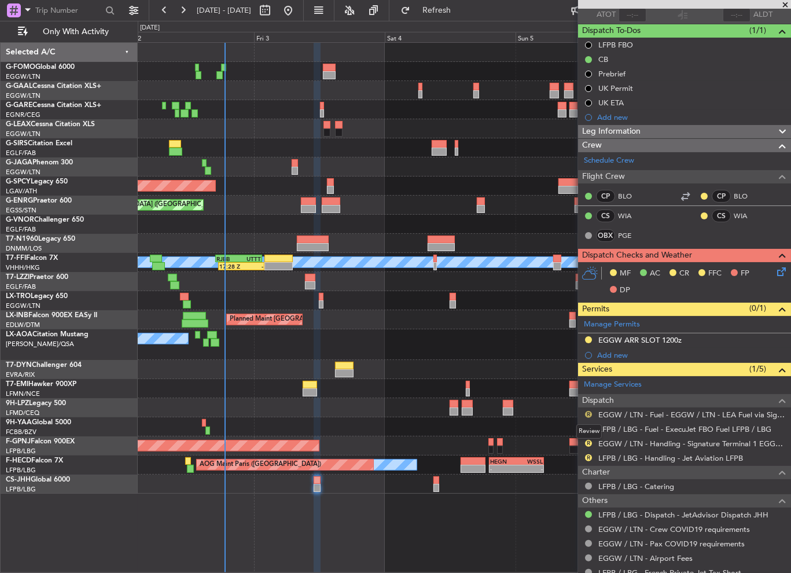
click at [585, 412] on button "R" at bounding box center [588, 414] width 7 height 7
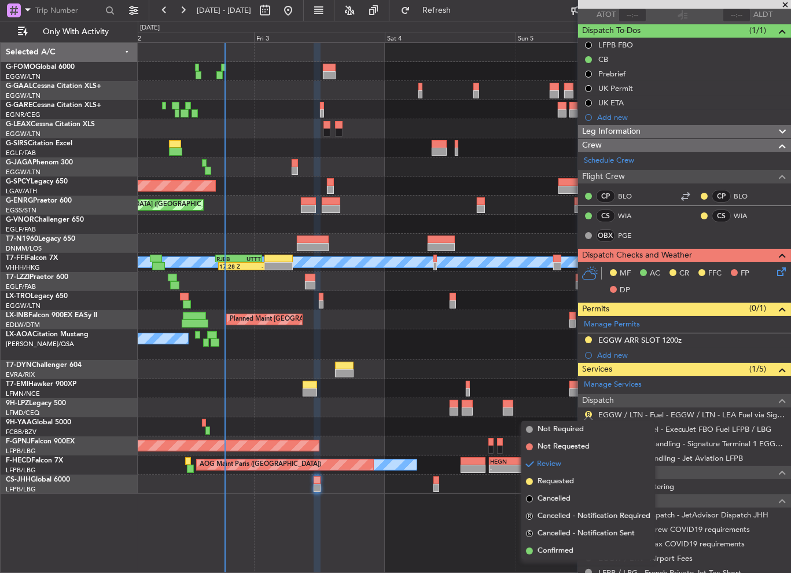
drag, startPoint x: 567, startPoint y: 551, endPoint x: 597, endPoint y: 450, distance: 105.0
click at [570, 548] on span "Confirmed" at bounding box center [555, 551] width 36 height 12
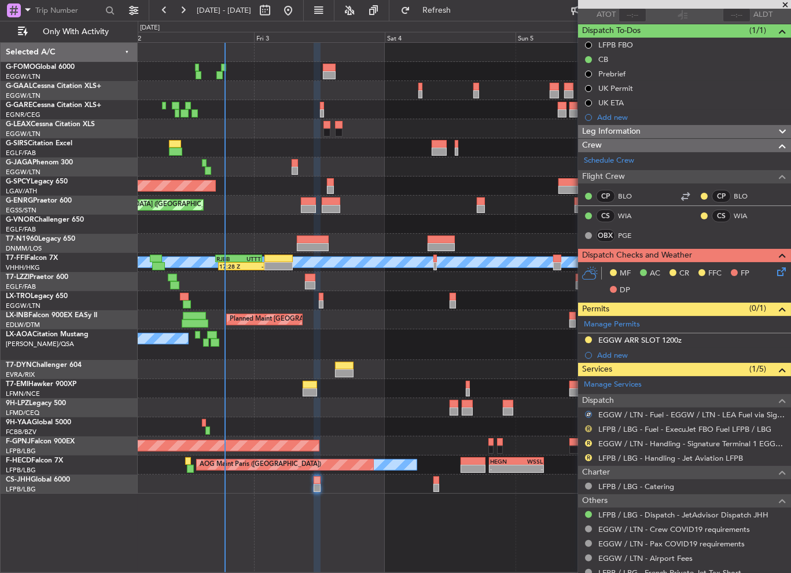
click at [587, 425] on button "R" at bounding box center [588, 428] width 7 height 7
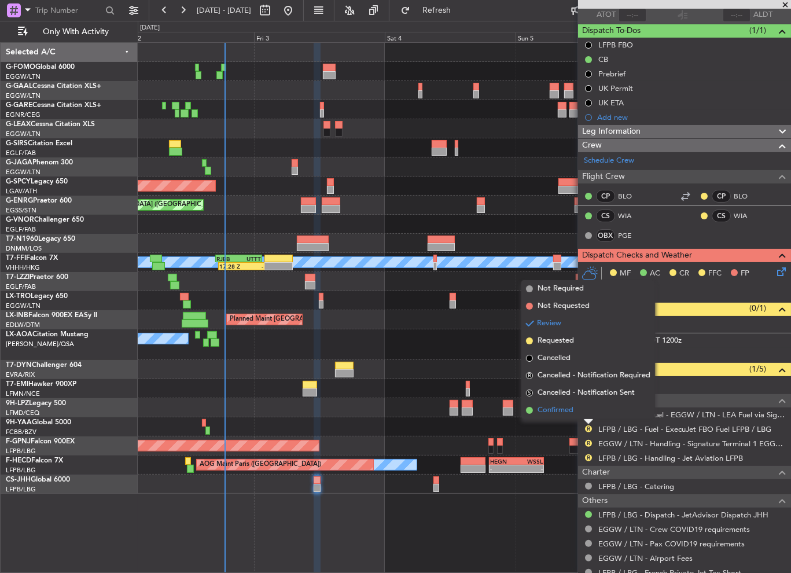
click at [559, 407] on span "Confirmed" at bounding box center [555, 410] width 36 height 12
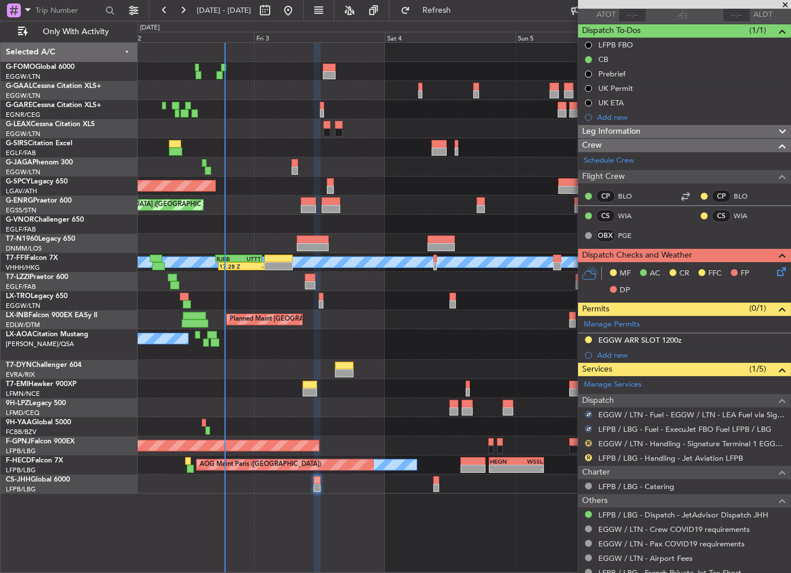
click at [587, 444] on button "R" at bounding box center [588, 442] width 7 height 7
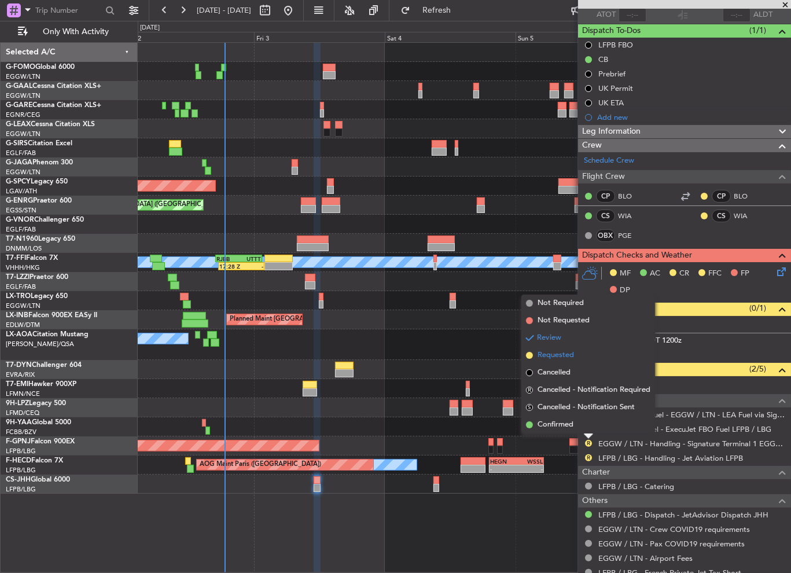
click at [555, 357] on span "Requested" at bounding box center [555, 355] width 36 height 12
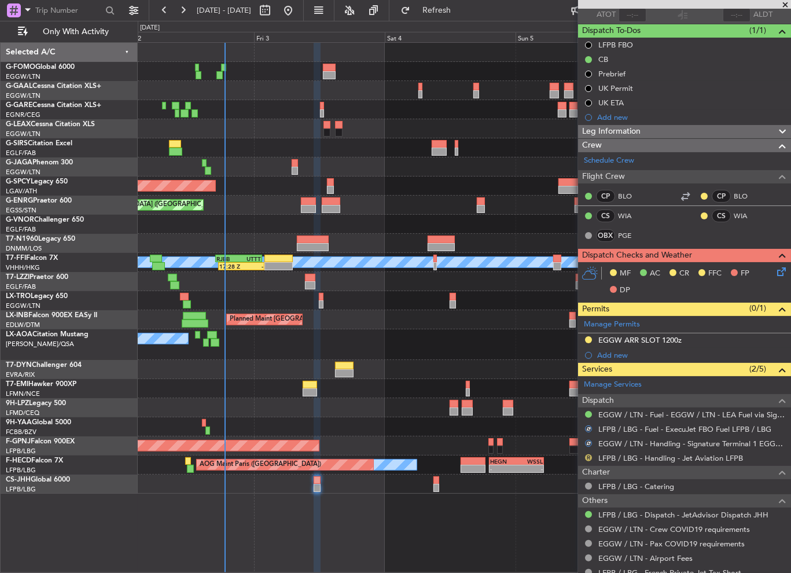
click at [589, 455] on button "R" at bounding box center [588, 457] width 7 height 7
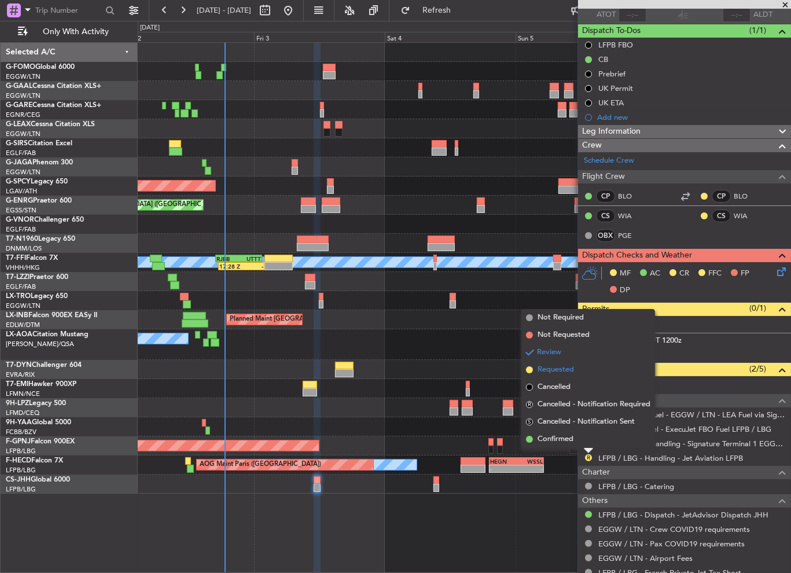
click at [562, 370] on span "Requested" at bounding box center [555, 370] width 36 height 12
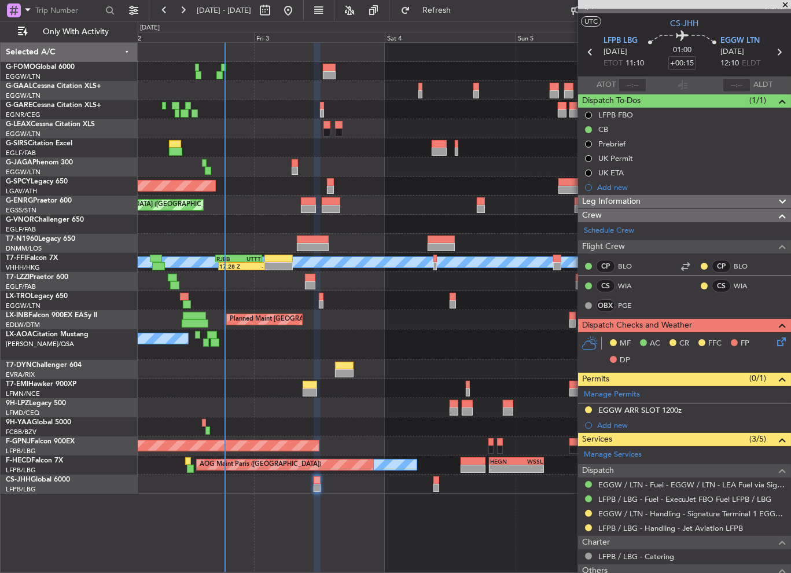
scroll to position [0, 0]
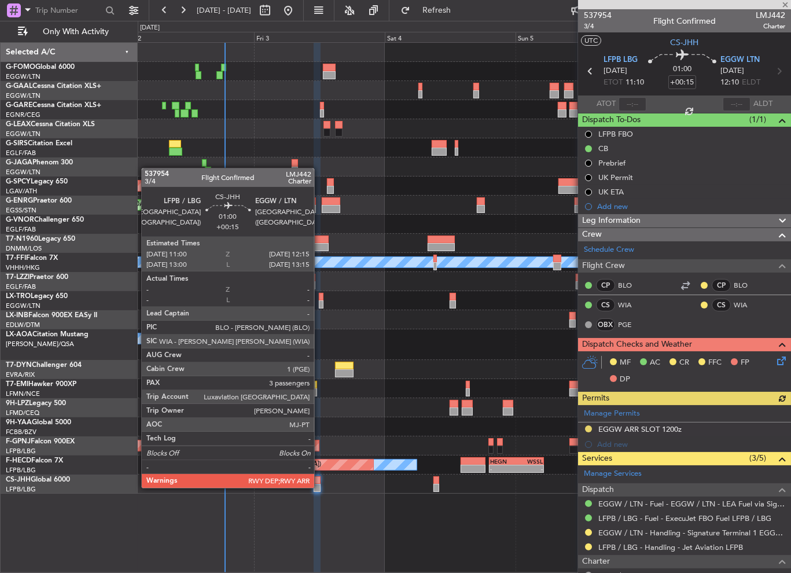
click at [318, 485] on div at bounding box center [316, 487] width 7 height 8
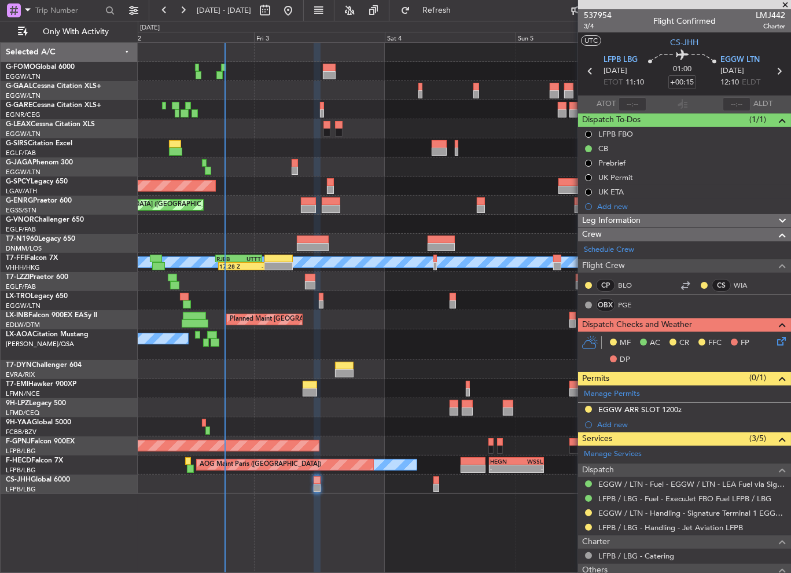
click at [774, 342] on icon at bounding box center [778, 338] width 9 height 9
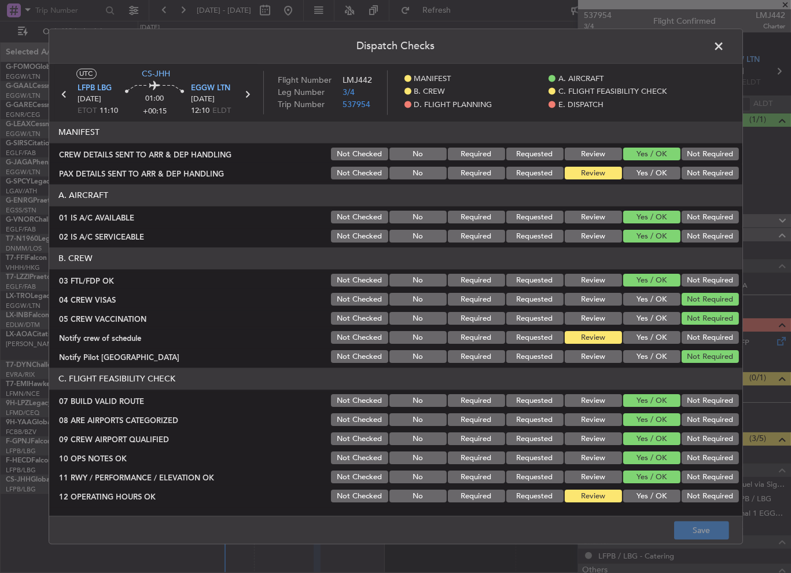
click at [650, 182] on article "MANIFEST CREW DETAILS SENT TO ARR & DEP HANDLING Not Checked No Required Reques…" at bounding box center [395, 314] width 693 height 387
click at [652, 173] on button "Yes / OK" at bounding box center [651, 173] width 57 height 13
click at [647, 341] on button "Yes / OK" at bounding box center [651, 337] width 57 height 13
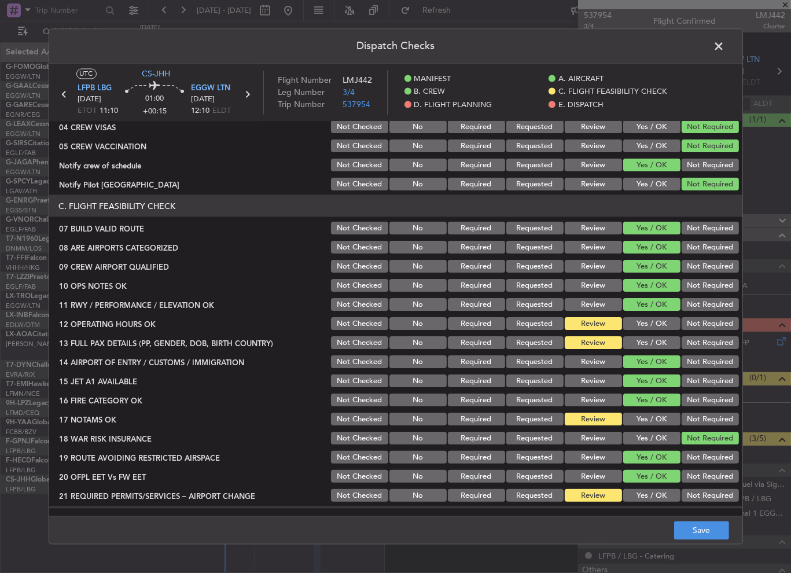
scroll to position [173, 0]
click at [648, 317] on button "Yes / OK" at bounding box center [651, 322] width 57 height 13
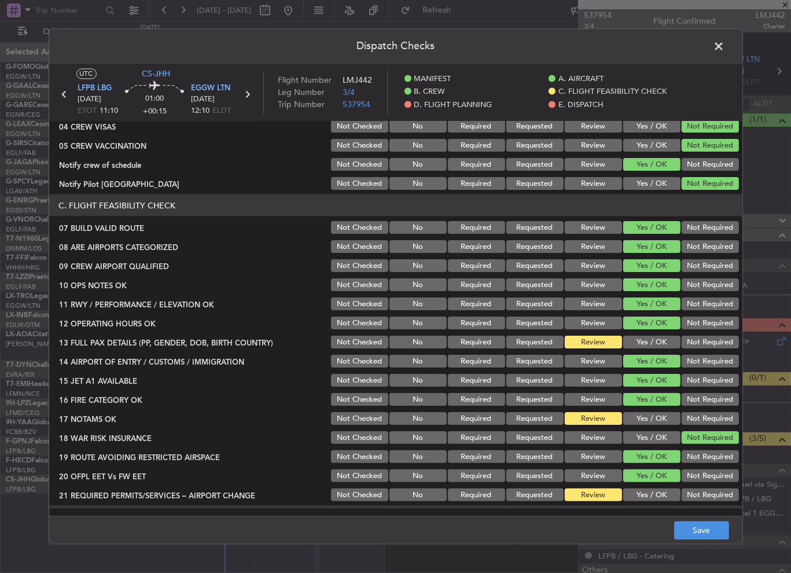
click at [650, 344] on button "Yes / OK" at bounding box center [651, 341] width 57 height 13
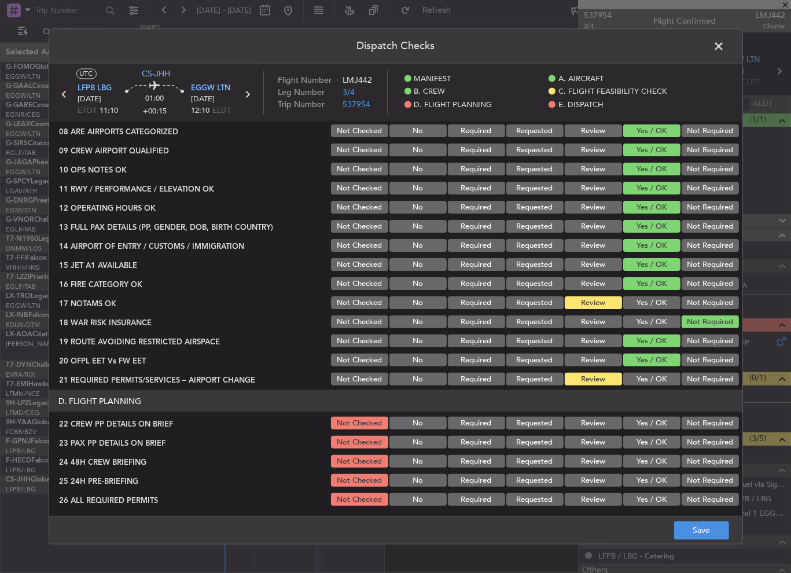
click at [649, 300] on button "Yes / OK" at bounding box center [651, 302] width 57 height 13
click at [652, 375] on button "Yes / OK" at bounding box center [651, 378] width 57 height 13
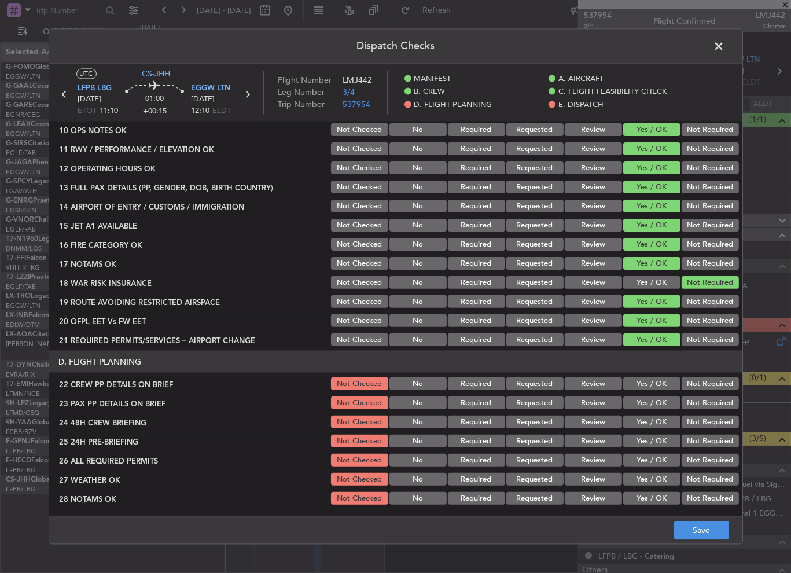
scroll to position [347, 0]
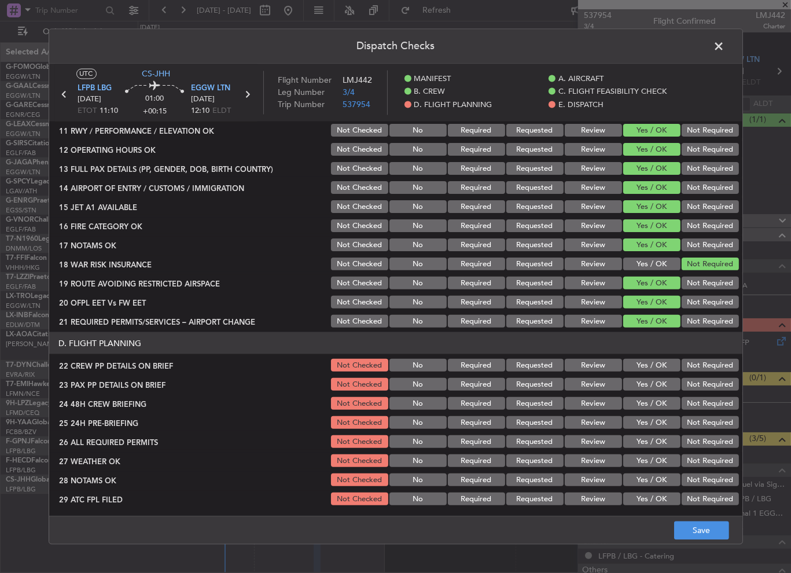
click at [652, 361] on button "Yes / OK" at bounding box center [651, 365] width 57 height 13
click at [659, 386] on button "Yes / OK" at bounding box center [651, 384] width 57 height 13
click at [658, 405] on button "Yes / OK" at bounding box center [651, 403] width 57 height 13
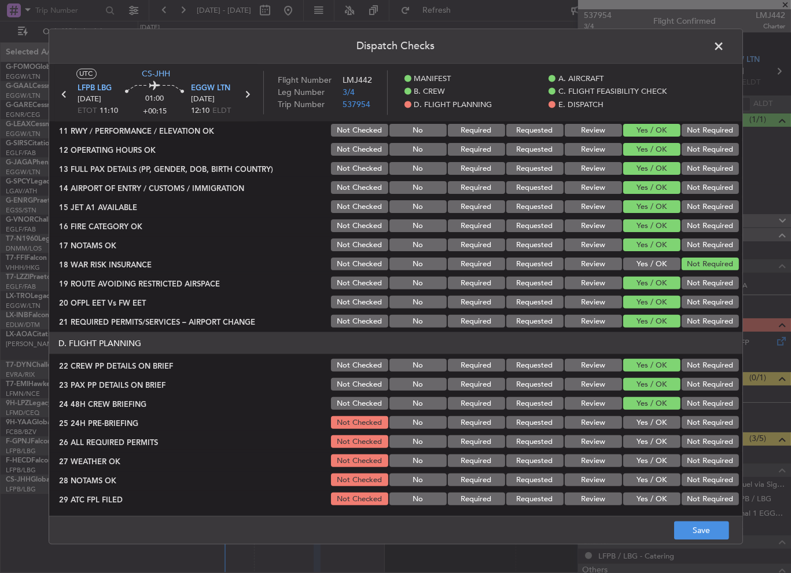
click at [707, 417] on button "Not Required" at bounding box center [709, 422] width 57 height 13
click at [703, 530] on button "Save" at bounding box center [701, 530] width 55 height 19
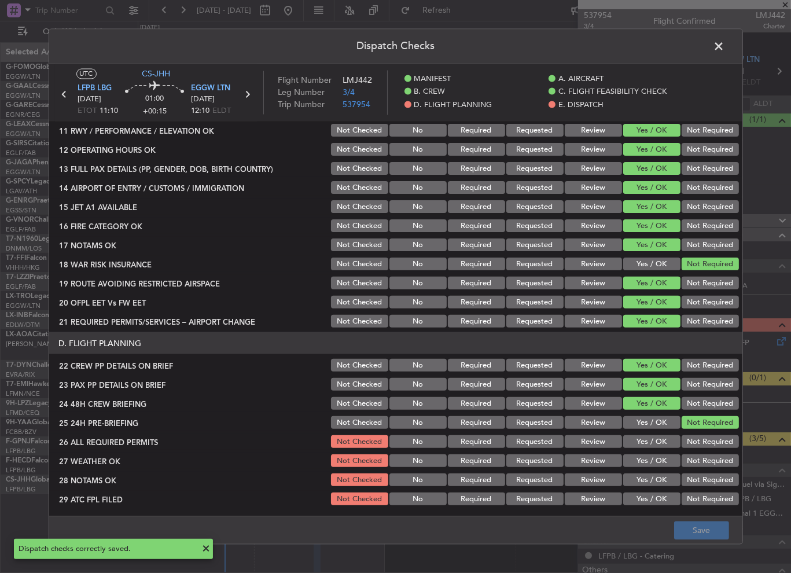
click at [725, 46] on span at bounding box center [725, 49] width 0 height 23
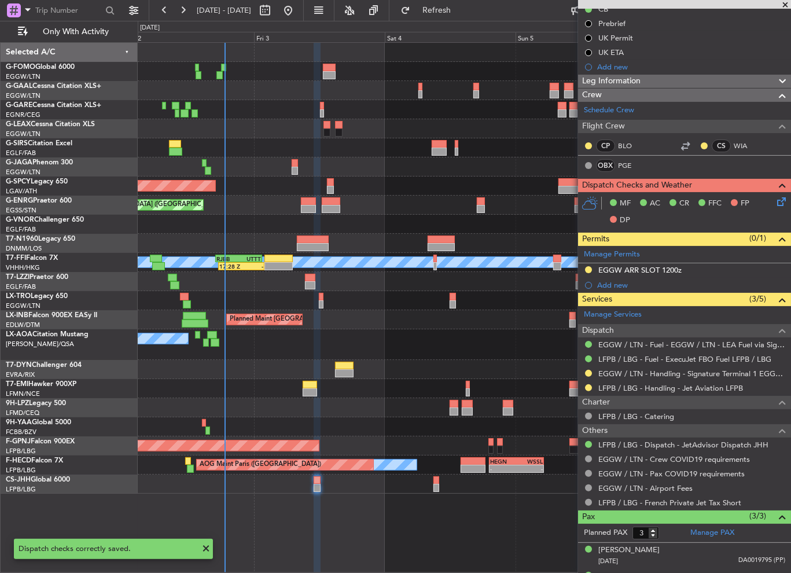
scroll to position [173, 0]
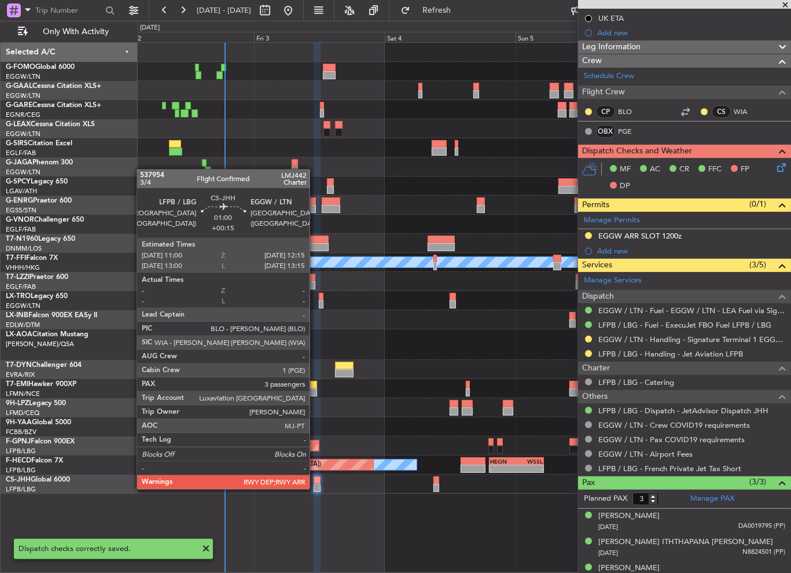
click at [315, 487] on div at bounding box center [316, 487] width 7 height 8
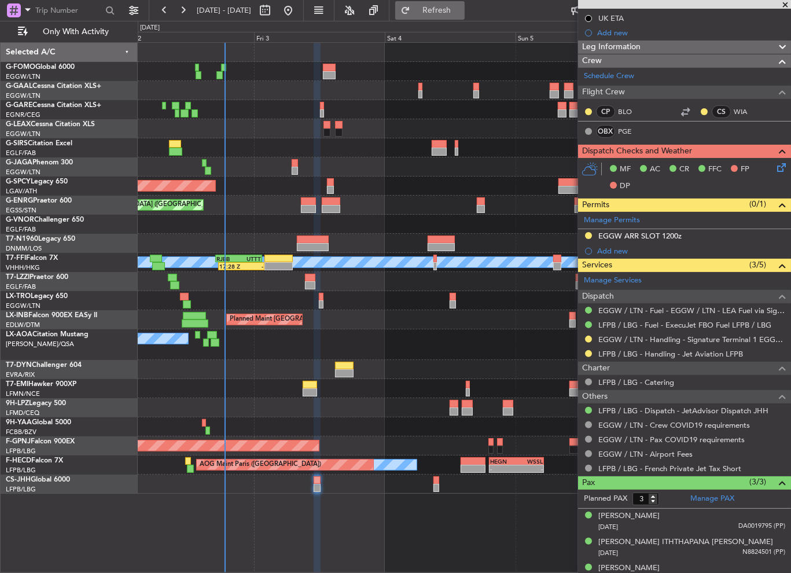
click at [461, 16] on button "Refresh" at bounding box center [429, 10] width 69 height 19
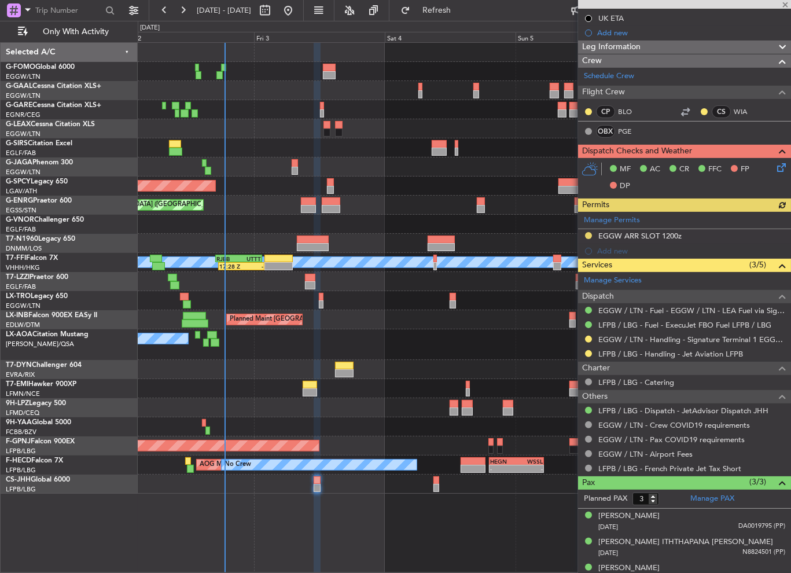
scroll to position [0, 0]
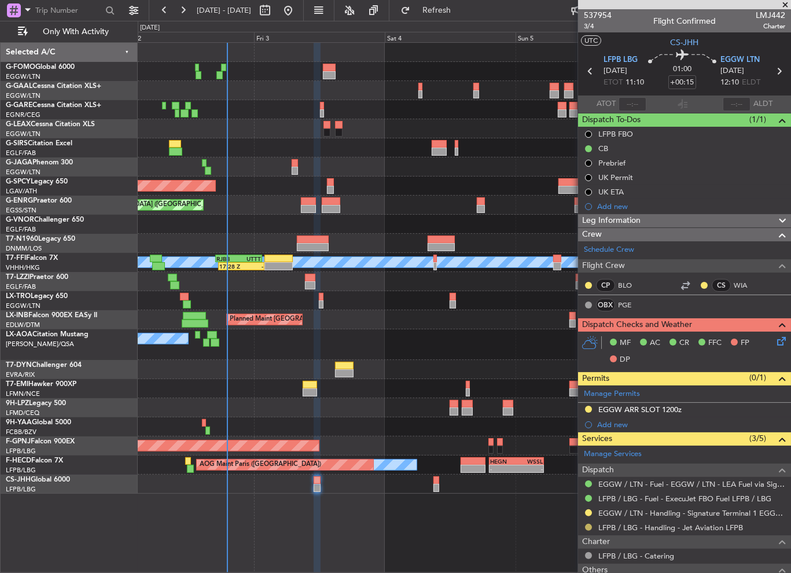
click at [586, 526] on button at bounding box center [588, 526] width 7 height 7
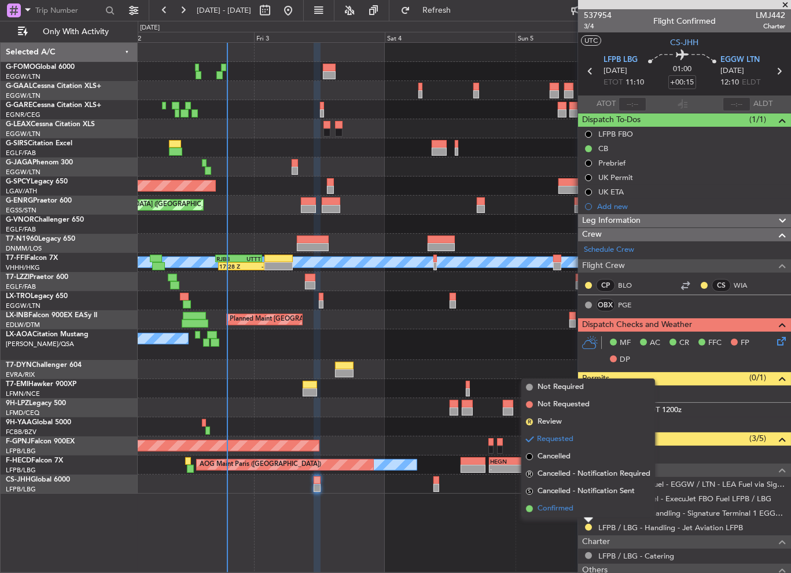
click at [557, 509] on span "Confirmed" at bounding box center [555, 509] width 36 height 12
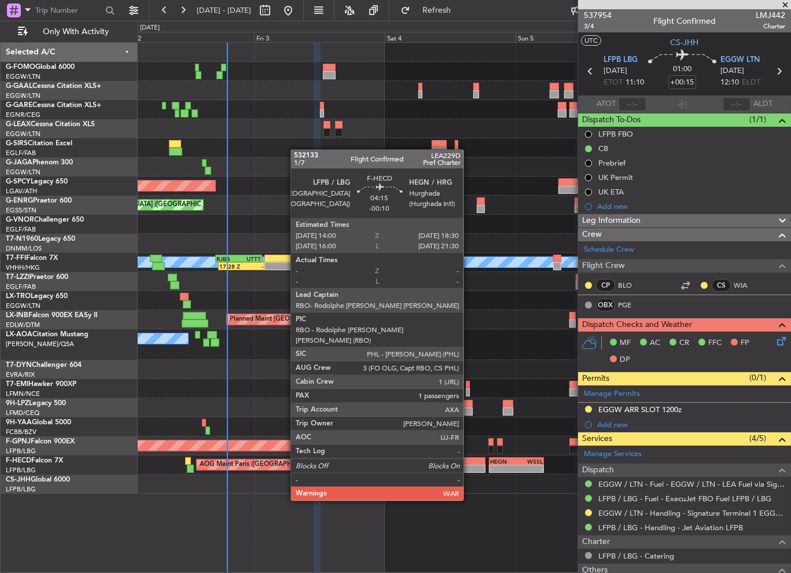
click at [468, 468] on div at bounding box center [472, 468] width 25 height 8
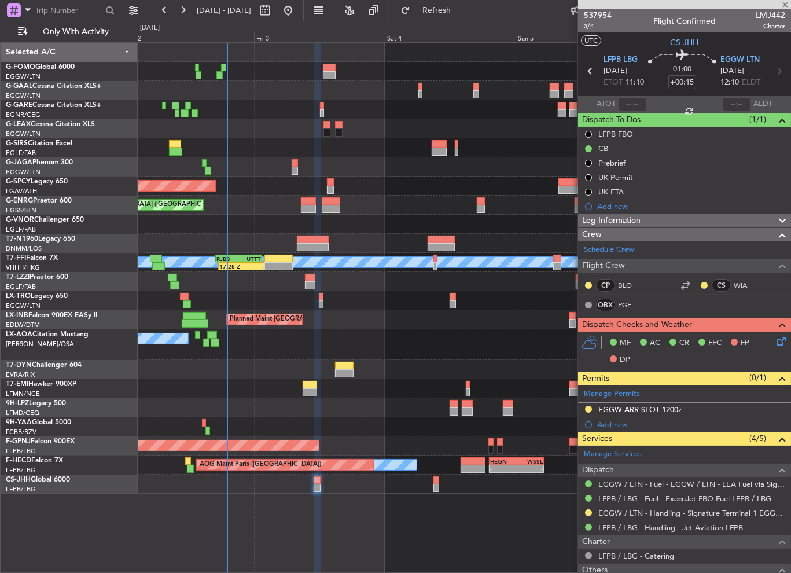
type input "-00:10"
type input "1"
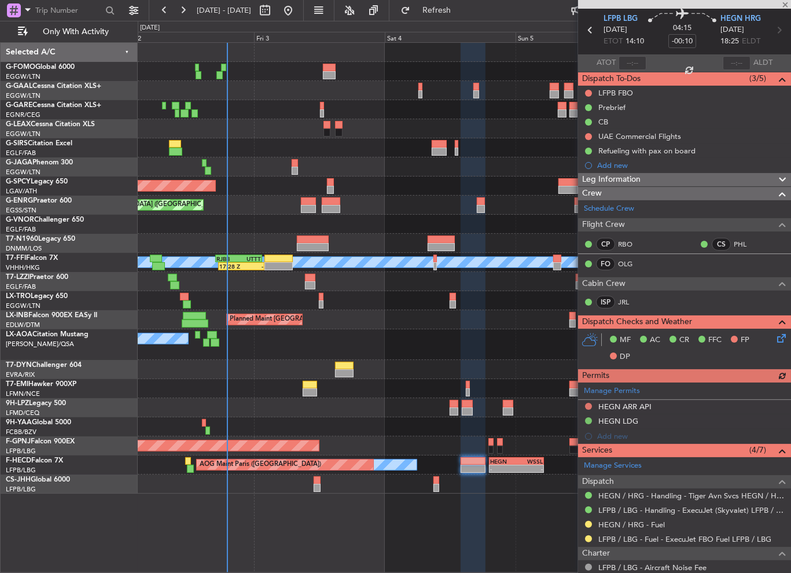
scroll to position [116, 0]
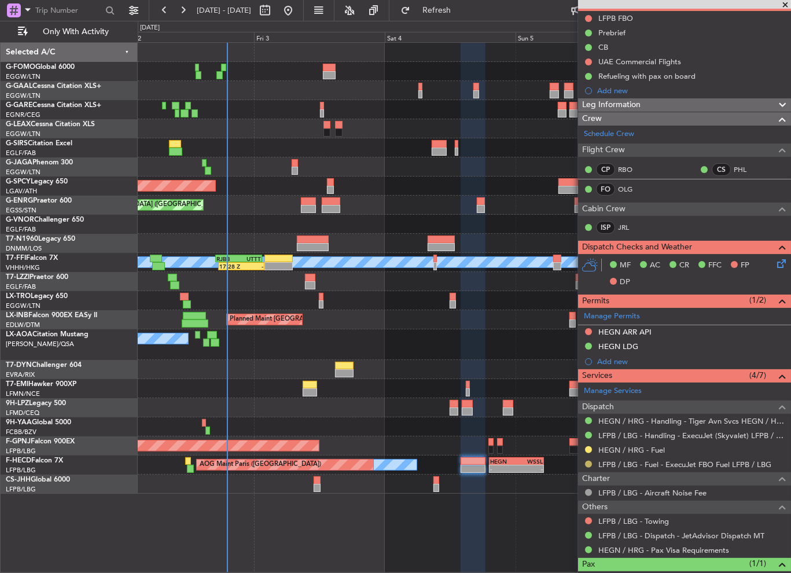
click at [589, 461] on button at bounding box center [588, 463] width 7 height 7
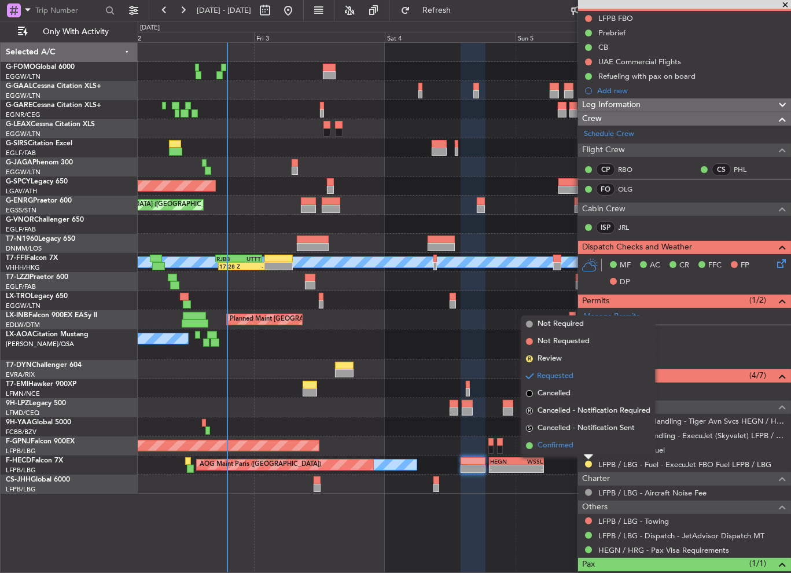
click at [571, 448] on span "Confirmed" at bounding box center [555, 445] width 36 height 12
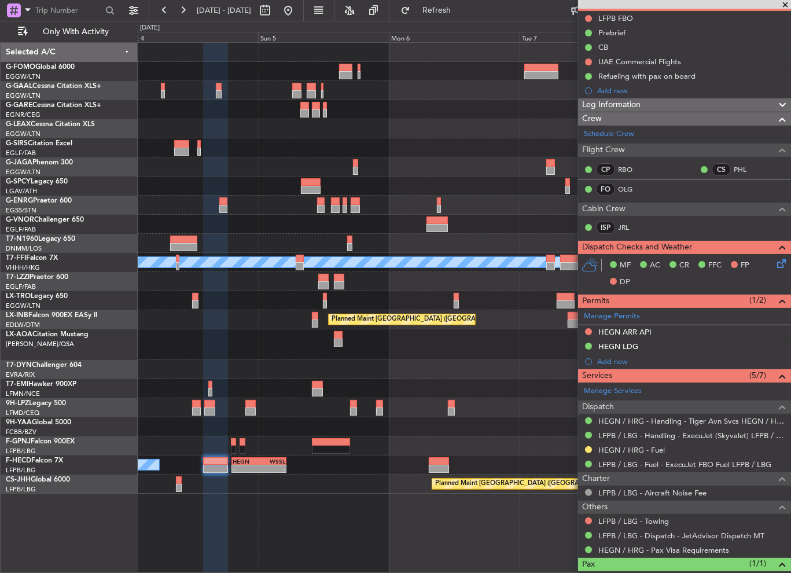
click at [242, 128] on div at bounding box center [464, 128] width 653 height 19
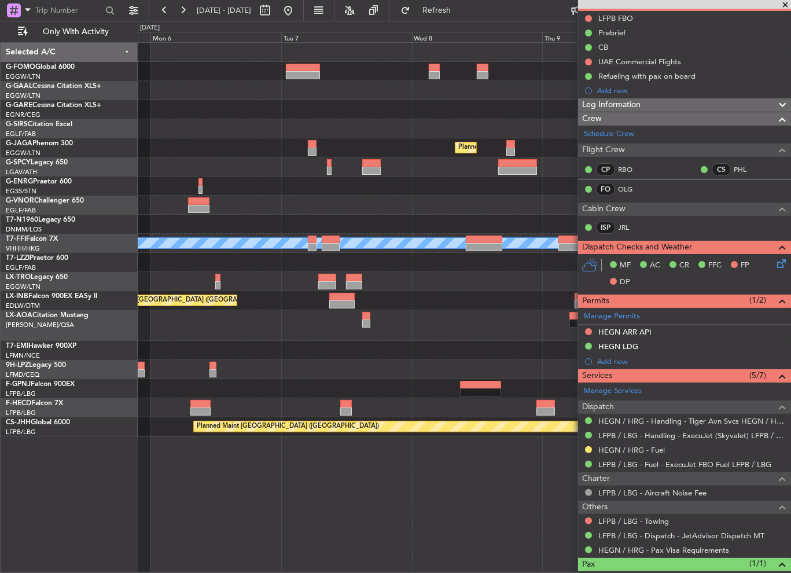
click at [215, 79] on div at bounding box center [464, 71] width 653 height 19
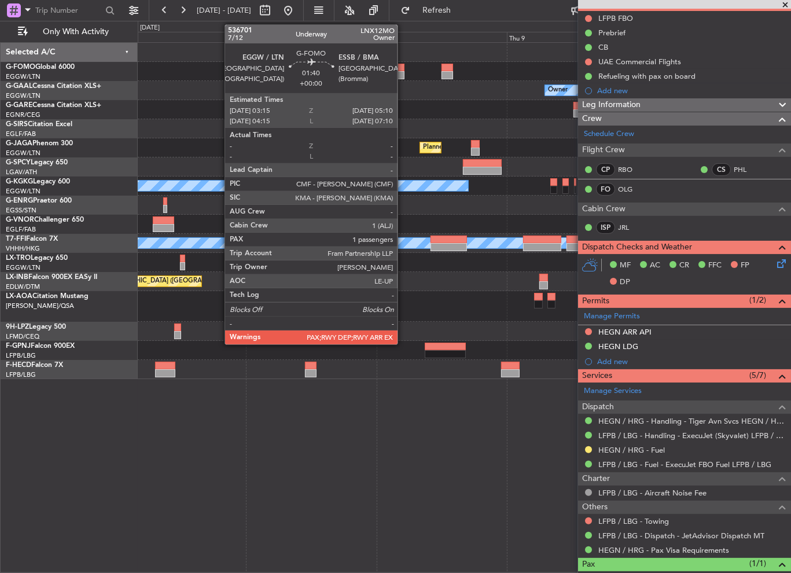
click at [402, 72] on div at bounding box center [398, 75] width 11 height 8
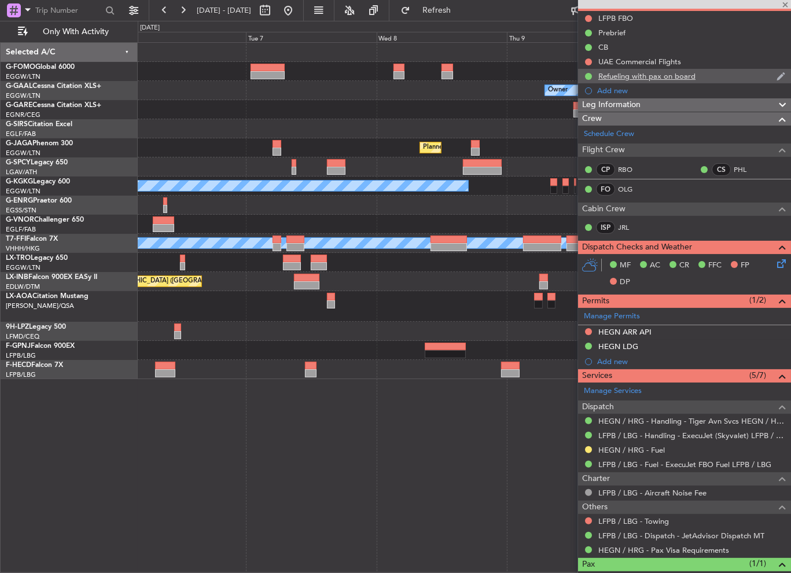
type input "2"
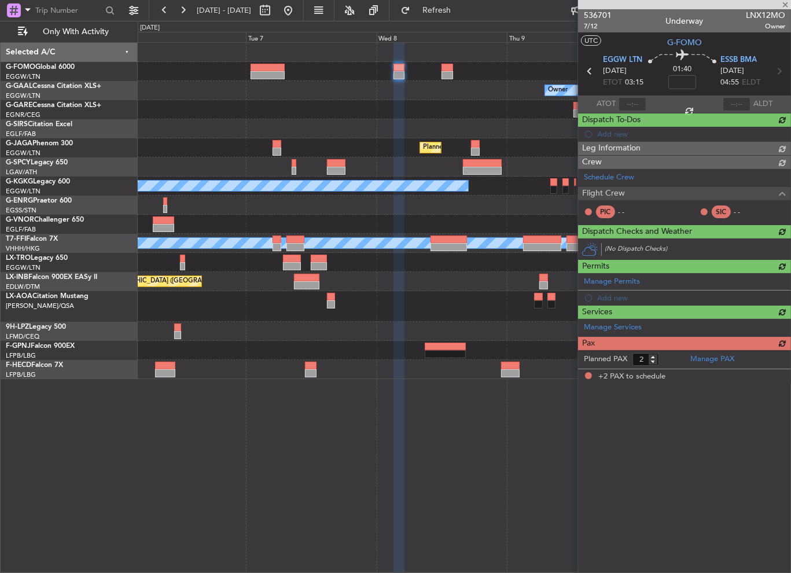
scroll to position [0, 0]
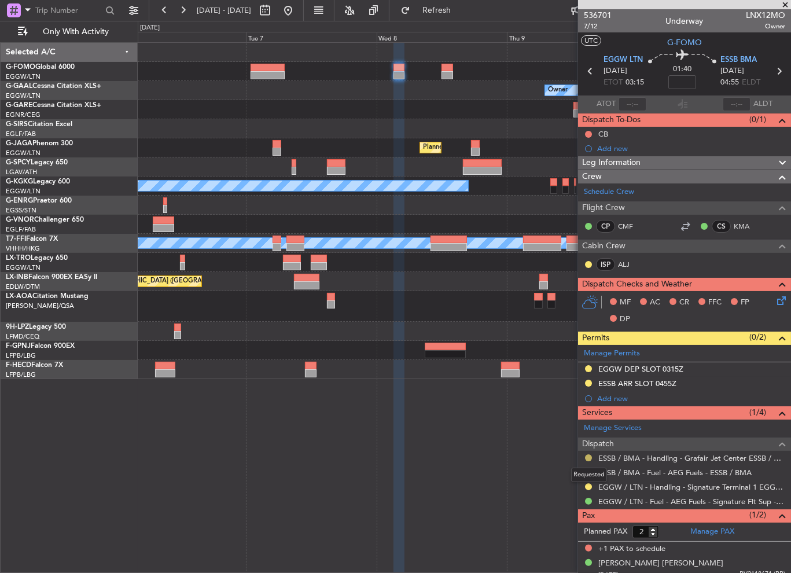
click at [587, 454] on button at bounding box center [588, 457] width 7 height 7
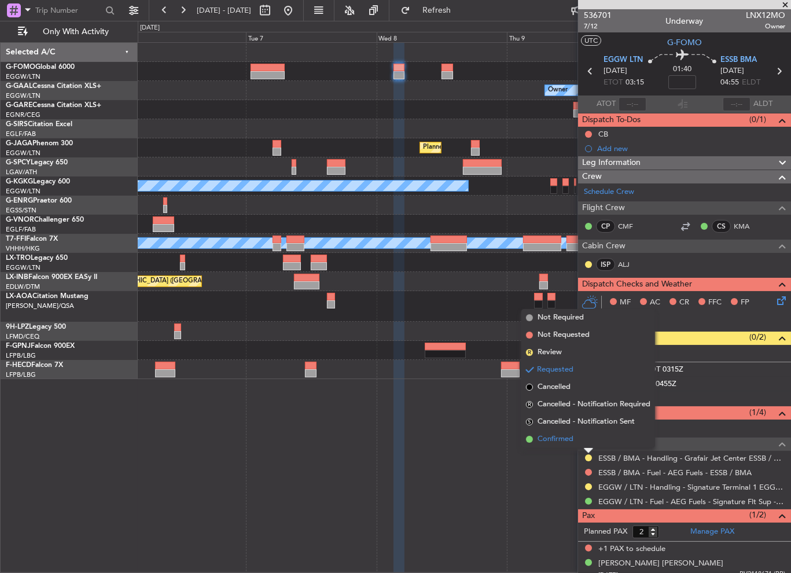
click at [562, 434] on span "Confirmed" at bounding box center [555, 439] width 36 height 12
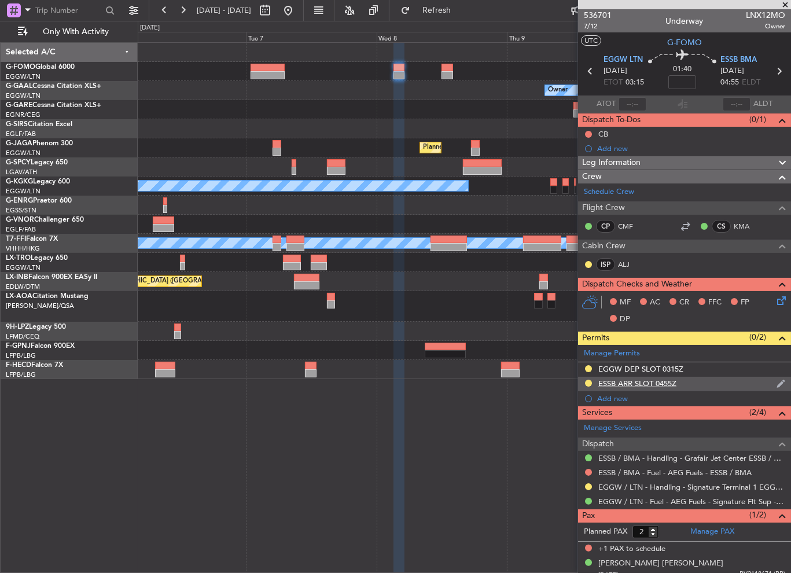
click at [695, 383] on div "ESSB ARR SLOT 0455Z" at bounding box center [684, 383] width 213 height 14
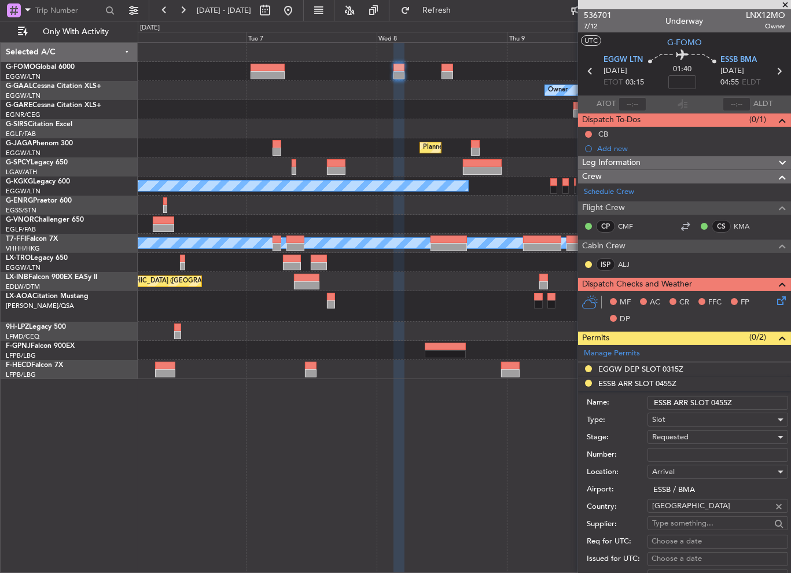
drag, startPoint x: 726, startPoint y: 401, endPoint x: 714, endPoint y: 400, distance: 12.7
click at [714, 400] on input "ESSB ARR SLOT 0455Z" at bounding box center [717, 403] width 141 height 14
type input "ESSB ARR SLOT 0510Z"
click at [678, 448] on input "Number:" at bounding box center [717, 455] width 141 height 14
paste input "GJC9437A"
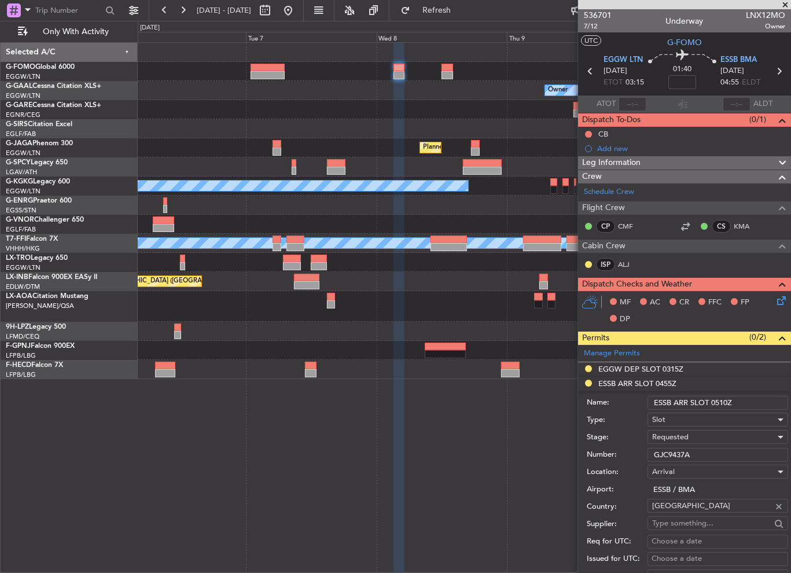
type input "GJC9437A"
click at [666, 435] on span "Requested" at bounding box center [670, 436] width 36 height 10
click at [689, 523] on span "Received OK" at bounding box center [712, 528] width 121 height 17
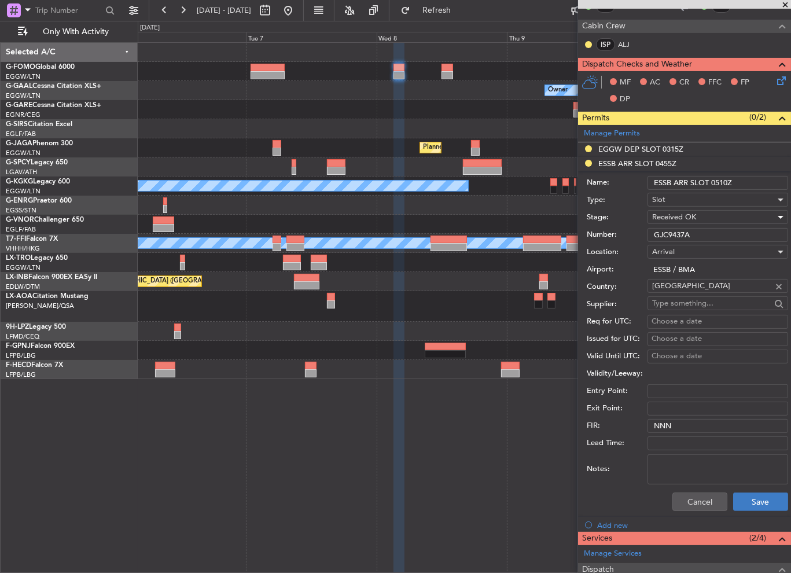
scroll to position [231, 0]
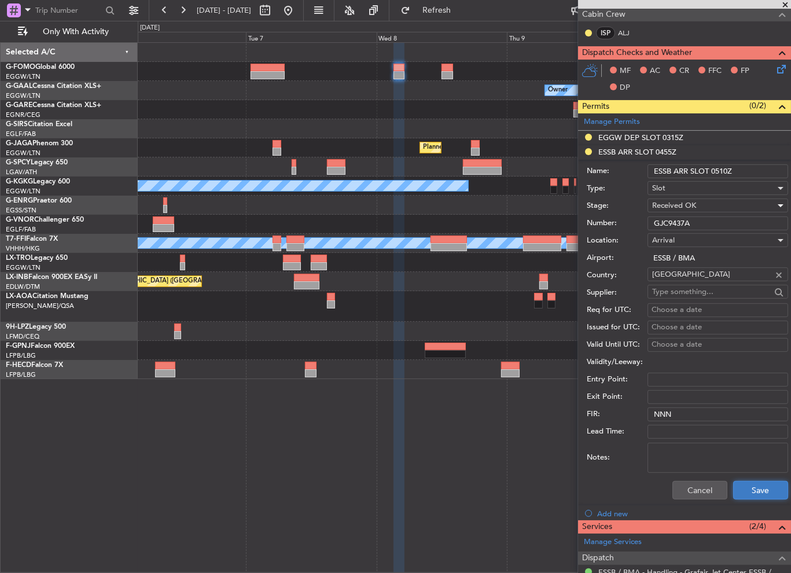
click at [752, 486] on button "Save" at bounding box center [760, 490] width 55 height 19
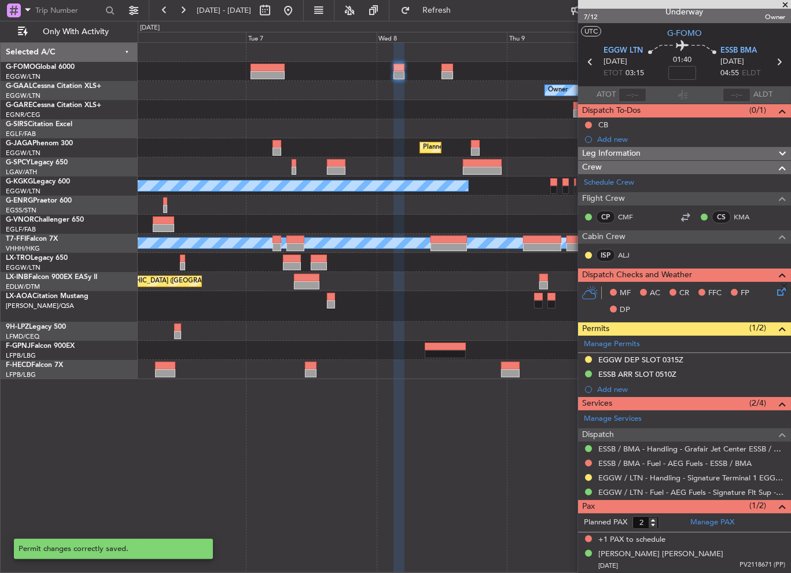
scroll to position [8, 0]
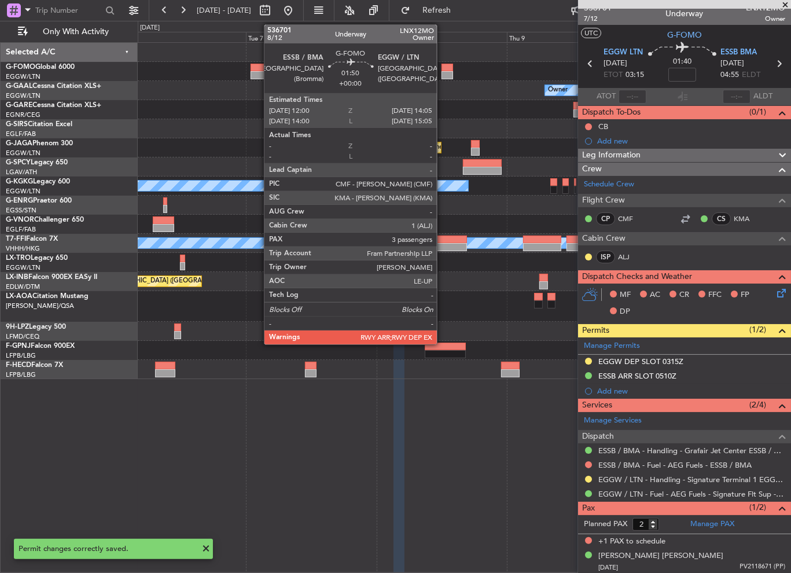
click at [442, 71] on div at bounding box center [447, 75] width 12 height 8
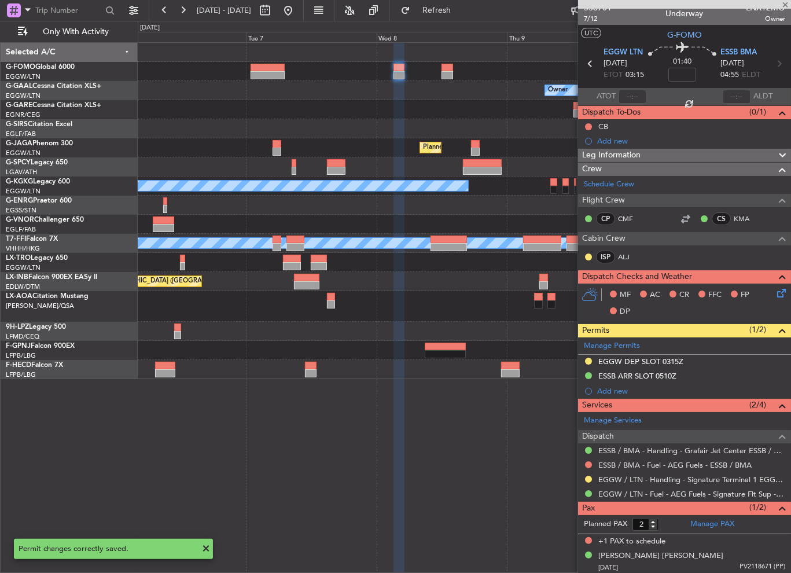
type input "3"
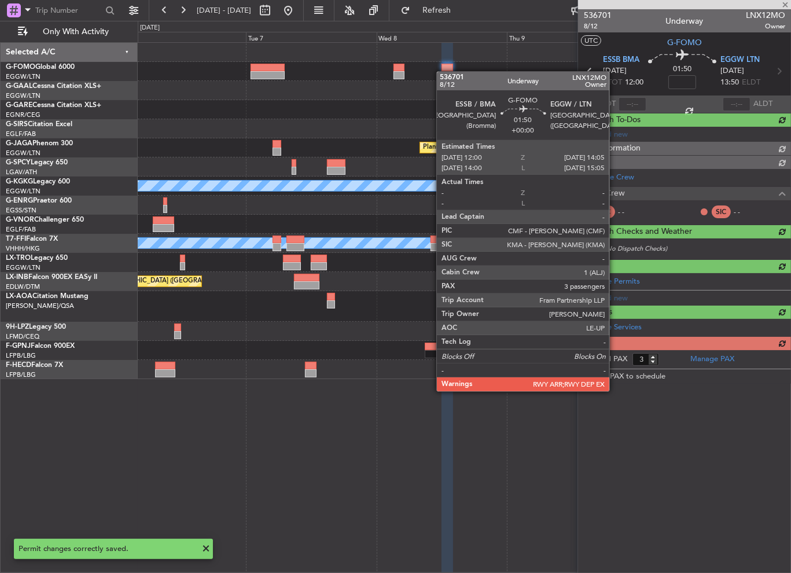
scroll to position [0, 0]
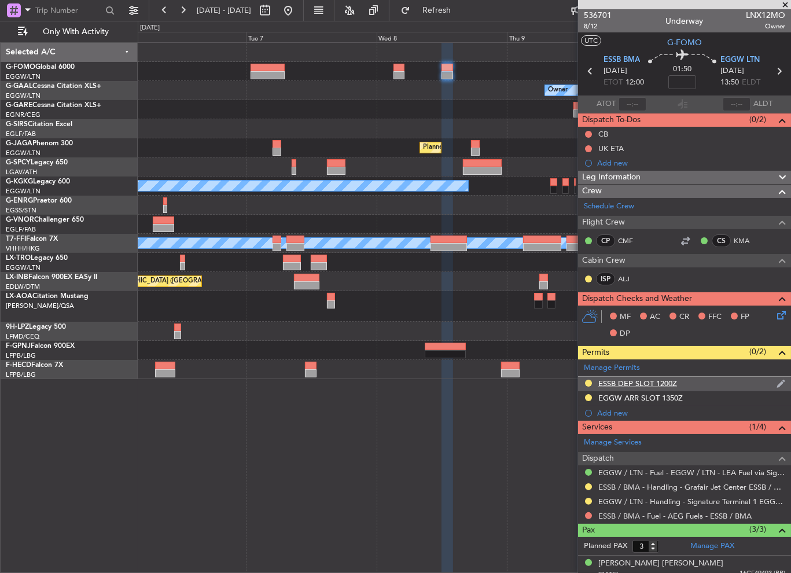
click at [630, 380] on div "ESSB DEP SLOT 1200Z" at bounding box center [637, 383] width 79 height 10
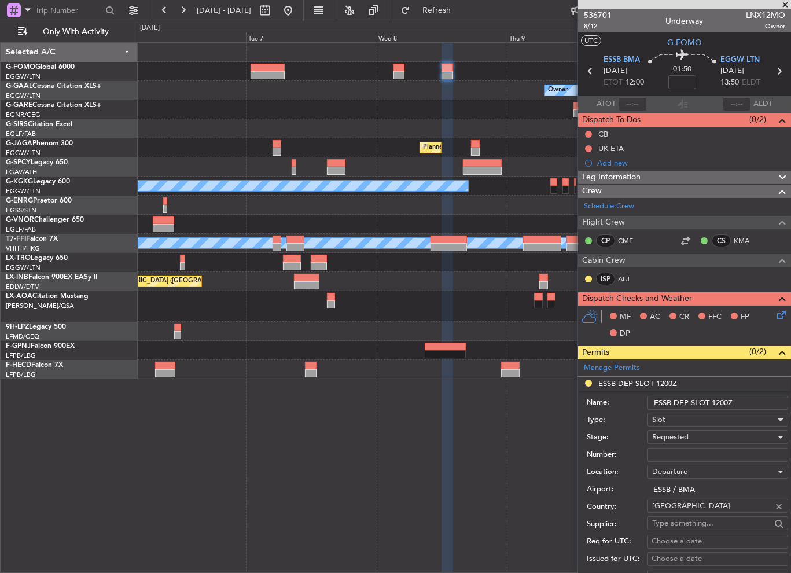
click at [675, 461] on div "Number:" at bounding box center [686, 454] width 201 height 17
click at [675, 452] on input "Number:" at bounding box center [717, 455] width 141 height 14
paste input "GJC9437D"
type input "GJC9437D"
click at [664, 440] on div "Requested" at bounding box center [713, 436] width 123 height 17
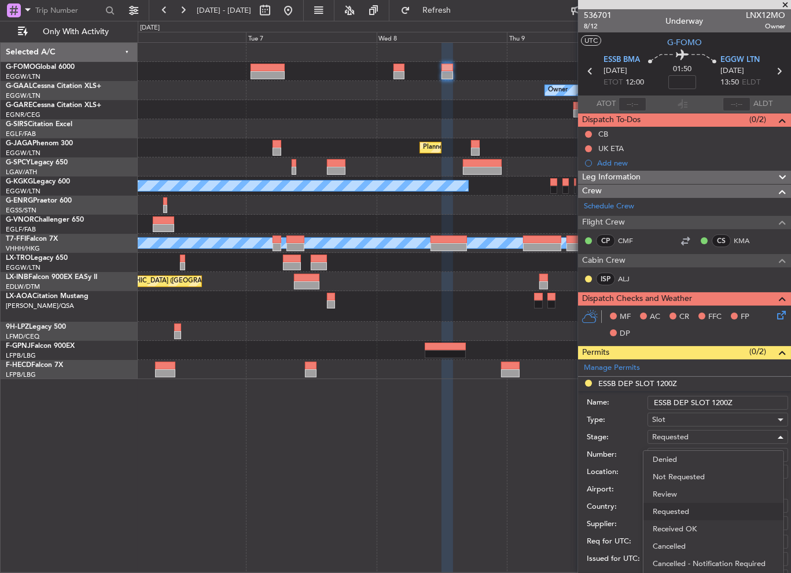
click at [693, 526] on span "Received OK" at bounding box center [712, 528] width 121 height 17
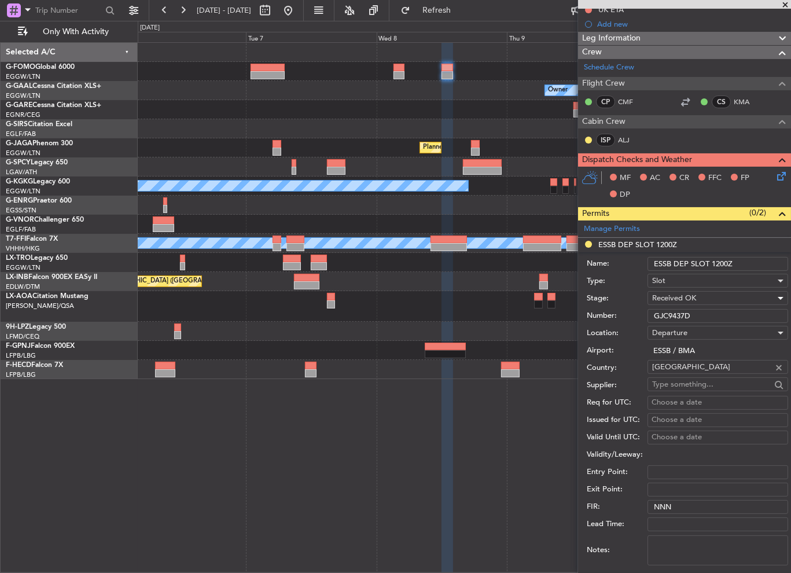
scroll to position [173, 0]
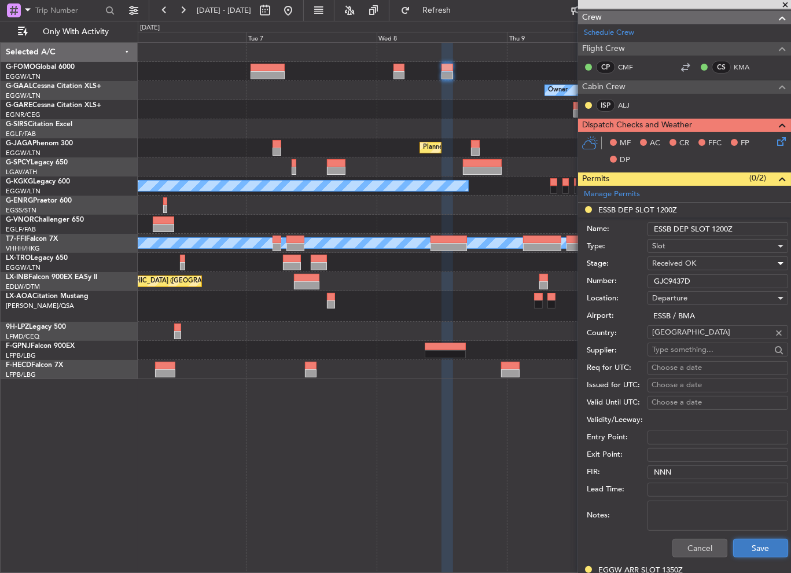
click at [755, 546] on button "Save" at bounding box center [760, 547] width 55 height 19
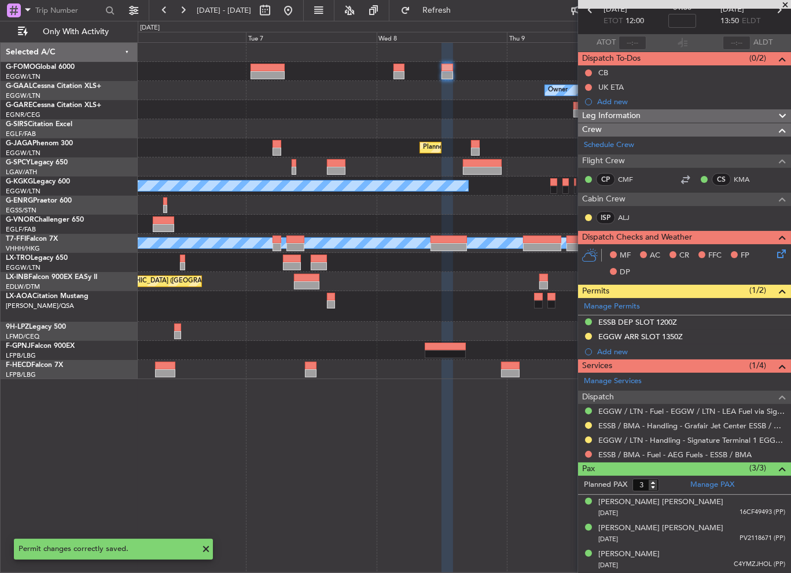
scroll to position [60, 0]
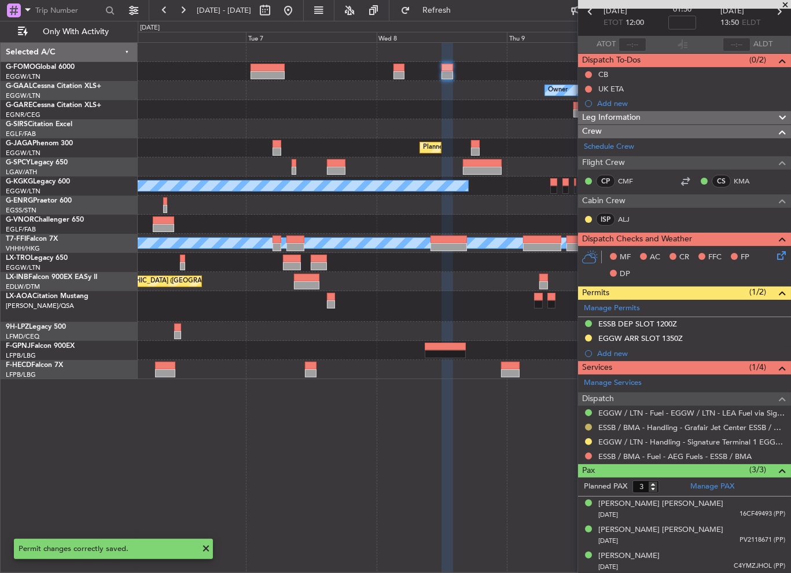
click at [588, 425] on button at bounding box center [588, 426] width 7 height 7
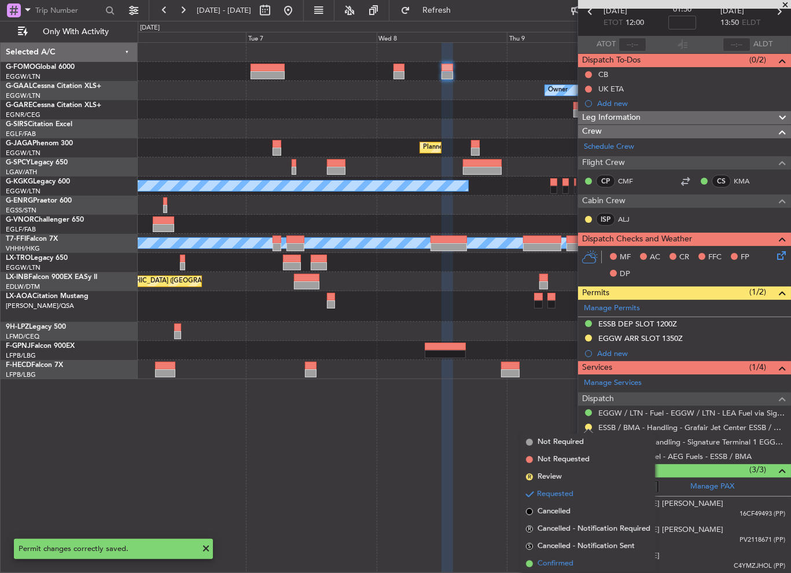
click at [564, 563] on span "Confirmed" at bounding box center [555, 563] width 36 height 12
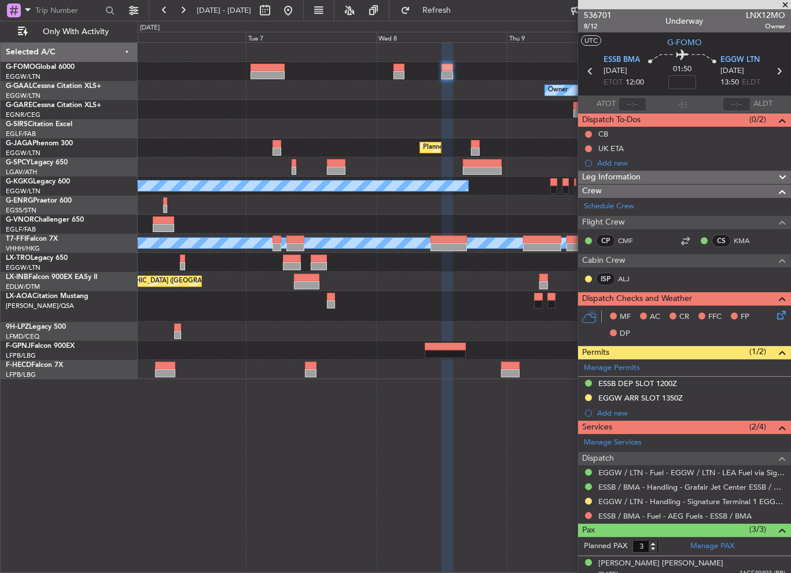
scroll to position [60, 0]
